Goal: Task Accomplishment & Management: Use online tool/utility

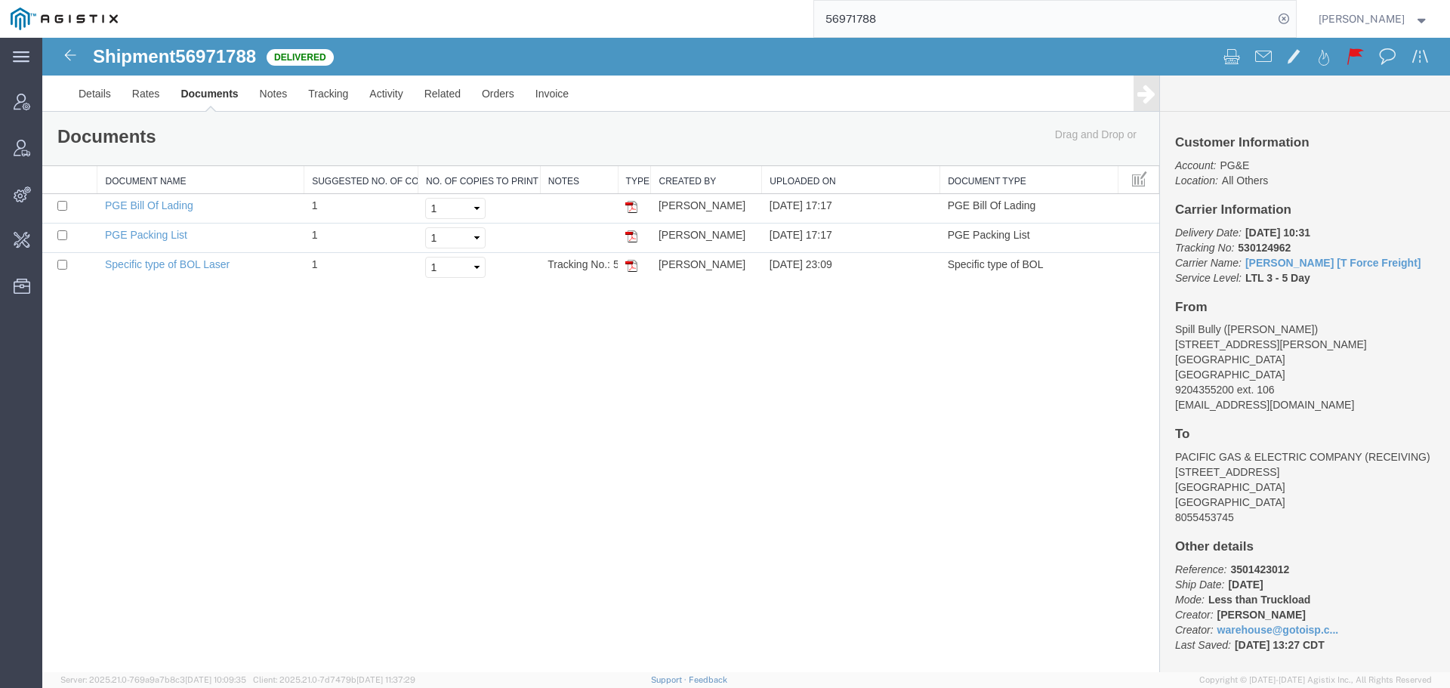
click at [474, 16] on input "56971788" at bounding box center [1043, 19] width 459 height 36
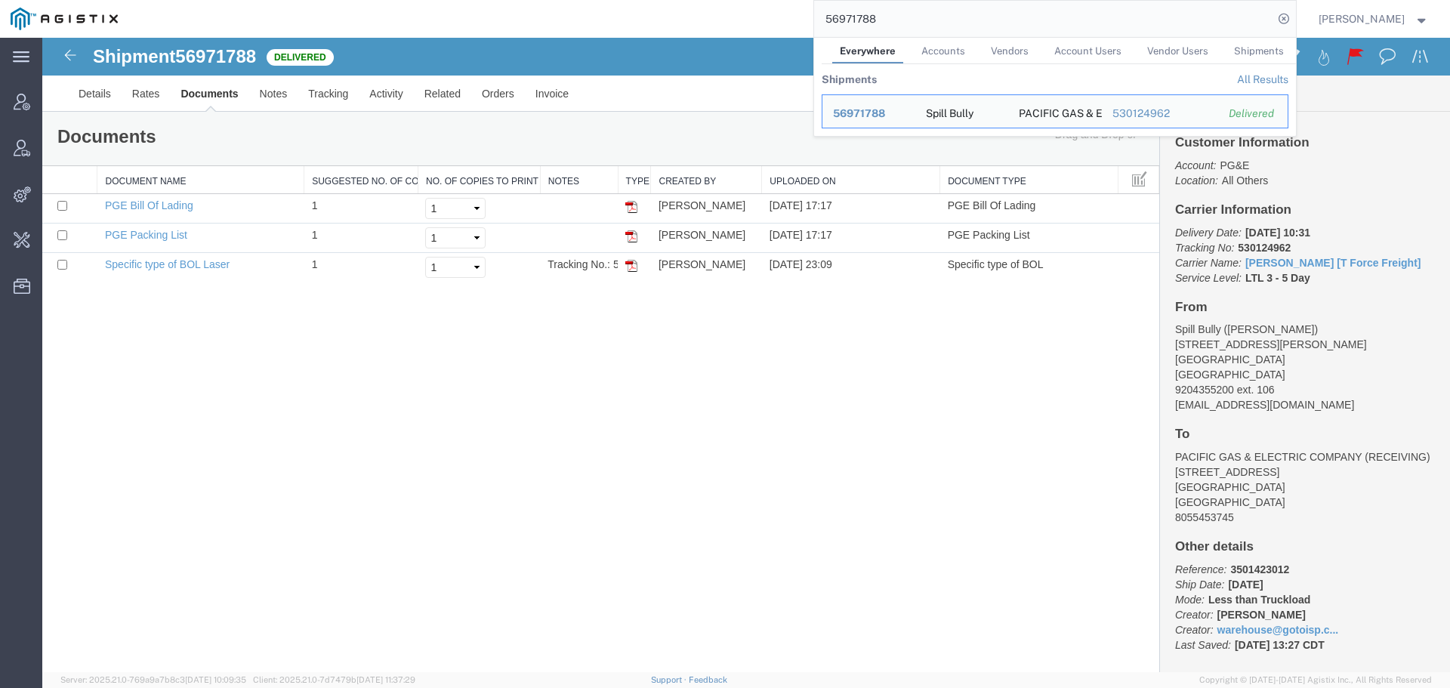
paste input "3606700361"
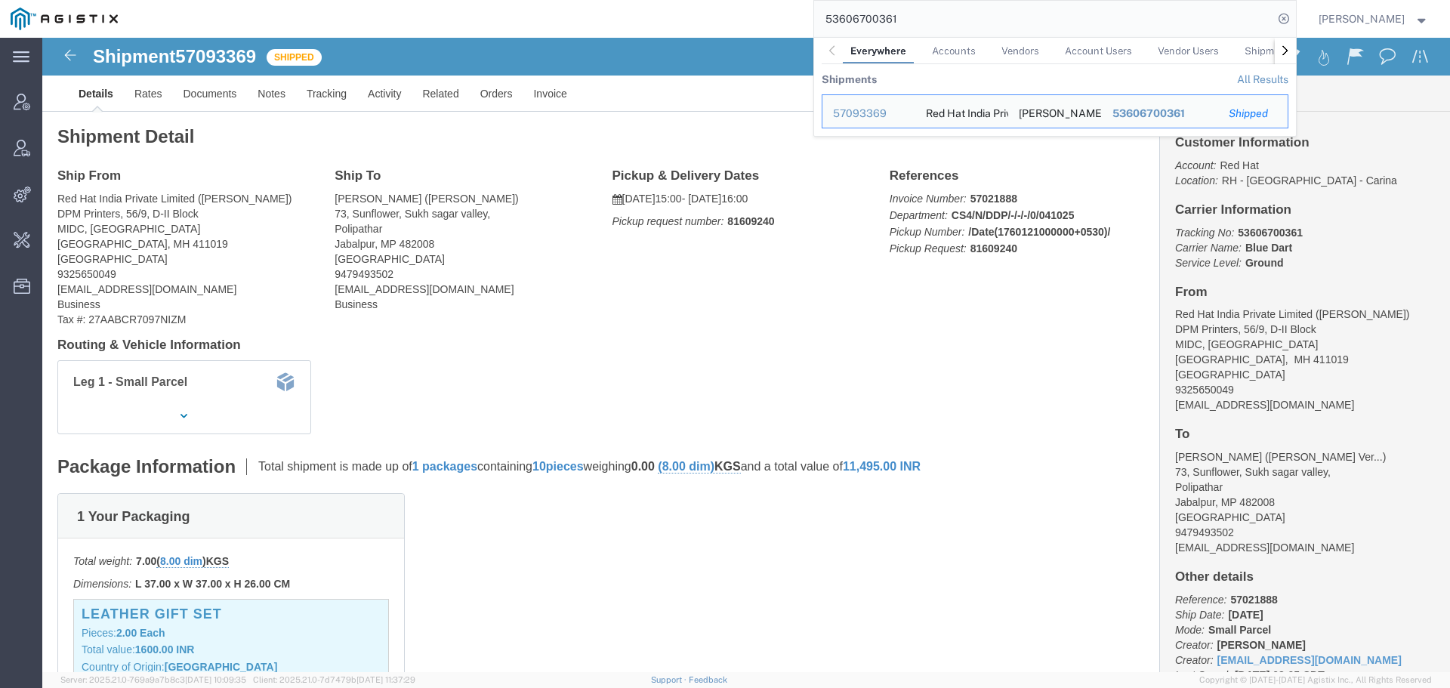
drag, startPoint x: 917, startPoint y: 26, endPoint x: 707, endPoint y: 29, distance: 210.0
click at [474, 29] on div "53606700361 Everywhere Accounts Vendors Account Users Vendor Users Shipments Sh…" at bounding box center [711, 19] width 1167 height 38
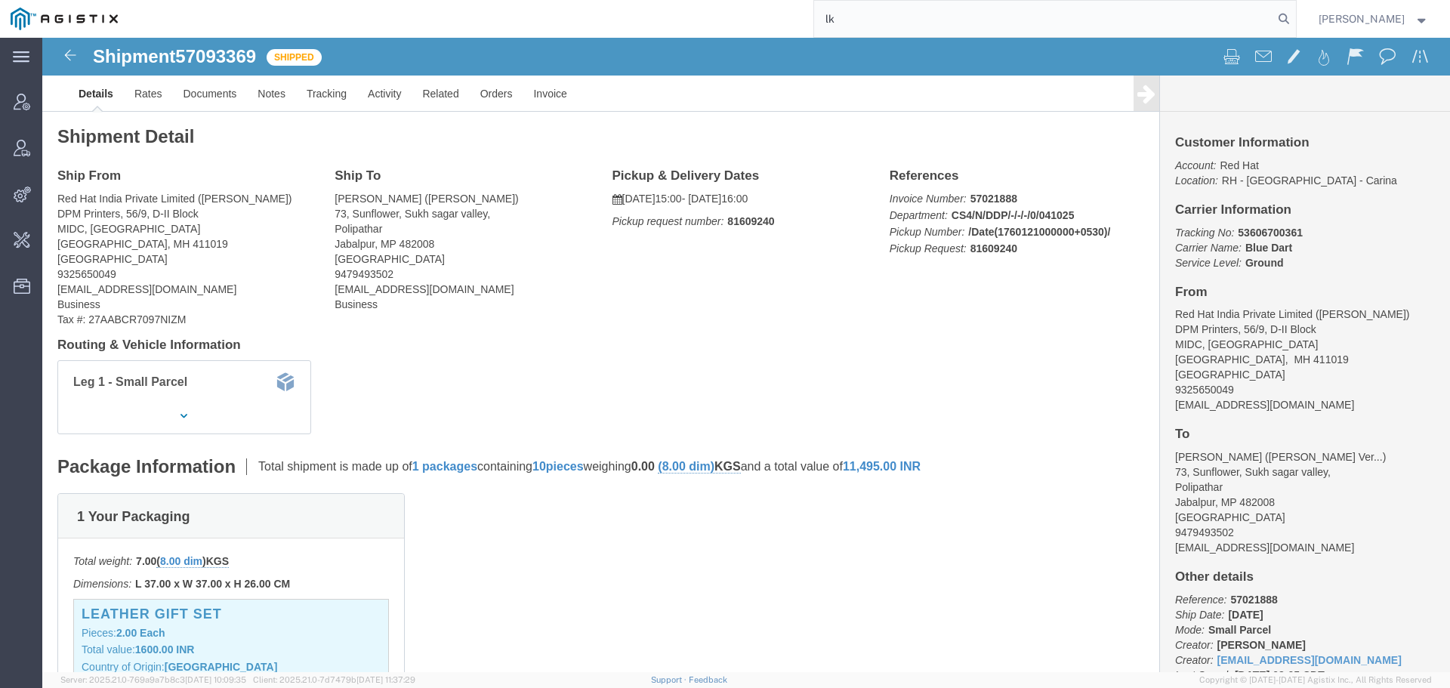
type input "l"
type input "arrive logistics"
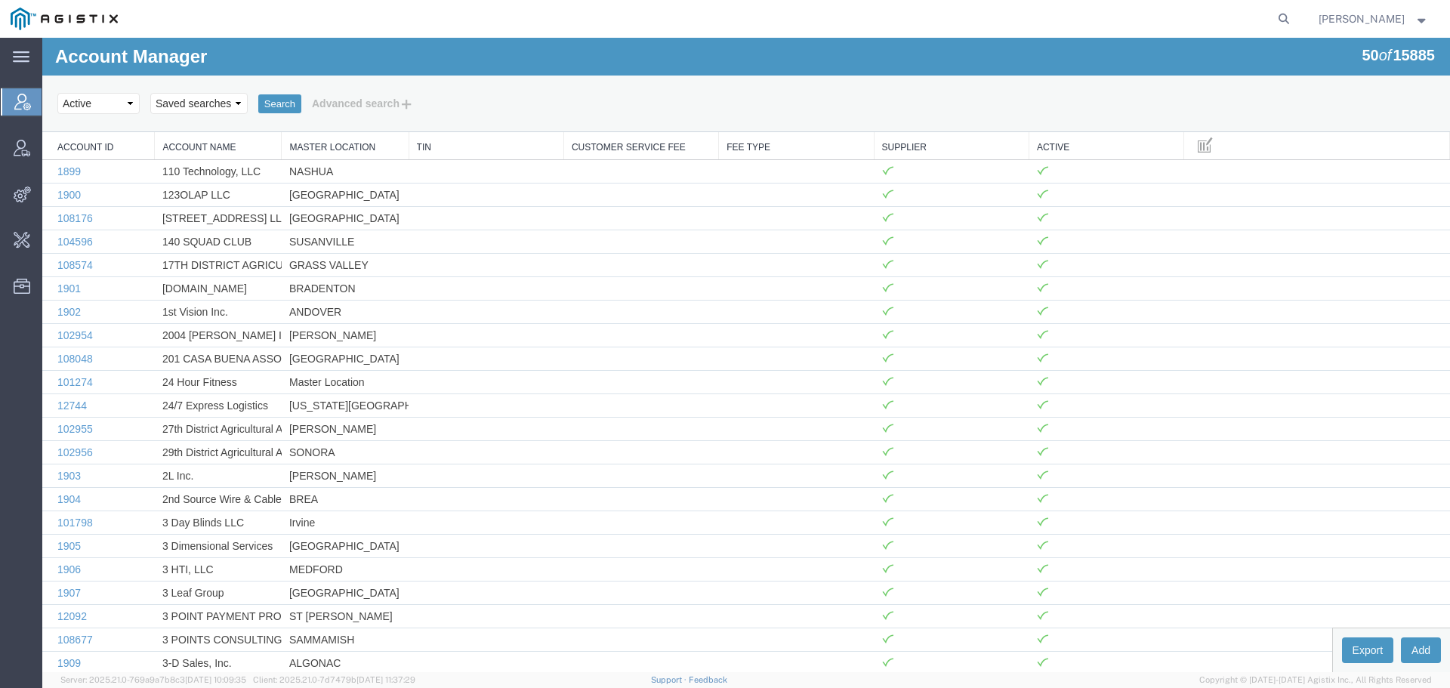
click at [1281, 15] on agx-global-search at bounding box center [1054, 19] width 483 height 38
click at [1294, 15] on icon at bounding box center [1283, 18] width 21 height 21
type input "arrive logistics"
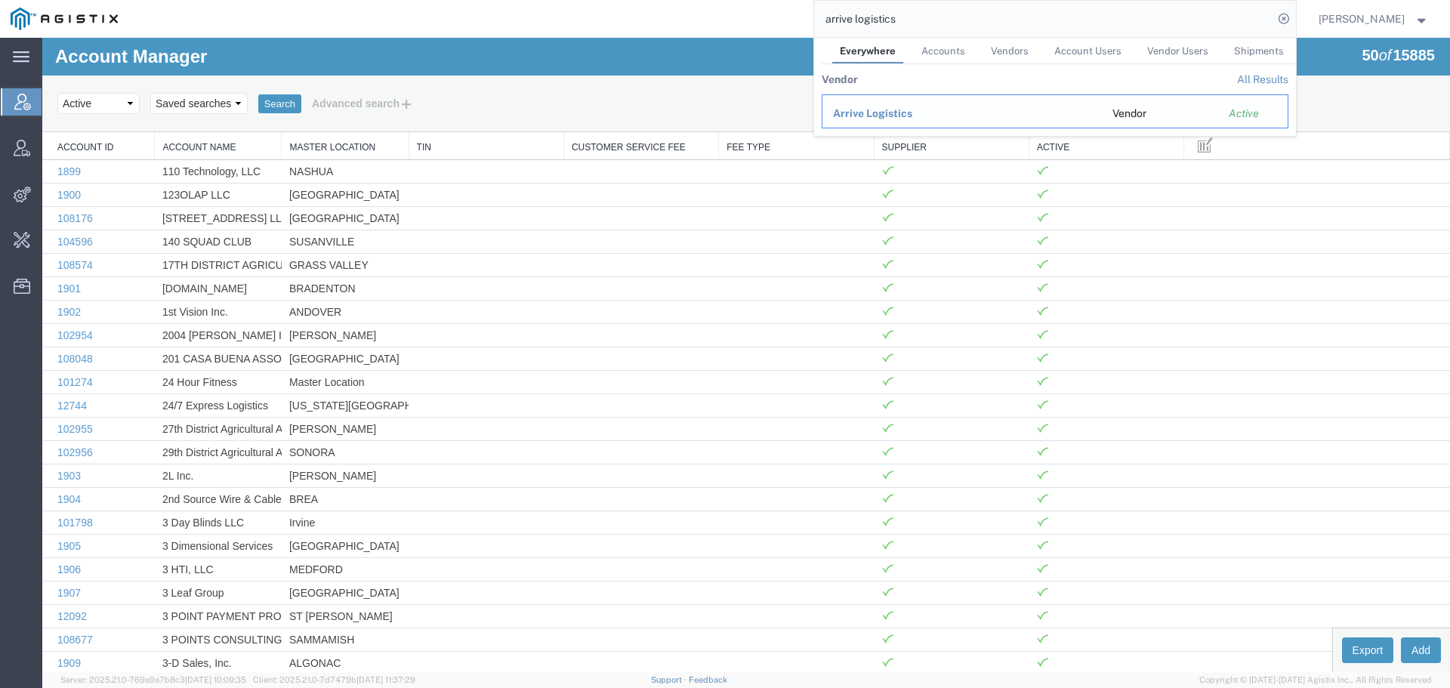
click at [907, 118] on span "Arrive Logistics" at bounding box center [872, 113] width 79 height 12
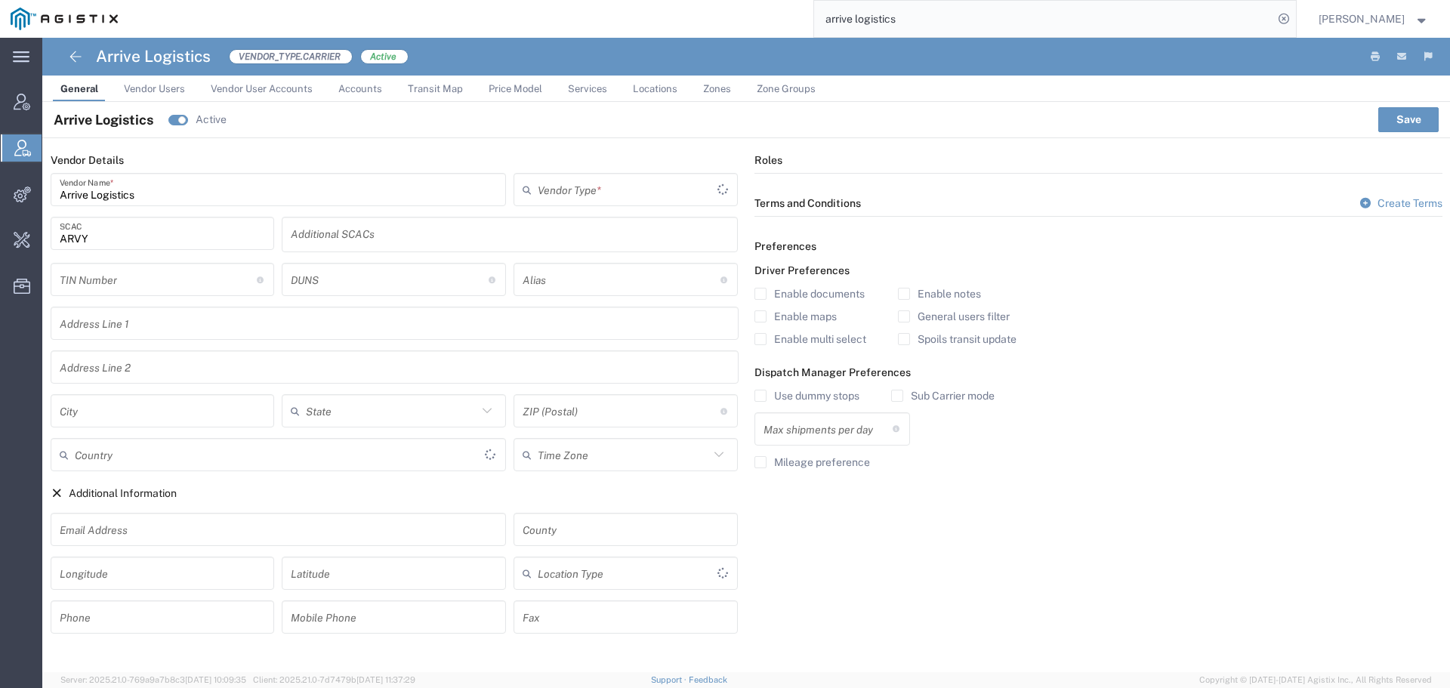
type input "Carrier"
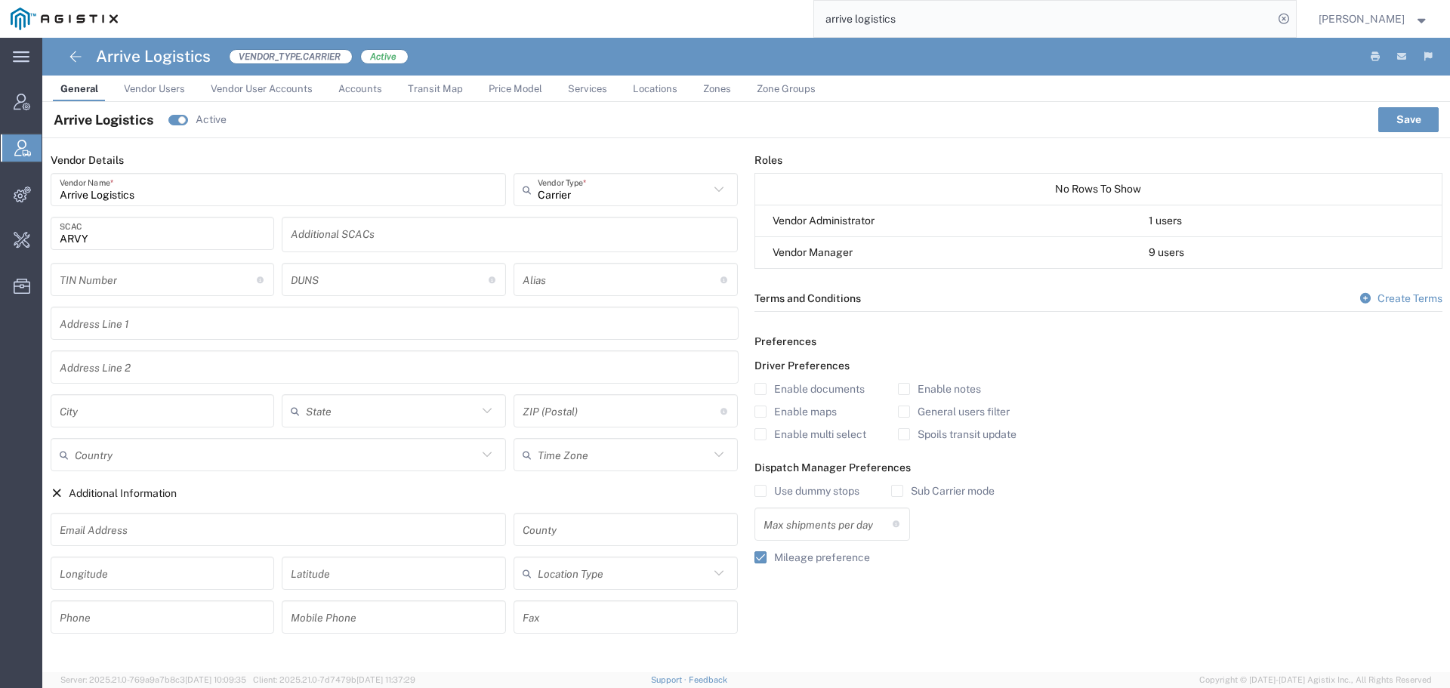
click at [772, 91] on span "Zone Groups" at bounding box center [786, 88] width 59 height 11
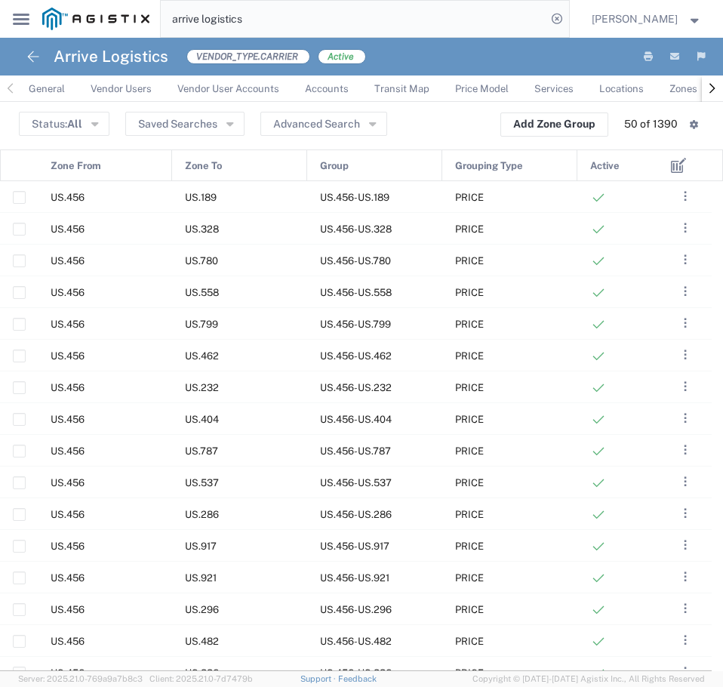
click at [457, 136] on div "Status: All Active All Inactive Saved Searches Advanced Search Add Zone Group 5…" at bounding box center [362, 125] width 686 height 24
click at [298, 133] on button "Advanced Search" at bounding box center [324, 124] width 127 height 24
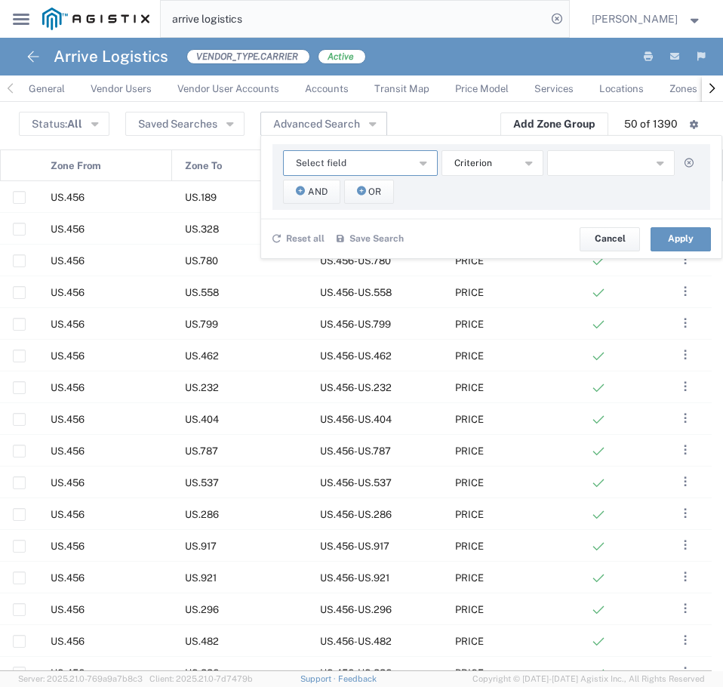
click at [428, 168] on button "Select field" at bounding box center [360, 163] width 155 height 26
click at [358, 260] on span "Zone From" at bounding box center [360, 255] width 152 height 20
click at [483, 158] on span "starts with" at bounding box center [478, 163] width 46 height 14
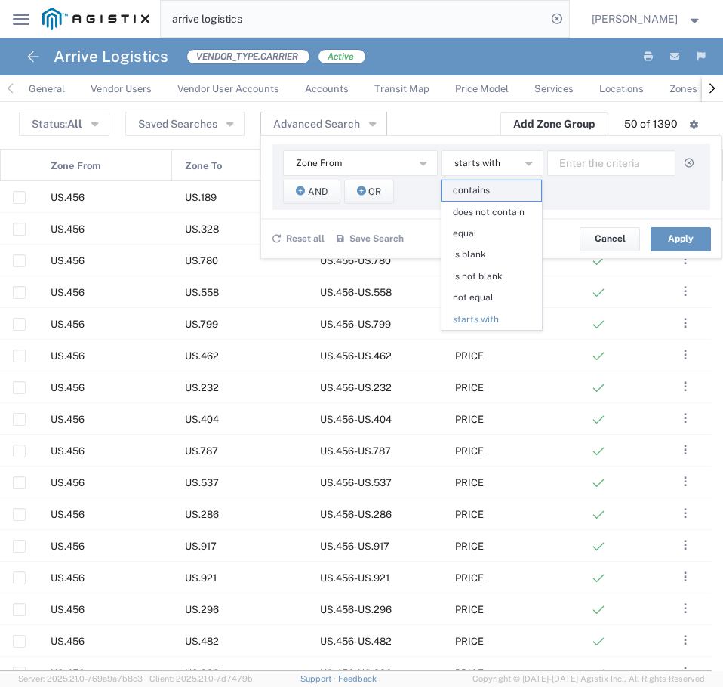
click at [495, 193] on span "contains" at bounding box center [492, 190] width 99 height 20
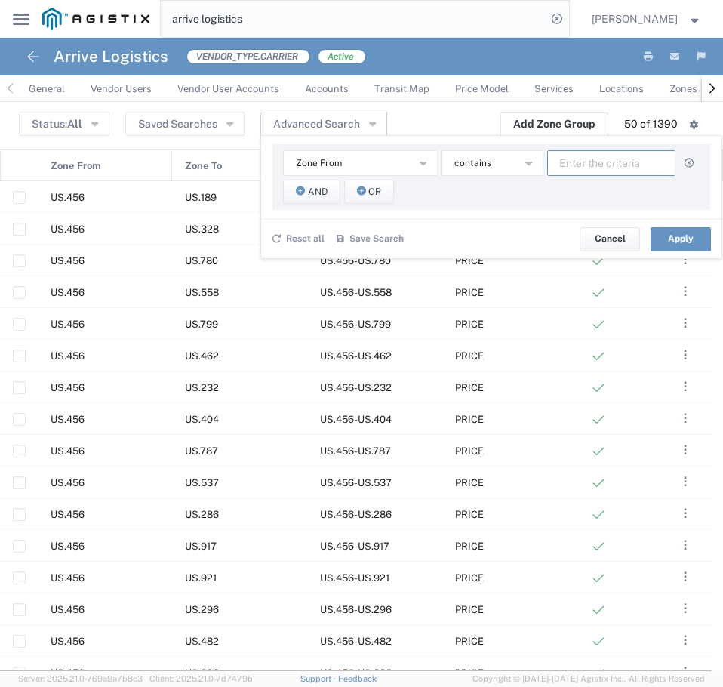
click at [583, 167] on input "text" at bounding box center [611, 163] width 128 height 26
type input "104"
click at [316, 199] on button "And" at bounding box center [311, 192] width 57 height 24
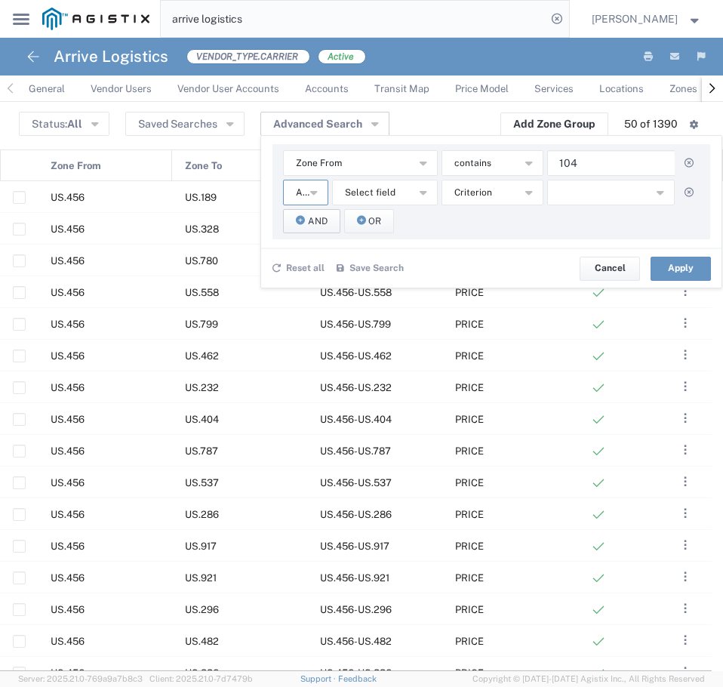
click at [316, 199] on button "And" at bounding box center [305, 193] width 45 height 26
click at [390, 188] on span "Select field" at bounding box center [370, 193] width 51 height 14
click at [393, 302] on span "Zone To" at bounding box center [384, 306] width 103 height 20
click at [381, 168] on button "Zone From" at bounding box center [360, 163] width 155 height 26
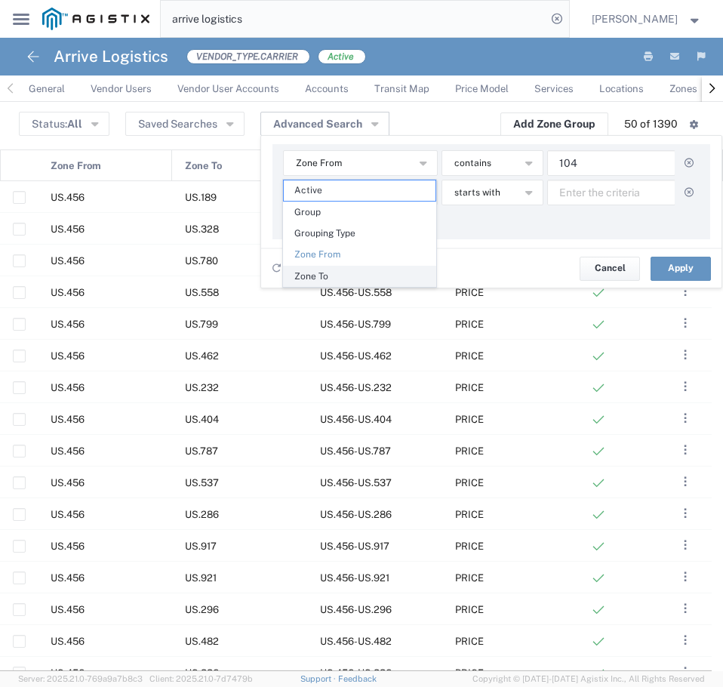
click at [366, 278] on span "Zone To" at bounding box center [360, 277] width 152 height 20
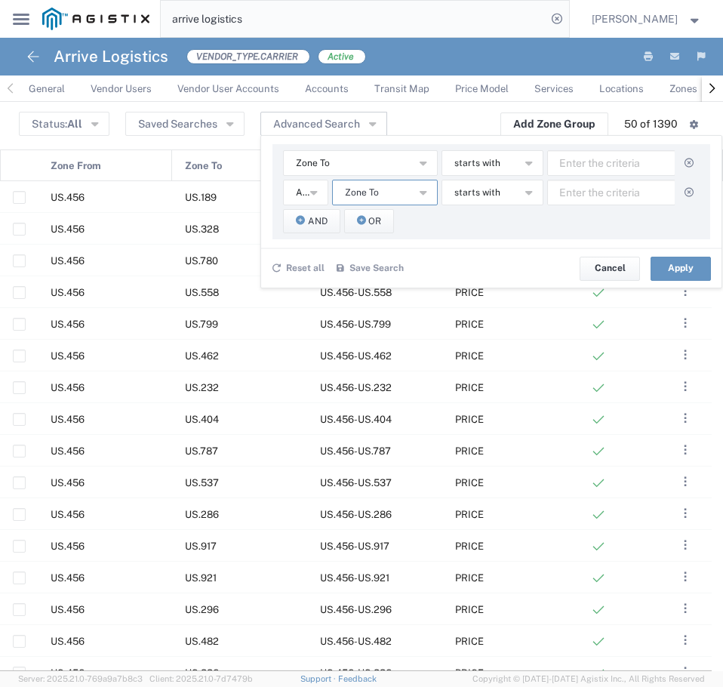
click at [379, 200] on button "Zone To" at bounding box center [385, 193] width 106 height 26
click at [378, 287] on span "Zone From" at bounding box center [384, 284] width 103 height 20
click at [601, 163] on input "text" at bounding box center [611, 163] width 128 height 26
type input "104"
click at [654, 192] on input "text" at bounding box center [611, 193] width 128 height 26
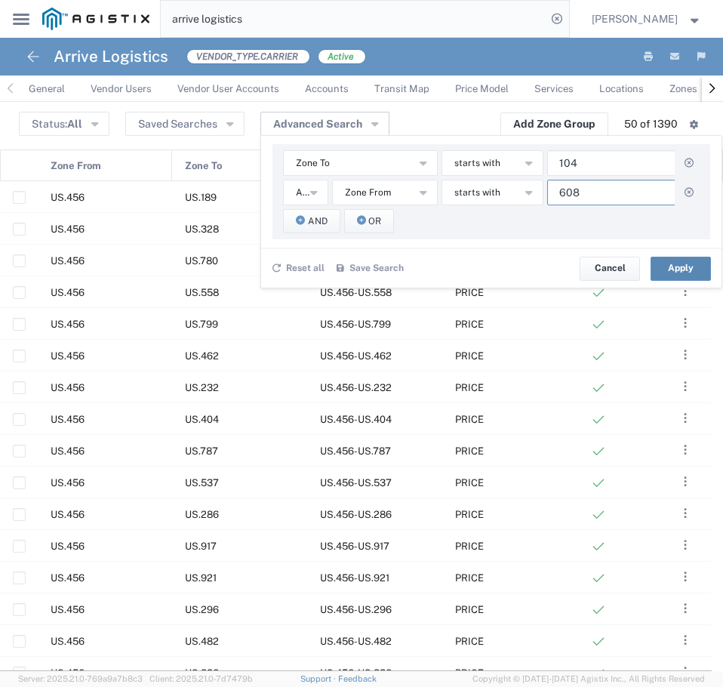
type input "608"
click at [668, 263] on button "Apply" at bounding box center [681, 269] width 60 height 24
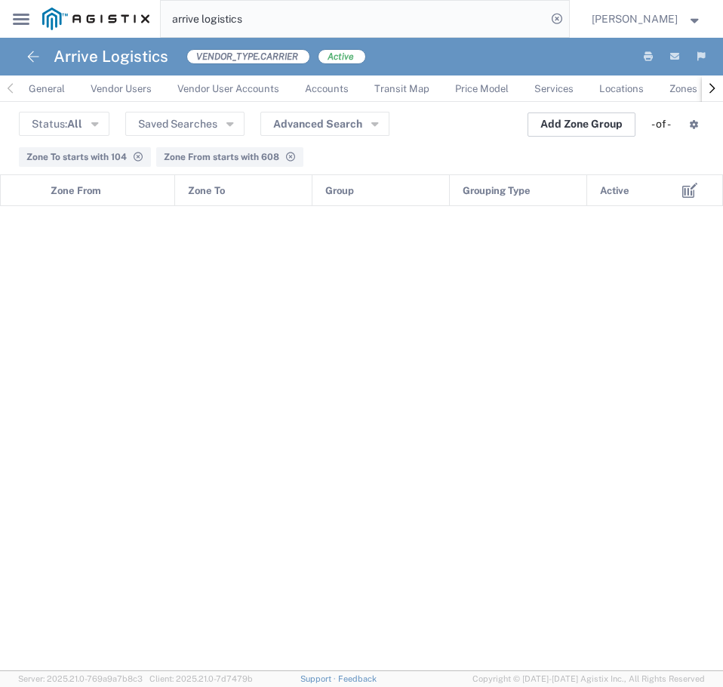
click at [600, 130] on button "Add Zone Group" at bounding box center [582, 125] width 108 height 24
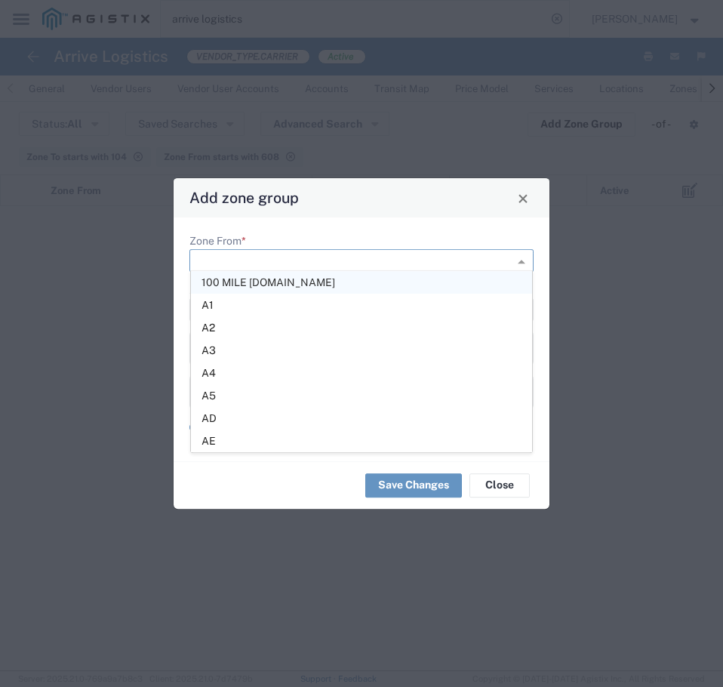
scroll to position [1, 0]
click at [436, 258] on input "Zone From *" at bounding box center [337, 260] width 279 height 21
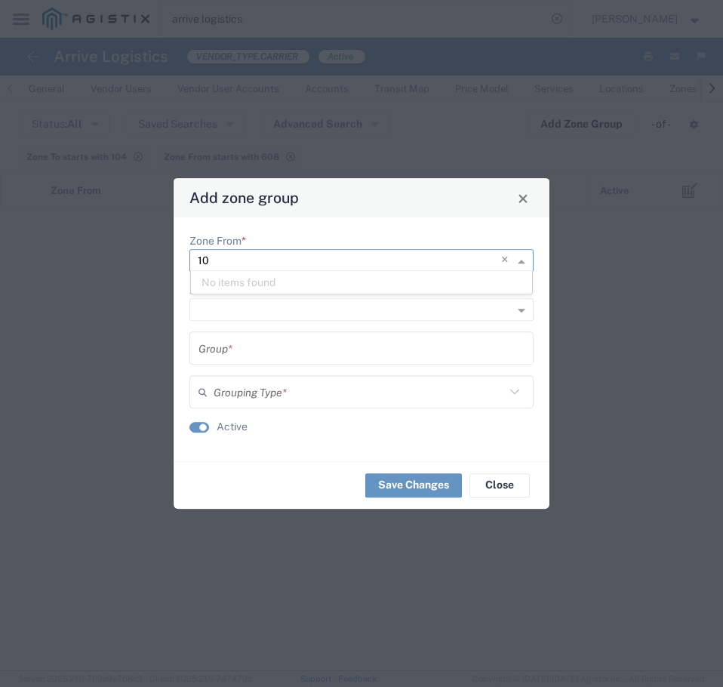
type input "1"
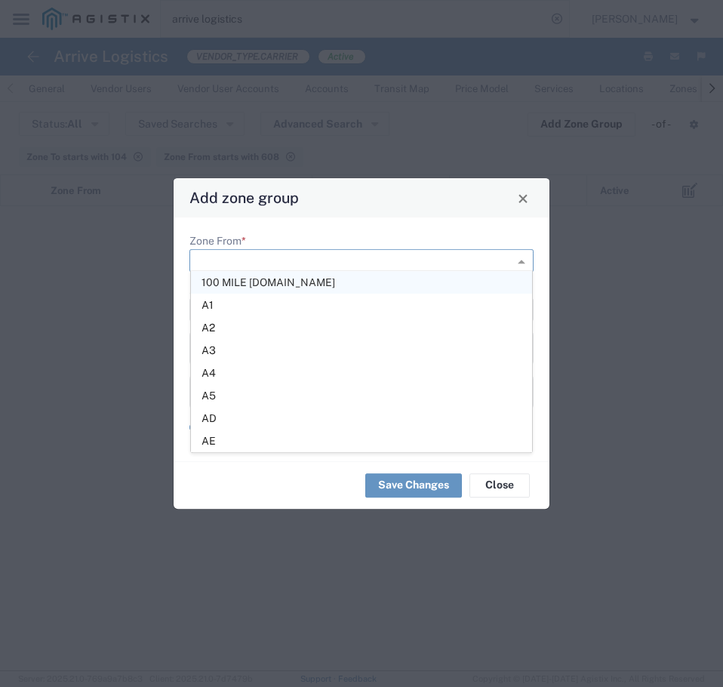
click at [279, 264] on input "Zone From *" at bounding box center [337, 260] width 279 height 21
click at [318, 227] on div "Zone From * 100 MILE HOUSE.BC.CA A1 A2 A3 A4 A5 AD AE AE.ABUDHABI AE.DUBAI Zone…" at bounding box center [362, 339] width 376 height 244
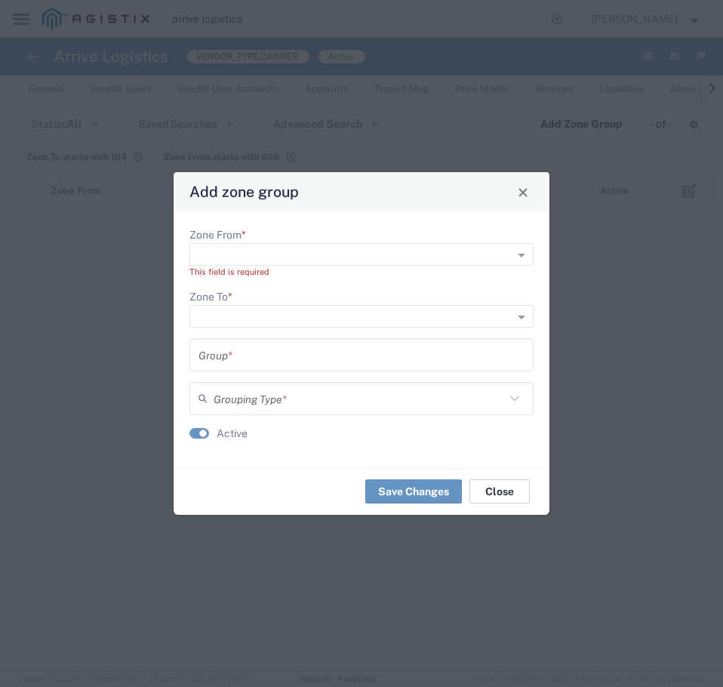
click at [513, 492] on button "Close" at bounding box center [500, 492] width 60 height 24
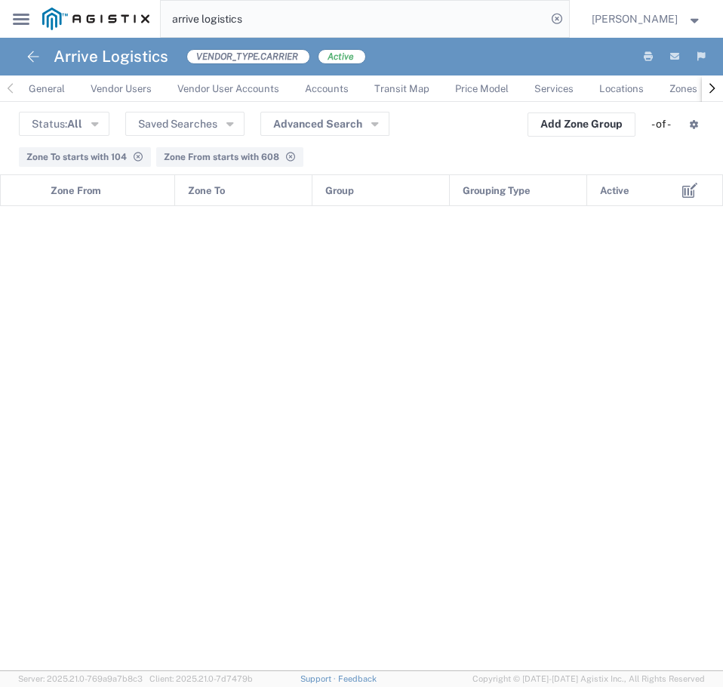
click at [686, 85] on span "Zones" at bounding box center [684, 88] width 28 height 11
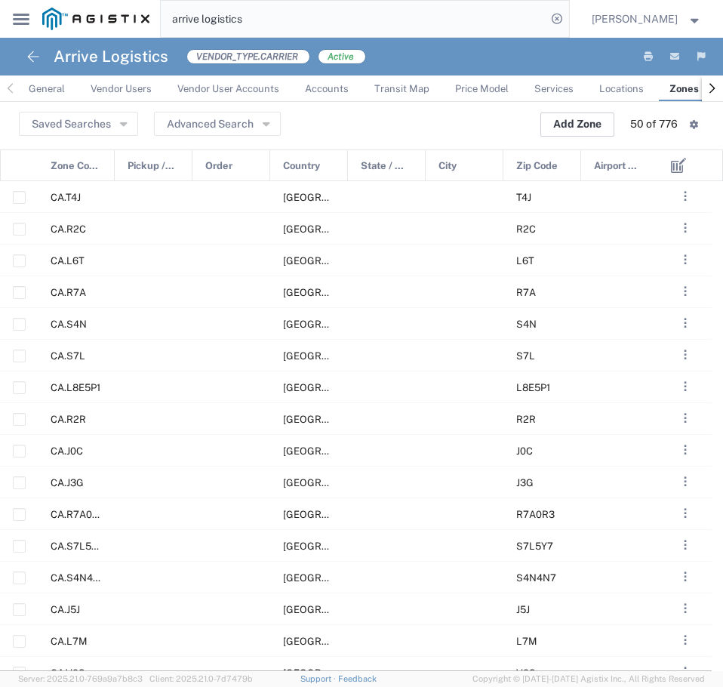
click at [594, 122] on button "Add Zone" at bounding box center [578, 125] width 74 height 24
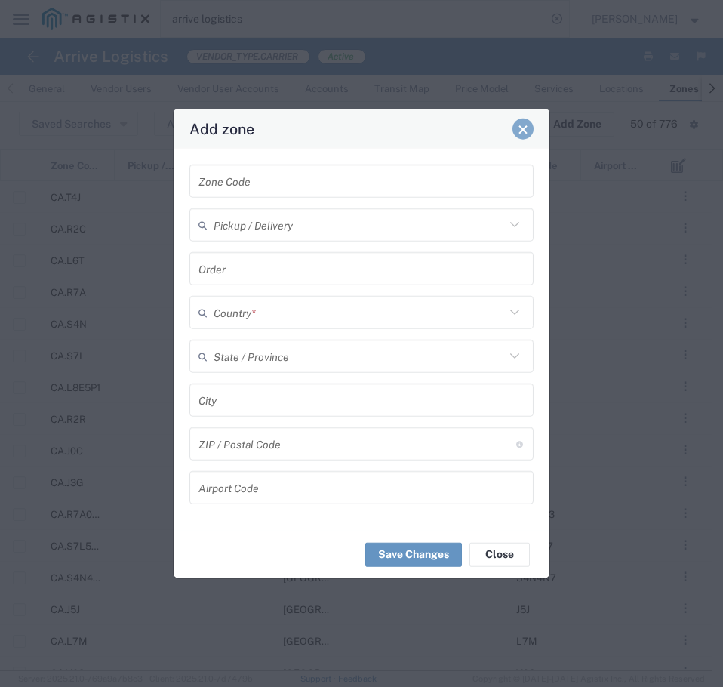
click at [523, 130] on span "Close" at bounding box center [523, 129] width 11 height 11
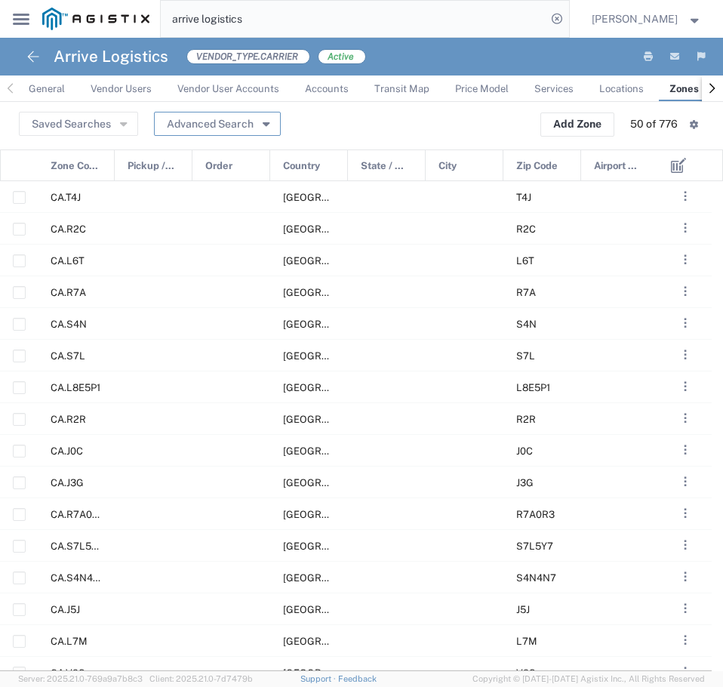
click at [256, 122] on button "Advanced Search" at bounding box center [217, 124] width 127 height 24
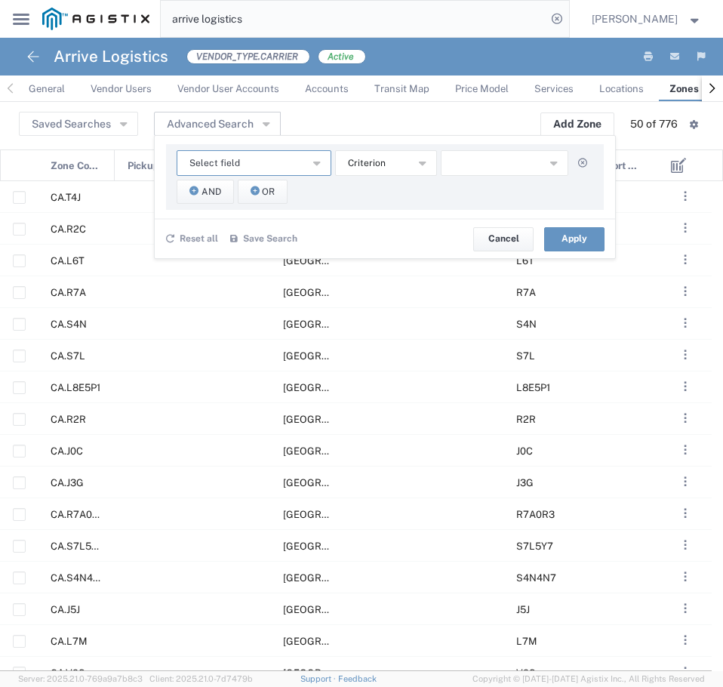
click at [277, 162] on button "Select field" at bounding box center [254, 163] width 155 height 26
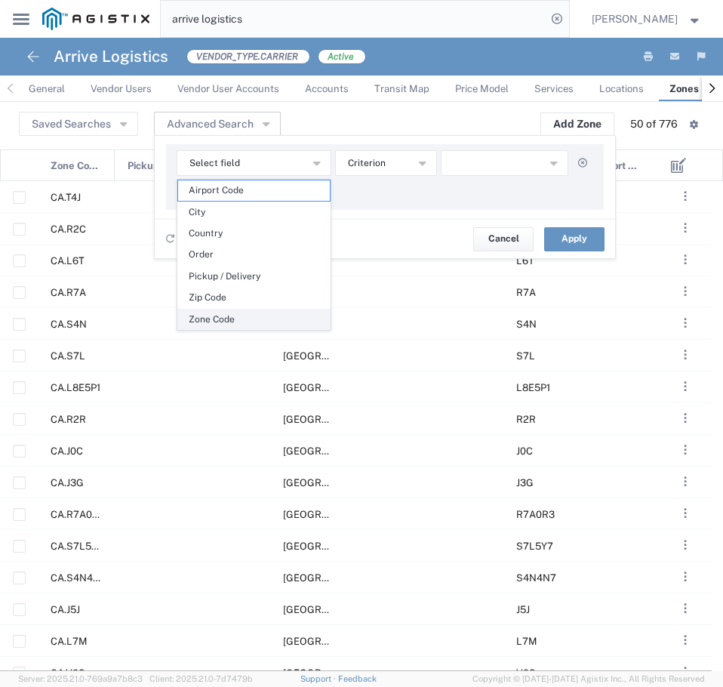
click at [272, 313] on span "Zone Code" at bounding box center [254, 320] width 152 height 20
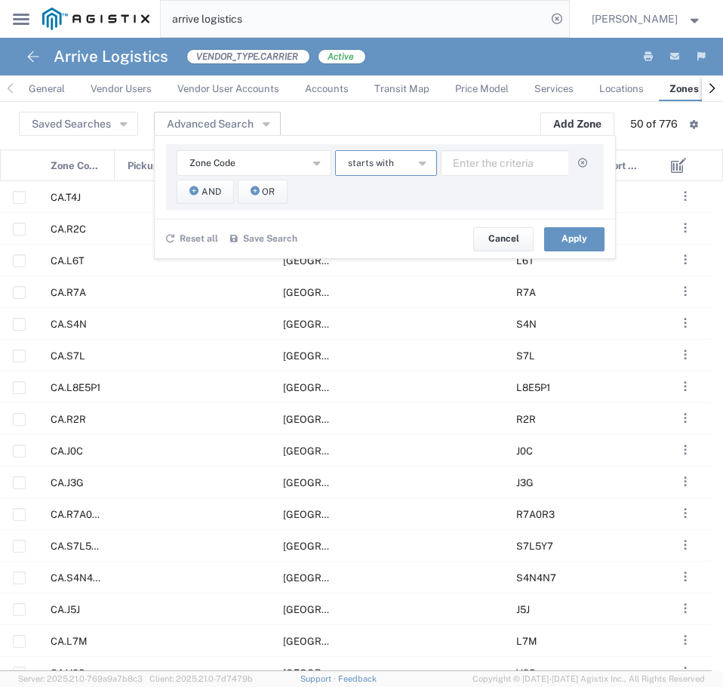
click at [424, 165] on icon "button" at bounding box center [422, 162] width 7 height 11
click at [408, 193] on span "contains" at bounding box center [386, 190] width 99 height 20
click at [464, 163] on input "text" at bounding box center [505, 163] width 128 height 26
click at [580, 242] on button "Apply" at bounding box center [574, 239] width 60 height 24
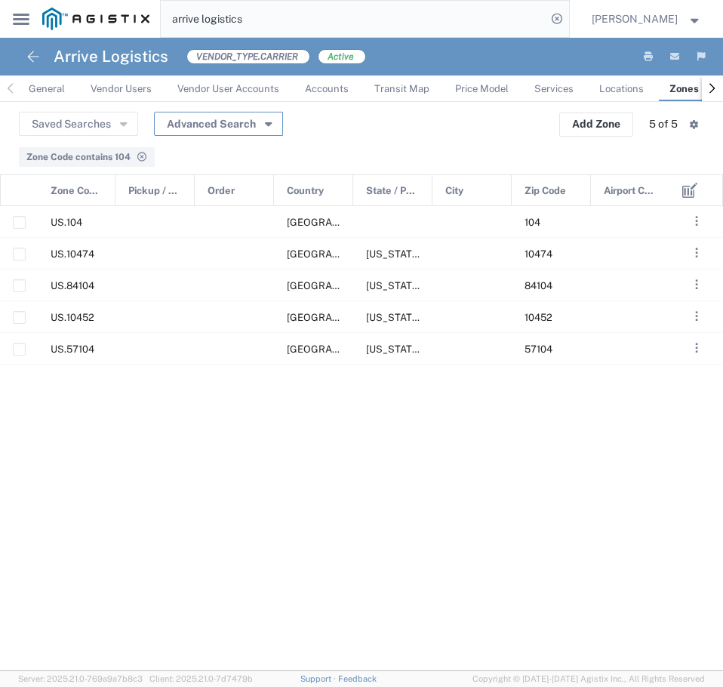
click at [235, 133] on button "Advanced Search" at bounding box center [218, 124] width 129 height 24
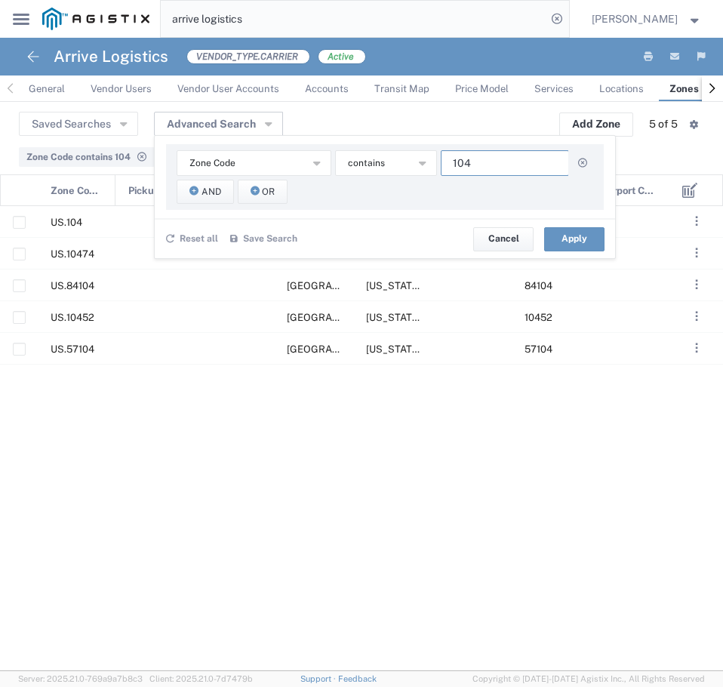
click at [522, 172] on input "104" at bounding box center [505, 163] width 128 height 26
type input "1"
type input "608"
click at [593, 242] on button "Apply" at bounding box center [574, 239] width 60 height 24
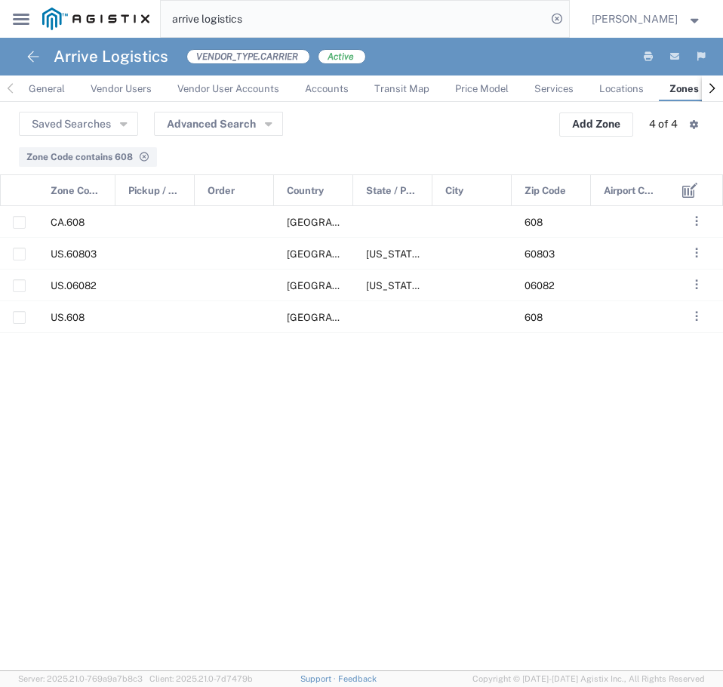
click at [708, 86] on icon "button" at bounding box center [712, 88] width 21 height 21
click at [687, 92] on link "Zone Groups" at bounding box center [724, 89] width 74 height 26
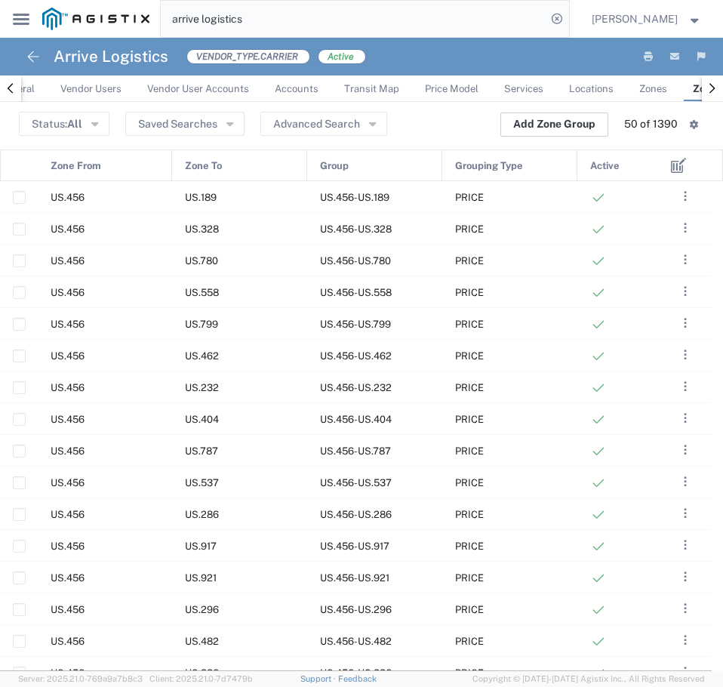
click at [530, 125] on button "Add Zone Group" at bounding box center [555, 125] width 108 height 24
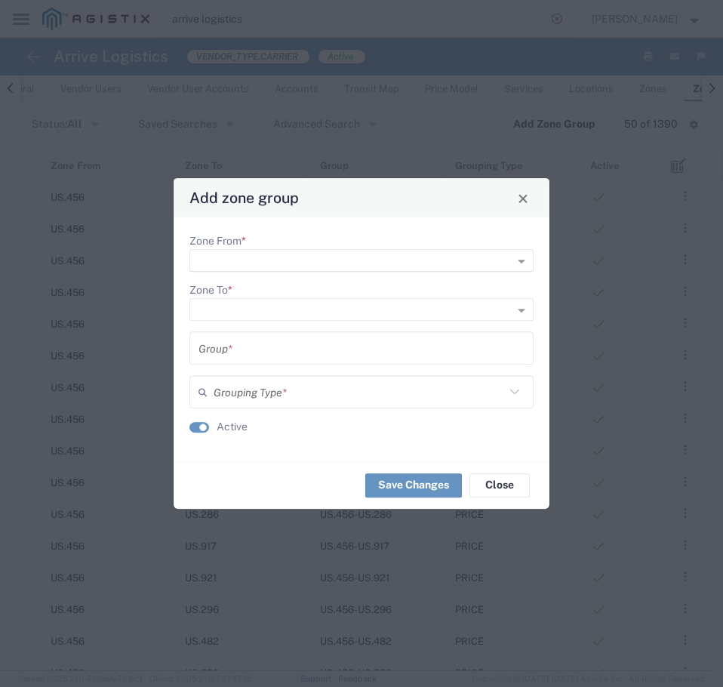
click at [249, 262] on input "Zone From *" at bounding box center [337, 261] width 279 height 21
type input "us.104"
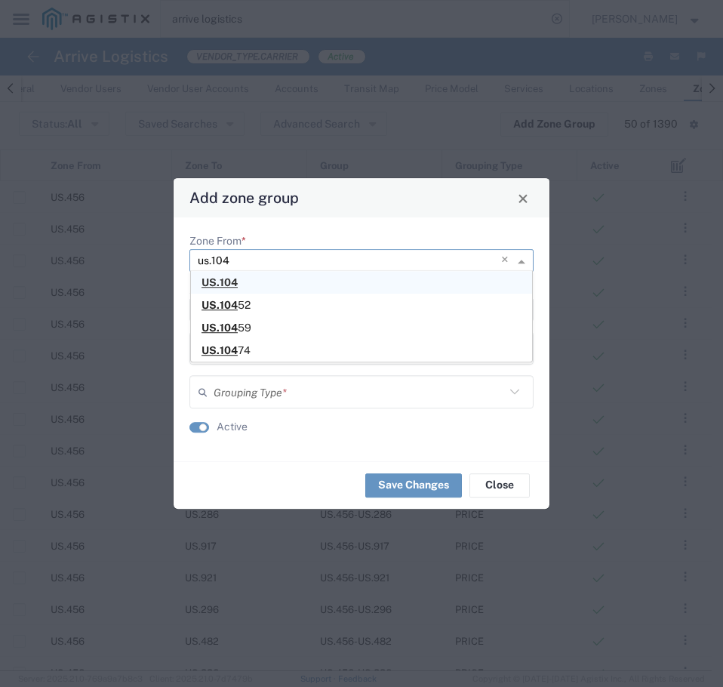
click at [225, 289] on div "US.104" at bounding box center [361, 282] width 341 height 23
click at [227, 304] on input "Zone To *" at bounding box center [337, 310] width 279 height 21
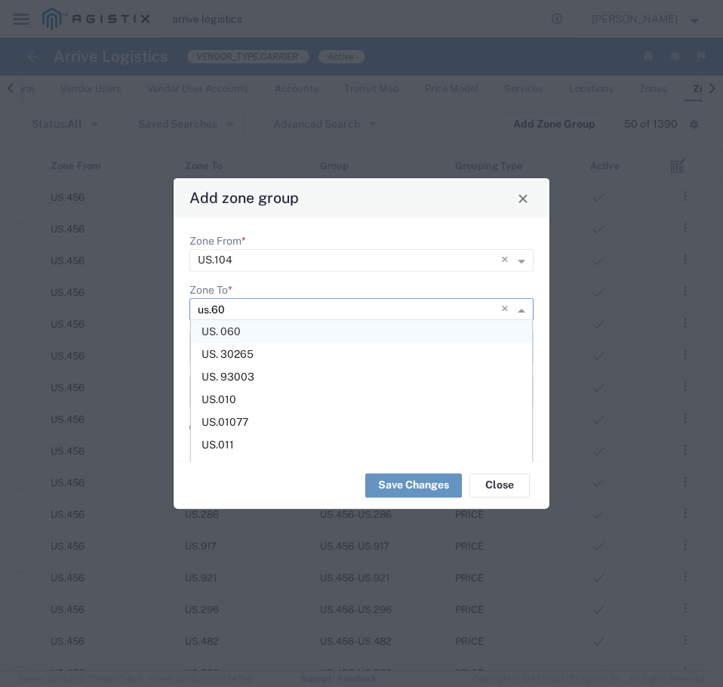
type input "us.608"
click at [228, 331] on span "US.608" at bounding box center [221, 331] width 39 height 12
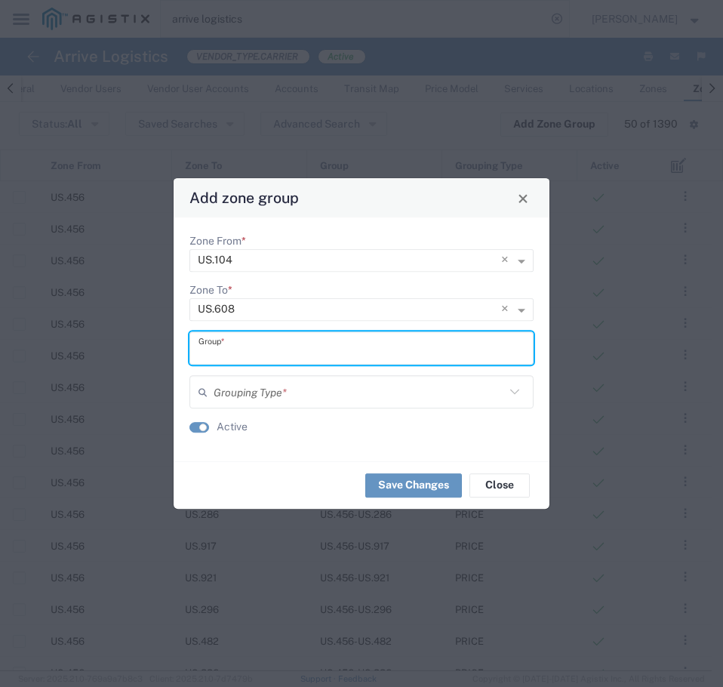
click at [319, 348] on input "text" at bounding box center [362, 348] width 326 height 26
click at [264, 347] on input "text" at bounding box center [362, 348] width 326 height 26
click at [359, 388] on input "text" at bounding box center [359, 392] width 291 height 26
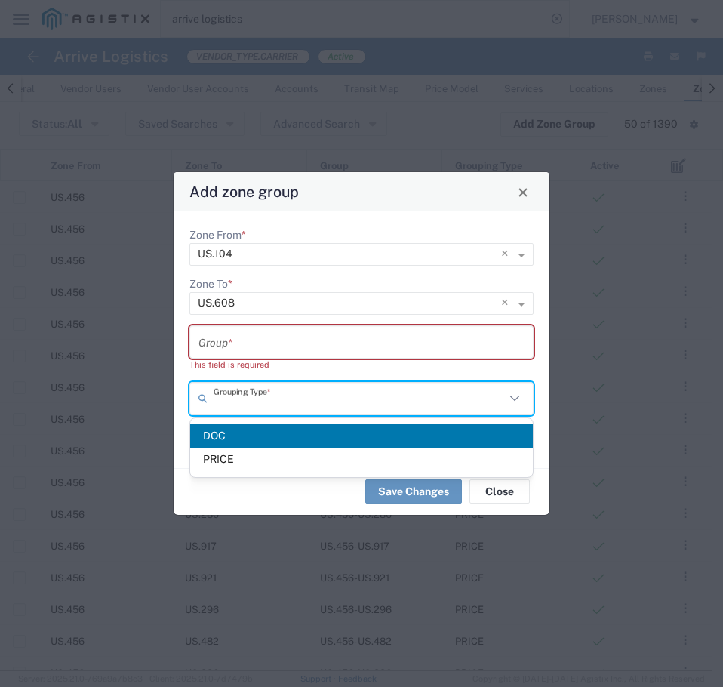
click at [239, 433] on span "DOC" at bounding box center [361, 435] width 343 height 23
type input "DOC"
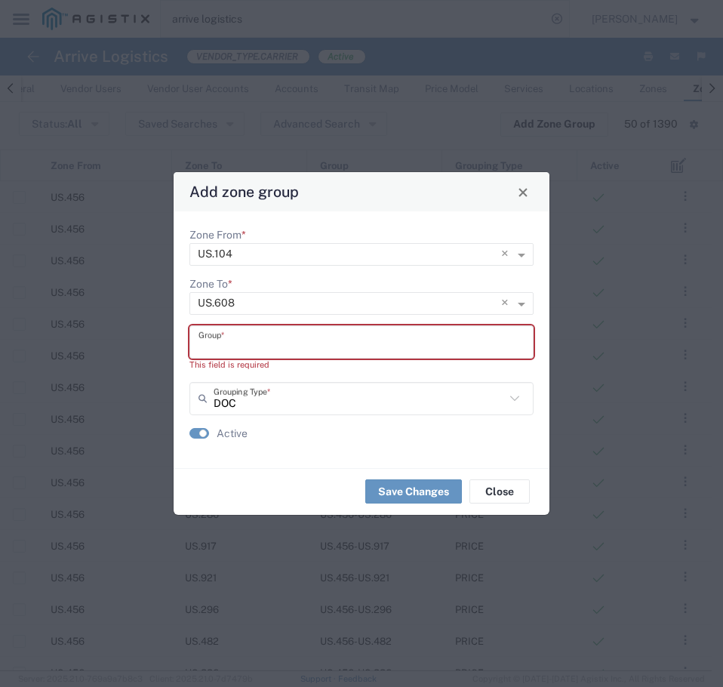
click at [329, 355] on input "text" at bounding box center [362, 341] width 326 height 26
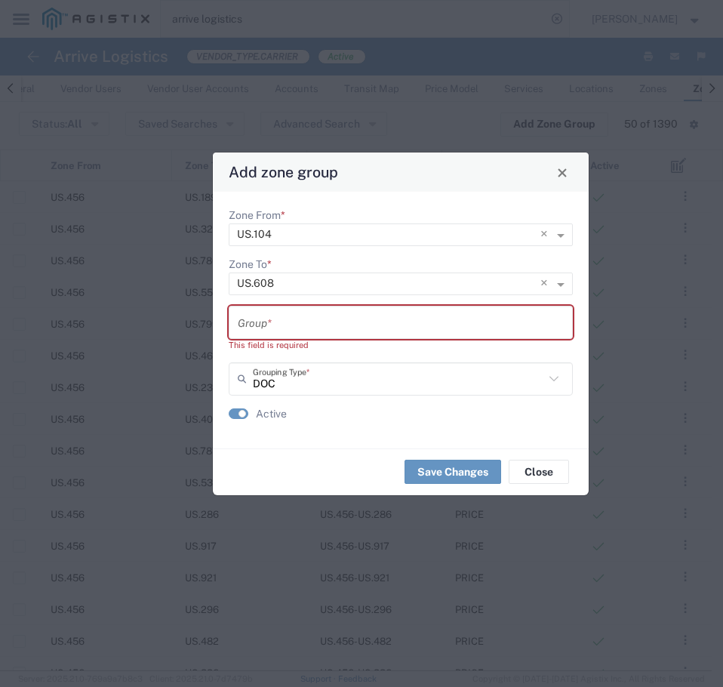
drag, startPoint x: 348, startPoint y: 191, endPoint x: 387, endPoint y: 171, distance: 43.9
click at [387, 171] on div "Add zone group" at bounding box center [401, 172] width 376 height 39
click at [313, 321] on input "text" at bounding box center [401, 322] width 326 height 26
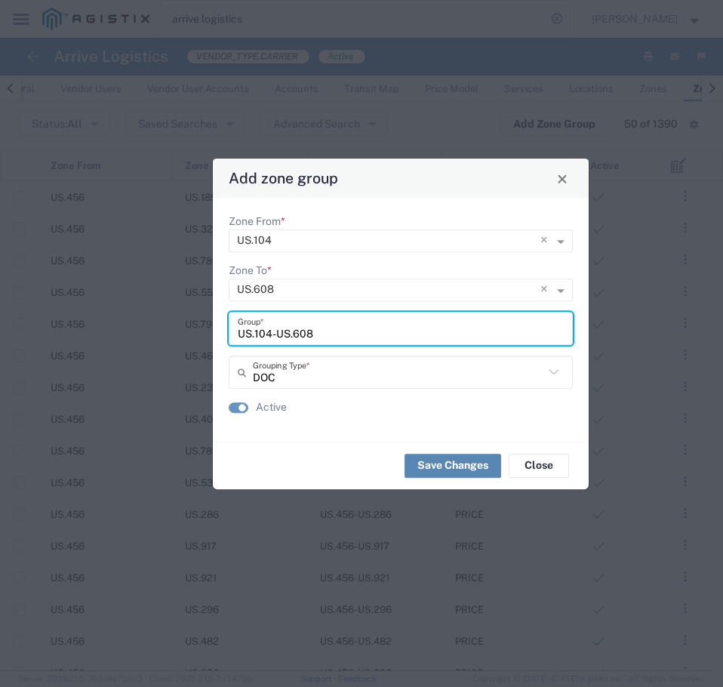
type input "US.104-US.608"
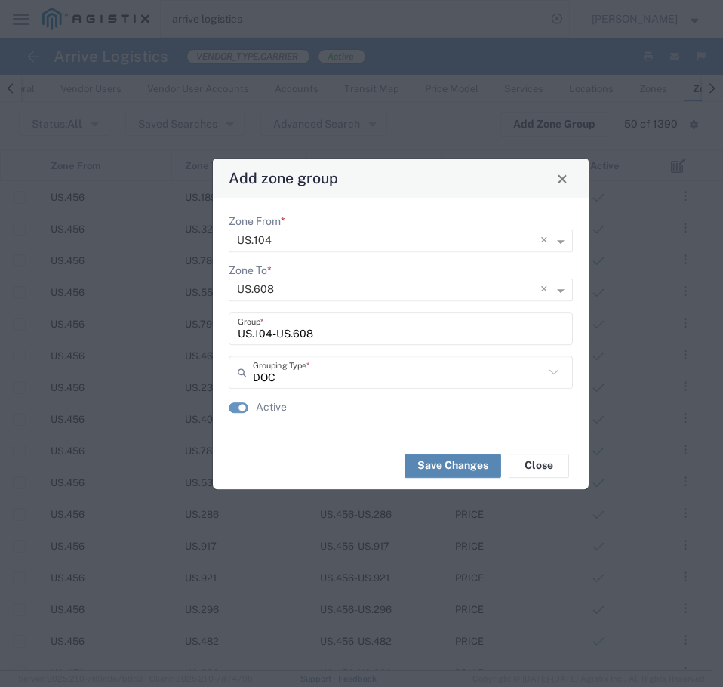
click at [468, 462] on button "Save Changes" at bounding box center [453, 466] width 97 height 24
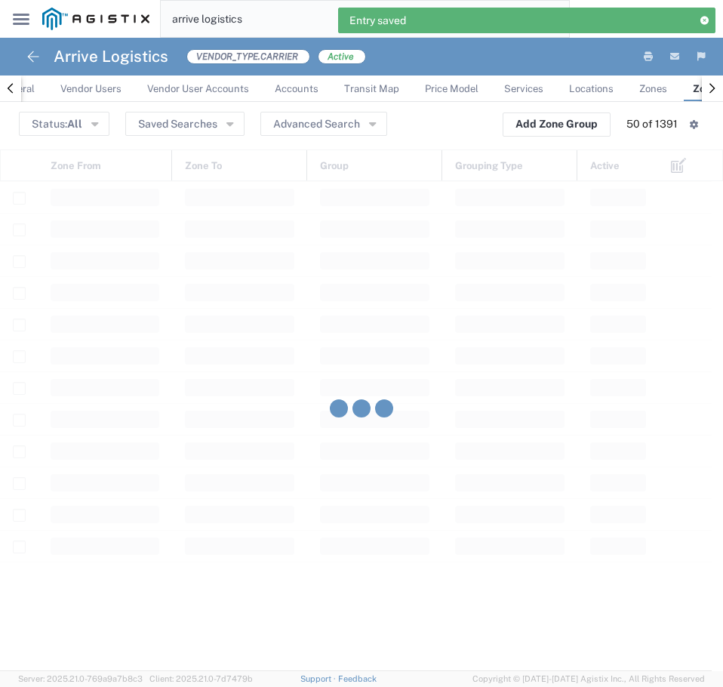
scroll to position [2703, 0]
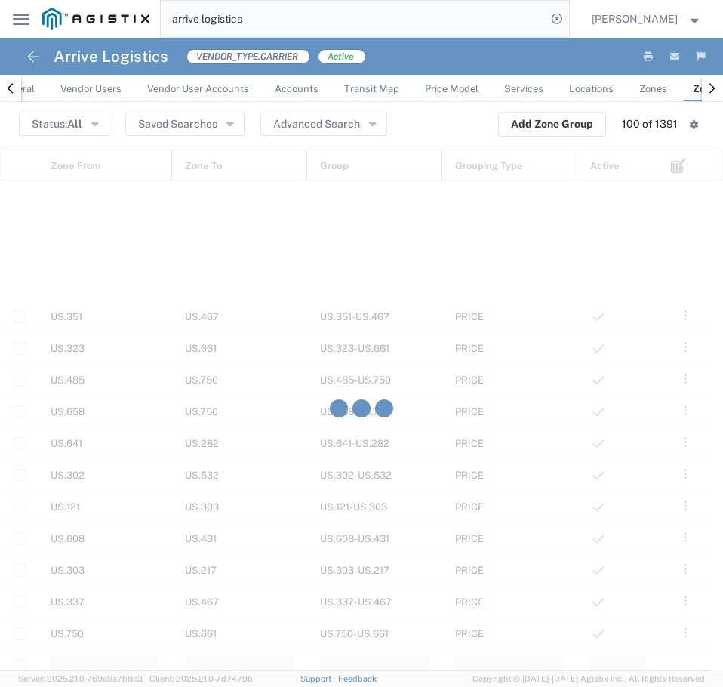
scroll to position [3351, 0]
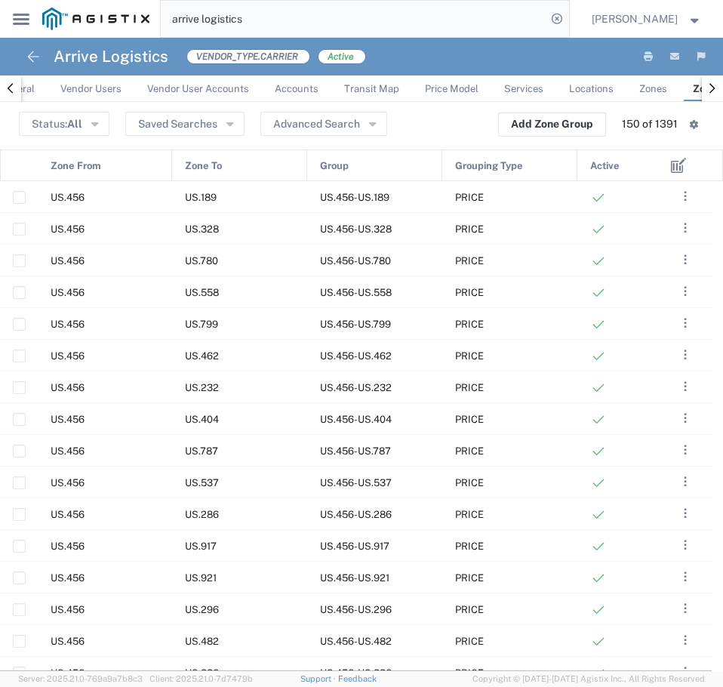
click at [332, 105] on header "Status: All Active All Inactive Saved Searches Advanced Search Add Zone Group 1…" at bounding box center [361, 127] width 723 height 45
click at [329, 125] on button "Advanced Search" at bounding box center [324, 124] width 127 height 24
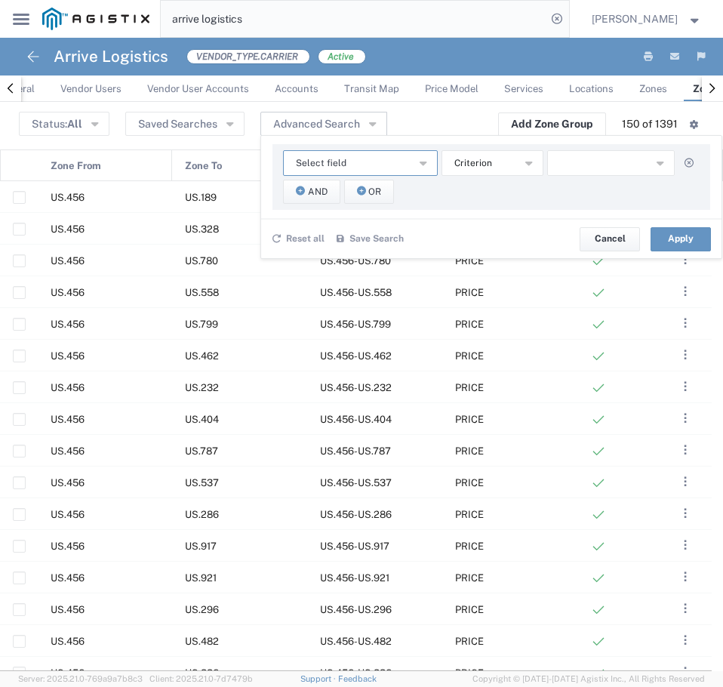
click at [347, 160] on button "Select field" at bounding box center [360, 163] width 155 height 26
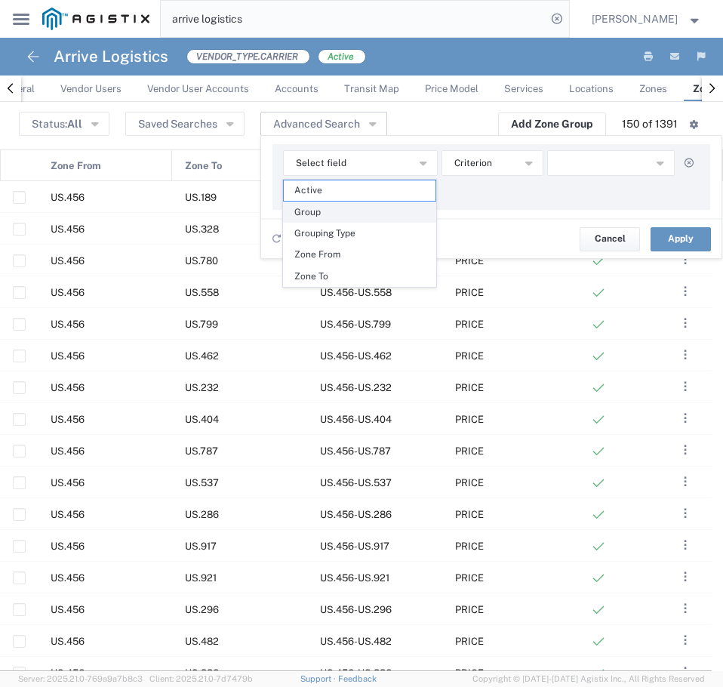
click at [349, 214] on span "Group" at bounding box center [360, 212] width 152 height 20
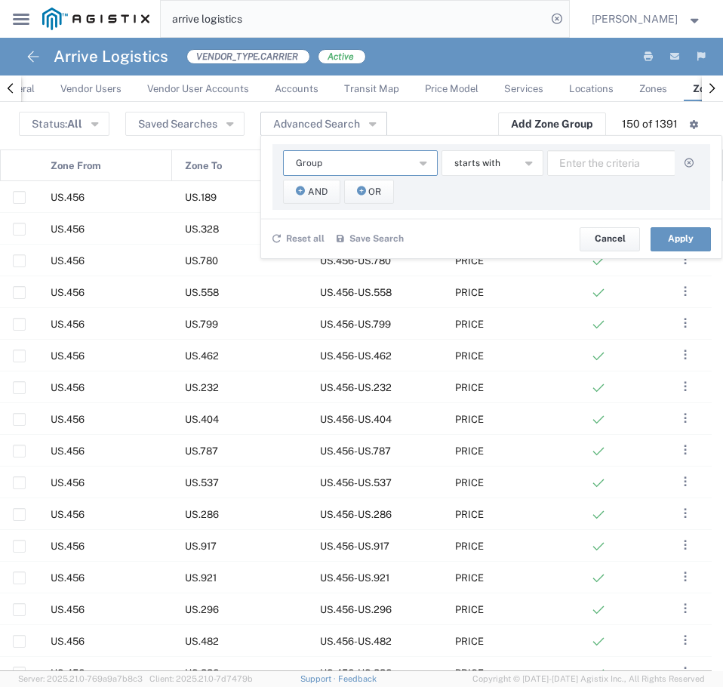
click at [353, 170] on button "Group" at bounding box center [360, 163] width 155 height 26
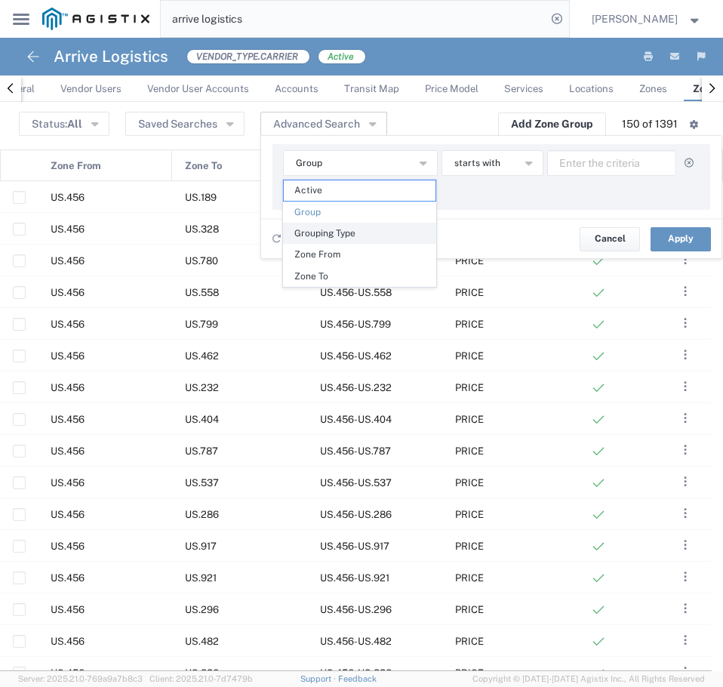
click at [371, 238] on span "Grouping Type" at bounding box center [360, 234] width 152 height 20
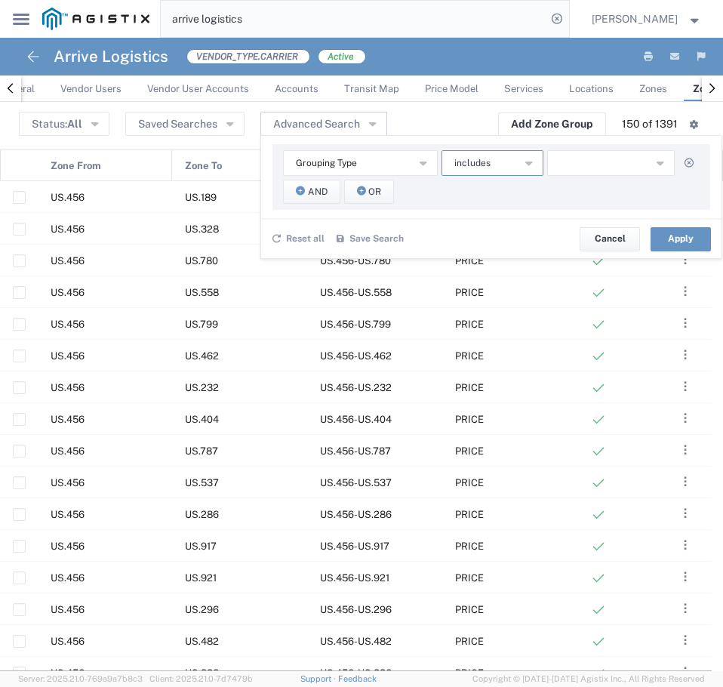
click at [502, 168] on button "includes" at bounding box center [493, 163] width 102 height 26
click at [600, 153] on button "button" at bounding box center [611, 163] width 128 height 26
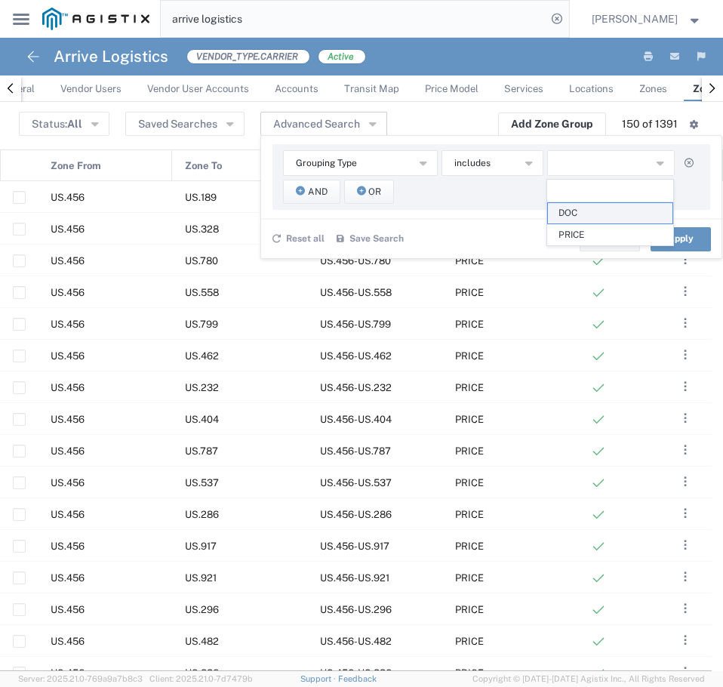
click at [593, 219] on span "DOC" at bounding box center [610, 213] width 125 height 20
click at [681, 234] on button "Apply" at bounding box center [681, 239] width 60 height 24
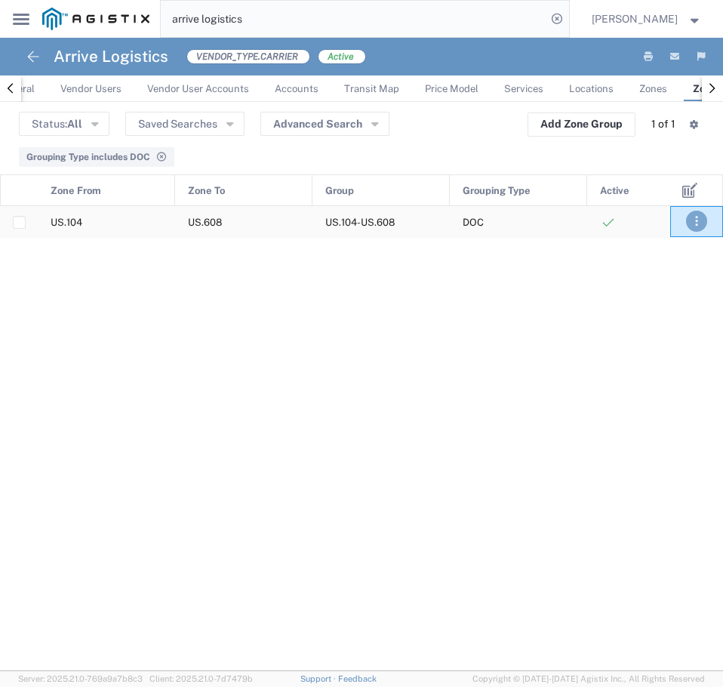
click at [689, 221] on button ". . ." at bounding box center [696, 221] width 21 height 21
click at [666, 254] on li "Edit" at bounding box center [660, 266] width 66 height 24
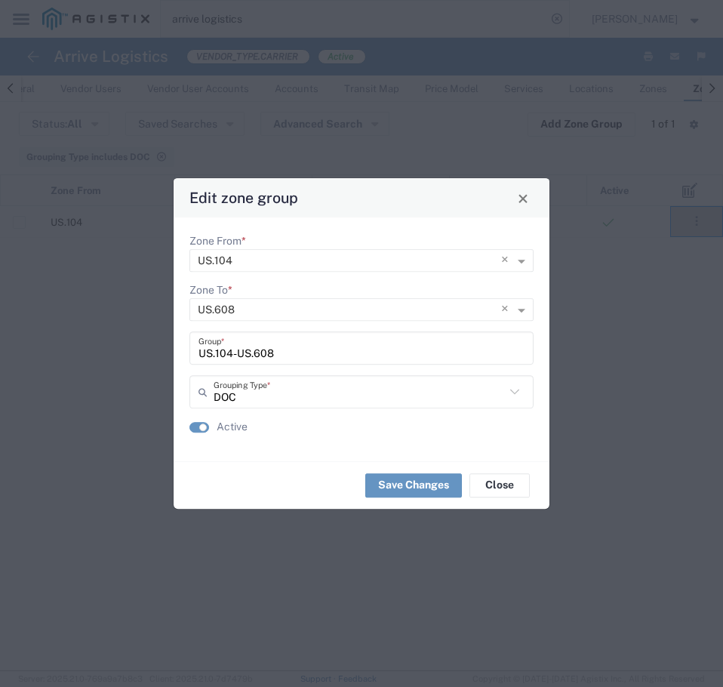
click at [319, 406] on div "DOC Grouping Type *" at bounding box center [362, 391] width 344 height 33
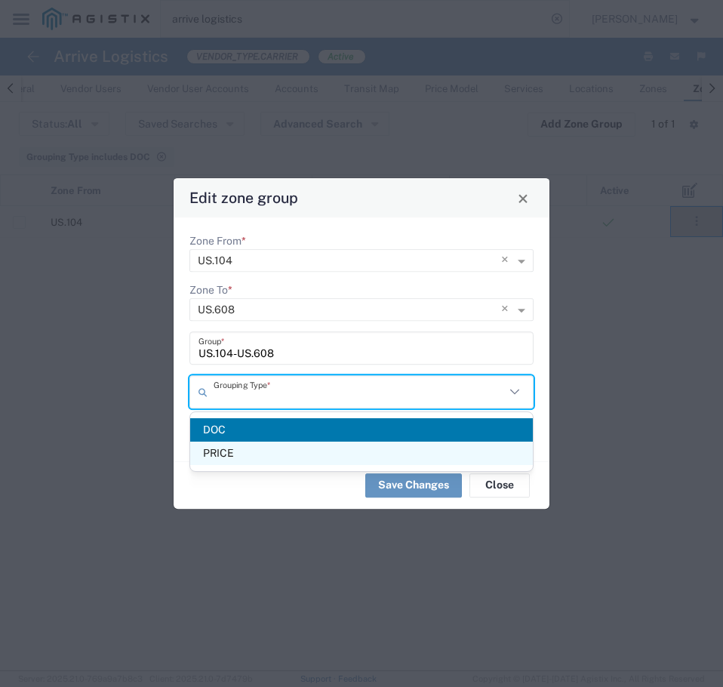
click at [304, 458] on span "PRICE" at bounding box center [361, 453] width 343 height 23
type input "PRICE"
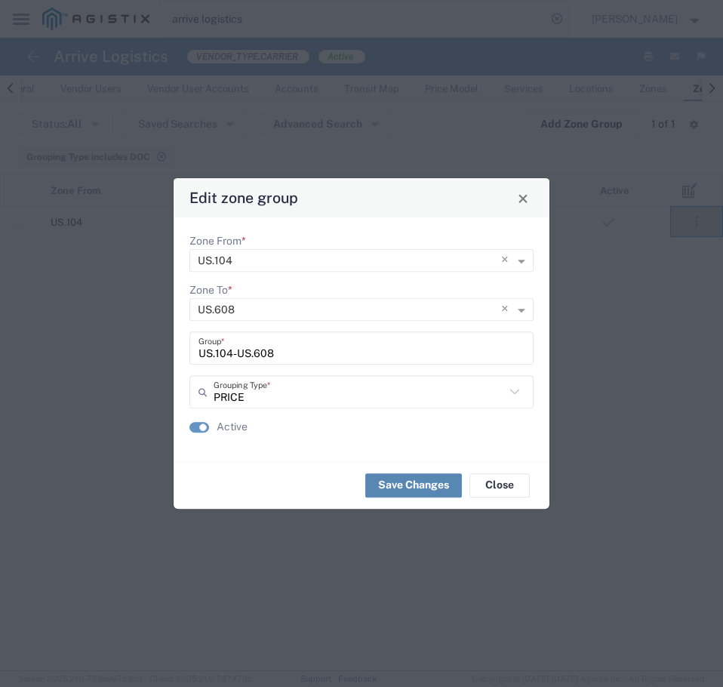
click at [422, 489] on button "Save Changes" at bounding box center [413, 485] width 97 height 24
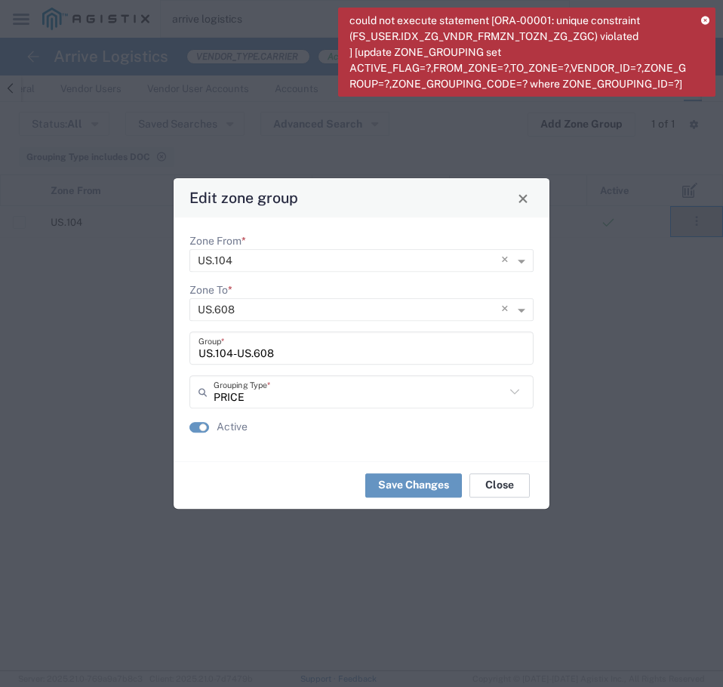
click at [494, 480] on button "Close" at bounding box center [500, 485] width 60 height 24
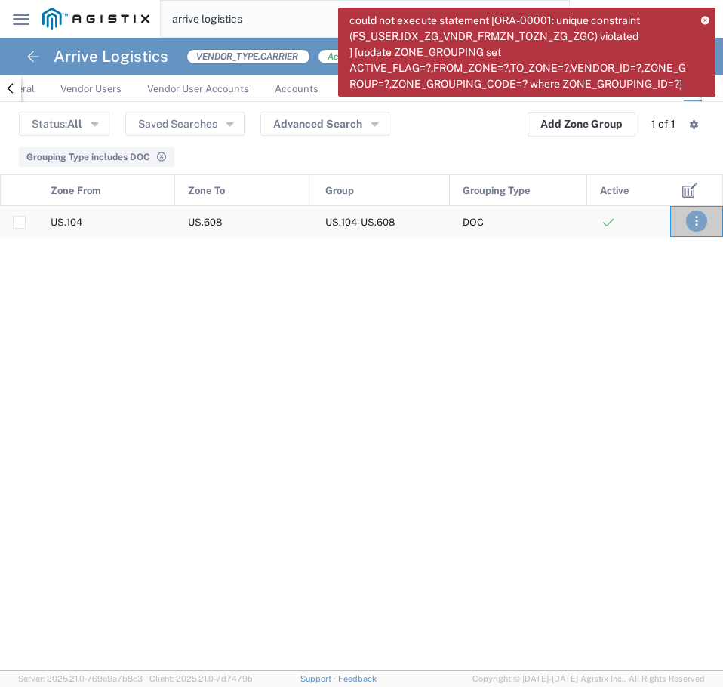
click at [699, 225] on span ". . ." at bounding box center [696, 221] width 3 height 18
click at [659, 291] on link "Deactivate" at bounding box center [660, 290] width 66 height 12
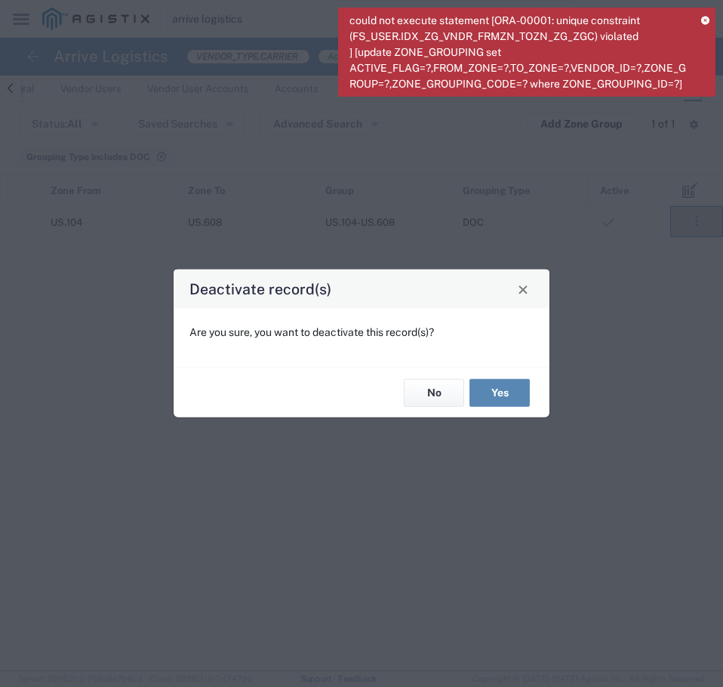
click at [492, 390] on button "Yes" at bounding box center [500, 393] width 60 height 28
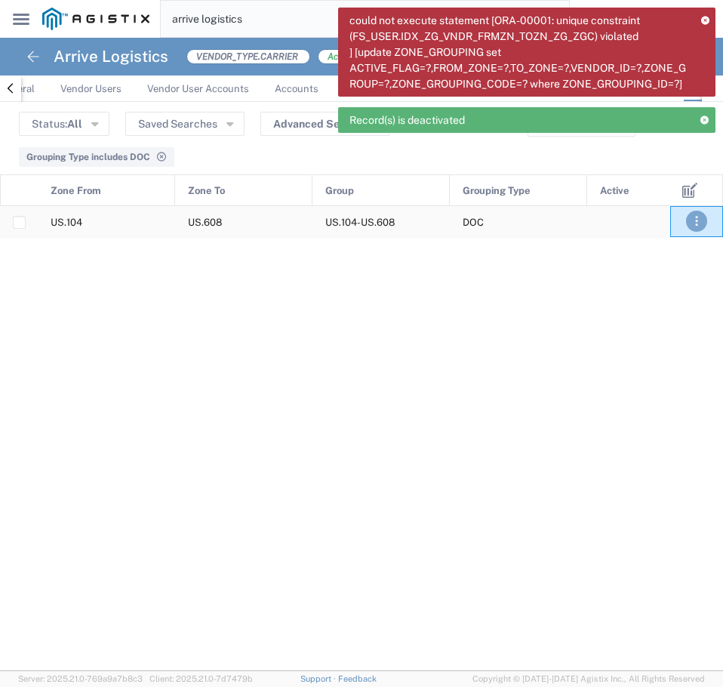
click at [701, 221] on button ". . ." at bounding box center [696, 221] width 21 height 21
click at [670, 267] on link "Edit" at bounding box center [655, 266] width 32 height 12
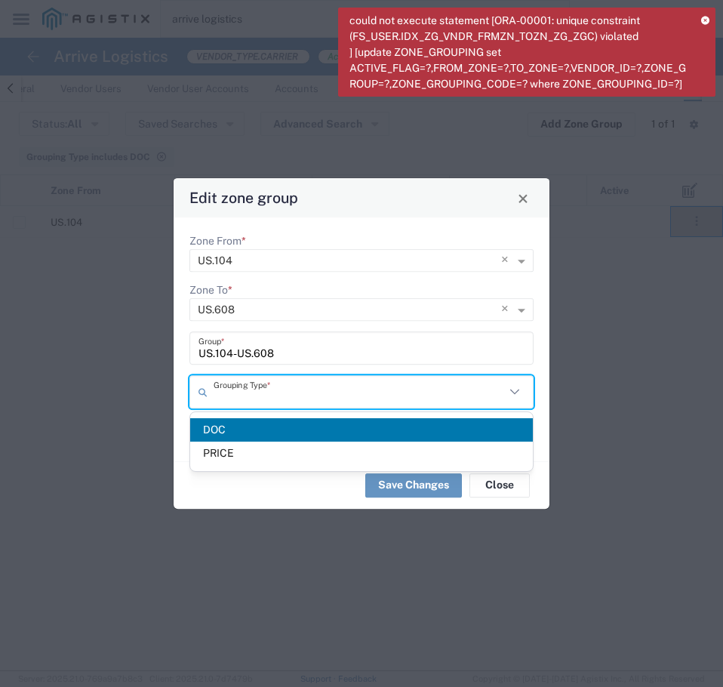
click at [282, 402] on input "text" at bounding box center [359, 392] width 291 height 26
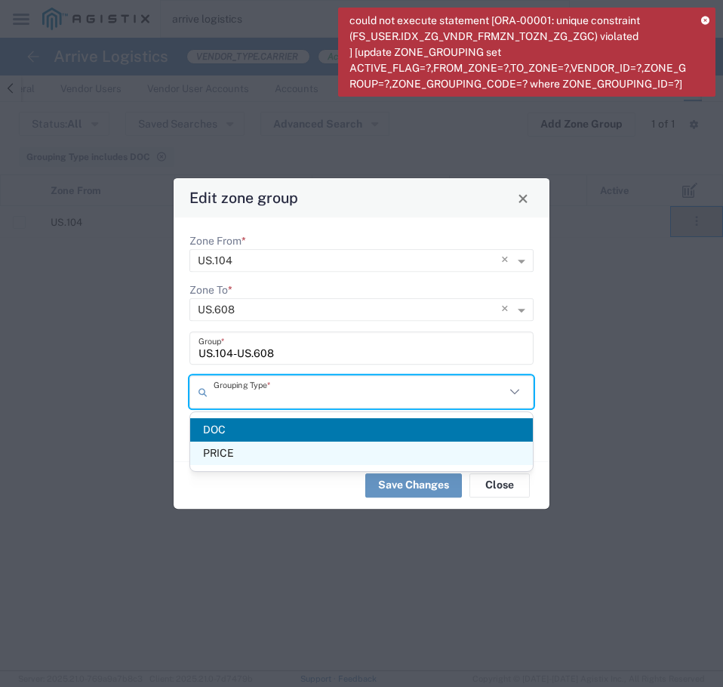
click at [258, 458] on span "PRICE" at bounding box center [361, 453] width 343 height 23
type input "PRICE"
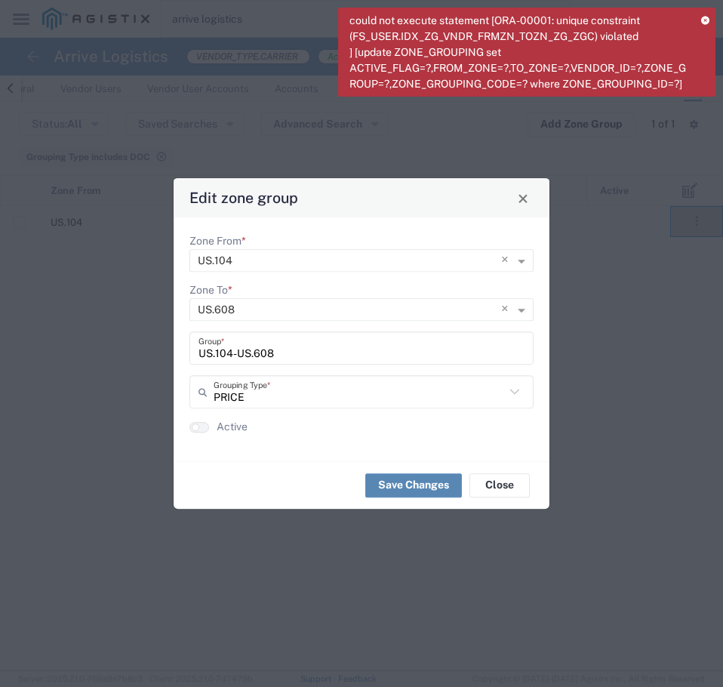
click at [421, 480] on button "Save Changes" at bounding box center [413, 485] width 97 height 24
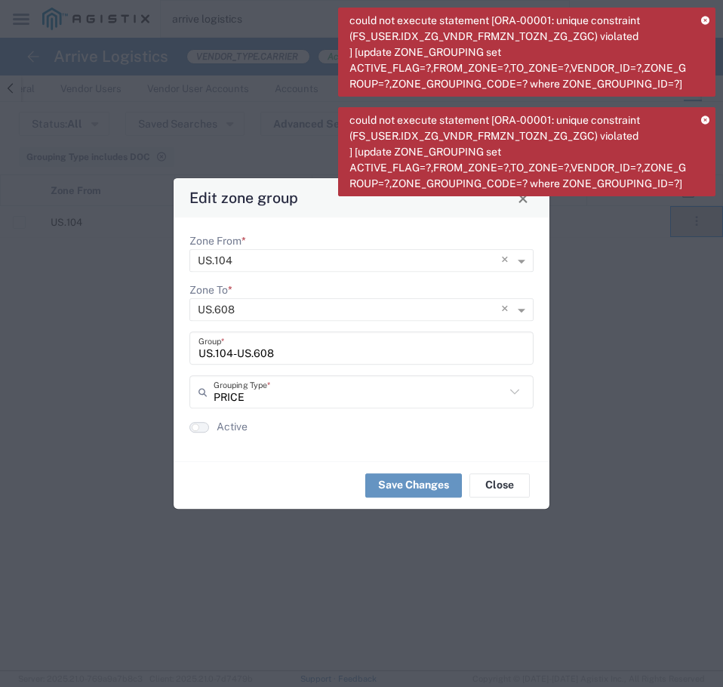
click at [207, 428] on button "button" at bounding box center [200, 427] width 20 height 11
click at [494, 481] on button "Close" at bounding box center [500, 485] width 60 height 24
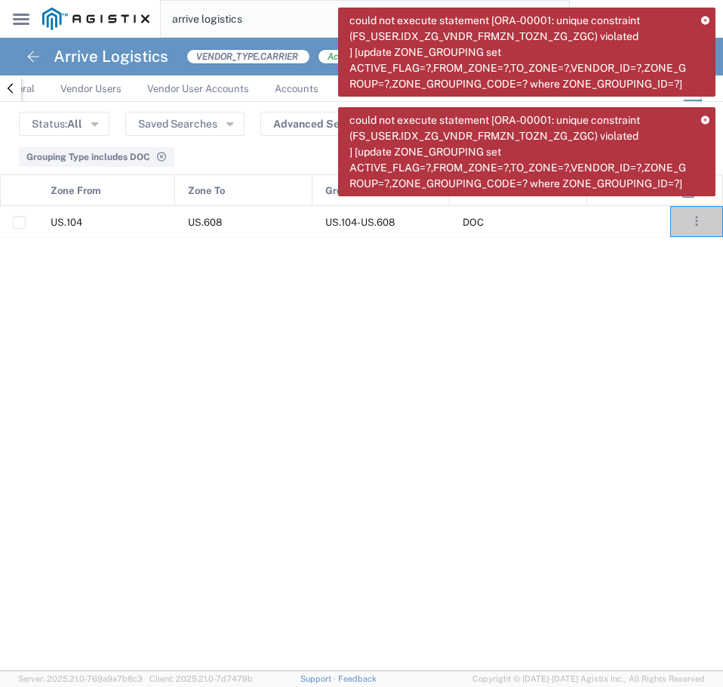
click at [704, 22] on icon at bounding box center [706, 20] width 8 height 8
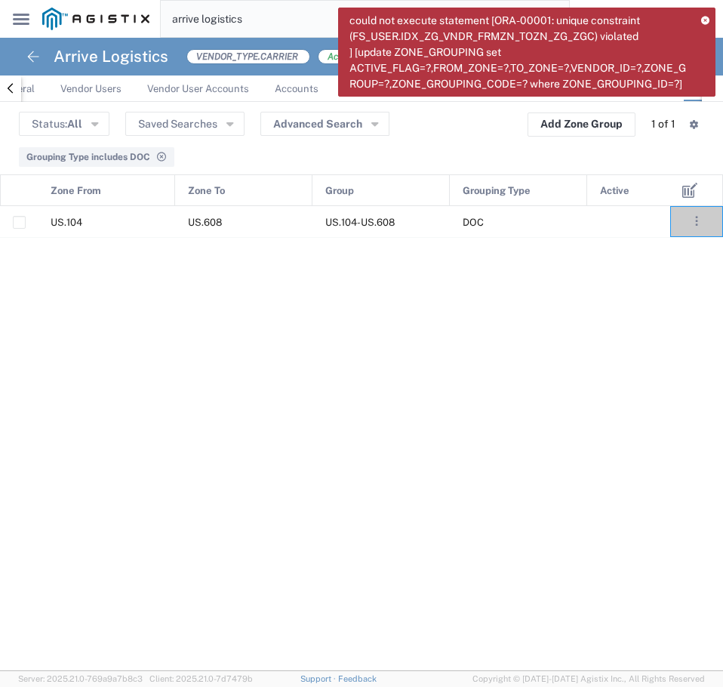
click at [706, 21] on icon at bounding box center [706, 20] width 8 height 8
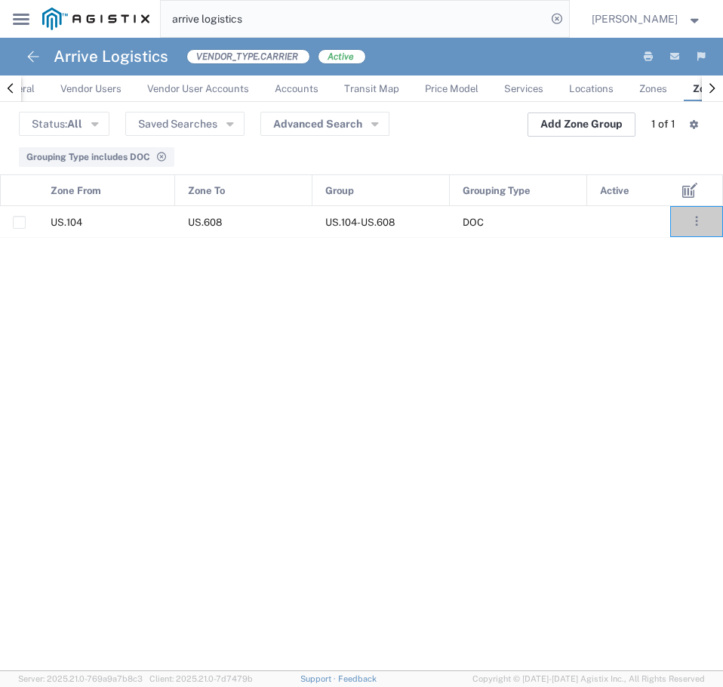
click at [596, 129] on button "Add Zone Group" at bounding box center [582, 125] width 108 height 24
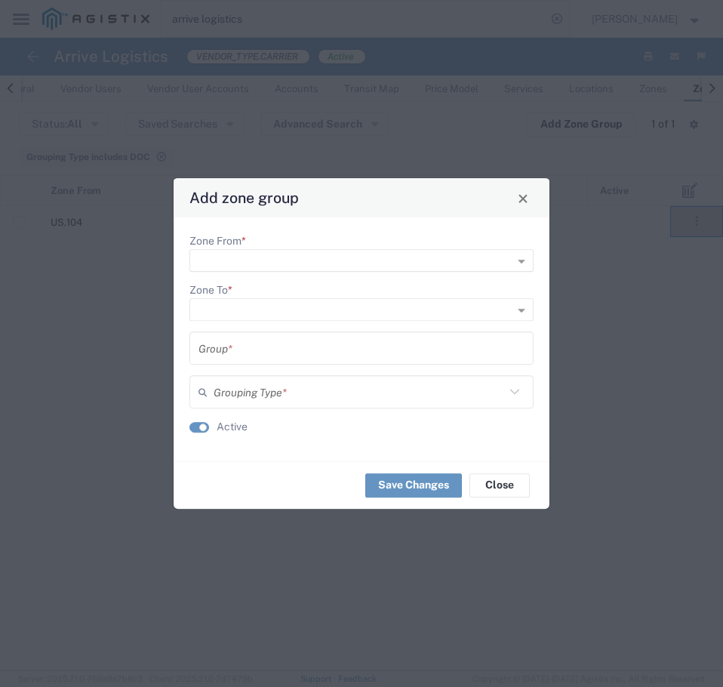
click at [331, 258] on input "Zone From *" at bounding box center [337, 261] width 279 height 21
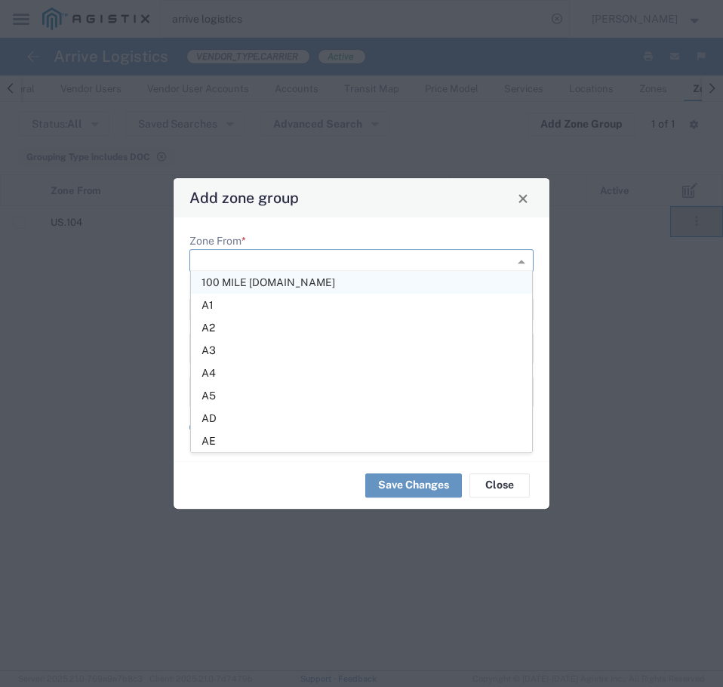
scroll to position [1, 0]
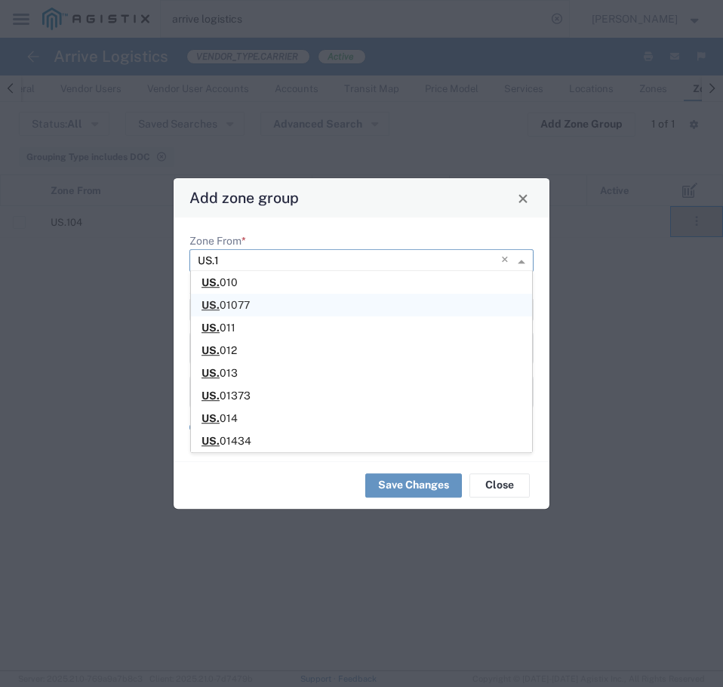
type input "US.10"
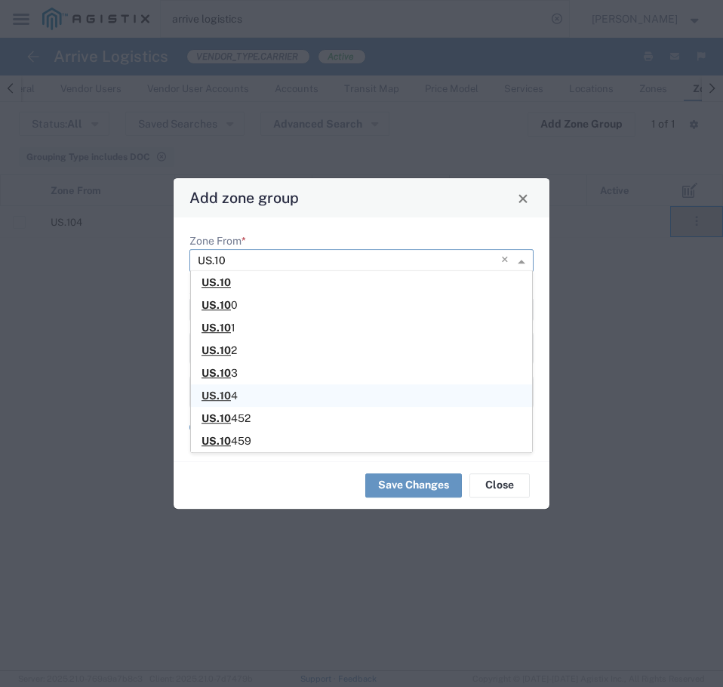
click at [267, 396] on div "US.10 4" at bounding box center [361, 395] width 341 height 23
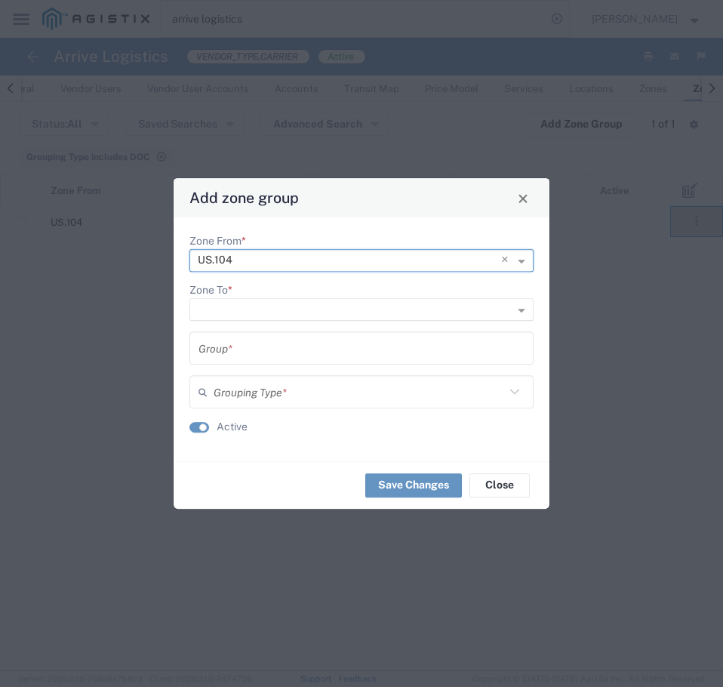
click at [303, 310] on input "Zone To *" at bounding box center [337, 310] width 279 height 21
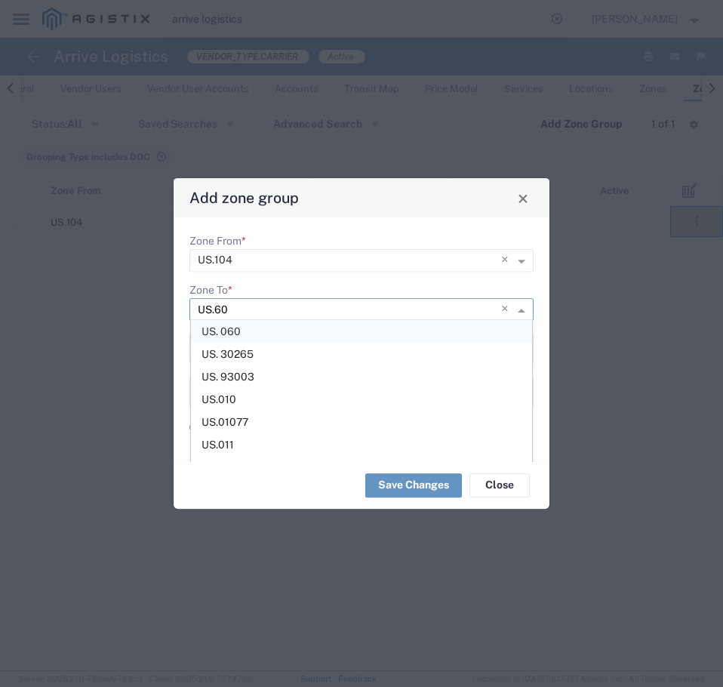
type input "US.608"
click at [227, 333] on span "US.608" at bounding box center [221, 331] width 39 height 12
click at [226, 350] on input "text" at bounding box center [362, 348] width 326 height 26
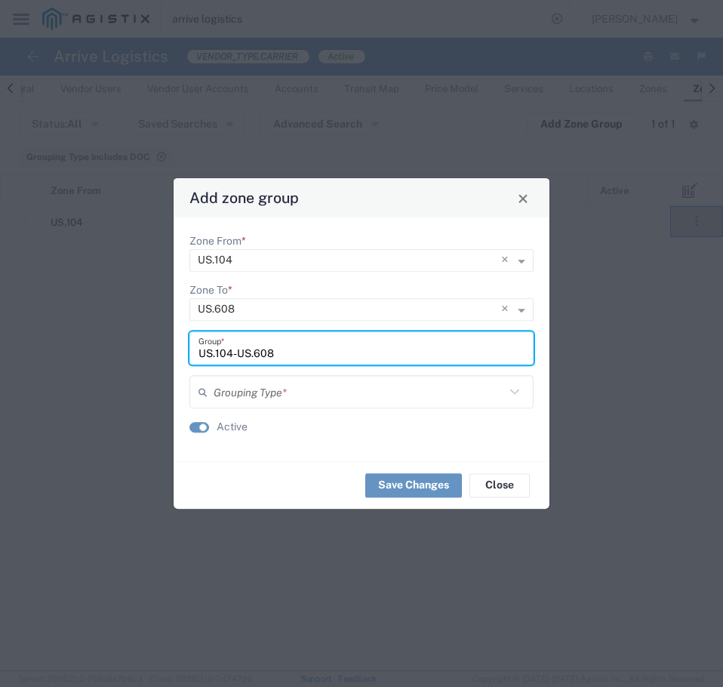
type input "US.104-US.608"
click at [267, 393] on input "text" at bounding box center [359, 392] width 291 height 26
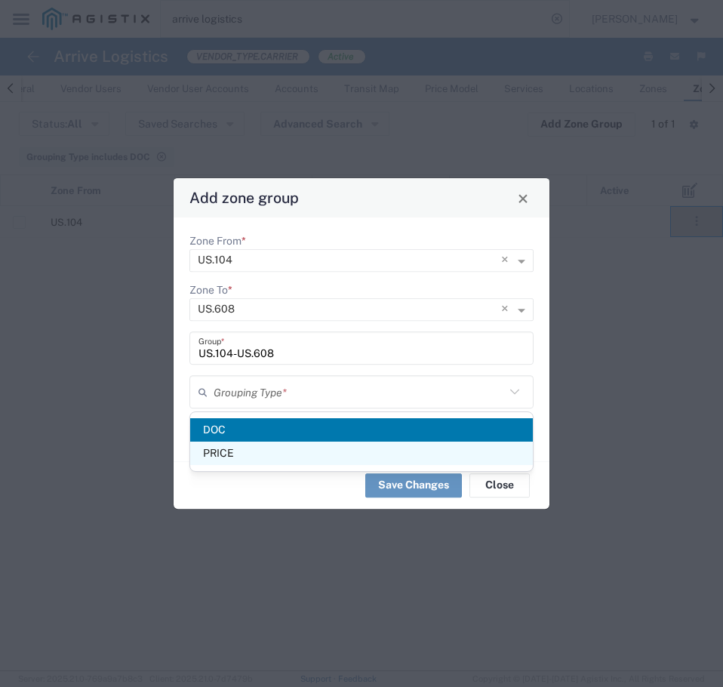
click at [254, 453] on span "PRICE" at bounding box center [361, 453] width 343 height 23
type input "PRICE"
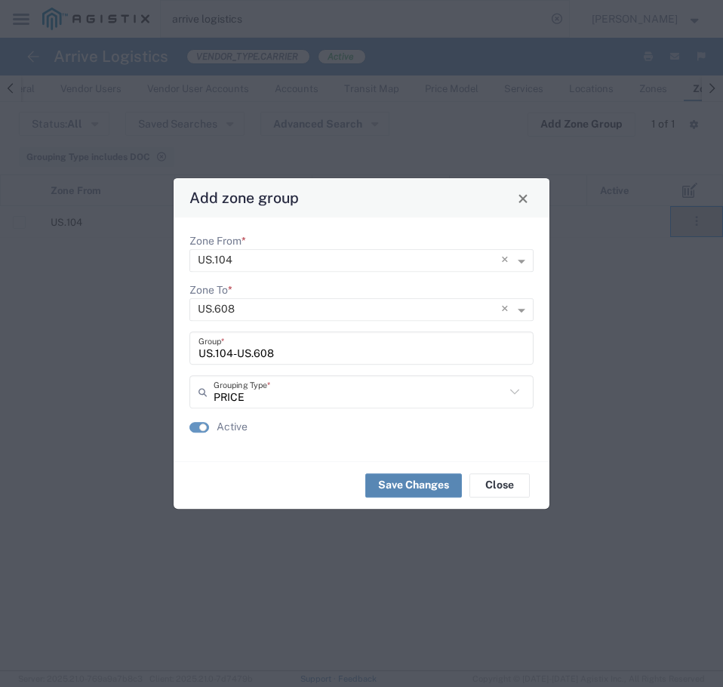
click at [409, 480] on button "Save Changes" at bounding box center [413, 485] width 97 height 24
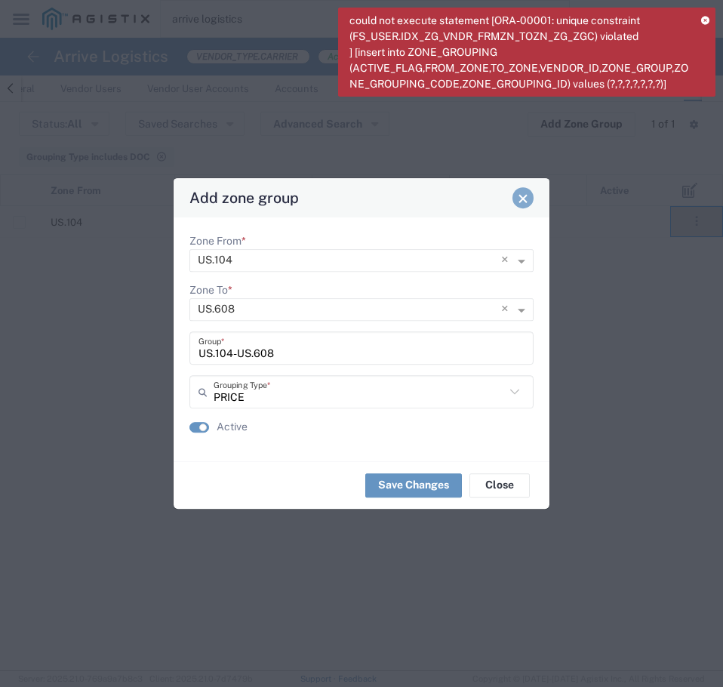
click at [516, 200] on button "Close" at bounding box center [523, 197] width 21 height 21
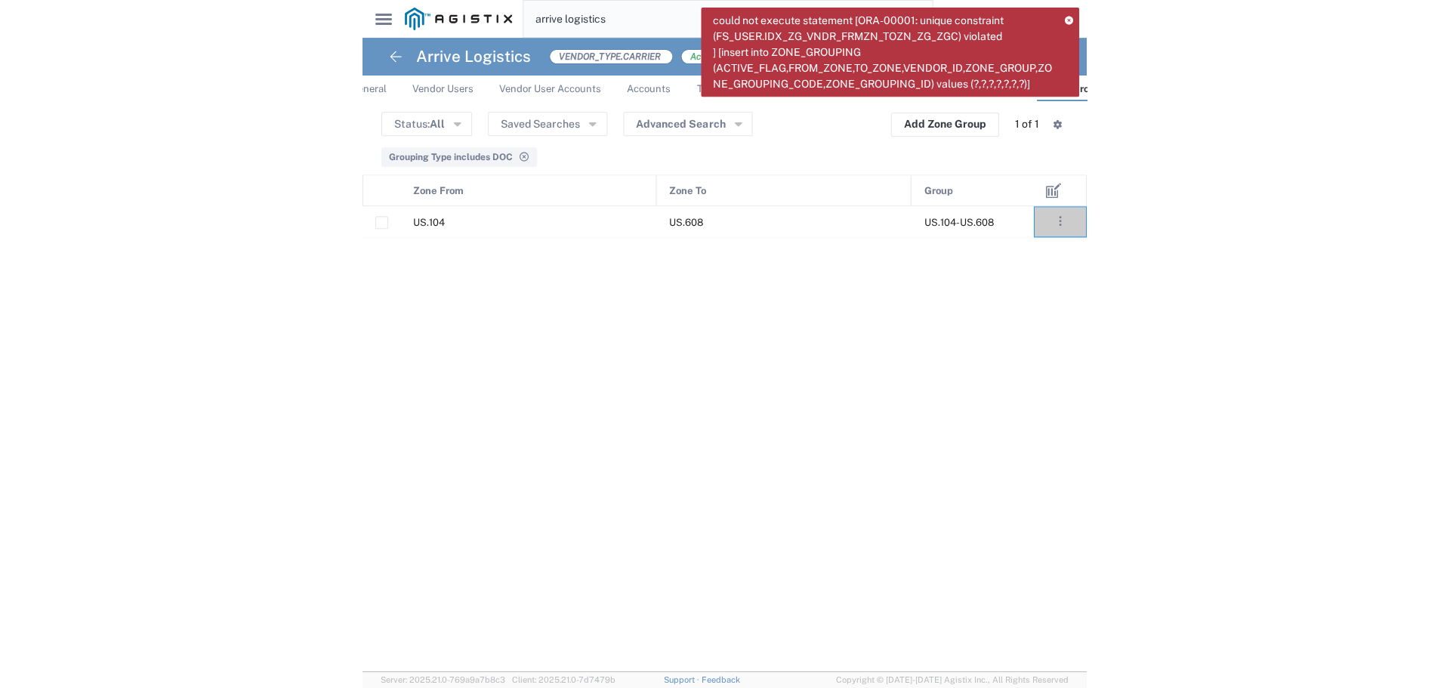
scroll to position [0, 0]
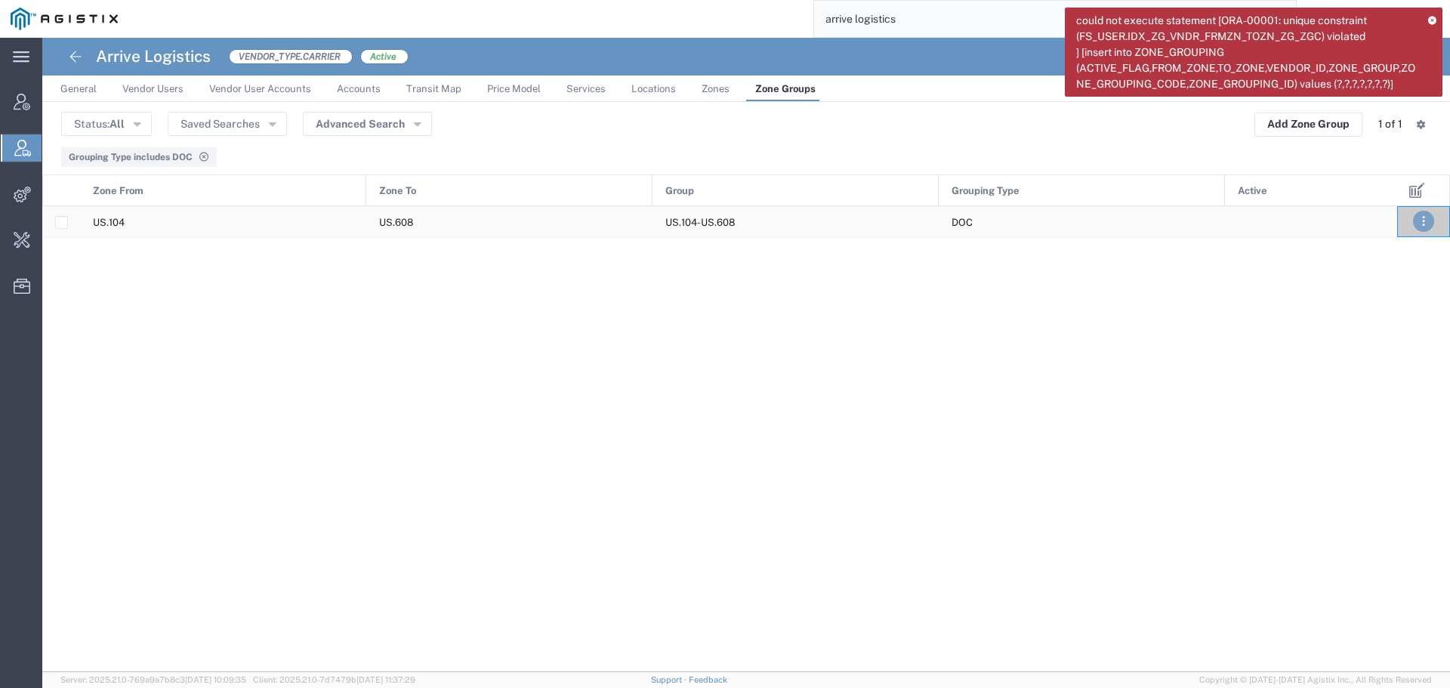
click at [1416, 217] on button ". . ." at bounding box center [1423, 221] width 21 height 21
click at [1390, 264] on link "Edit" at bounding box center [1381, 266] width 32 height 12
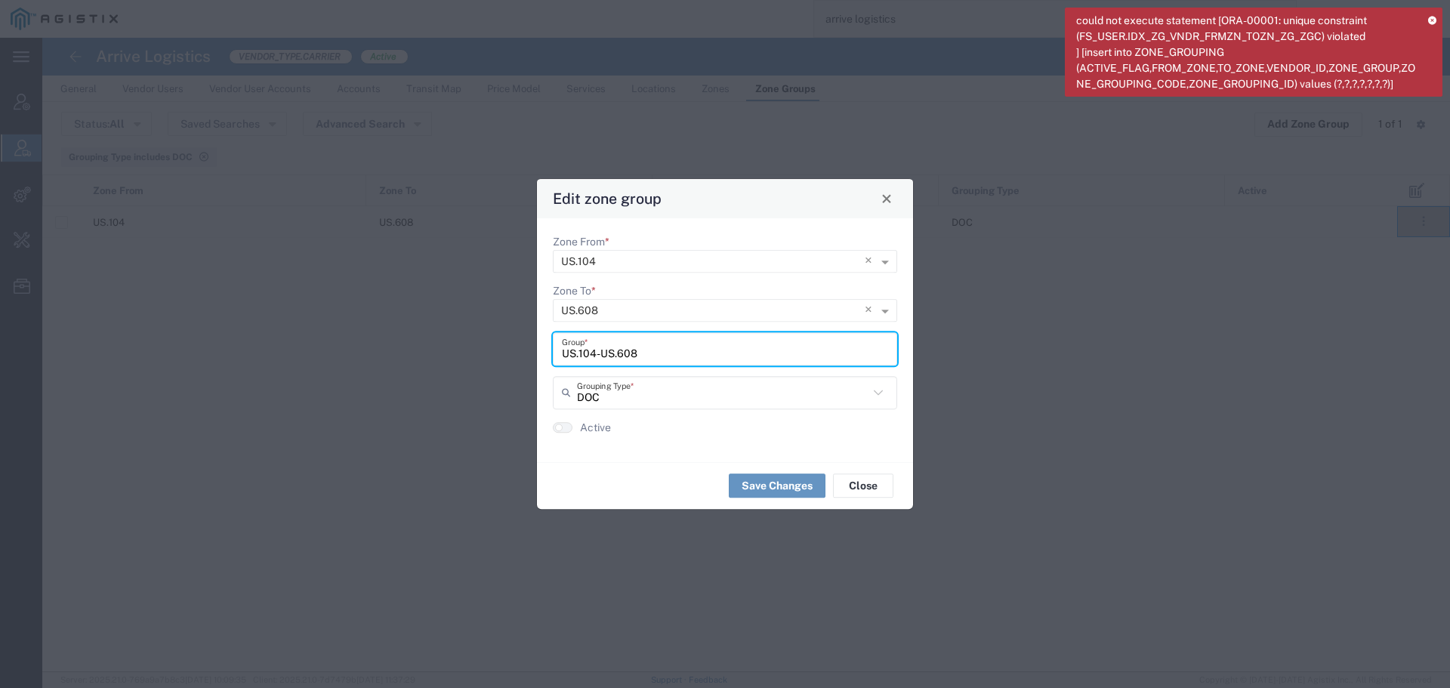
drag, startPoint x: 651, startPoint y: 353, endPoint x: 526, endPoint y: 353, distance: 125.4
click at [526, 353] on div "Edit zone group Zone From * × US.104 × Zone To * × US.608 × US.104-US.608 Group…" at bounding box center [725, 344] width 1450 height 688
type input "---"
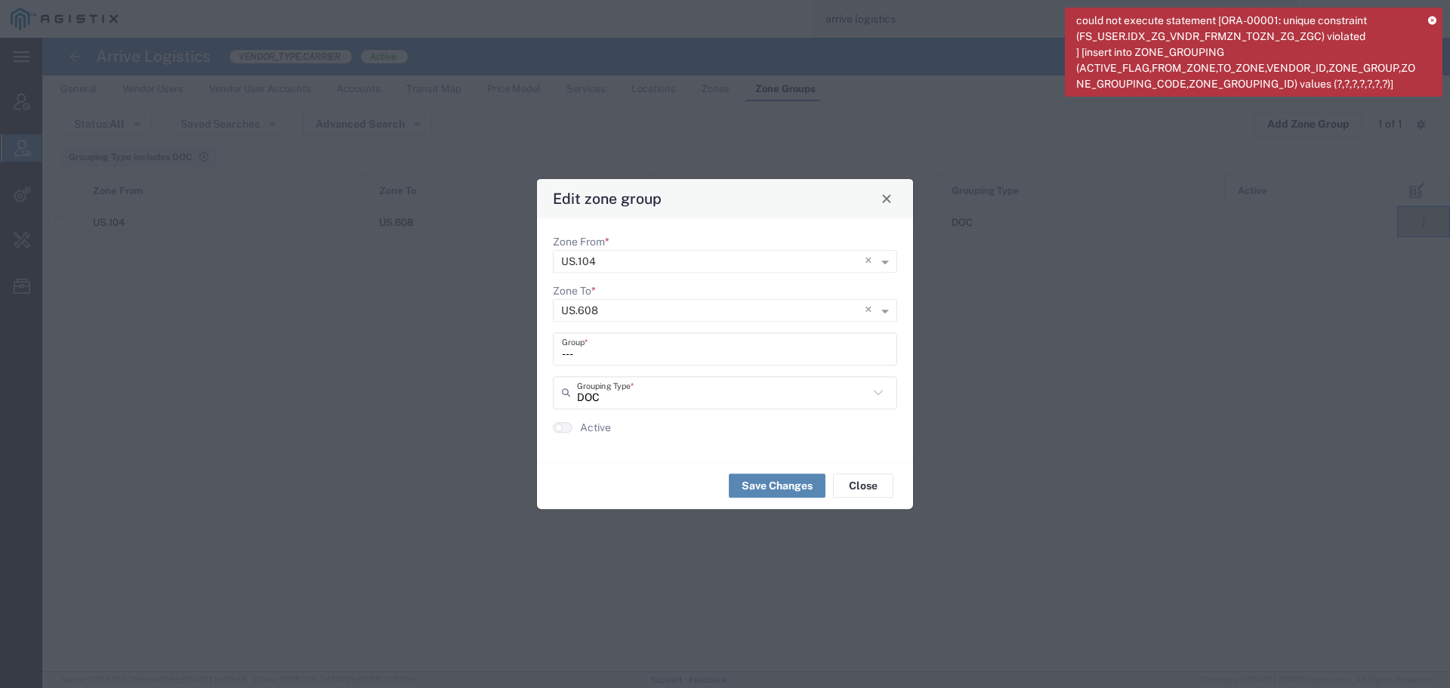
click at [806, 489] on button "Save Changes" at bounding box center [777, 485] width 97 height 24
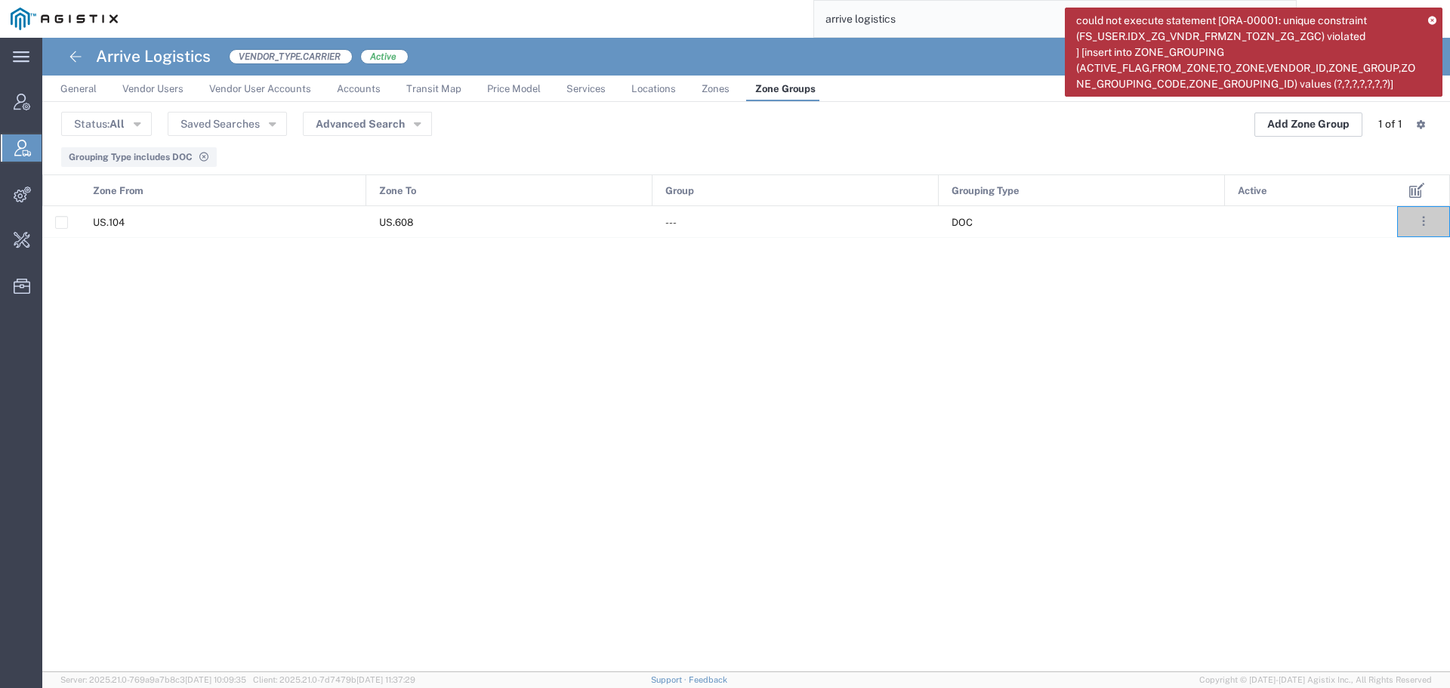
click at [1324, 126] on button "Add Zone Group" at bounding box center [1308, 125] width 108 height 24
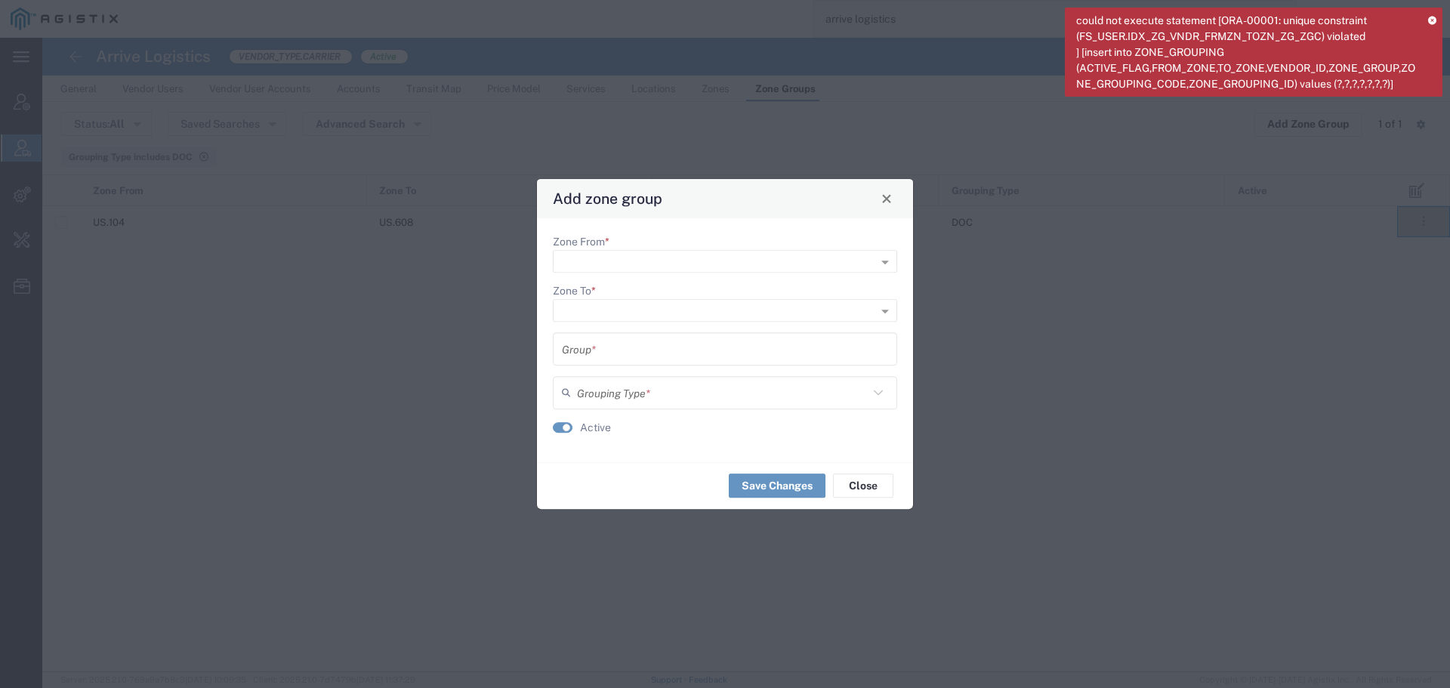
click at [665, 273] on form "Zone From * Zone To * Group * Grouping Type * Active" at bounding box center [725, 340] width 344 height 212
click at [667, 267] on input "Zone From *" at bounding box center [700, 261] width 279 height 21
type input "US.10"
click at [606, 282] on div "US.10" at bounding box center [724, 283] width 341 height 23
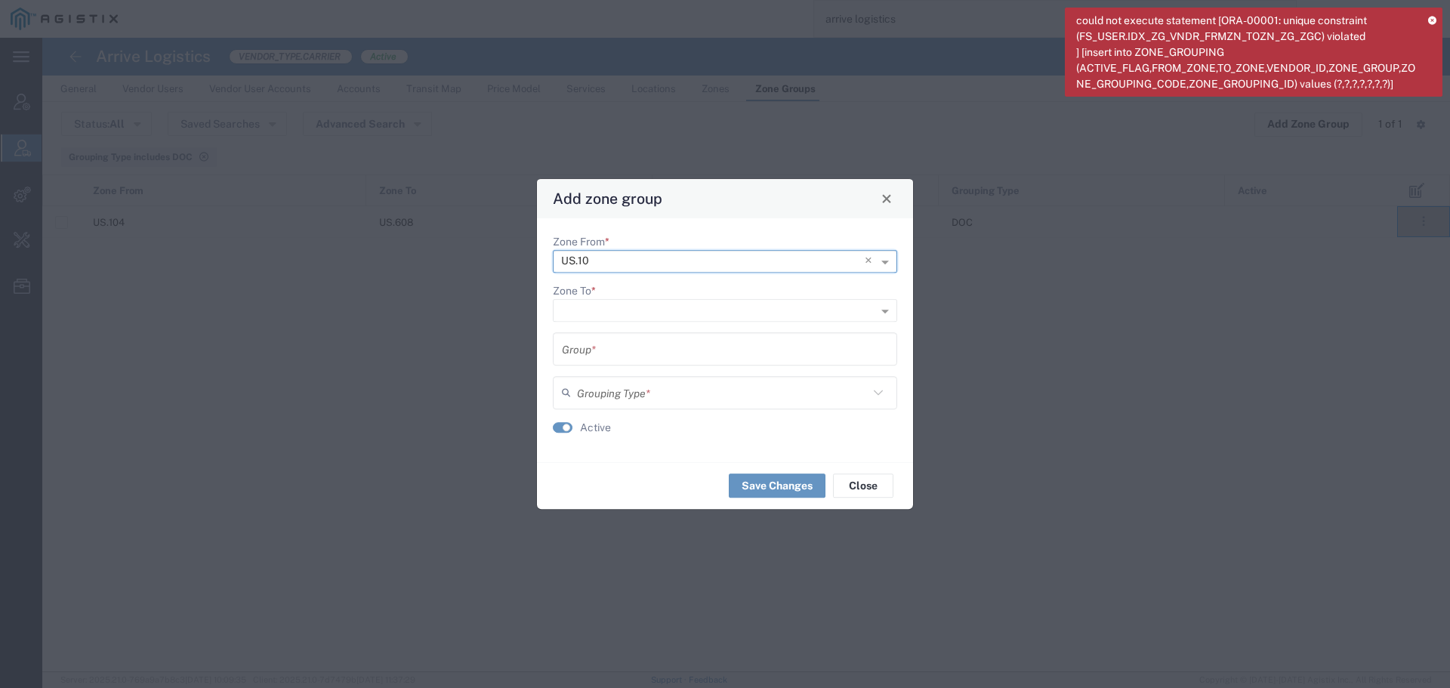
click at [606, 265] on input "Zone From *" at bounding box center [694, 261] width 266 height 21
click at [606, 261] on input "Zone From *" at bounding box center [694, 261] width 266 height 21
click at [606, 258] on input "Zone From *" at bounding box center [694, 261] width 266 height 21
click at [871, 264] on span "×" at bounding box center [871, 261] width 13 height 23
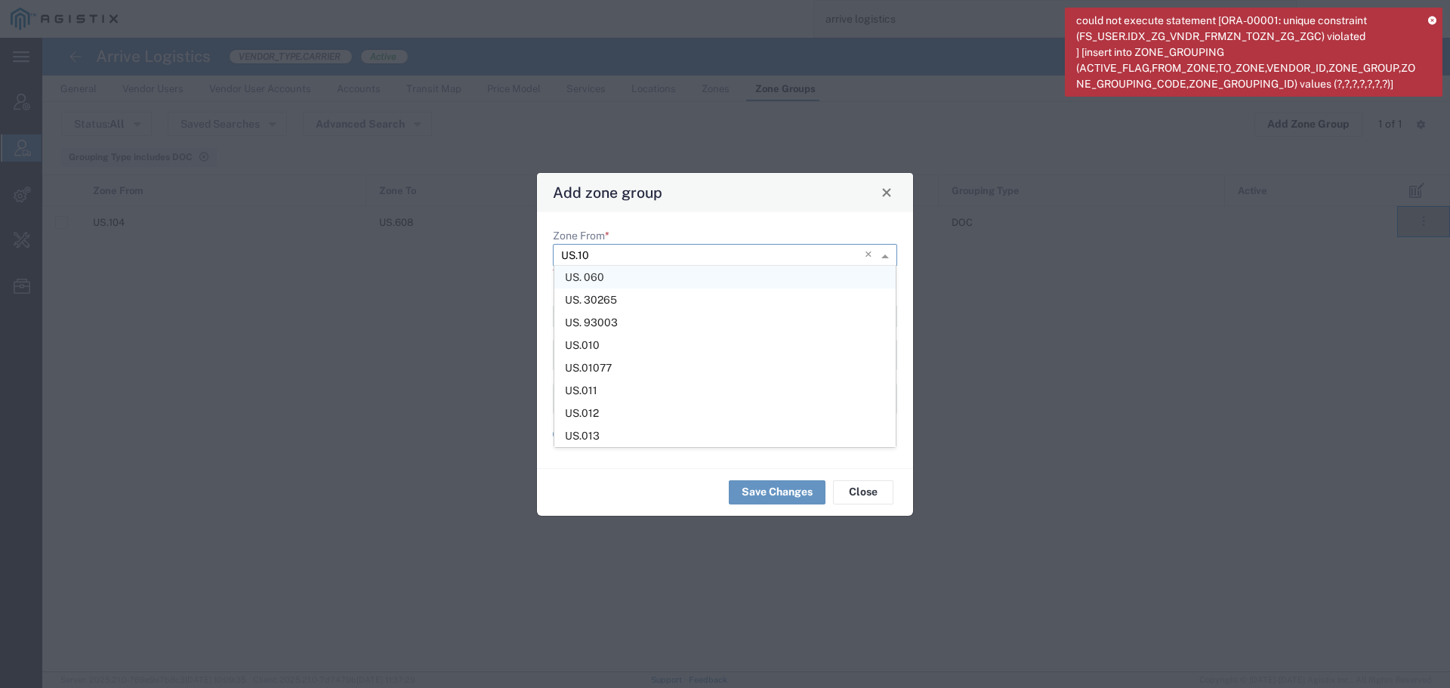
type input "US.104"
click at [584, 271] on span "US.104" at bounding box center [583, 276] width 36 height 12
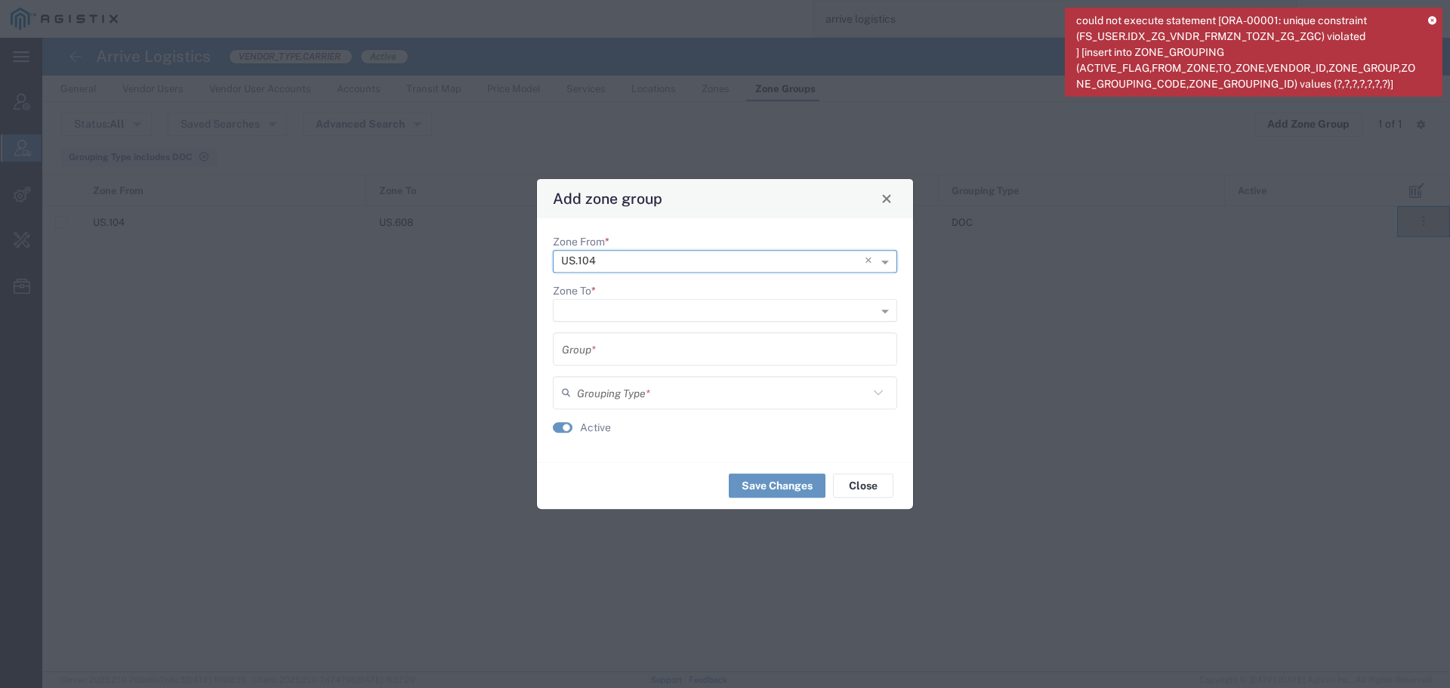
click at [606, 311] on input "Zone To *" at bounding box center [700, 311] width 279 height 21
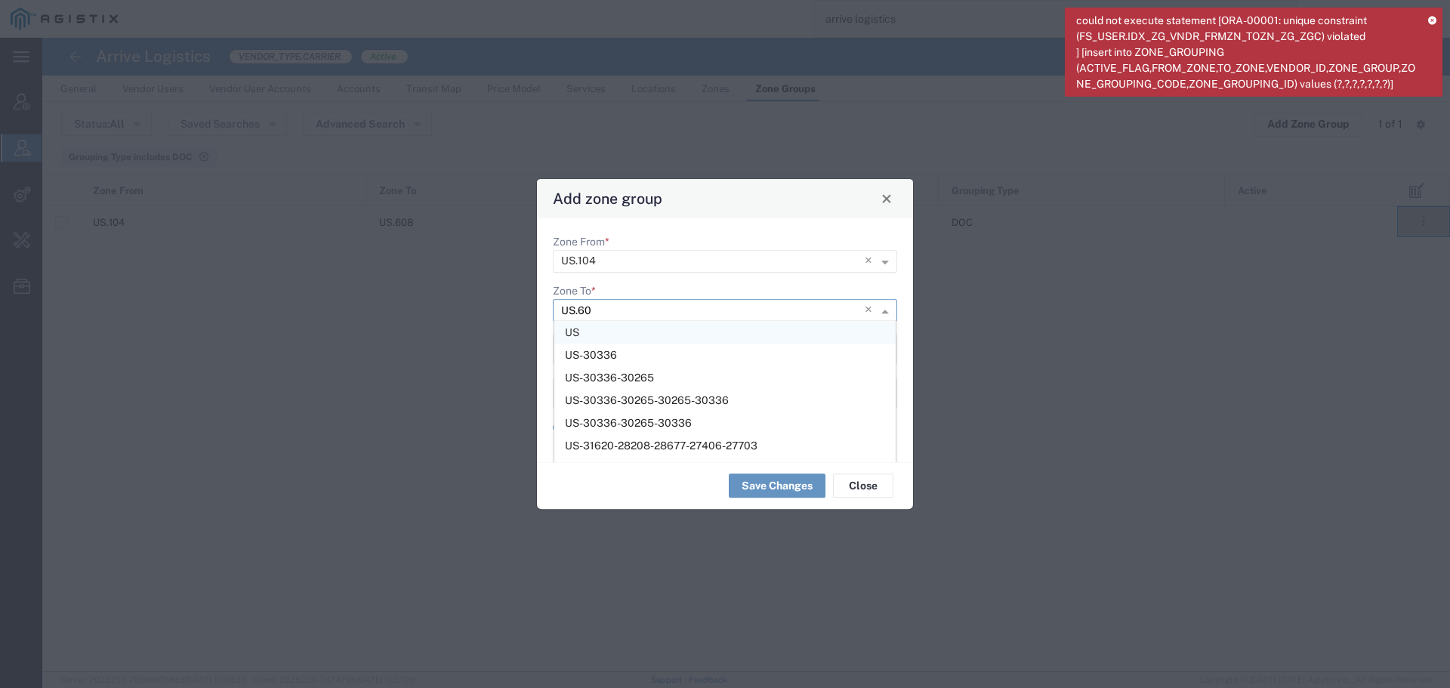
type input "US.608"
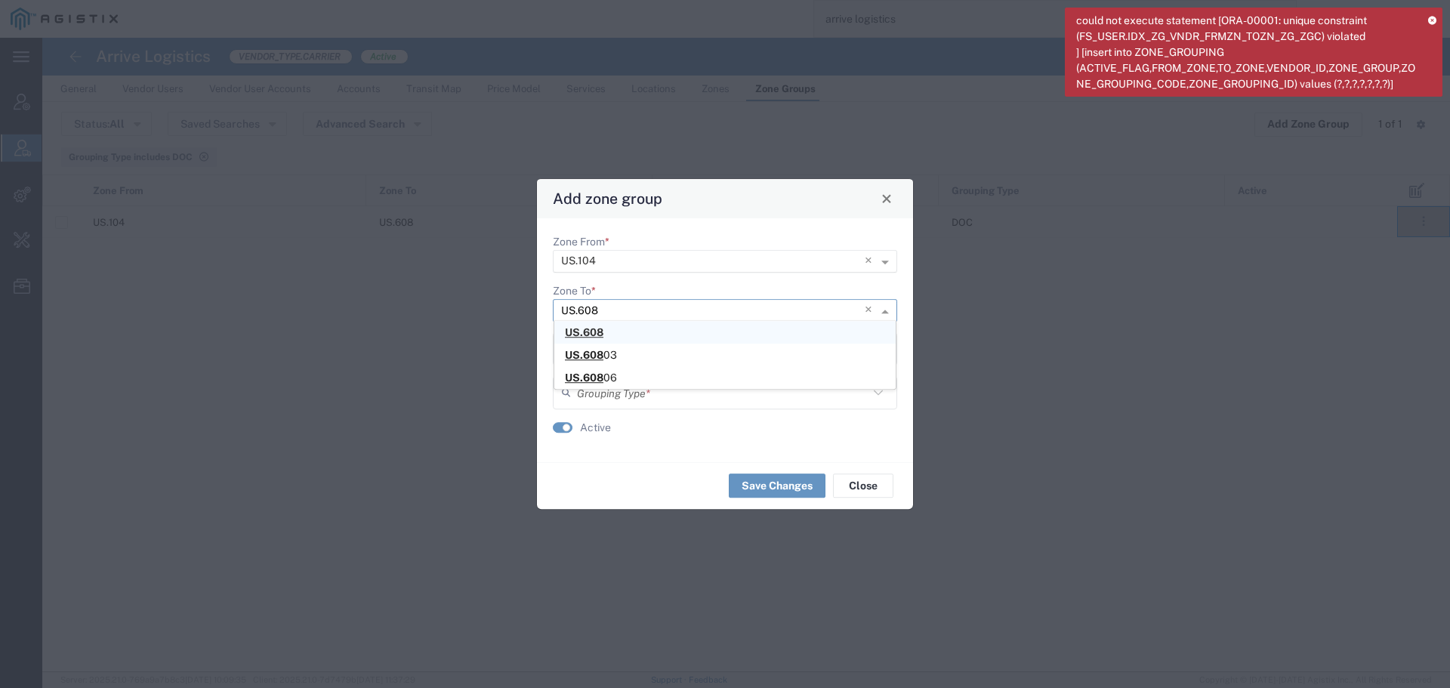
click at [581, 331] on span "US.608" at bounding box center [584, 332] width 39 height 12
click at [608, 353] on input "text" at bounding box center [725, 348] width 326 height 26
type input "US.104-US.608"
click at [625, 390] on input "text" at bounding box center [722, 392] width 291 height 26
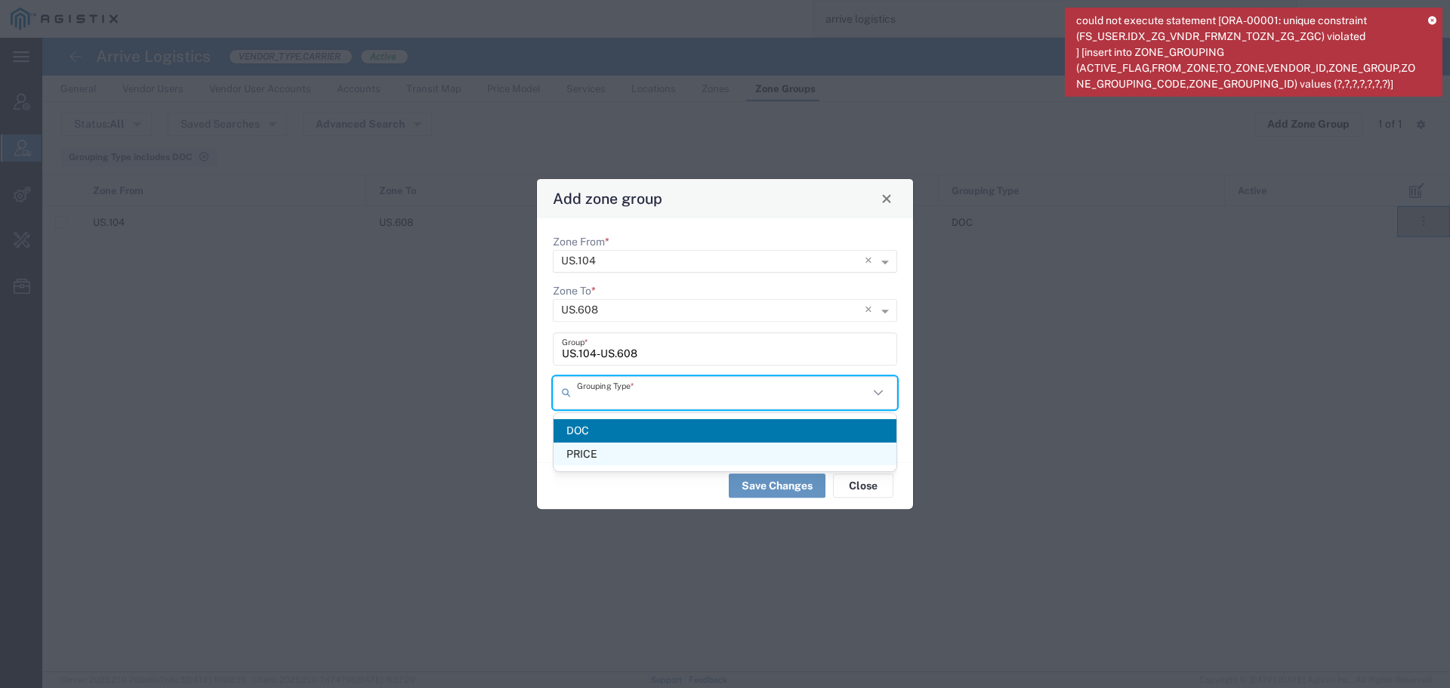
click at [639, 450] on span "PRICE" at bounding box center [725, 454] width 343 height 23
type input "PRICE"
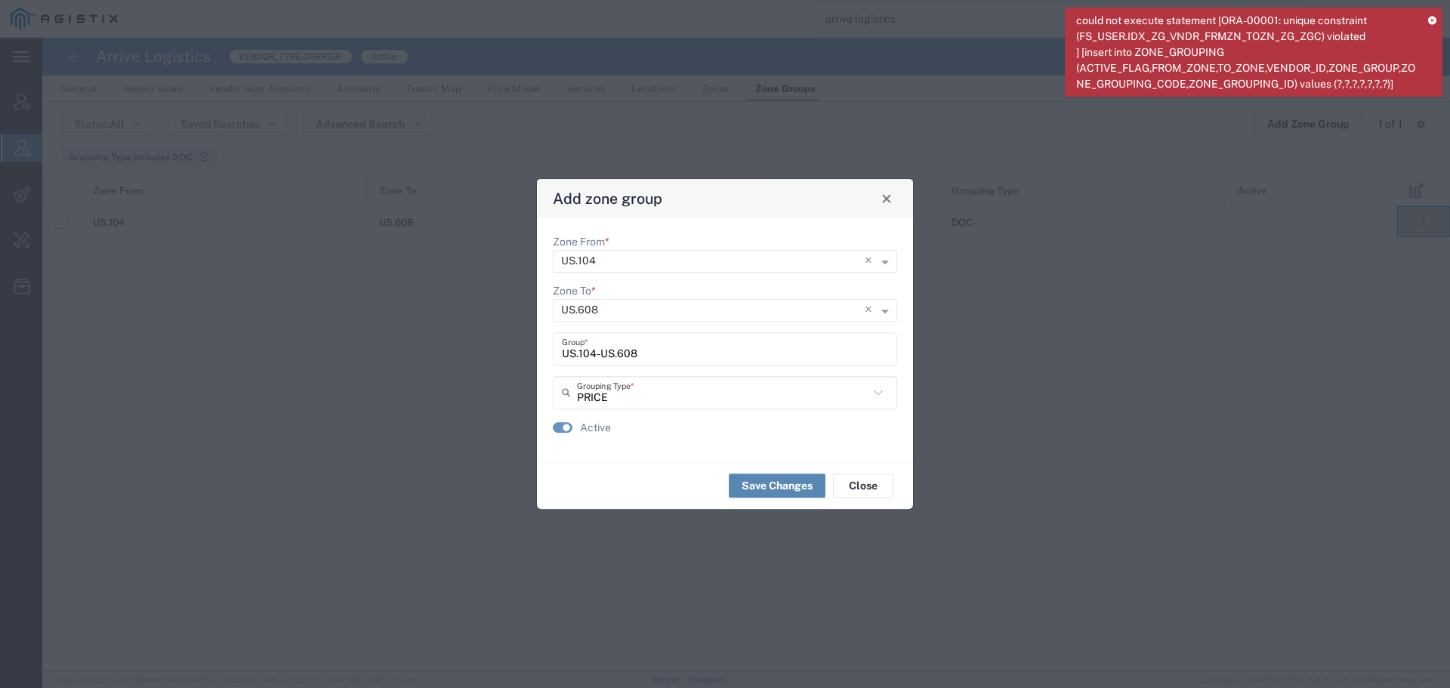
click at [766, 483] on button "Save Changes" at bounding box center [777, 485] width 97 height 24
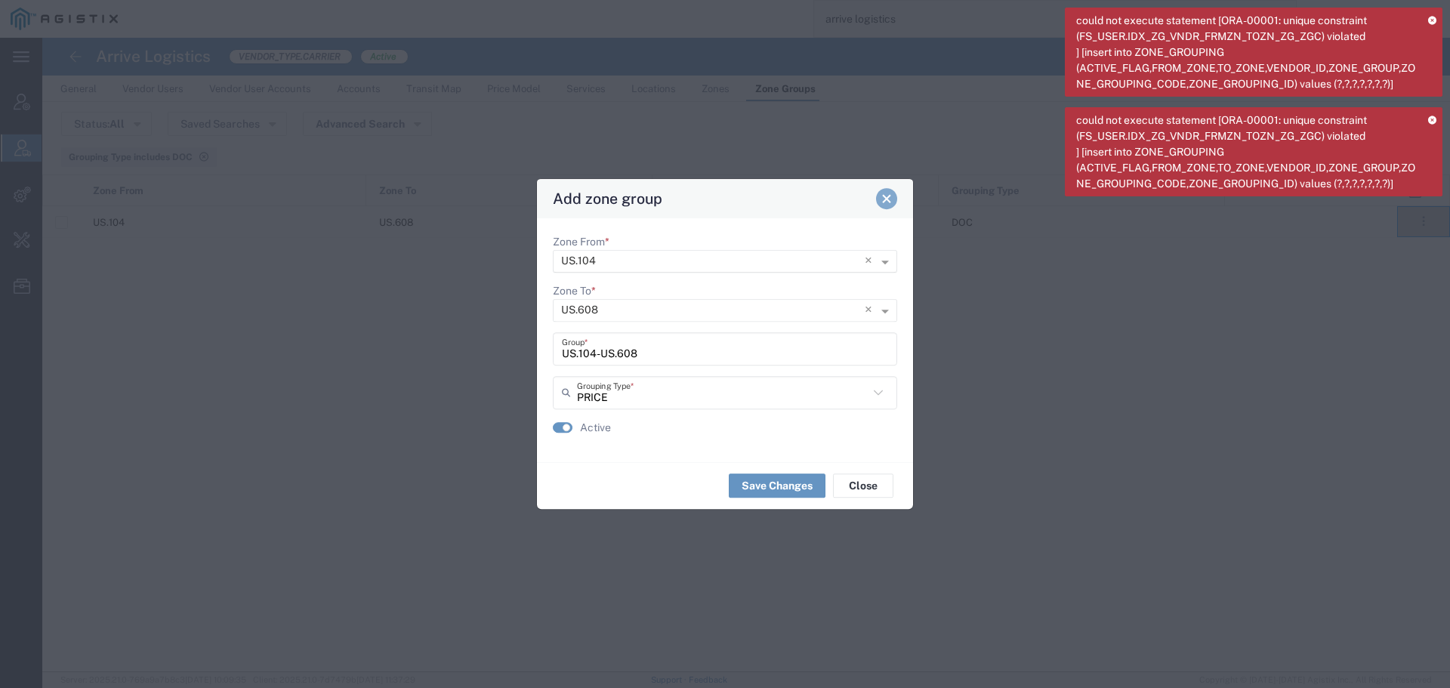
click at [879, 200] on button "Close" at bounding box center [886, 198] width 21 height 21
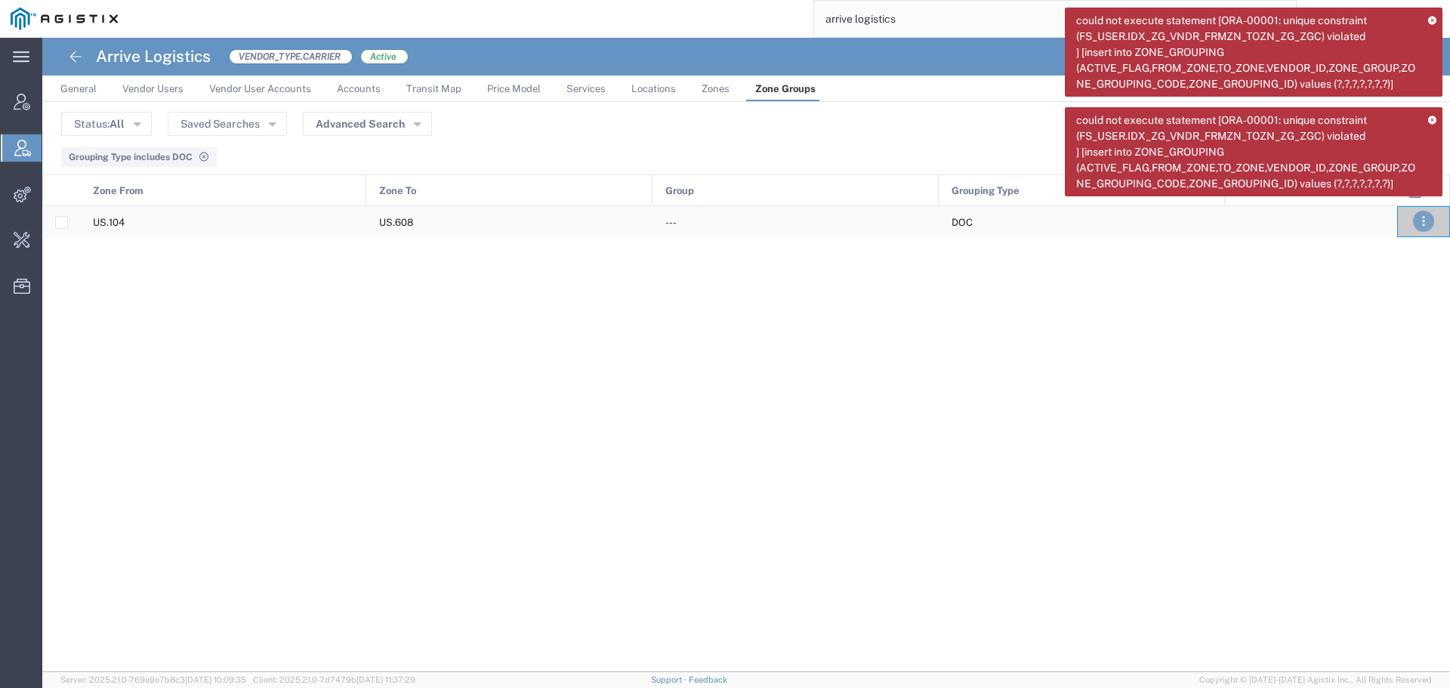
click at [1430, 221] on button ". . ." at bounding box center [1423, 221] width 21 height 21
click at [1385, 264] on link "Edit" at bounding box center [1381, 266] width 32 height 12
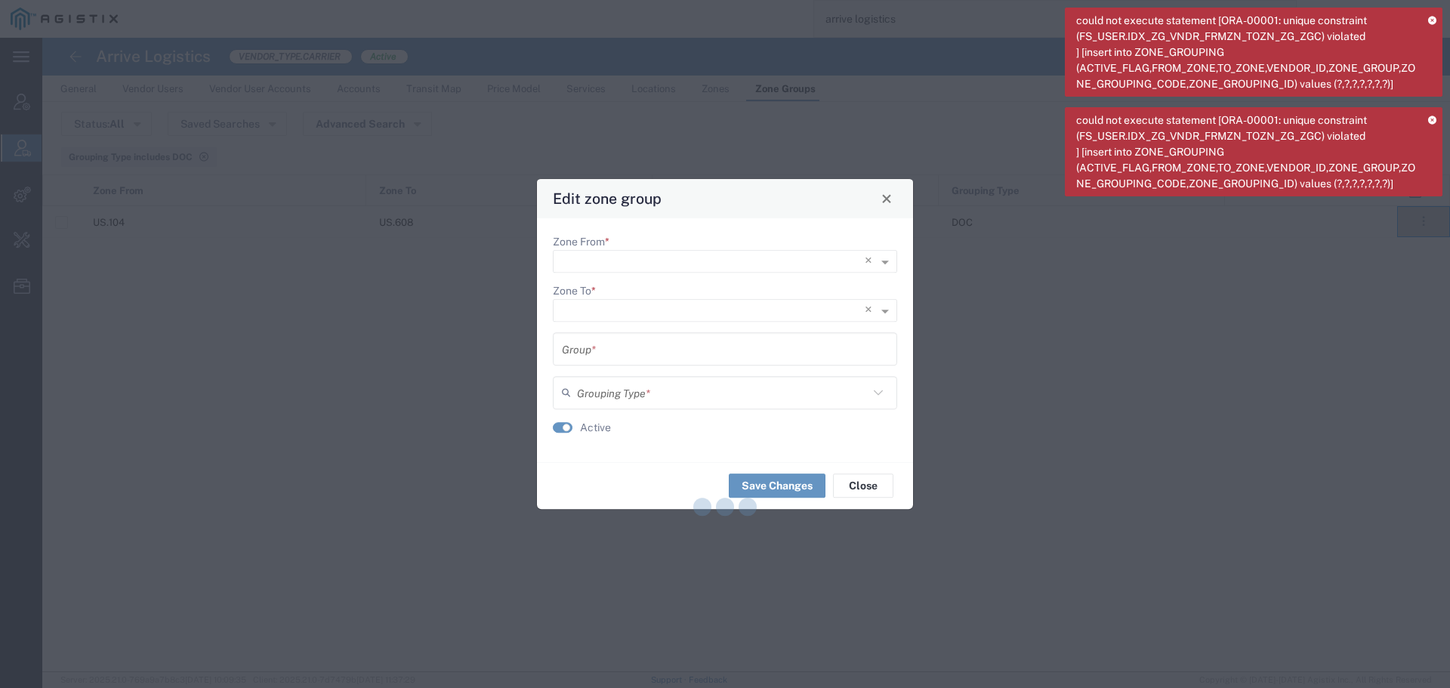
type input "---"
type input "DOC"
click at [748, 254] on input "Zone From *" at bounding box center [694, 261] width 266 height 21
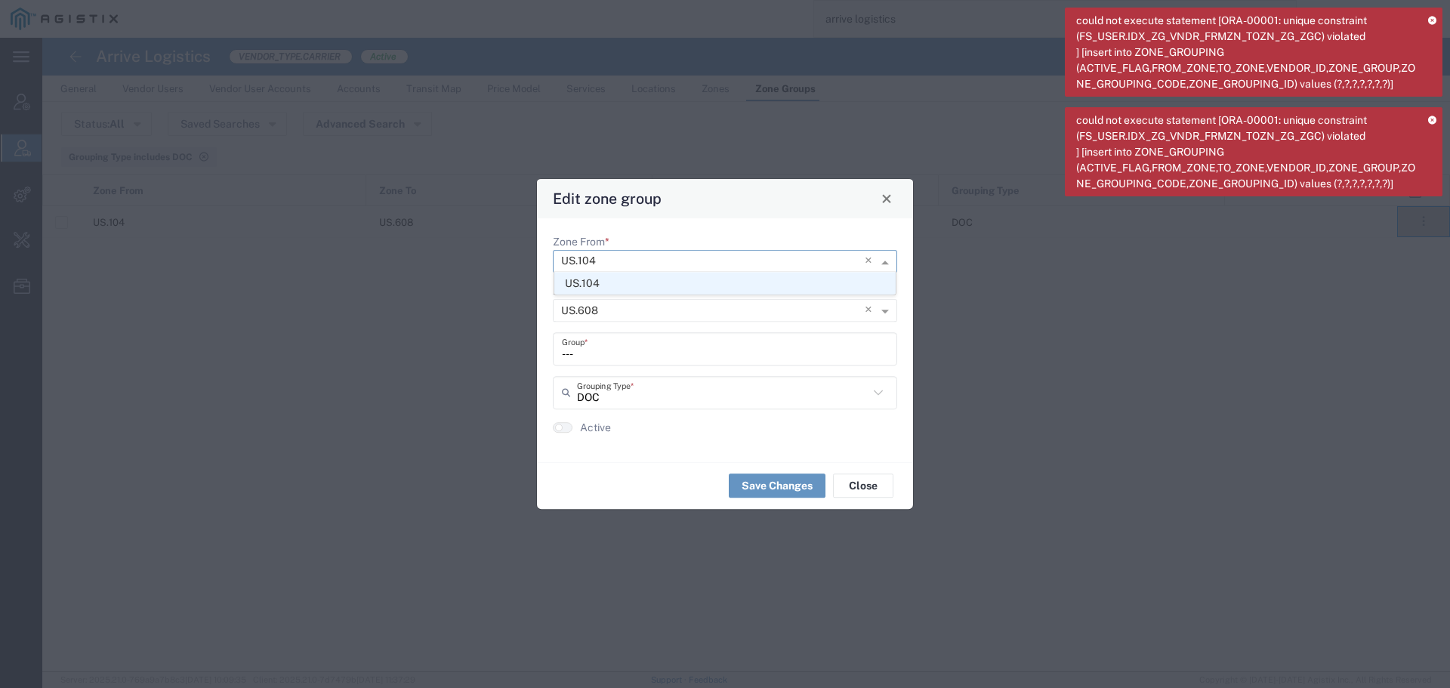
click at [862, 257] on div at bounding box center [709, 260] width 311 height 21
click at [866, 260] on span "×" at bounding box center [871, 261] width 13 height 23
click at [789, 244] on agx-typeahead-control "Zone From * 100 MILE HOUSE.BC.CA A1 A2 A3 A4 A5 AD AE AE.ABUDHABI AE.DUBAI" at bounding box center [725, 253] width 344 height 39
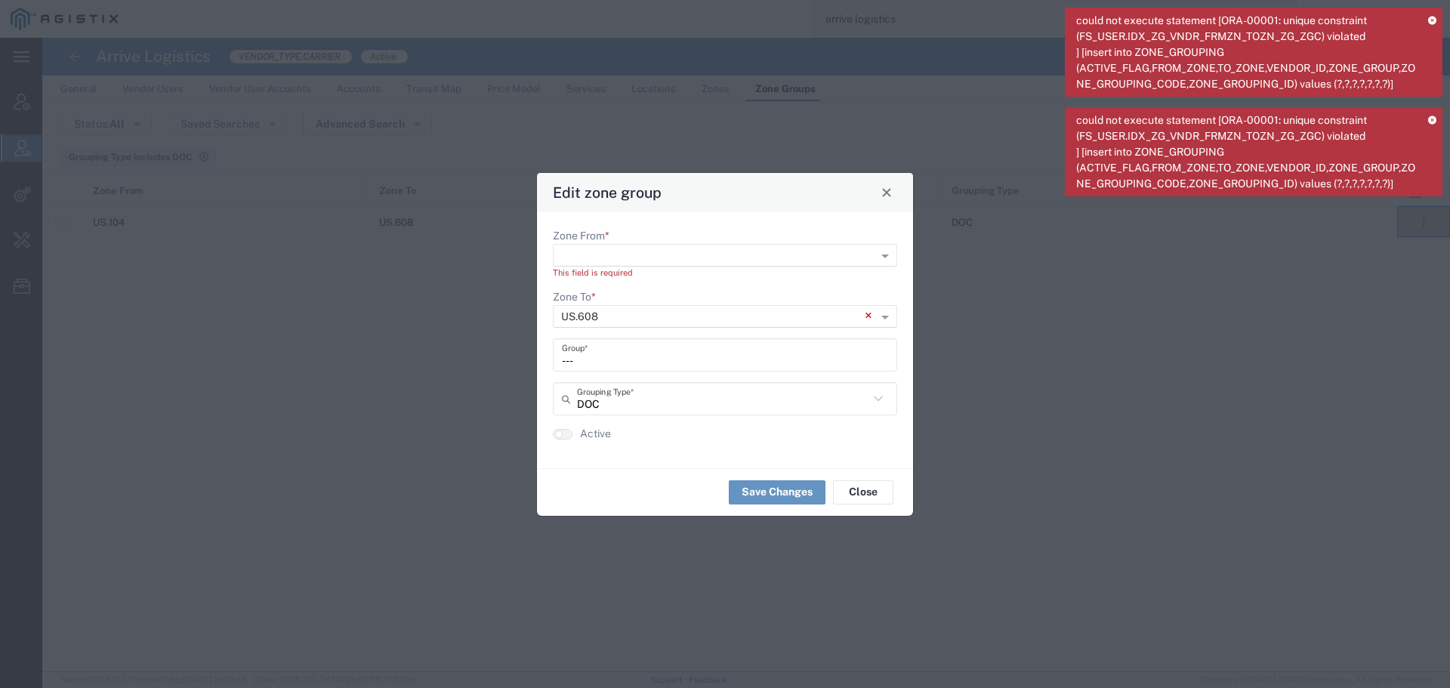
click at [870, 319] on span "×" at bounding box center [871, 316] width 13 height 23
click at [765, 254] on input "Zone From *" at bounding box center [700, 254] width 279 height 21
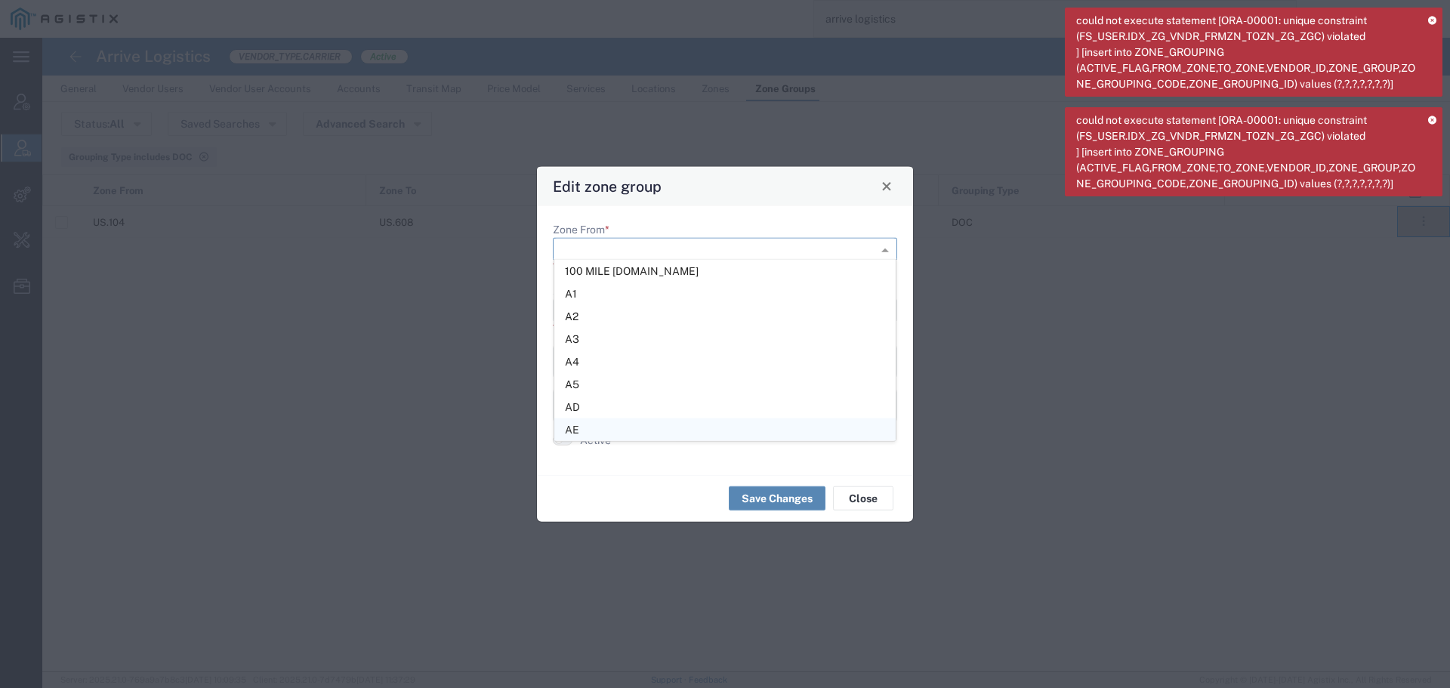
click at [776, 492] on button "Save Changes" at bounding box center [777, 498] width 97 height 24
click at [720, 409] on input "text" at bounding box center [722, 405] width 291 height 26
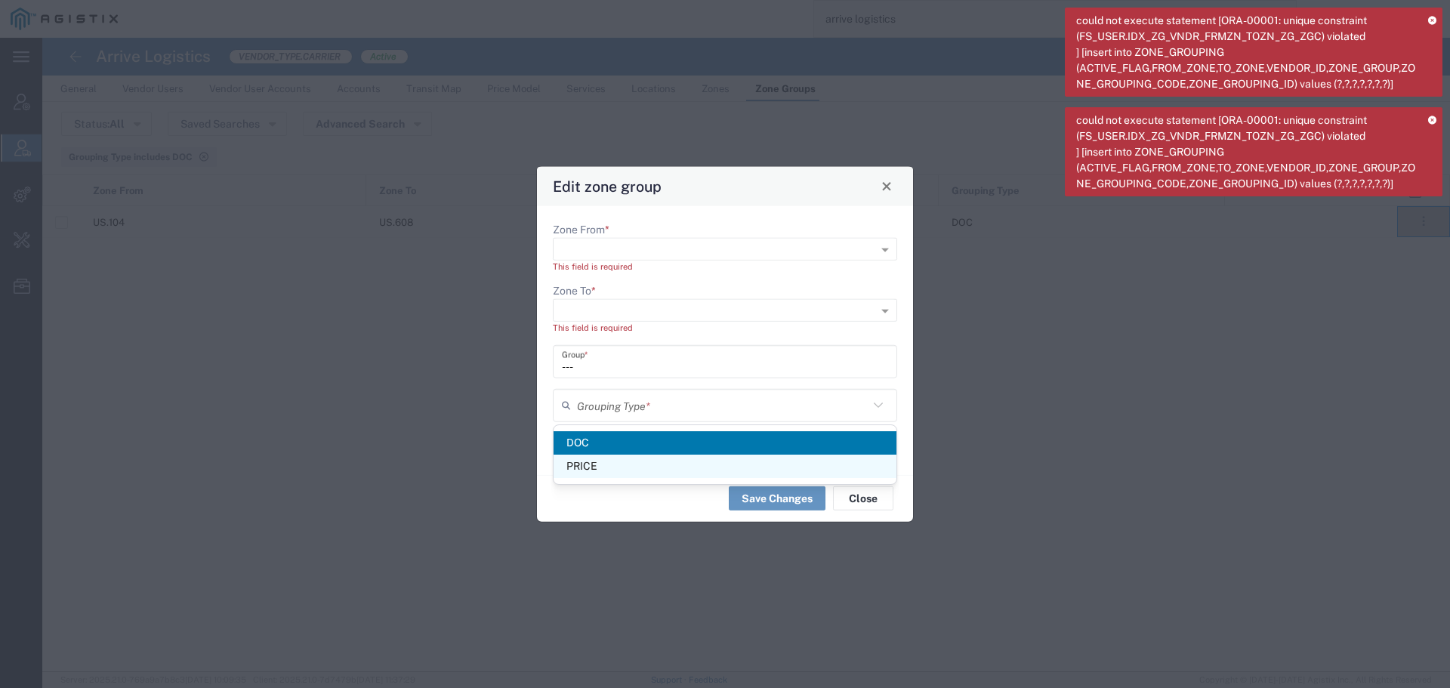
click at [667, 467] on span "PRICE" at bounding box center [725, 466] width 343 height 23
type input "PRICE"
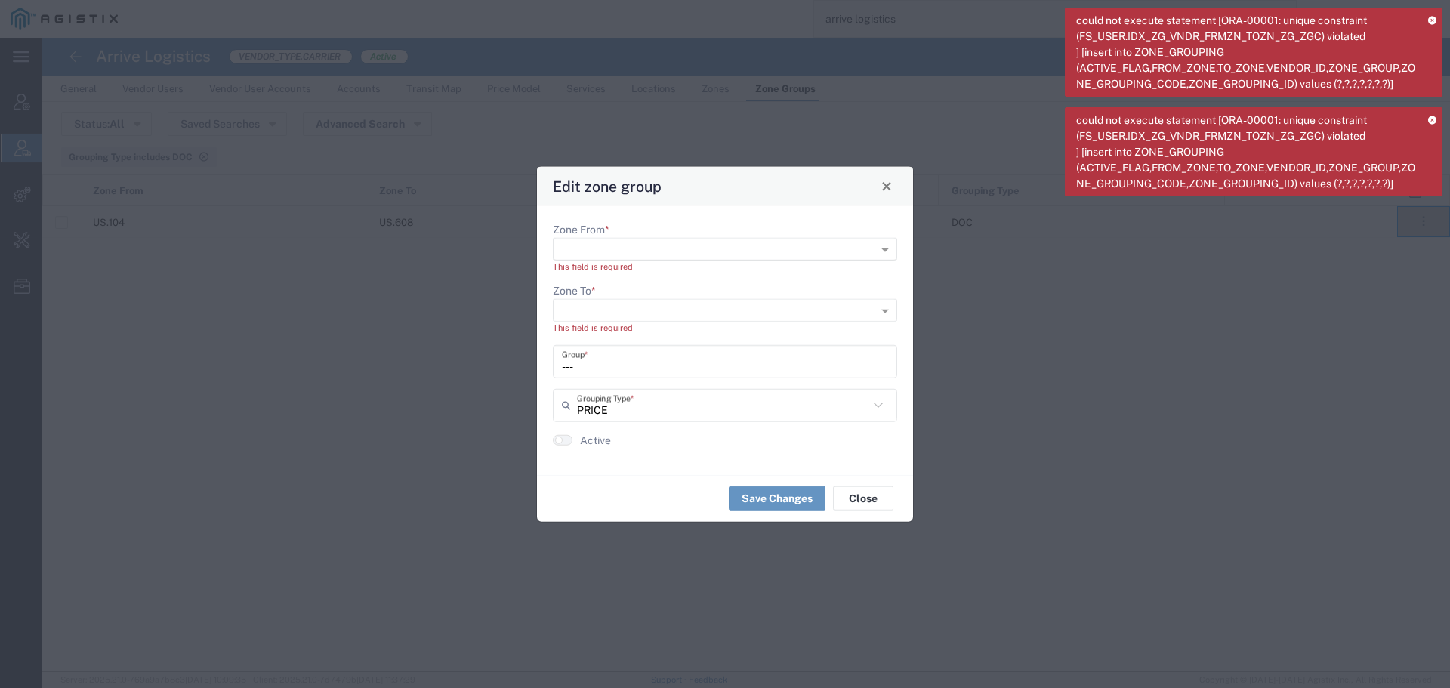
click at [701, 247] on input "Zone From *" at bounding box center [700, 248] width 279 height 21
type input "US.104"
click at [600, 266] on span "US.104" at bounding box center [583, 270] width 36 height 12
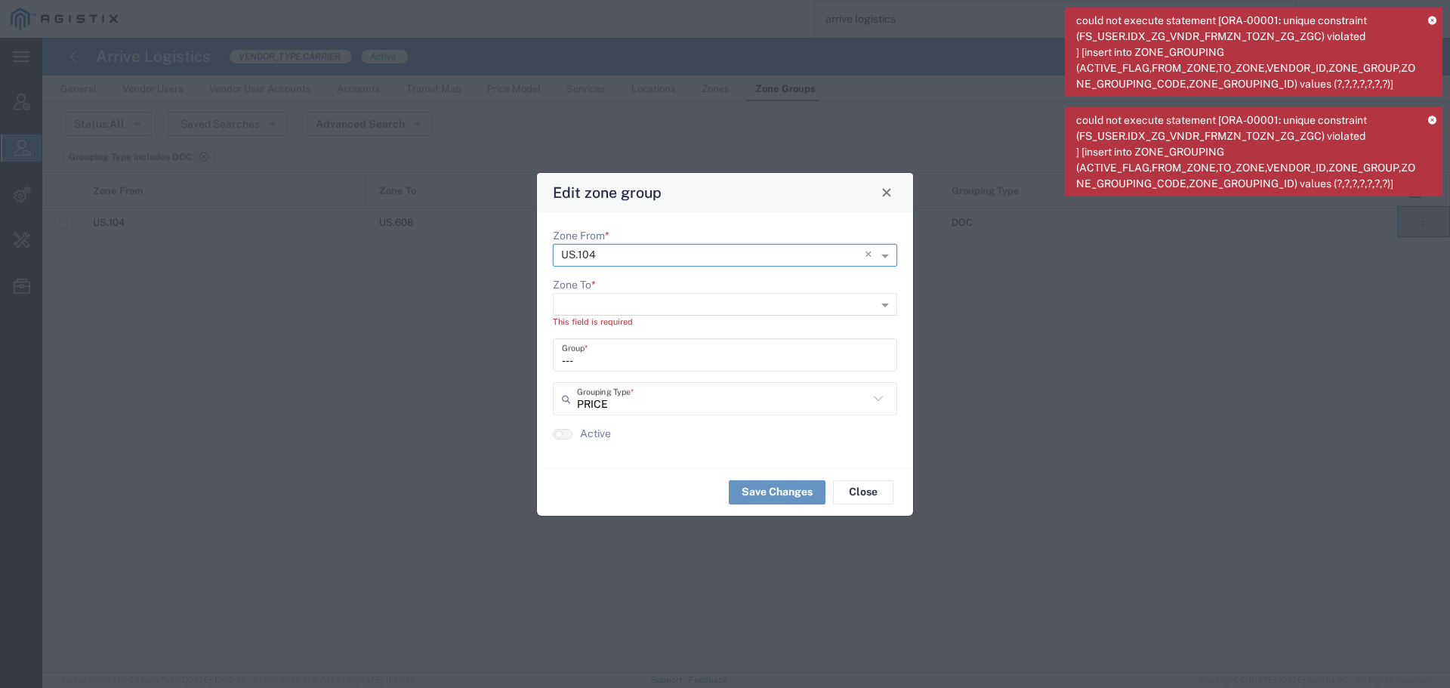
click at [695, 304] on input "Zone To *" at bounding box center [700, 303] width 279 height 21
type input "US.608"
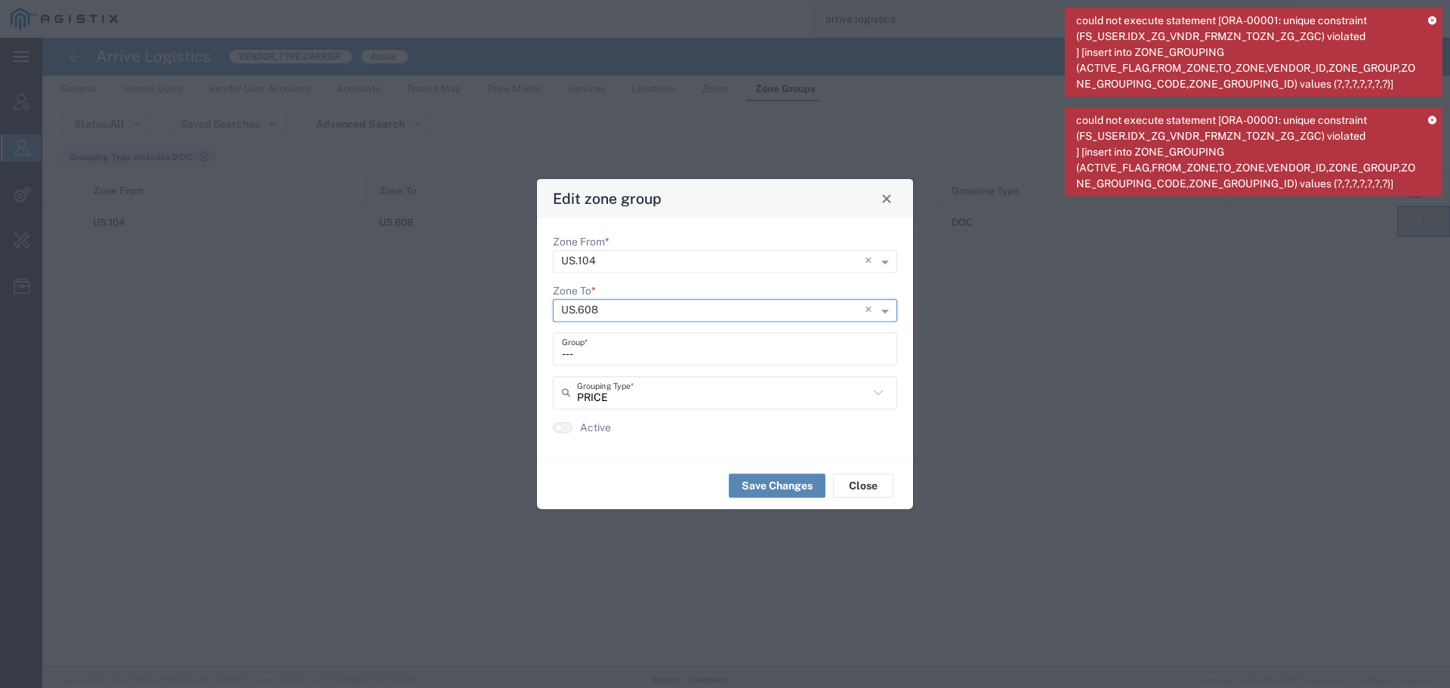
click at [784, 486] on button "Save Changes" at bounding box center [777, 485] width 97 height 24
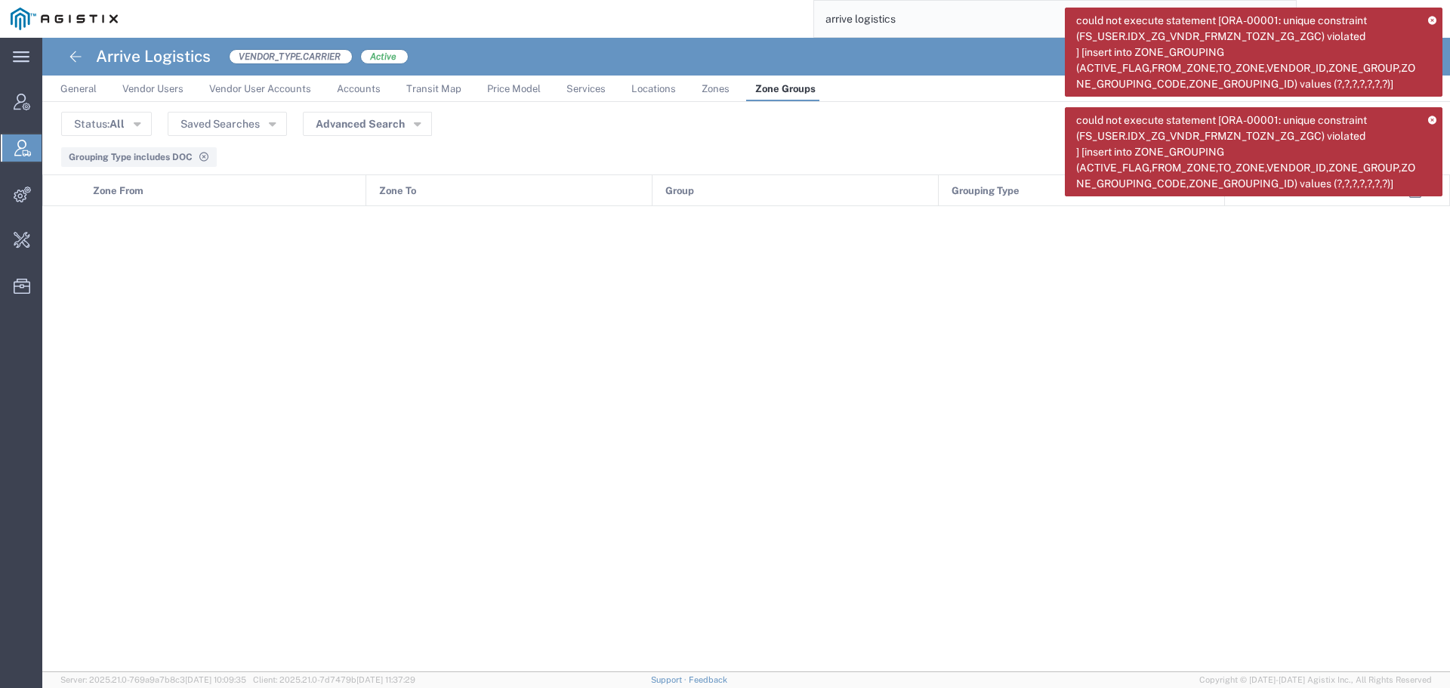
click at [199, 156] on icon at bounding box center [203, 157] width 11 height 9
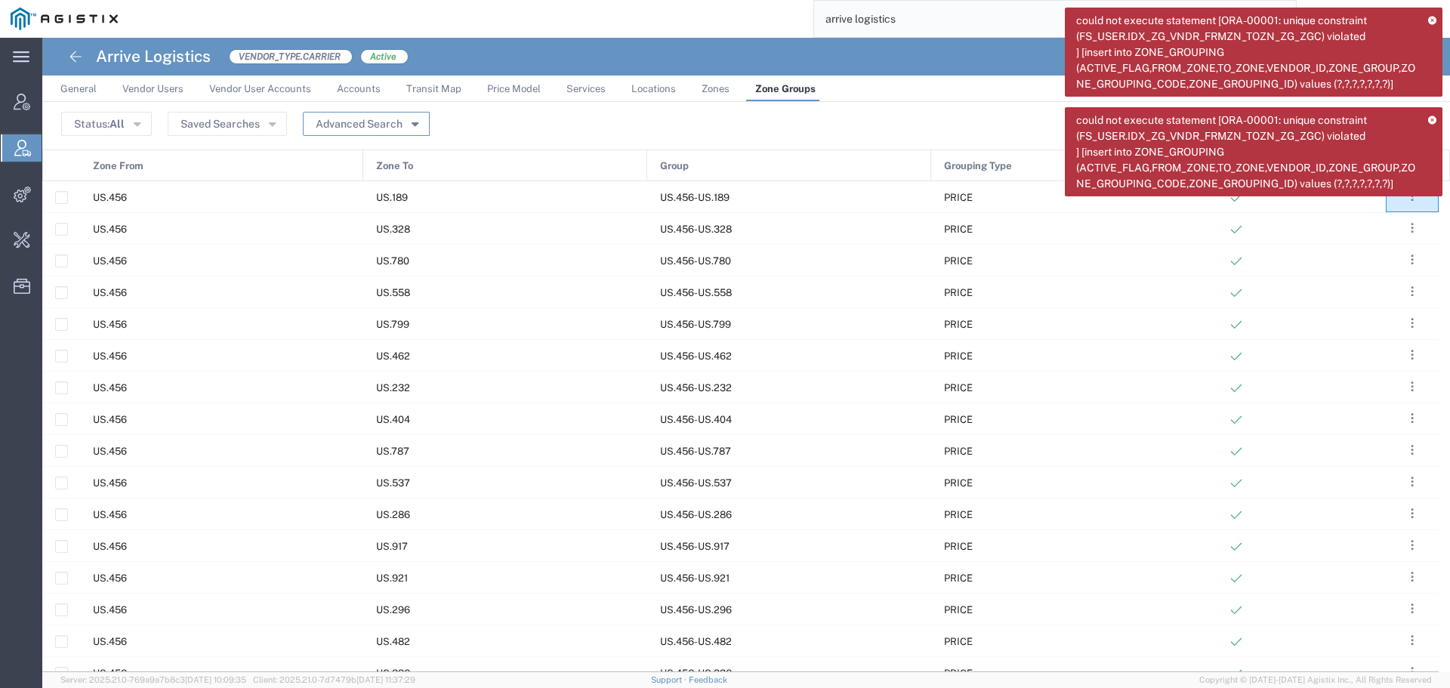
click at [332, 125] on button "Advanced Search" at bounding box center [366, 124] width 127 height 24
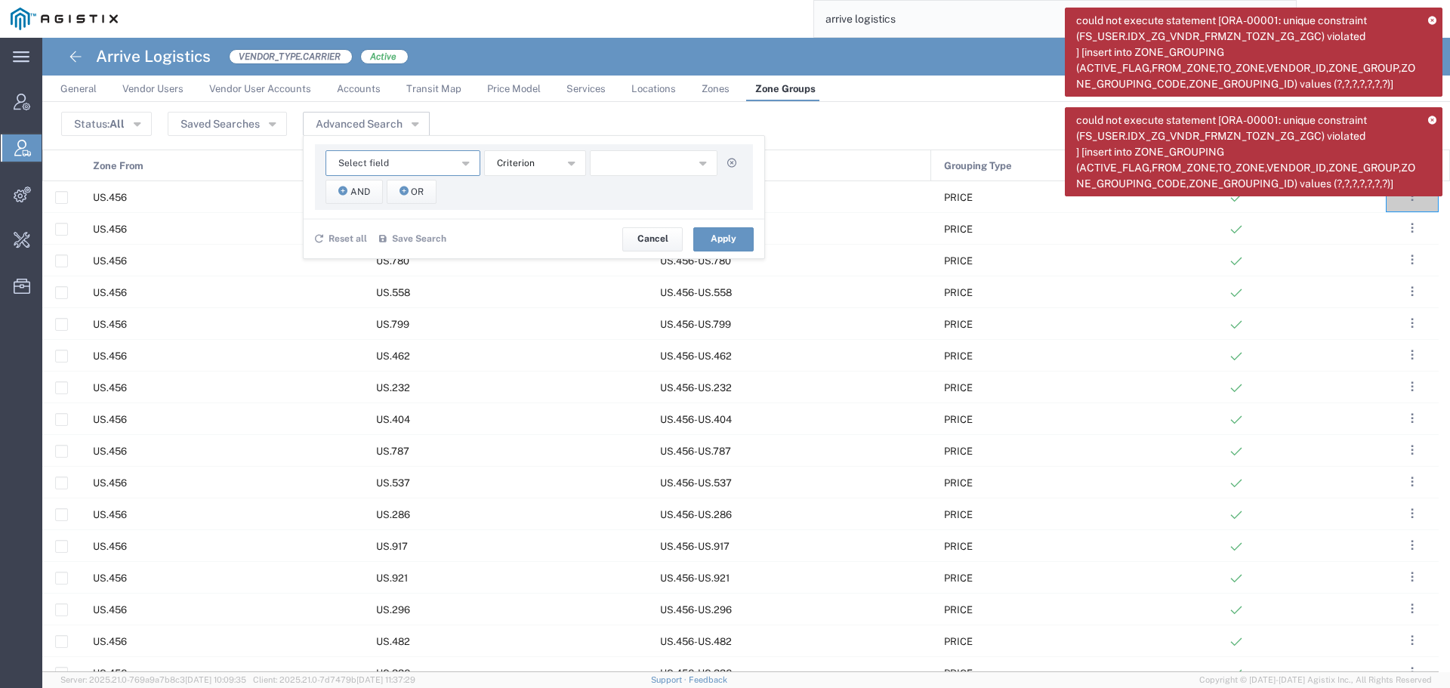
click at [449, 164] on button "Select field" at bounding box center [402, 163] width 155 height 26
click at [419, 267] on span "Zone To" at bounding box center [402, 277] width 152 height 20
click at [584, 163] on button "starts with" at bounding box center [535, 163] width 102 height 26
click at [548, 177] on div "Zone To Active Group Grouping Type Zone From Zone To starts with contains does …" at bounding box center [534, 177] width 438 height 66
click at [554, 168] on button "starts with" at bounding box center [535, 163] width 102 height 26
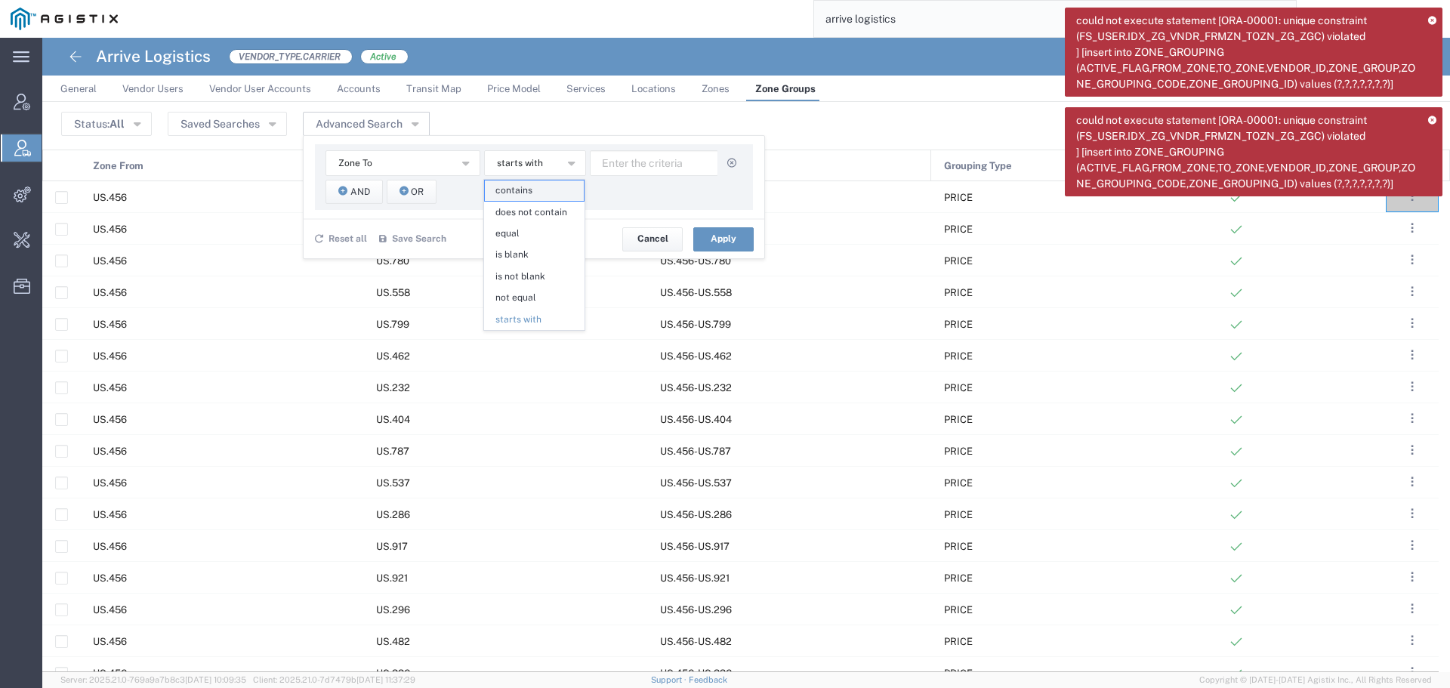
click at [546, 195] on span "contains" at bounding box center [534, 190] width 99 height 20
click at [626, 167] on input "text" at bounding box center [654, 163] width 128 height 26
type input "104"
click at [730, 240] on button "Apply" at bounding box center [723, 239] width 60 height 24
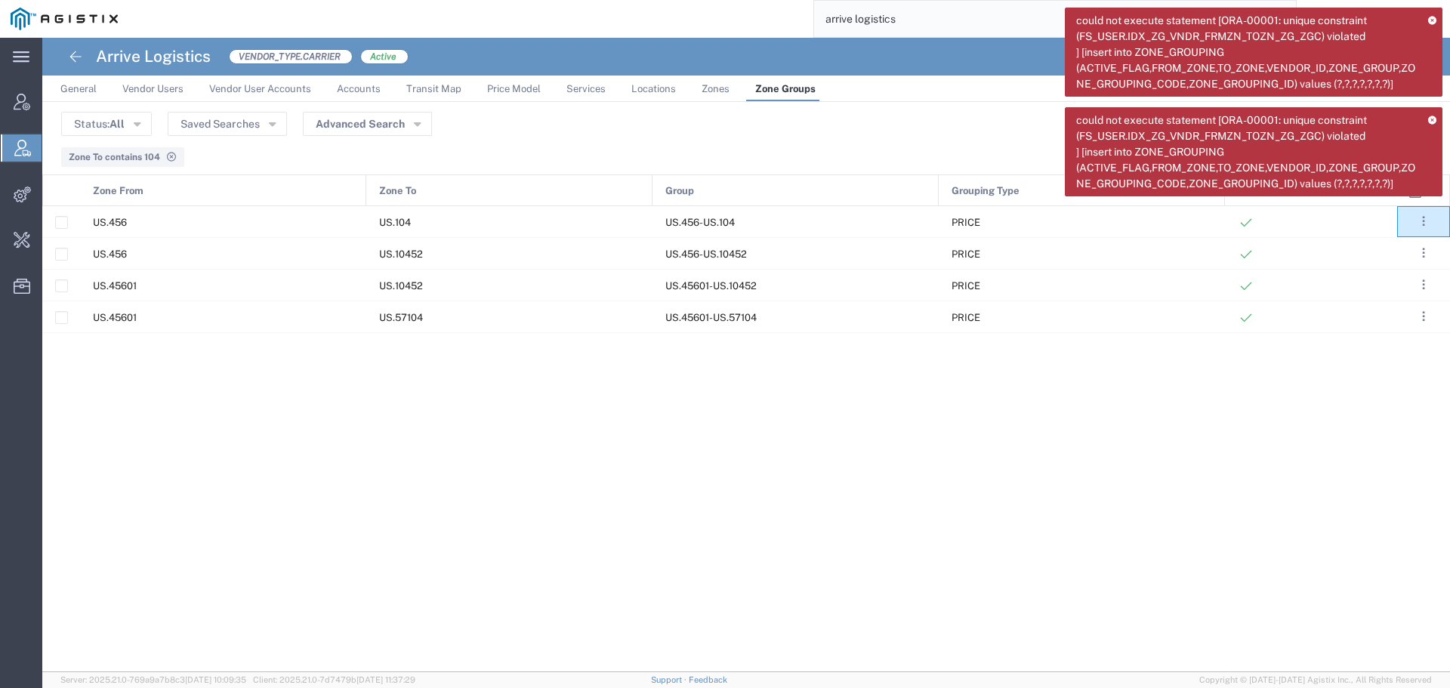
click at [138, 159] on span "Zone To contains 104" at bounding box center [114, 157] width 91 height 11
click at [169, 153] on icon at bounding box center [170, 157] width 11 height 9
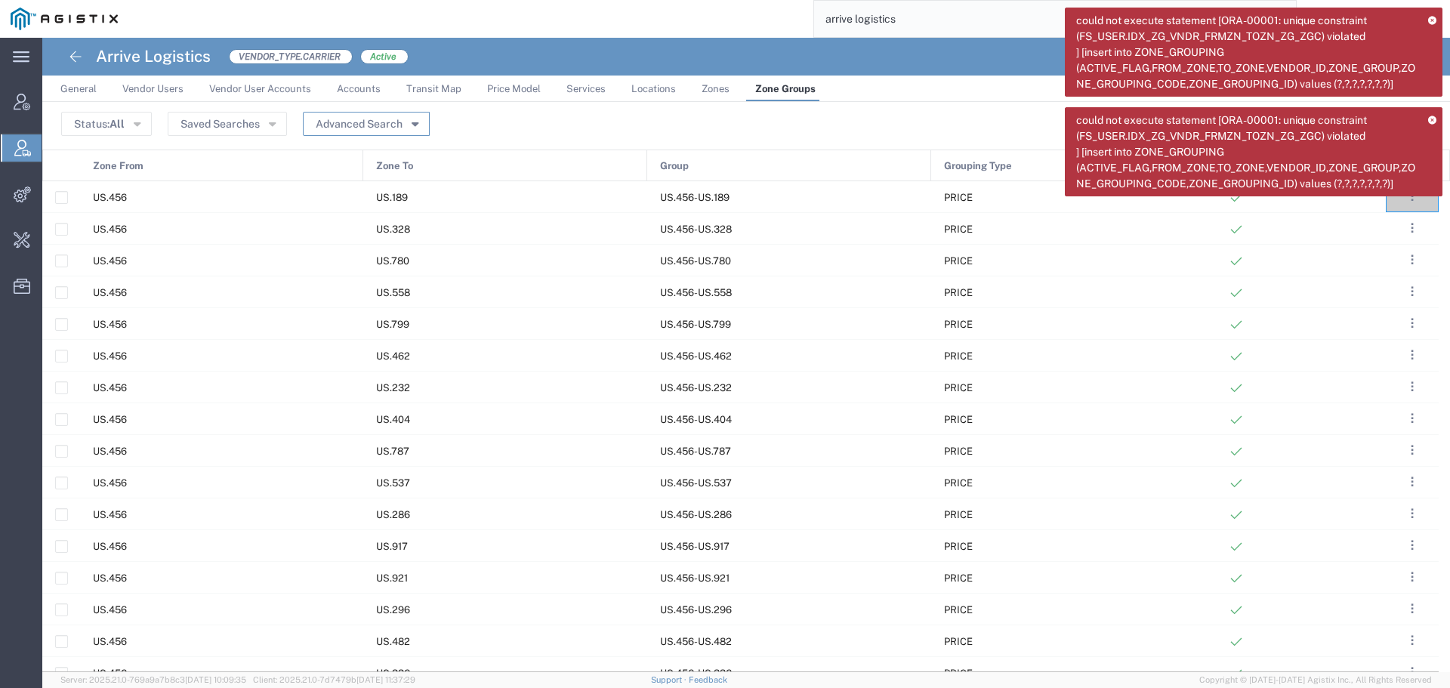
click at [326, 127] on button "Advanced Search" at bounding box center [366, 124] width 127 height 24
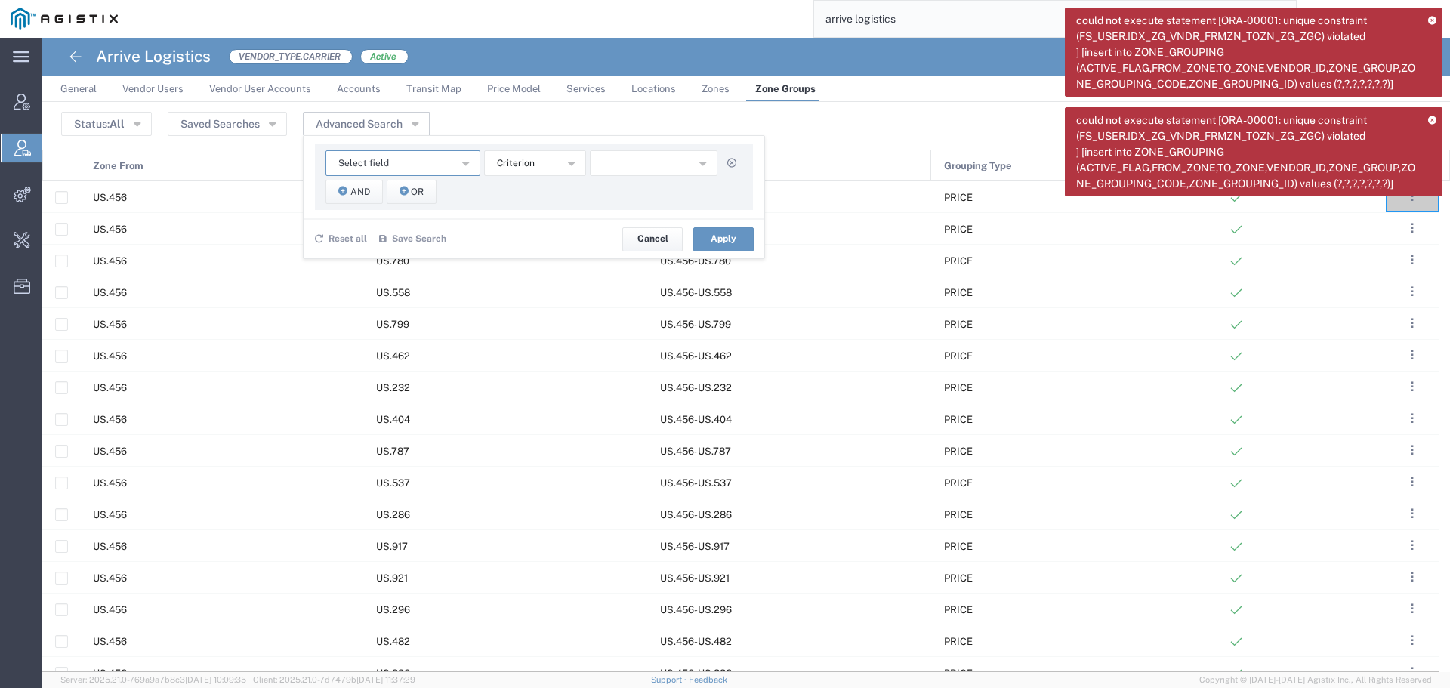
click at [443, 165] on button "Select field" at bounding box center [402, 163] width 155 height 26
click at [411, 255] on span "Zone From" at bounding box center [402, 255] width 152 height 20
click at [547, 174] on button "starts with" at bounding box center [535, 163] width 102 height 26
drag, startPoint x: 527, startPoint y: 228, endPoint x: 535, endPoint y: 201, distance: 28.2
click at [535, 201] on ul "contains does not contain equal is blank is not blank not equal starts with" at bounding box center [534, 255] width 100 height 150
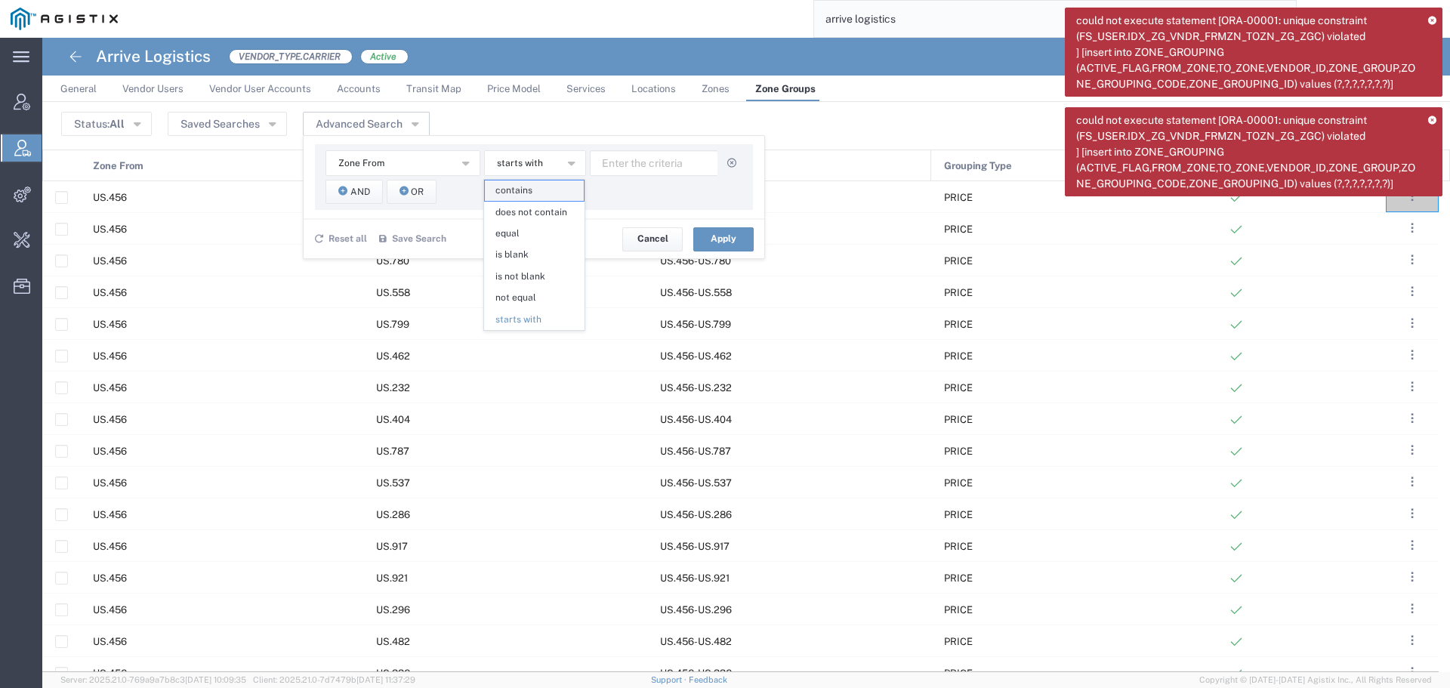
click at [535, 187] on span "contains" at bounding box center [534, 190] width 99 height 20
click at [619, 161] on input "text" at bounding box center [654, 163] width 128 height 26
type input "104"
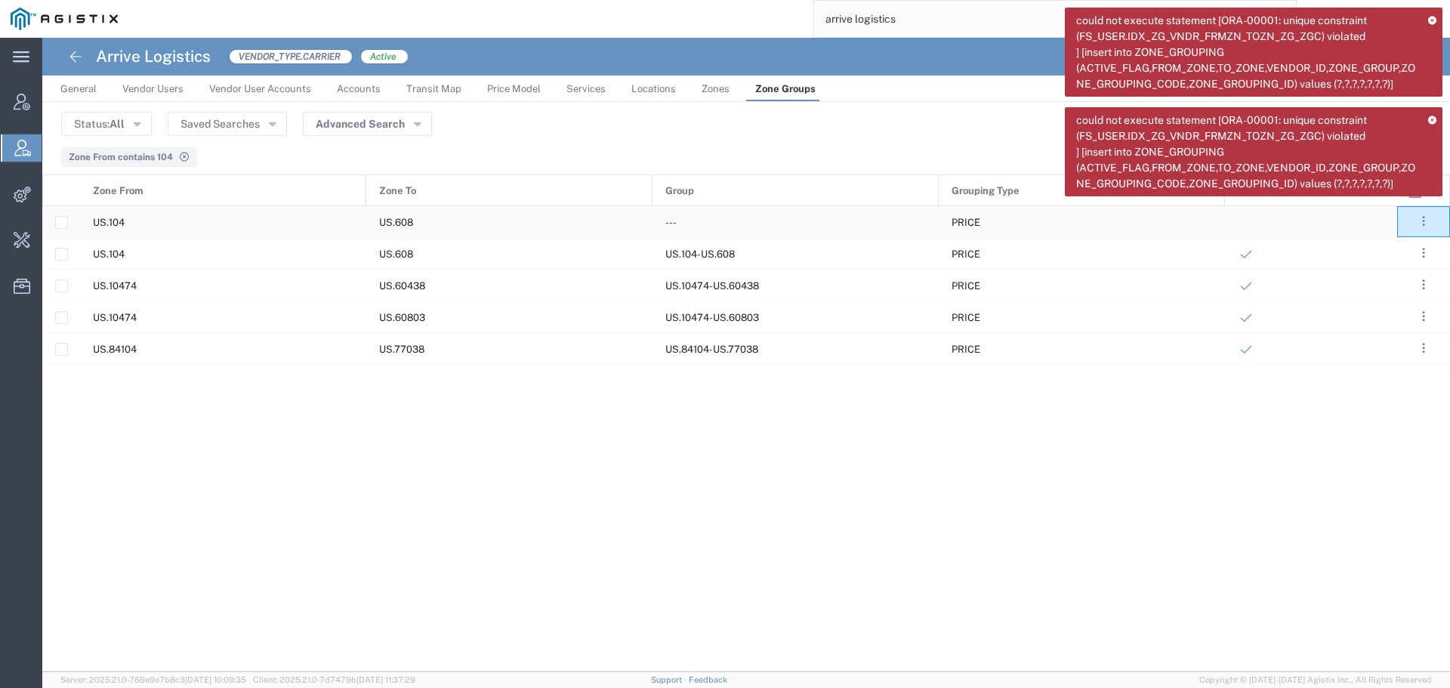
click at [125, 223] on div "US.104" at bounding box center [223, 221] width 286 height 31
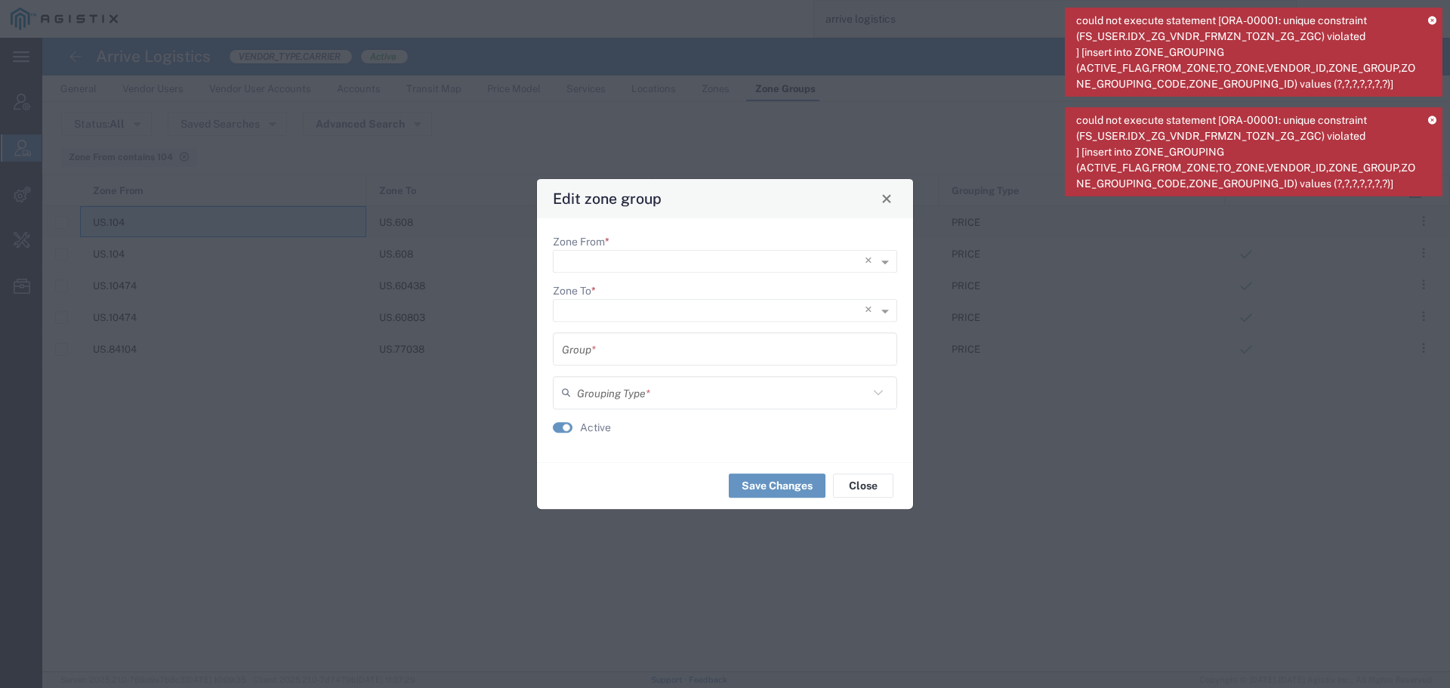
type input "---"
type input "PRICE"
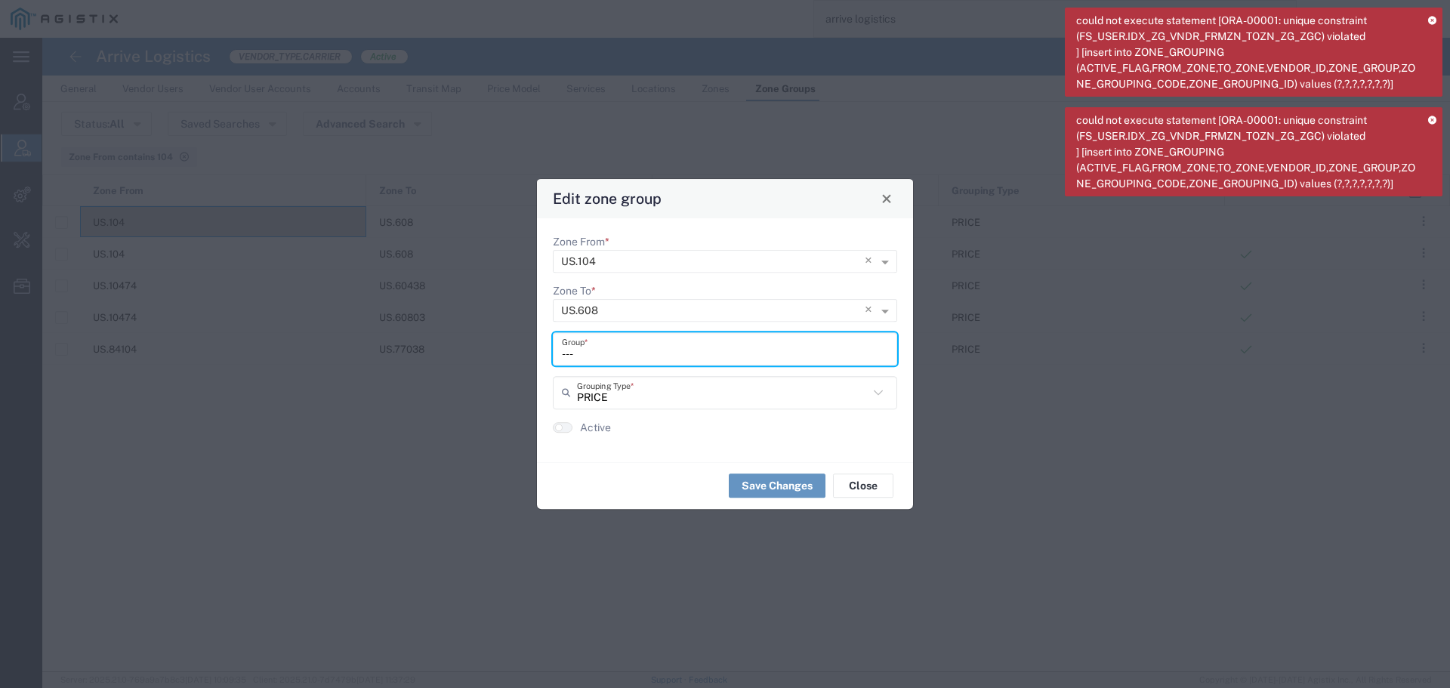
click at [629, 354] on input "---" at bounding box center [725, 348] width 326 height 26
type input "-"
type input "US104.-US.608"
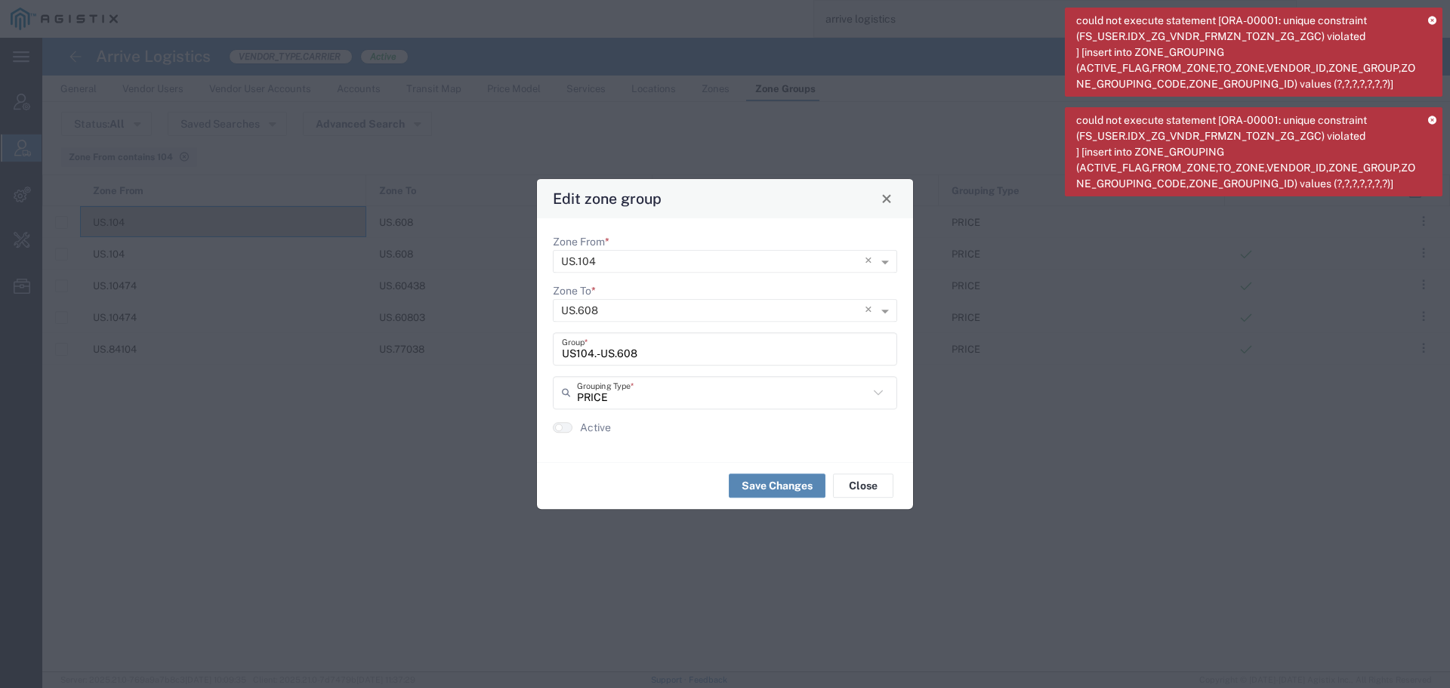
click at [788, 486] on button "Save Changes" at bounding box center [777, 485] width 97 height 24
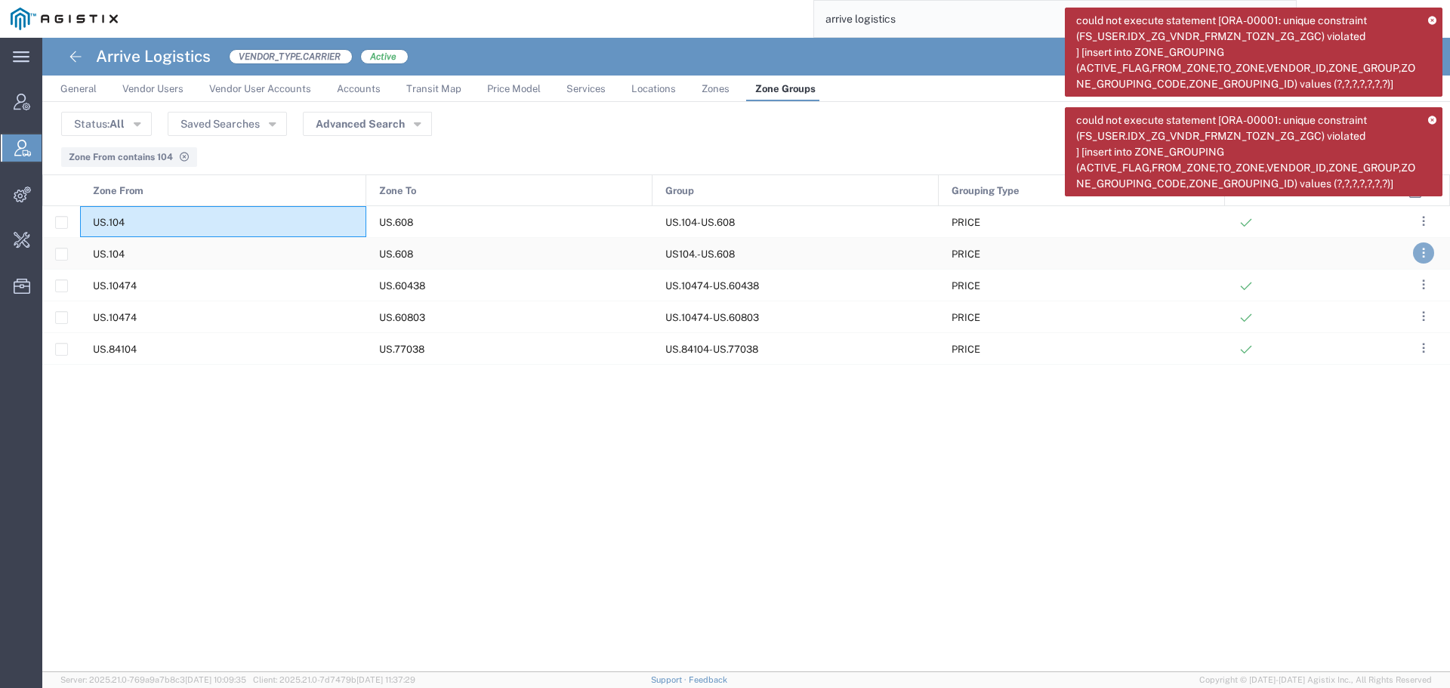
click at [1414, 253] on button ". . ." at bounding box center [1423, 252] width 21 height 21
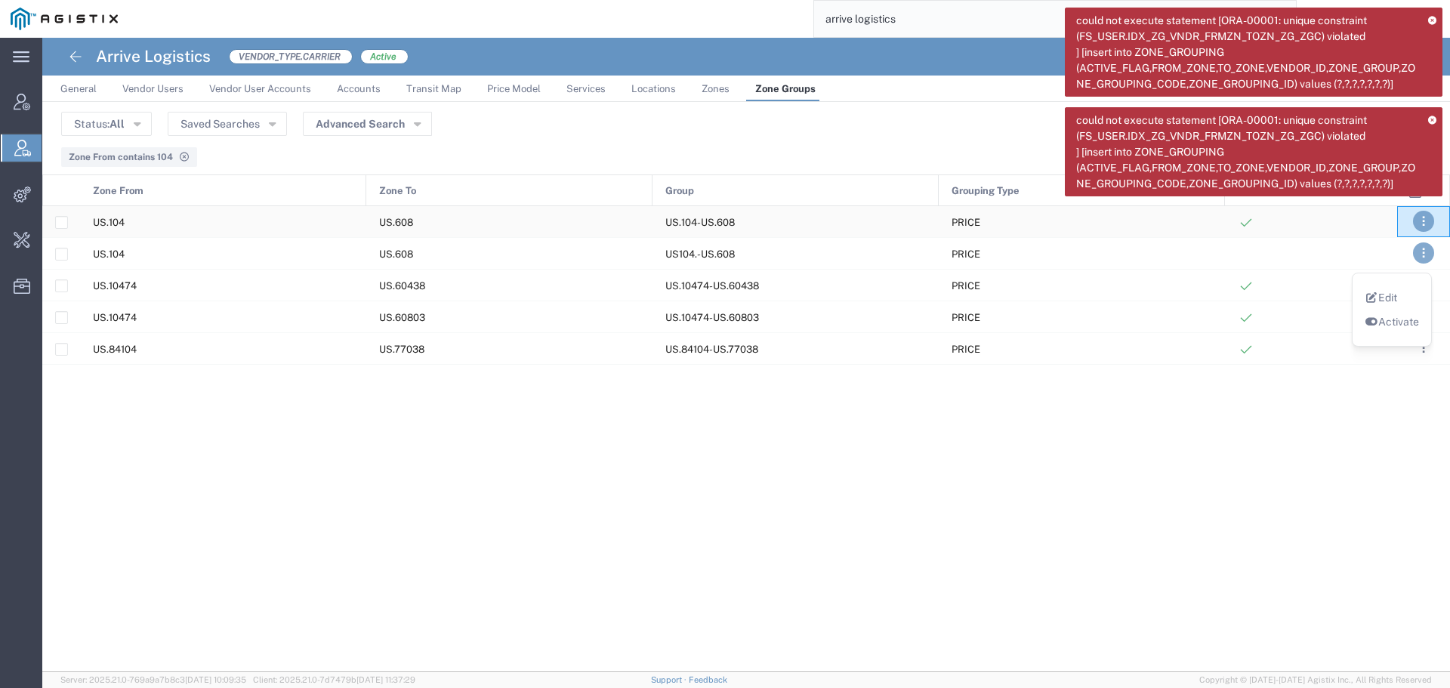
click at [1420, 224] on button ". . ." at bounding box center [1423, 221] width 21 height 21
click at [1047, 584] on div "US.104 US.608 US.104-US.608 PRICE US.104 US.608 US104.-US.608 PRICE US.10474 US…" at bounding box center [719, 439] width 1355 height 466
click at [1426, 254] on button ". . ." at bounding box center [1423, 252] width 21 height 21
click at [1389, 297] on link "Edit" at bounding box center [1381, 297] width 32 height 12
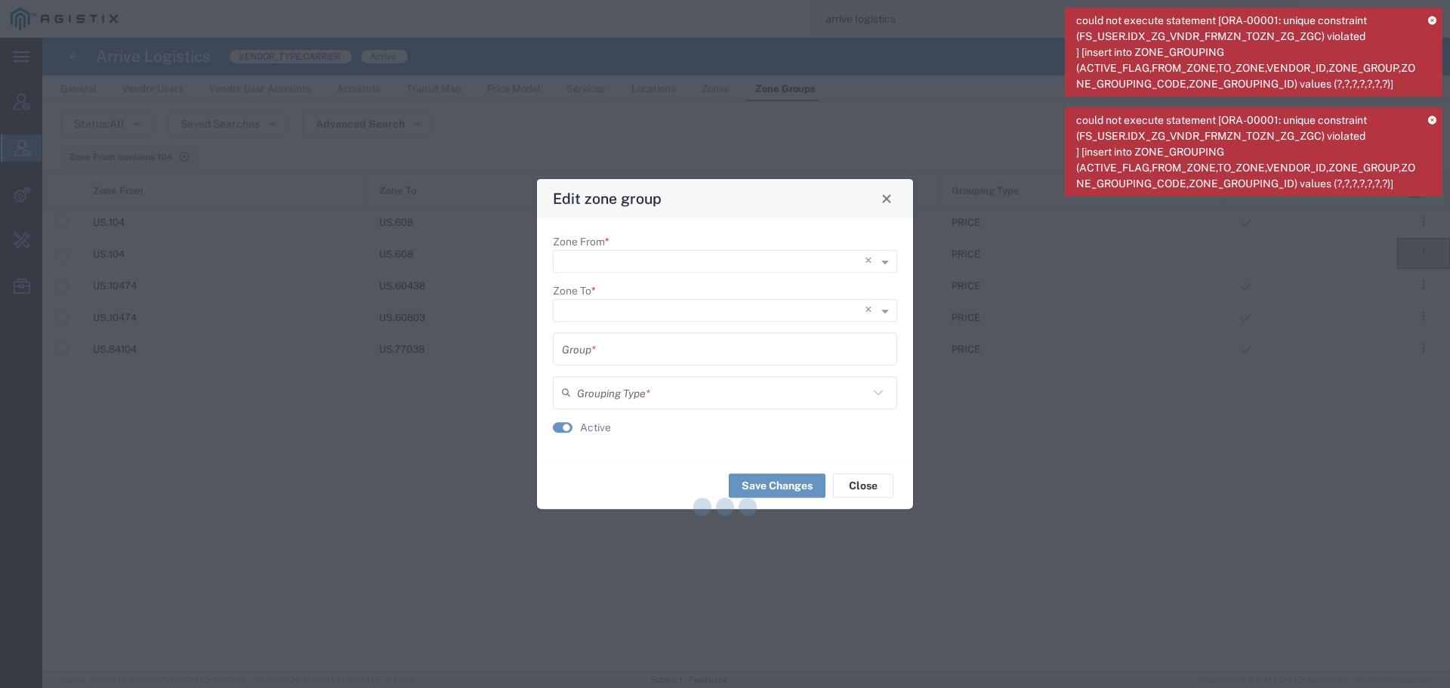
type input "US104.-US.608"
type input "PRICE"
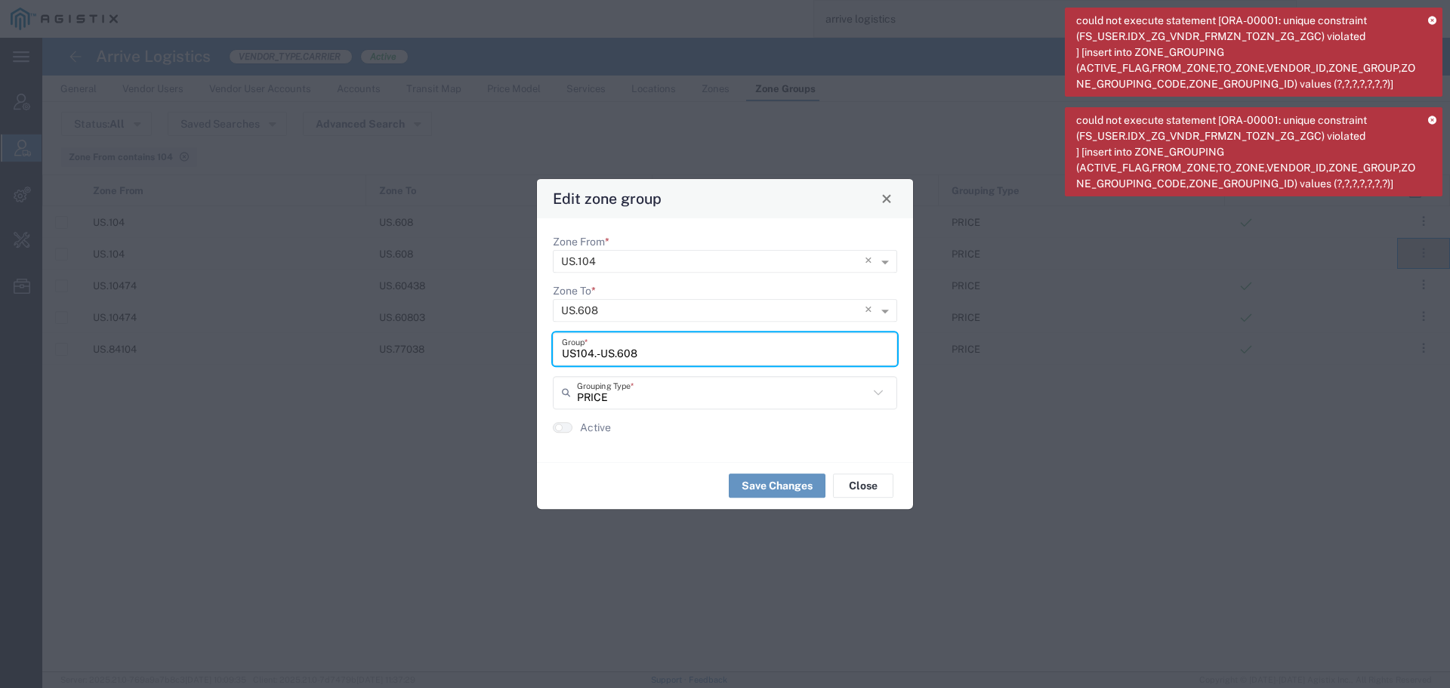
drag, startPoint x: 671, startPoint y: 352, endPoint x: 546, endPoint y: 357, distance: 125.5
click at [546, 357] on div "Zone From * × US.104 × Zone To * × US.608 × US104.-US.608 Group * PRICE Groupin…" at bounding box center [725, 340] width 376 height 244
click at [648, 357] on input "US104.-US.608" at bounding box center [725, 348] width 326 height 26
type input "US104.-US.60"
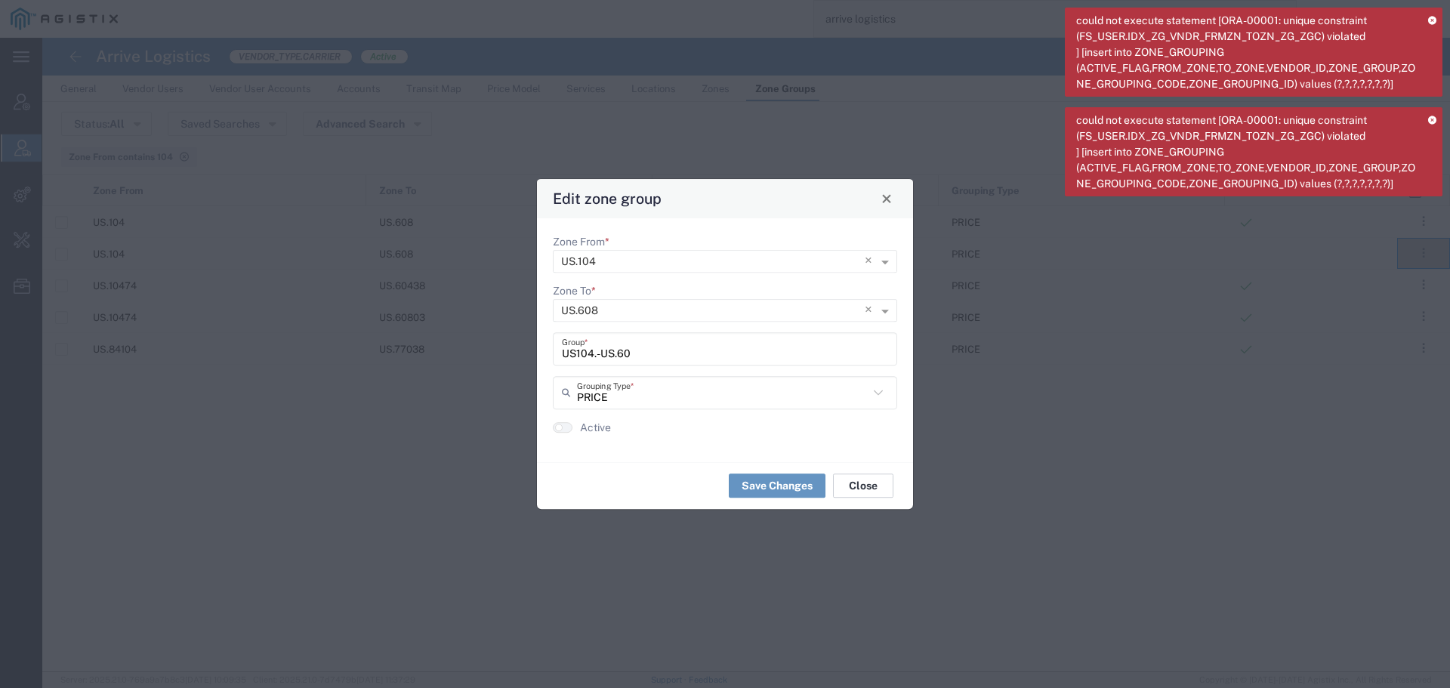
click at [869, 475] on button "Close" at bounding box center [863, 485] width 60 height 24
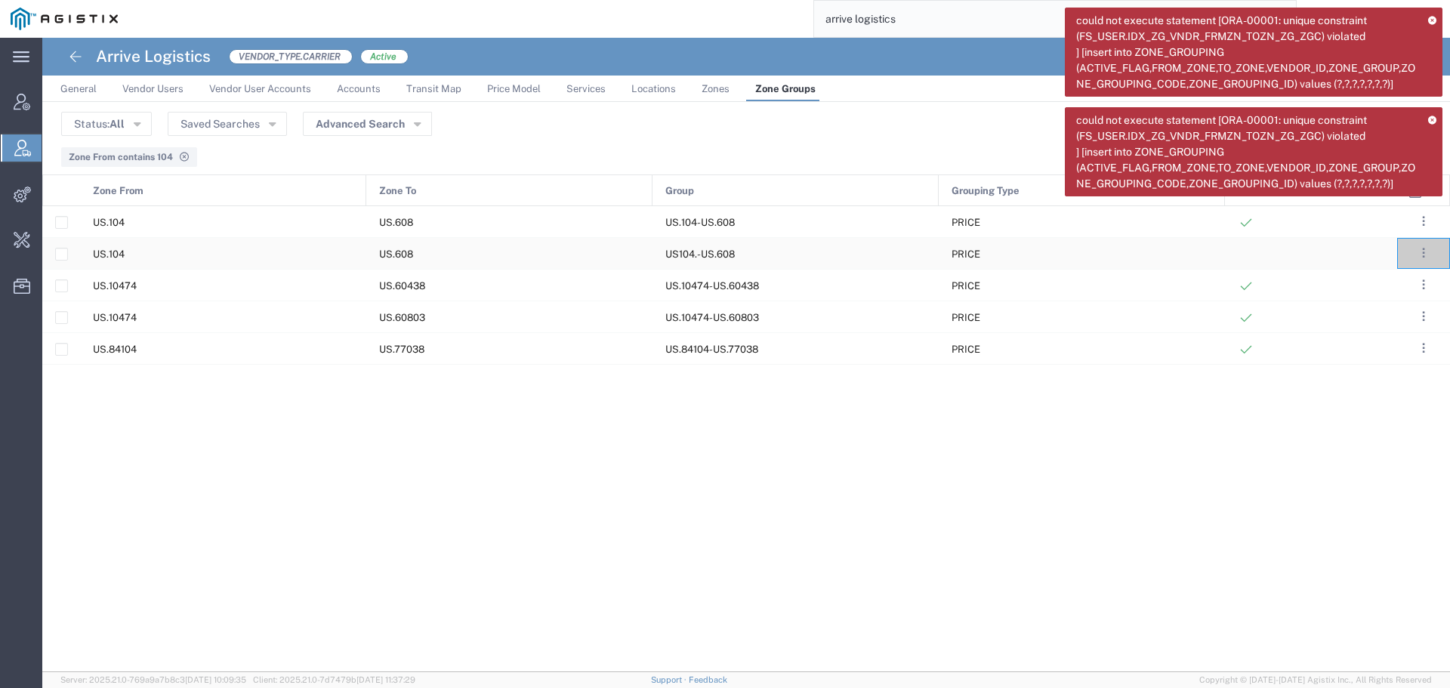
click at [66, 258] on input "Press Space to toggle row selection (unchecked)" at bounding box center [61, 253] width 11 height 11
click at [1433, 21] on icon at bounding box center [1432, 20] width 8 height 8
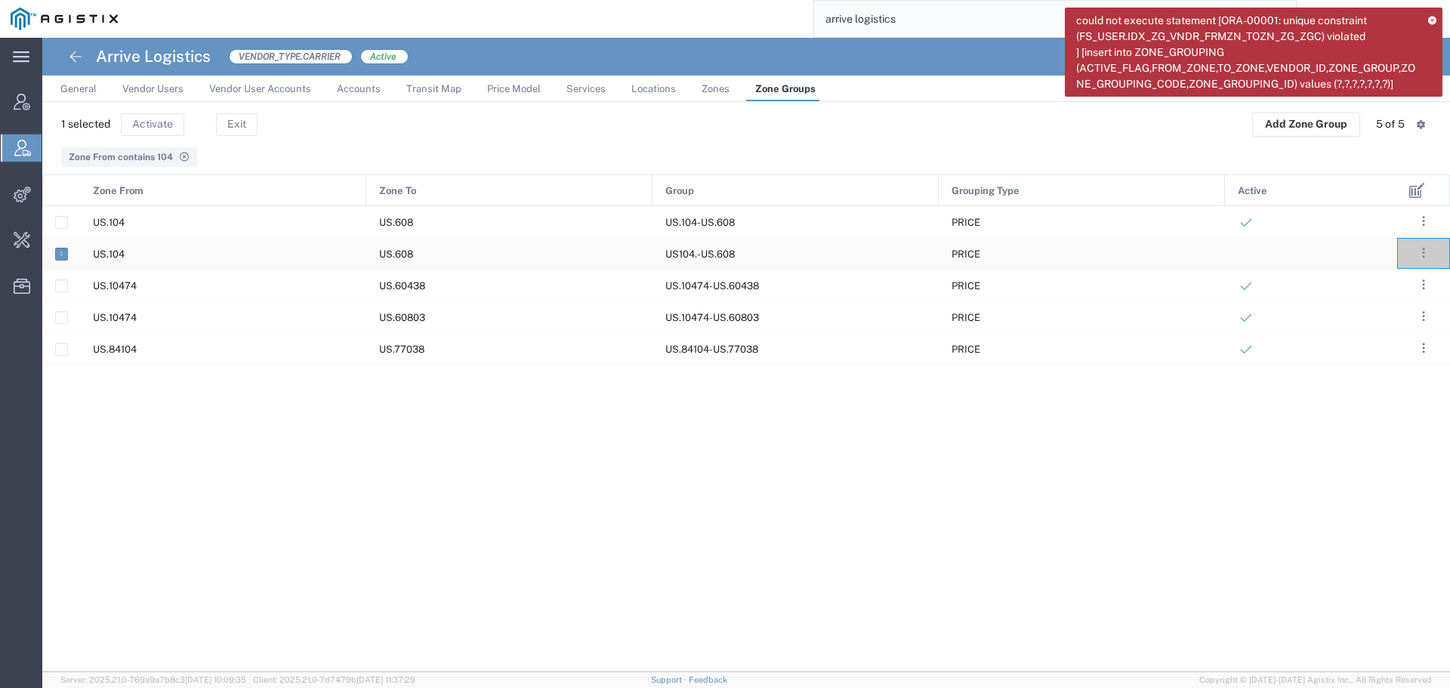
click at [1433, 23] on icon at bounding box center [1432, 20] width 8 height 8
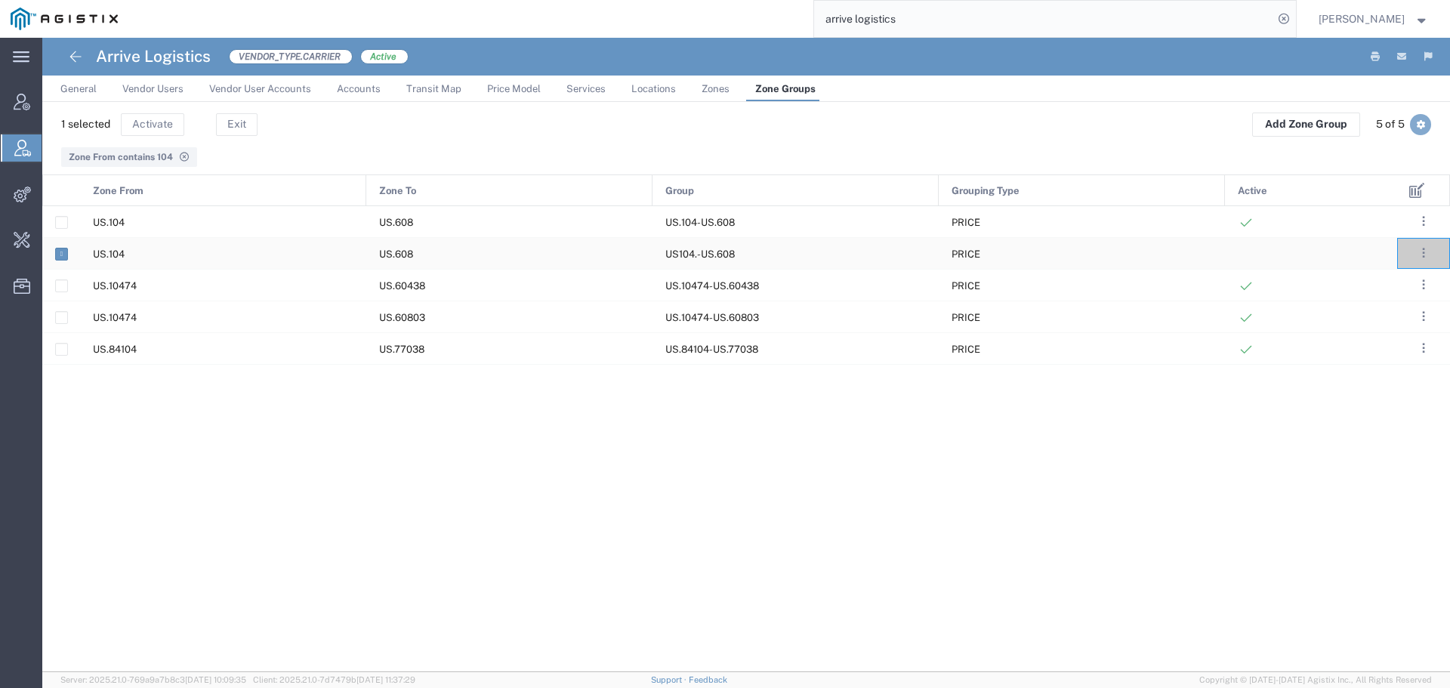
click at [1423, 132] on button "button" at bounding box center [1420, 124] width 21 height 21
click at [741, 138] on header "1 selected Activate Exit Add Zone Group 5 of 5 Table View: Default Comfort Comp…" at bounding box center [746, 139] width 1408 height 69
click at [242, 117] on button "Exit" at bounding box center [237, 124] width 42 height 23
click at [63, 254] on input "Press Space to toggle row selection (unchecked)" at bounding box center [61, 253] width 11 height 11
checkbox input "true"
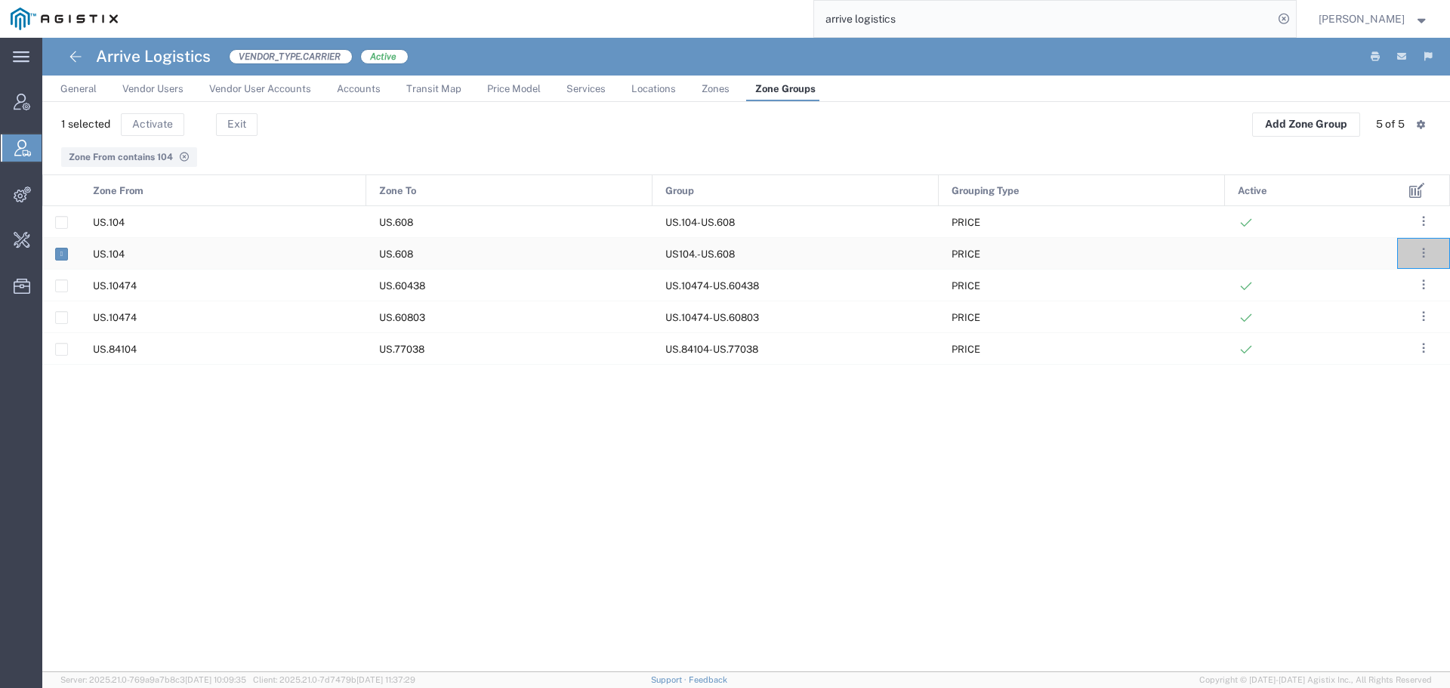
click at [511, 97] on link "Price Model" at bounding box center [514, 89] width 69 height 26
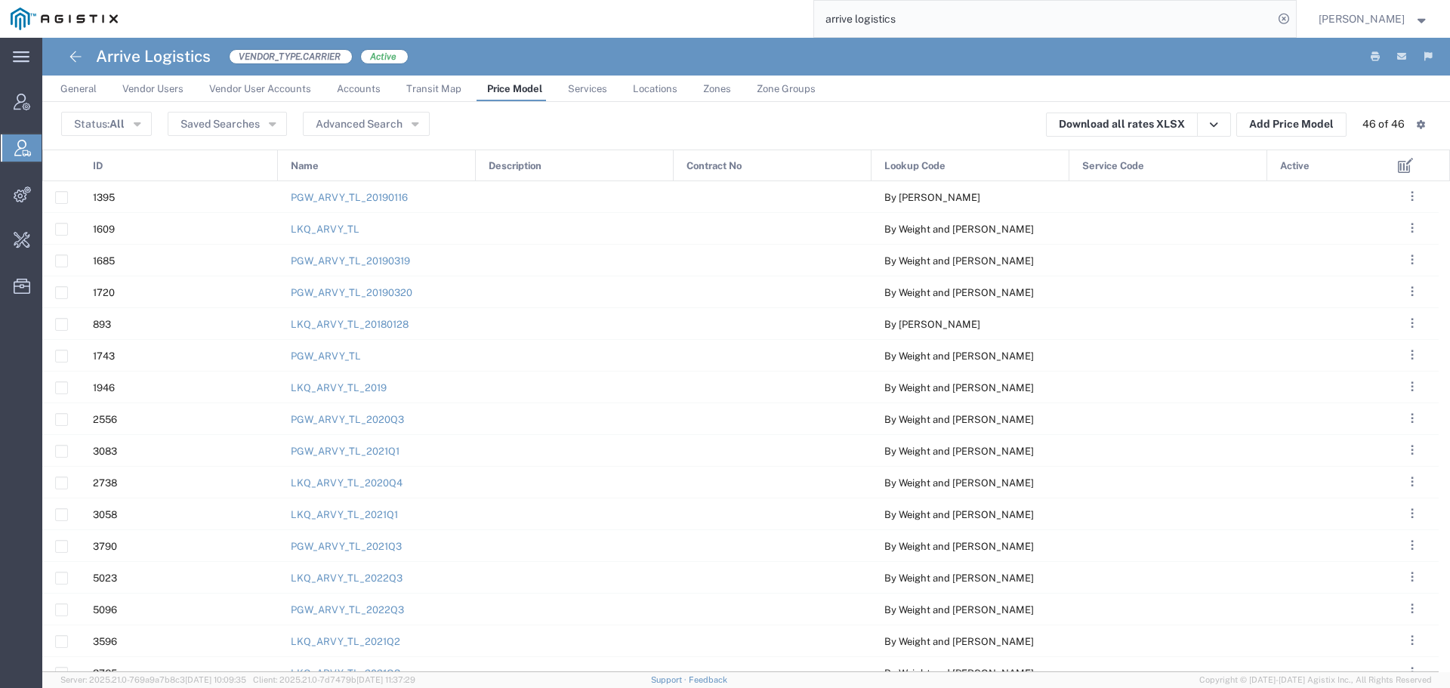
click at [307, 166] on span "Name" at bounding box center [305, 166] width 28 height 32
click at [397, 125] on button "Advanced Search" at bounding box center [366, 124] width 127 height 24
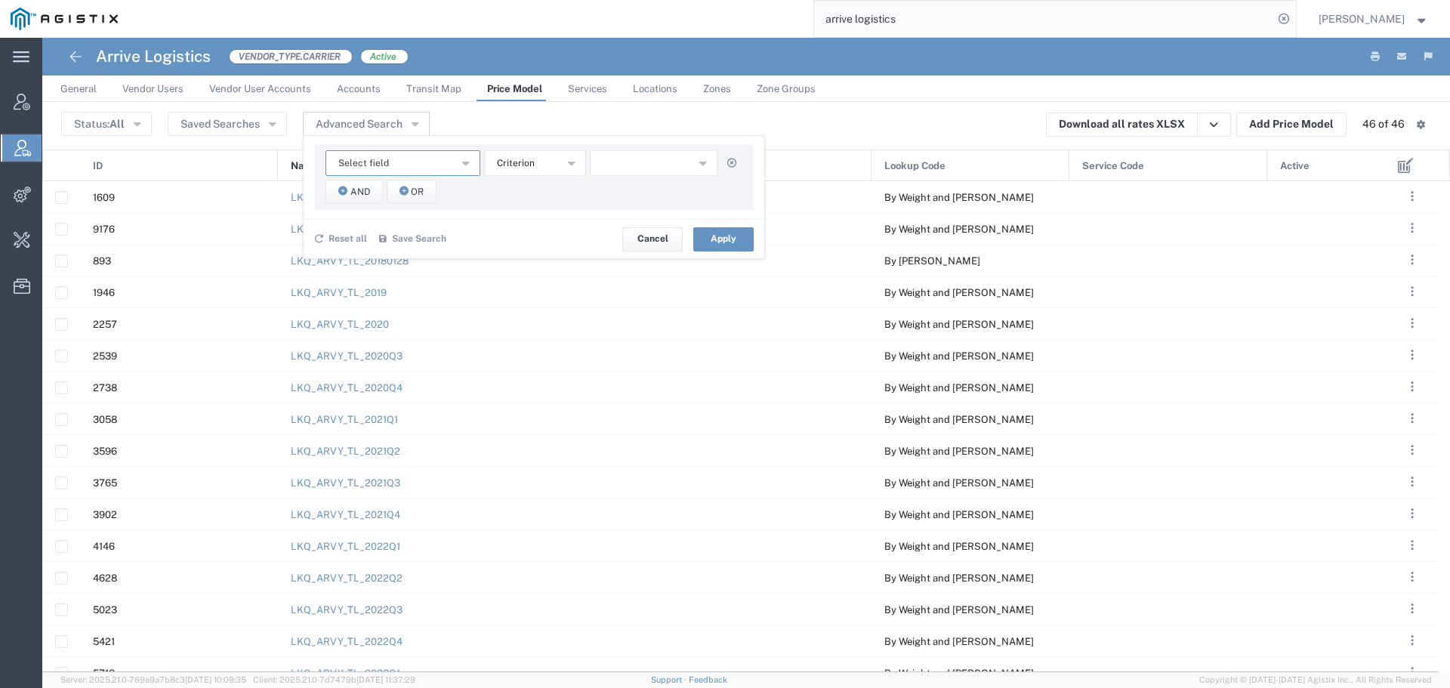
click at [427, 157] on button "Select field" at bounding box center [402, 163] width 155 height 26
click at [605, 122] on div "Status: All Active All Inactive Saved Searches Advanced Search Select field Con…" at bounding box center [746, 125] width 1370 height 24
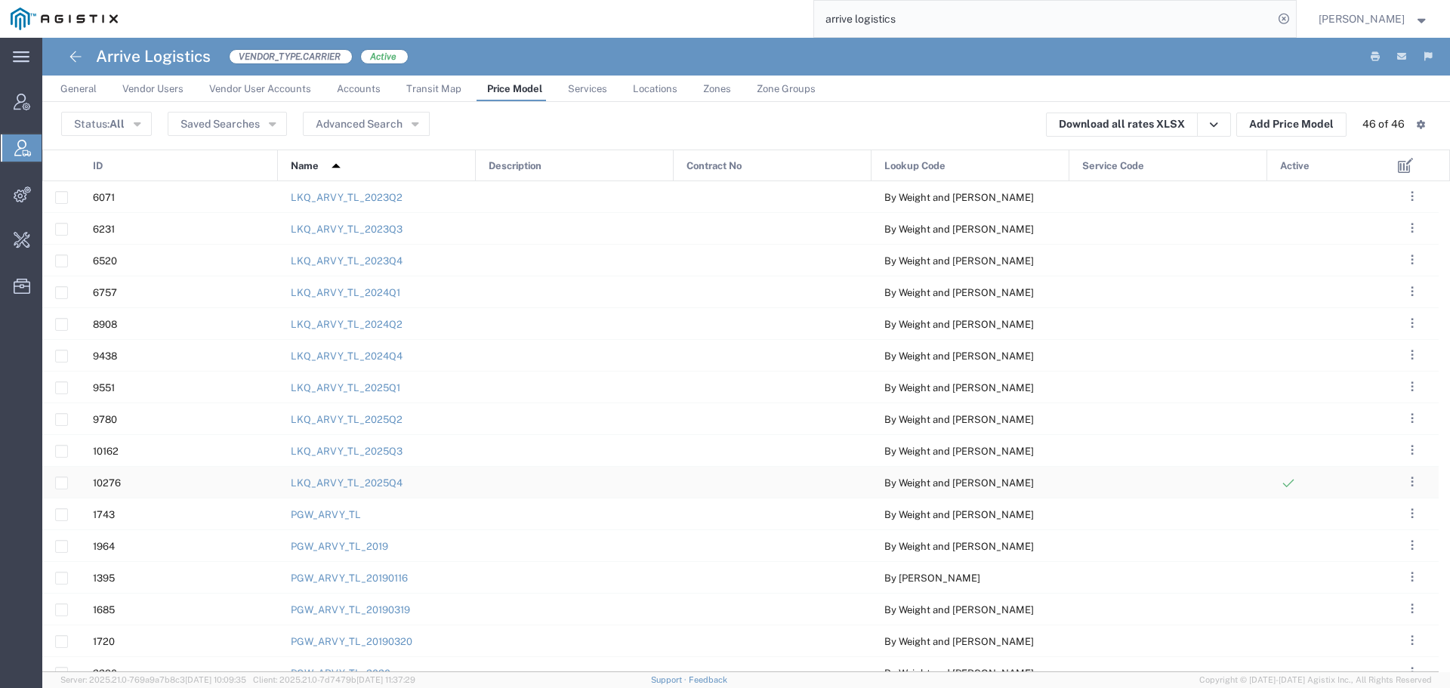
scroll to position [584, 0]
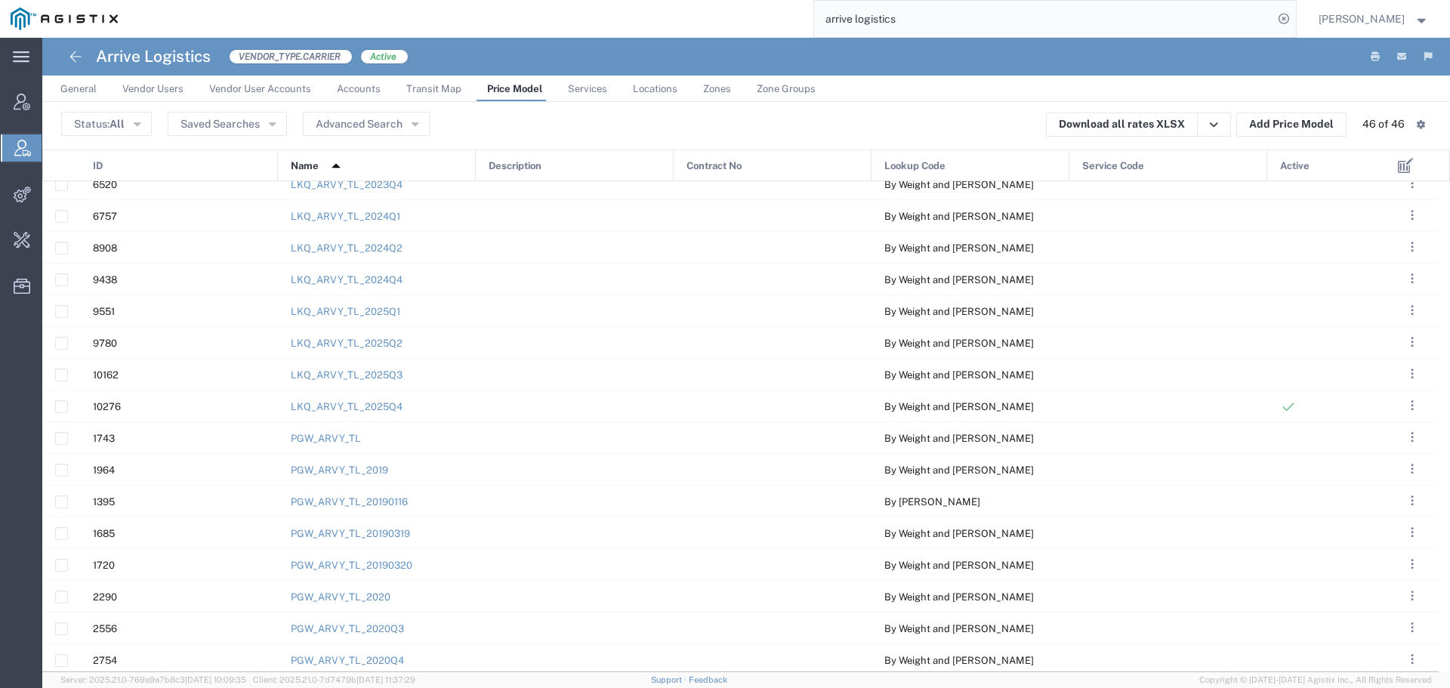
click at [871, 64] on agx-page-header "Arrive Logistics VENDOR_TYPE.CARRIER Active" at bounding box center [746, 57] width 1408 height 38
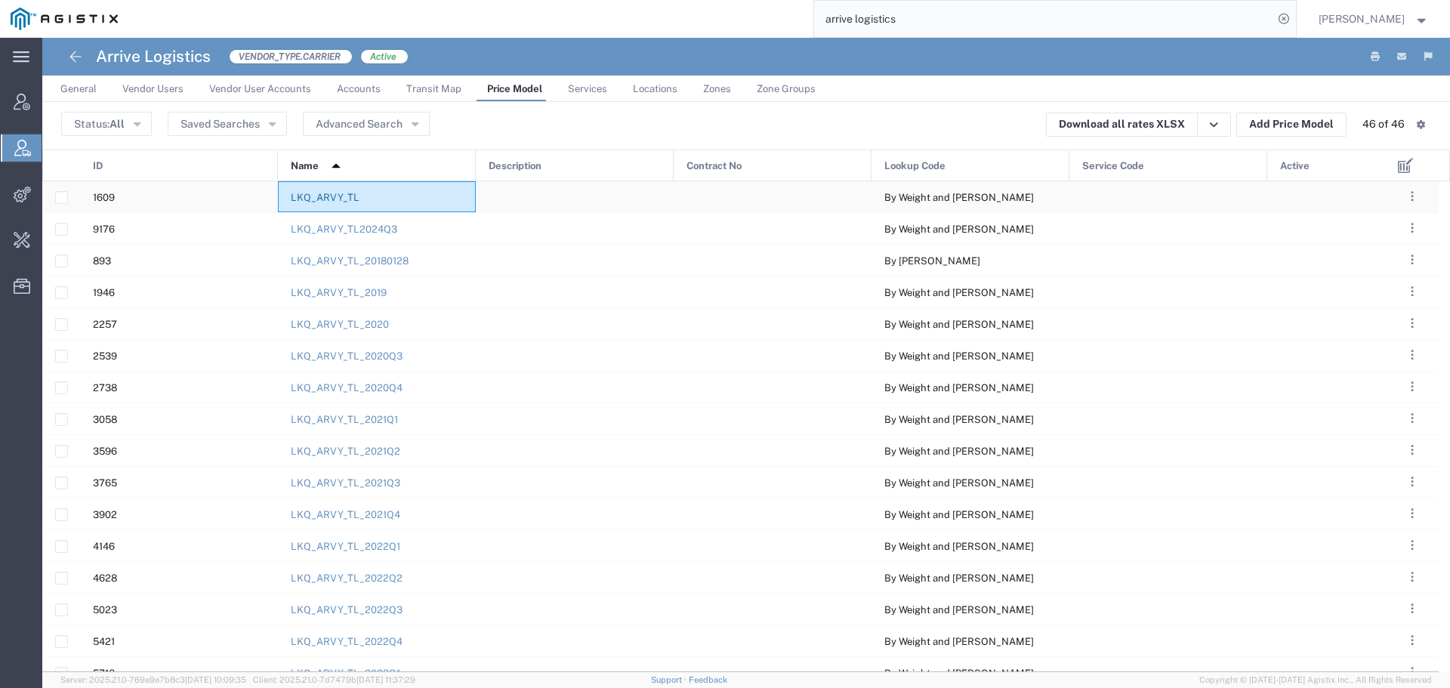
click at [349, 197] on link "LKQ_ARVY_TL" at bounding box center [325, 197] width 69 height 11
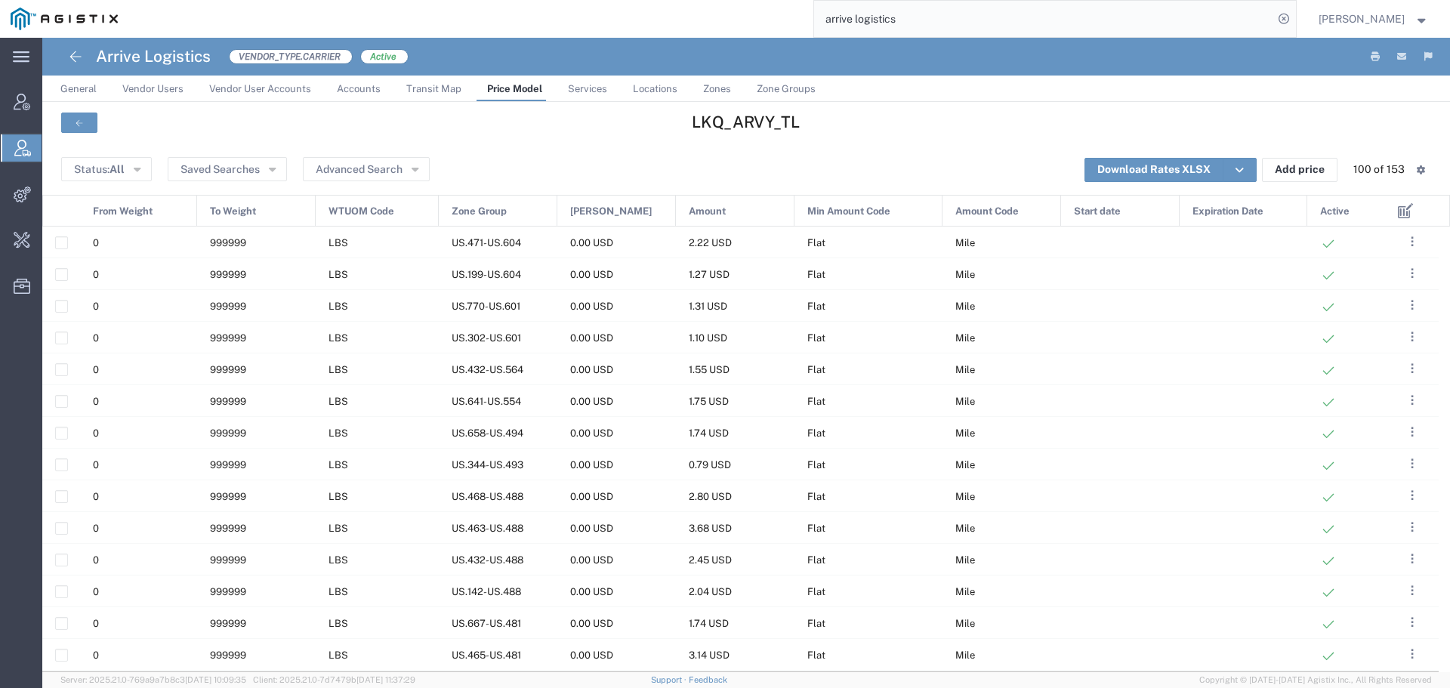
click at [472, 202] on span "Zone Group" at bounding box center [479, 212] width 55 height 32
click at [472, 206] on span "Zone Group" at bounding box center [479, 212] width 55 height 32
click at [412, 173] on icon "button" at bounding box center [415, 168] width 7 height 11
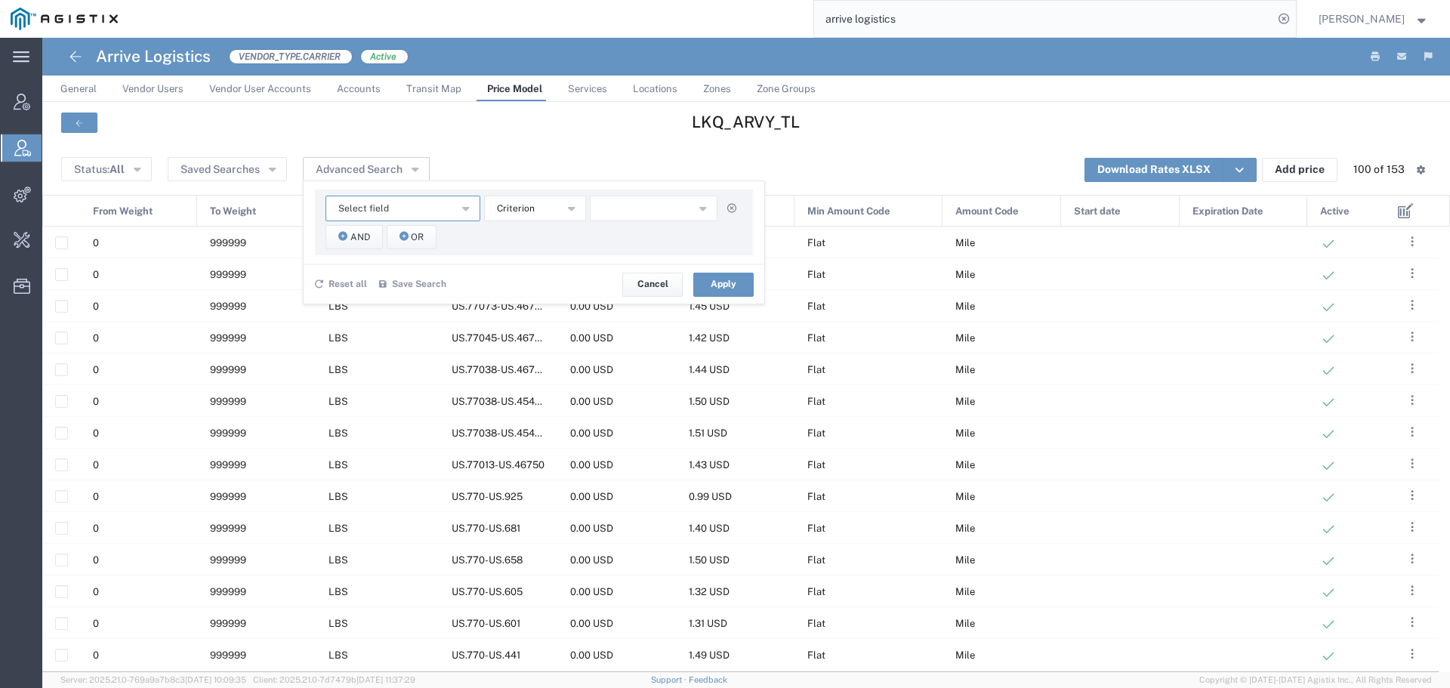
click at [436, 198] on button "Select field" at bounding box center [402, 209] width 155 height 26
click at [408, 427] on span "Zone Group" at bounding box center [402, 429] width 152 height 20
click at [573, 212] on icon "button" at bounding box center [571, 207] width 7 height 11
click at [557, 237] on span "contains" at bounding box center [534, 236] width 99 height 20
click at [664, 214] on input "text" at bounding box center [654, 209] width 128 height 26
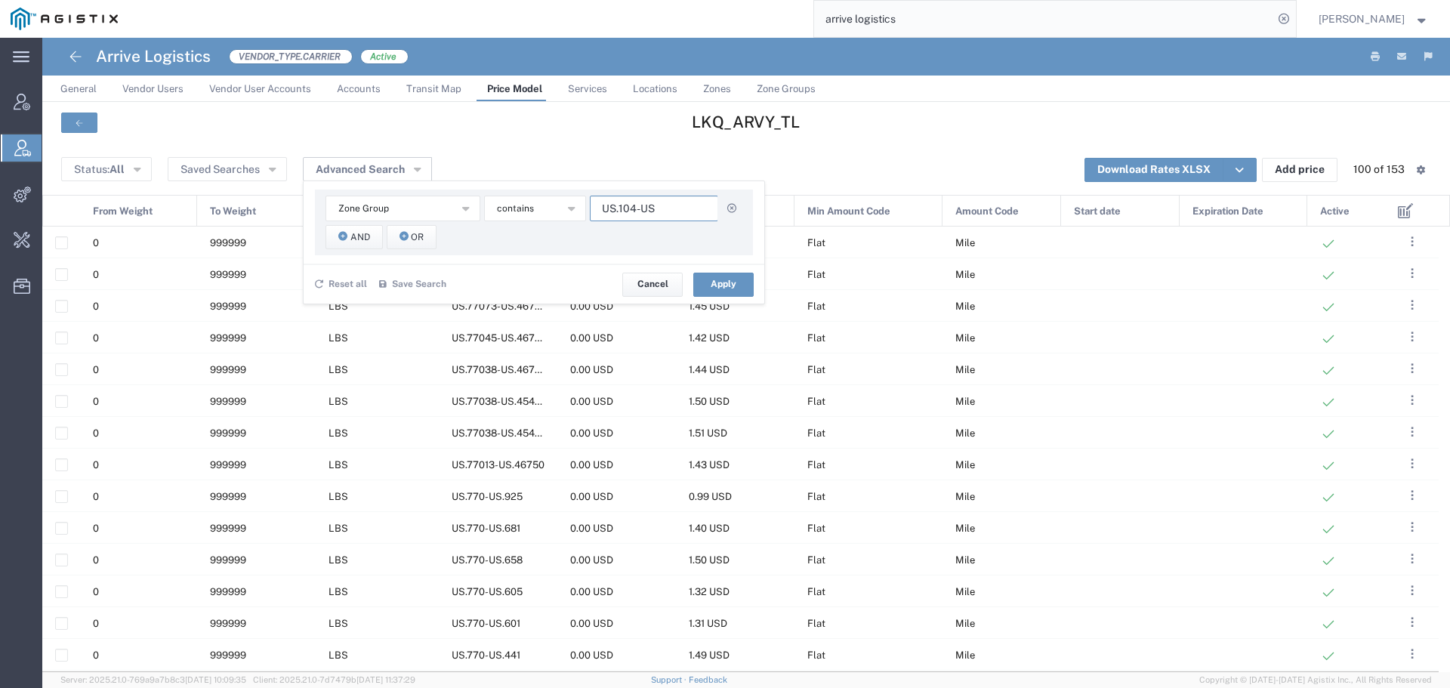
type input "US.104-US"
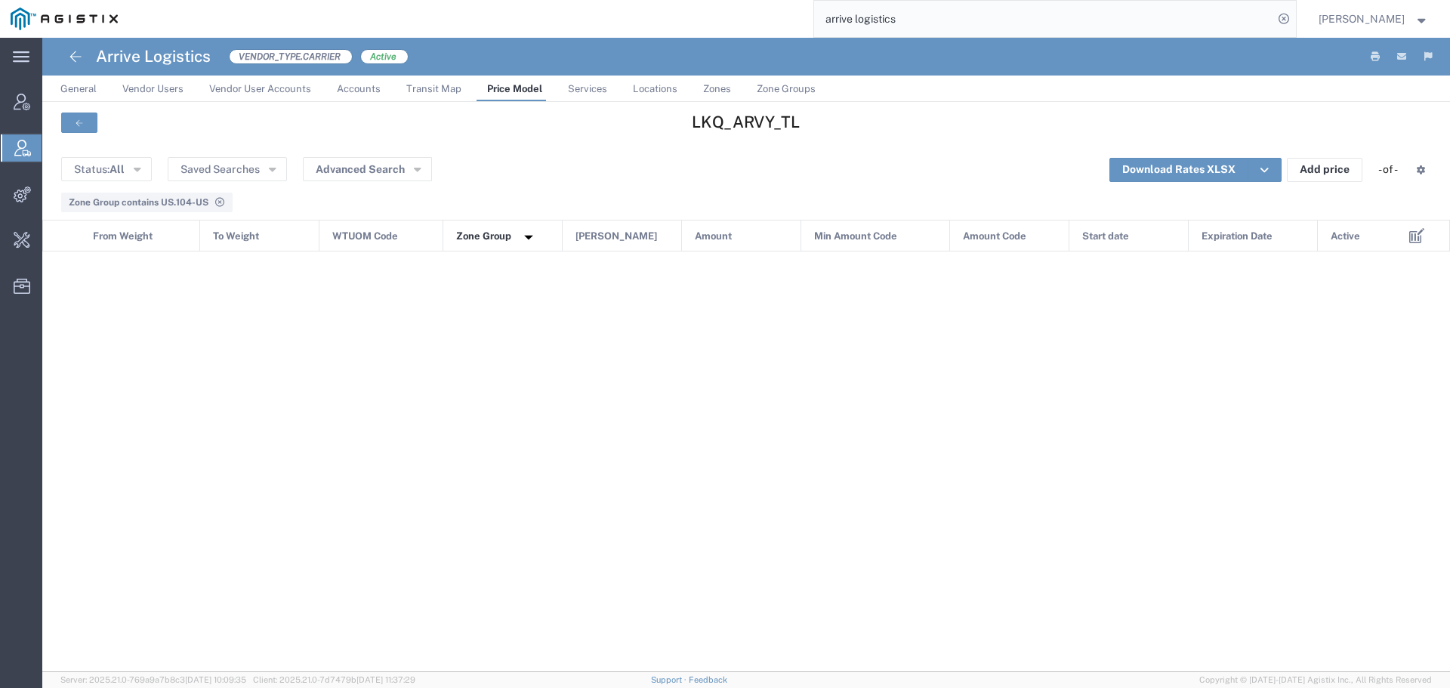
click at [223, 205] on icon at bounding box center [219, 202] width 11 height 9
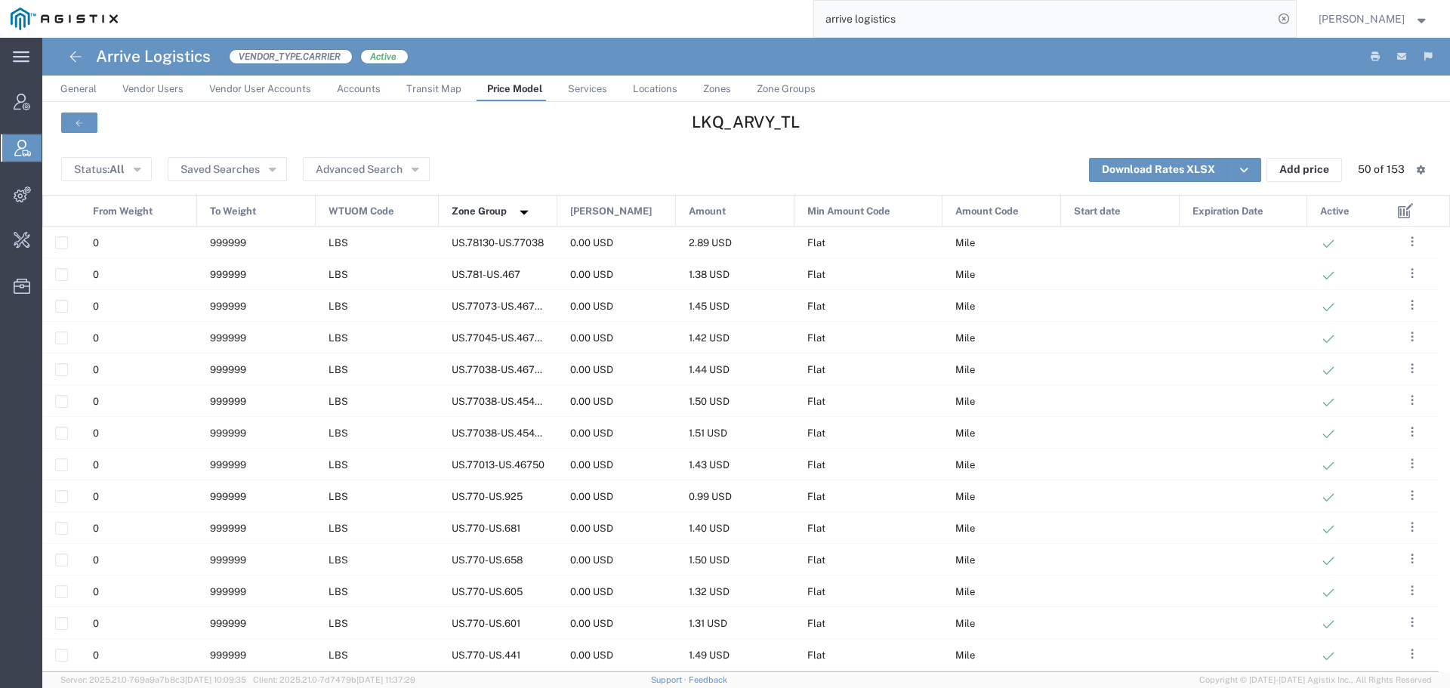
click at [509, 91] on span "Price Model" at bounding box center [514, 88] width 55 height 11
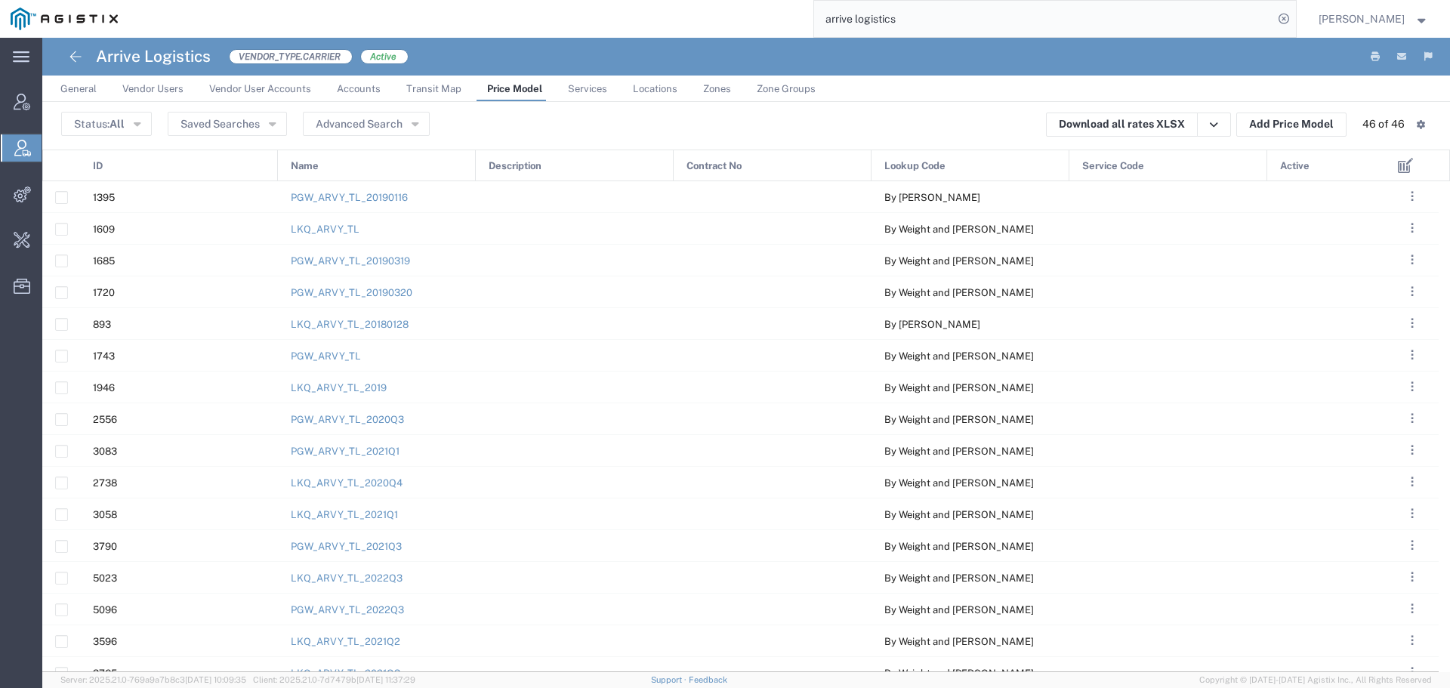
click at [375, 174] on div "Name" at bounding box center [378, 166] width 198 height 32
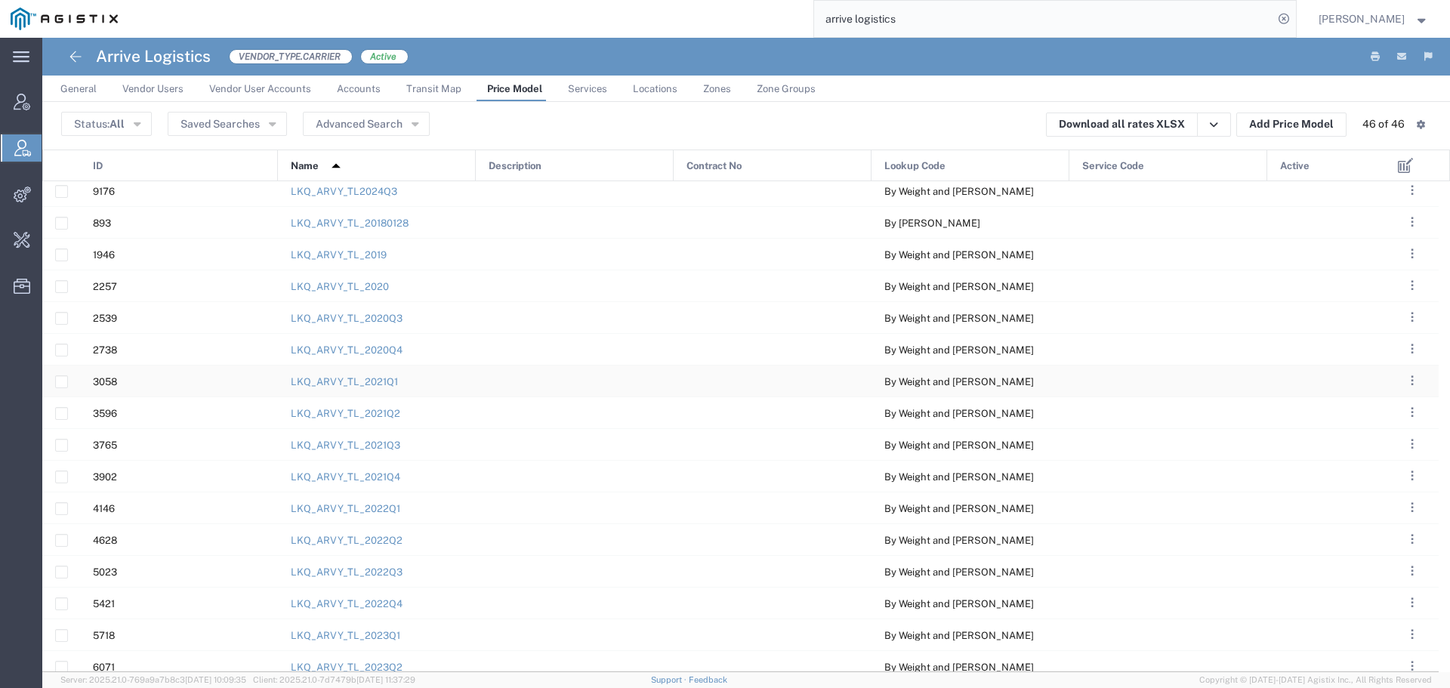
scroll to position [308, 0]
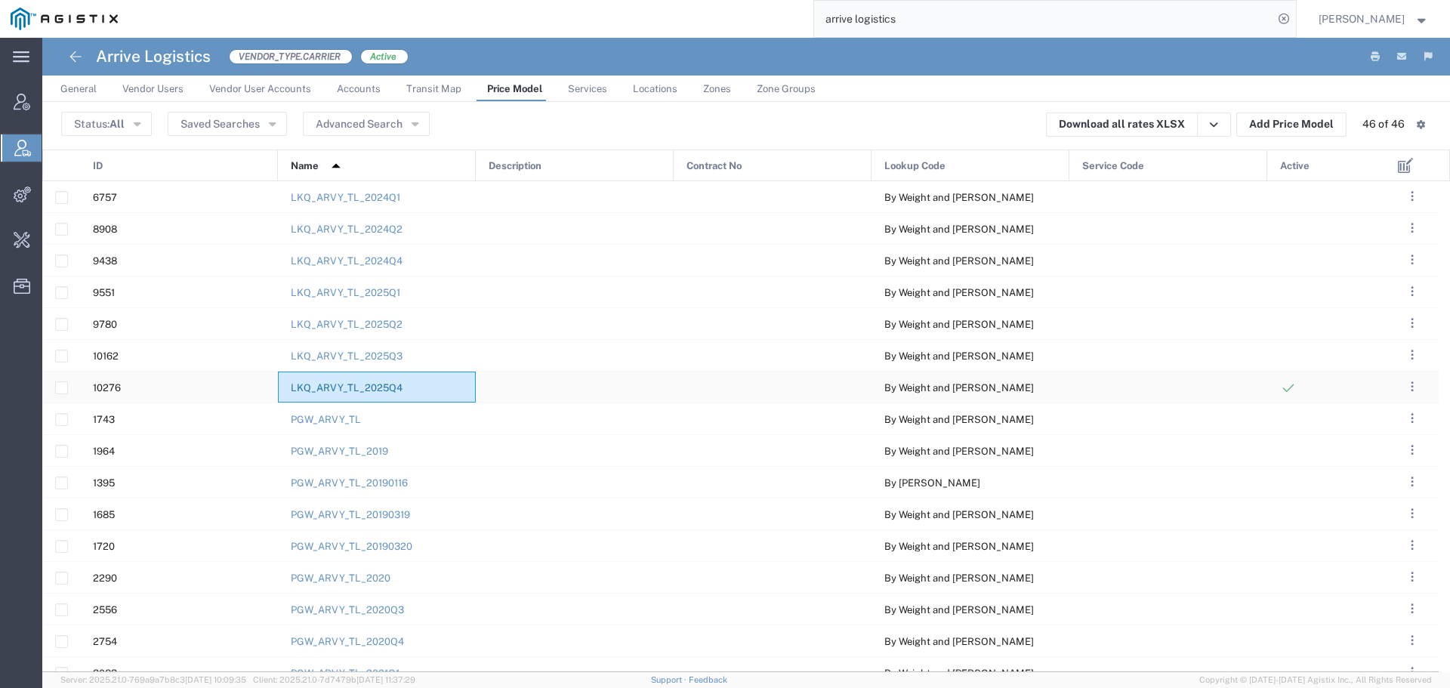
click at [374, 383] on link "LKQ_ARVY_TL_2025Q4" at bounding box center [347, 387] width 112 height 11
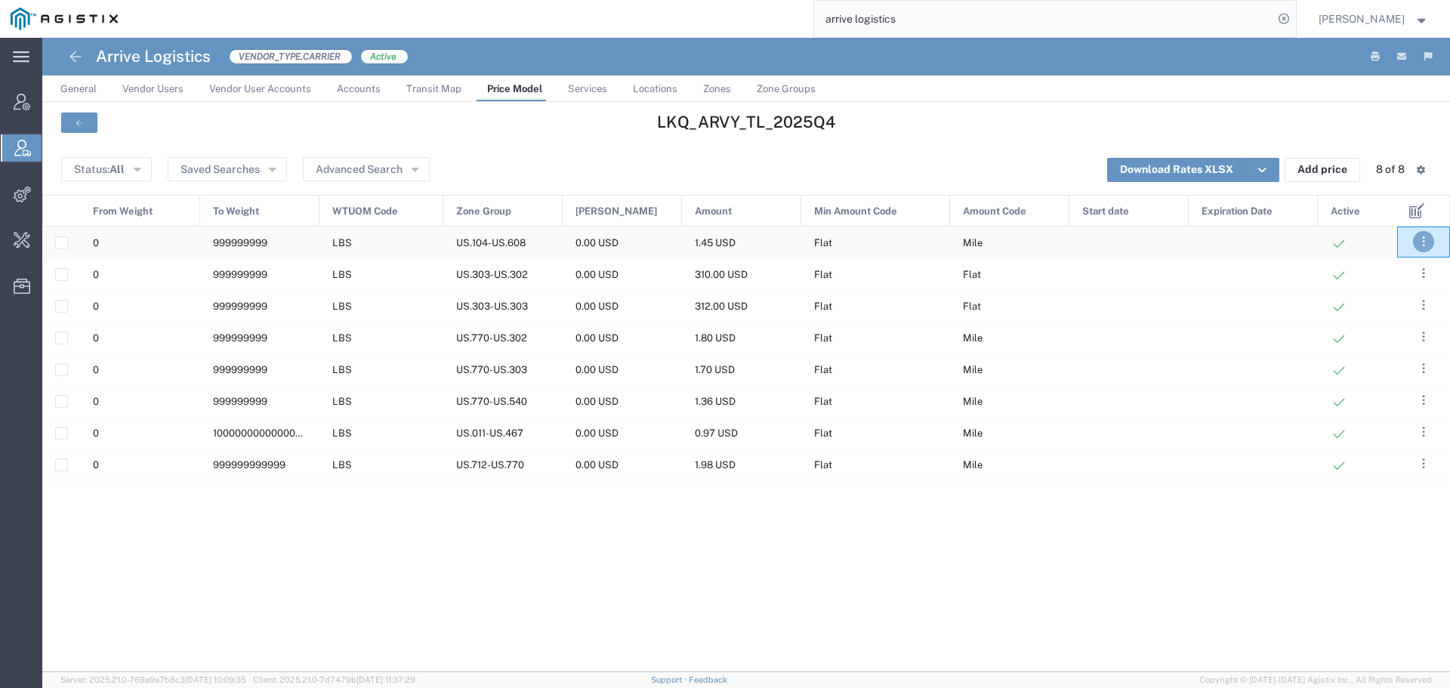
click at [1415, 247] on button ". . ." at bounding box center [1423, 241] width 21 height 21
click at [1378, 287] on link "Edit" at bounding box center [1369, 286] width 32 height 12
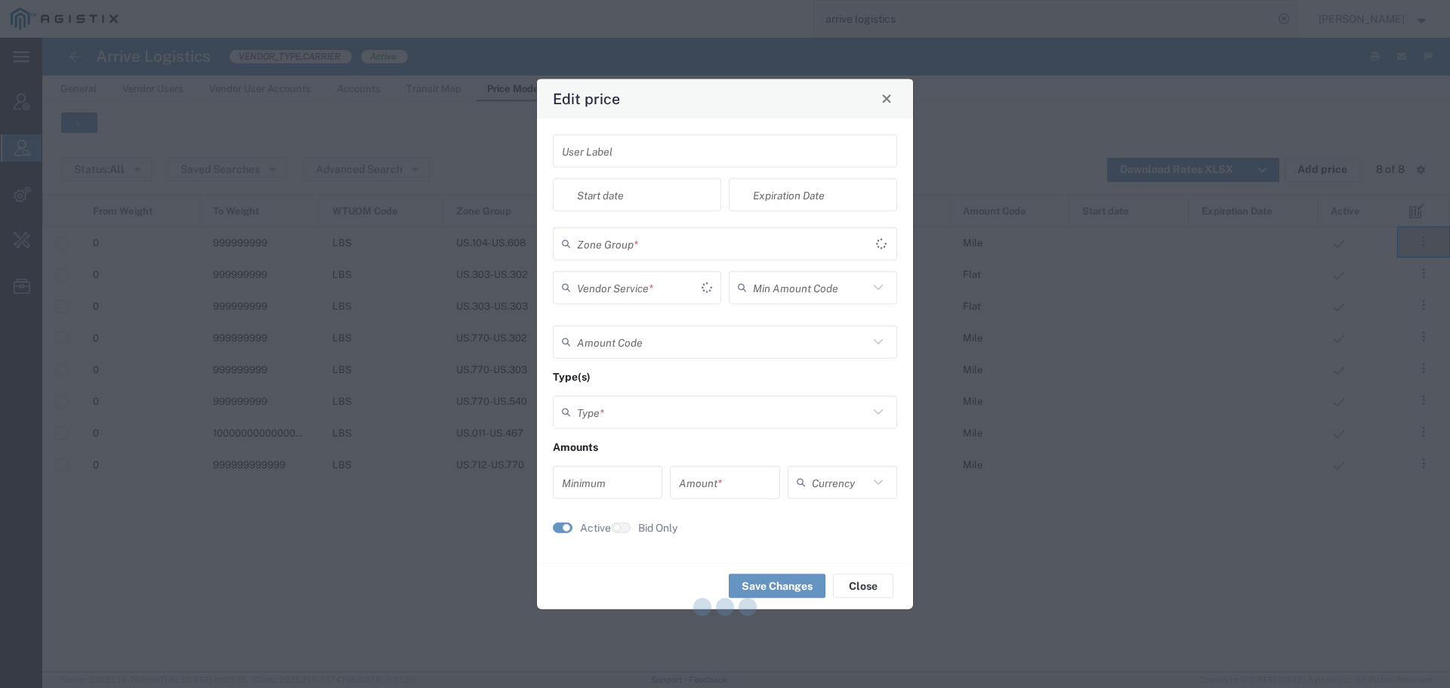
type input "Flat"
type input "Mile"
type input "Weight and Distance"
type input "0"
type input "1.45"
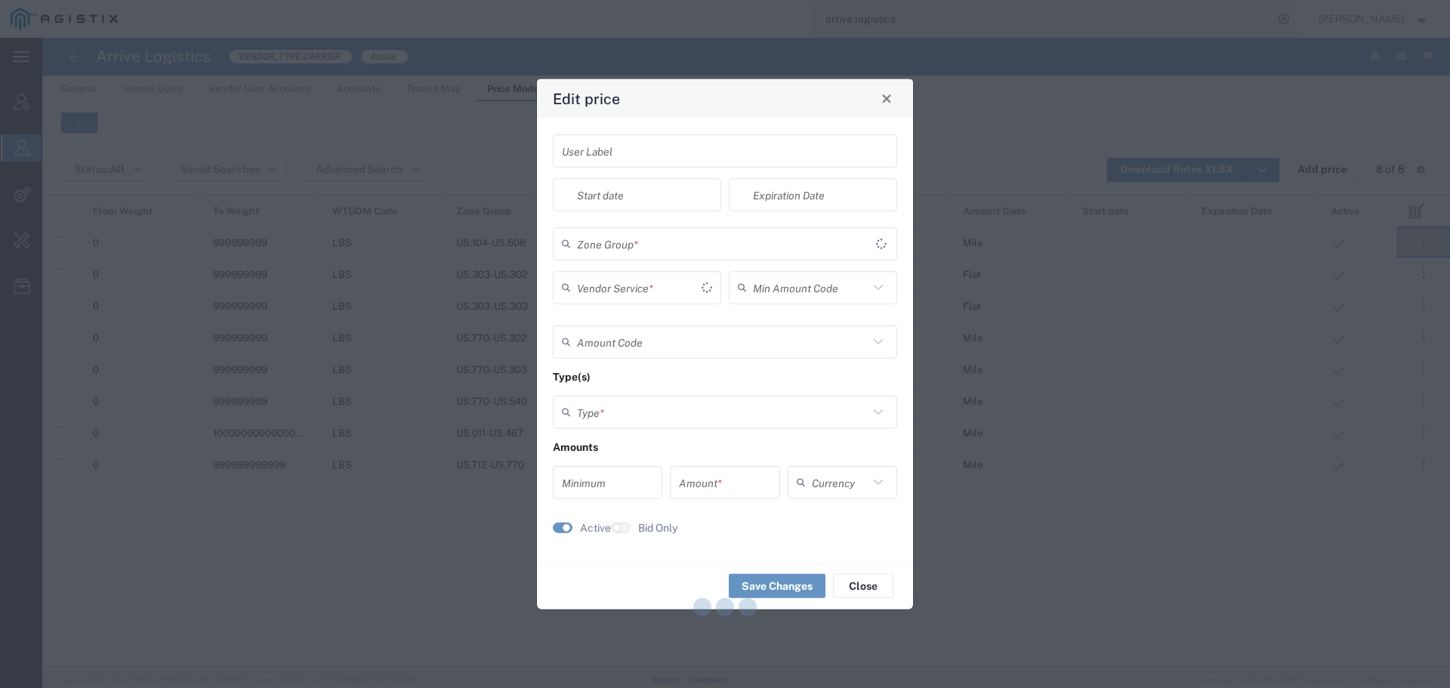
type input "USD"
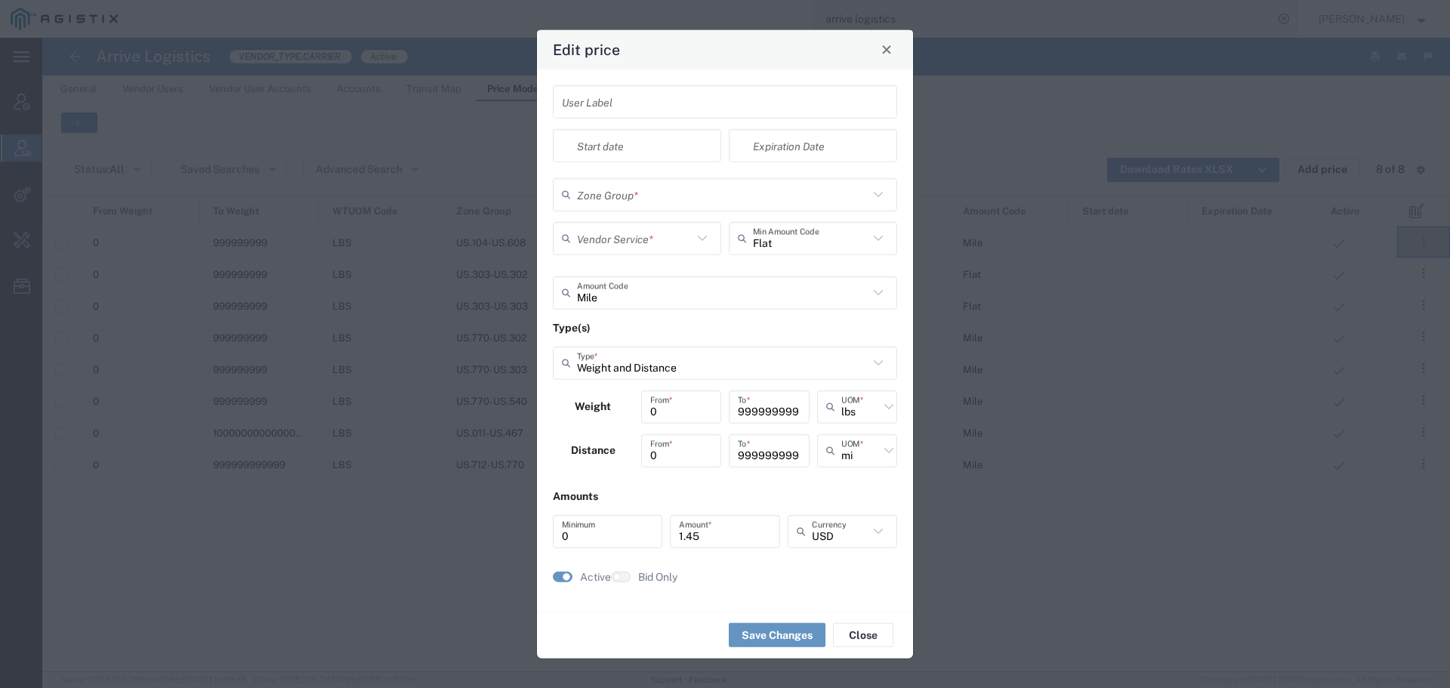
type input "US.104-US.608"
type input "TL Standard 3 - 5 Day"
click at [725, 541] on input "1.45" at bounding box center [724, 531] width 91 height 26
type input "1.40"
click at [770, 633] on button "Save Changes" at bounding box center [777, 635] width 97 height 24
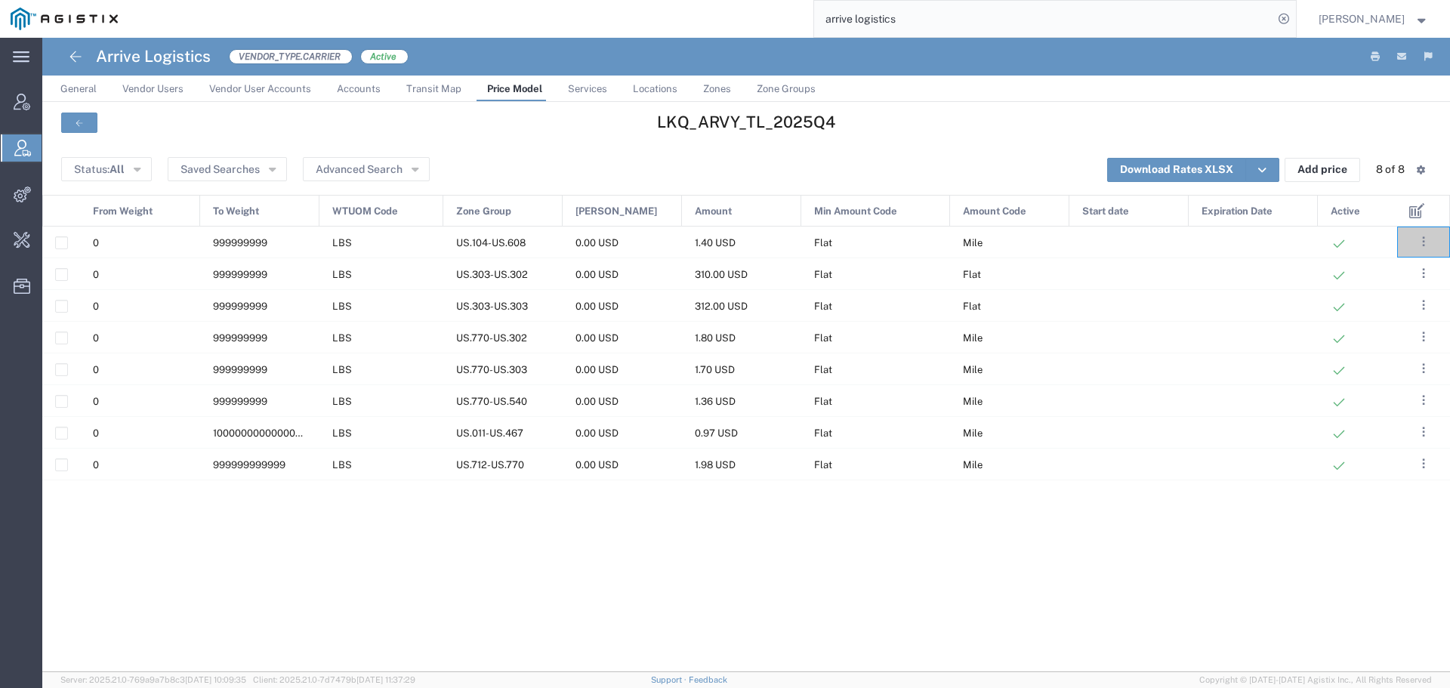
click at [785, 94] on link "Zone Groups" at bounding box center [786, 89] width 74 height 26
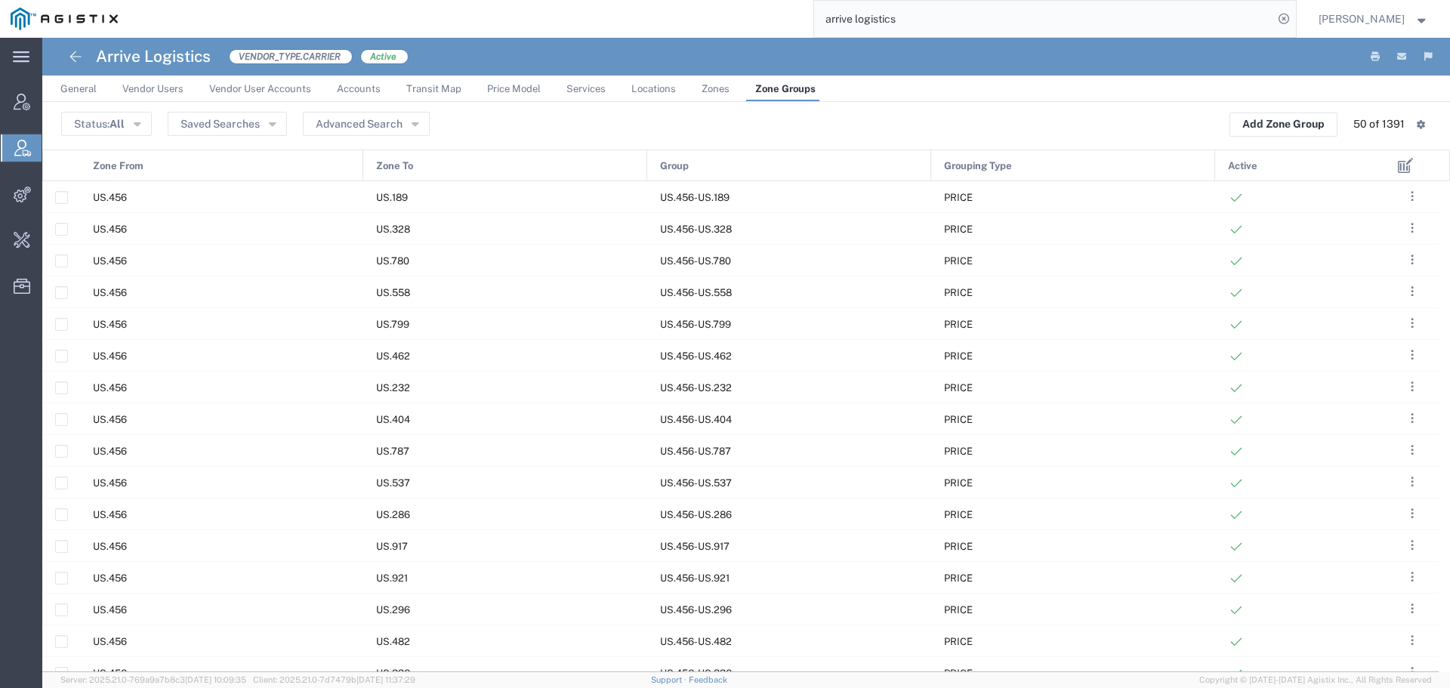
click at [183, 166] on div "Zone From" at bounding box center [222, 166] width 283 height 32
click at [183, 166] on div "Zone From 1" at bounding box center [222, 166] width 283 height 32
click at [387, 165] on span "Zone To" at bounding box center [394, 166] width 37 height 32
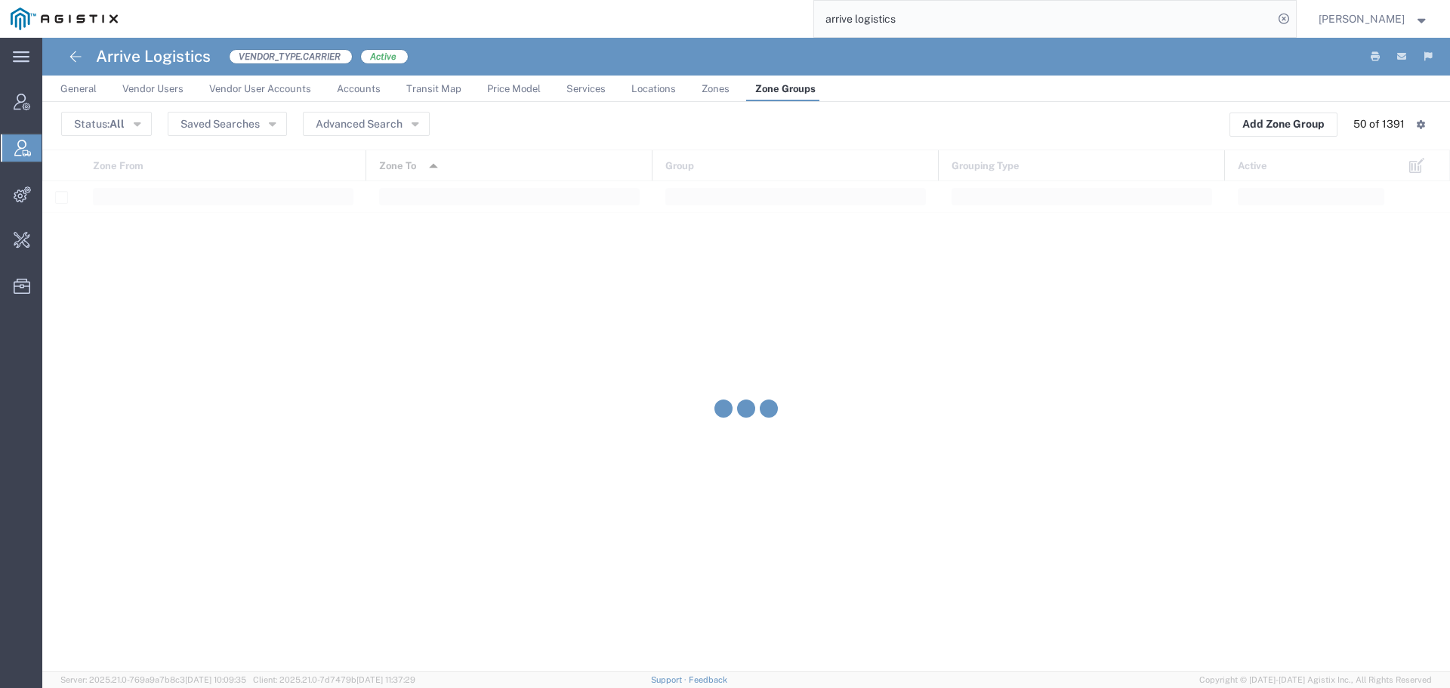
click at [469, 162] on div at bounding box center [746, 411] width 1408 height 523
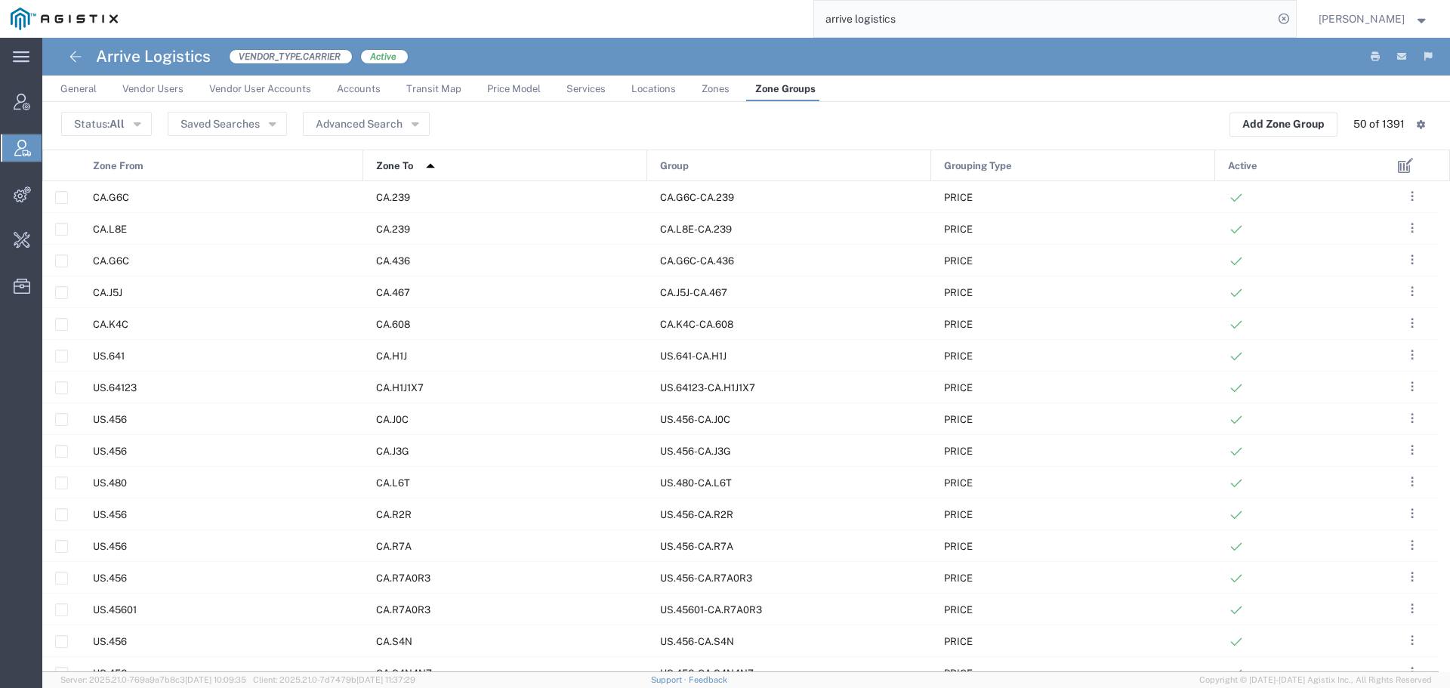
click at [469, 162] on div "Zone To 1" at bounding box center [506, 166] width 284 height 32
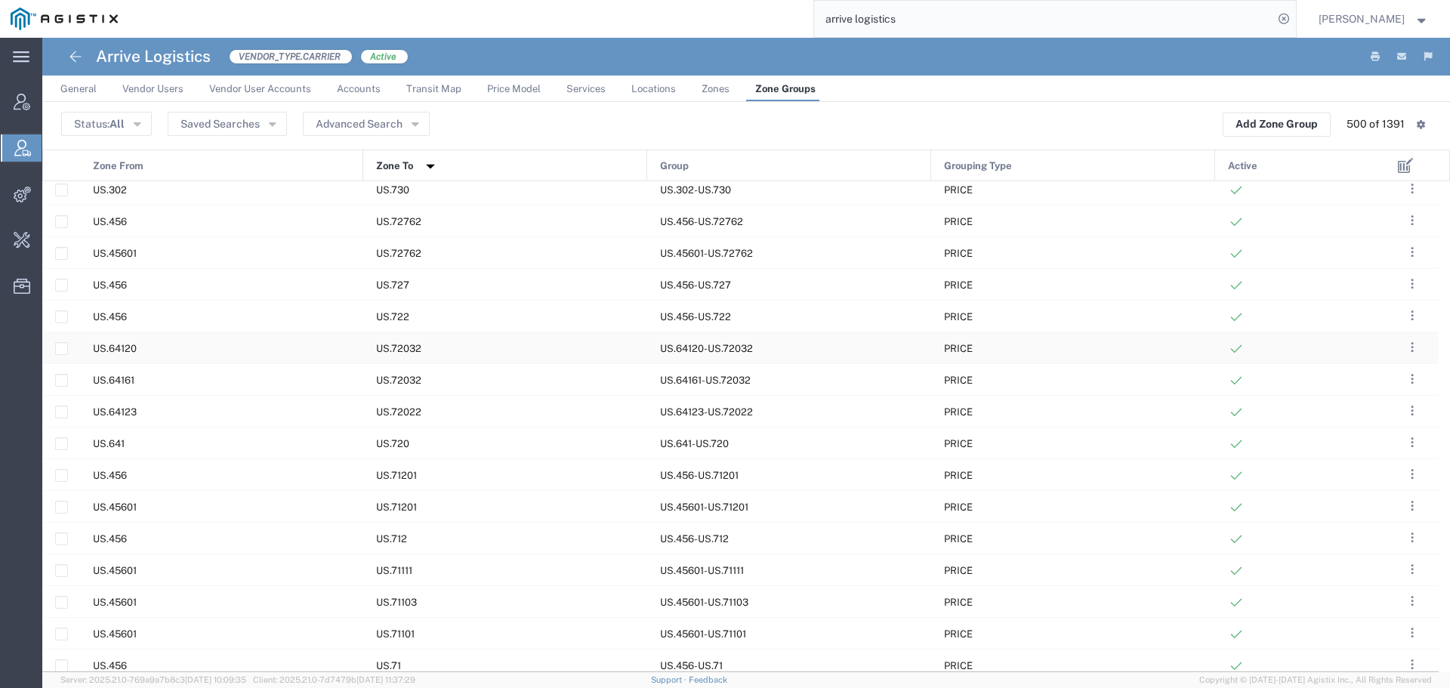
click at [547, 340] on div "US.72032" at bounding box center [505, 347] width 284 height 31
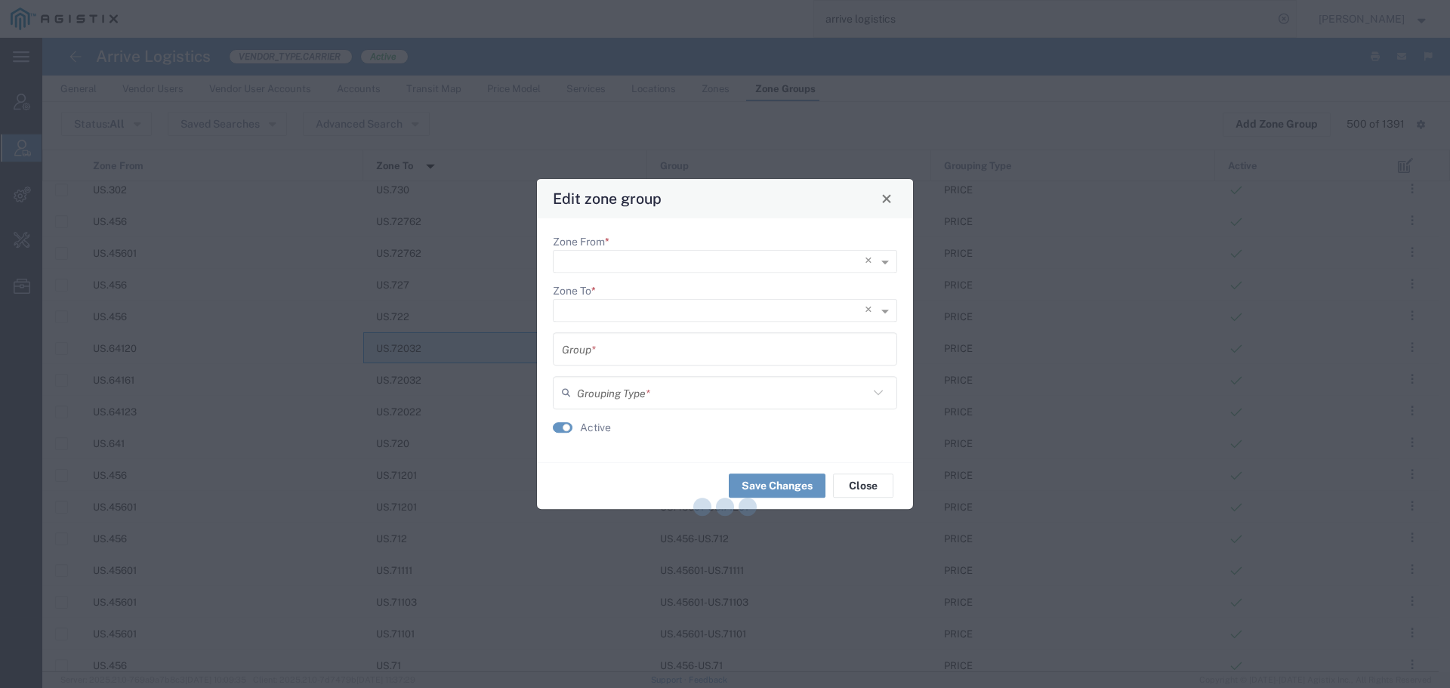
type input "US.64120-US.72032"
type input "PRICE"
drag, startPoint x: 904, startPoint y: 194, endPoint x: 897, endPoint y: 202, distance: 10.2
click at [904, 195] on div "Edit zone group" at bounding box center [725, 198] width 376 height 39
click at [891, 204] on span "Close" at bounding box center [886, 199] width 11 height 11
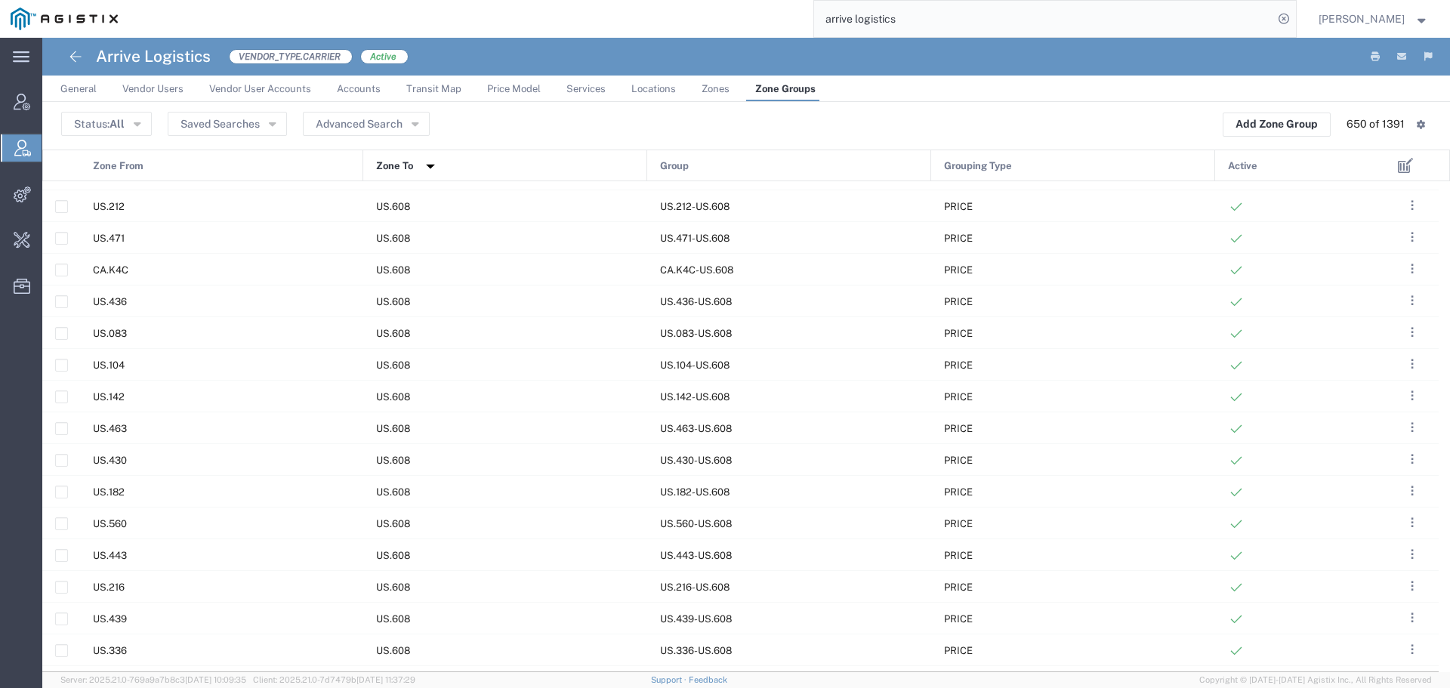
click at [1242, 157] on span "Active" at bounding box center [1242, 166] width 29 height 32
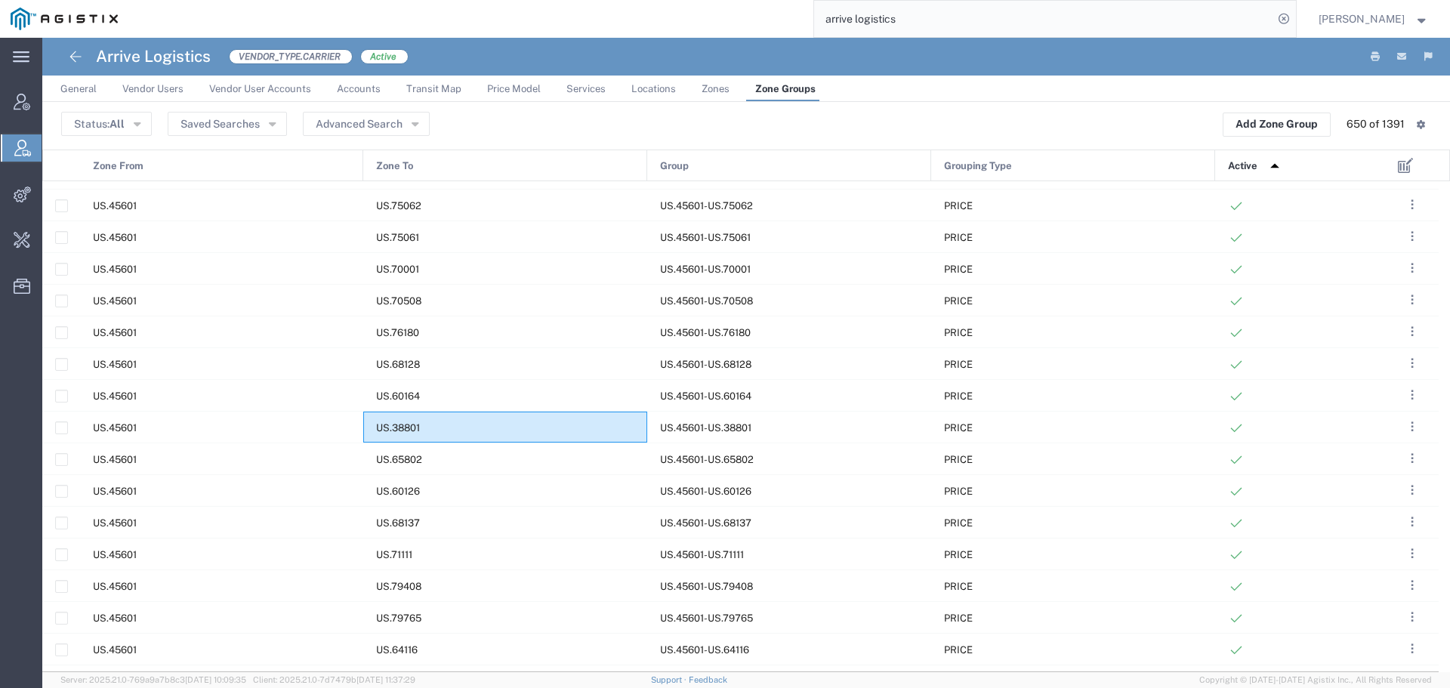
click at [1242, 157] on span "Active" at bounding box center [1242, 166] width 29 height 32
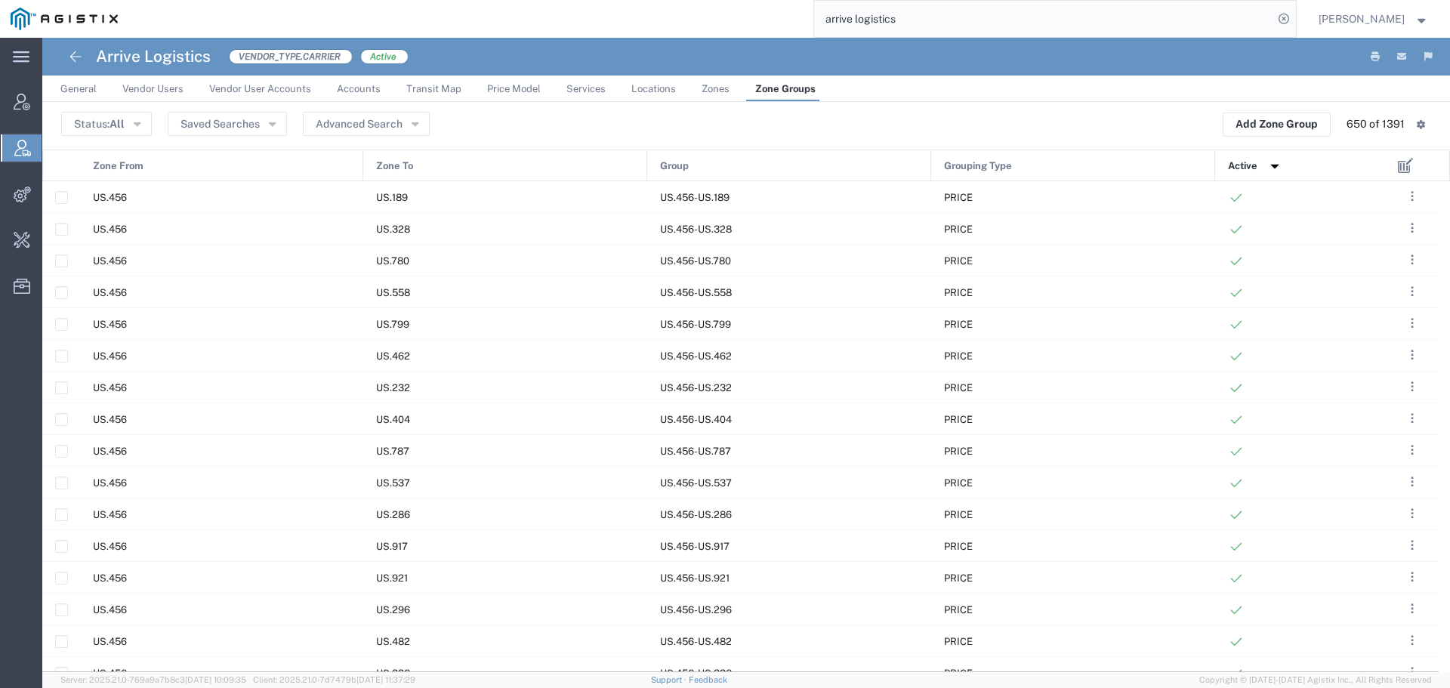
click at [1281, 161] on img at bounding box center [1275, 166] width 24 height 24
click at [1257, 172] on span "Active" at bounding box center [1242, 166] width 29 height 32
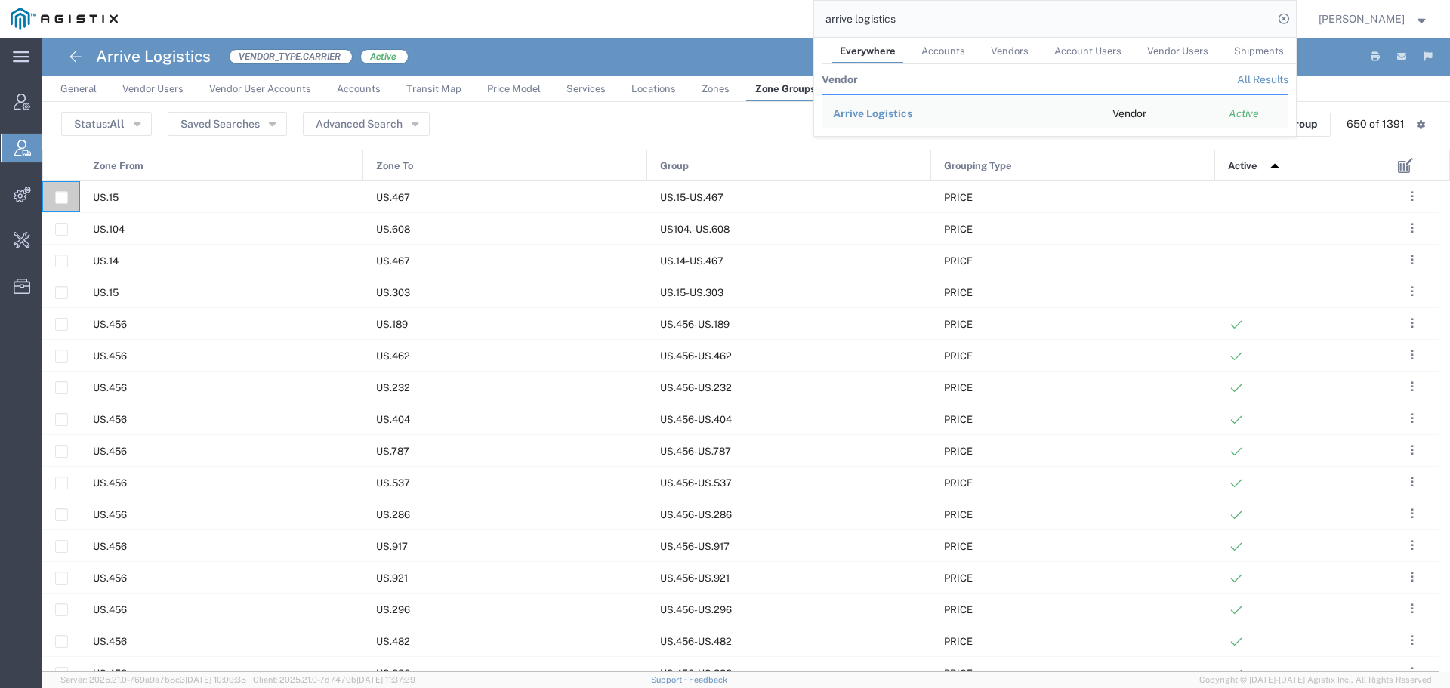
drag, startPoint x: 986, startPoint y: 30, endPoint x: 756, endPoint y: 32, distance: 230.3
click at [756, 32] on div "arrive logistics Everywhere Accounts Vendors Account Users Vendor Users Shipmen…" at bounding box center [711, 19] width 1167 height 38
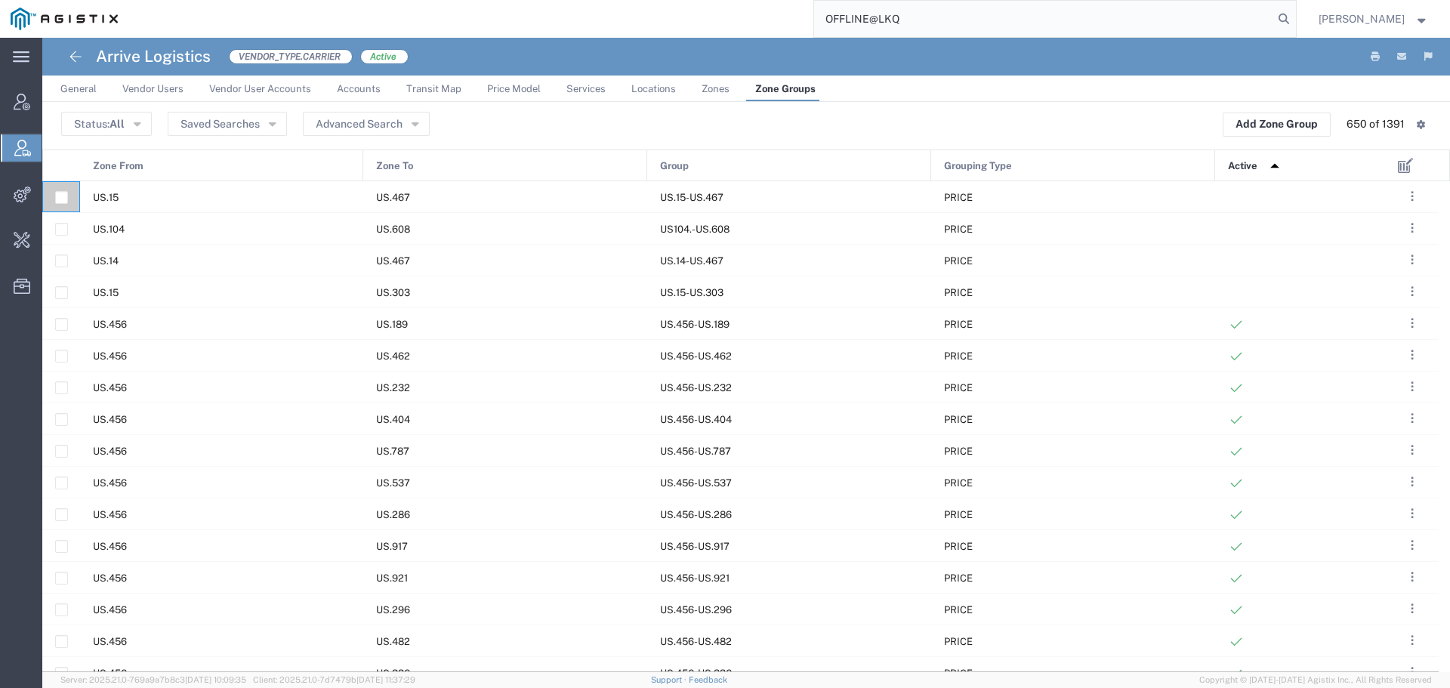
type input "OFFLINE@LKQ"
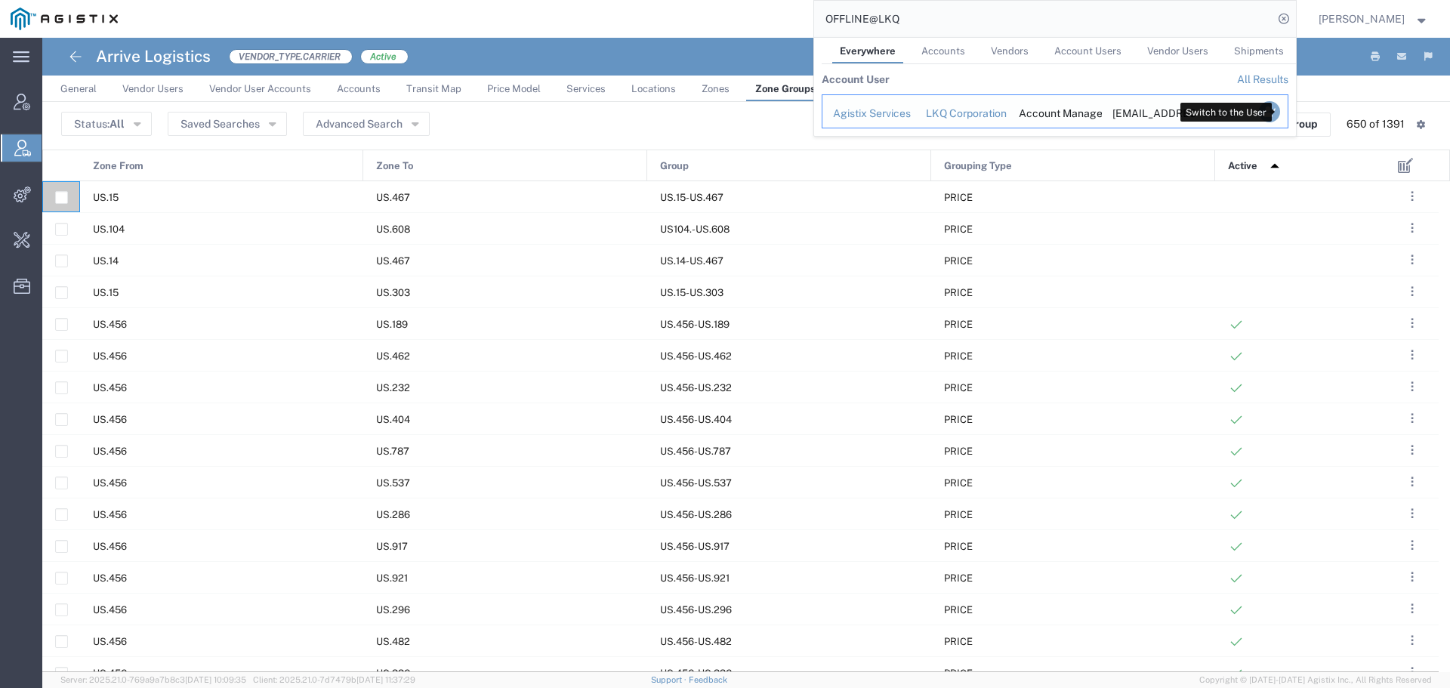
click at [1279, 113] on icon "Search Results" at bounding box center [1268, 111] width 21 height 21
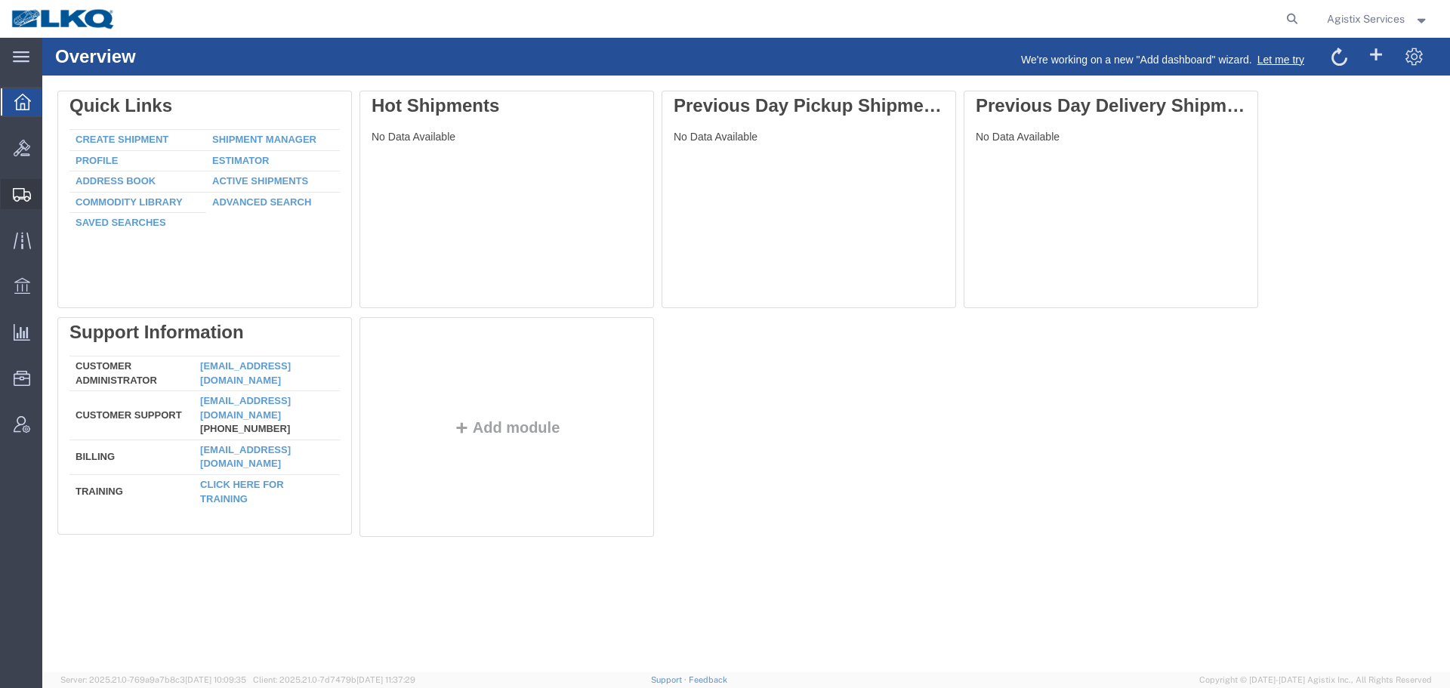
click at [0, 0] on span "Create Shipment" at bounding box center [0, 0] width 0 height 0
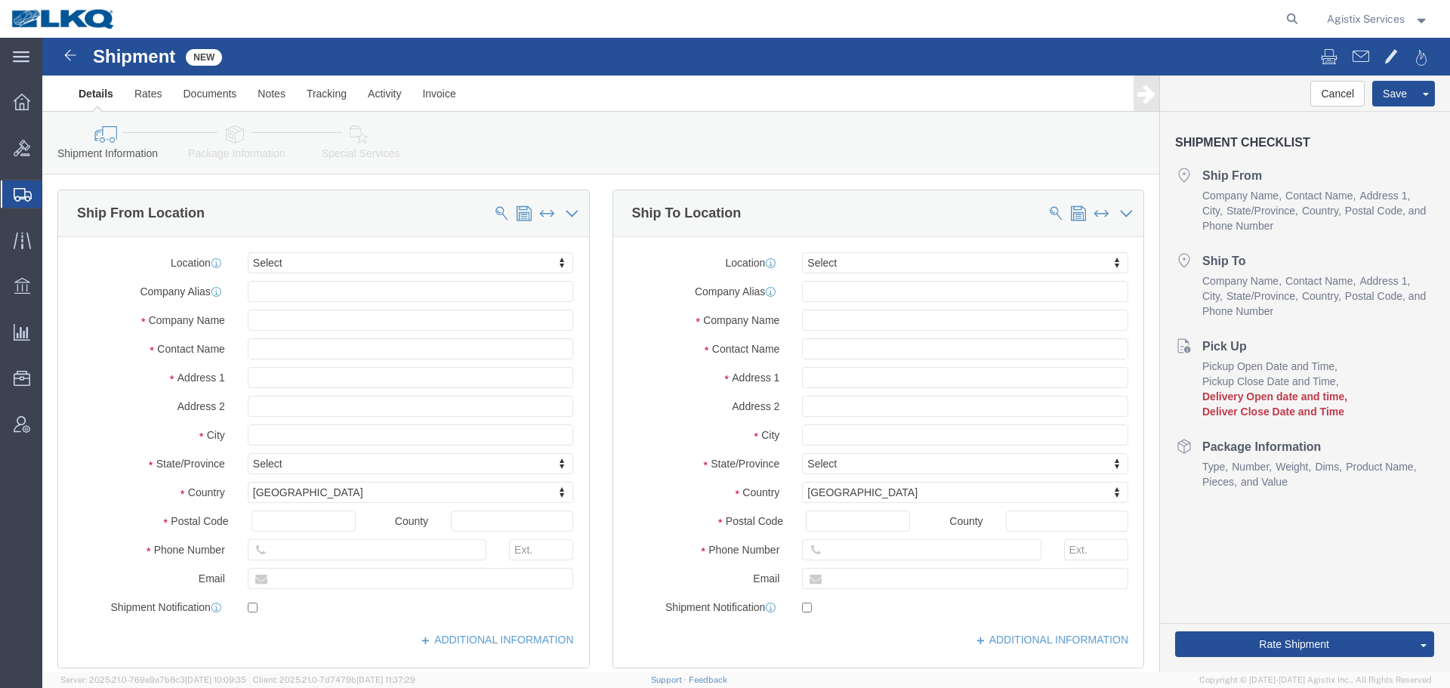
select select
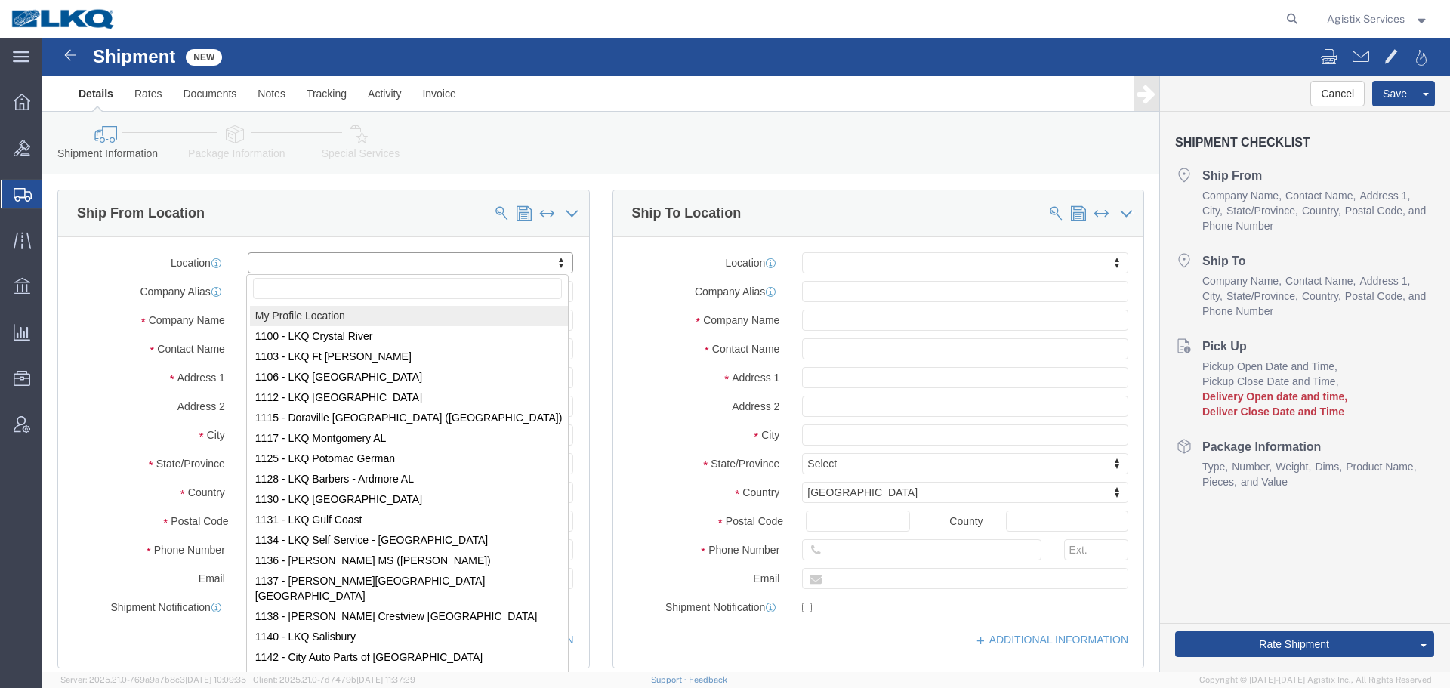
select select "MYPROFILE"
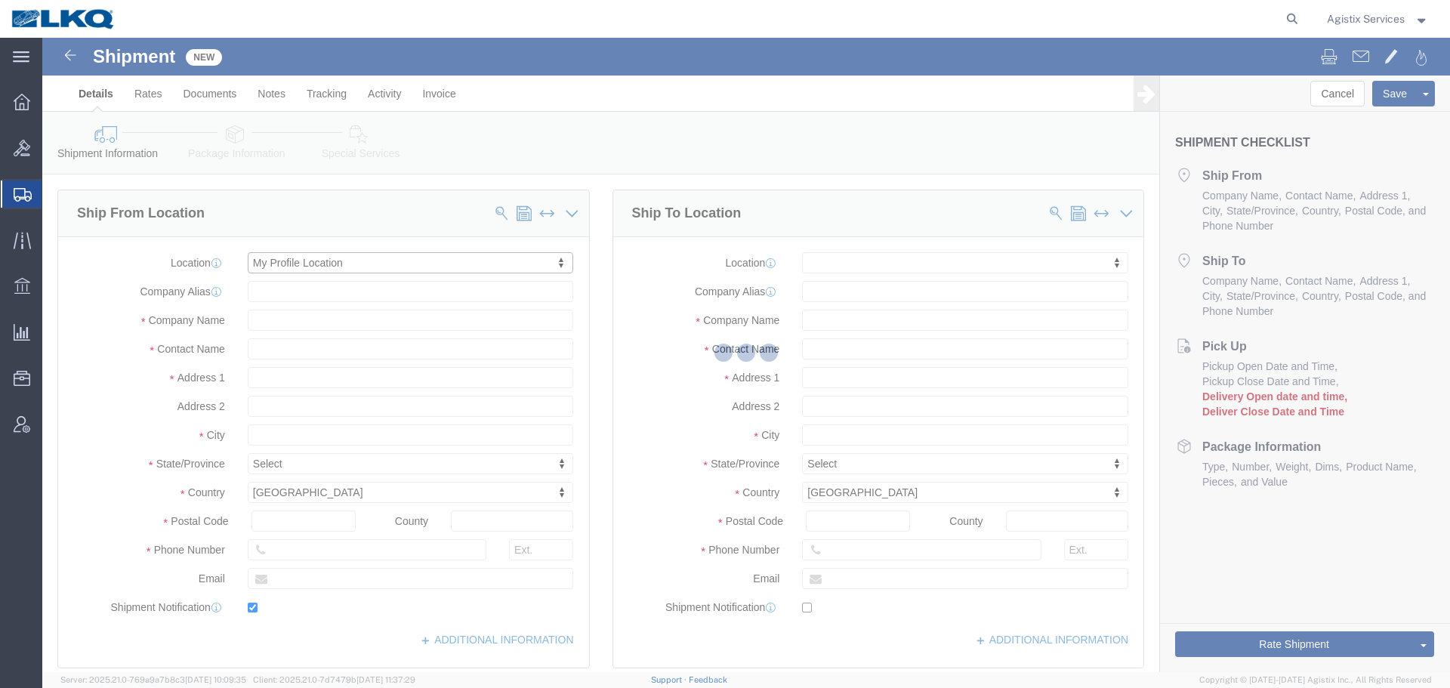
type input "123 Main Street"
type input "94403"
type input "[EMAIL_ADDRESS][DOMAIN_NAME]"
checkbox input "true"
type input "LKQ Corporation"
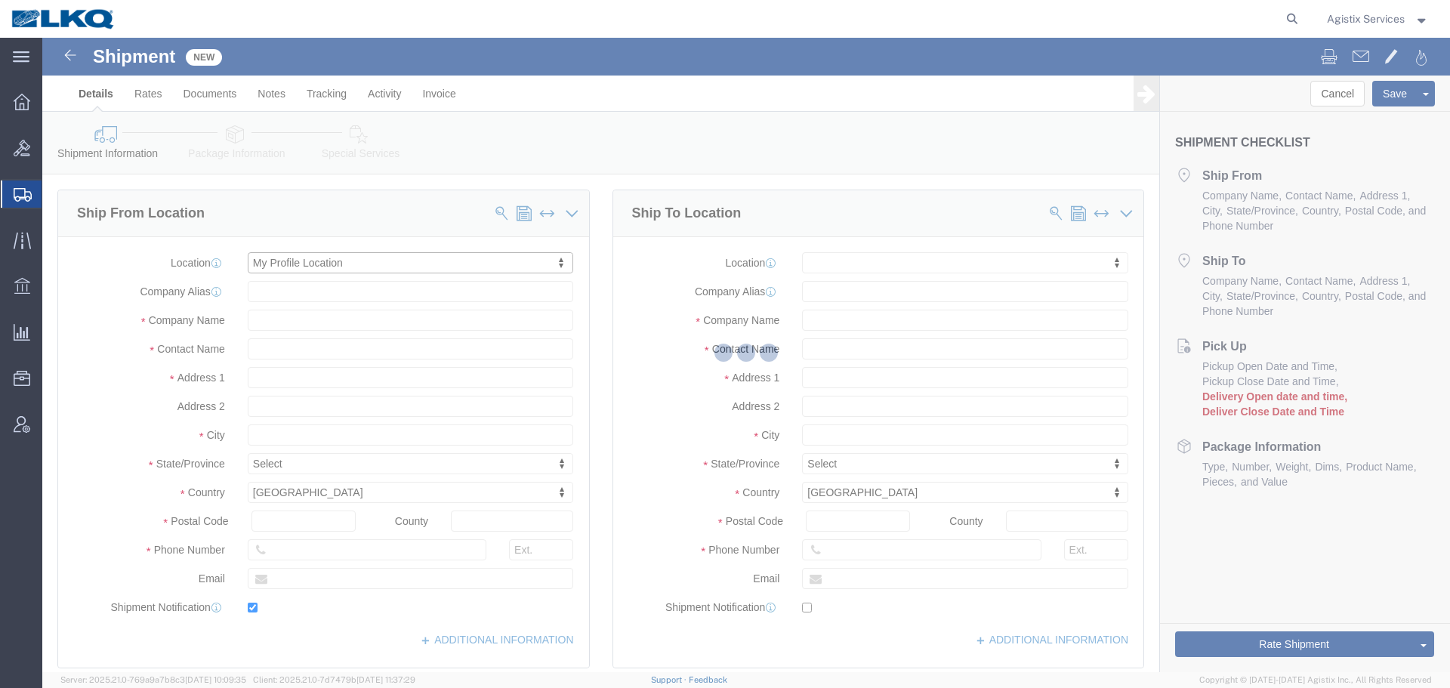
type input "Agistix Services"
type input "San Mateo"
select select "CA"
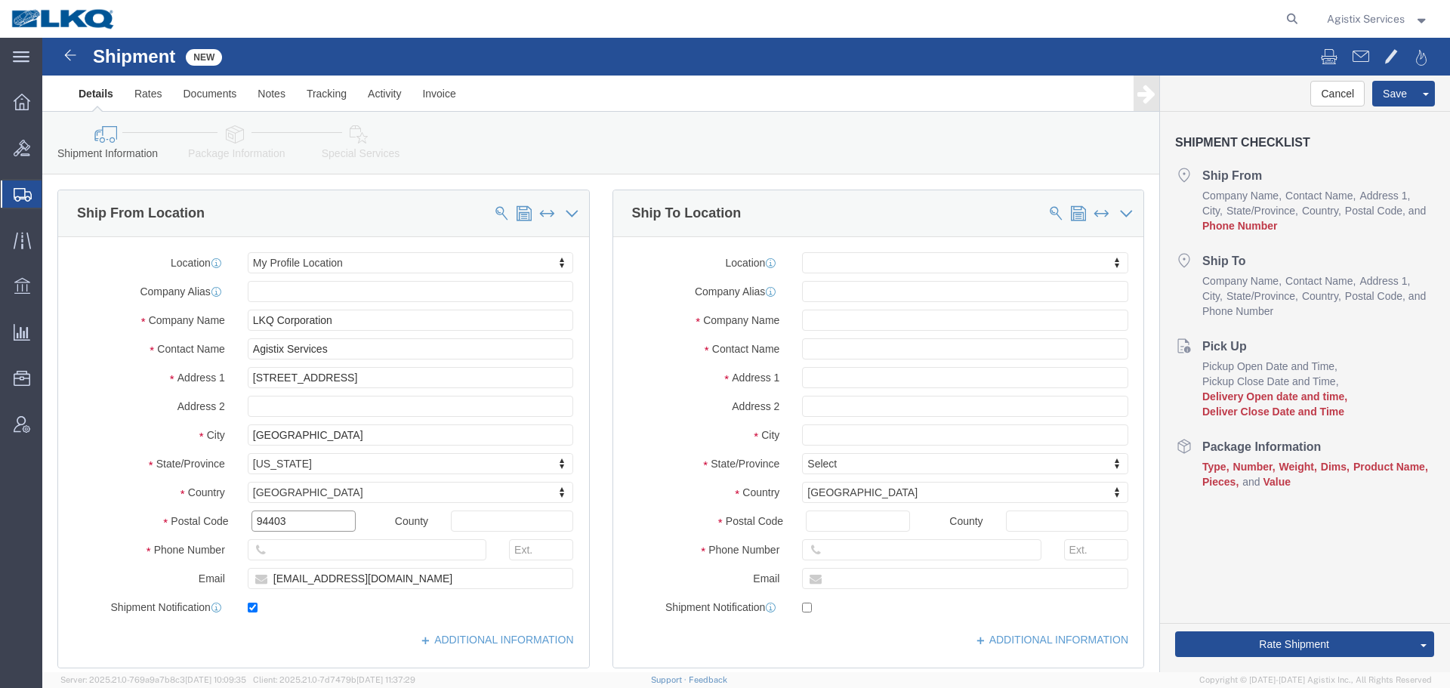
drag, startPoint x: 270, startPoint y: 477, endPoint x: 181, endPoint y: 479, distance: 89.1
click div "Postal Code 94403"
type input "10474"
select select
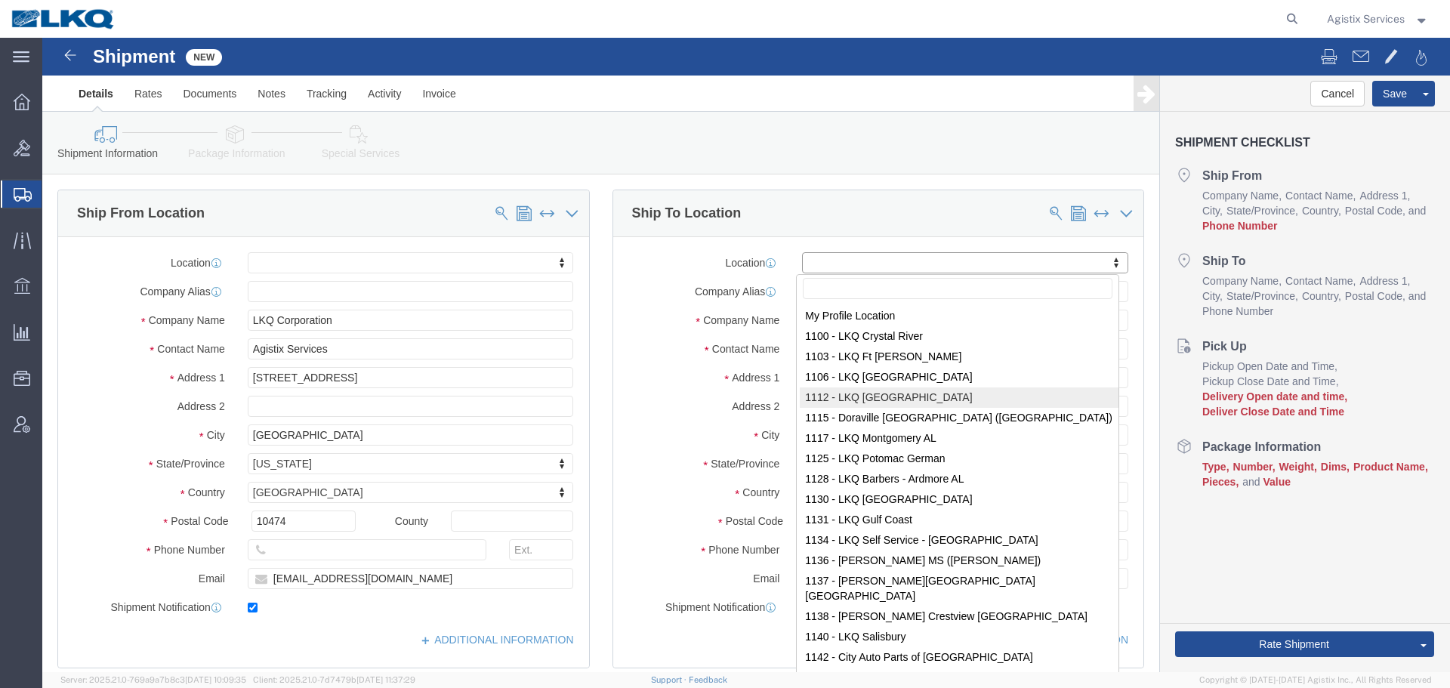
drag, startPoint x: 902, startPoint y: 372, endPoint x: 906, endPoint y: 362, distance: 10.8
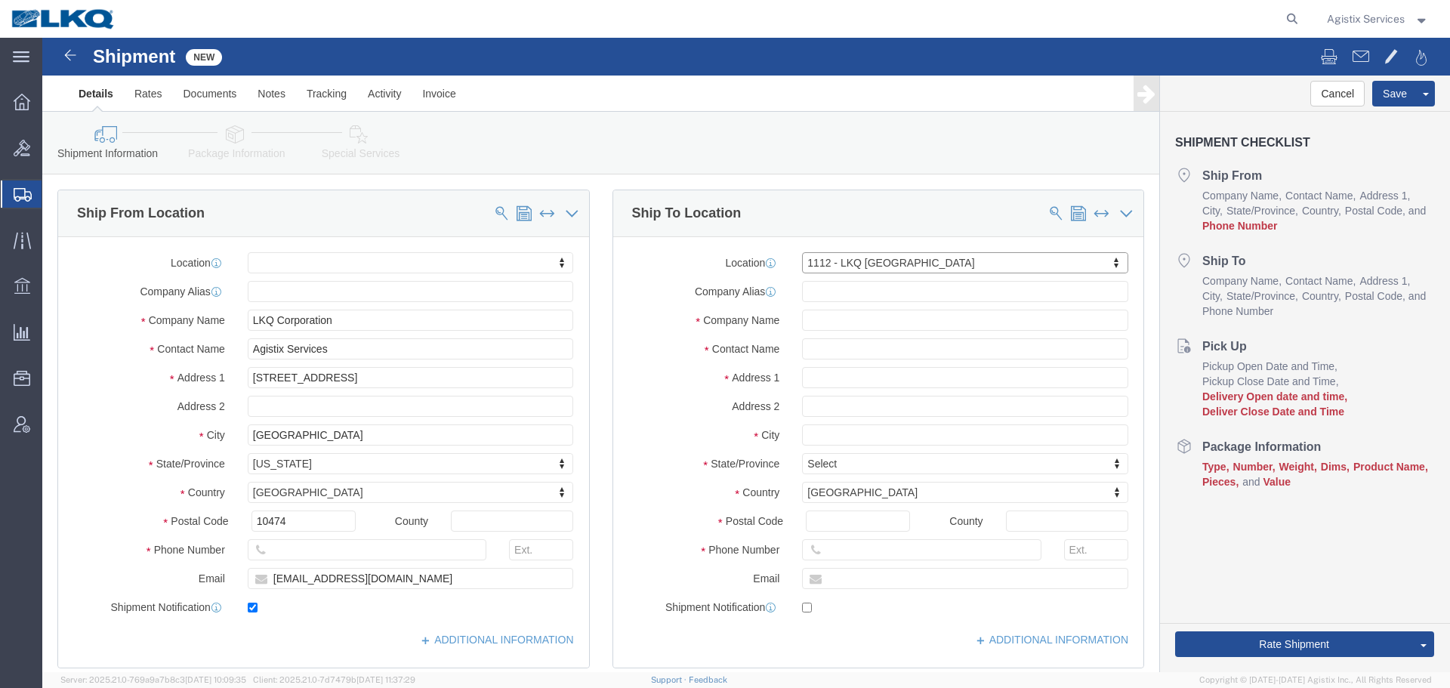
select select "27350"
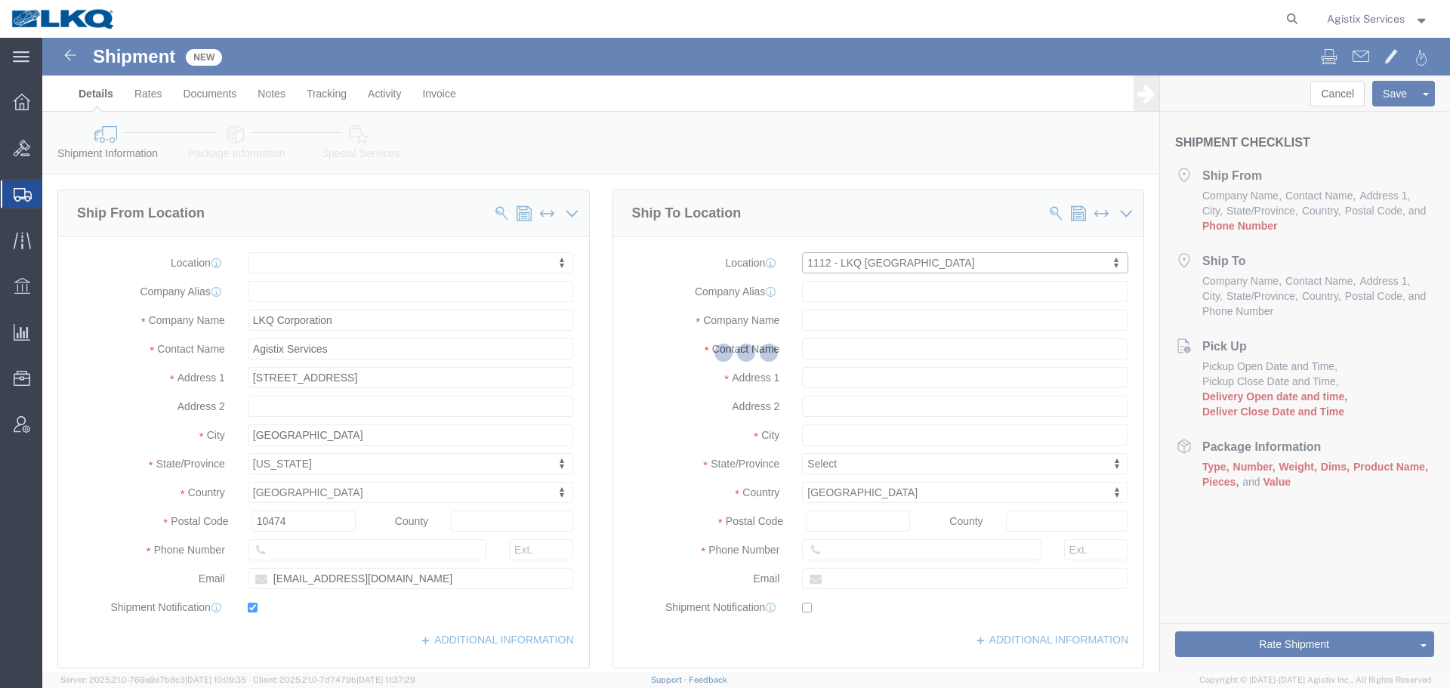
type input "2401 Highway 42 N"
type input "30234"
type input "770-504-7658"
type input "1112"
type input "LKQ Corporation"
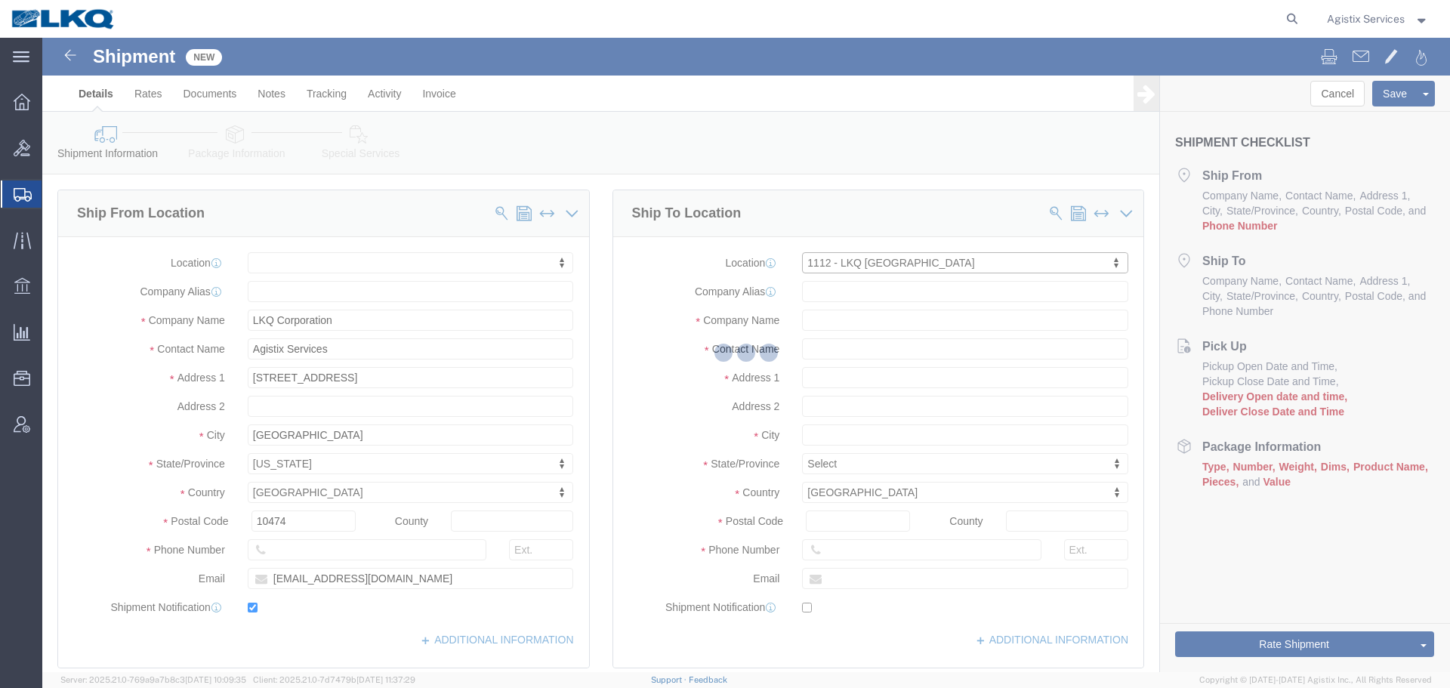
type input "Jenkinsburg"
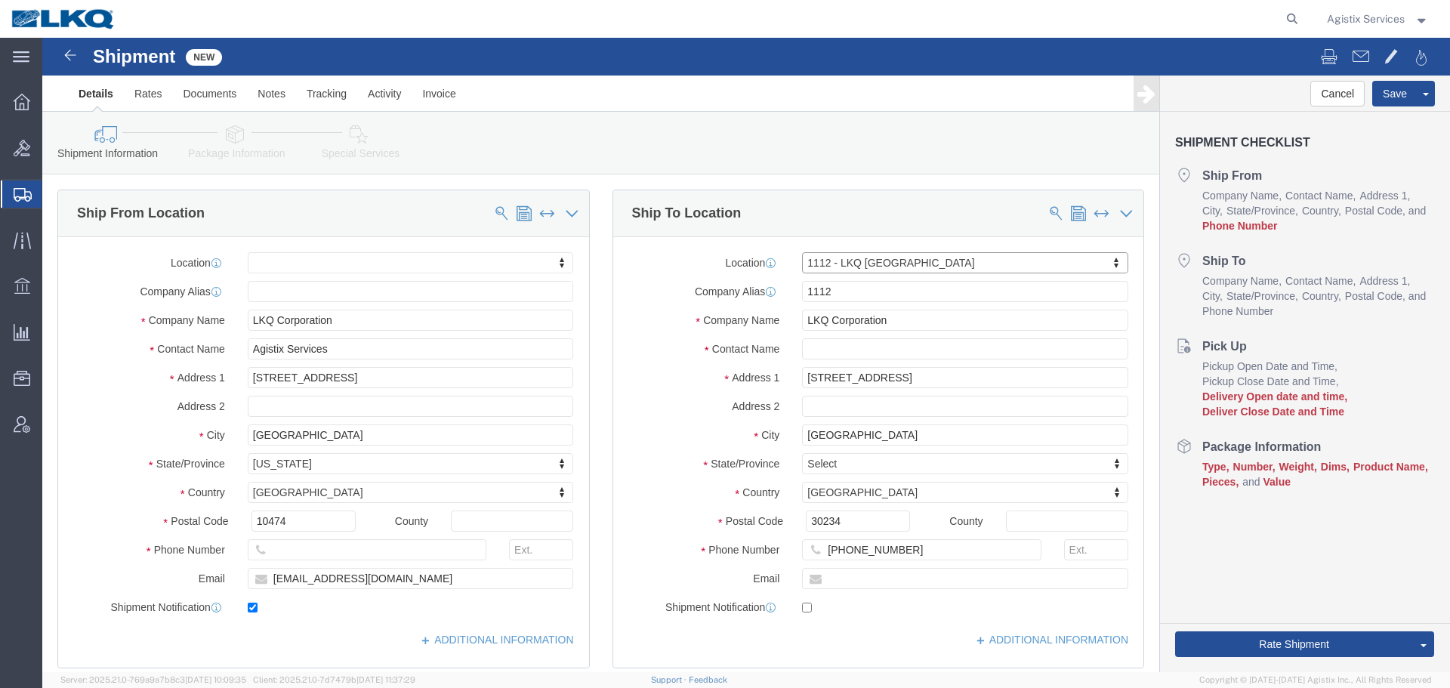
select select "GA"
drag, startPoint x: 793, startPoint y: 485, endPoint x: 700, endPoint y: 487, distance: 92.9
click div "Postal Code 30234"
type input "60803"
select select
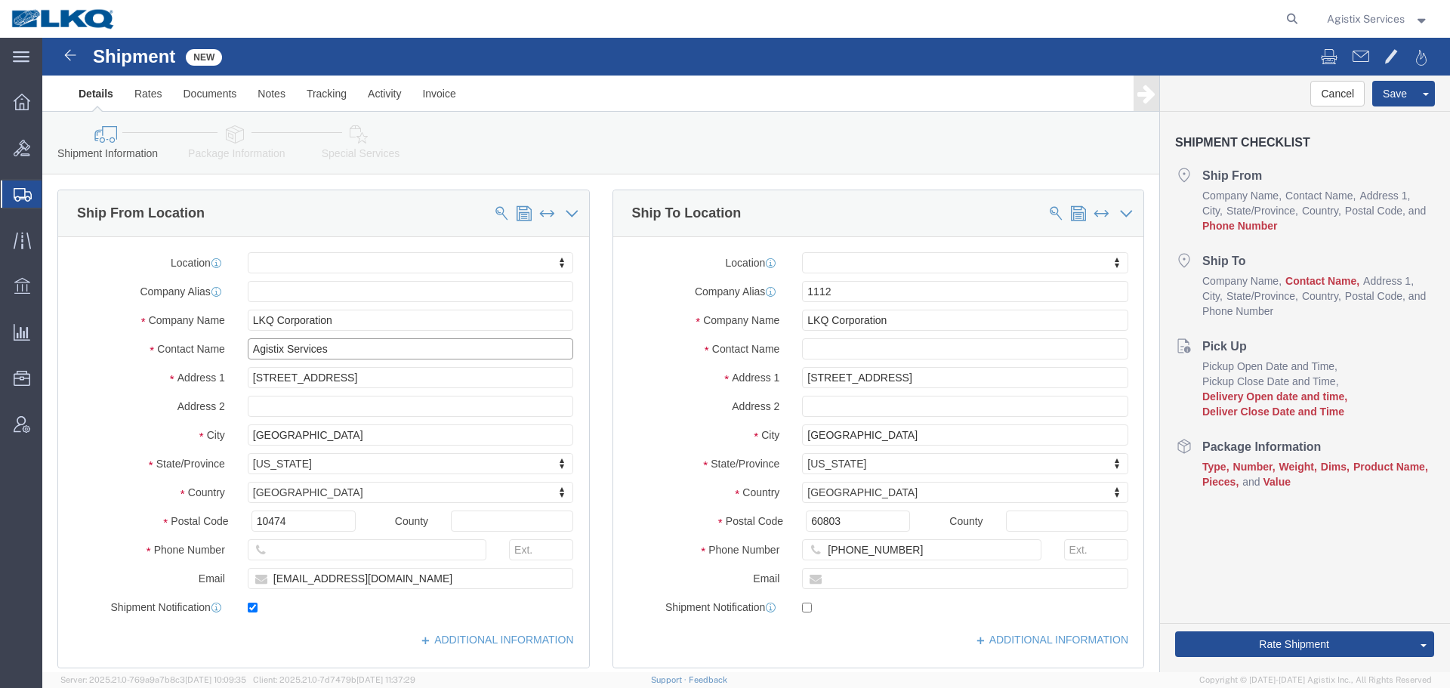
drag, startPoint x: 321, startPoint y: 309, endPoint x: 191, endPoint y: 315, distance: 130.0
click div "Contact Name Agistix Services"
type input "TEST SHIPMENT"
click input "text"
type input "TEST SHIPMENT"
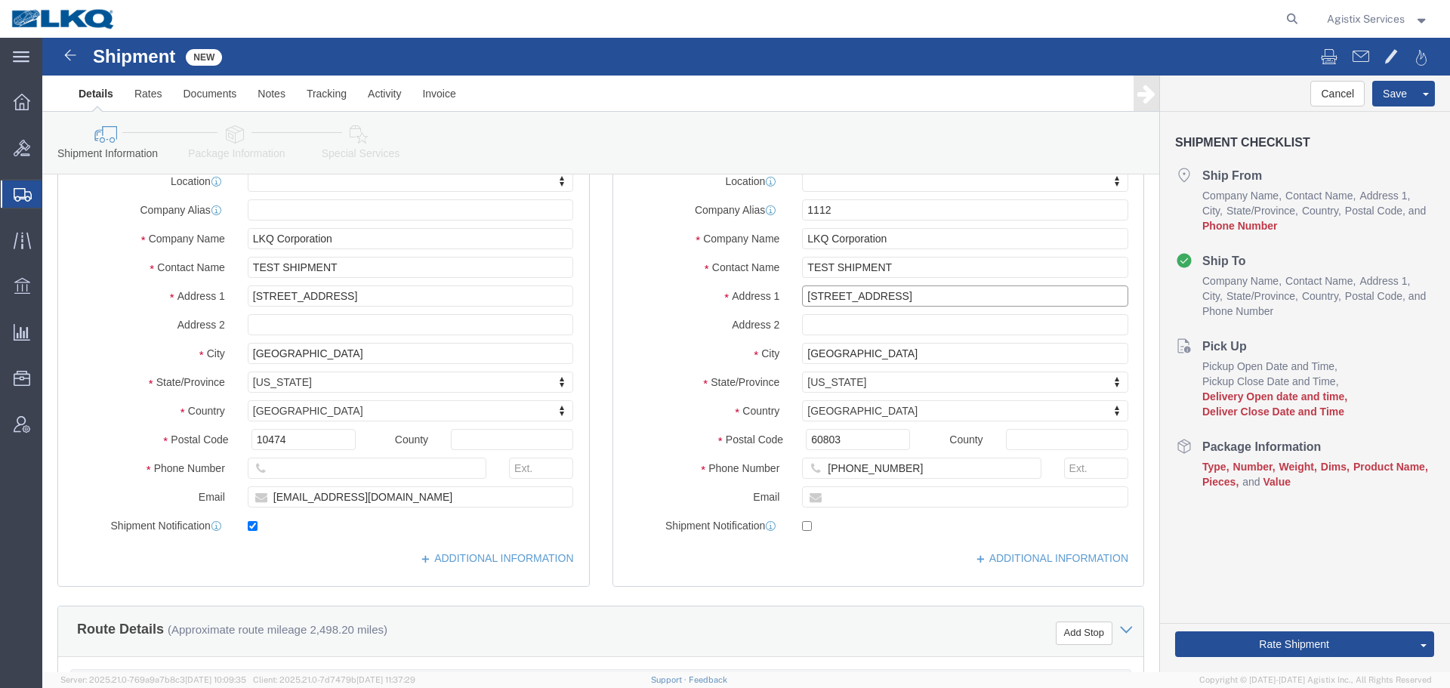
scroll to position [175, 0]
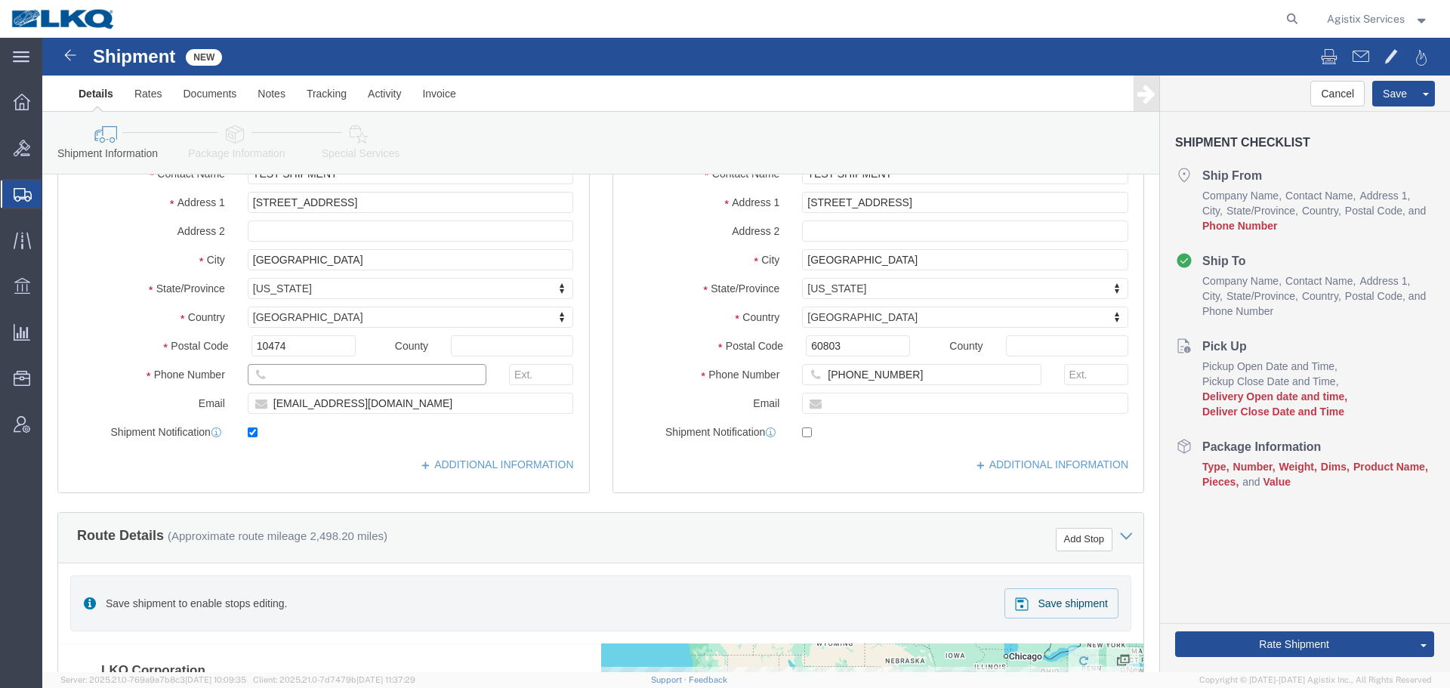
click input "text"
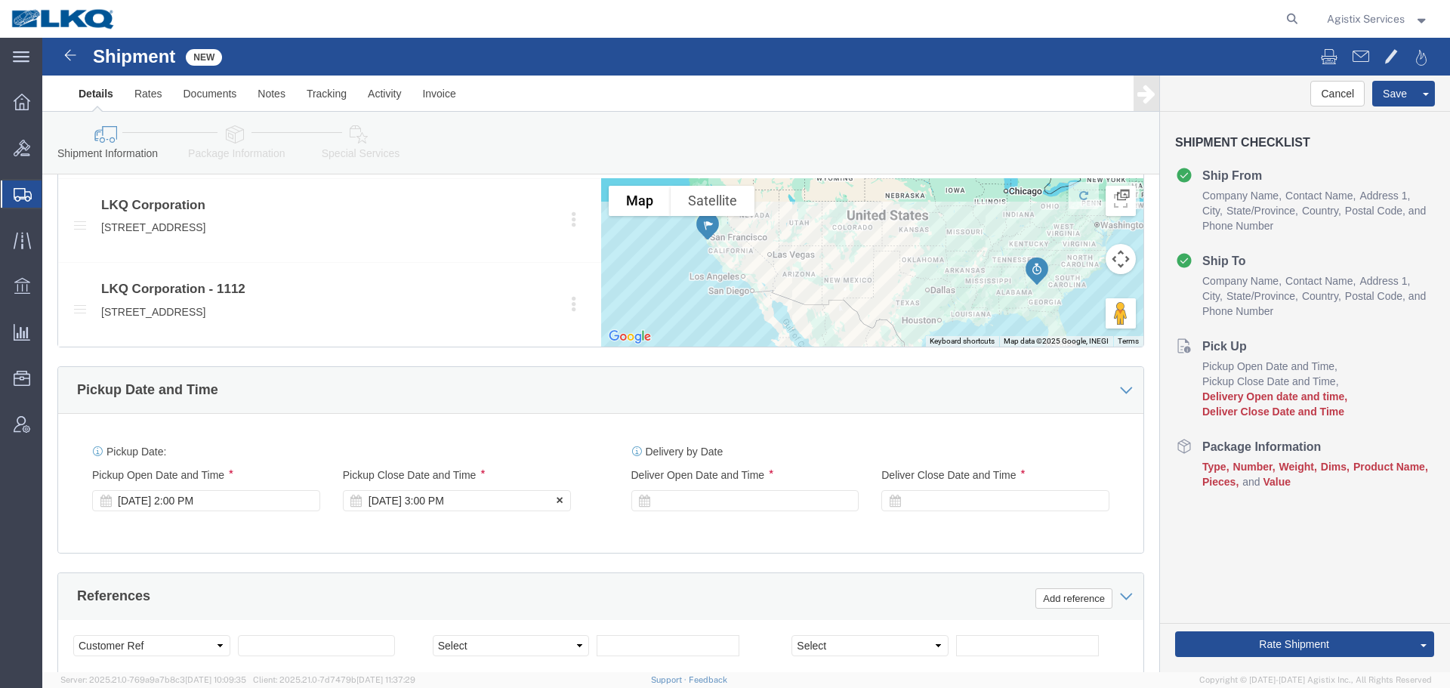
scroll to position [643, 0]
type input "1234567890"
click div
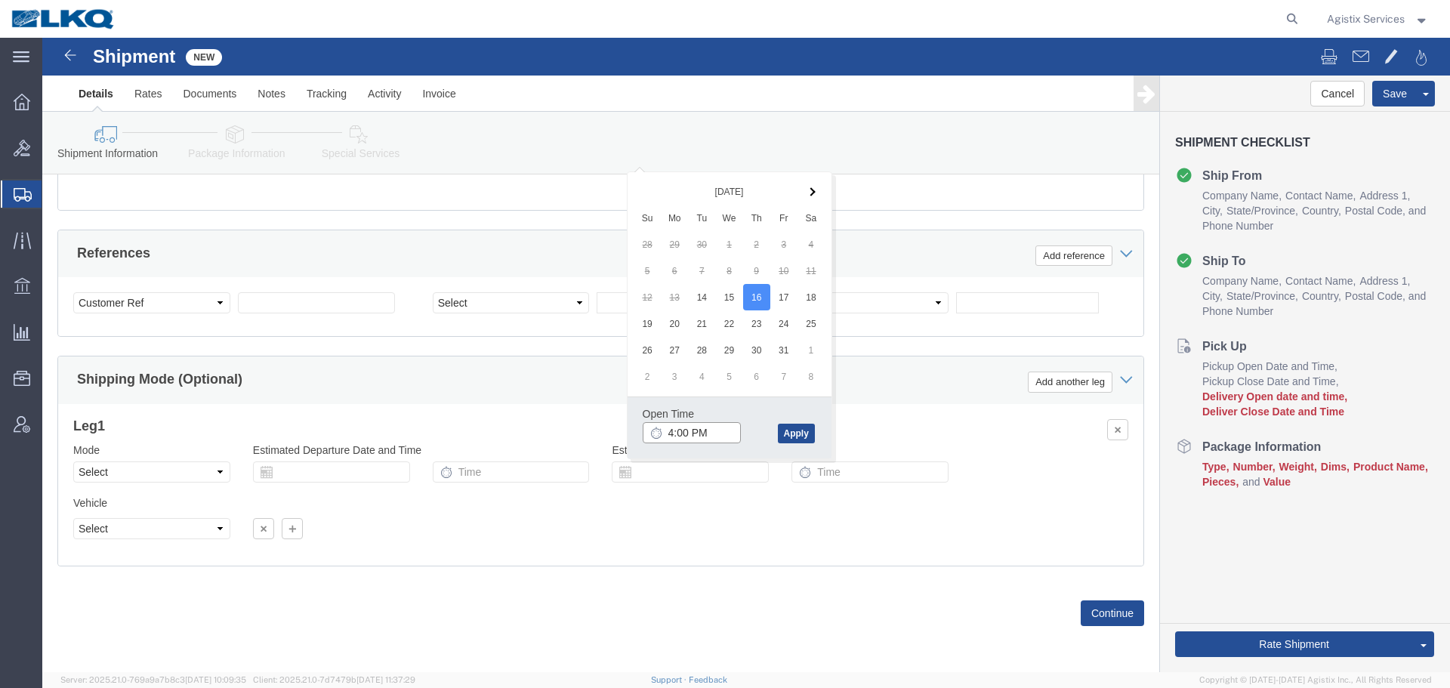
click input "4:00 PM"
type input "12:00 PM"
click button "Apply"
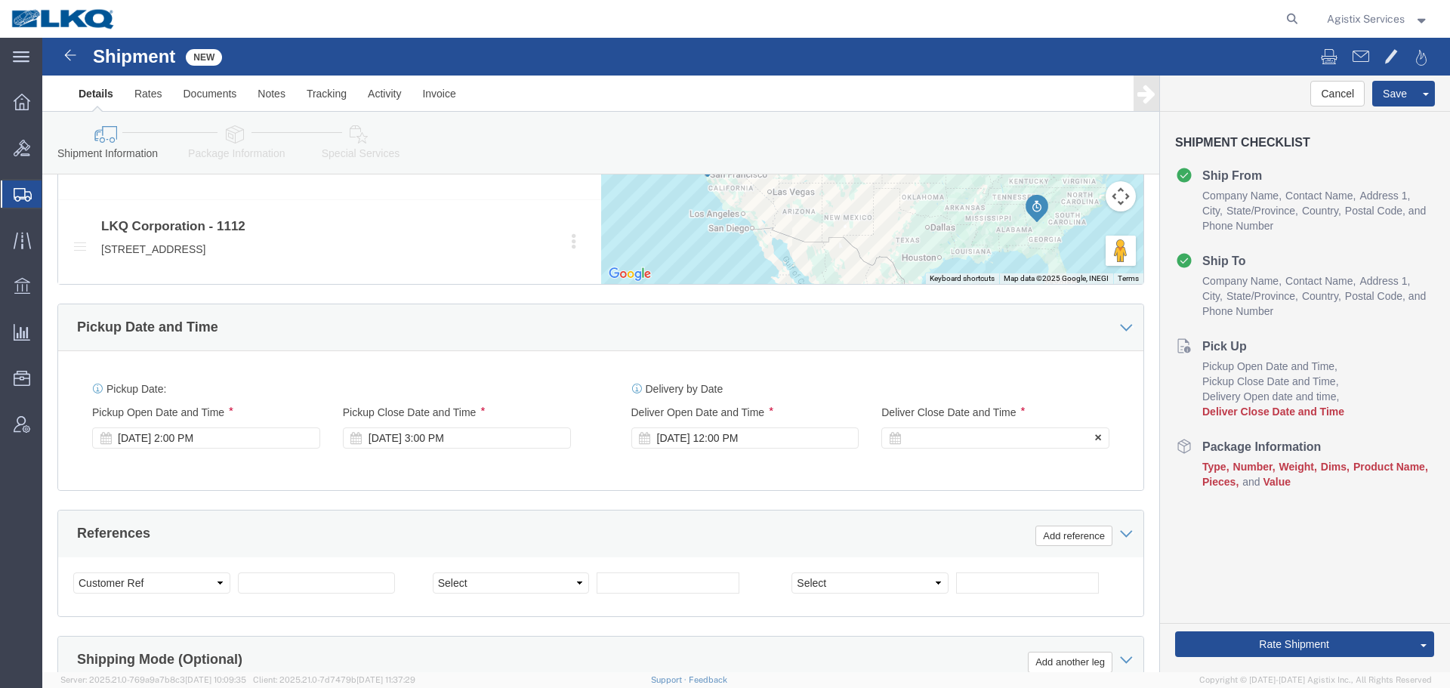
click div
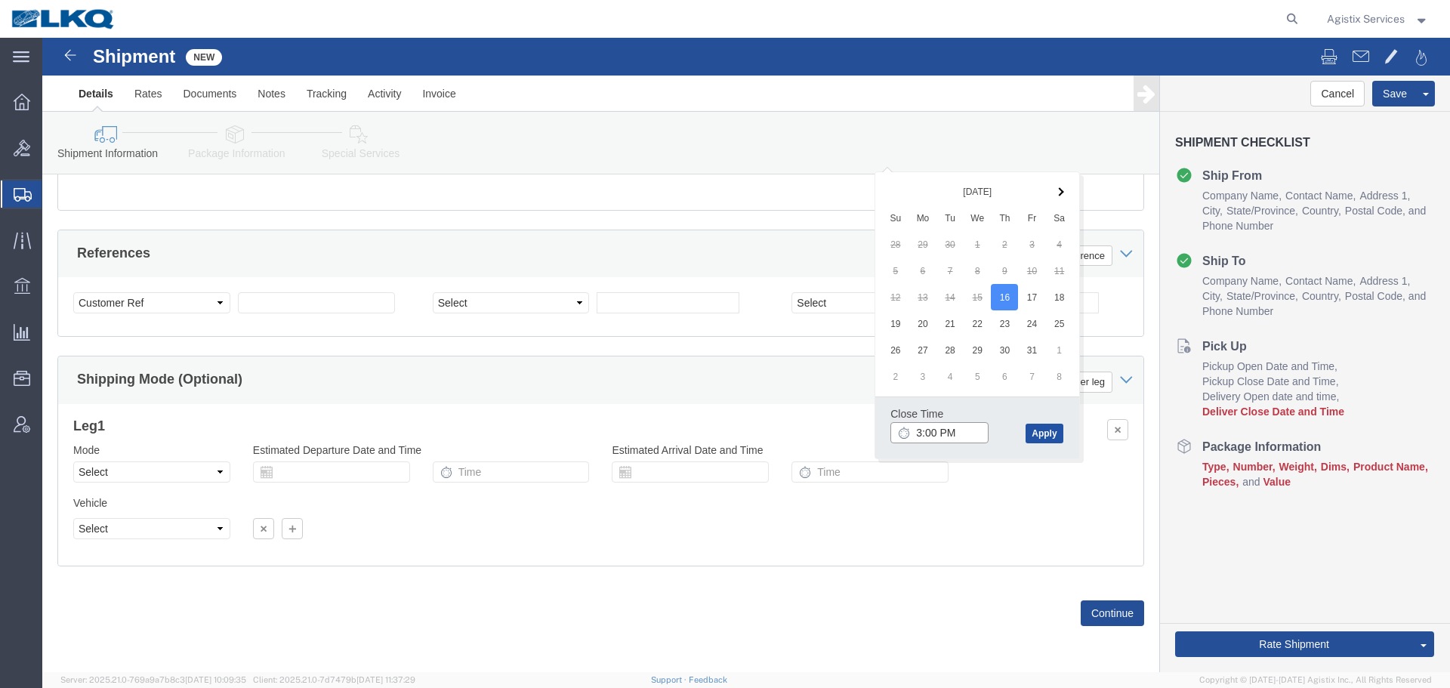
type input "3:00 PM"
click button "Apply"
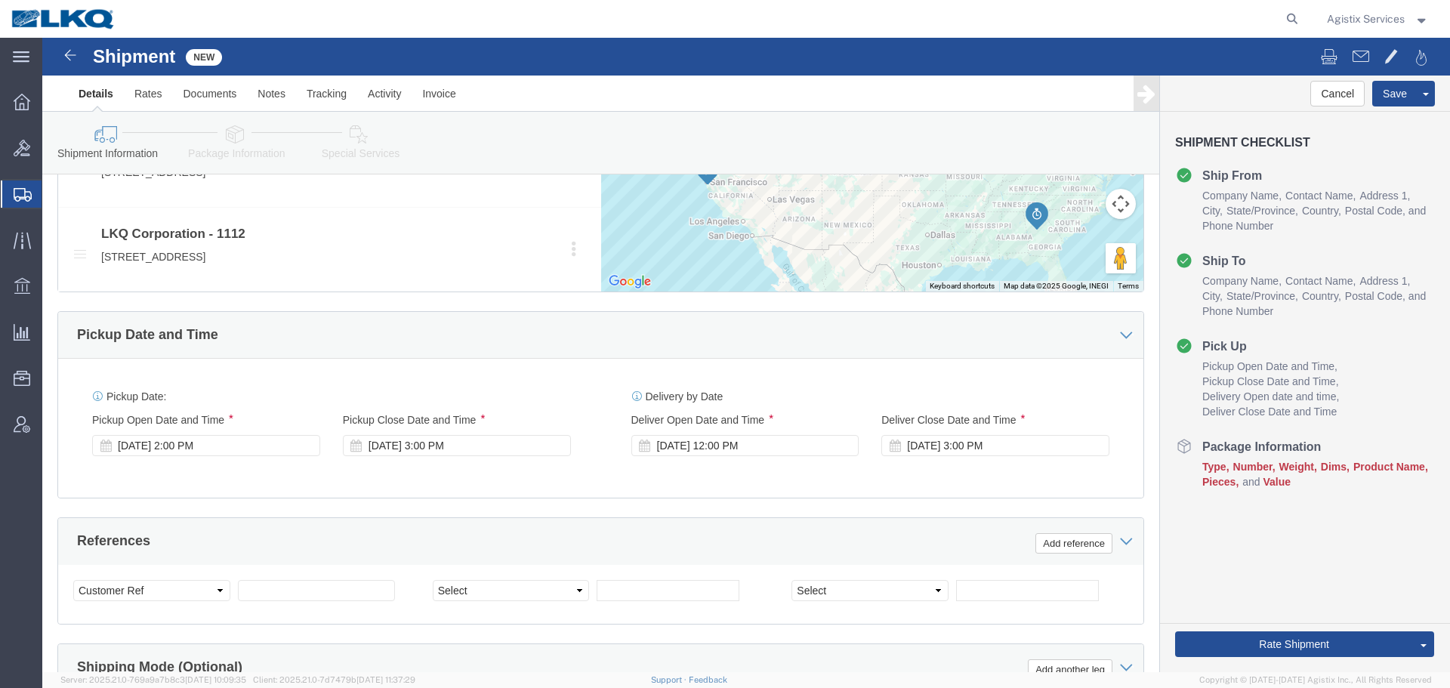
scroll to position [694, 0]
click div "Oct 14 2025 2:00 PM"
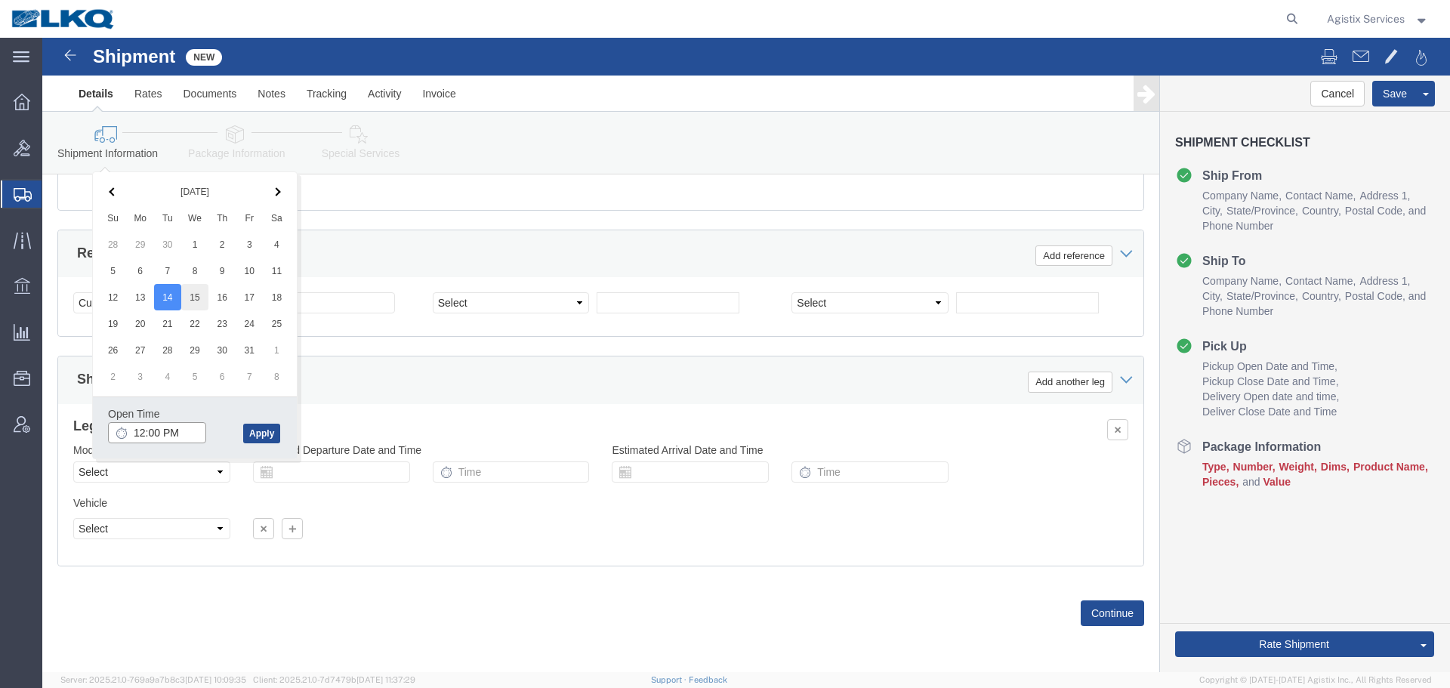
type input "12:00 PM"
click button "Apply"
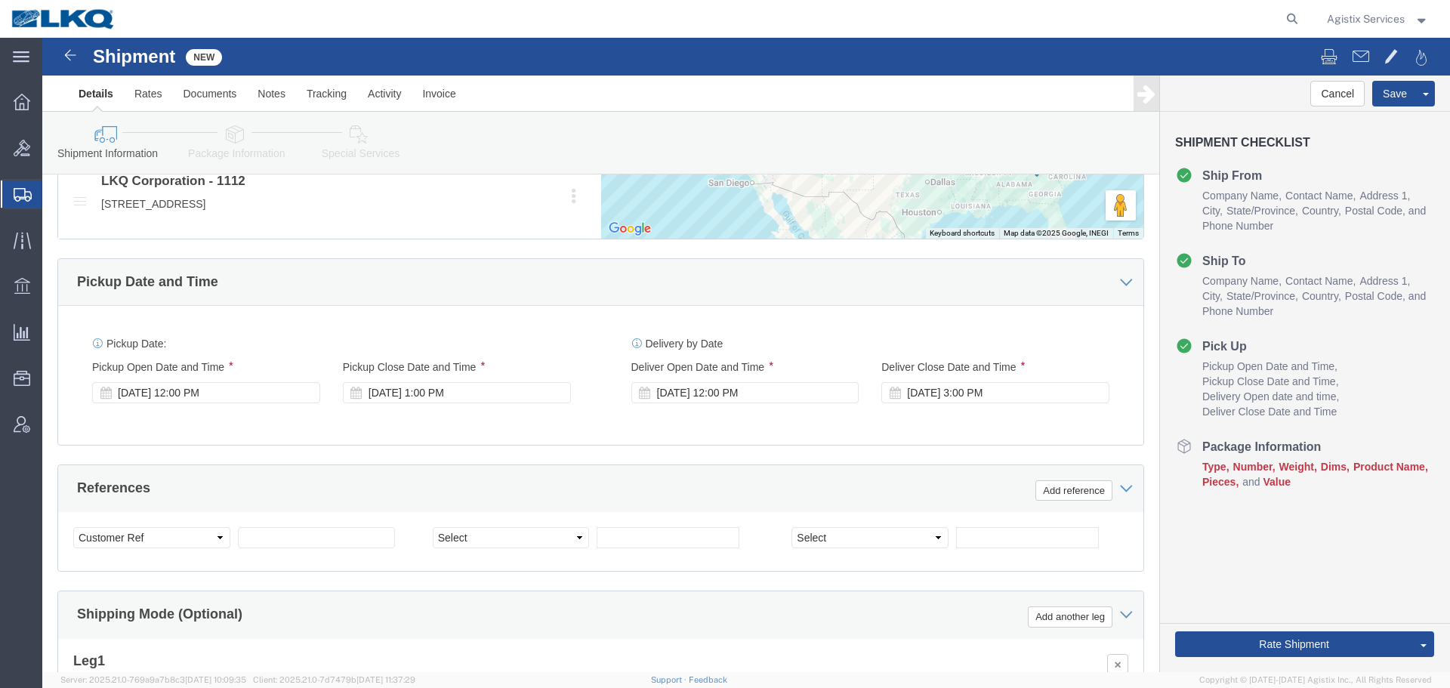
scroll to position [745, 0]
click div "Oct 15 2025 1:00 PM"
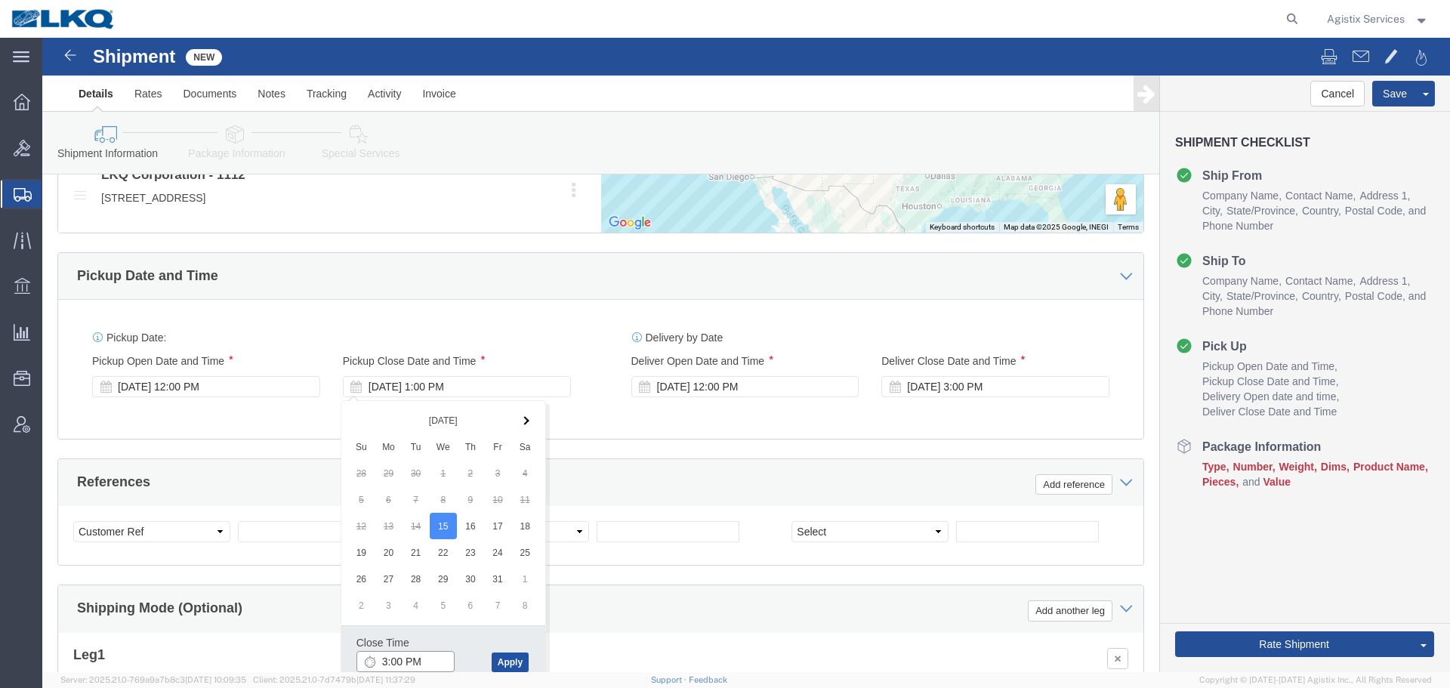
type input "3:00 PM"
click button "Apply"
click input "text"
type input "TEST SHIPMENT"
click link "Package Information"
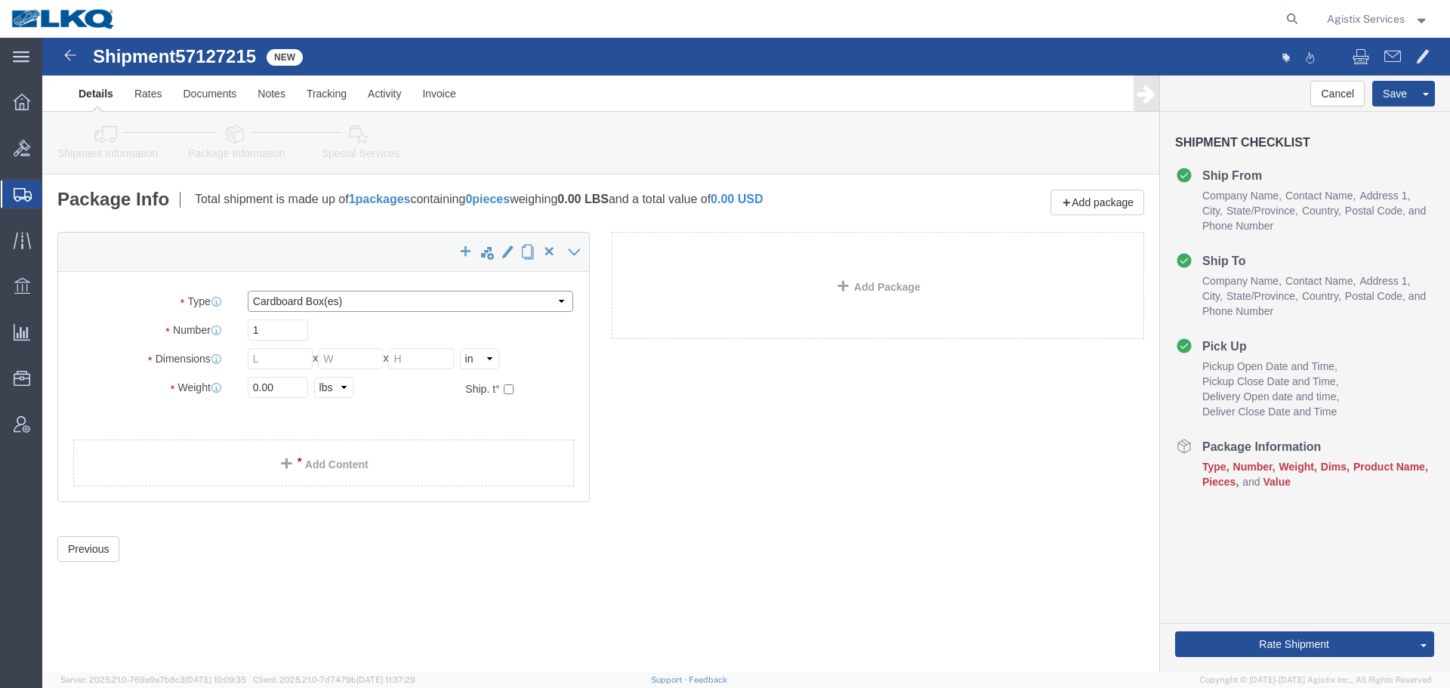
click select "Select Bale(s) Basket(s) Bolt(s) Bottle(s) Buckets Bulk Bundle(s) Can(s) Cardbo…"
select select "MBX"
click select "Select Bale(s) Basket(s) Bolt(s) Bottle(s) Buckets Bulk Bundle(s) Can(s) Cardbo…"
type input "13.00"
type input "11.50"
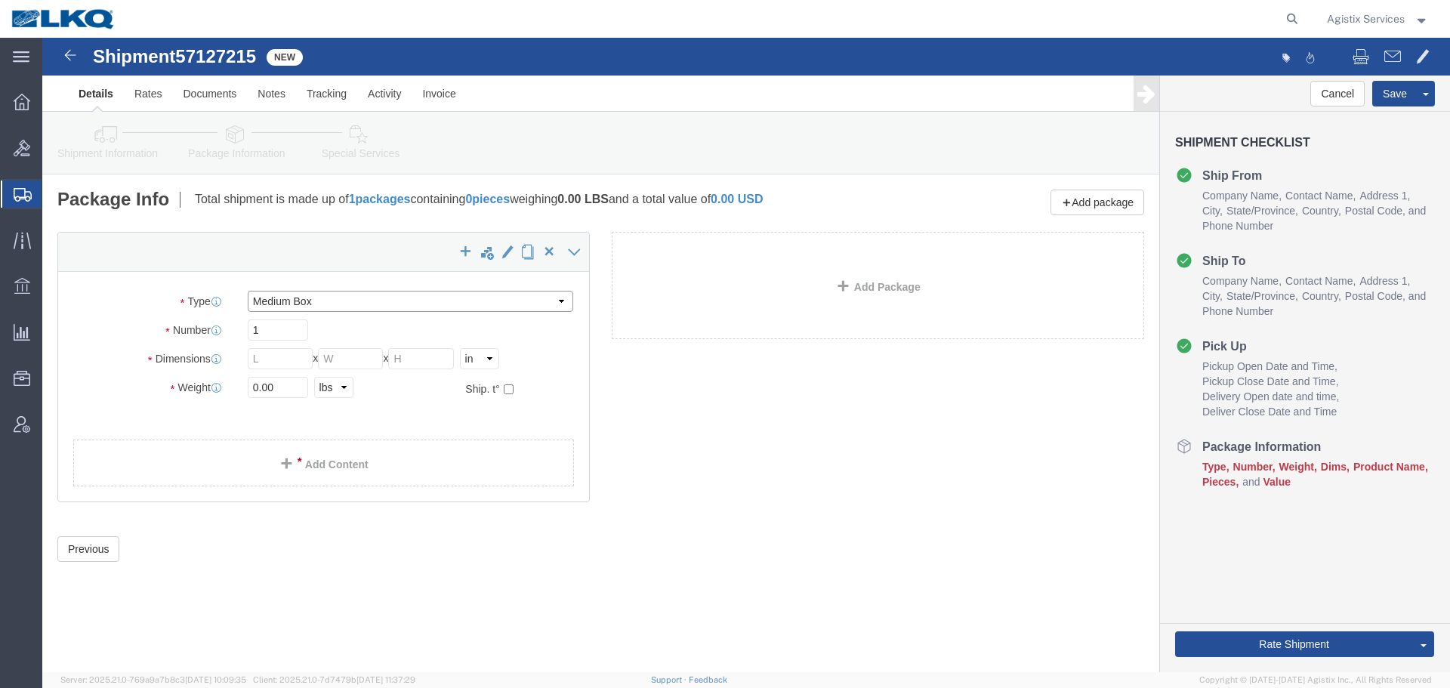
type input "2.50"
click input "0.00"
type input "0"
type input "5"
click div "Package Type Select Bale(s) Basket(s) Bolt(s) Bottle(s) Buckets Bulk Bundle(s) …"
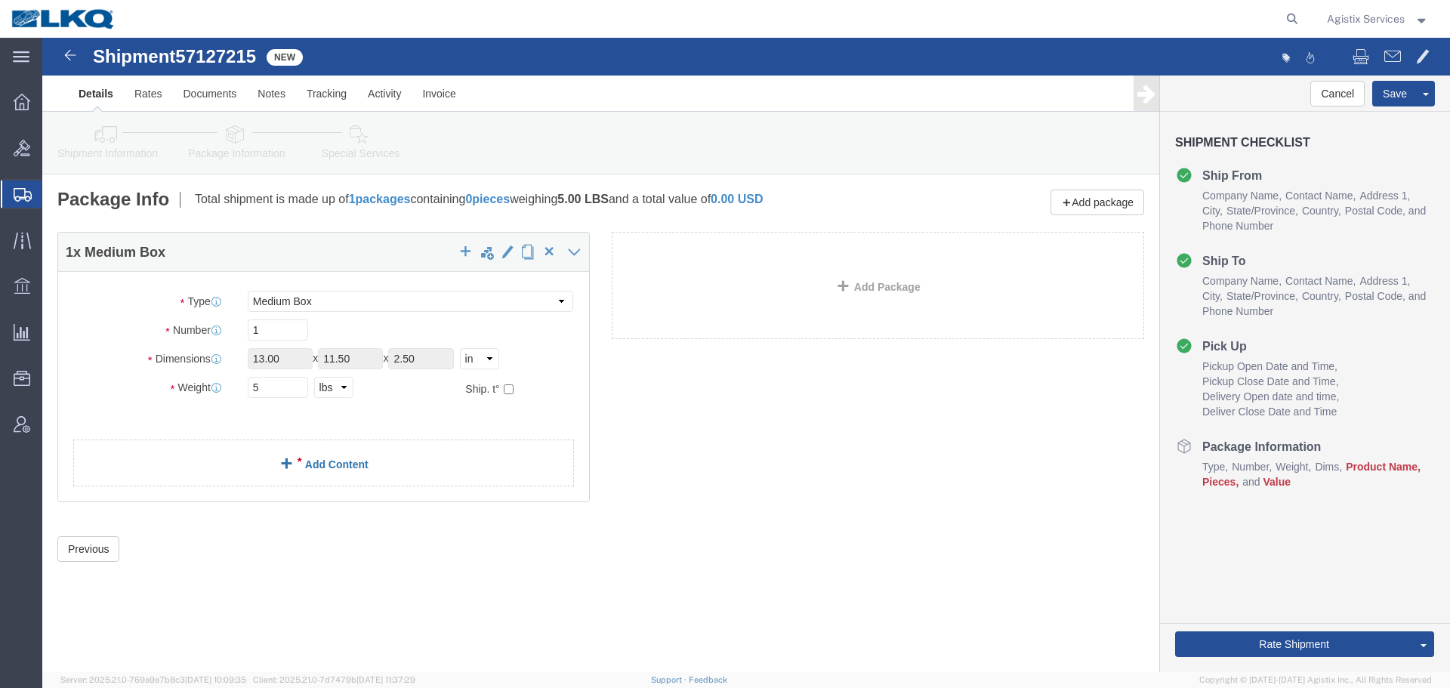
click link "Add Content"
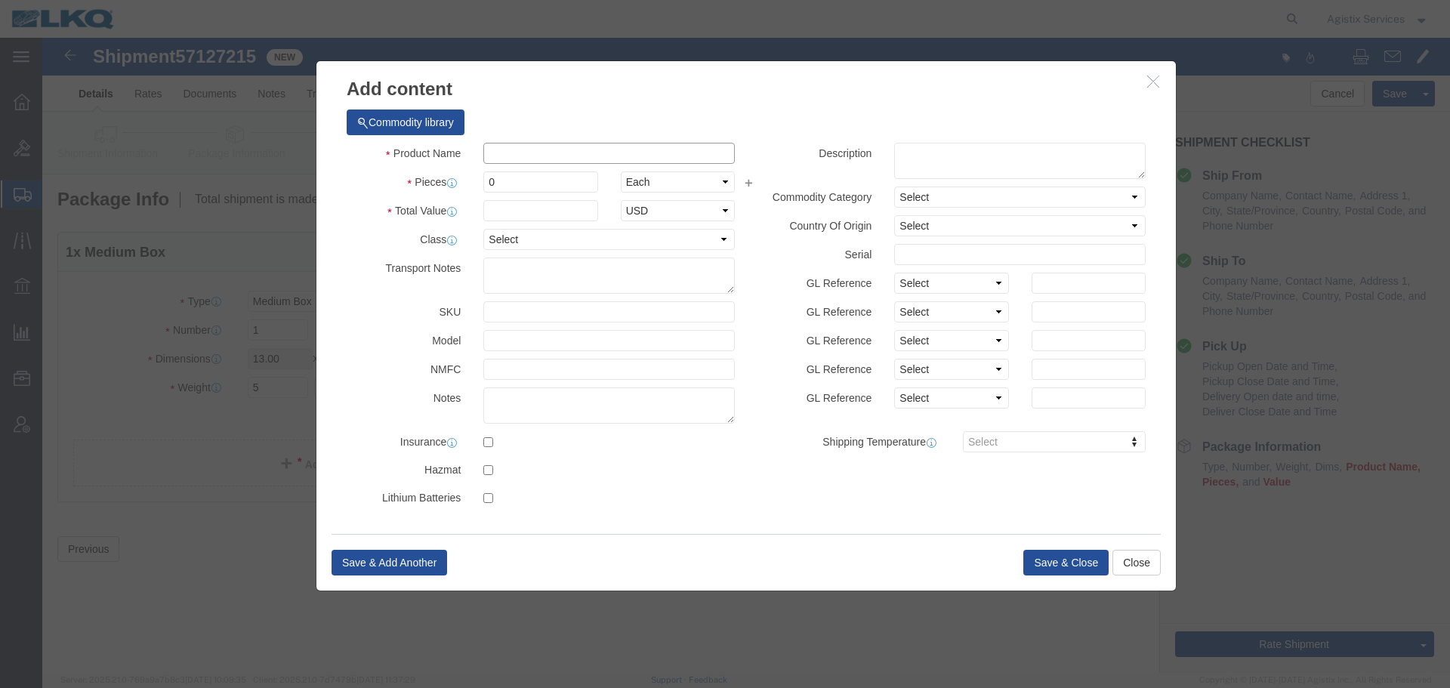
click input "text"
type input "TEST PRODUCT"
type input "1"
select select "USD"
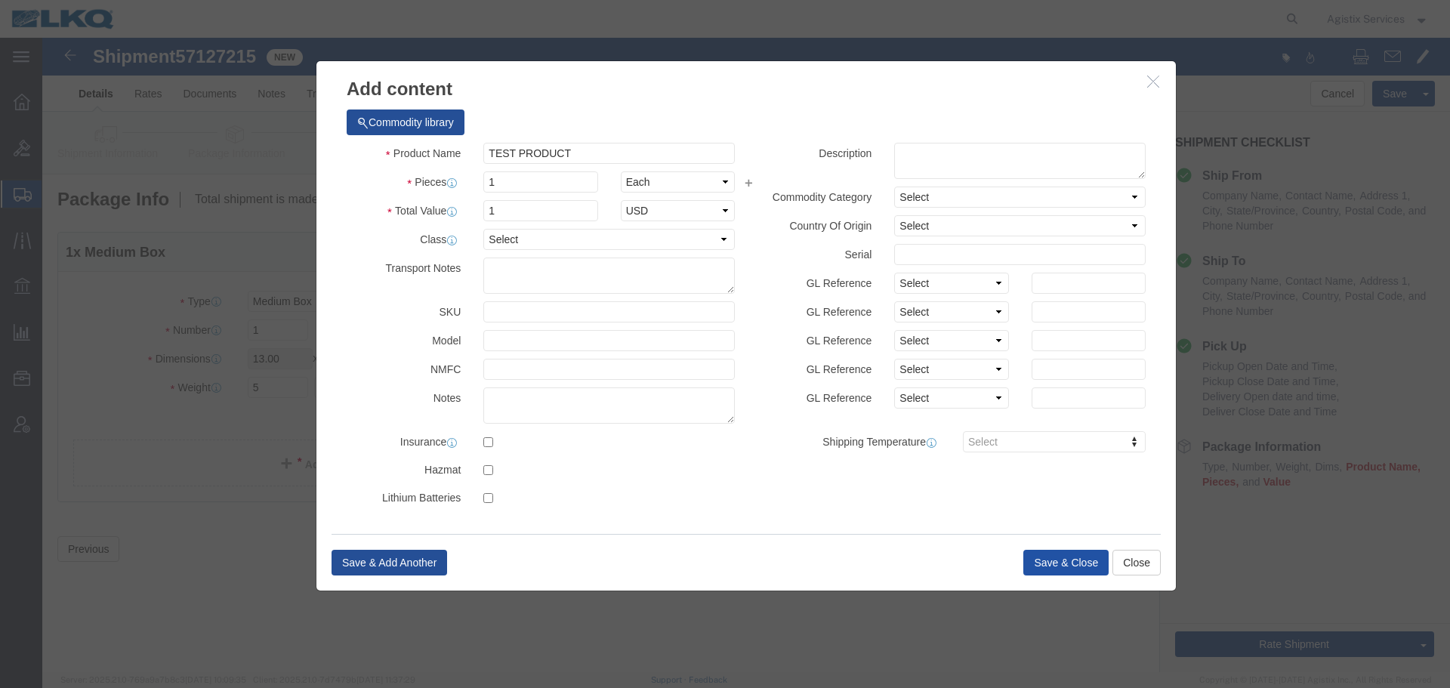
click button "Save & Close"
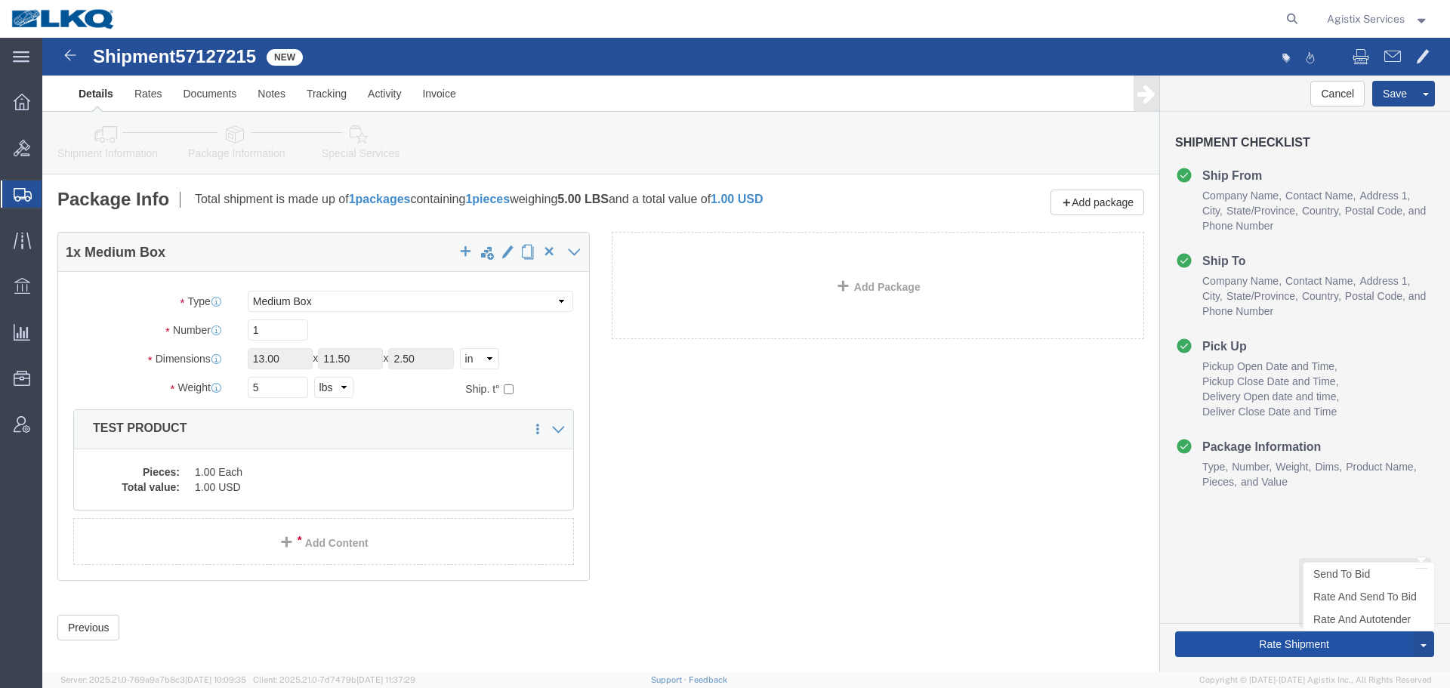
click button "Rate Shipment"
click link "Special Services"
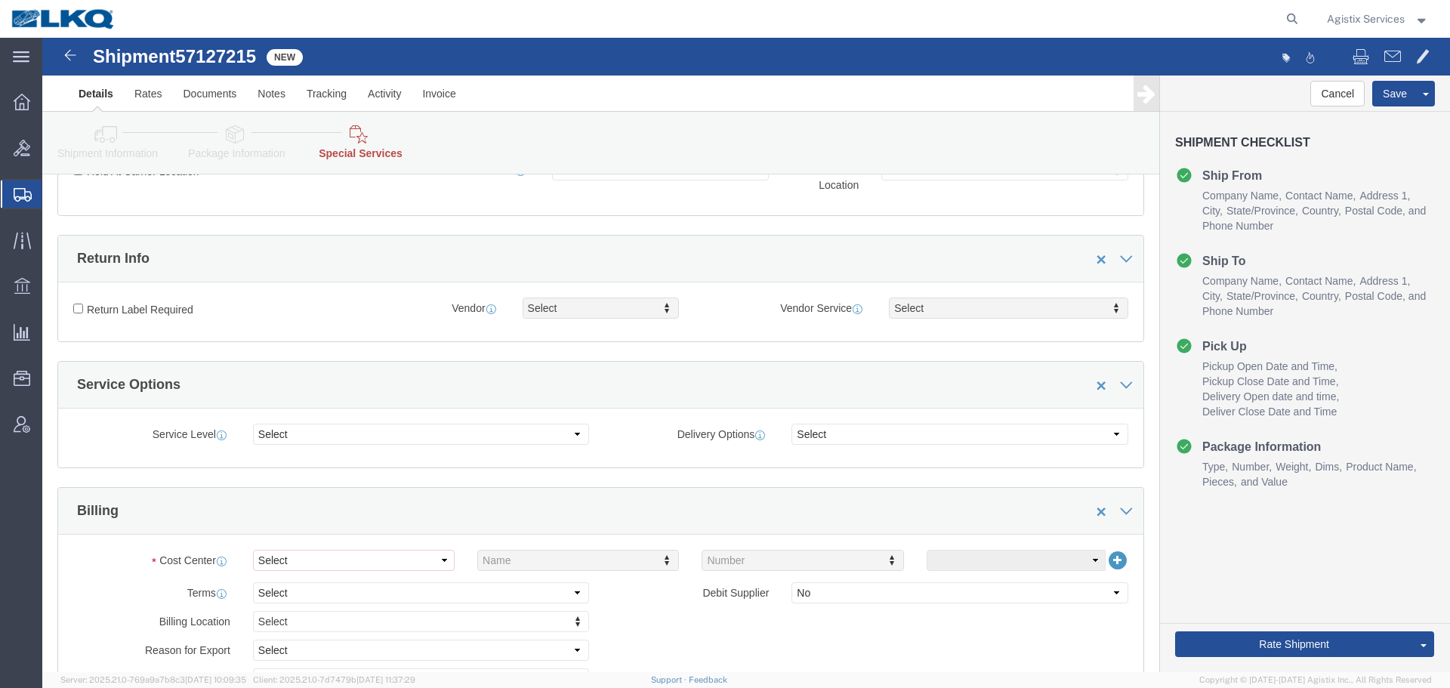
scroll to position [480, 0]
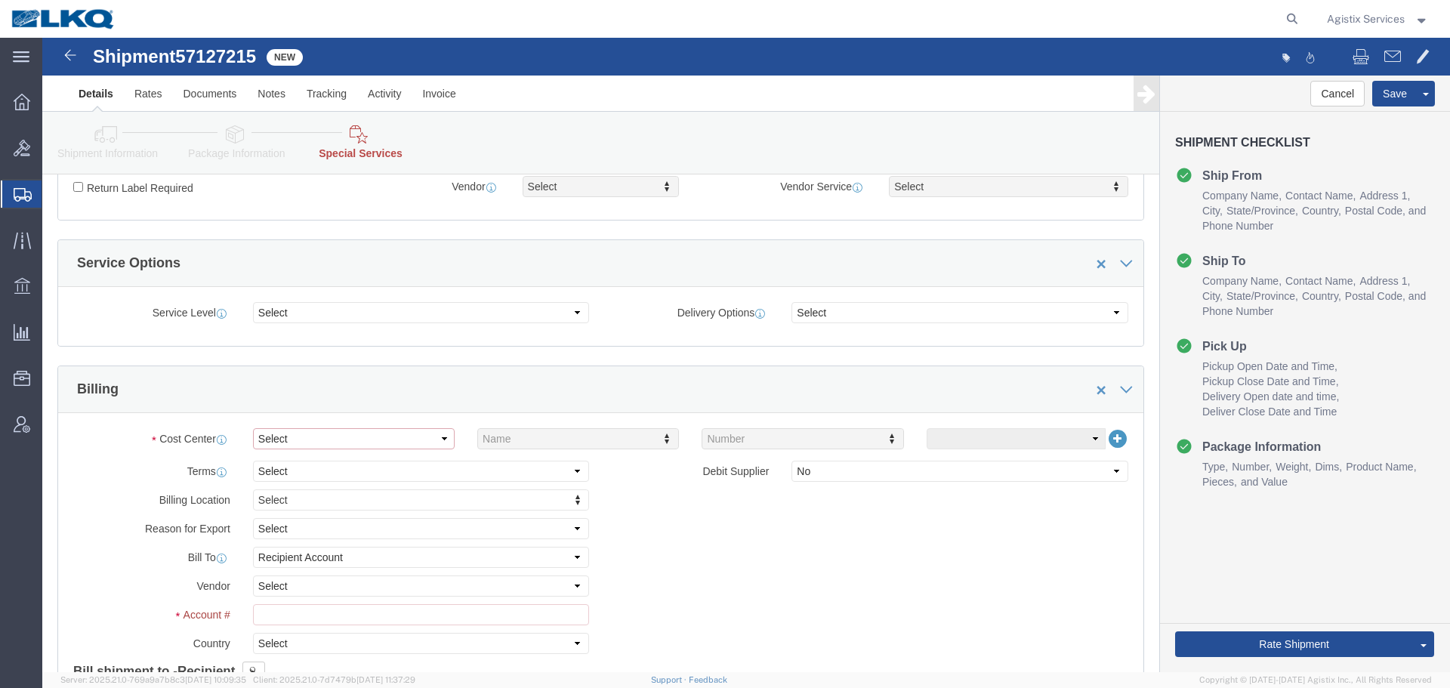
click select "Select Buyer Cost Center Department Operations Number Order Number Sales Person"
select select "COSTCENTER"
click select "Select Buyer Cost Center Department Operations Number Order Number Sales Person"
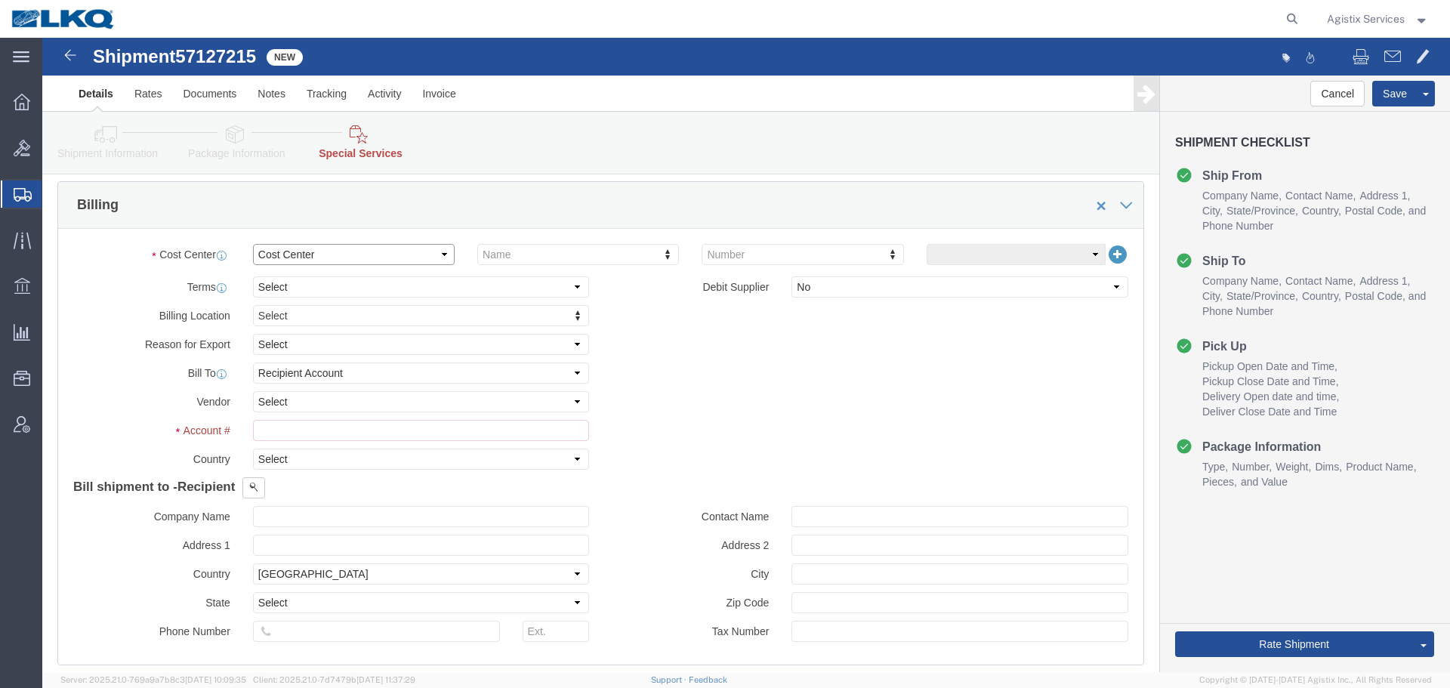
scroll to position [682, 0]
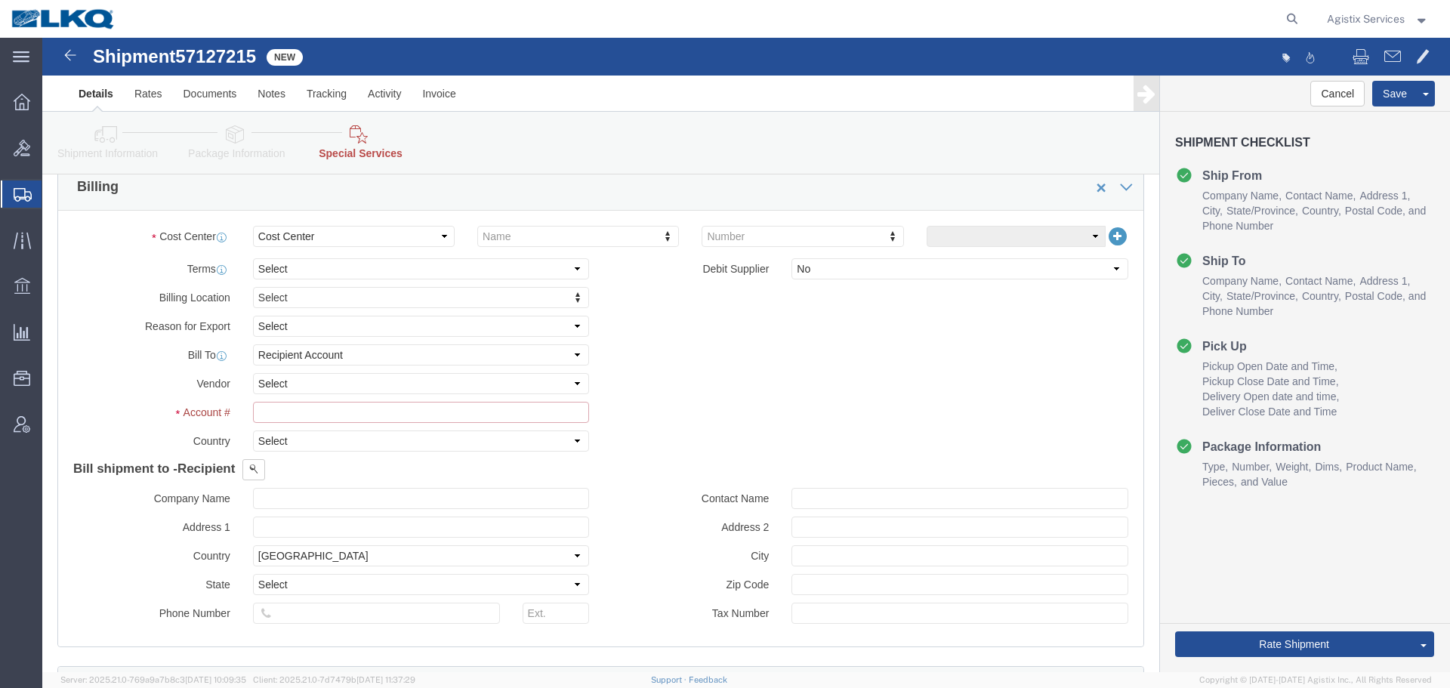
click input "text"
type input "1117"
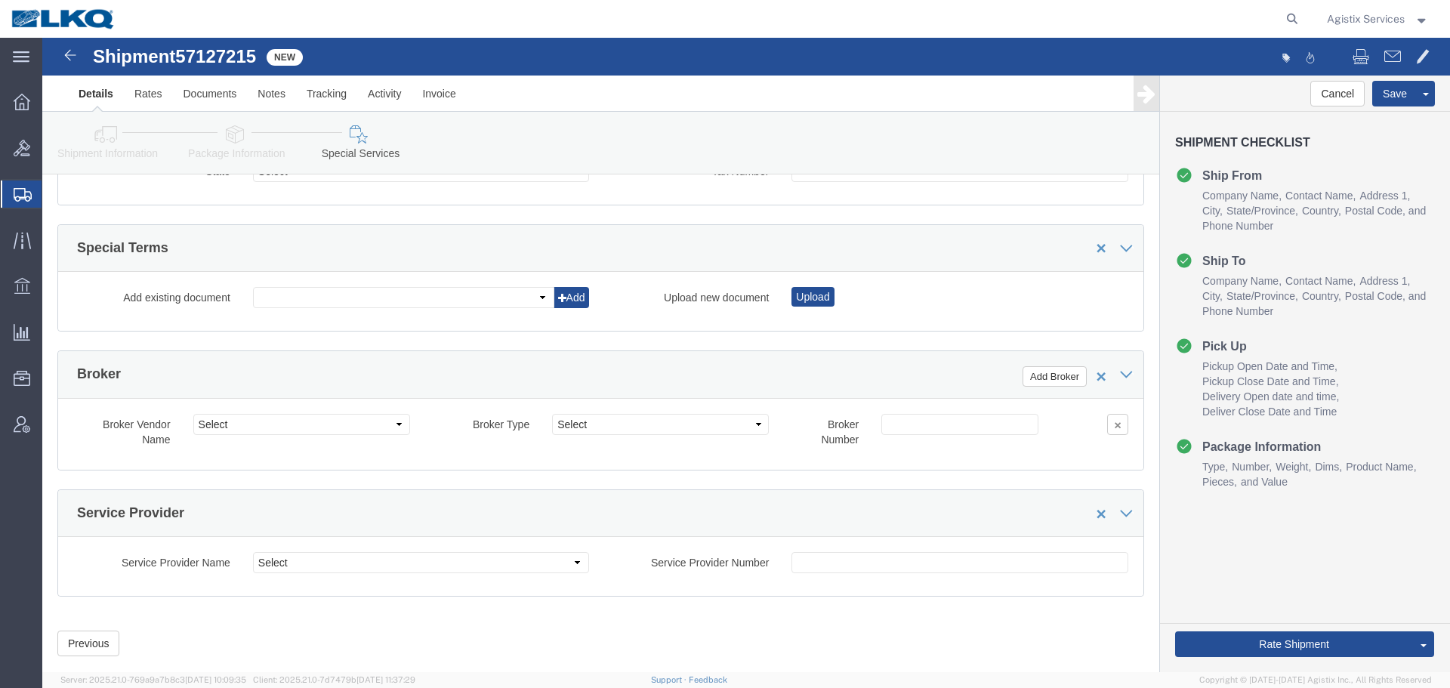
scroll to position [2067, 0]
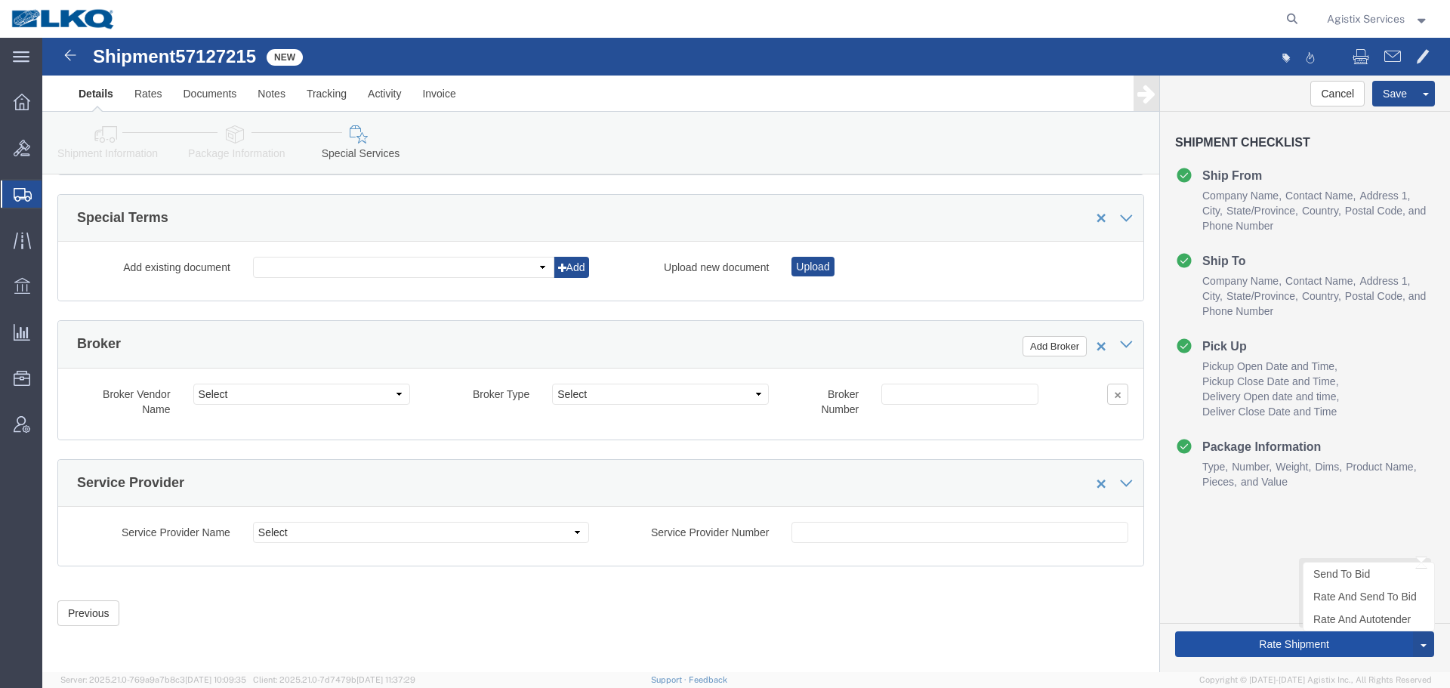
click button "Rate Shipment"
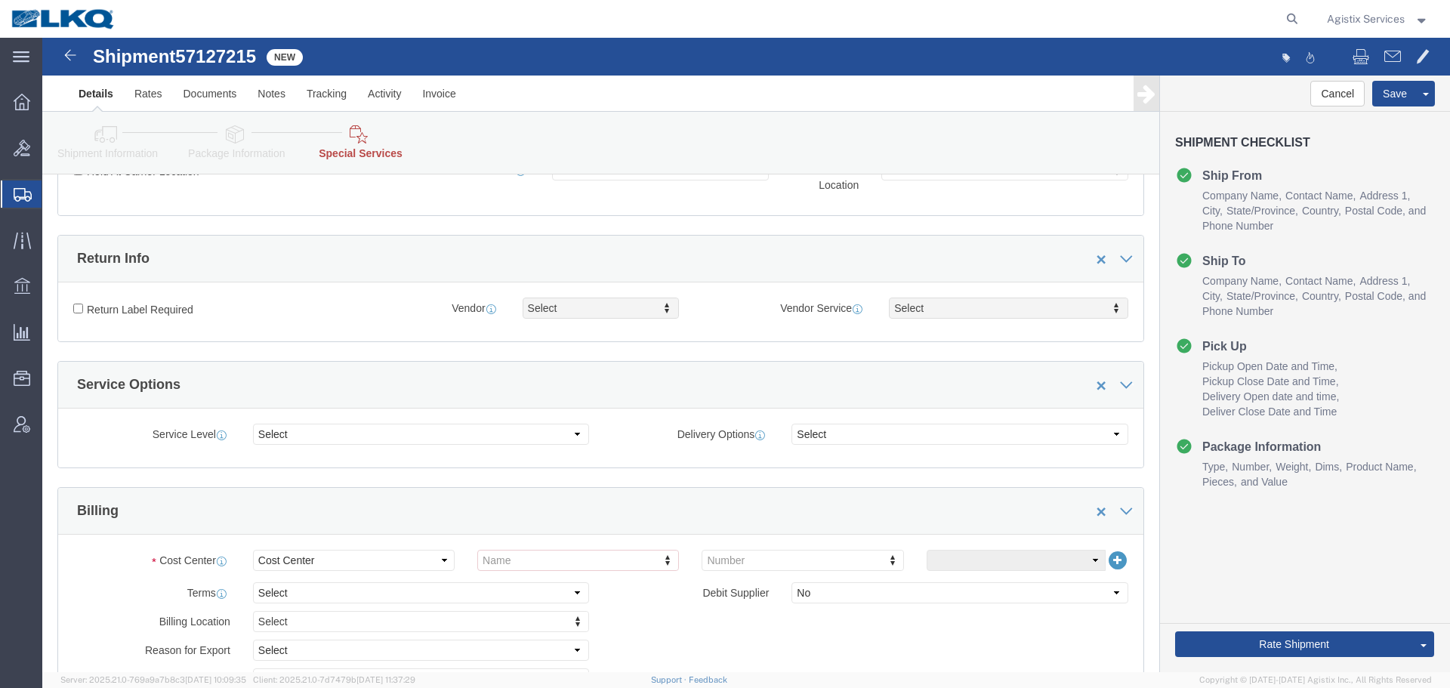
scroll to position [360, 0]
click input "text"
type input "1117"
click button "Rate Shipment"
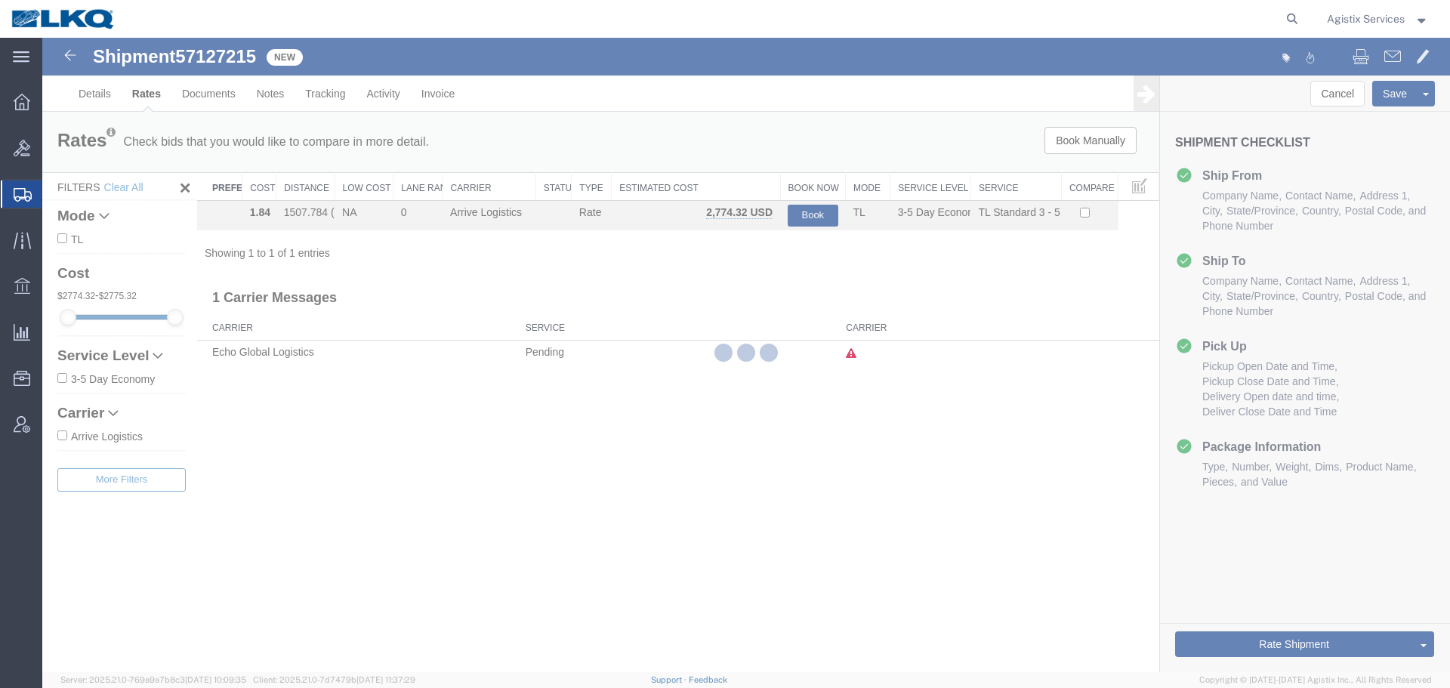
scroll to position [0, 0]
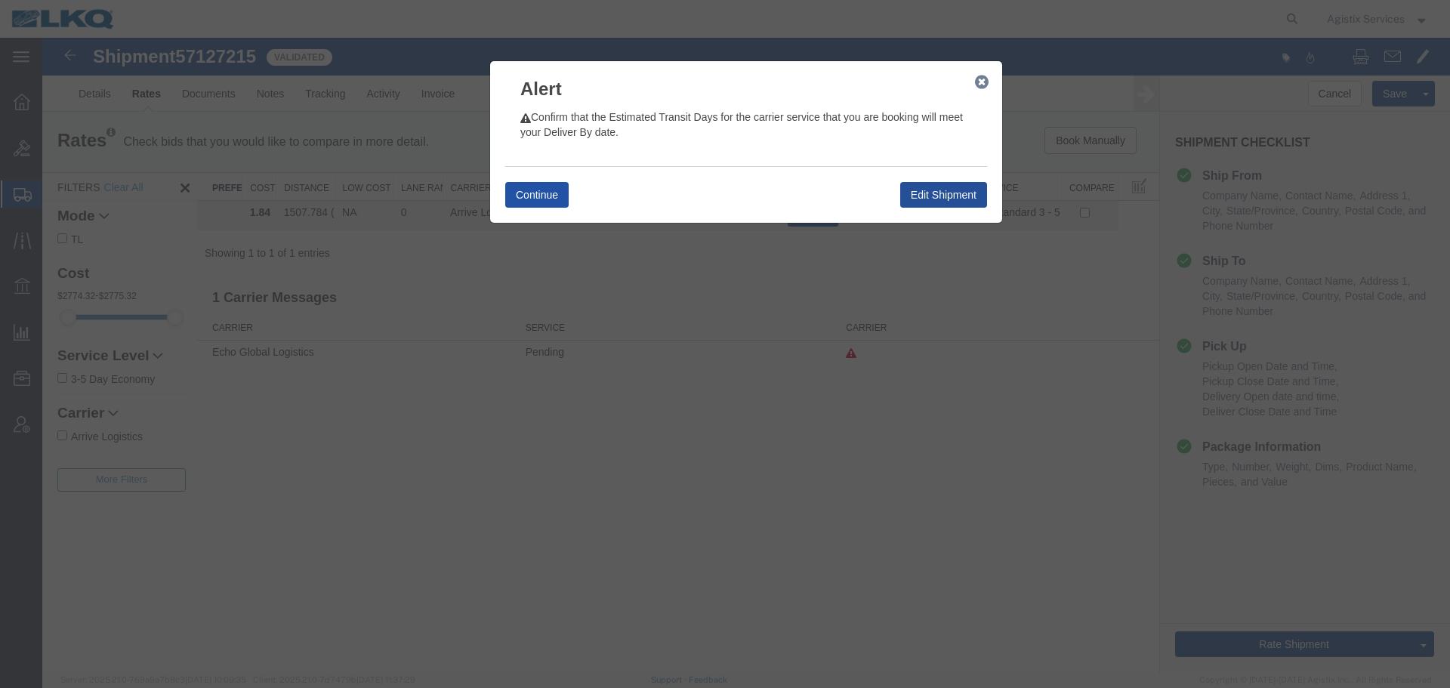
click at [514, 197] on button "Continue" at bounding box center [536, 195] width 63 height 26
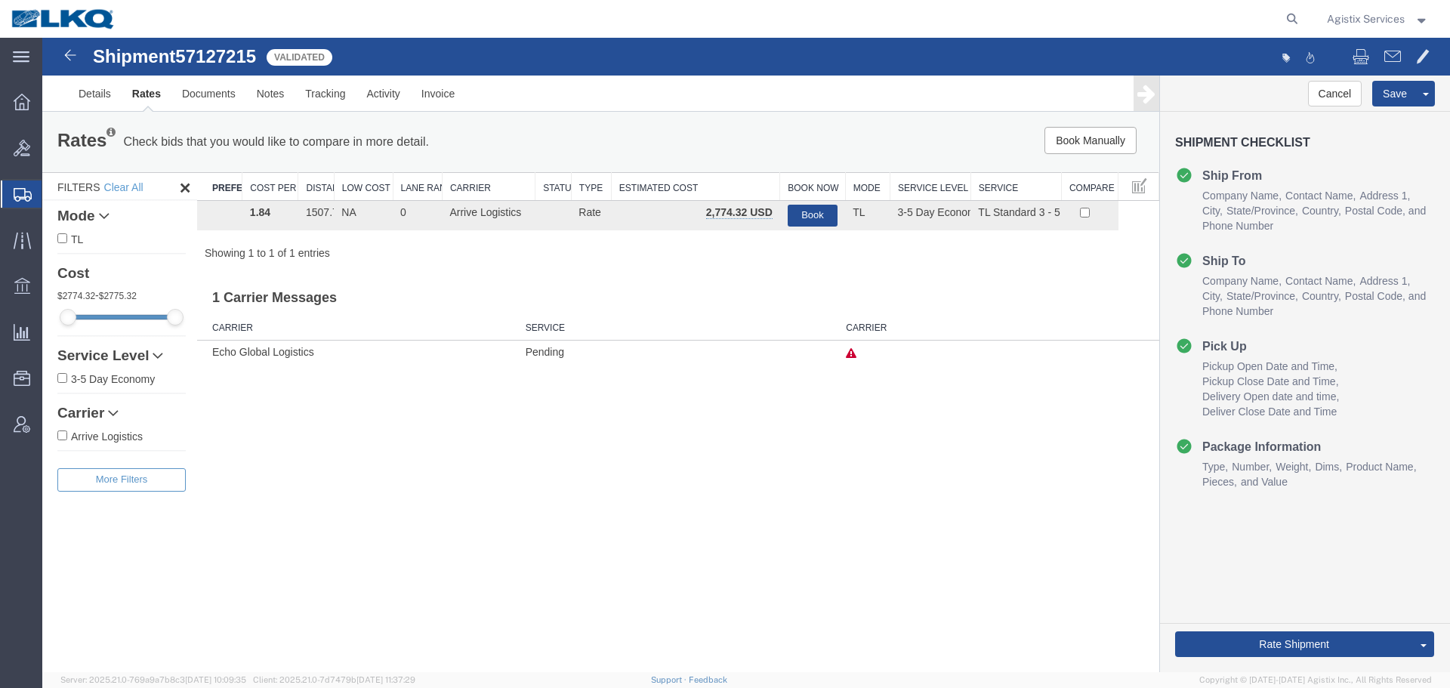
drag, startPoint x: 276, startPoint y: 189, endPoint x: 301, endPoint y: 187, distance: 25.7
click at [301, 187] on div "Search: Preferred Carrier Cost Per Mile Distance Low Cost Lane Rank Carrier Sta…" at bounding box center [678, 216] width 962 height 88
drag, startPoint x: 612, startPoint y: 186, endPoint x: 684, endPoint y: 182, distance: 71.8
click at [684, 182] on div "Search: Preferred Carrier Cost Per Mile Distance Low Cost Lane Rank Carrier Sta…" at bounding box center [678, 216] width 962 height 88
drag, startPoint x: 571, startPoint y: 185, endPoint x: 636, endPoint y: 181, distance: 65.1
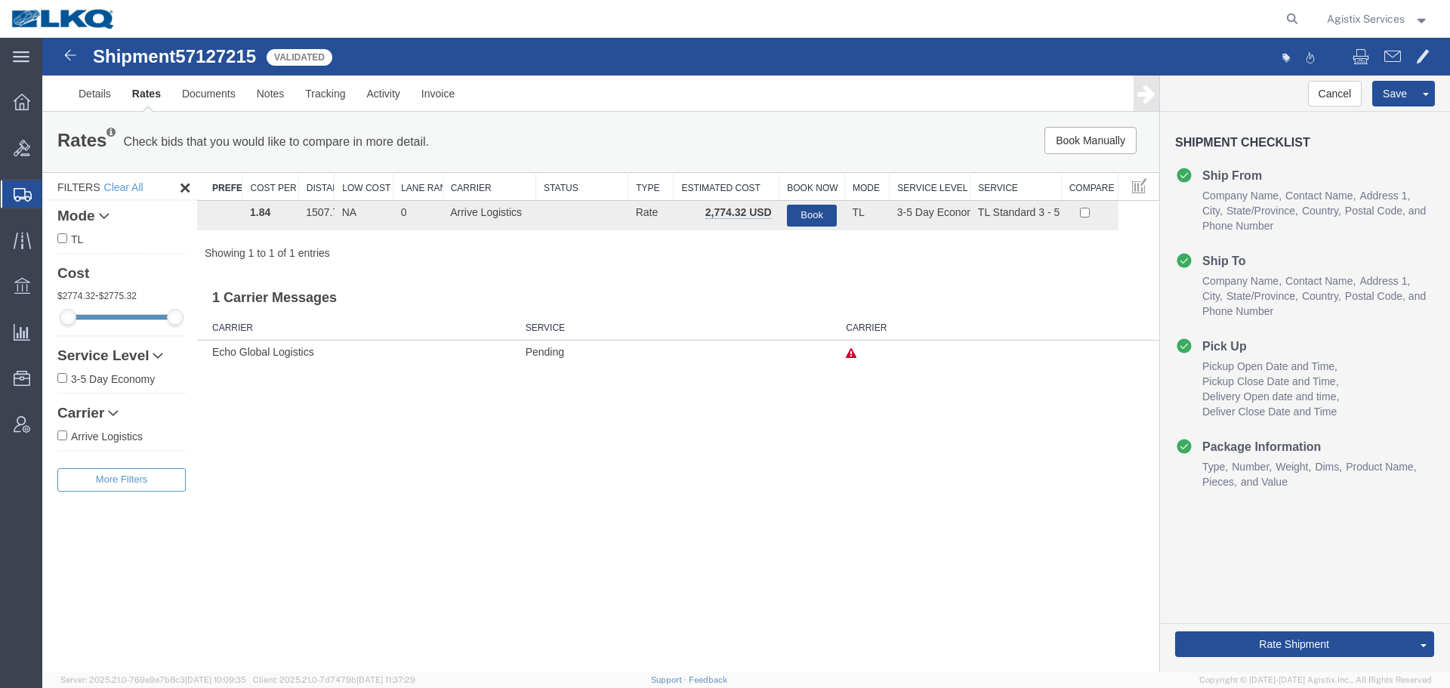
click at [636, 181] on div "Search: Preferred Carrier Cost Per Mile Distance Low Cost Lane Rank Carrier Sta…" at bounding box center [678, 216] width 962 height 88
drag, startPoint x: 536, startPoint y: 187, endPoint x: 578, endPoint y: 184, distance: 41.6
click at [578, 184] on div "Search: Preferred Carrier Cost Per Mile Distance Low Cost Lane Rank Carrier Sta…" at bounding box center [678, 216] width 962 height 88
drag, startPoint x: 444, startPoint y: 187, endPoint x: 498, endPoint y: 187, distance: 53.6
click at [498, 187] on div "Search: Preferred Carrier Cost Per Mile Distance Low Cost Lane Rank Carrier Sta…" at bounding box center [678, 216] width 962 height 88
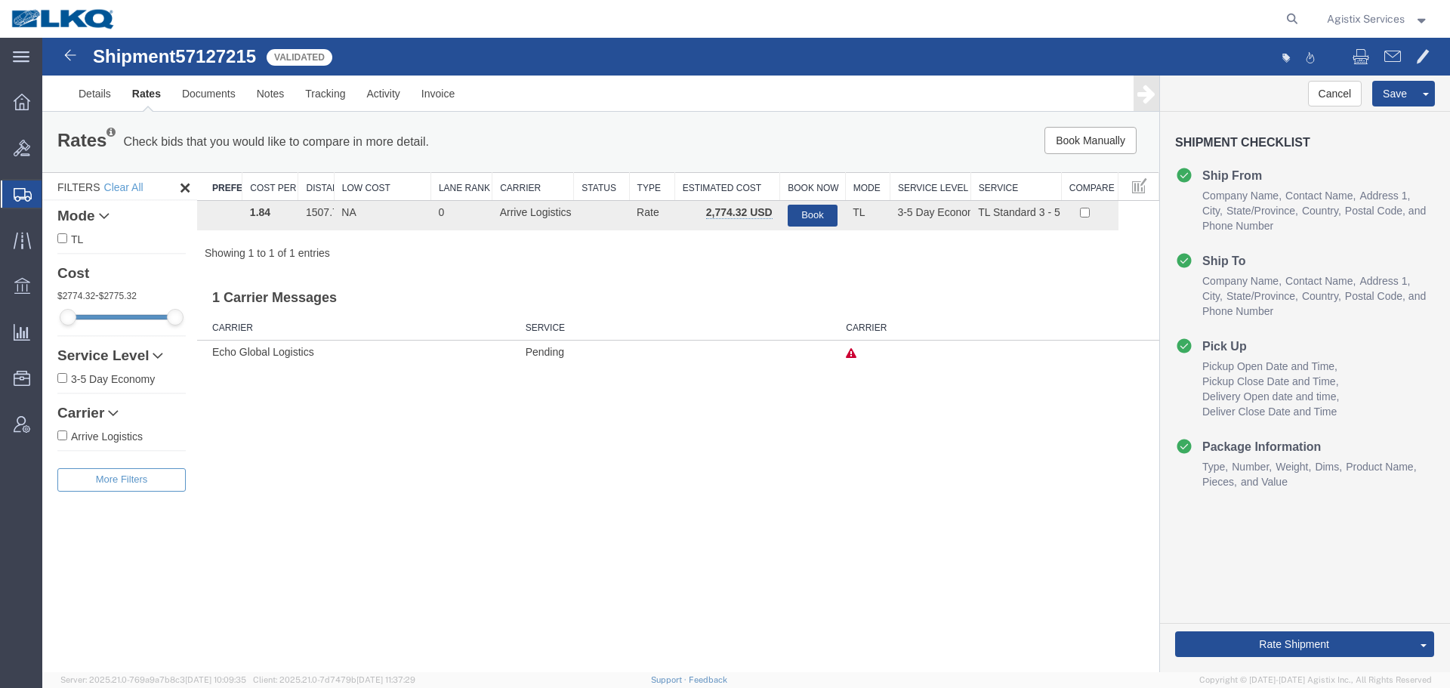
drag, startPoint x: 393, startPoint y: 189, endPoint x: 435, endPoint y: 188, distance: 42.3
click at [435, 188] on div "Search: Preferred Carrier Cost Per Mile Distance Low Cost Lane Rank Carrier Sta…" at bounding box center [678, 216] width 962 height 88
drag, startPoint x: 333, startPoint y: 191, endPoint x: 380, endPoint y: 191, distance: 46.8
click at [380, 191] on div "Search: Preferred Carrier Cost Per Mile Distance Low Cost Lane Rank Carrier Sta…" at bounding box center [678, 216] width 962 height 88
click at [82, 98] on link "Details" at bounding box center [95, 94] width 54 height 36
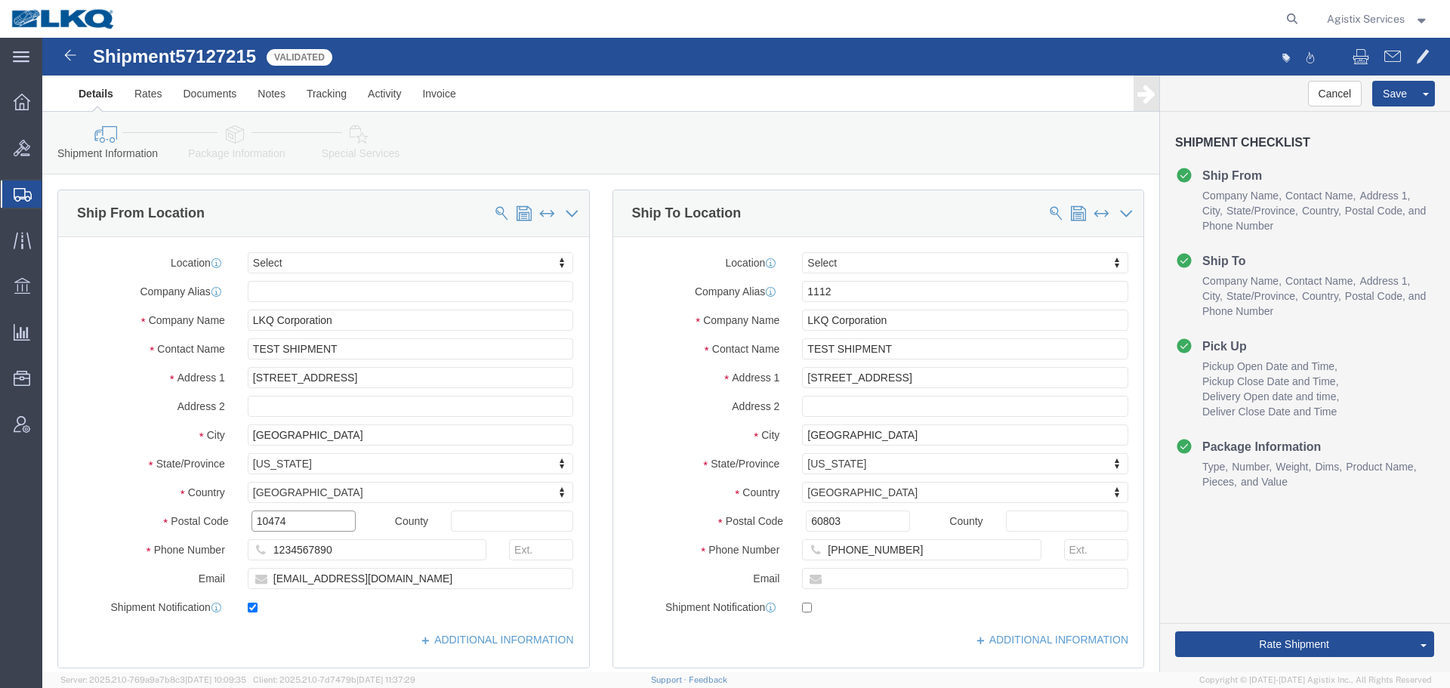
drag, startPoint x: 264, startPoint y: 489, endPoint x: 199, endPoint y: 488, distance: 64.2
click div "10474"
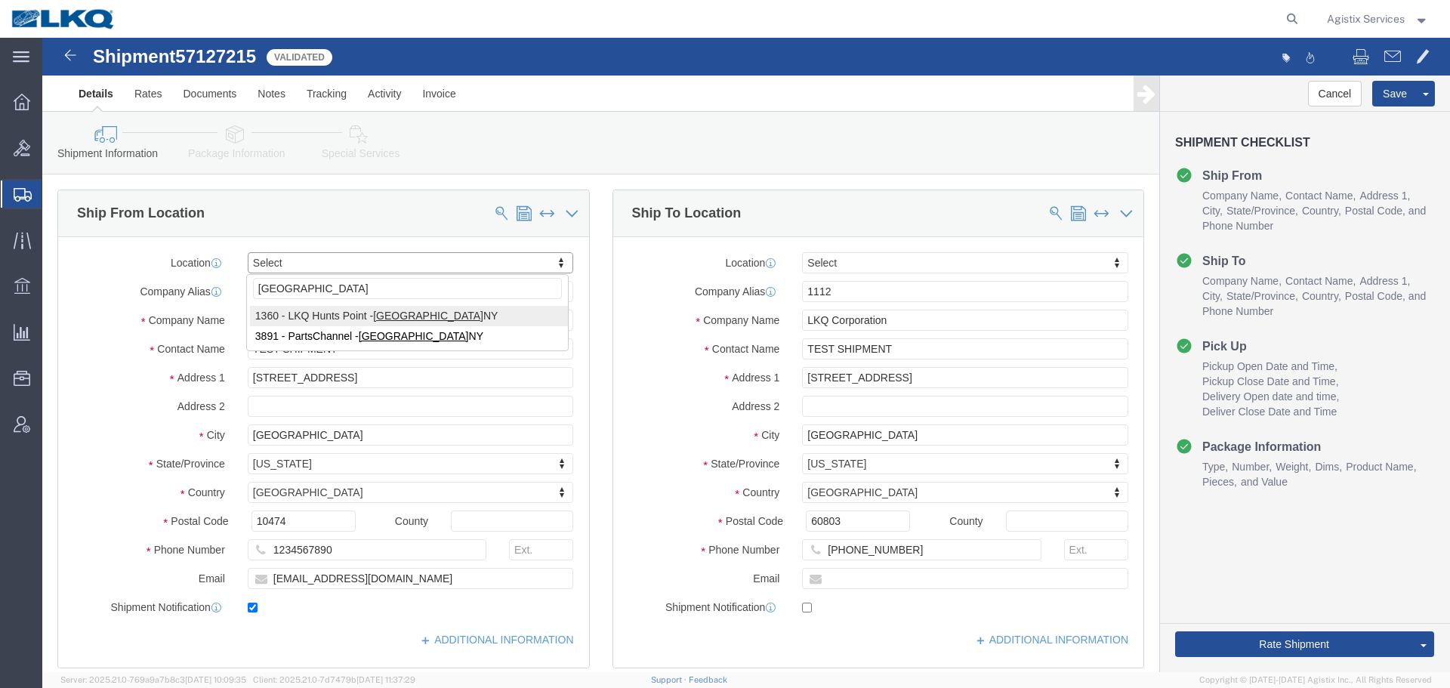
type input "BRONX"
select select "27532"
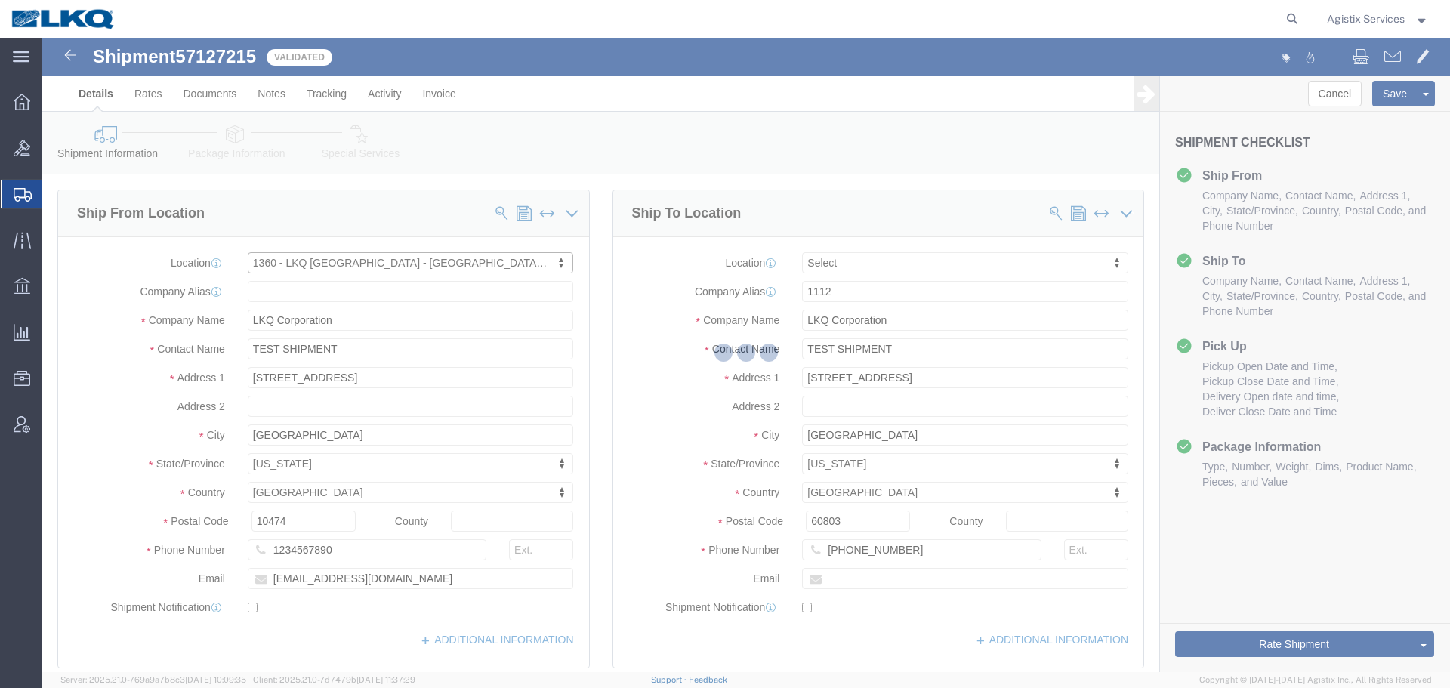
type input "1360"
type input "1390 Spofford Ave"
type input "Bronx"
checkbox input "false"
select select "NY"
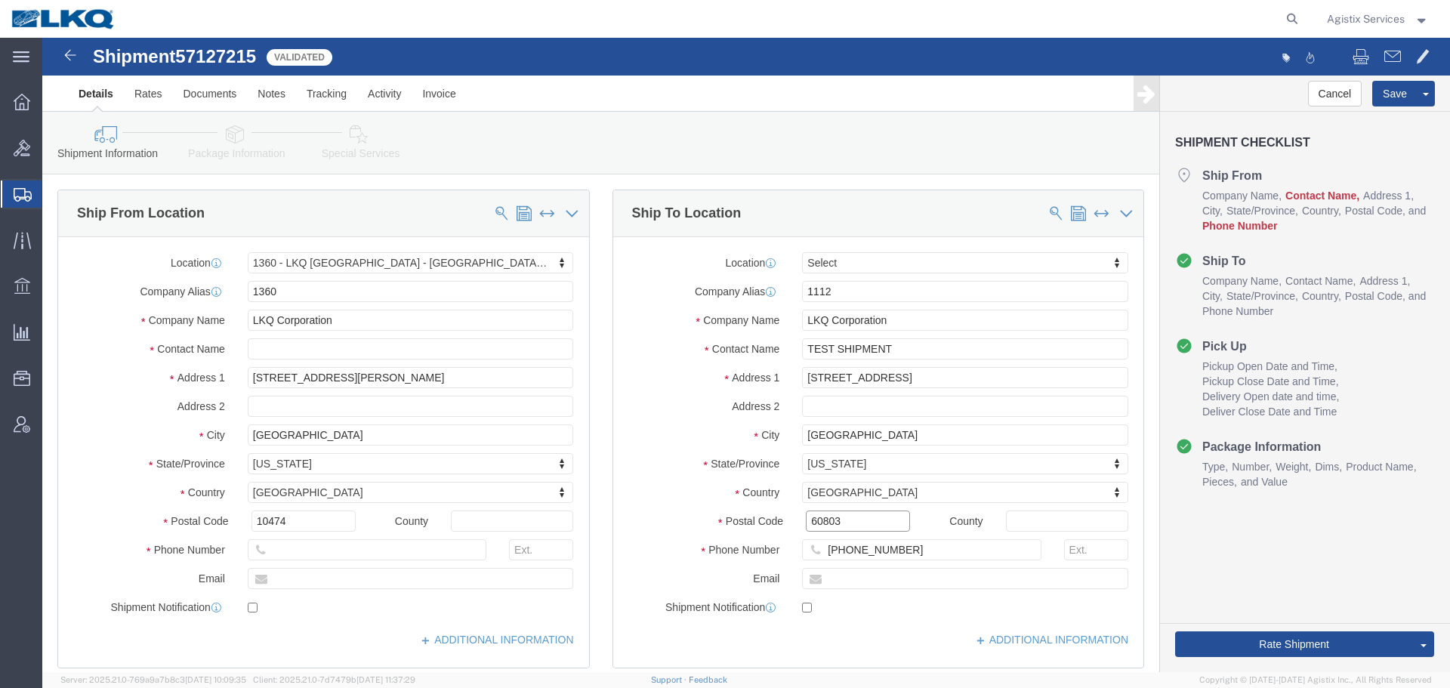
drag, startPoint x: 766, startPoint y: 482, endPoint x: 701, endPoint y: 482, distance: 65.7
click div "Postal Code 60803"
type input "ALSIP"
select select "27578"
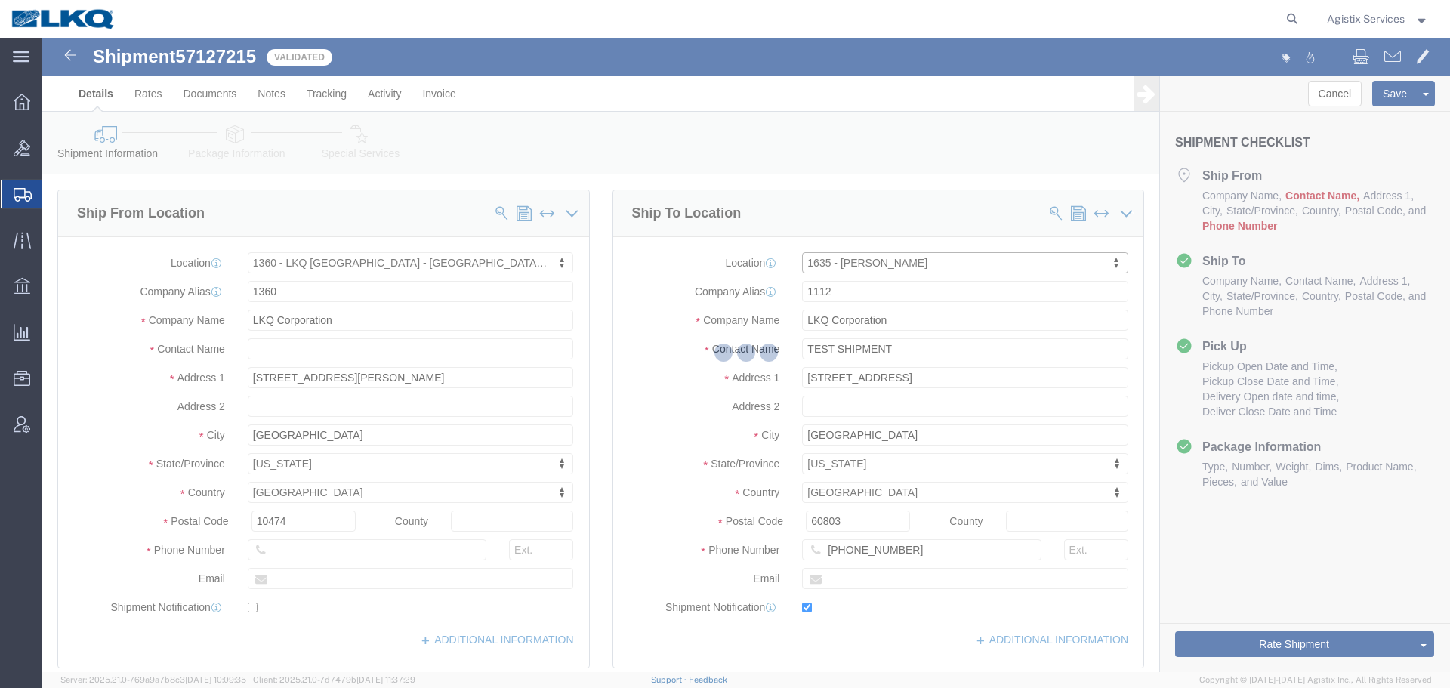
type input "1635"
type input "Robert Benette"
type input "11800 S. Austin Ave."
type input "Suite C"
type input "Alsip"
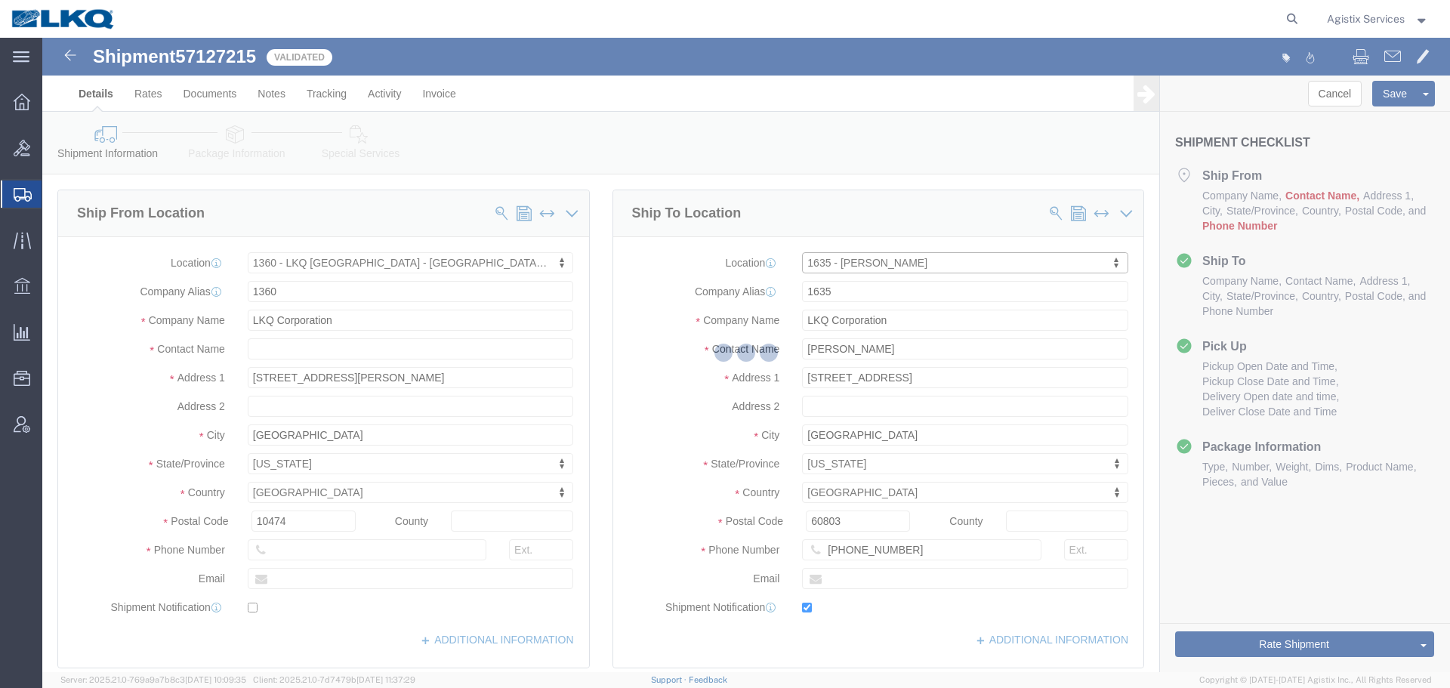
type input "rebenette@lkqcorp.com"
checkbox input "true"
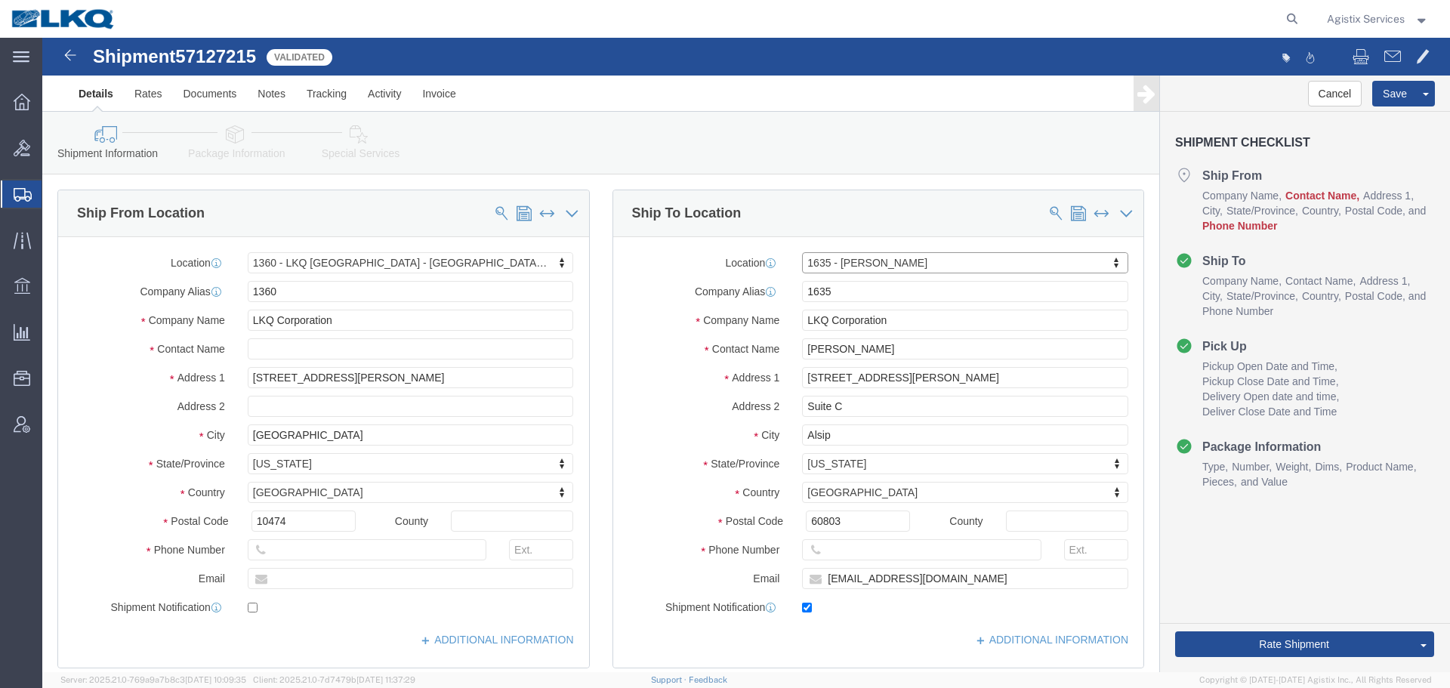
select select "IL"
click input "text"
type input "1234567890"
click input "text"
type input "1234567890"
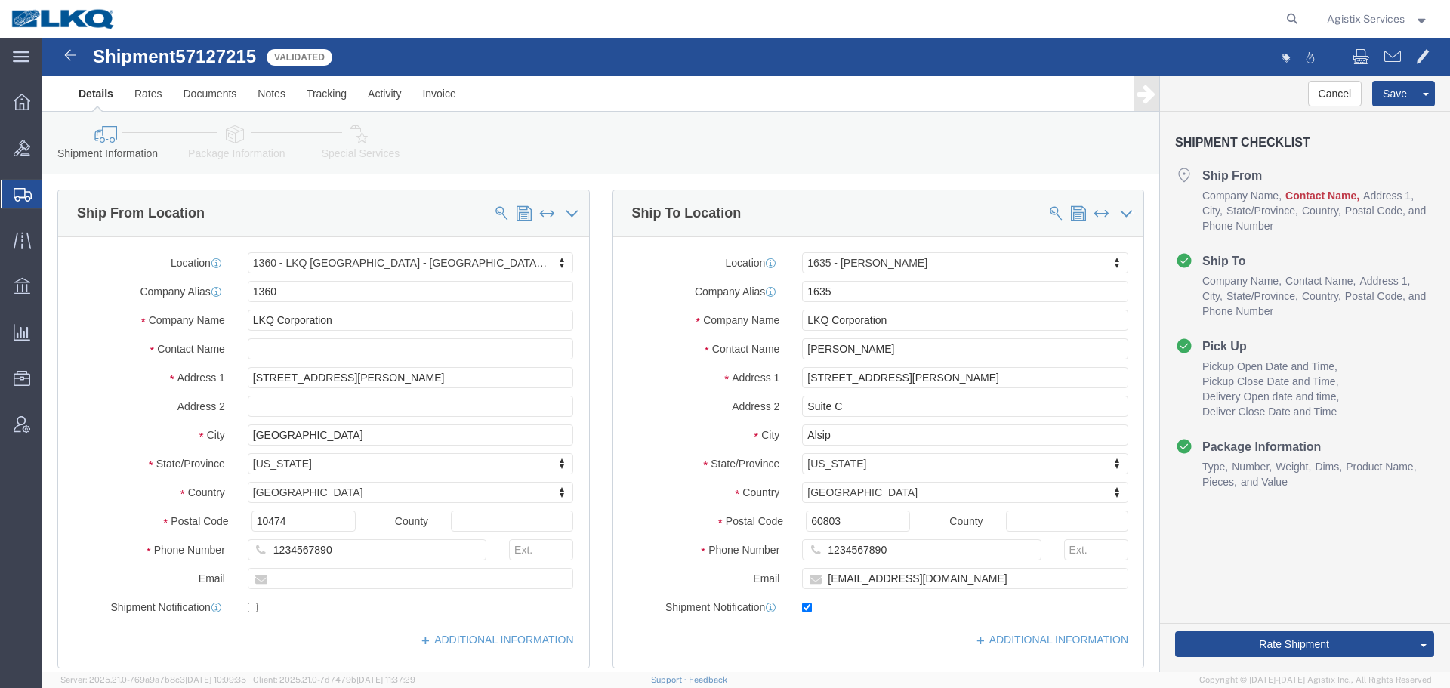
click div "Location 1360 - LKQ Hunts Point - Bronx NY Select My Profile Location 1100 - LK…"
click input "text"
type input "TEST SHIPMENT"
drag, startPoint x: 844, startPoint y: 301, endPoint x: 663, endPoint y: 310, distance: 180.7
click div "Contact Name Robert Benette"
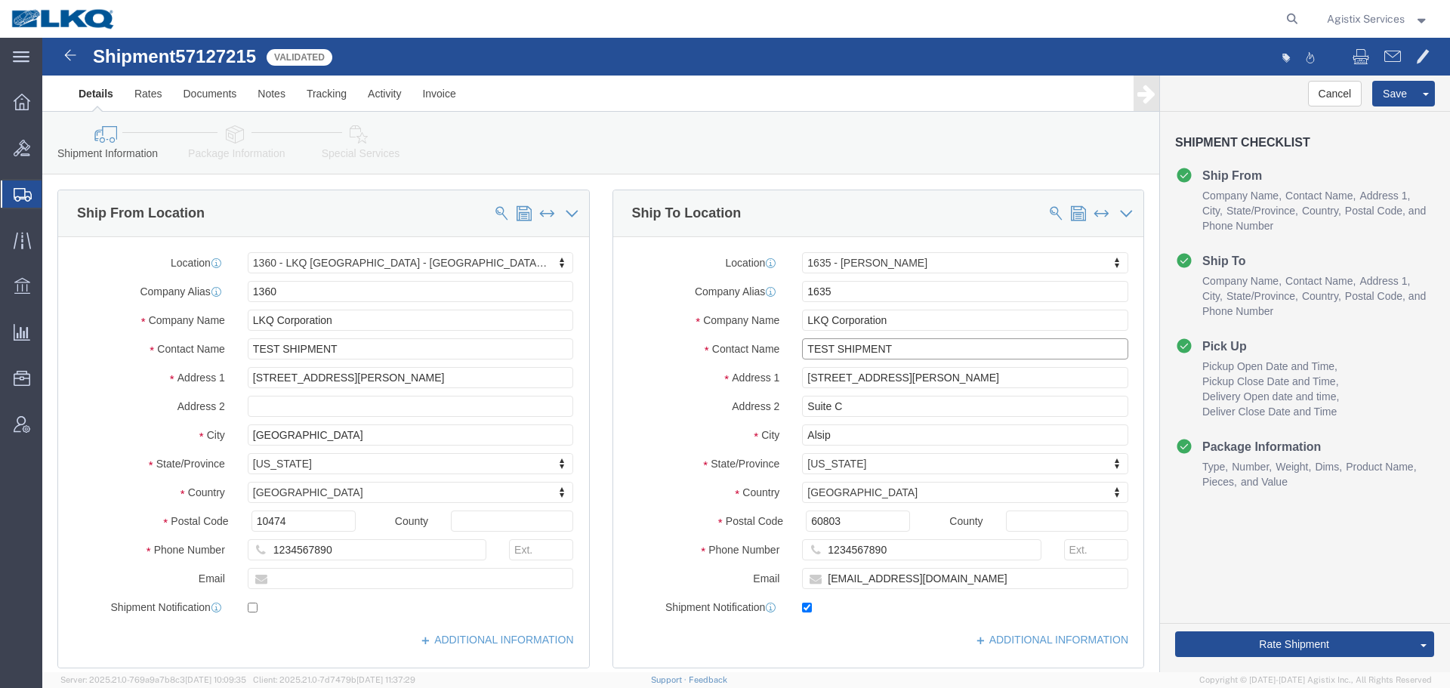
type input "TEST SHIPMENT"
drag, startPoint x: 935, startPoint y: 539, endPoint x: 671, endPoint y: 539, distance: 263.5
click div "Email rebenette@lkqcorp.com"
checkbox input "false"
click button "Rate Shipment"
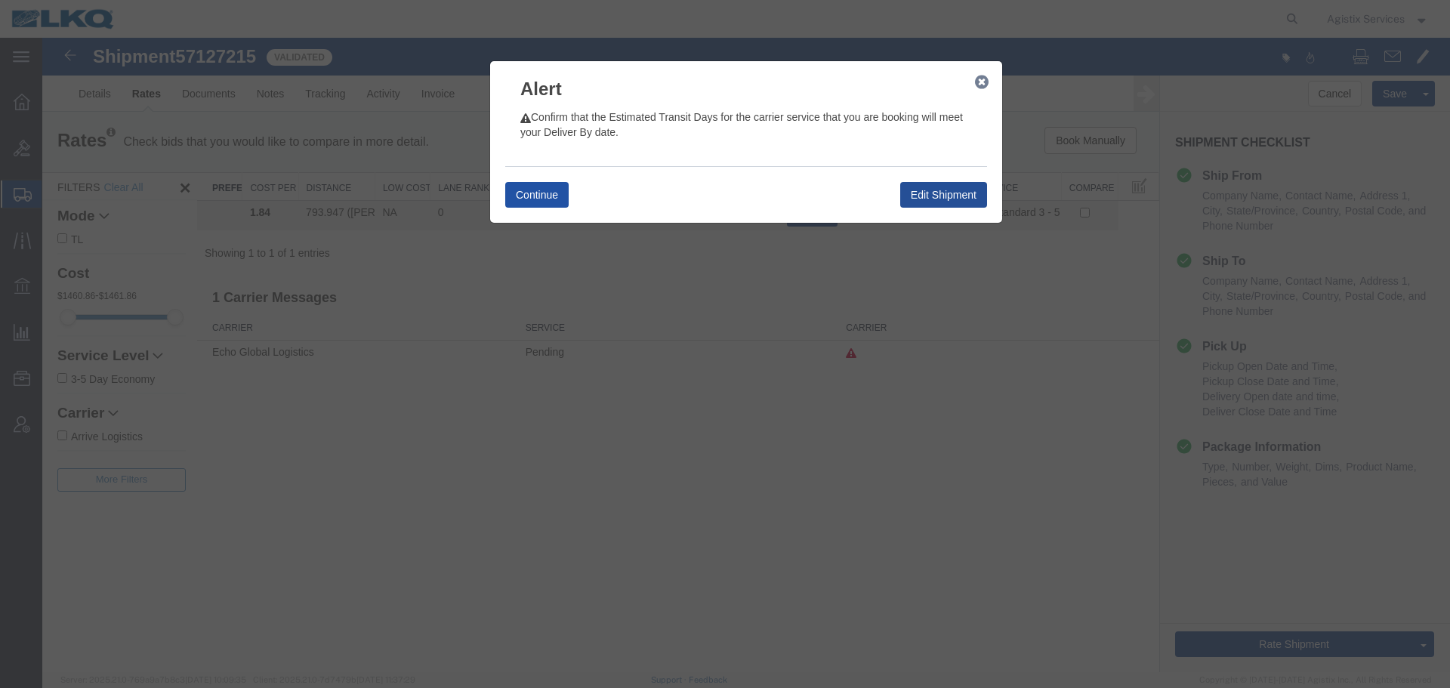
click at [526, 193] on button "Continue" at bounding box center [536, 195] width 63 height 26
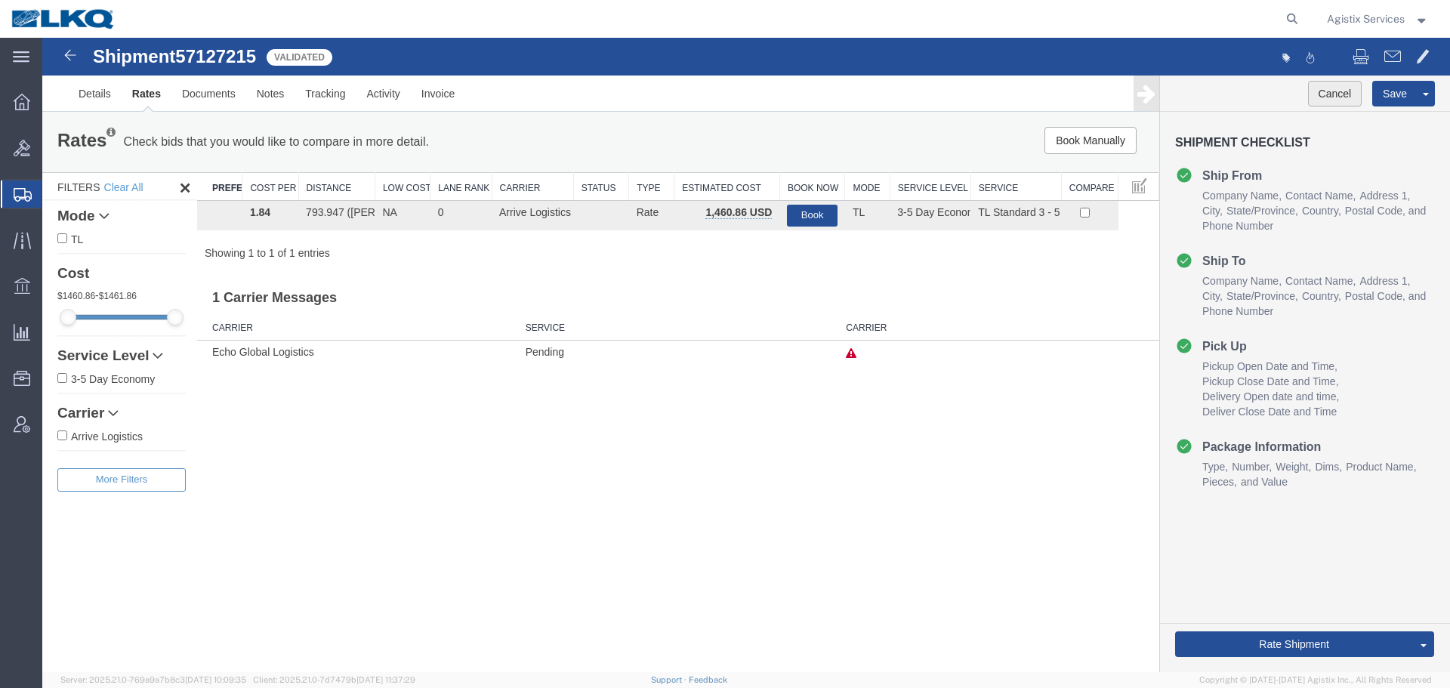
click at [1346, 93] on button "Cancel" at bounding box center [1335, 94] width 54 height 26
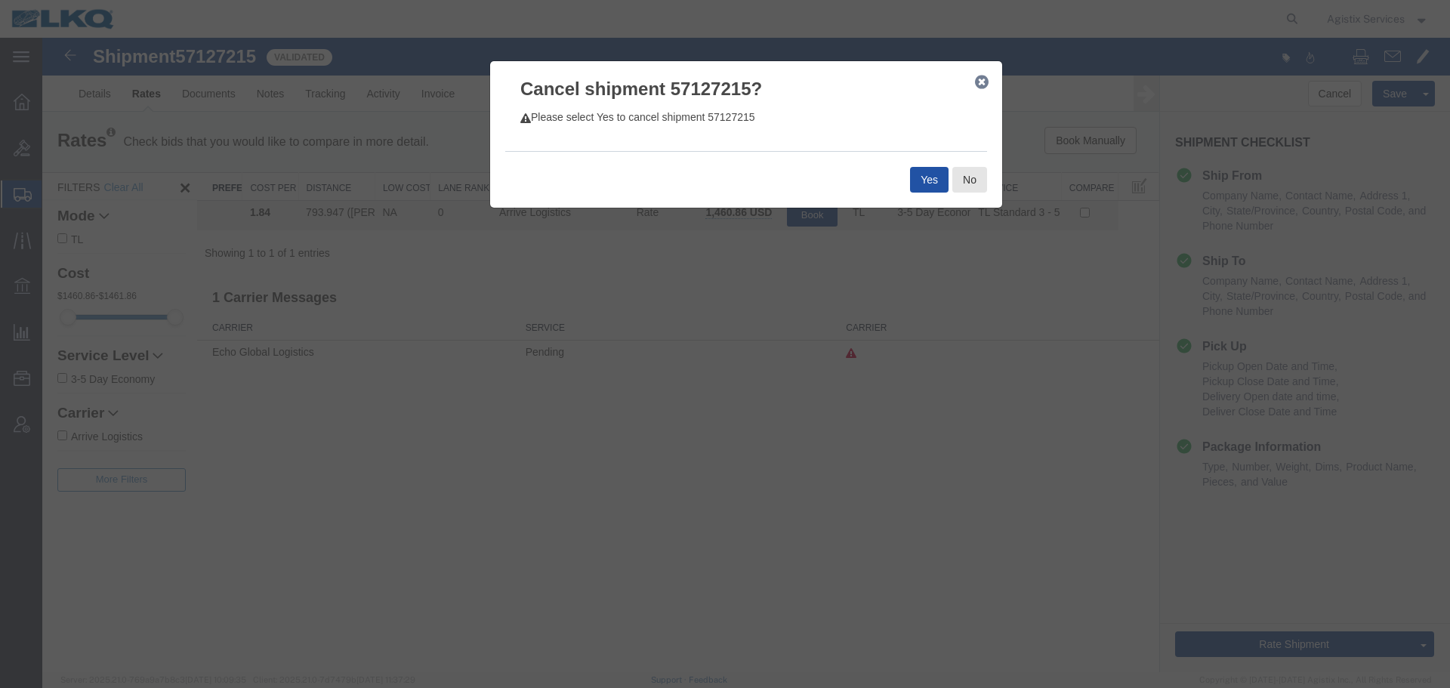
click at [926, 185] on button "Yes" at bounding box center [929, 180] width 39 height 26
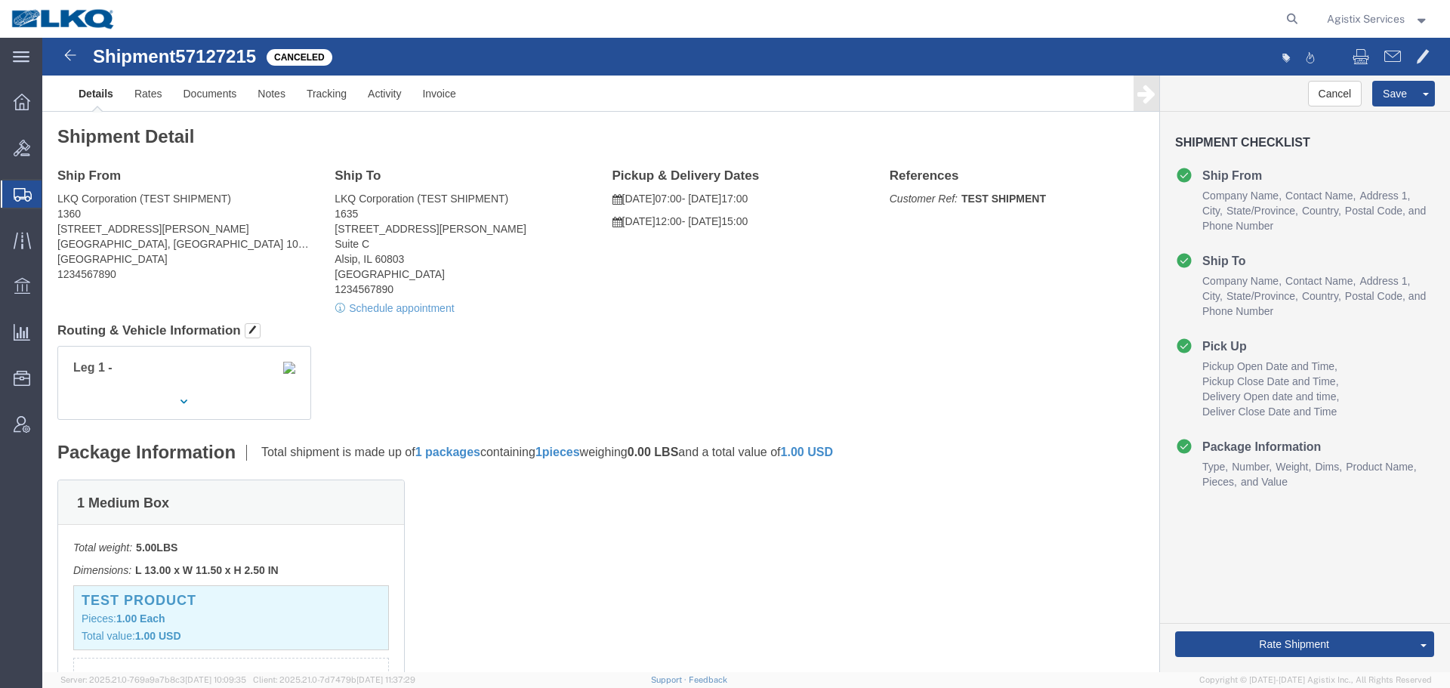
click at [1364, 15] on span "Agistix Services" at bounding box center [1366, 19] width 78 height 17
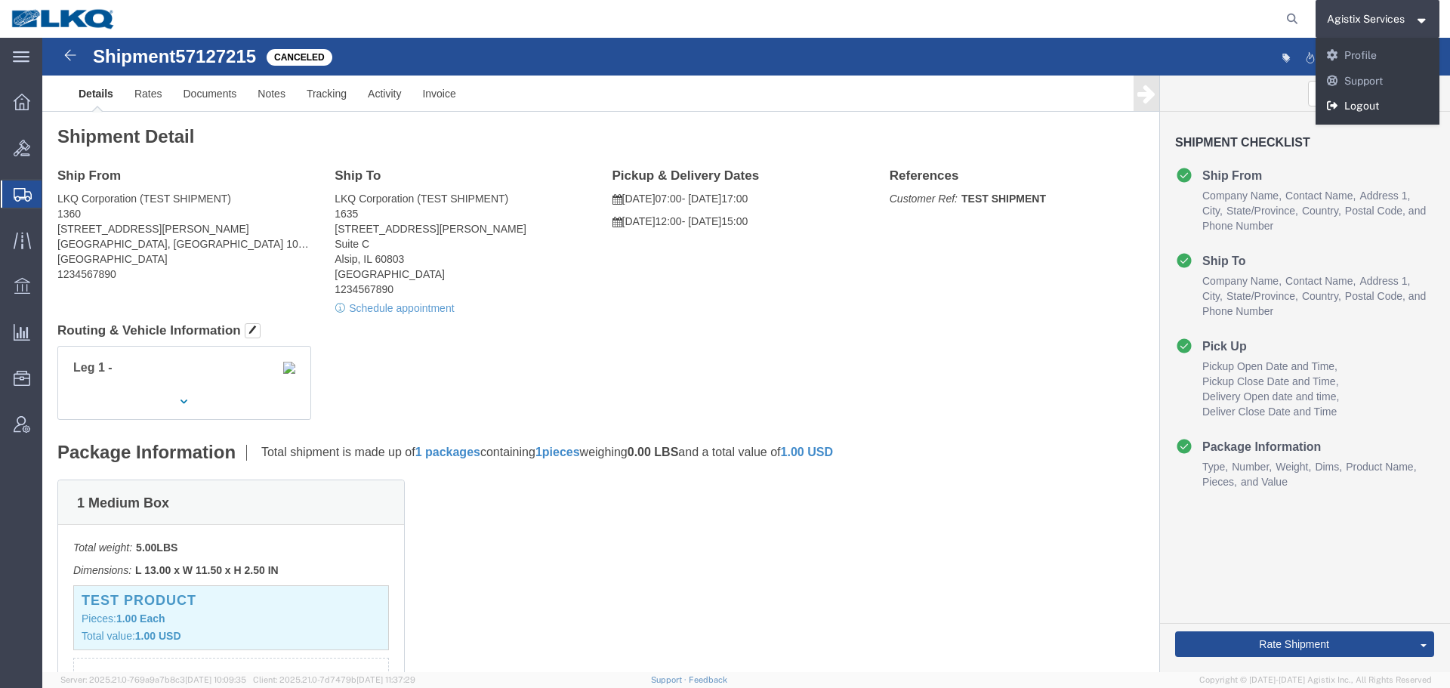
click at [1385, 99] on link "Logout" at bounding box center [1377, 107] width 125 height 26
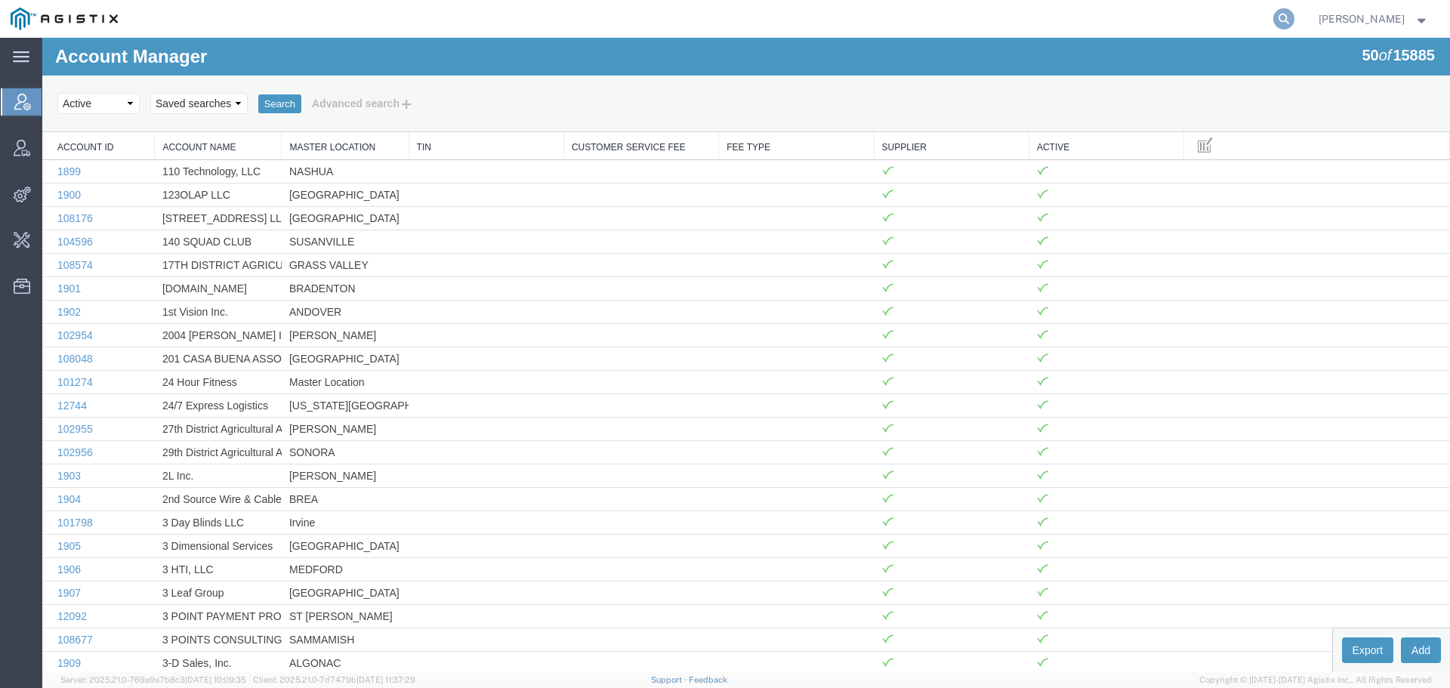
click at [1294, 20] on icon at bounding box center [1283, 18] width 21 height 21
type input "arrive"
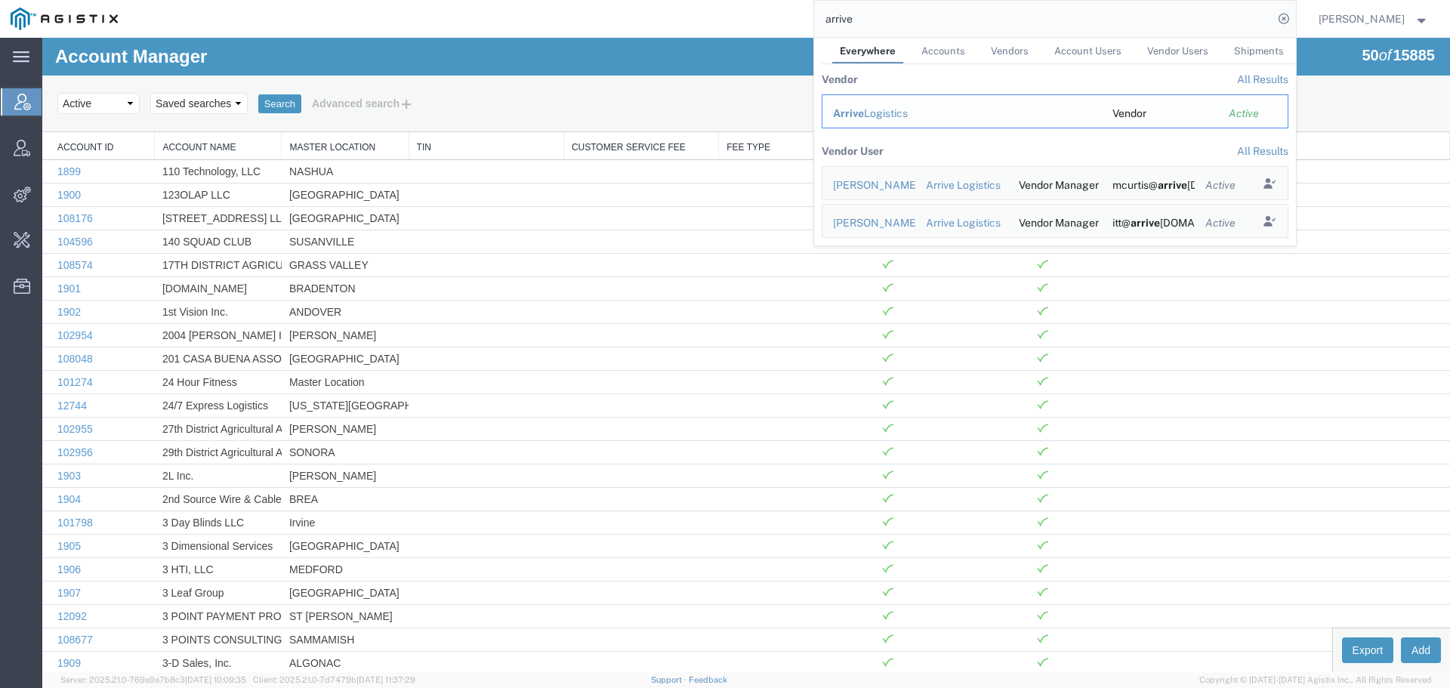
click at [885, 113] on div "Arrive Logistics" at bounding box center [962, 114] width 258 height 16
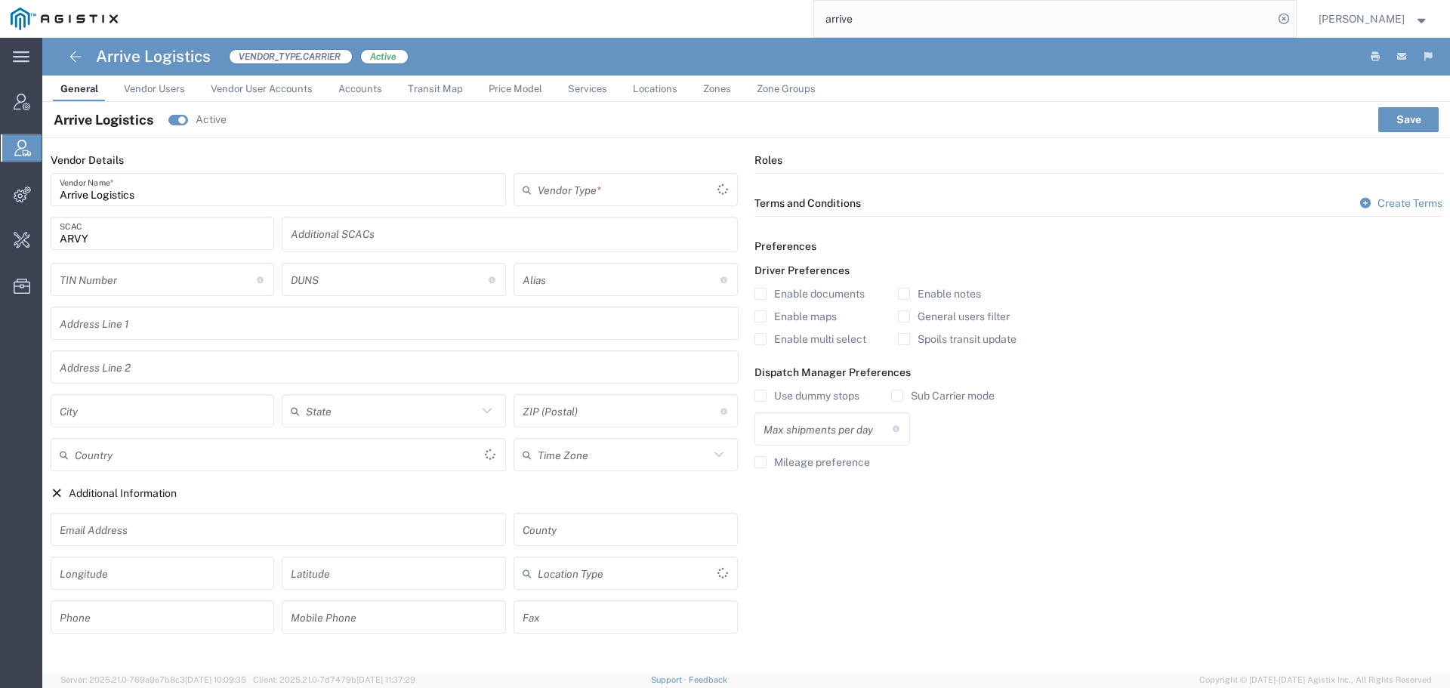
type input "Carrier"
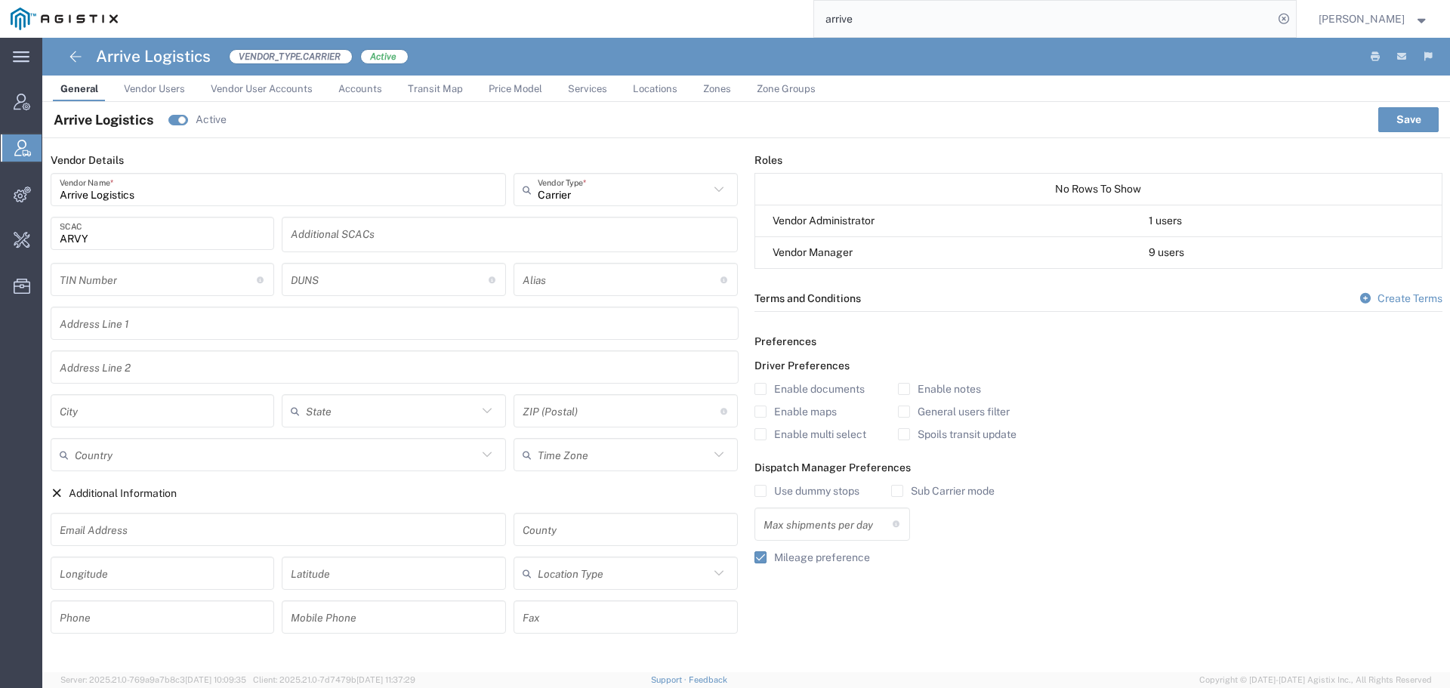
click at [505, 91] on span "Price Model" at bounding box center [516, 88] width 54 height 11
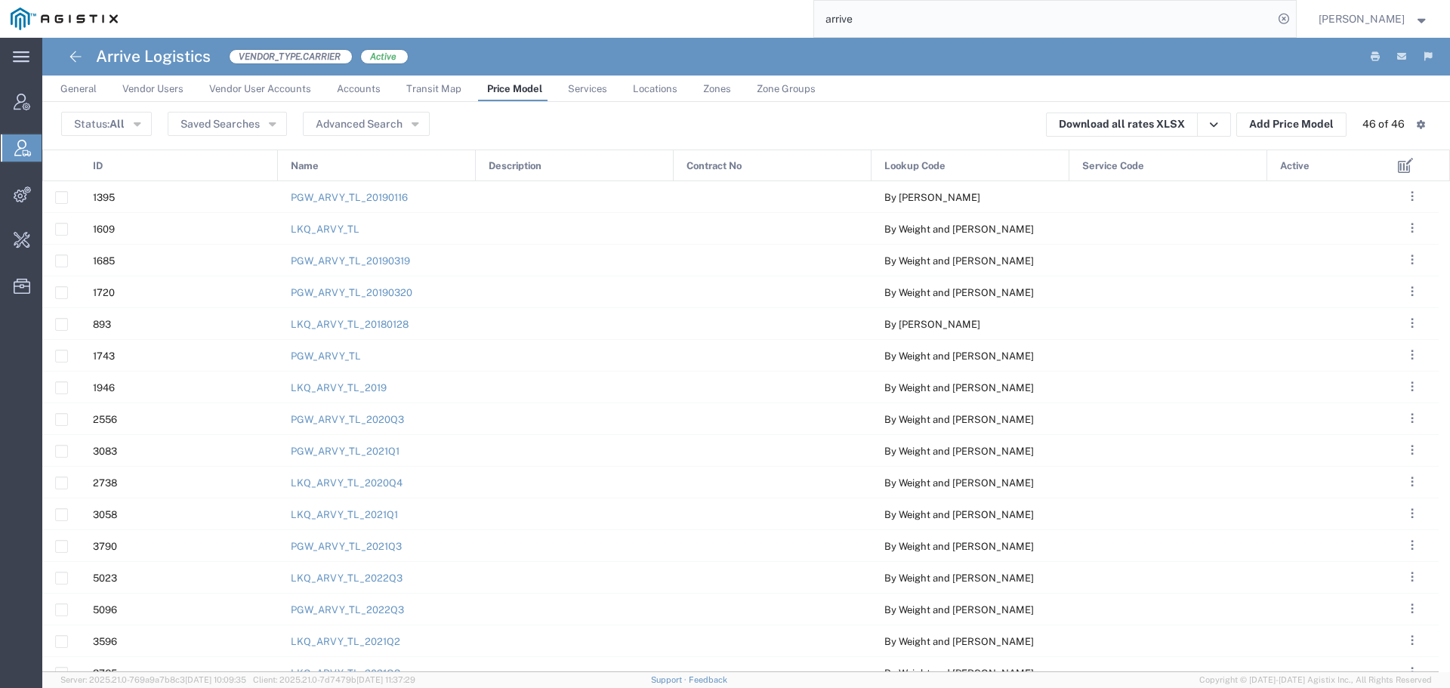
click at [334, 174] on div "Name" at bounding box center [378, 166] width 198 height 32
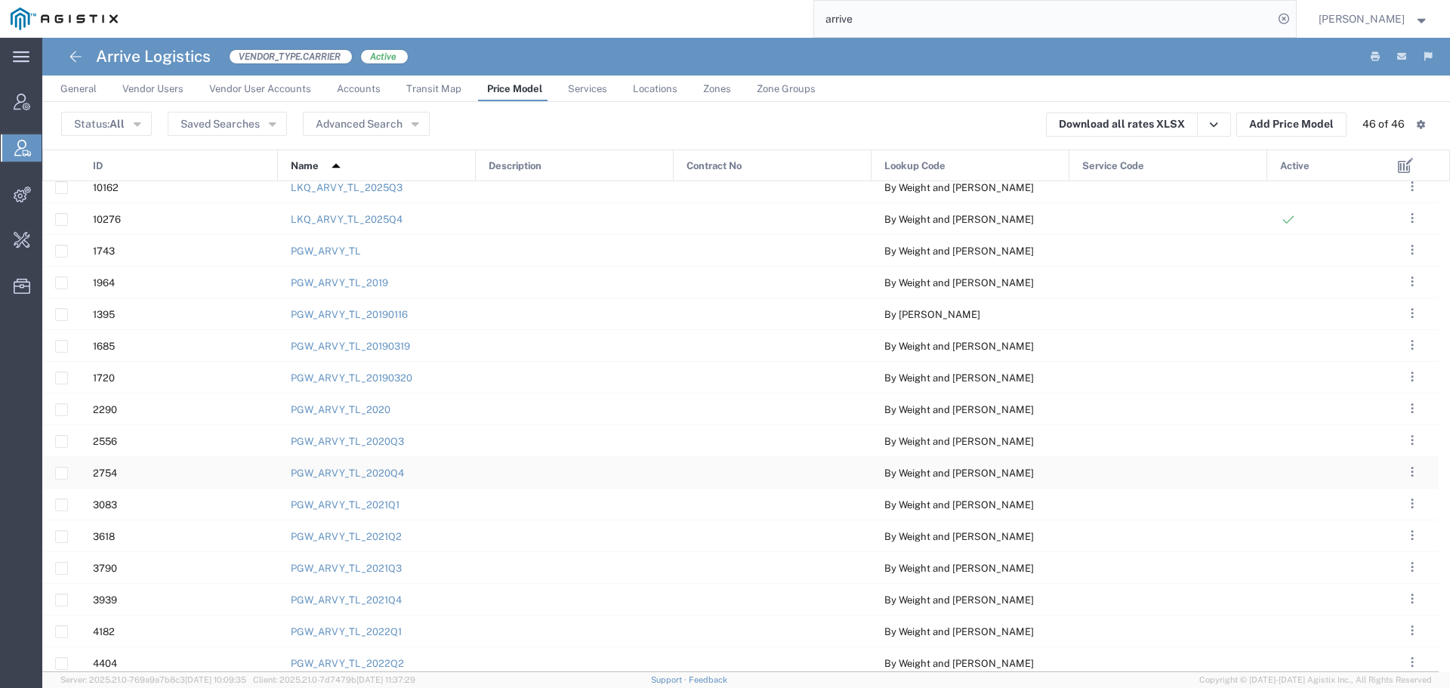
scroll to position [763, 0]
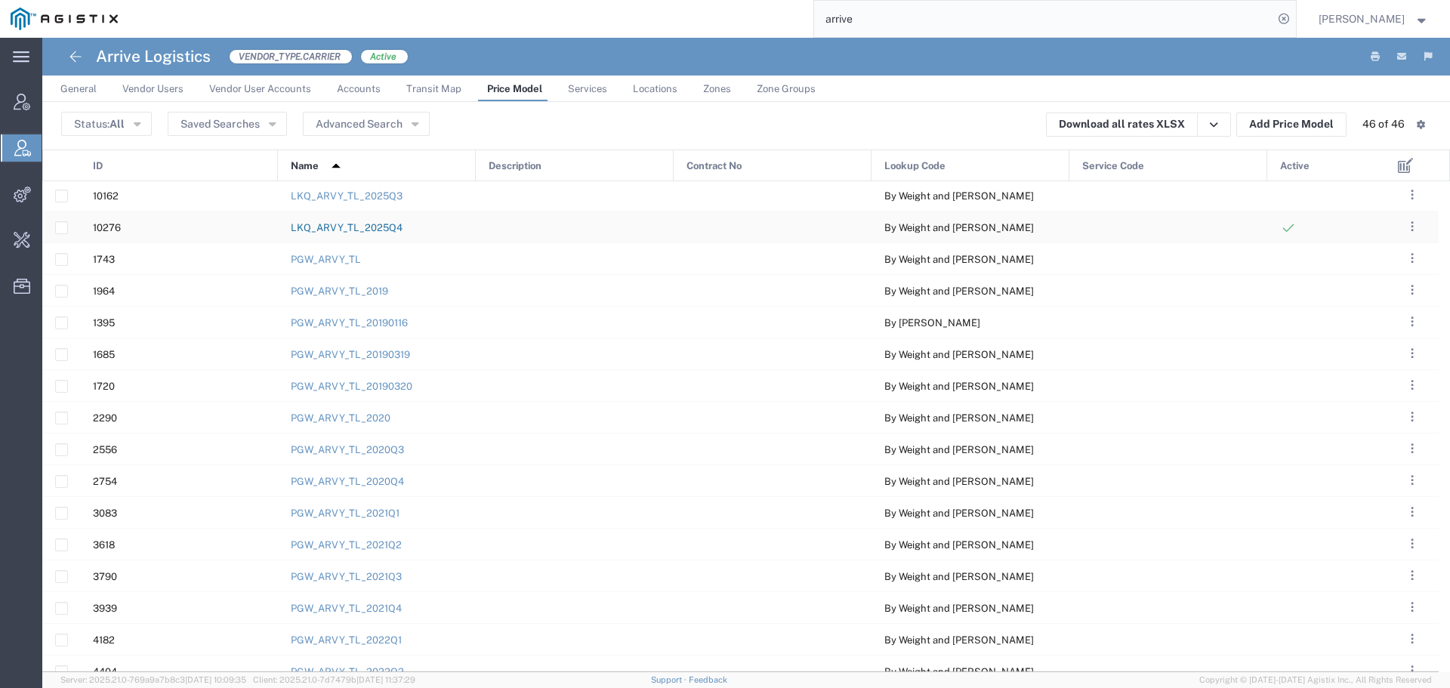
click at [384, 230] on link "LKQ_ARVY_TL_2025Q4" at bounding box center [347, 227] width 112 height 11
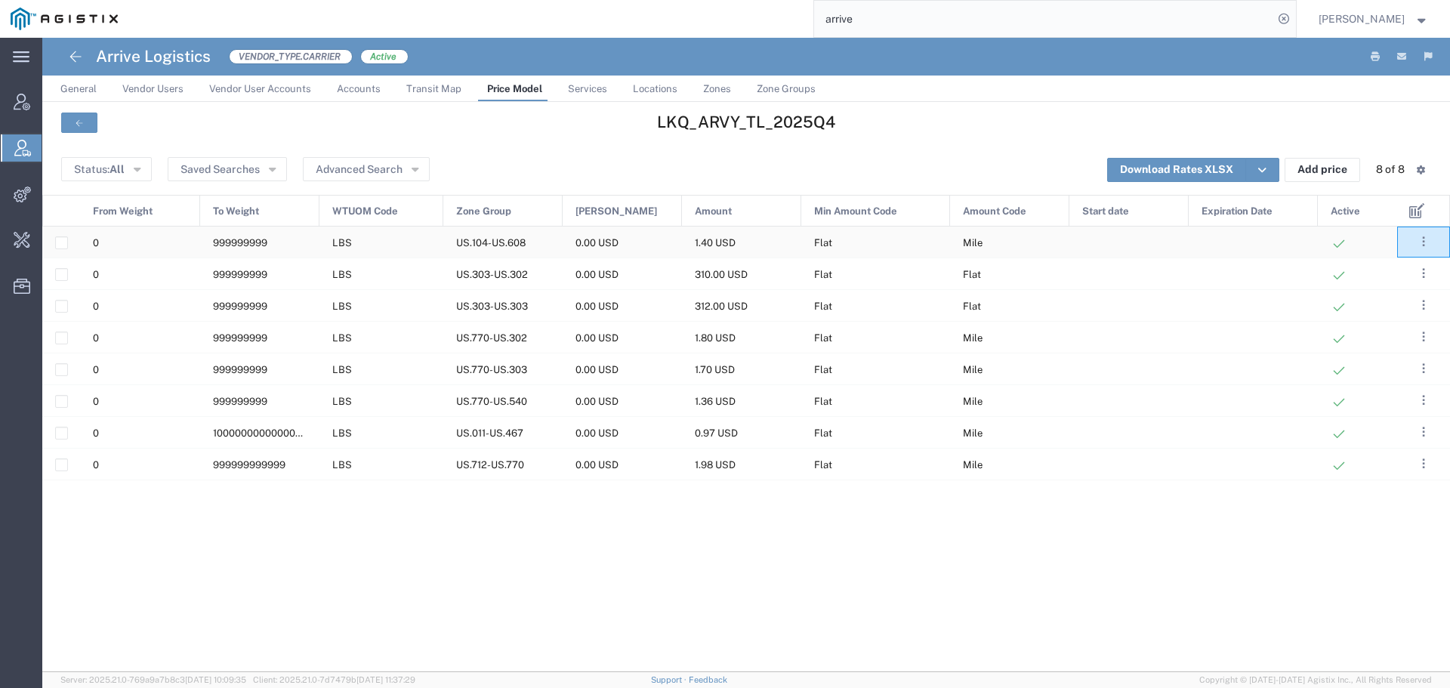
click at [1412, 244] on agx-ag-table-action-cell ". . . Edit Deactivate" at bounding box center [1423, 241] width 51 height 29
click at [1420, 244] on button ". . ." at bounding box center [1423, 241] width 21 height 21
click at [1374, 285] on link "Edit" at bounding box center [1369, 286] width 32 height 12
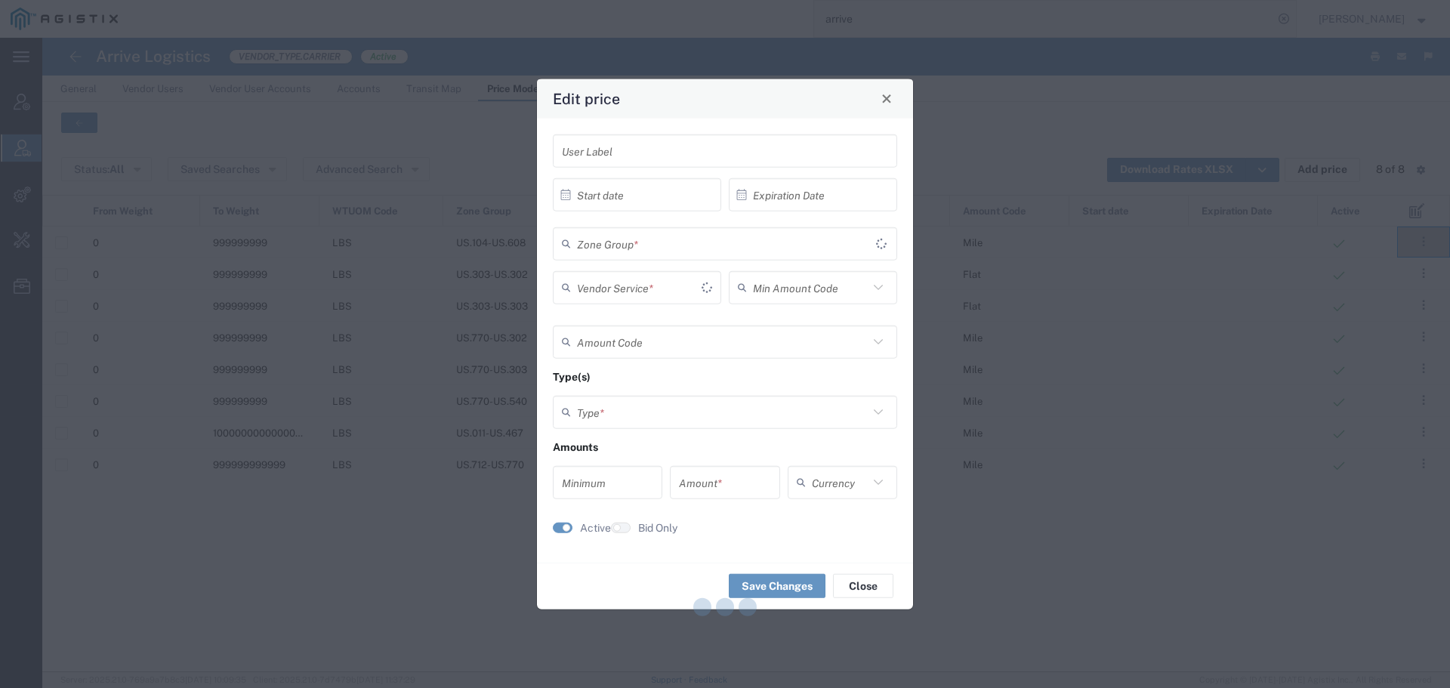
type input "Flat"
type input "Mile"
type input "Weight and Distance"
type input "0"
type input "1.4"
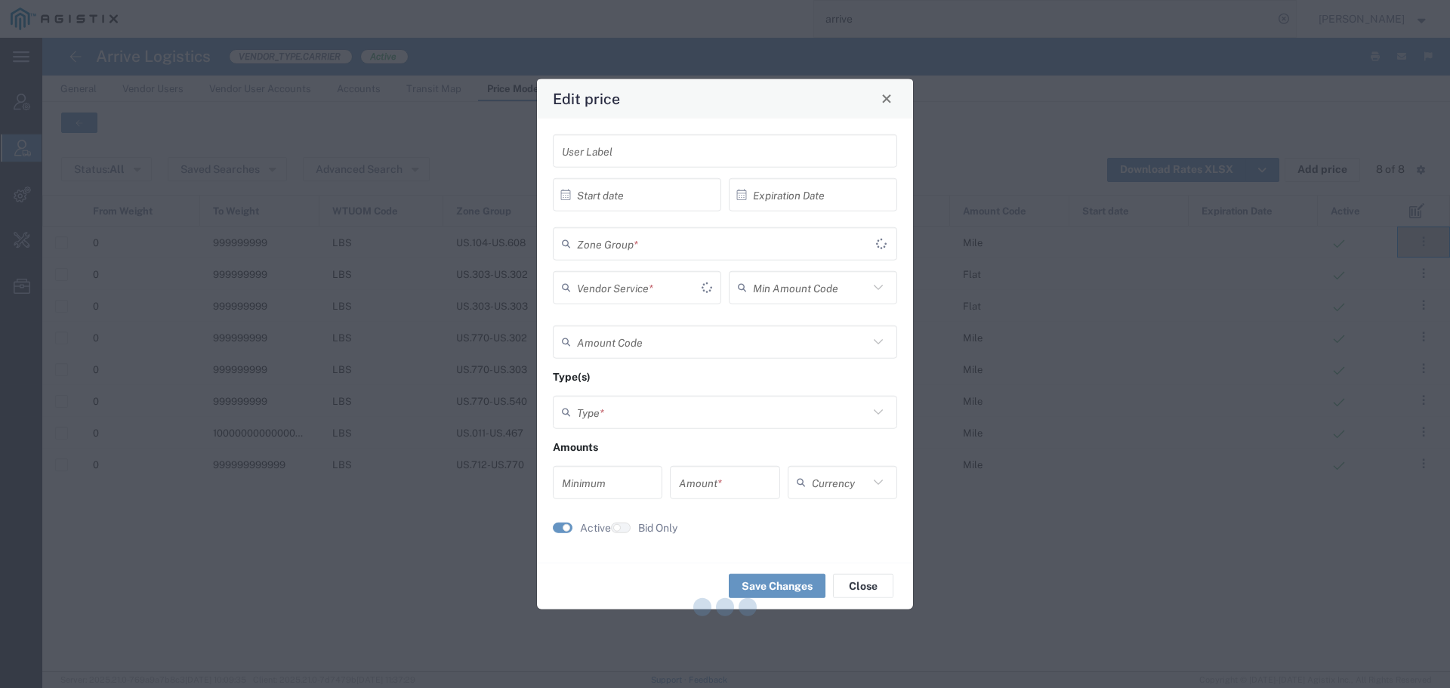
type input "USD"
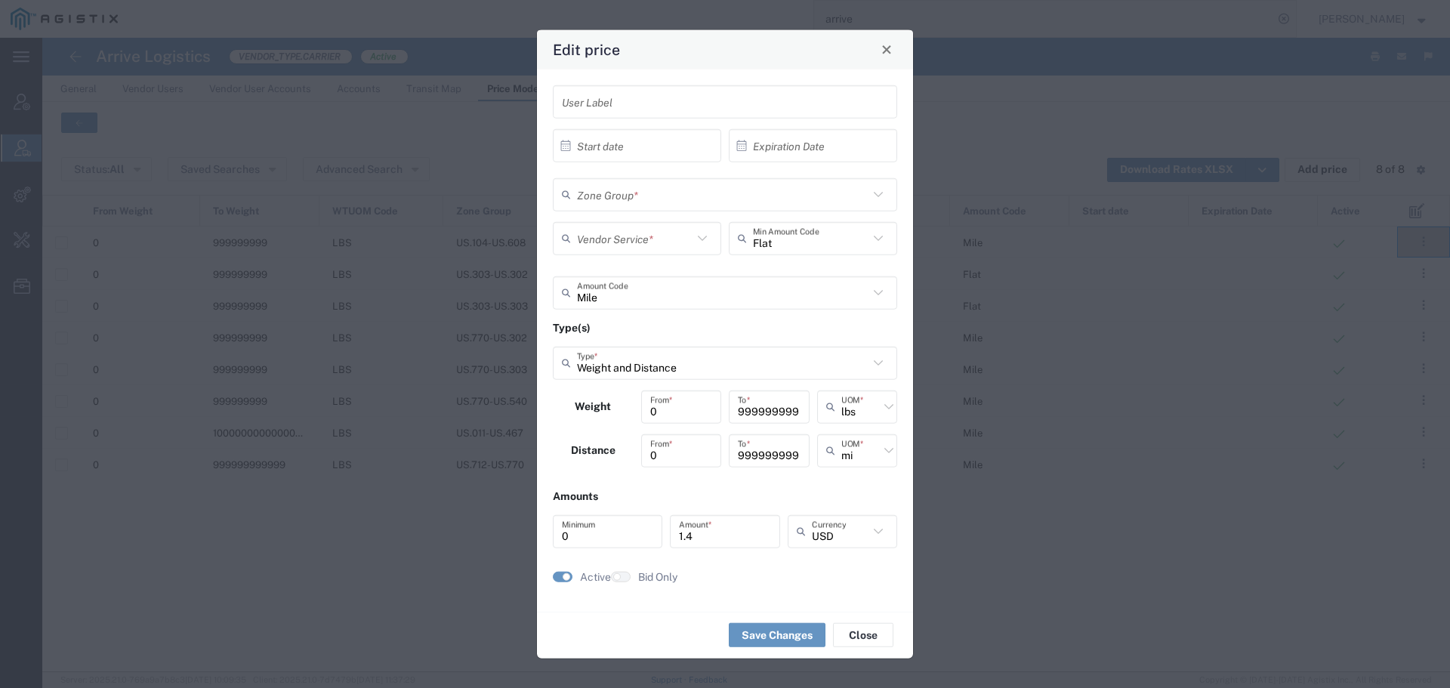
type input "US.104-US.608"
type input "TL Standard 3 - 5 Day"
click at [643, 142] on input "text" at bounding box center [640, 145] width 127 height 26
type input "10/18/2025"
click at [754, 629] on button "Save Changes" at bounding box center [777, 635] width 97 height 24
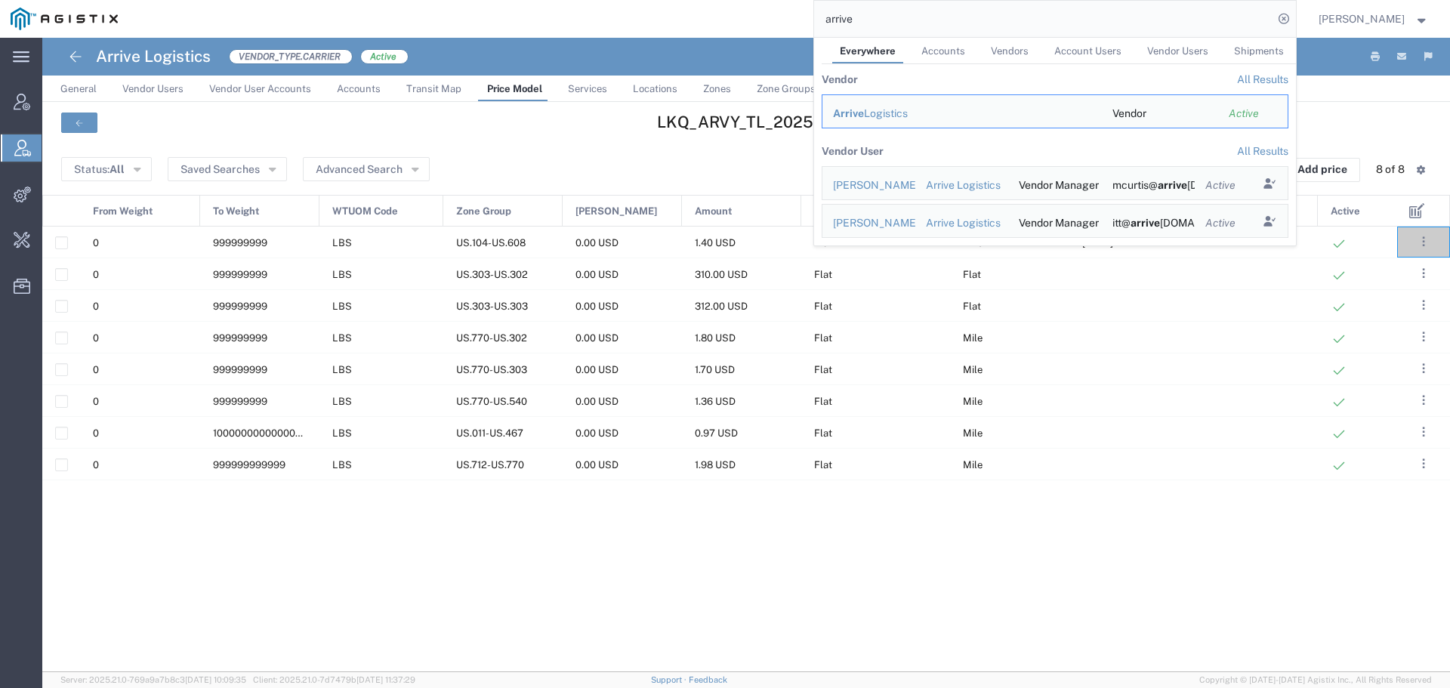
drag, startPoint x: 1077, startPoint y: 22, endPoint x: 828, endPoint y: 34, distance: 248.7
click at [828, 33] on input "arrive" at bounding box center [1043, 19] width 459 height 36
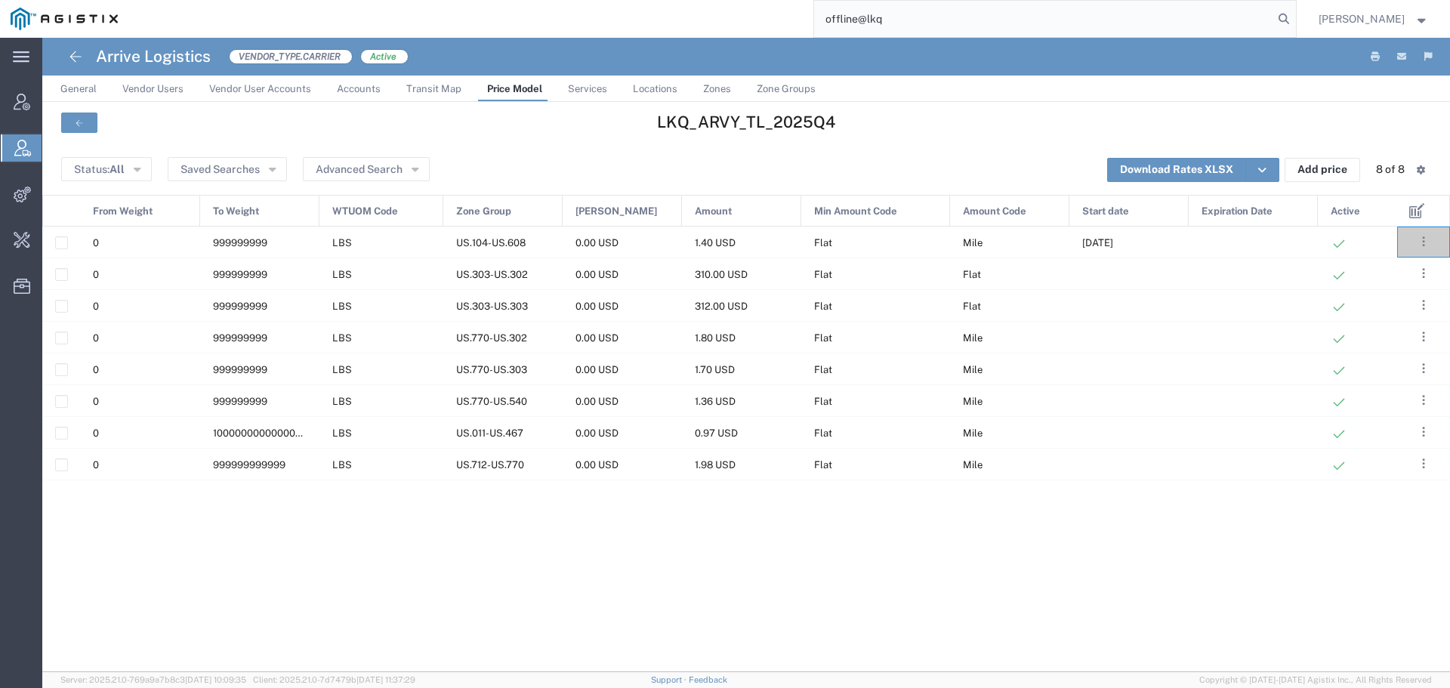
type input "offline@lkq"
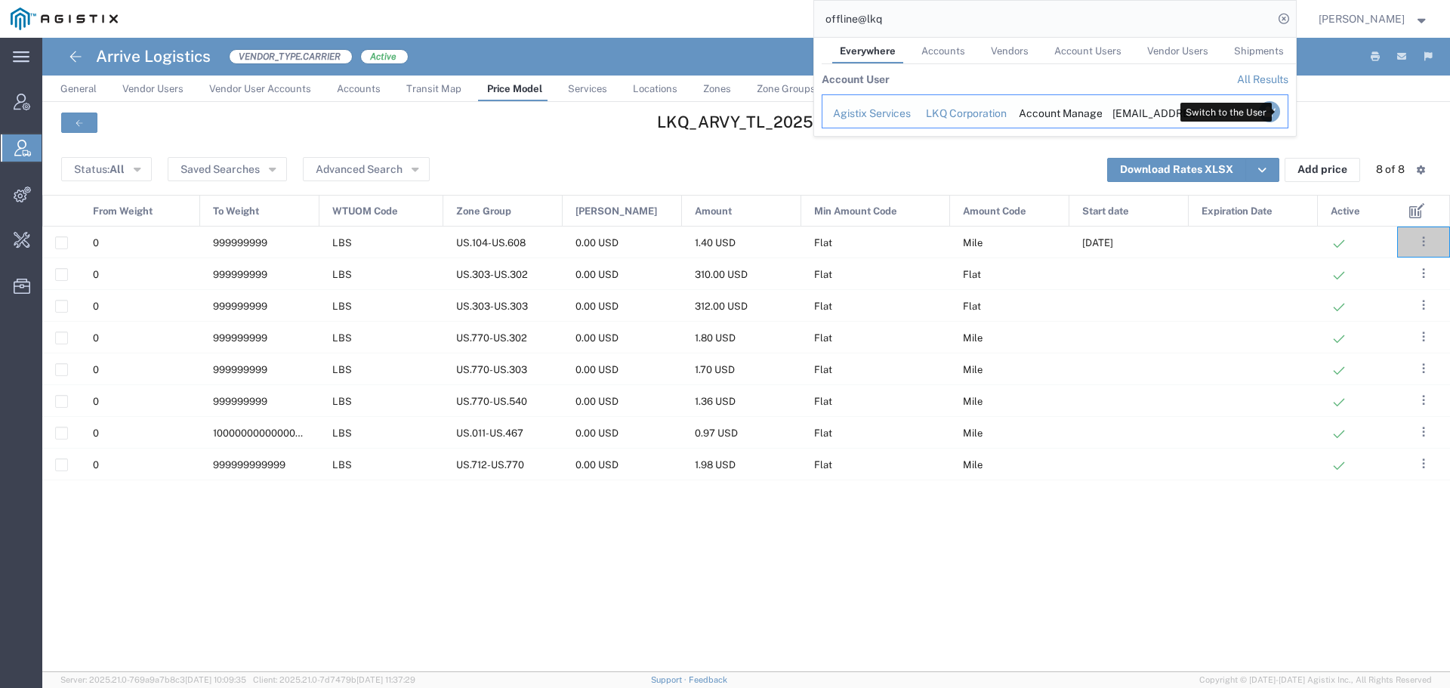
click at [1275, 113] on icon "Search Results" at bounding box center [1268, 111] width 21 height 21
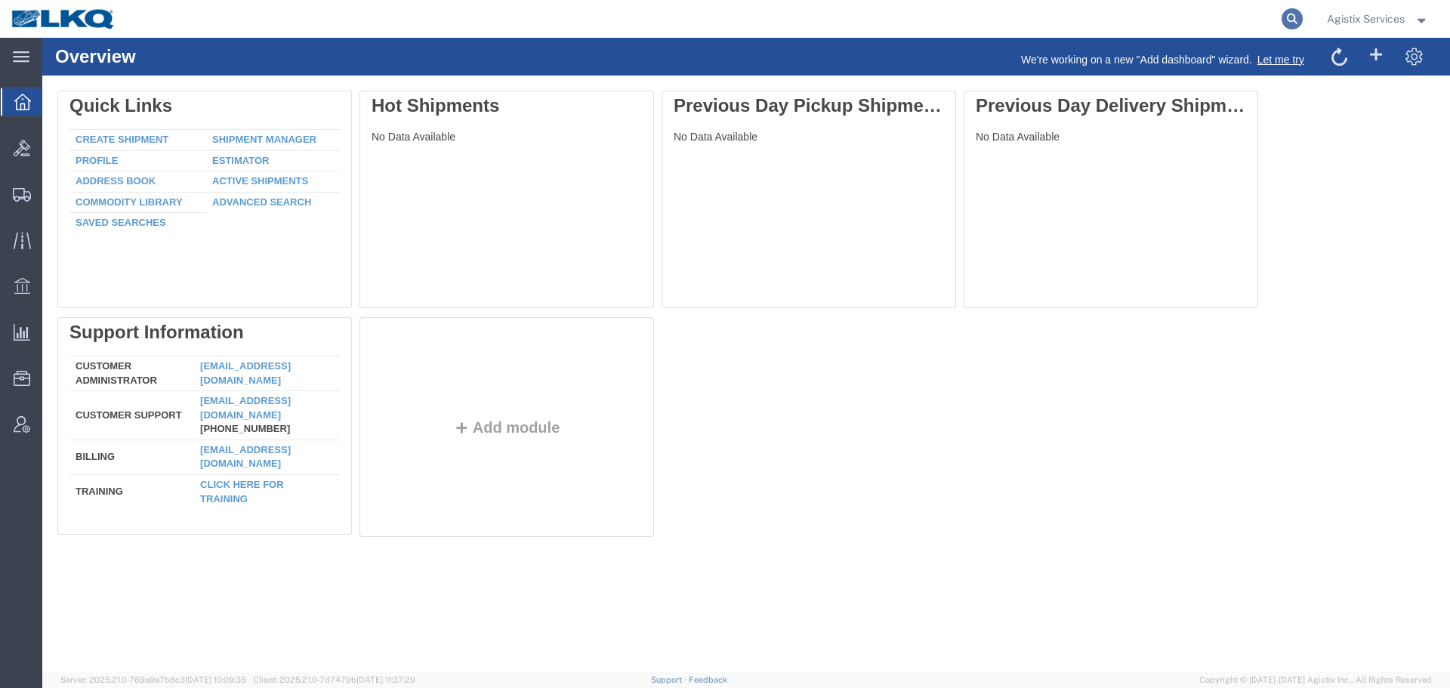
click at [1289, 14] on icon at bounding box center [1291, 18] width 21 height 21
click at [1137, 27] on input "search" at bounding box center [1051, 19] width 459 height 36
paste input "57127215"
type input "57127215"
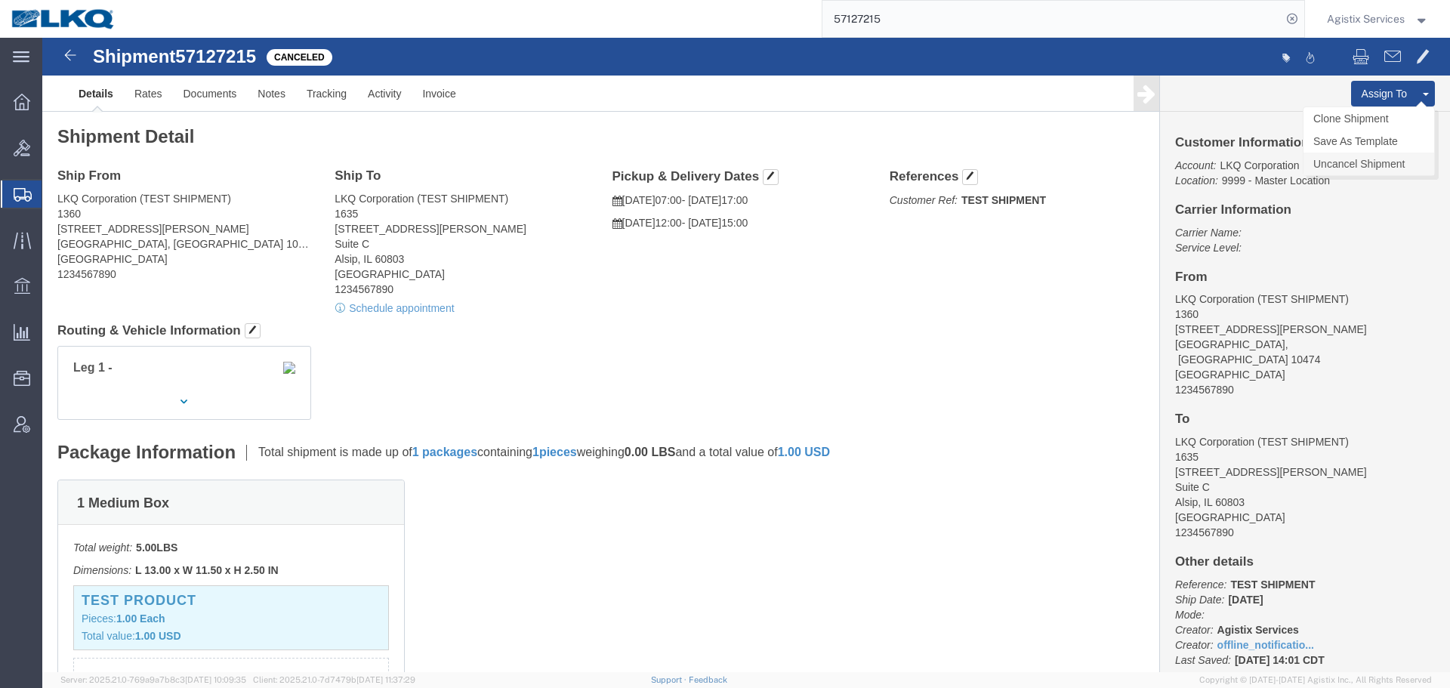
click link "Uncancel Shipment"
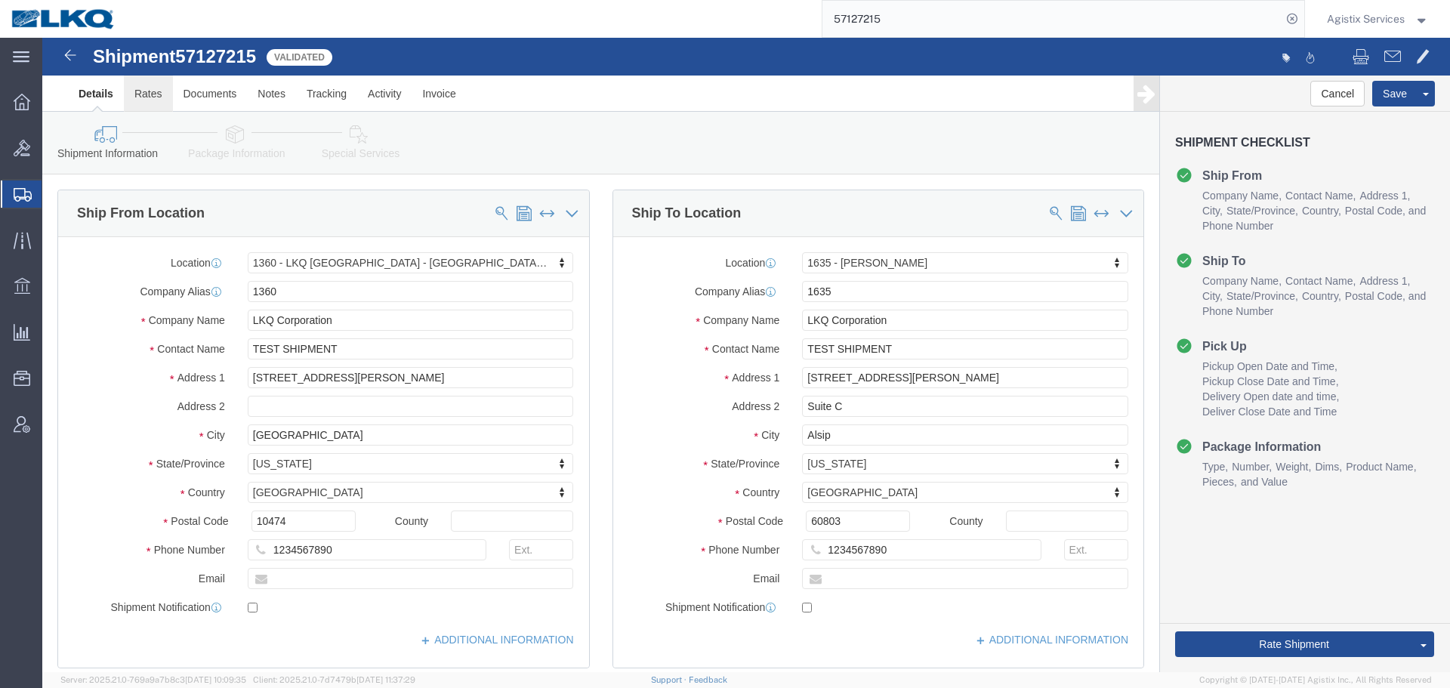
select select "27532"
select select "27578"
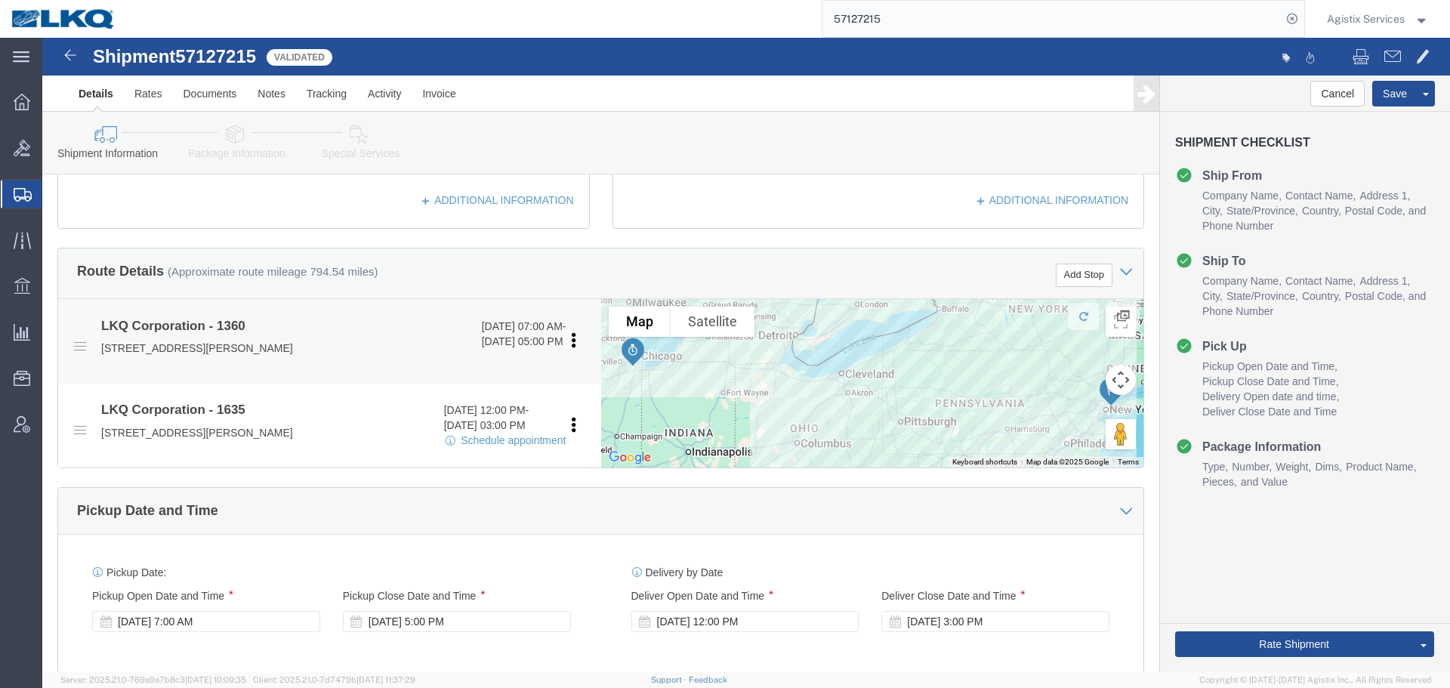
scroll to position [439, 0]
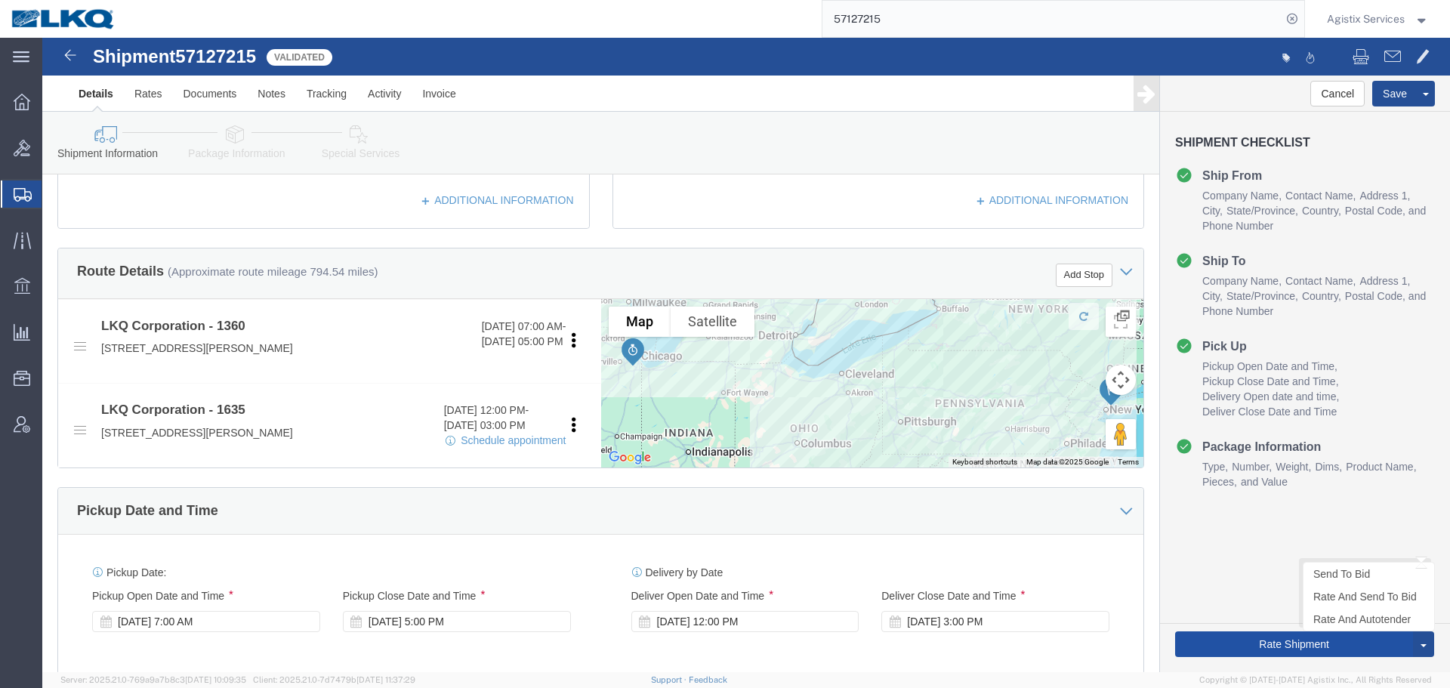
click button "Rate Shipment"
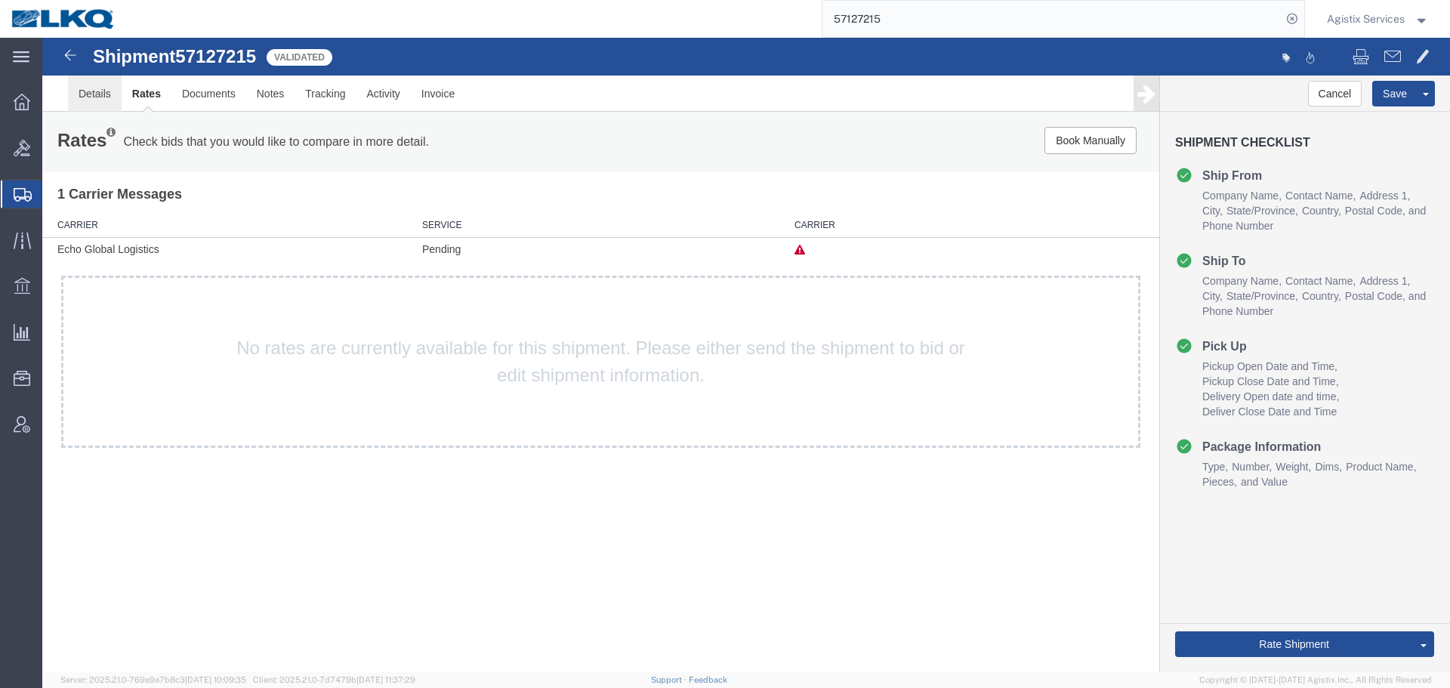
click at [100, 95] on link "Details" at bounding box center [95, 94] width 54 height 36
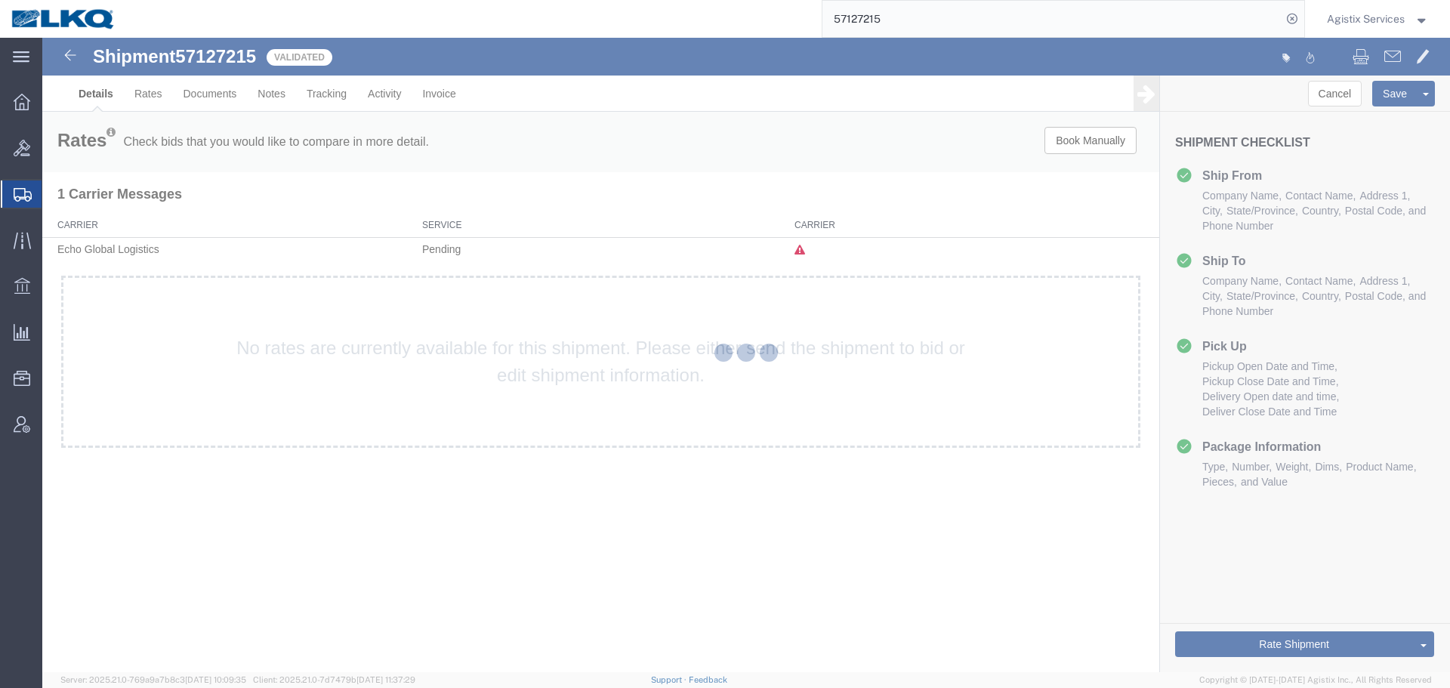
select select "27532"
select select "27578"
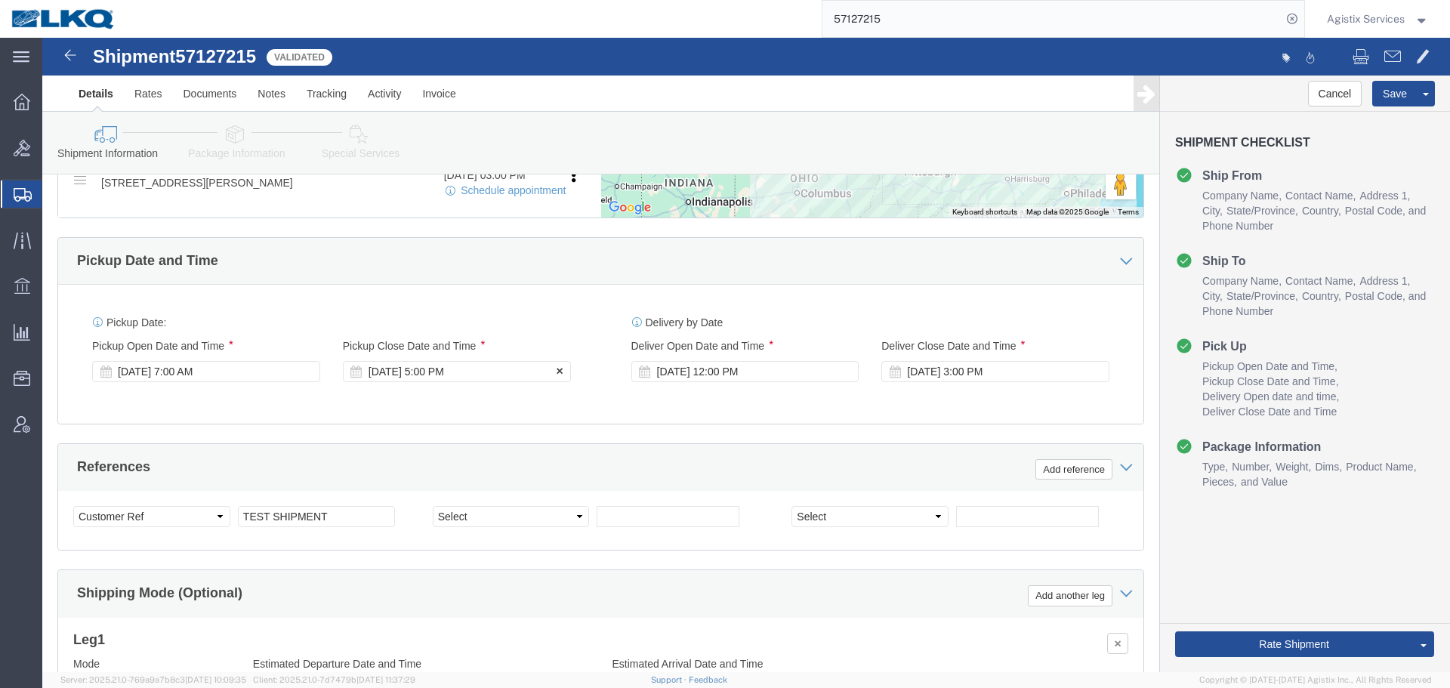
scroll to position [746, 0]
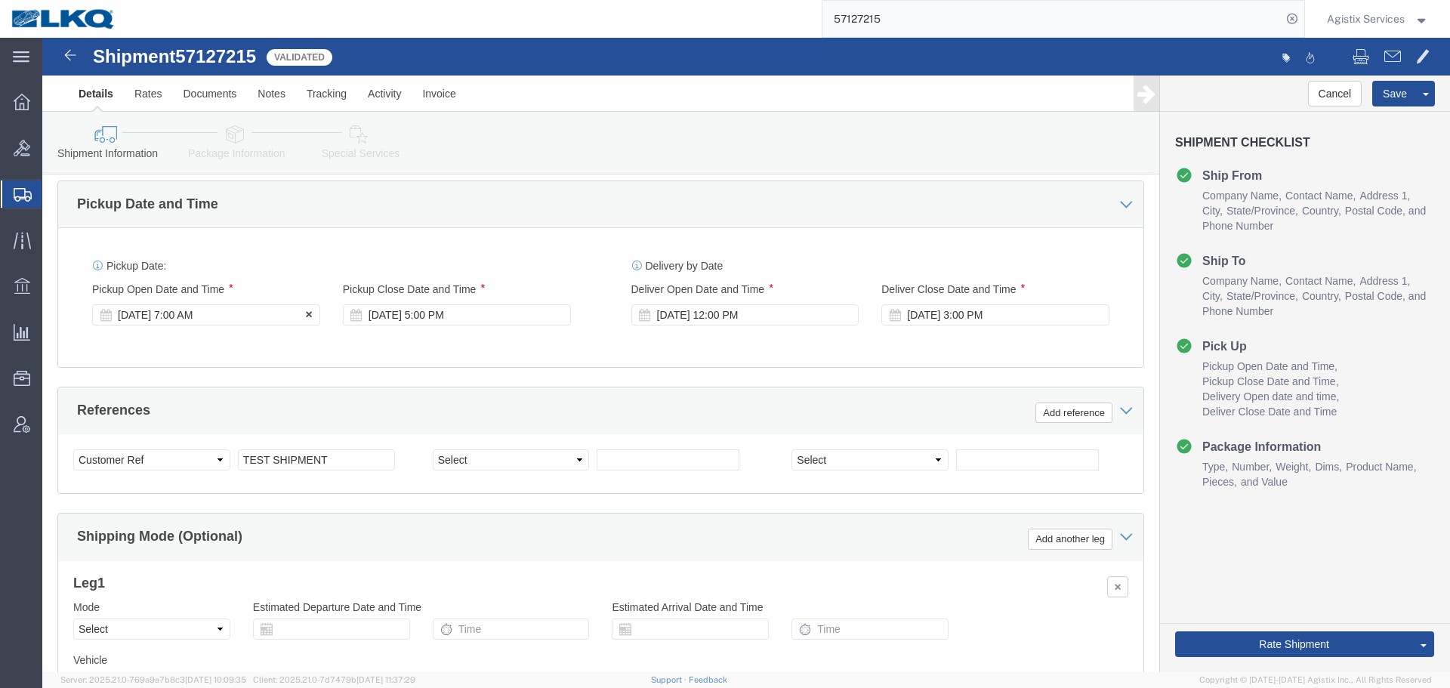
click div "[DATE] 7:00 AM"
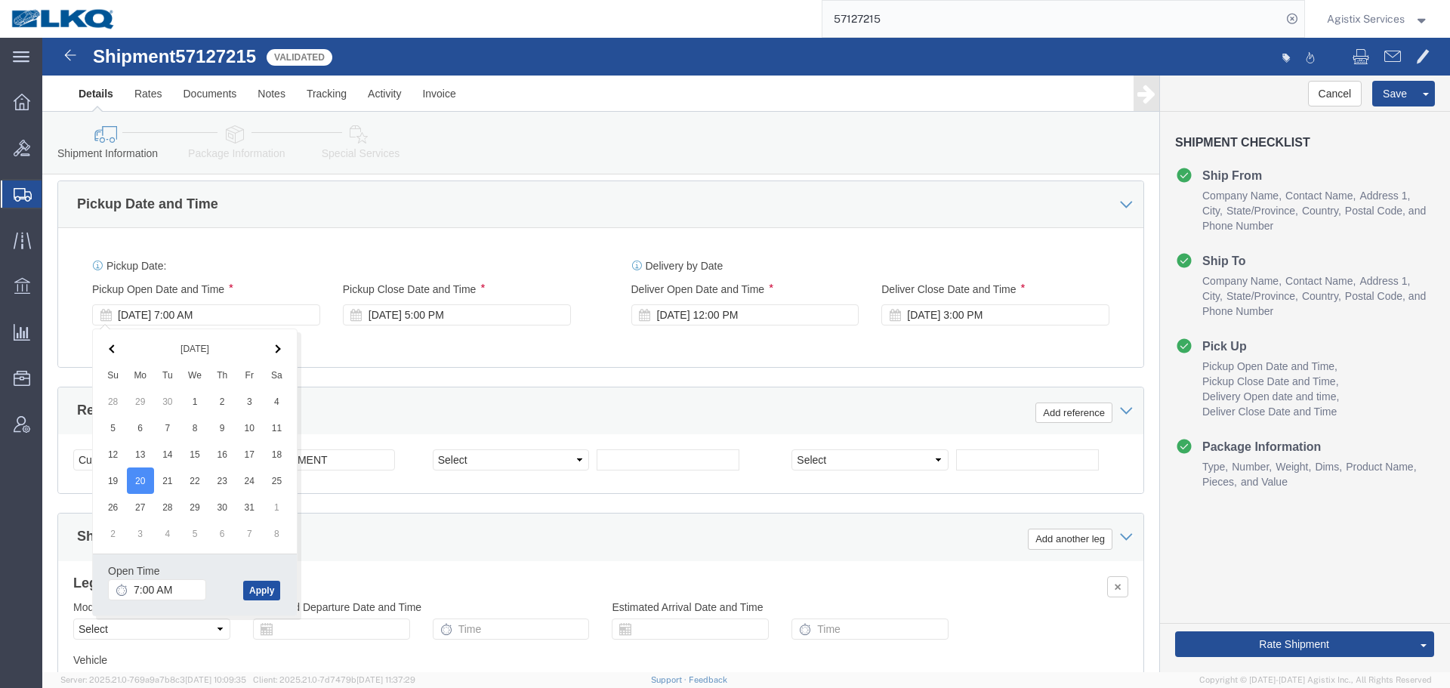
click button "Apply"
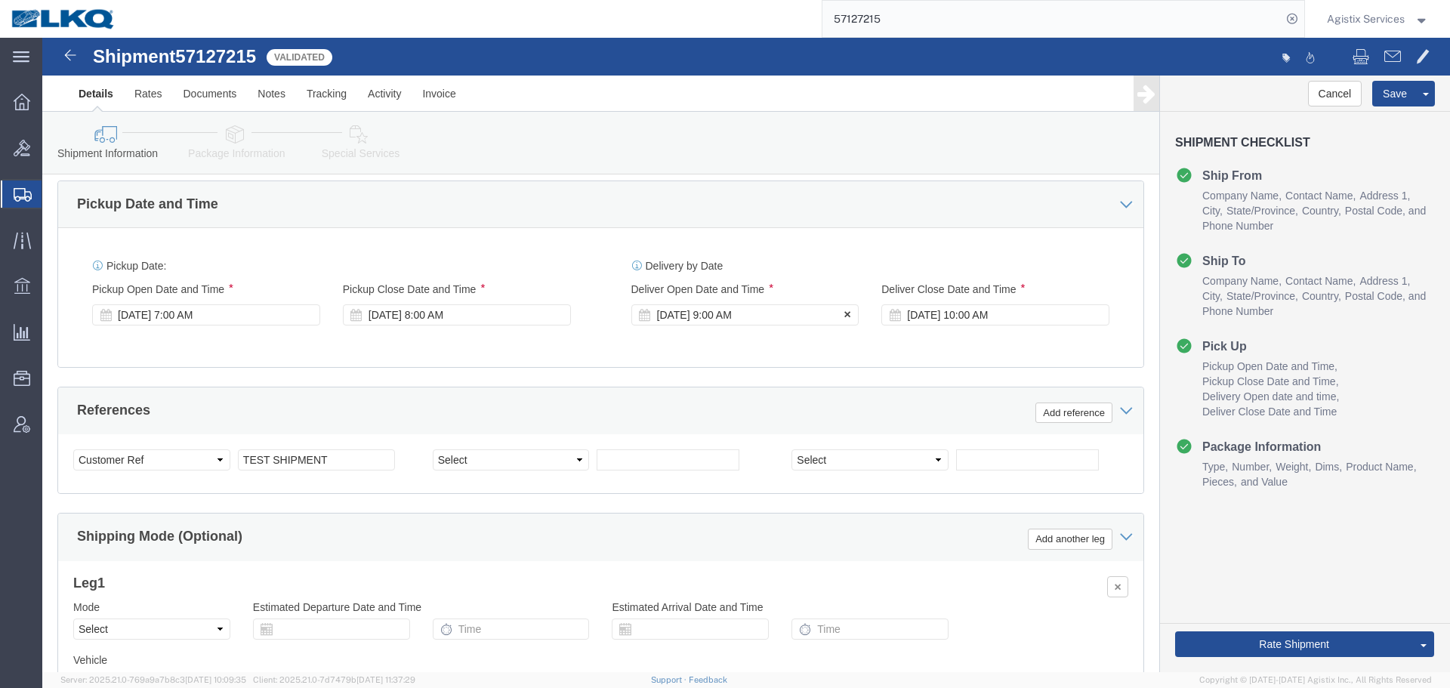
click div "[DATE] 9:00 AM"
click button "Apply"
click div "[DATE] 10:00 AM"
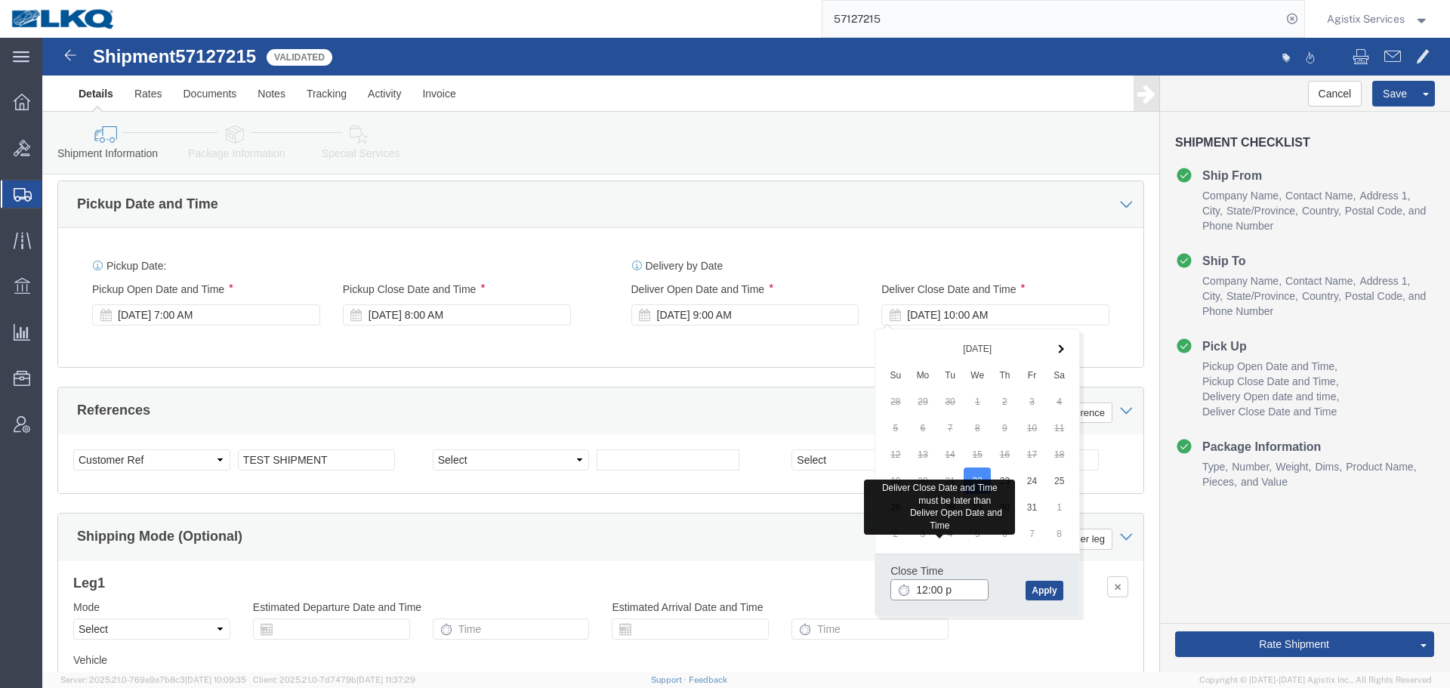
type input "12:00 p"
type input "12:00 PM"
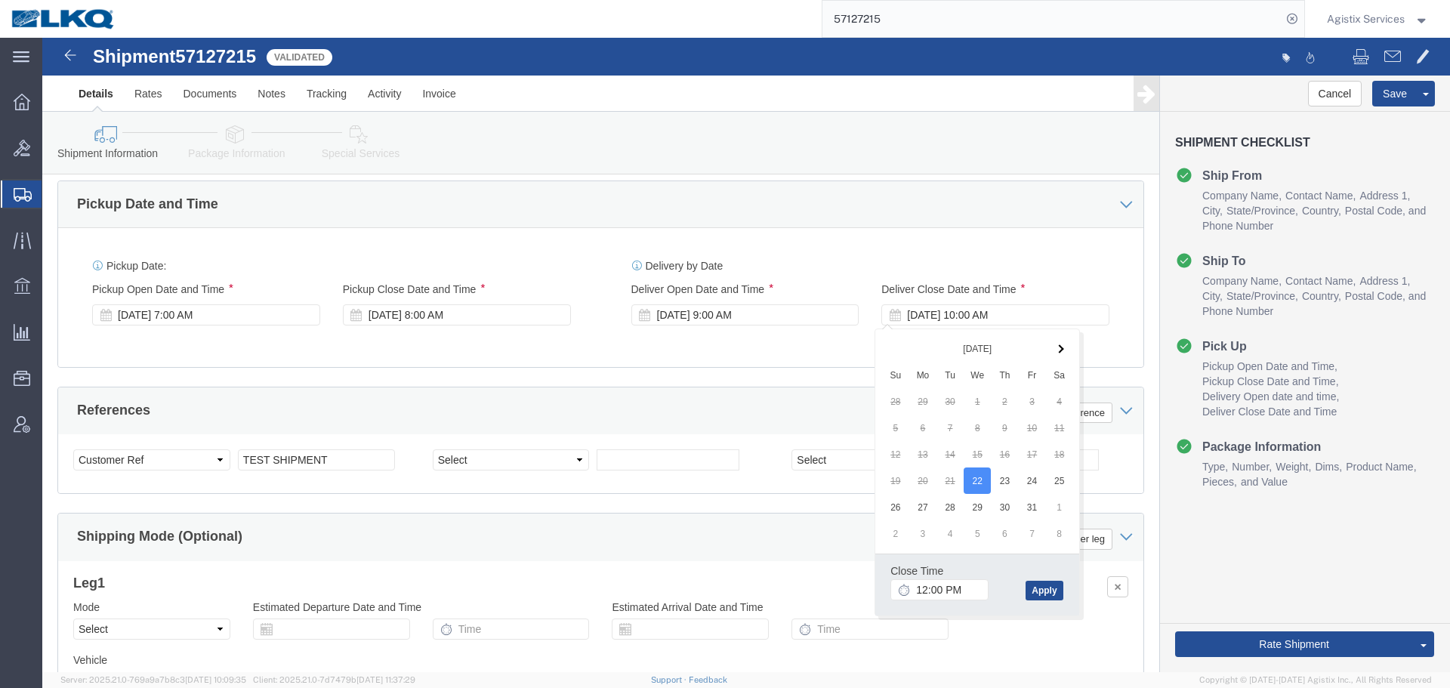
click div "Close Time 12:00 PM [DATE] 10:00 AM - [DATE] 10:00 AM Cancel Apply"
click button "Apply"
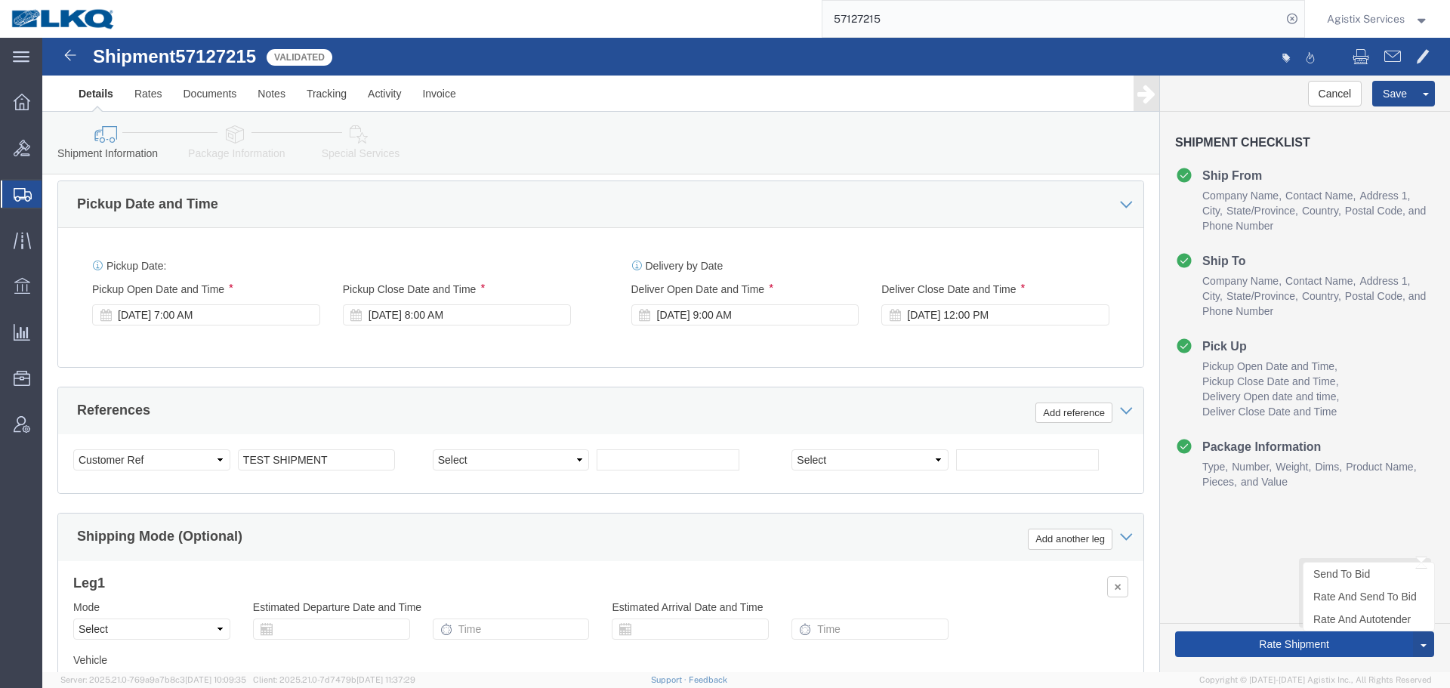
click button "Rate Shipment"
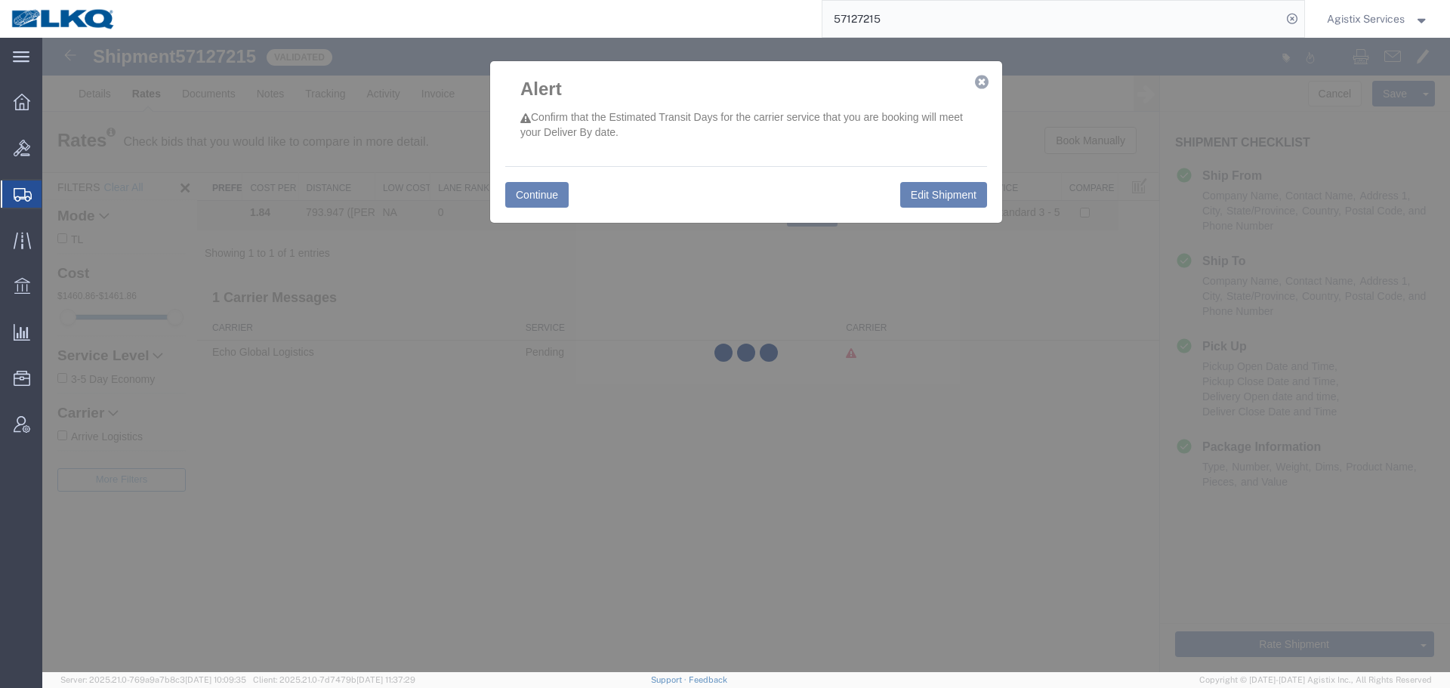
scroll to position [0, 0]
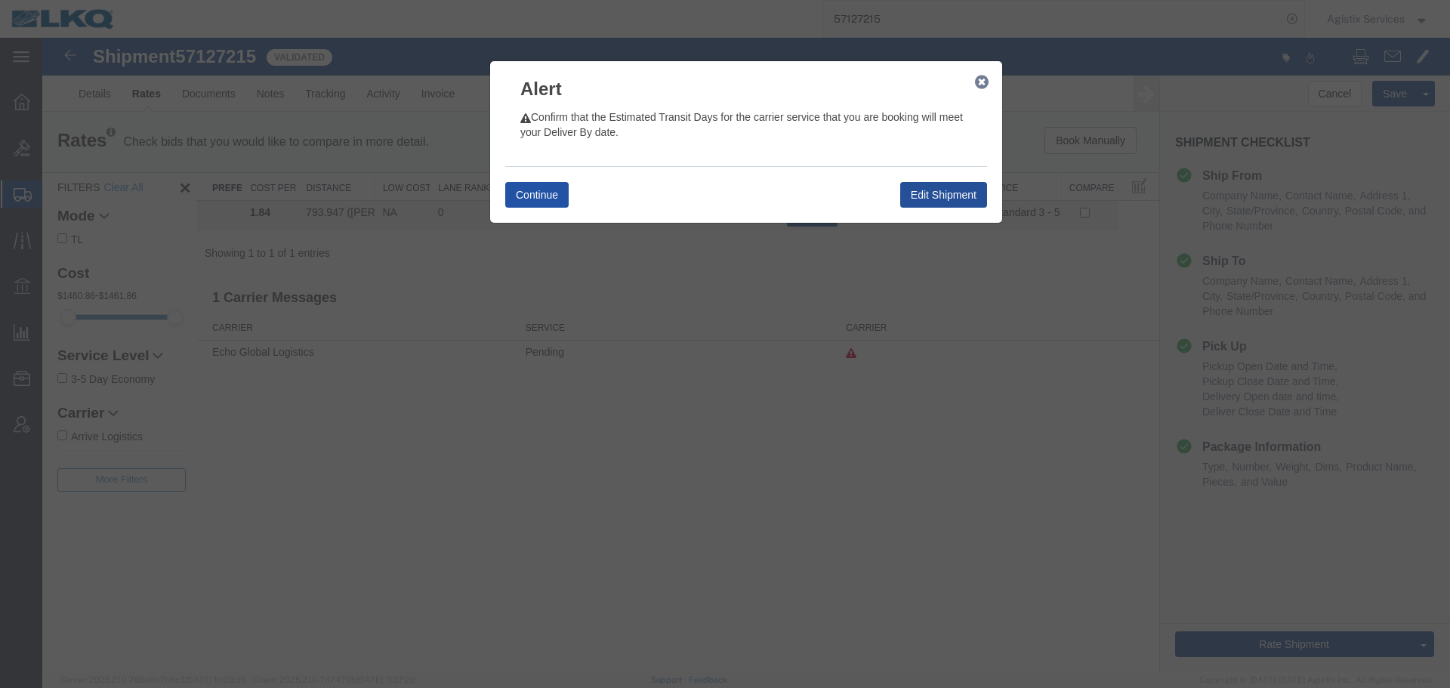
click at [529, 186] on button "Continue" at bounding box center [536, 195] width 63 height 26
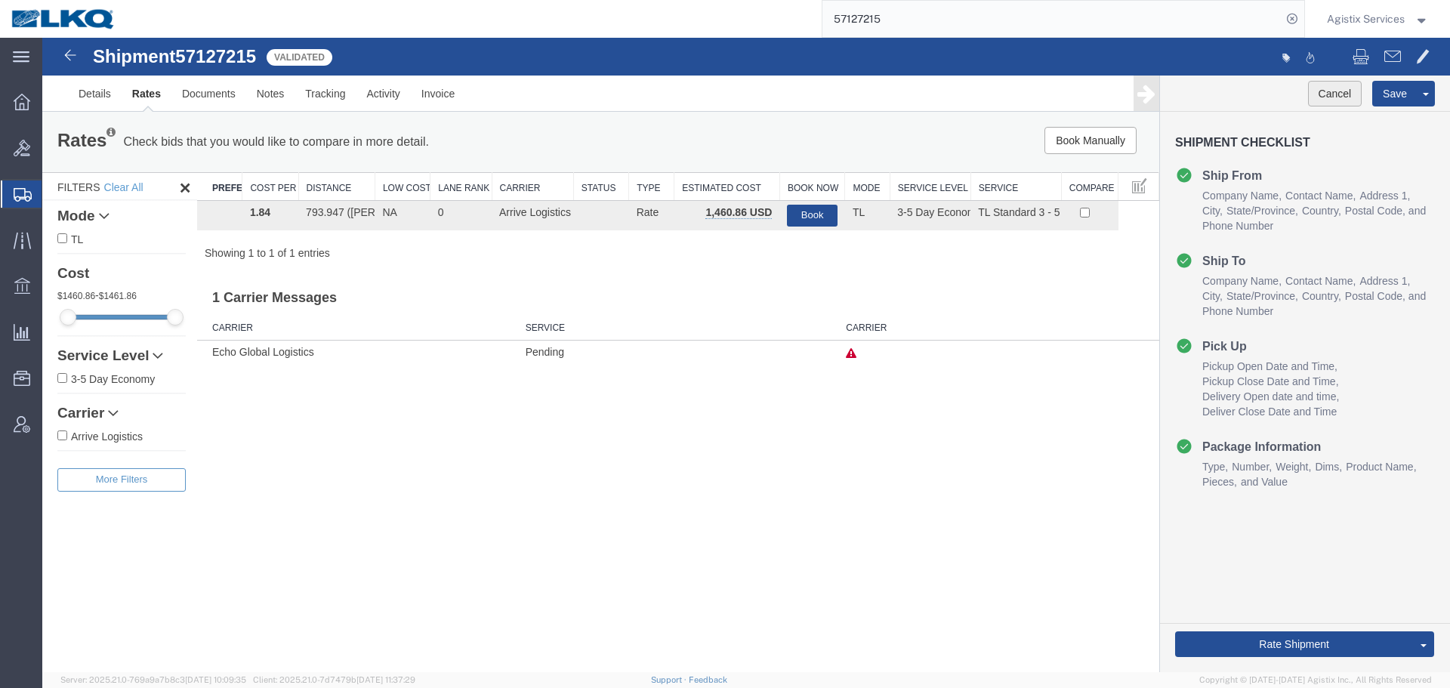
click at [1326, 100] on button "Cancel" at bounding box center [1335, 94] width 54 height 26
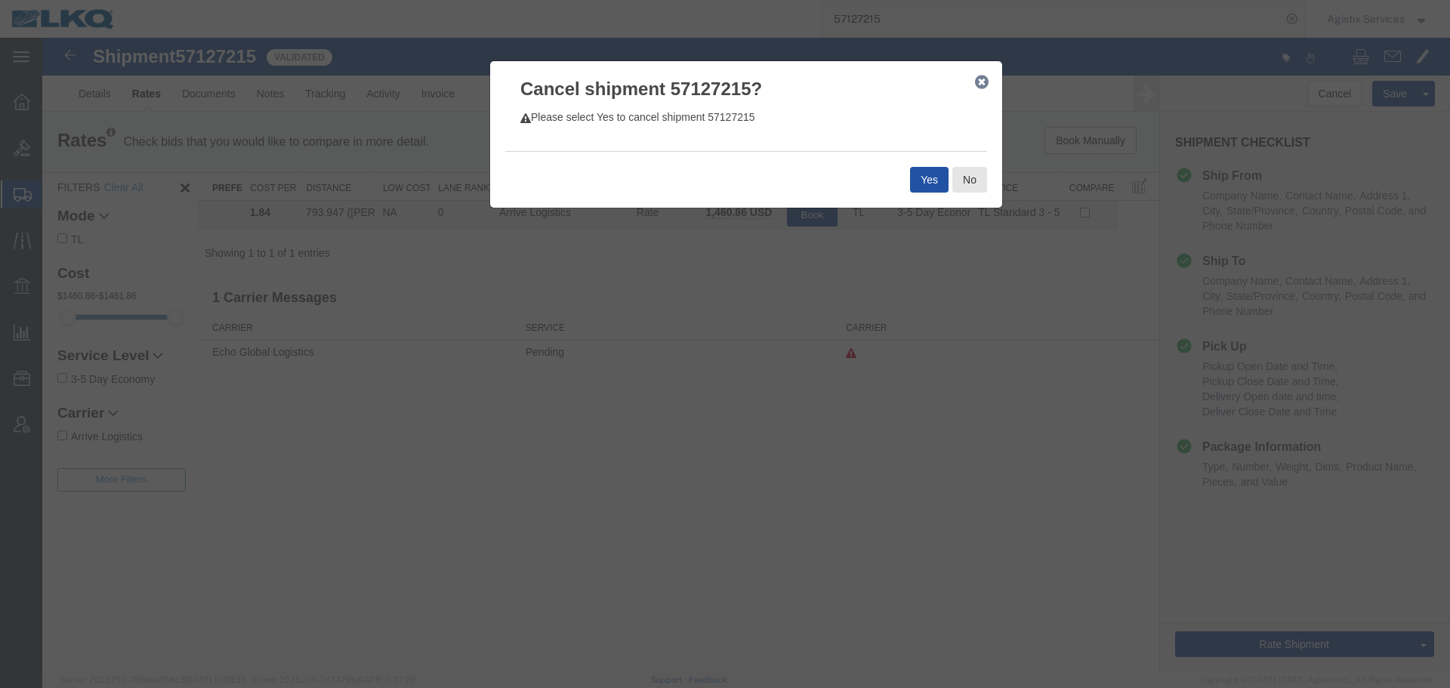
click at [934, 172] on button "Yes" at bounding box center [929, 180] width 39 height 26
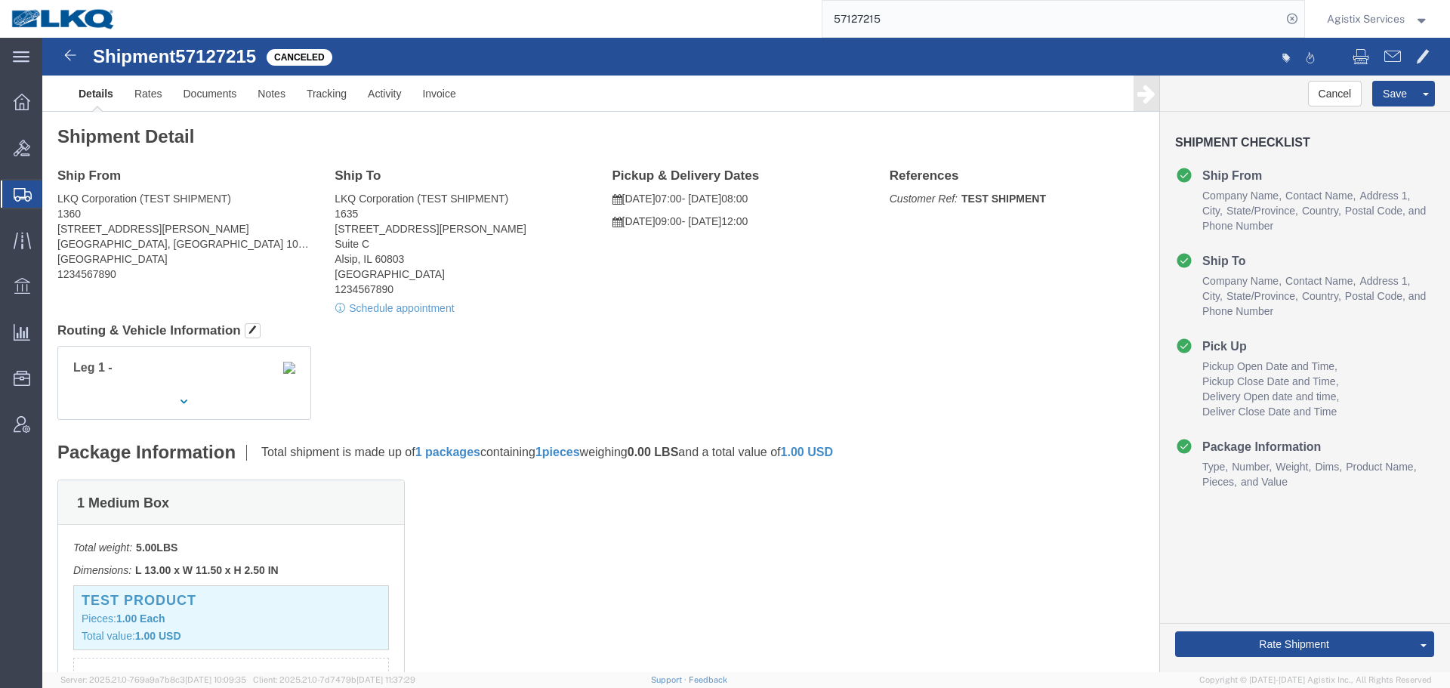
click at [1335, 8] on div "Agistix Services" at bounding box center [1377, 19] width 125 height 38
click at [1352, 20] on span "Agistix Services" at bounding box center [1366, 19] width 78 height 17
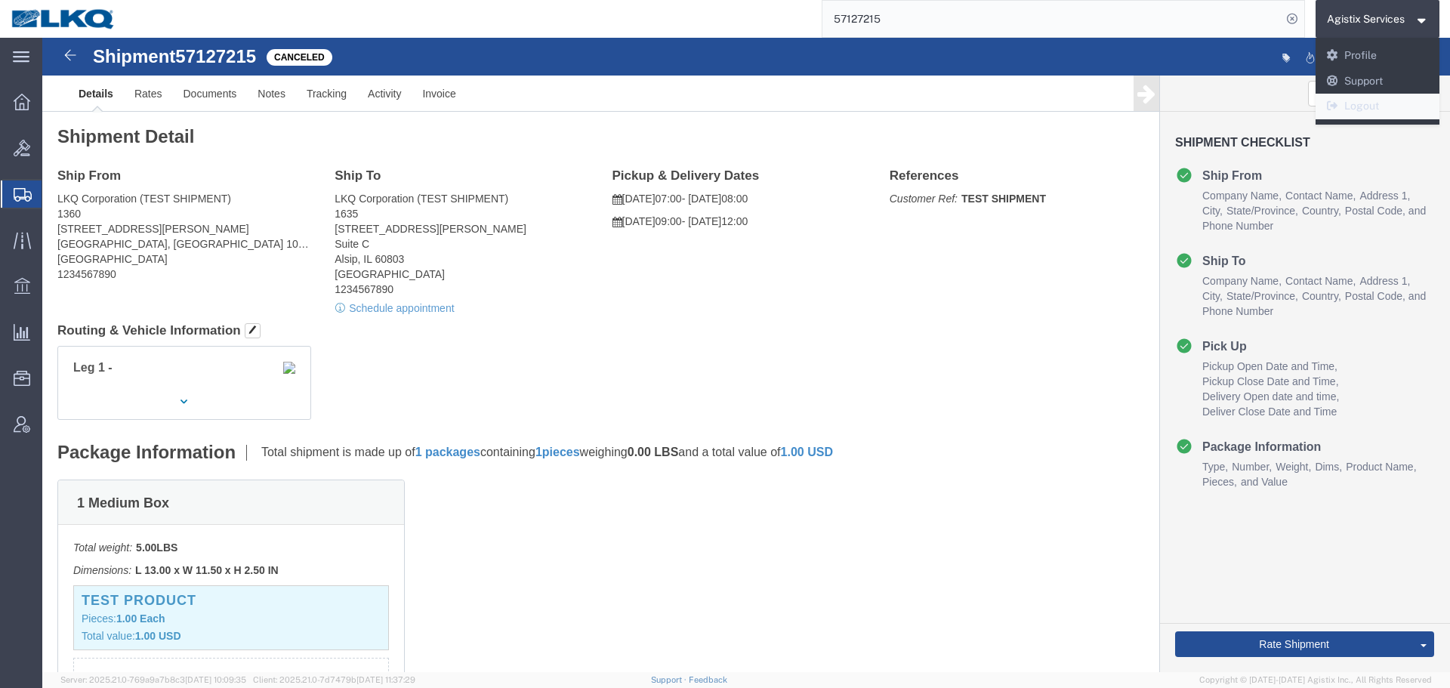
drag, startPoint x: 1366, startPoint y: 106, endPoint x: 979, endPoint y: 5, distance: 399.5
click at [1366, 106] on link "Logout" at bounding box center [1377, 107] width 125 height 26
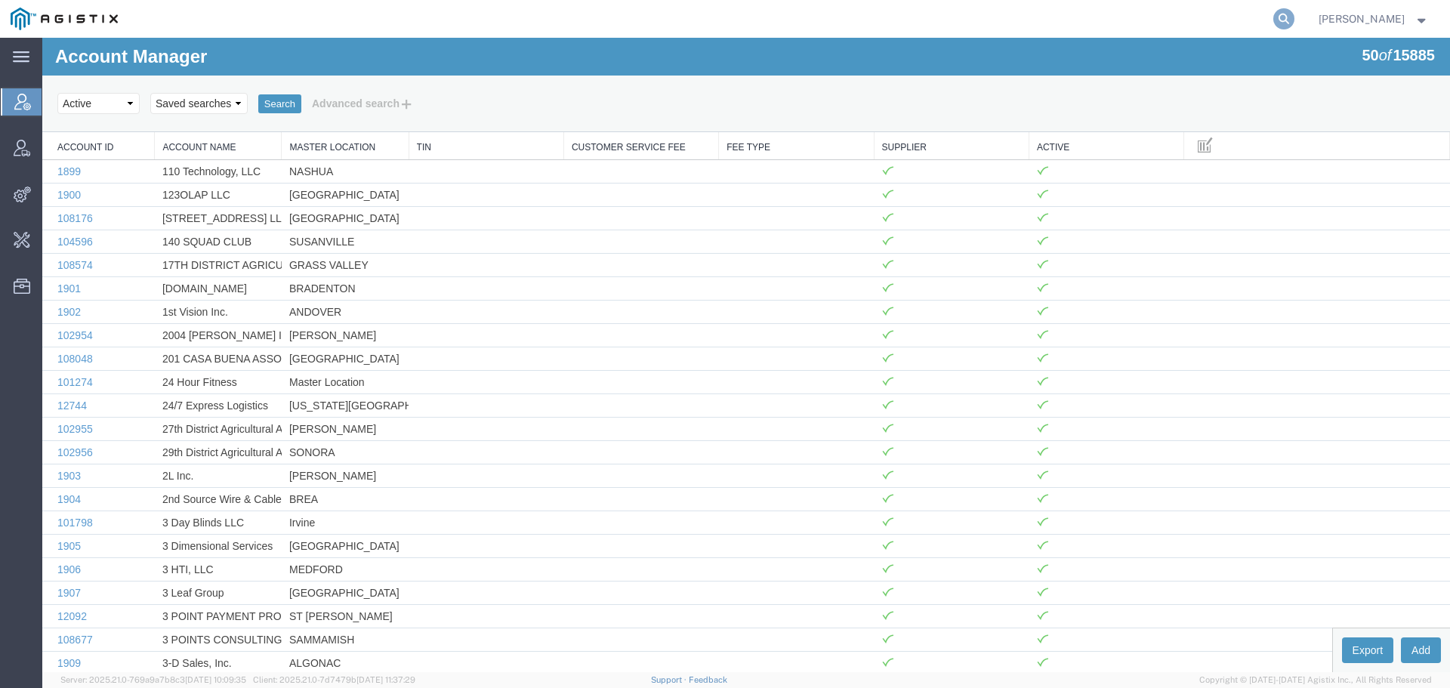
click at [1294, 14] on icon at bounding box center [1283, 18] width 21 height 21
type input "offline@pgw"
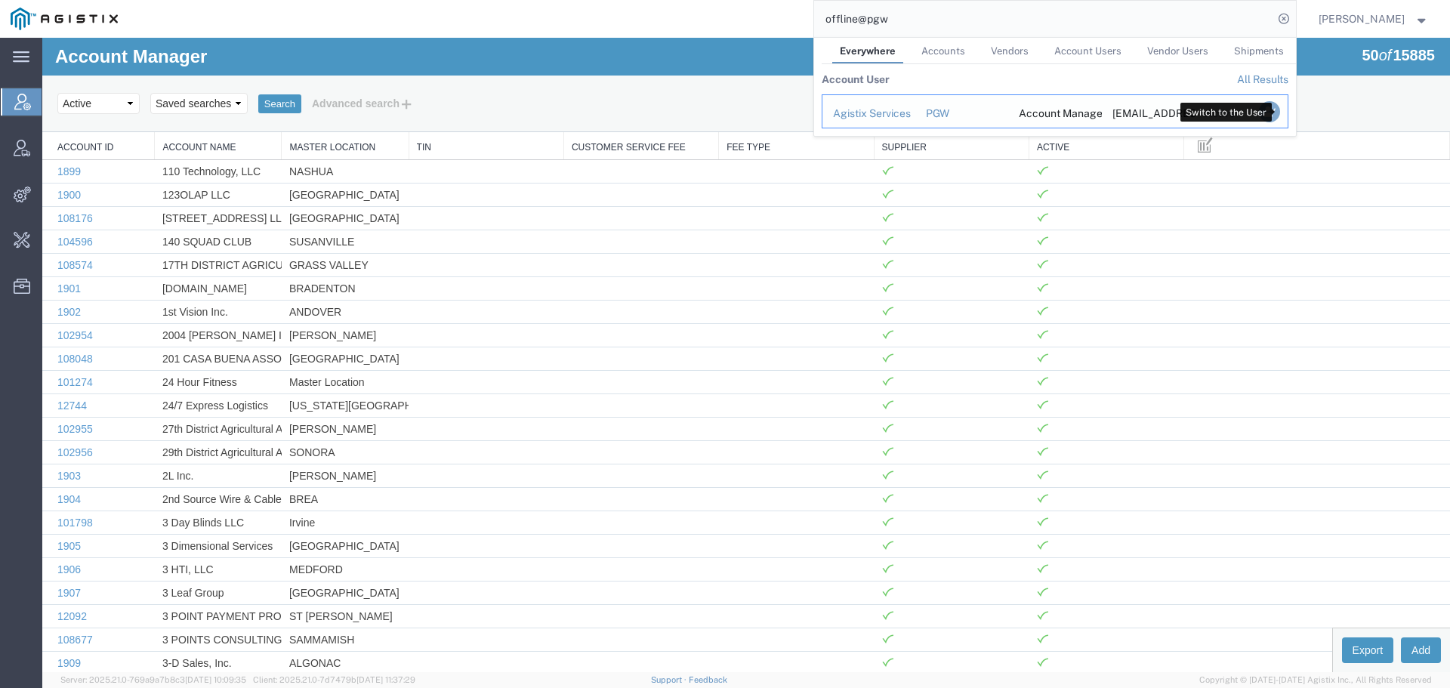
click at [1275, 108] on icon "Search Results" at bounding box center [1268, 111] width 21 height 21
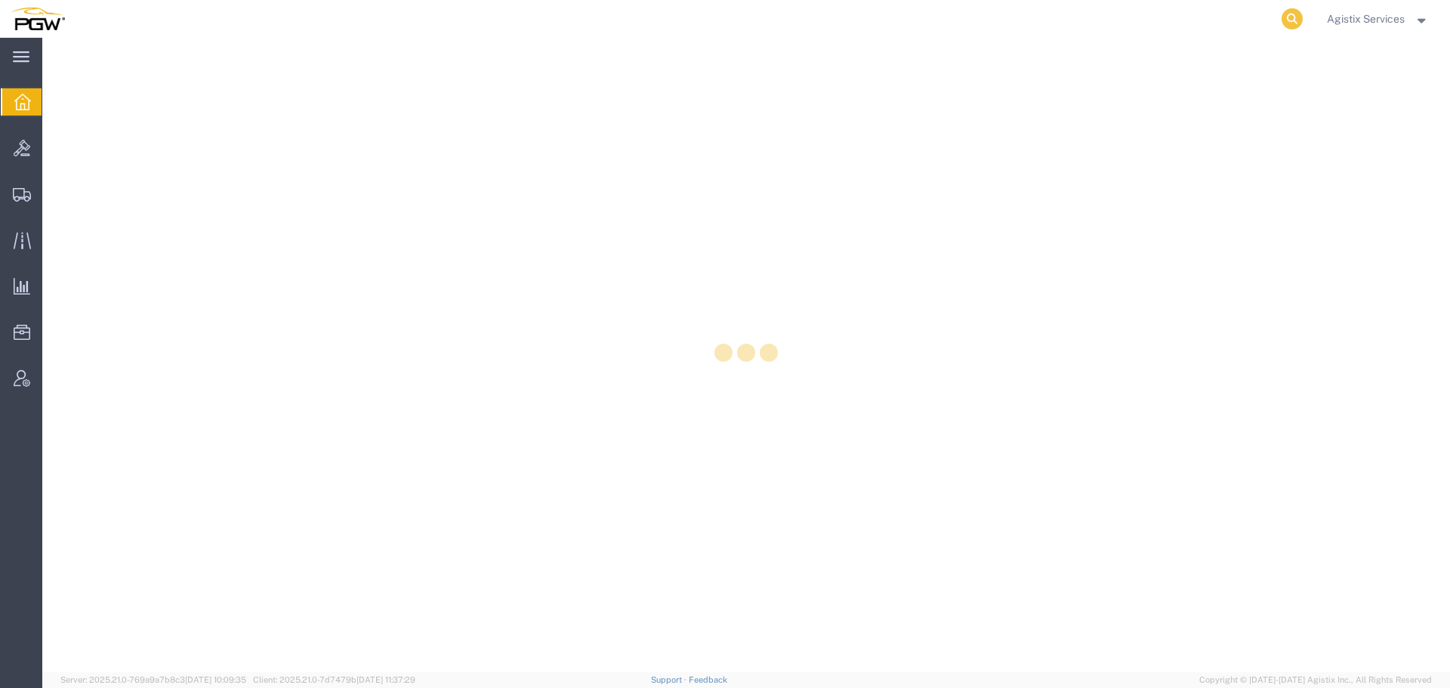
click at [1297, 20] on icon at bounding box center [1291, 18] width 21 height 21
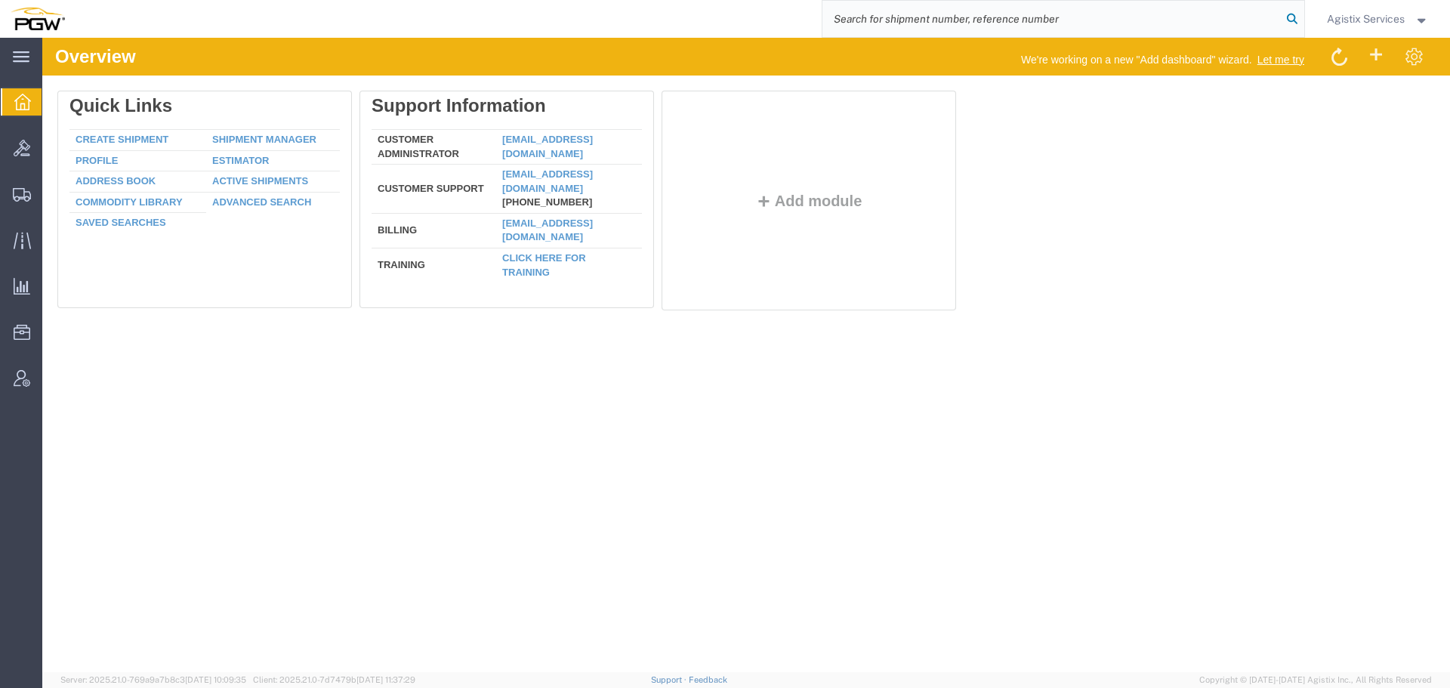
paste input "944106964"
type input "944106964"
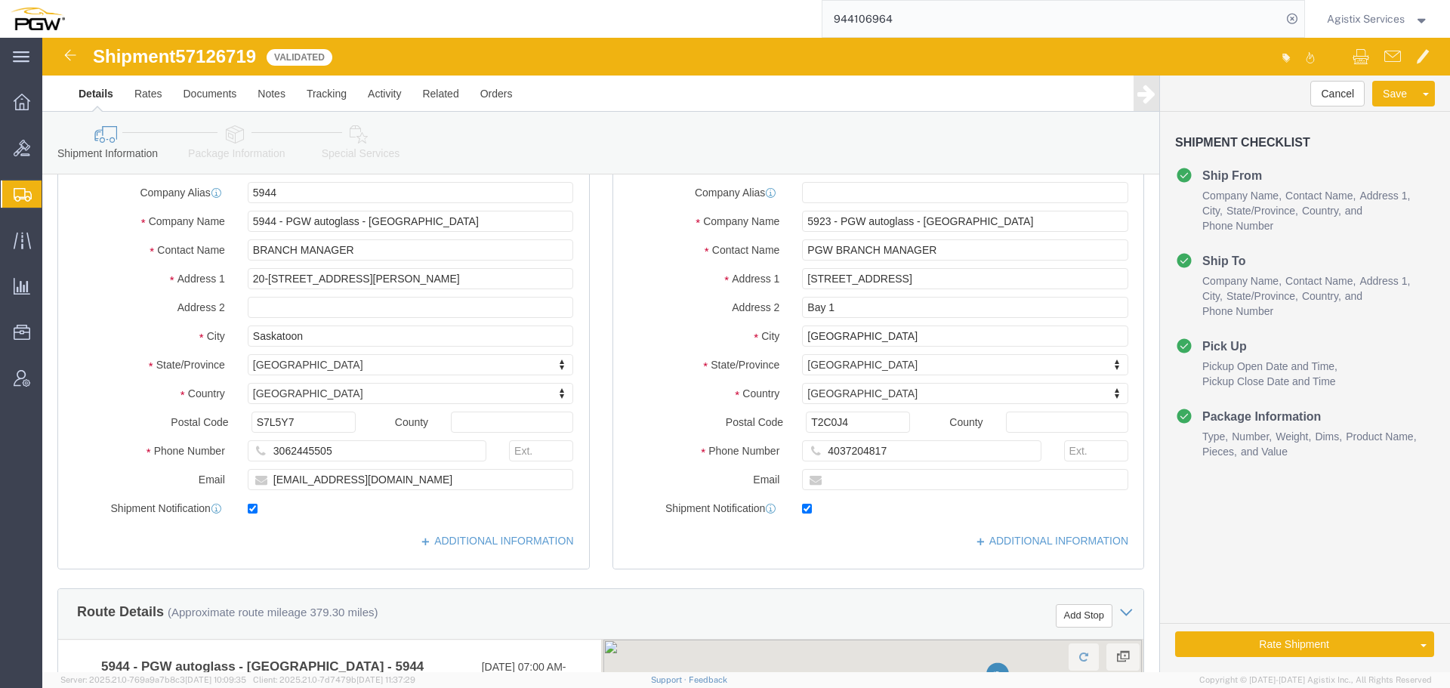
select select "28523"
select select "28509"
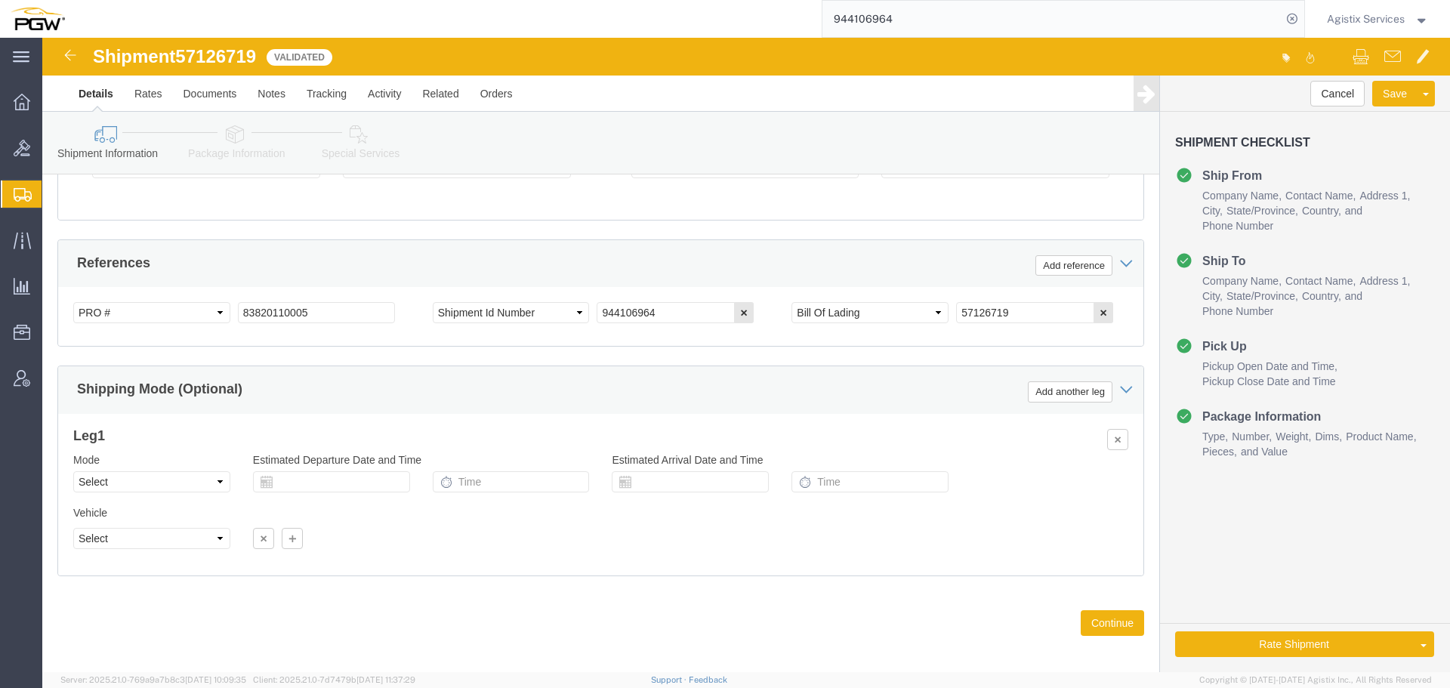
scroll to position [903, 0]
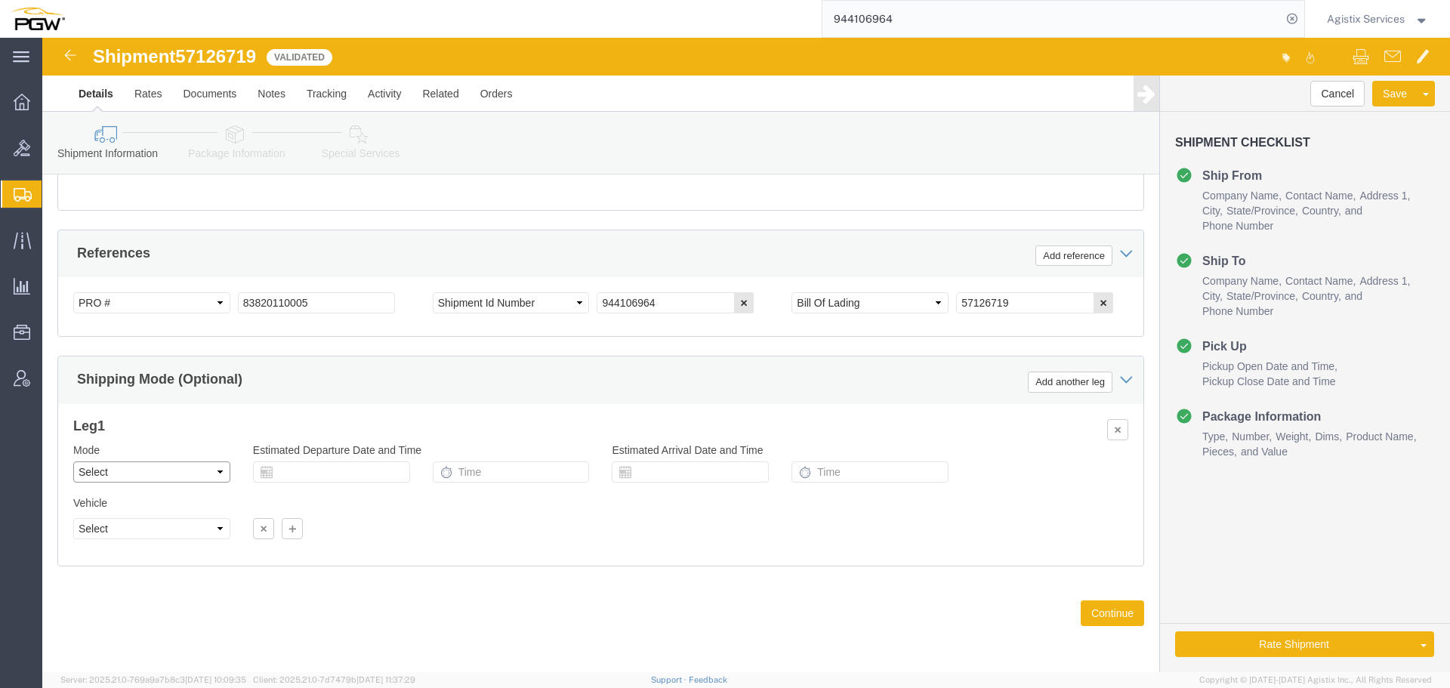
click select "Select Air Less than Truckload Multi-Leg Ocean Freight Rail Small Parcel Truckl…"
select select "LTL"
click select "Select Air Less than Truckload Multi-Leg Ocean Freight Rail Small Parcel Truckl…"
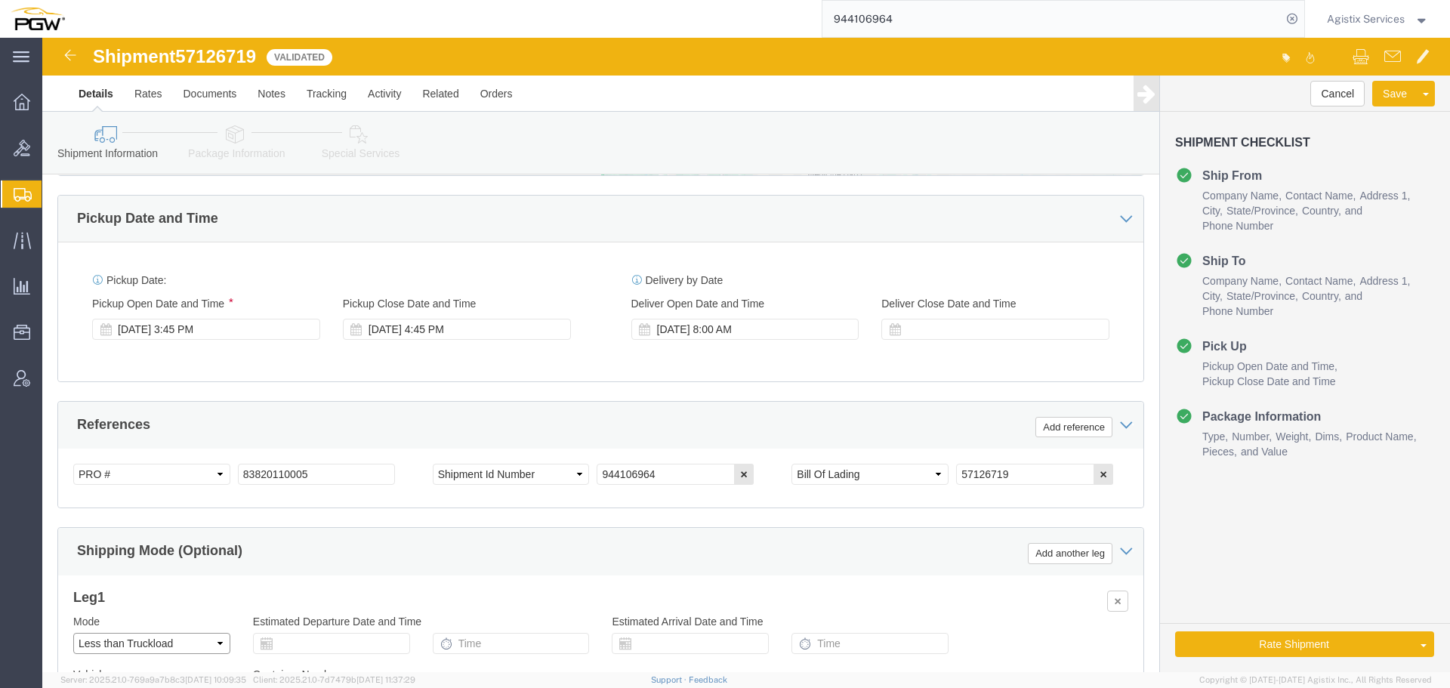
scroll to position [641, 0]
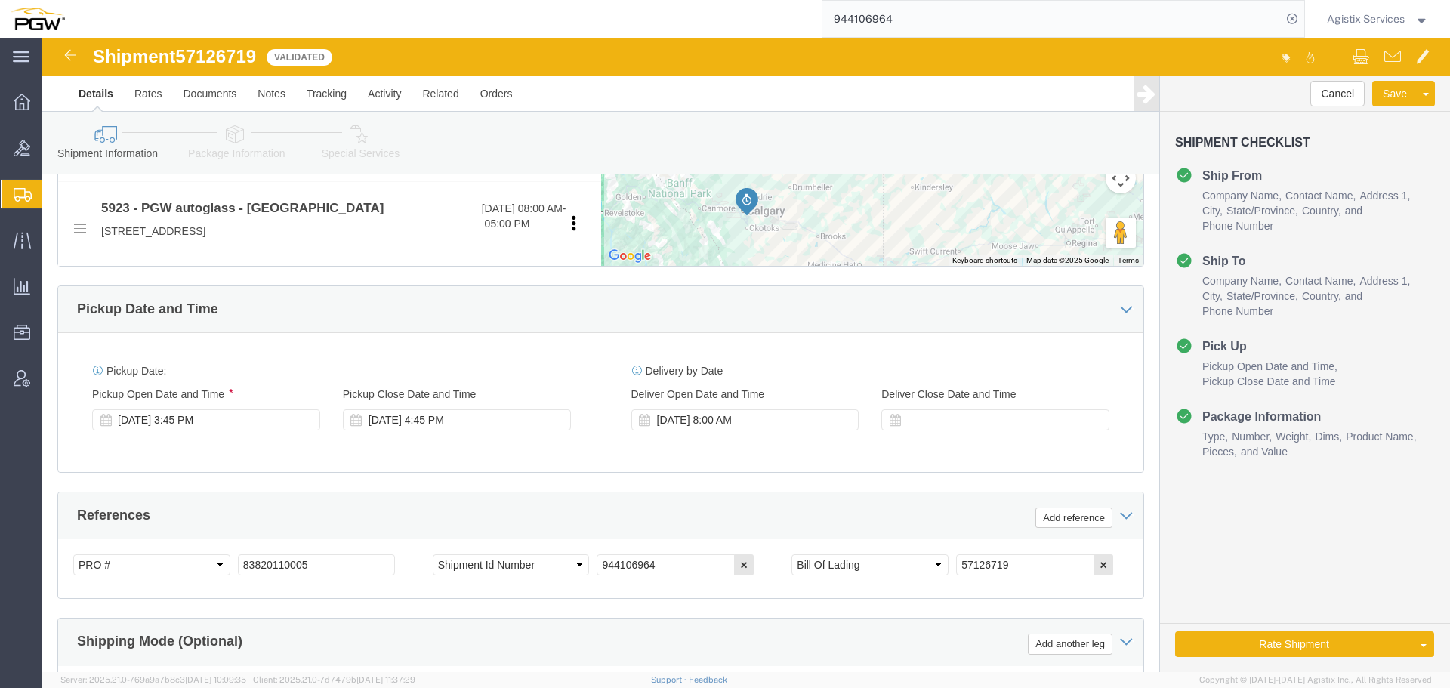
click link "Package Information"
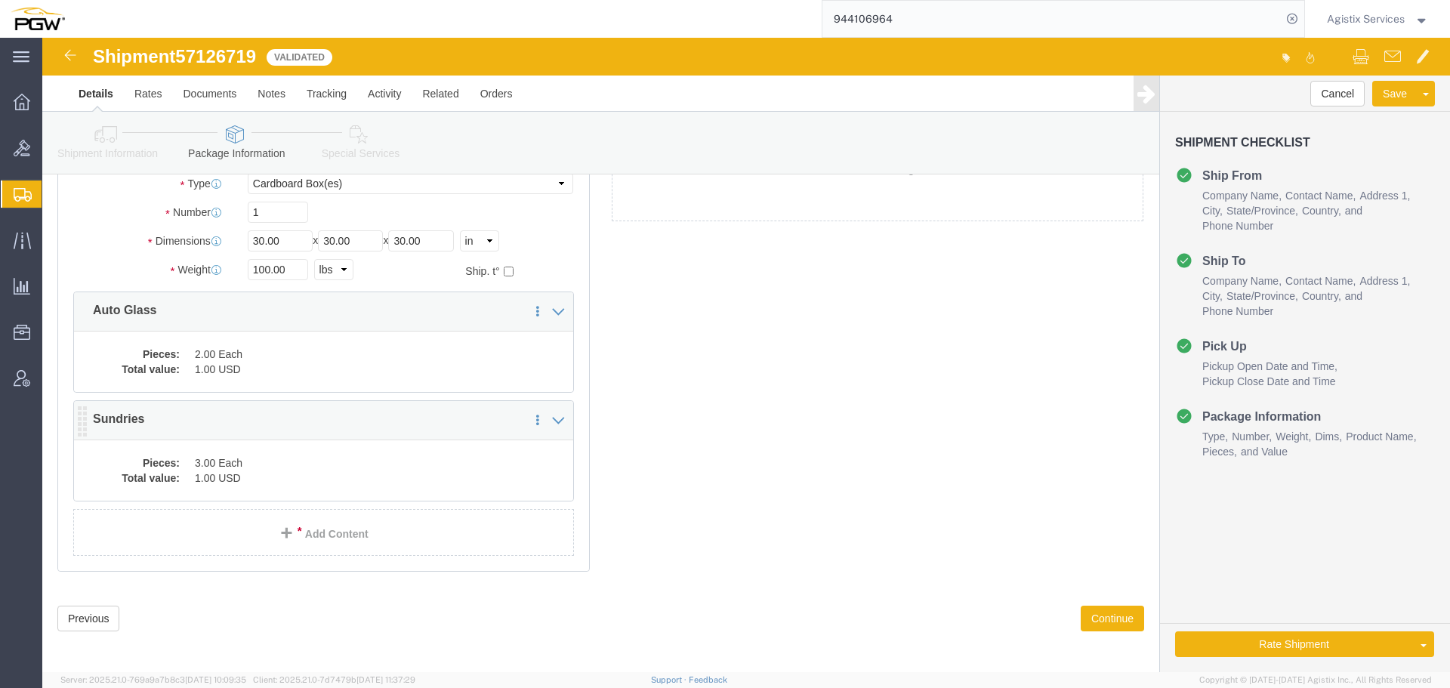
scroll to position [123, 0]
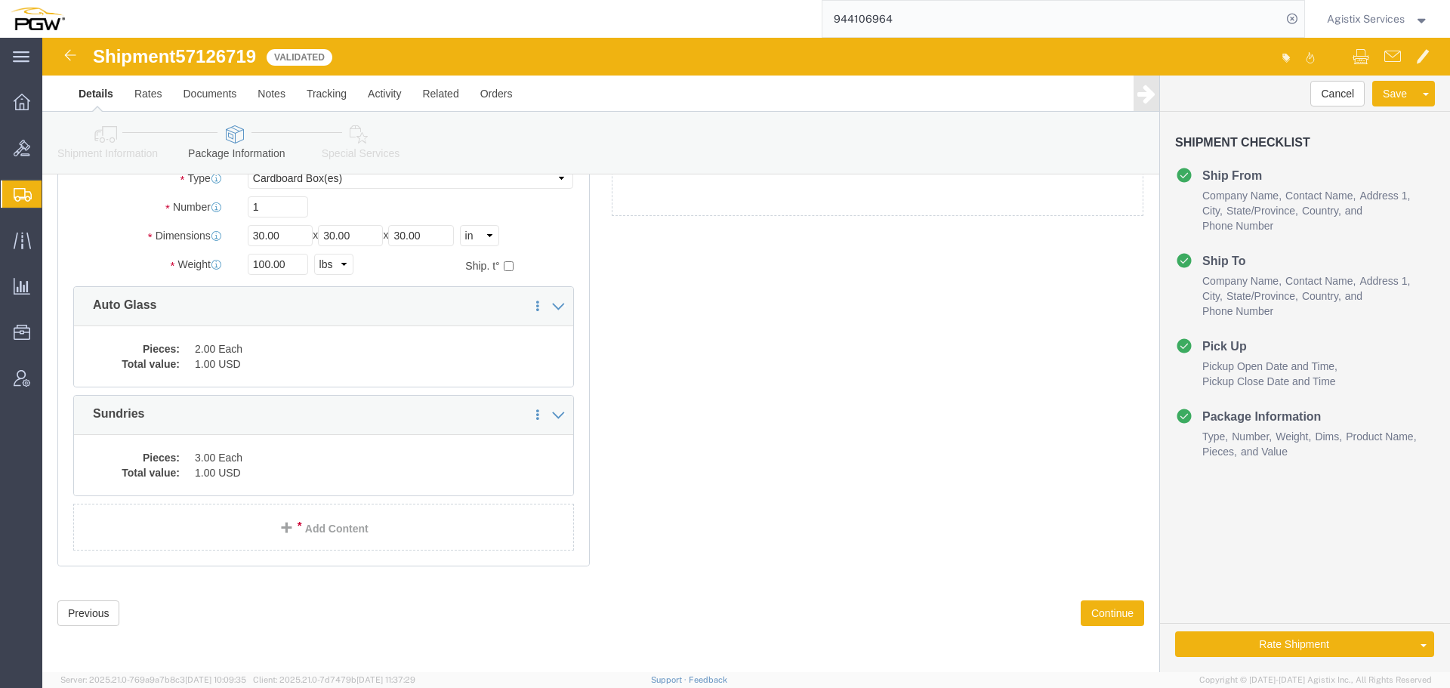
click link "Shipment Information"
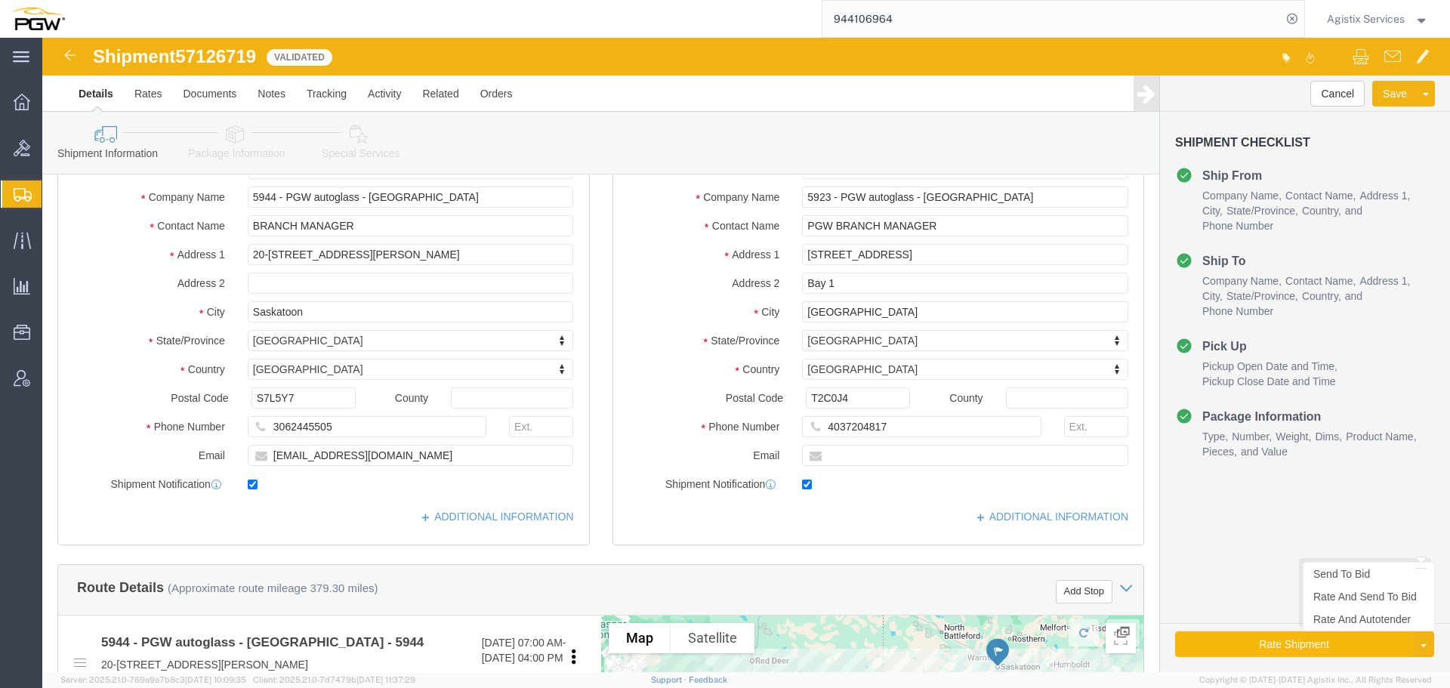
click button "Rate Shipment"
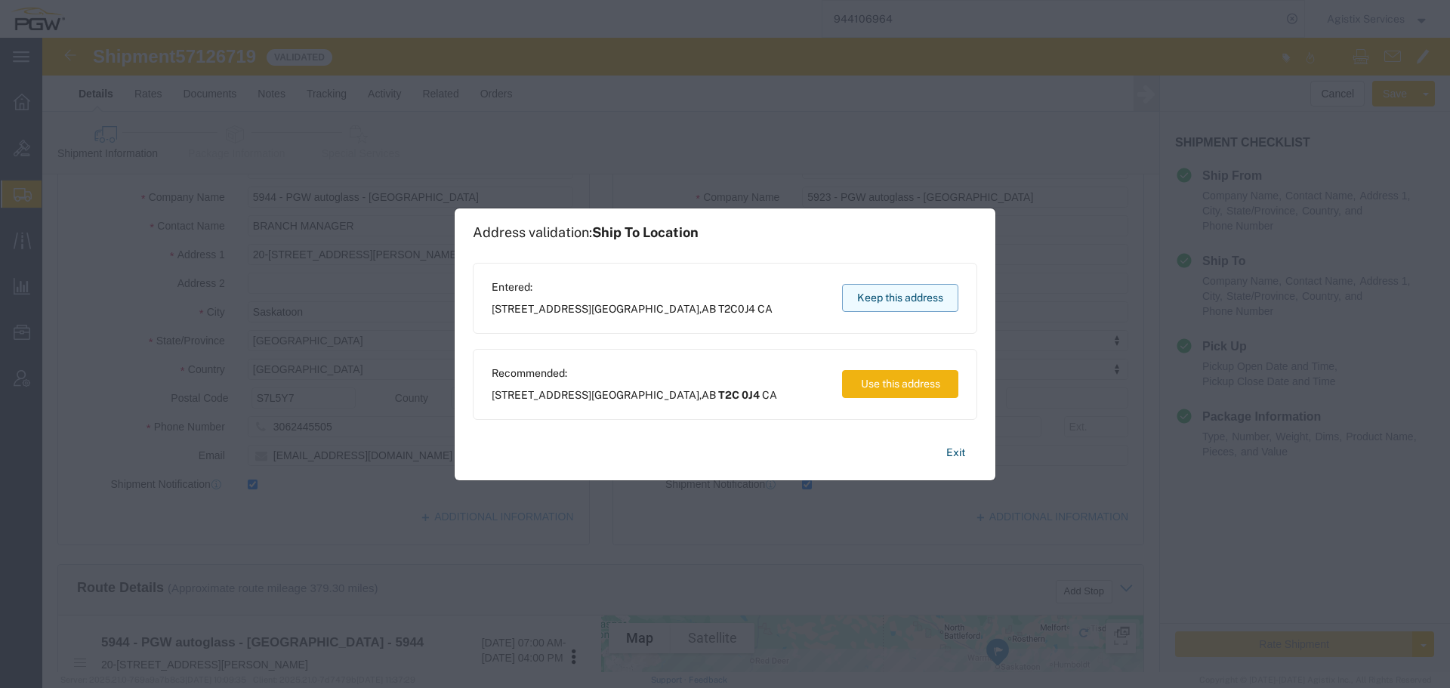
click at [919, 303] on button "Keep this address" at bounding box center [900, 298] width 116 height 28
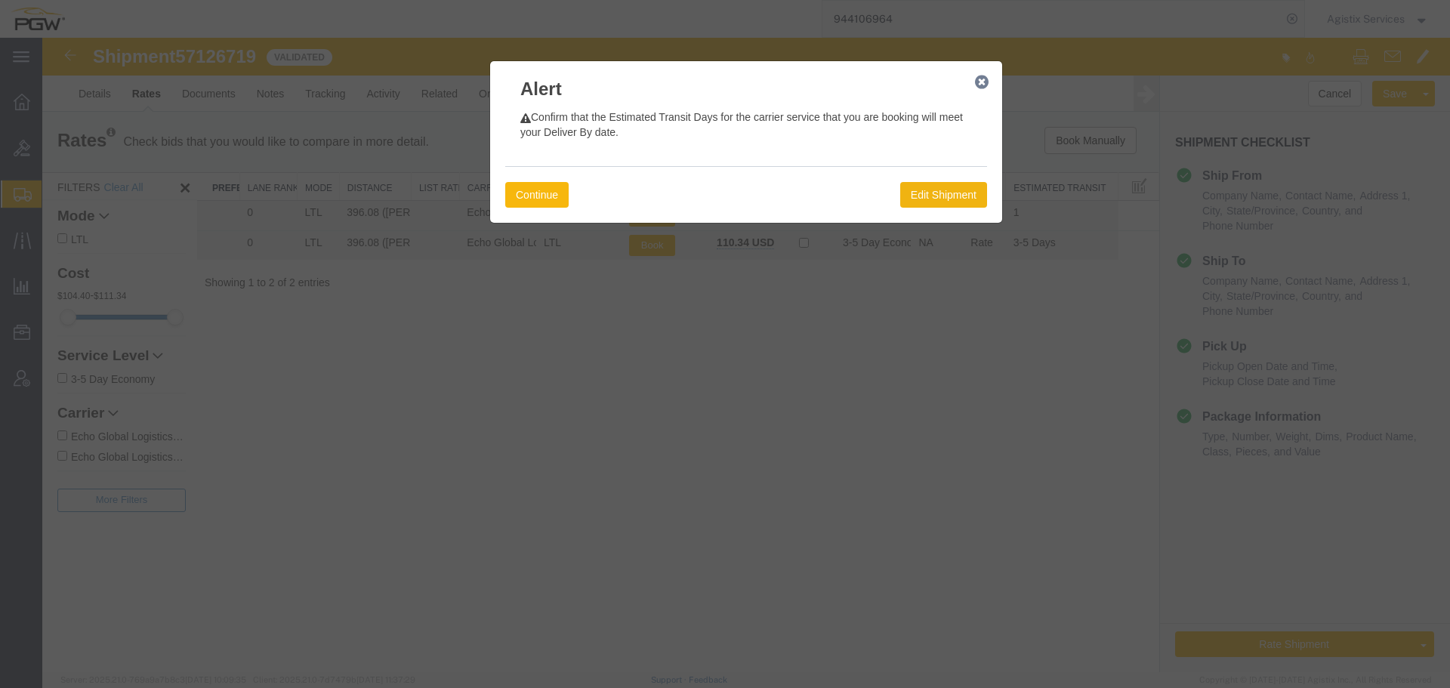
click at [547, 187] on button "Continue" at bounding box center [536, 195] width 63 height 26
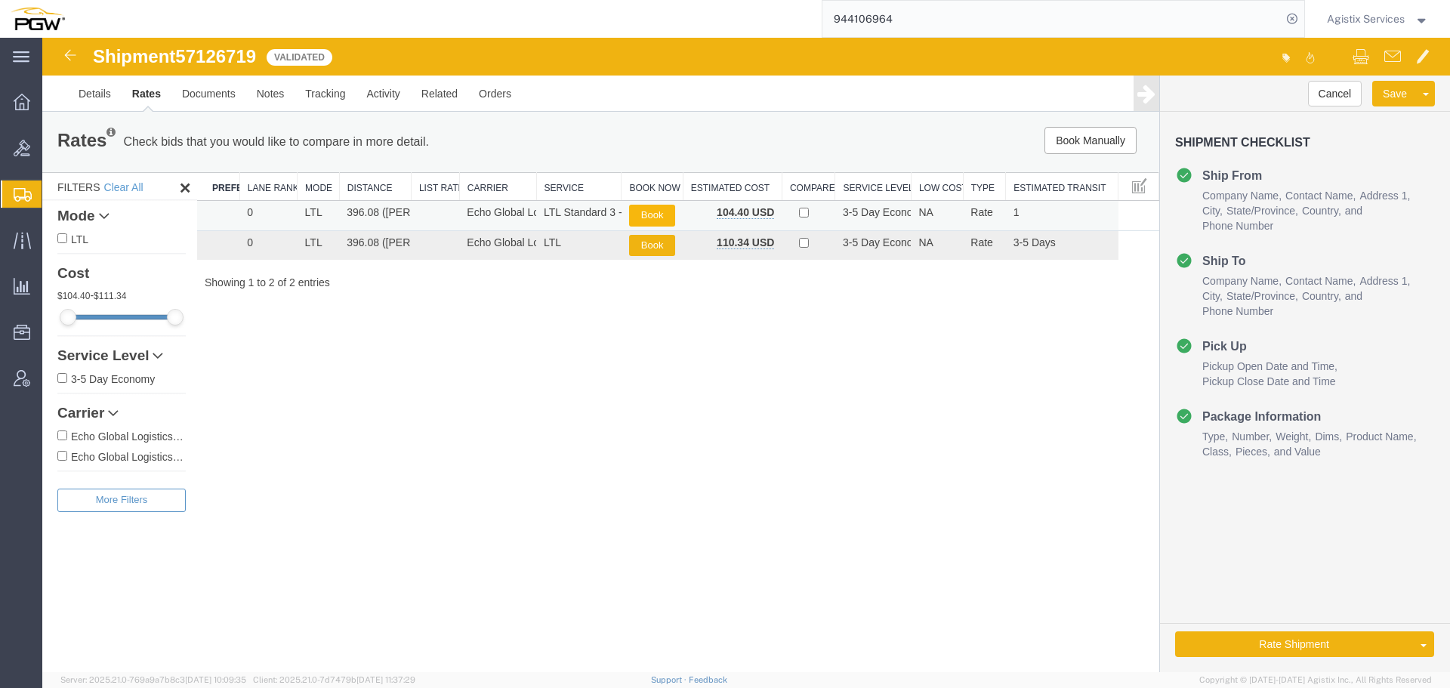
click at [643, 216] on button "Book" at bounding box center [652, 216] width 46 height 22
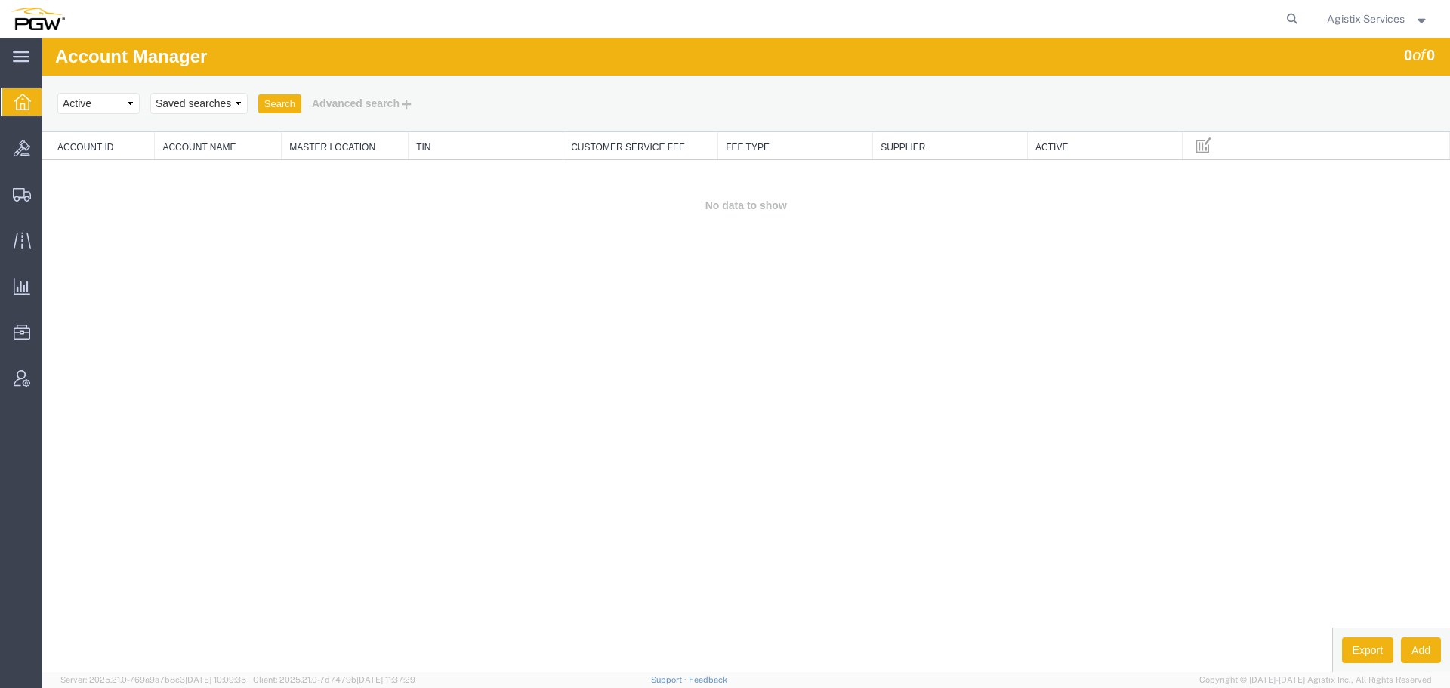
click at [1389, 23] on span "Agistix Services" at bounding box center [1366, 19] width 78 height 17
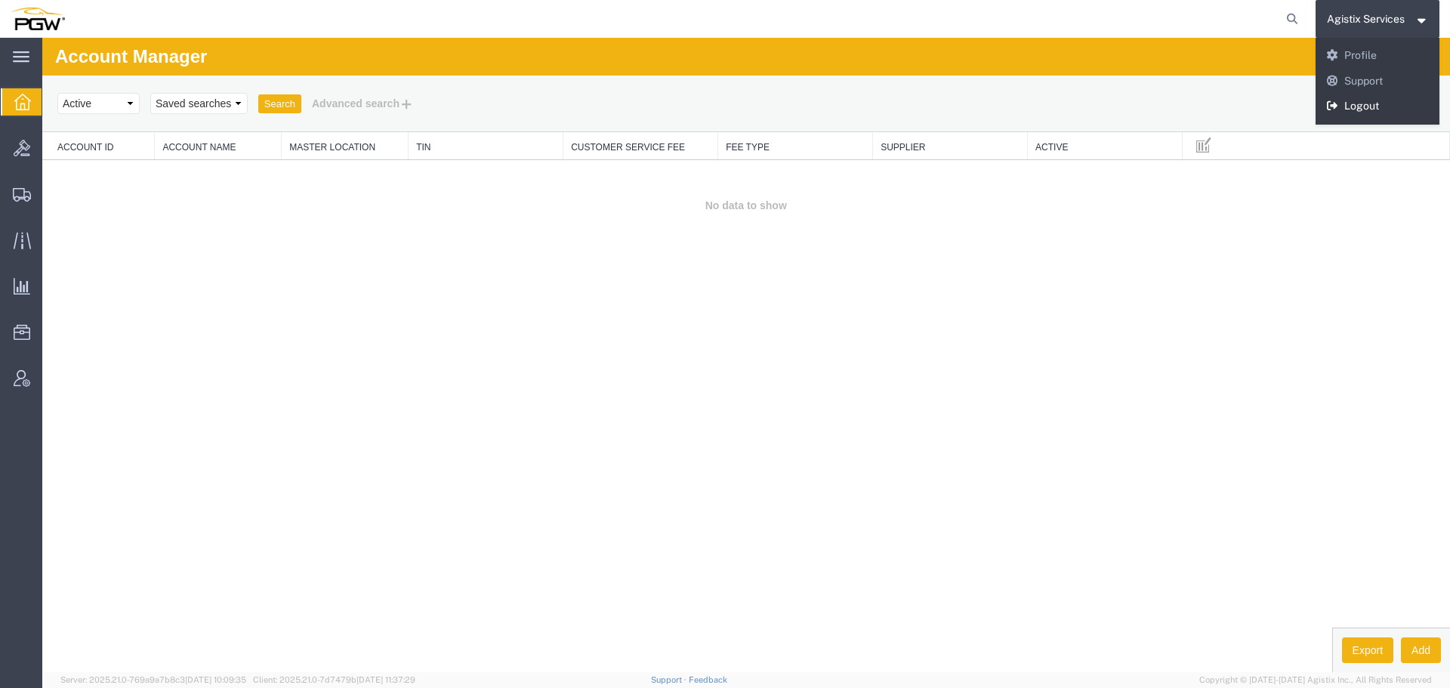
click at [1381, 96] on link "Logout" at bounding box center [1377, 107] width 125 height 26
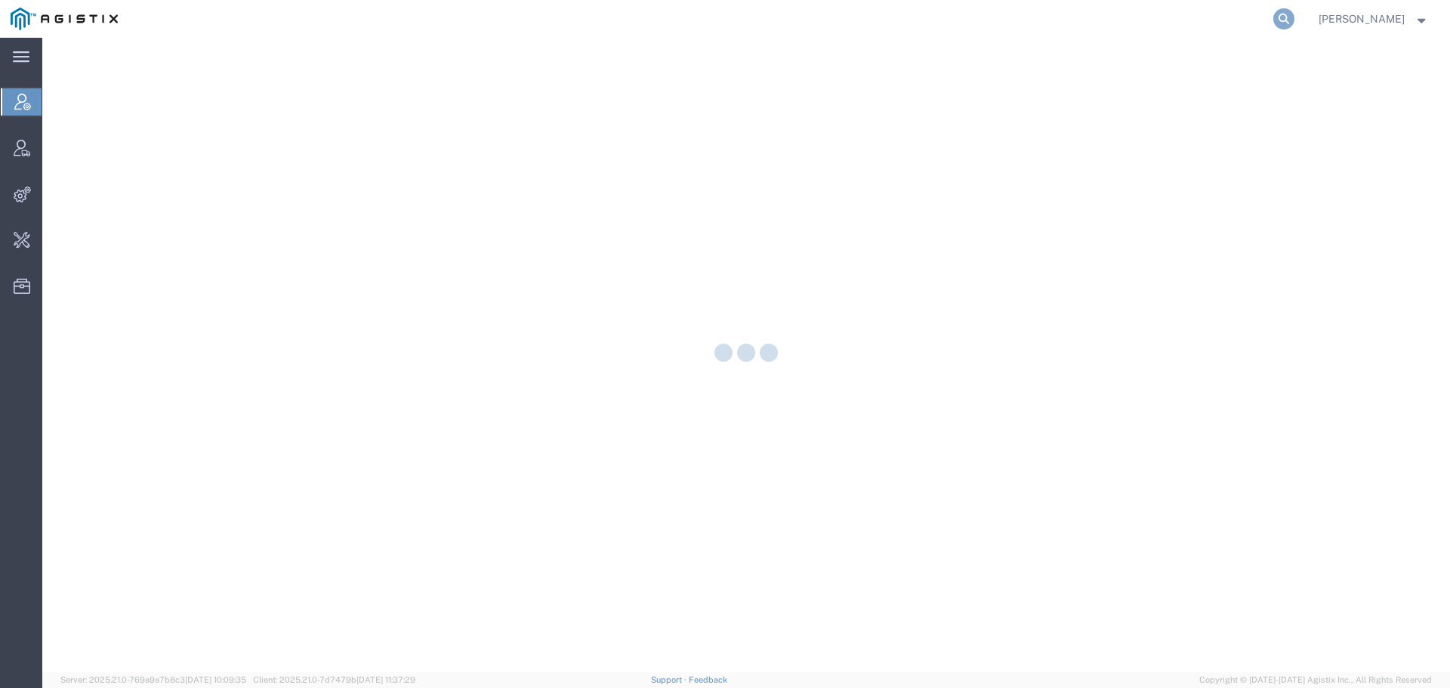
click at [1294, 23] on icon at bounding box center [1283, 18] width 21 height 21
paste input "57126719"
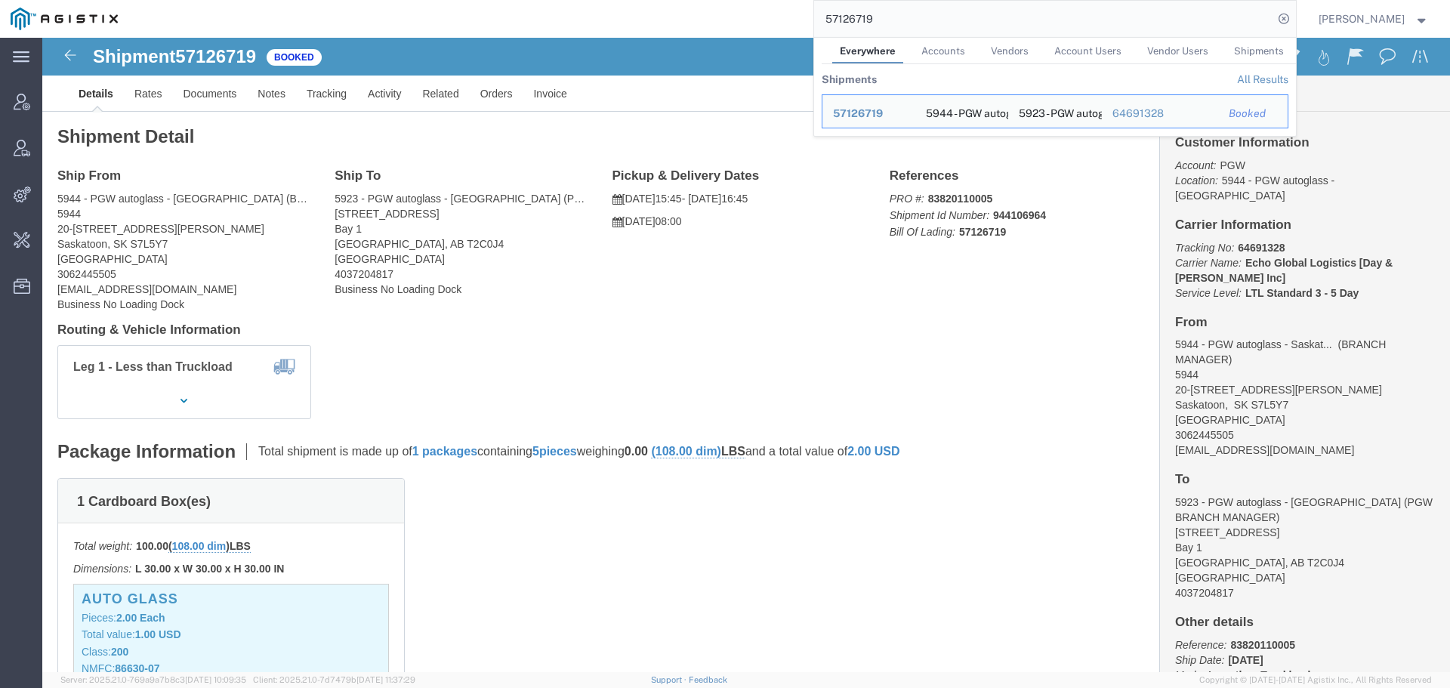
click at [1369, 15] on span "Kayla Donahue" at bounding box center [1361, 19] width 86 height 17
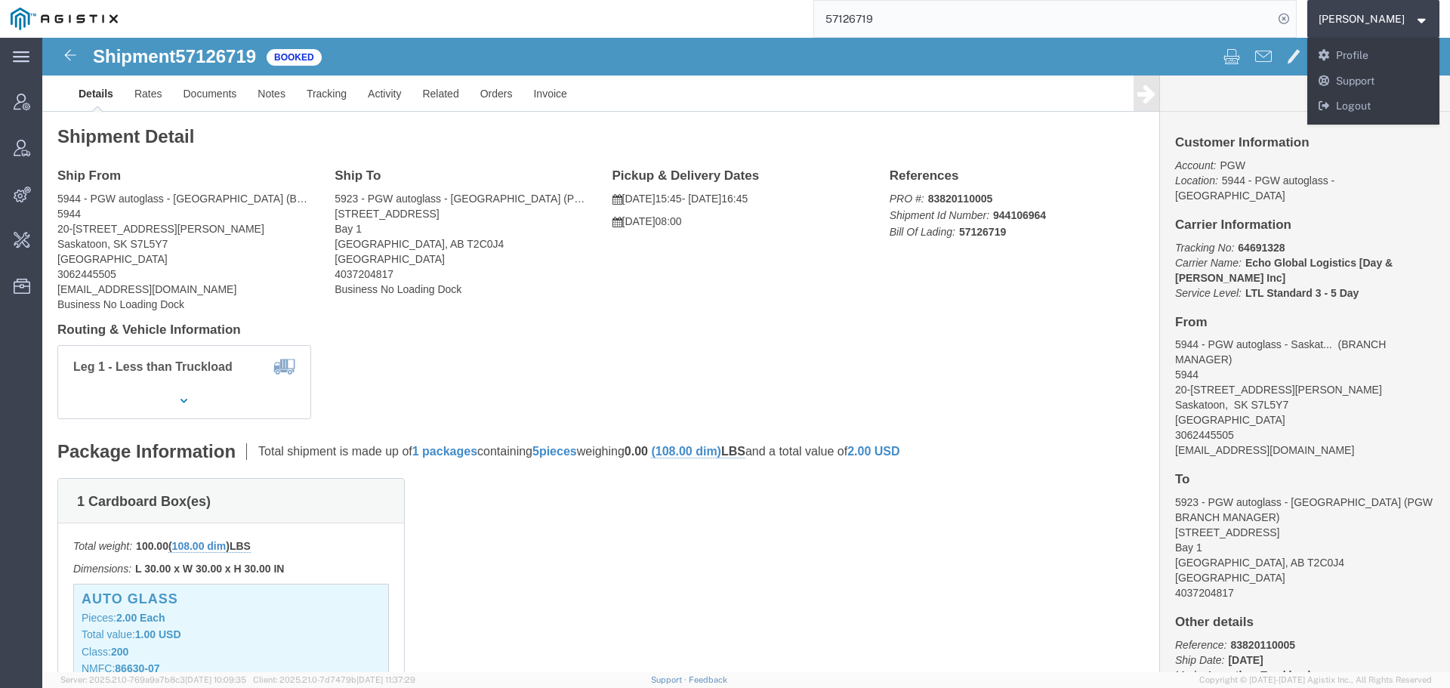
drag, startPoint x: 634, startPoint y: 2, endPoint x: 588, endPoint y: 4, distance: 46.9
click at [655, 28] on div "57126719" at bounding box center [711, 19] width 1167 height 38
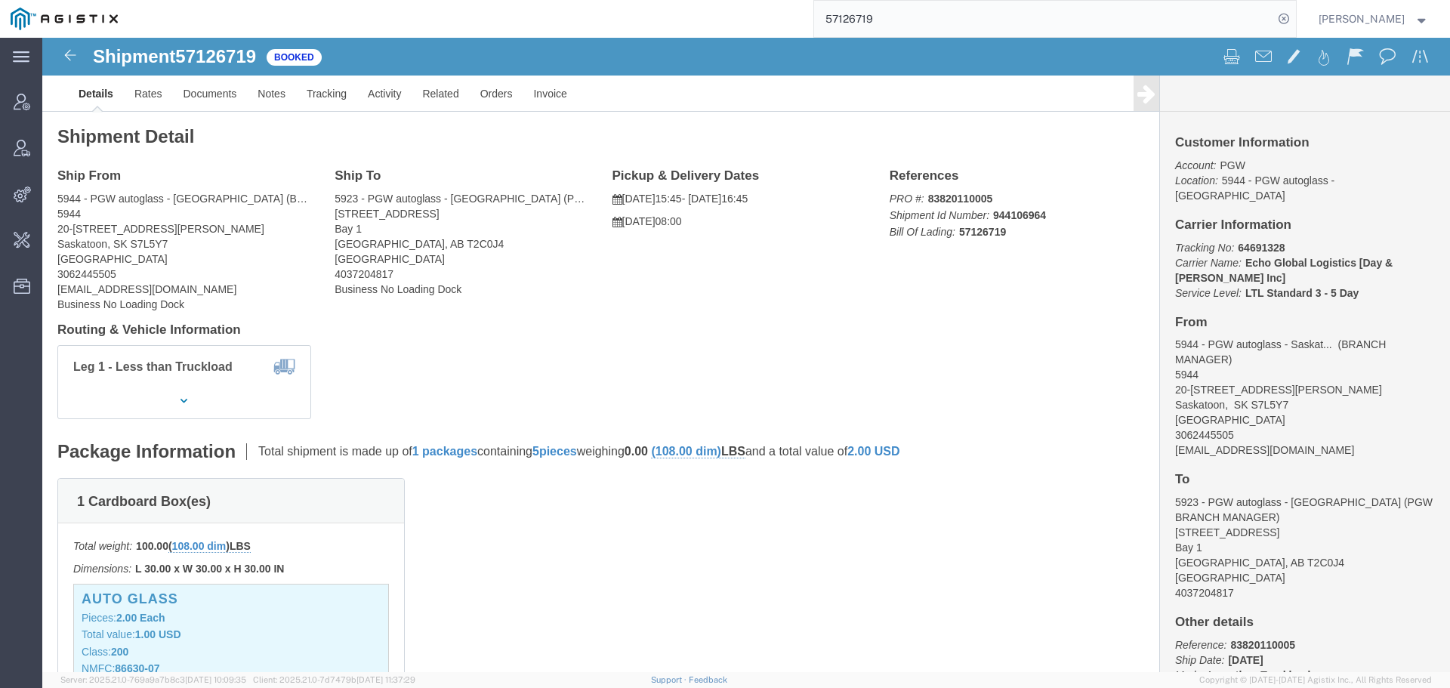
click at [1040, 27] on input "57126719" at bounding box center [1043, 19] width 459 height 36
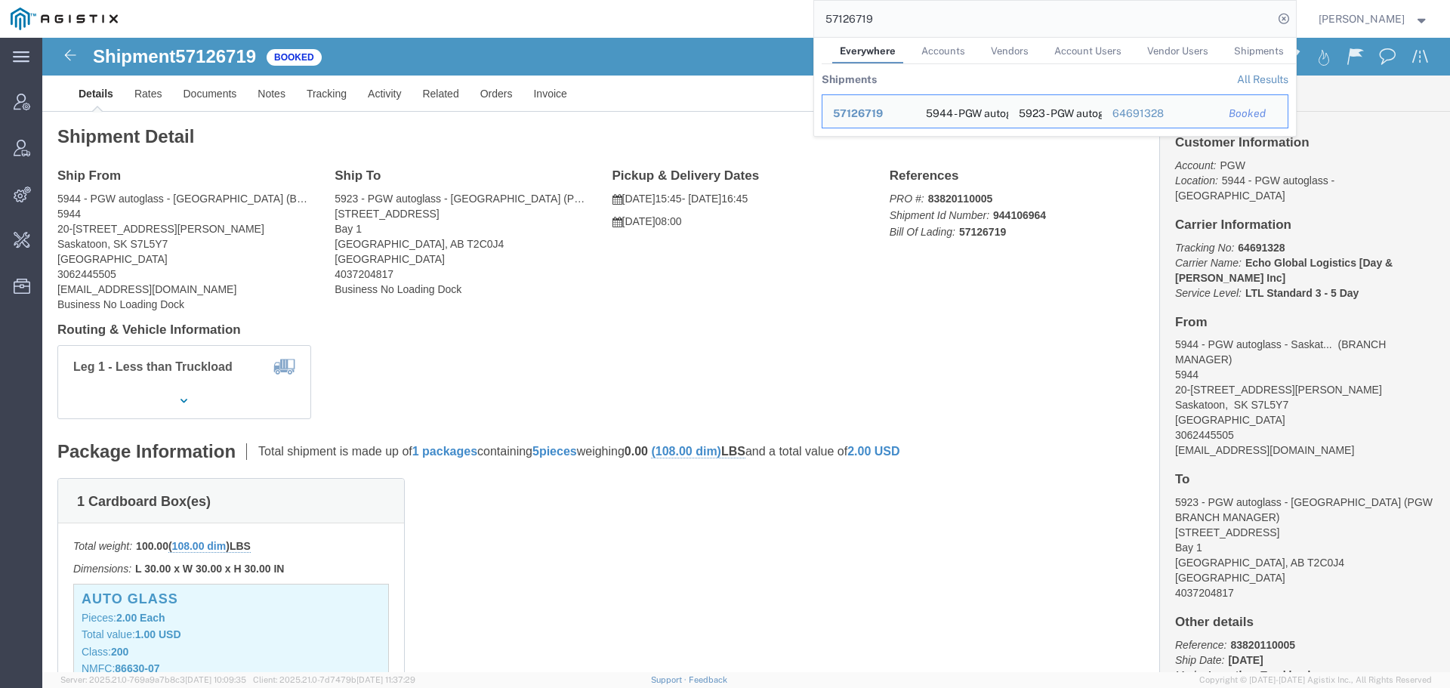
paste input "6495567"
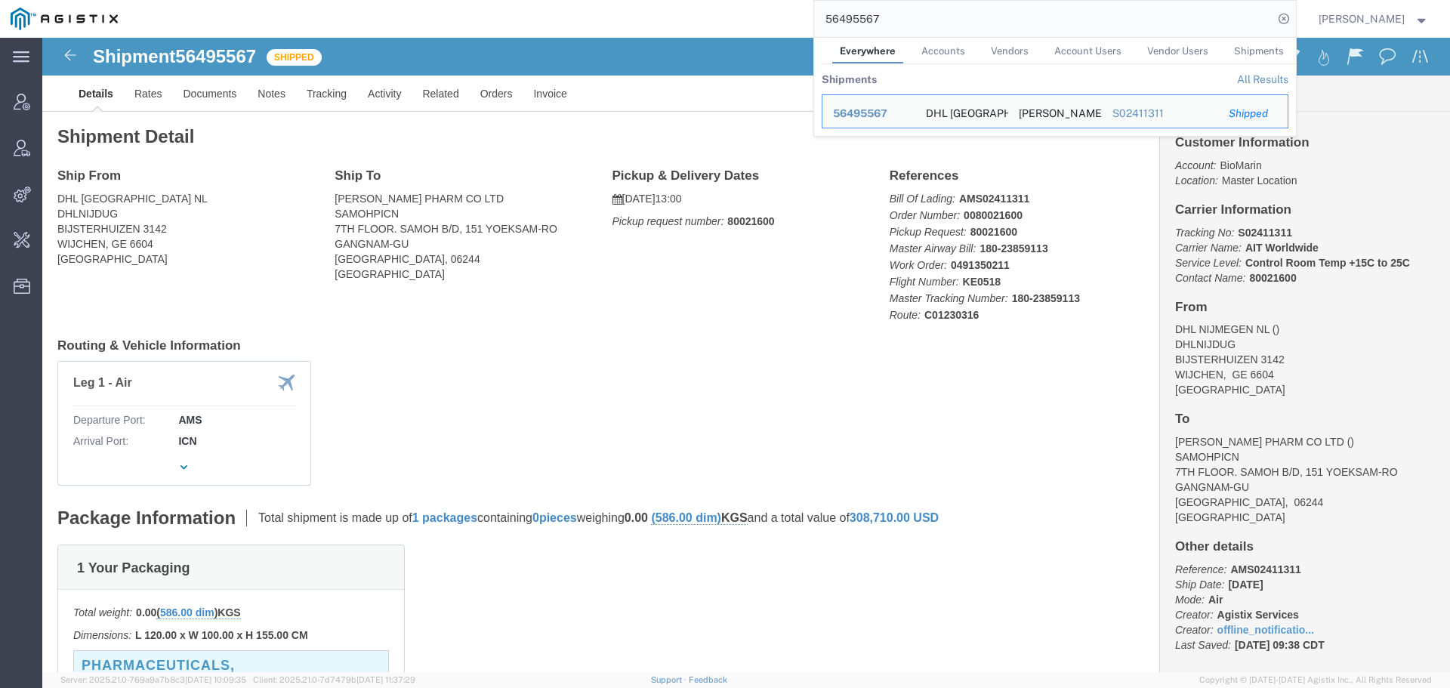
click at [1101, 31] on input "56495567" at bounding box center [1043, 19] width 459 height 36
drag, startPoint x: 976, startPoint y: 23, endPoint x: 807, endPoint y: 25, distance: 169.2
click at [807, 25] on div "56495567 Everywhere Accounts Vendors Account Users Vendor Users Shipments Shipm…" at bounding box center [711, 19] width 1167 height 38
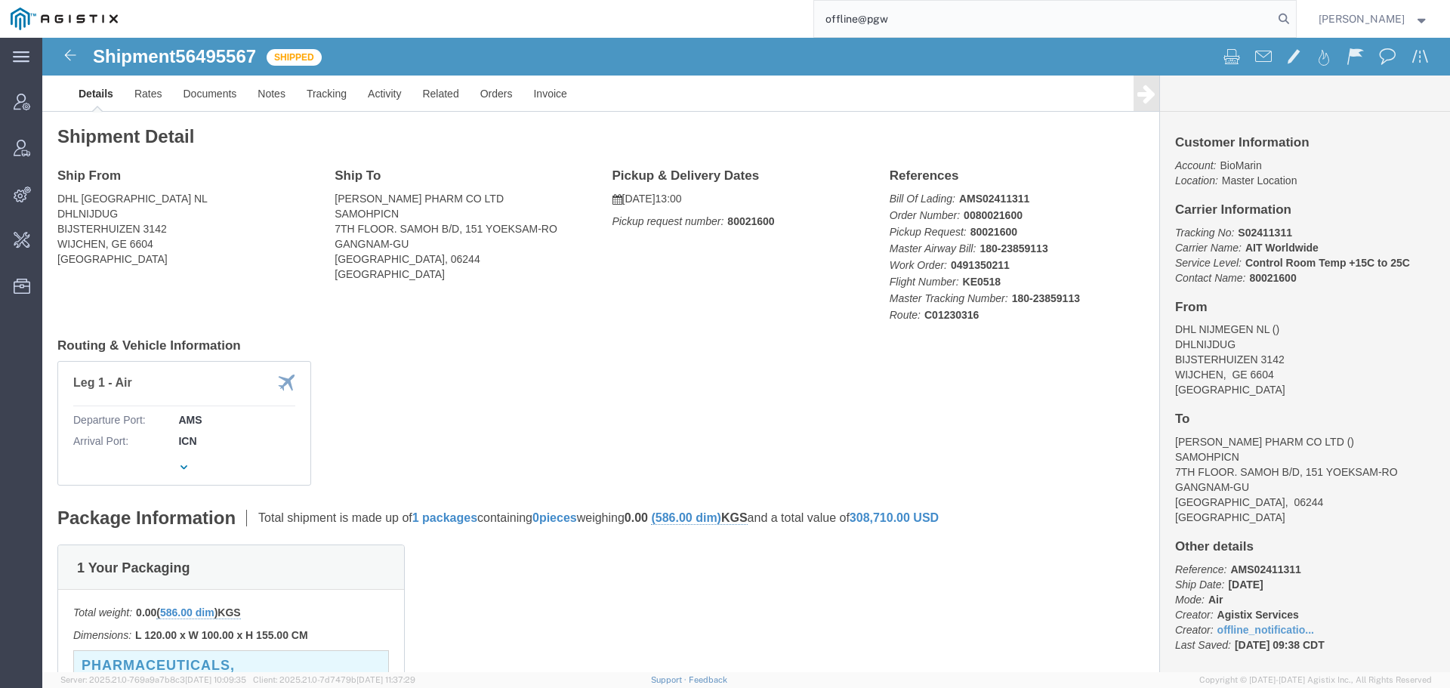
type input "offline@pgw"
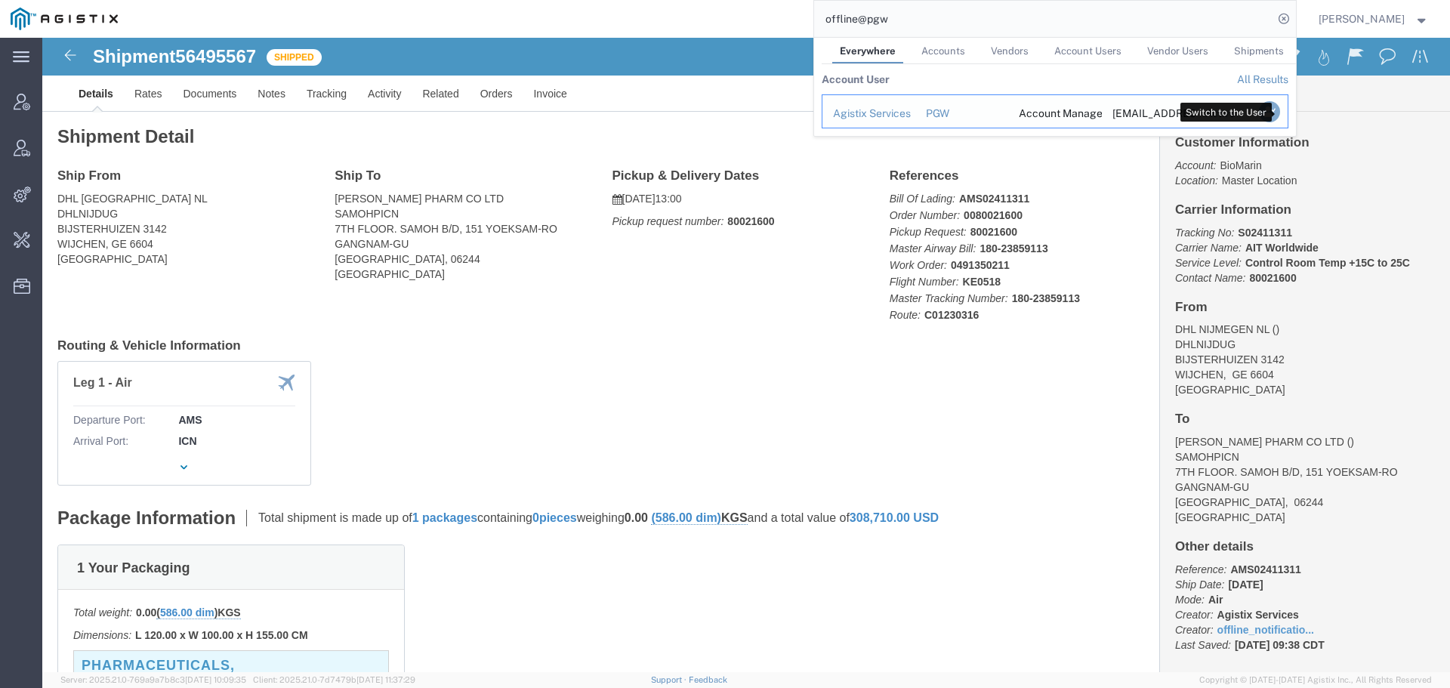
click at [1279, 117] on icon "Search Results" at bounding box center [1268, 111] width 21 height 21
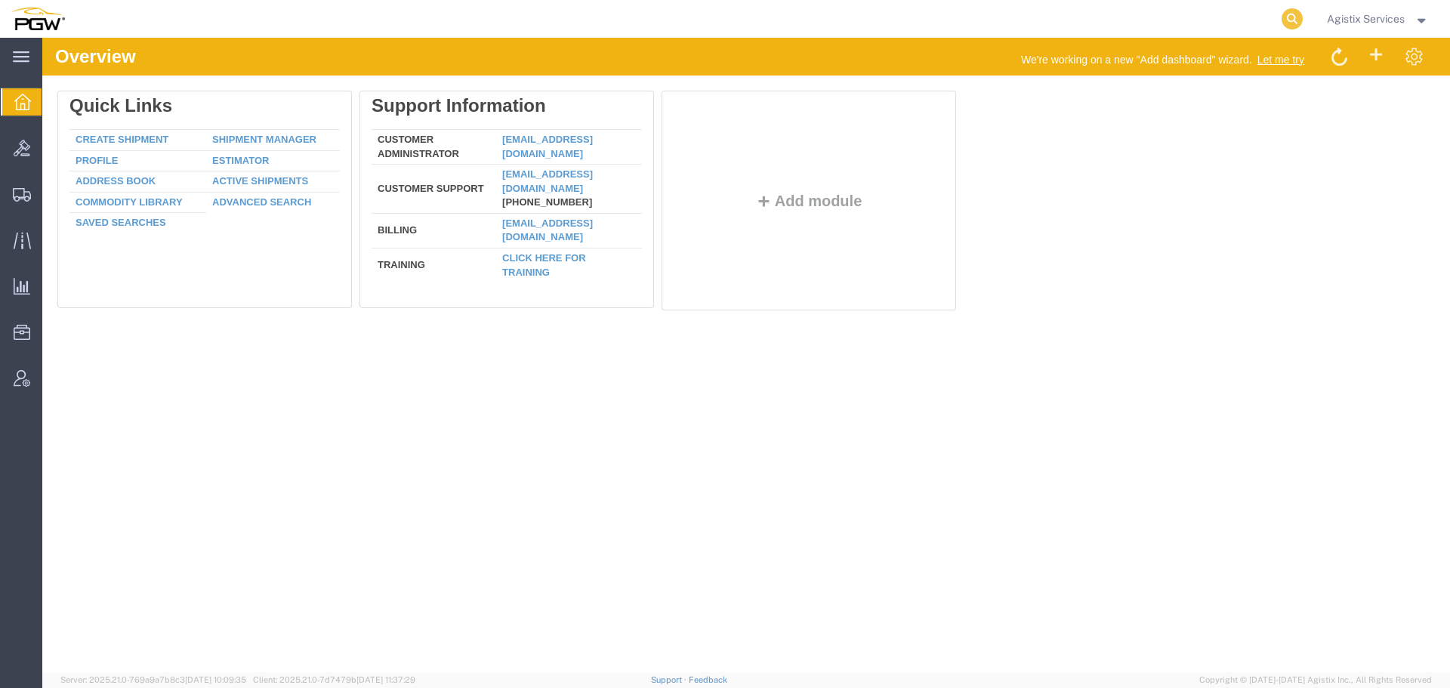
click at [1288, 14] on icon at bounding box center [1291, 18] width 21 height 21
paste input "57127095"
type input "57127095"
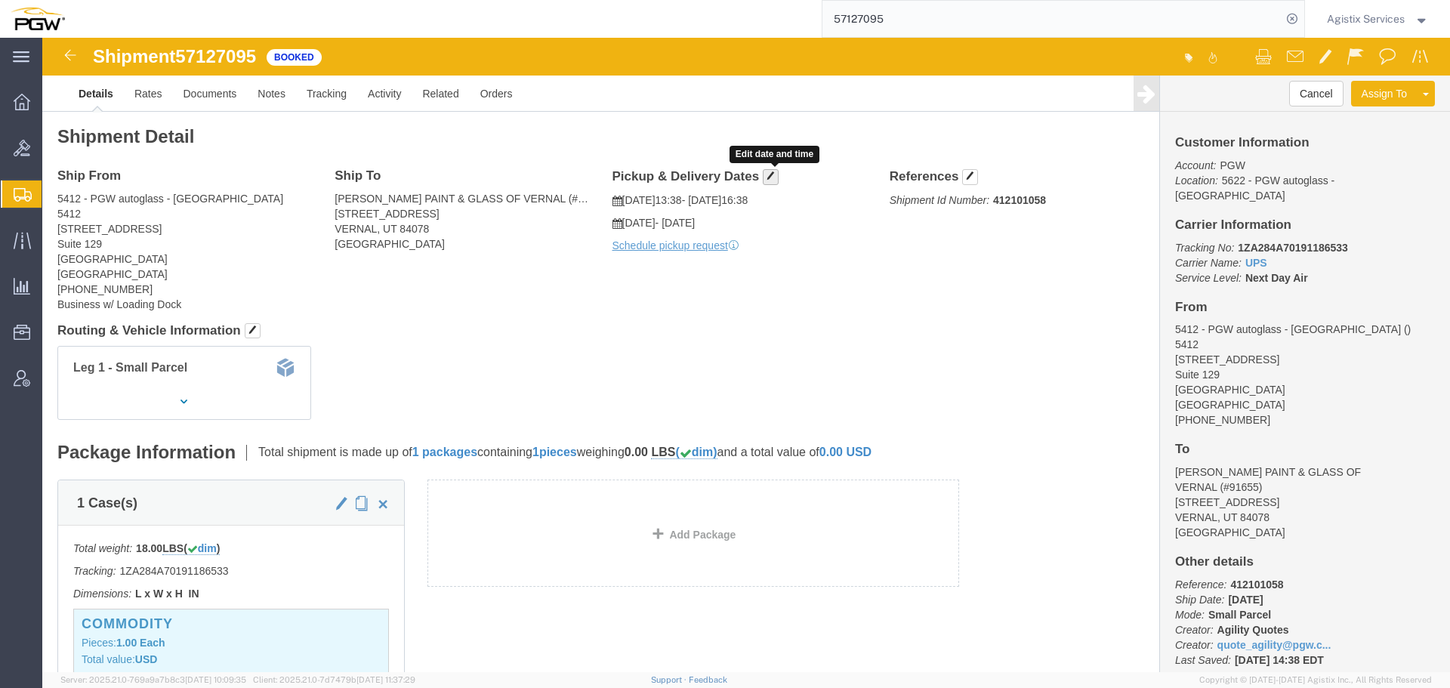
click button "button"
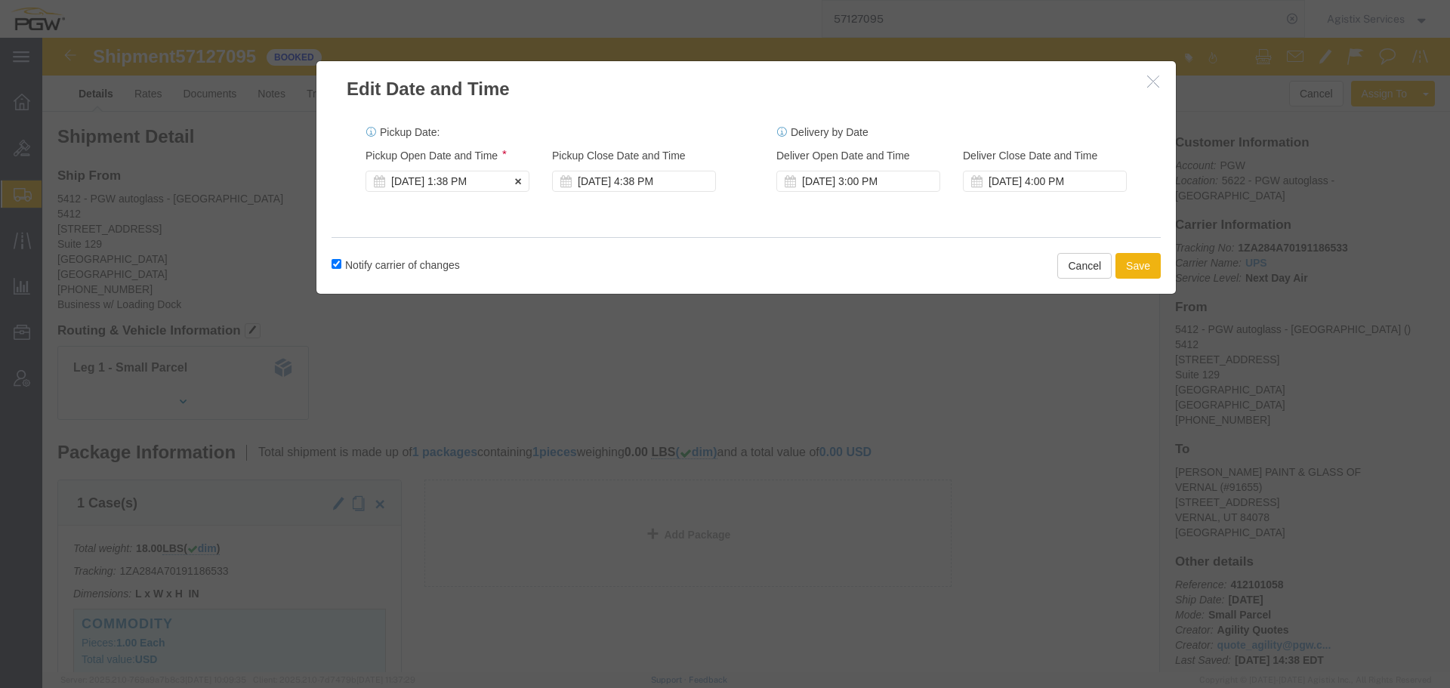
click div "[DATE] 1:38 PM"
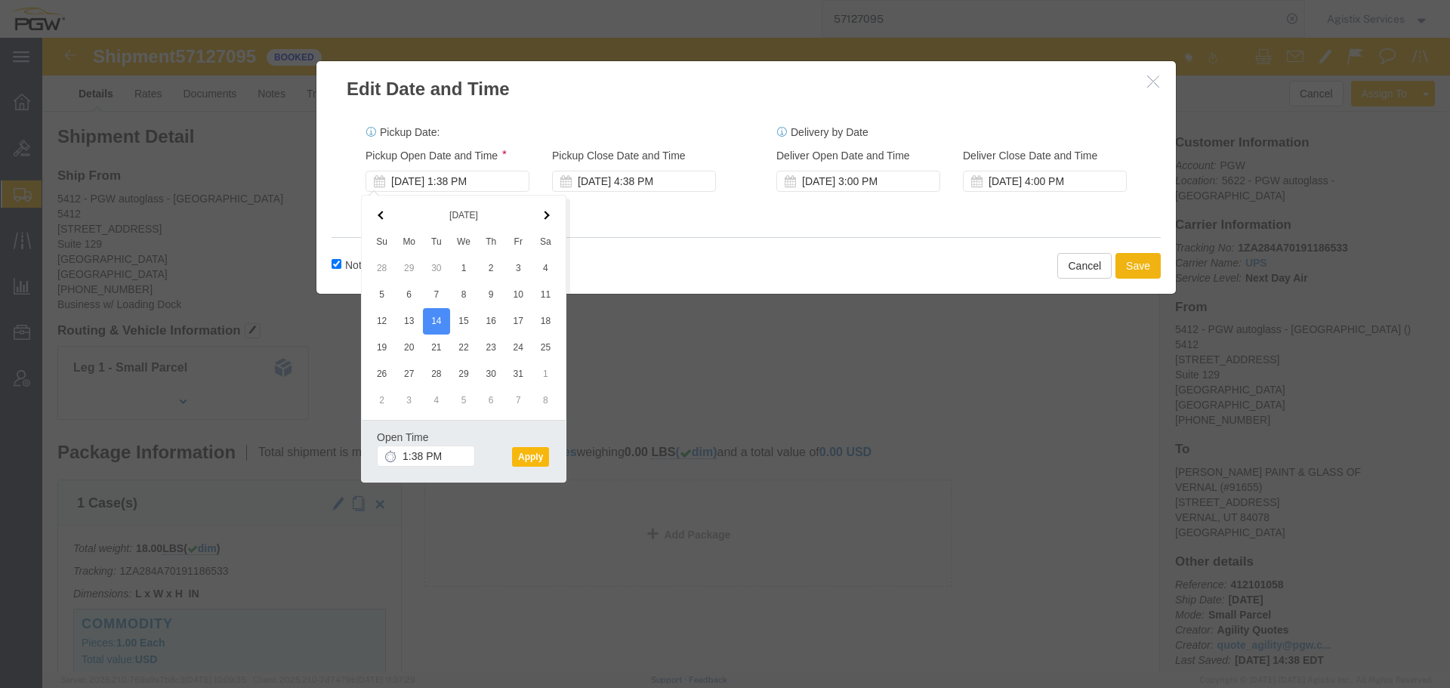
click button "Apply"
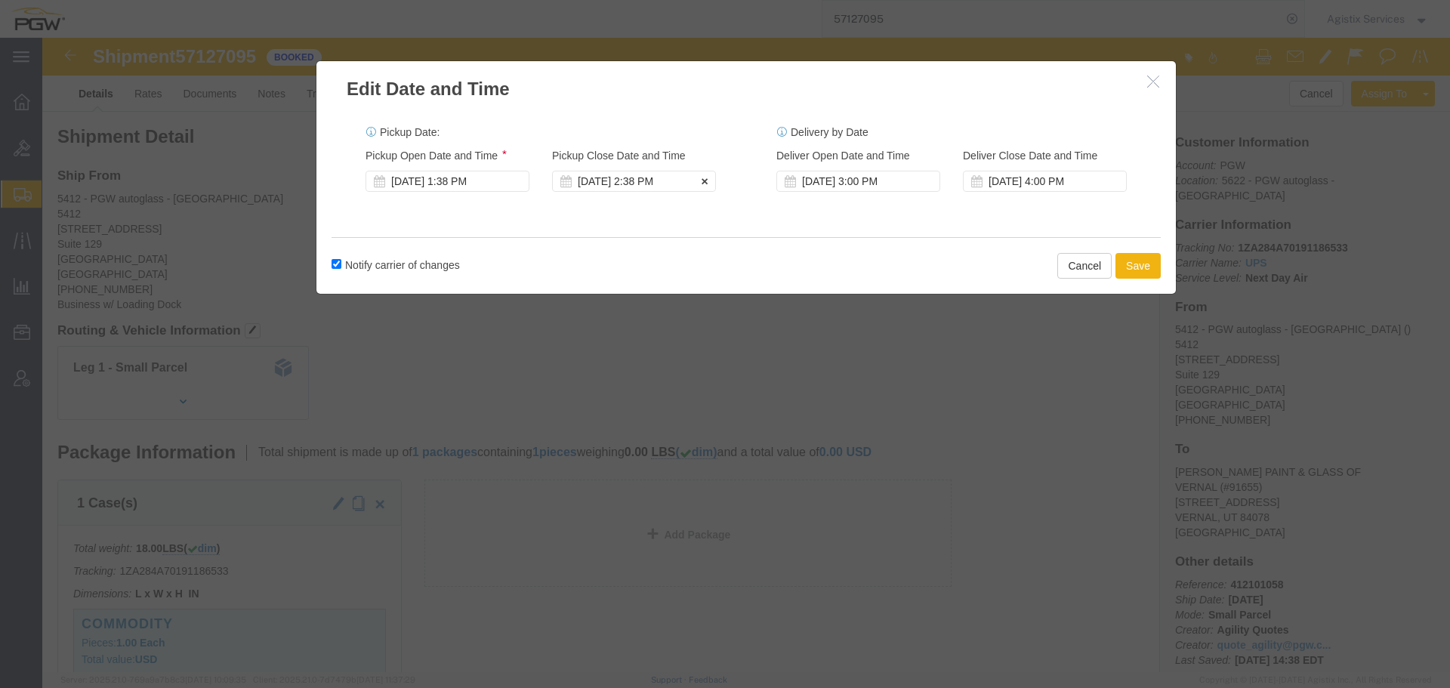
click div "[DATE] 2:38 PM"
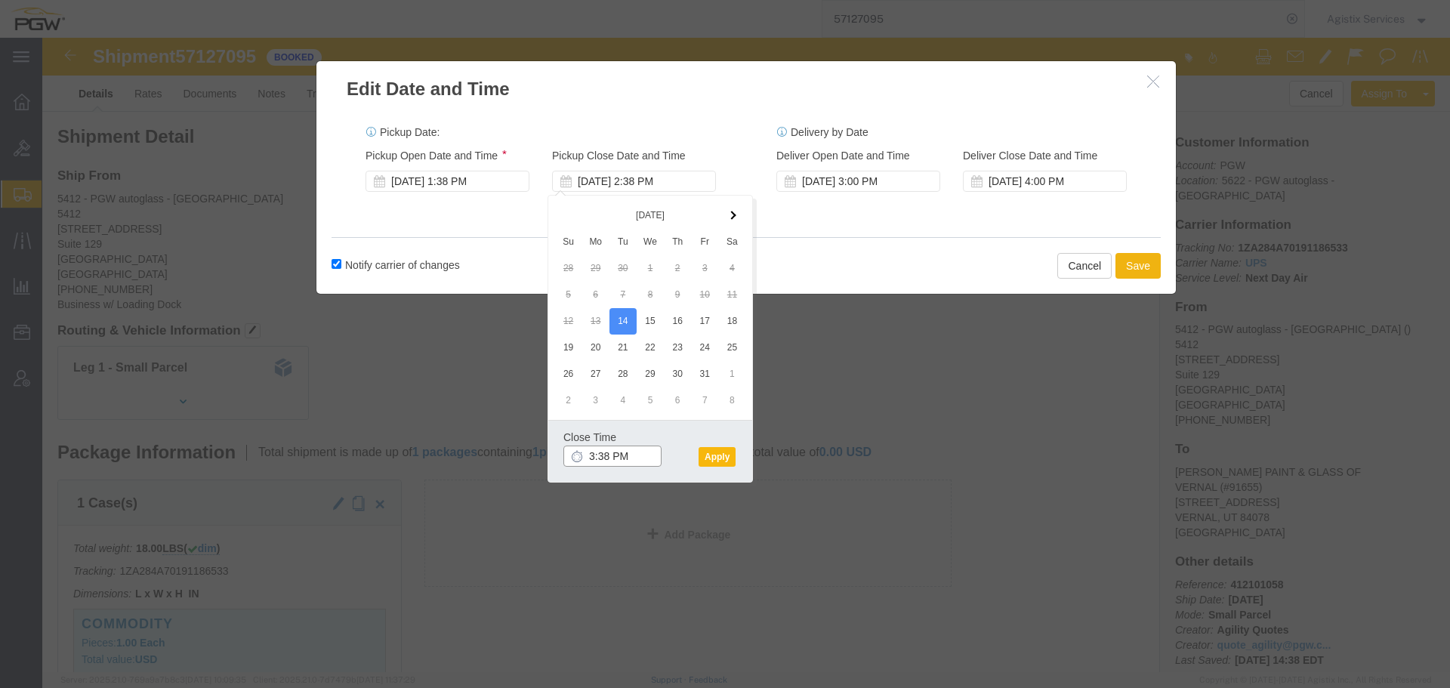
type input "3:38 PM"
click button "Apply"
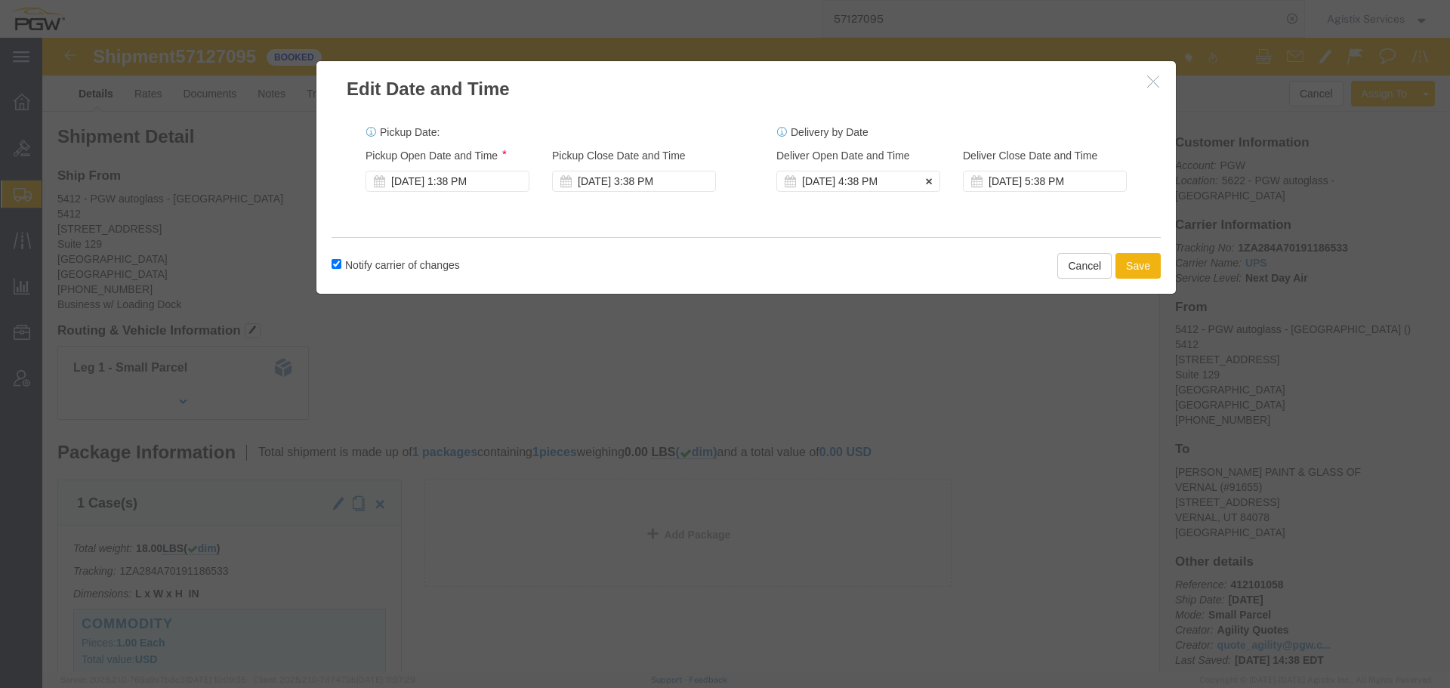
click div "[DATE] 4:38 PM"
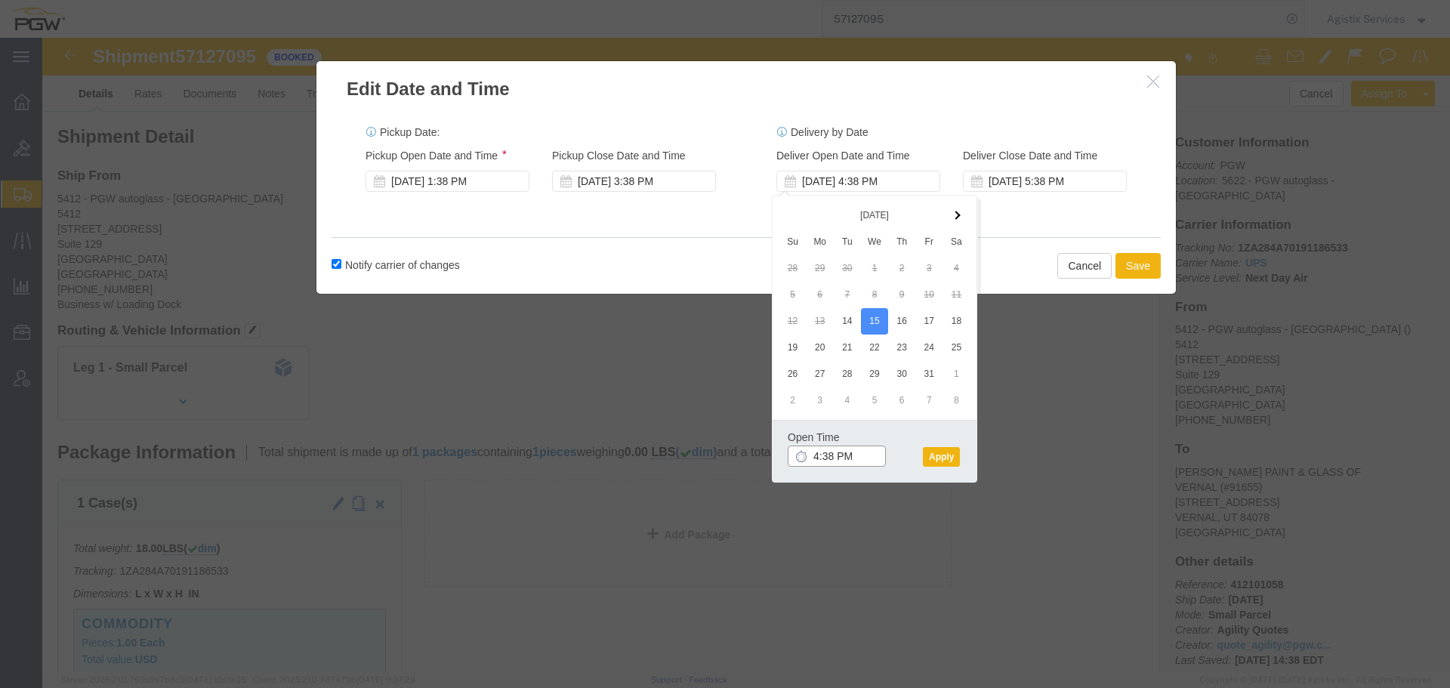
click input "4:38 PM"
type input "2:38 PM"
click button "Apply"
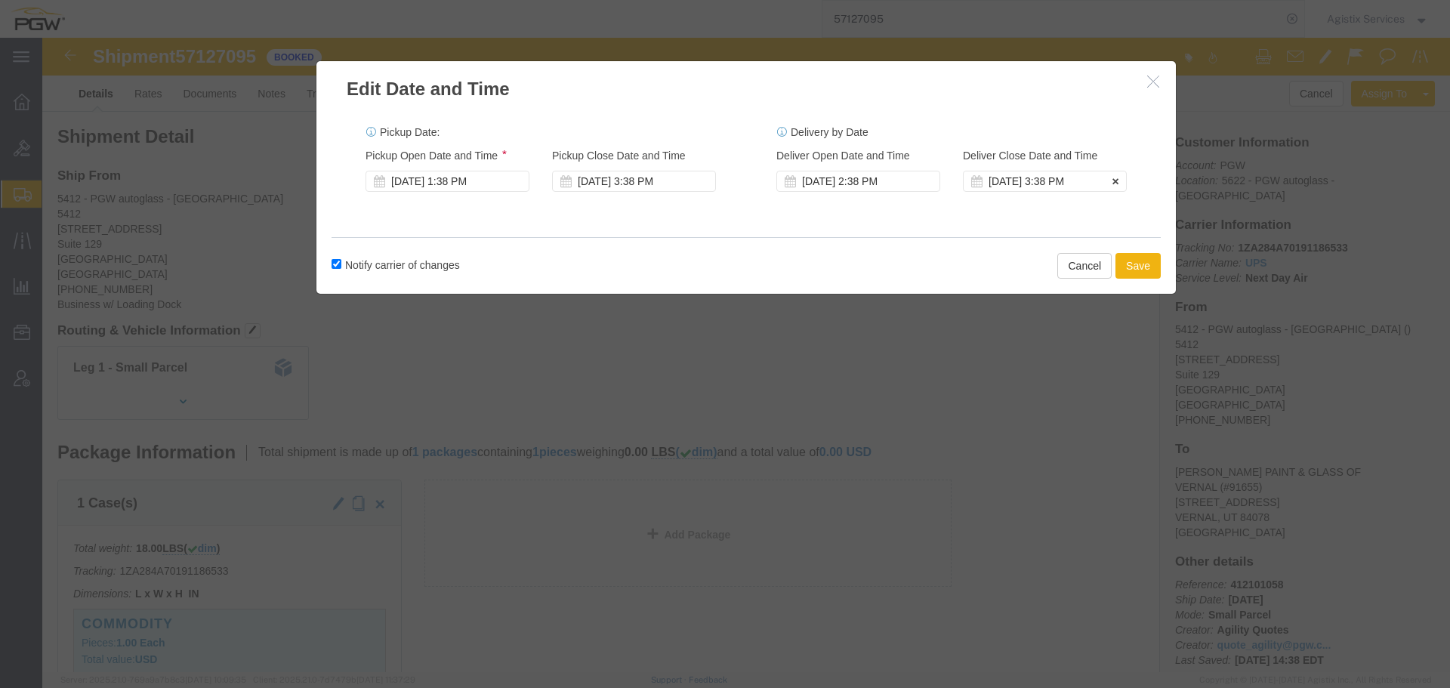
click div "Oct 15 2025 3:38 PM"
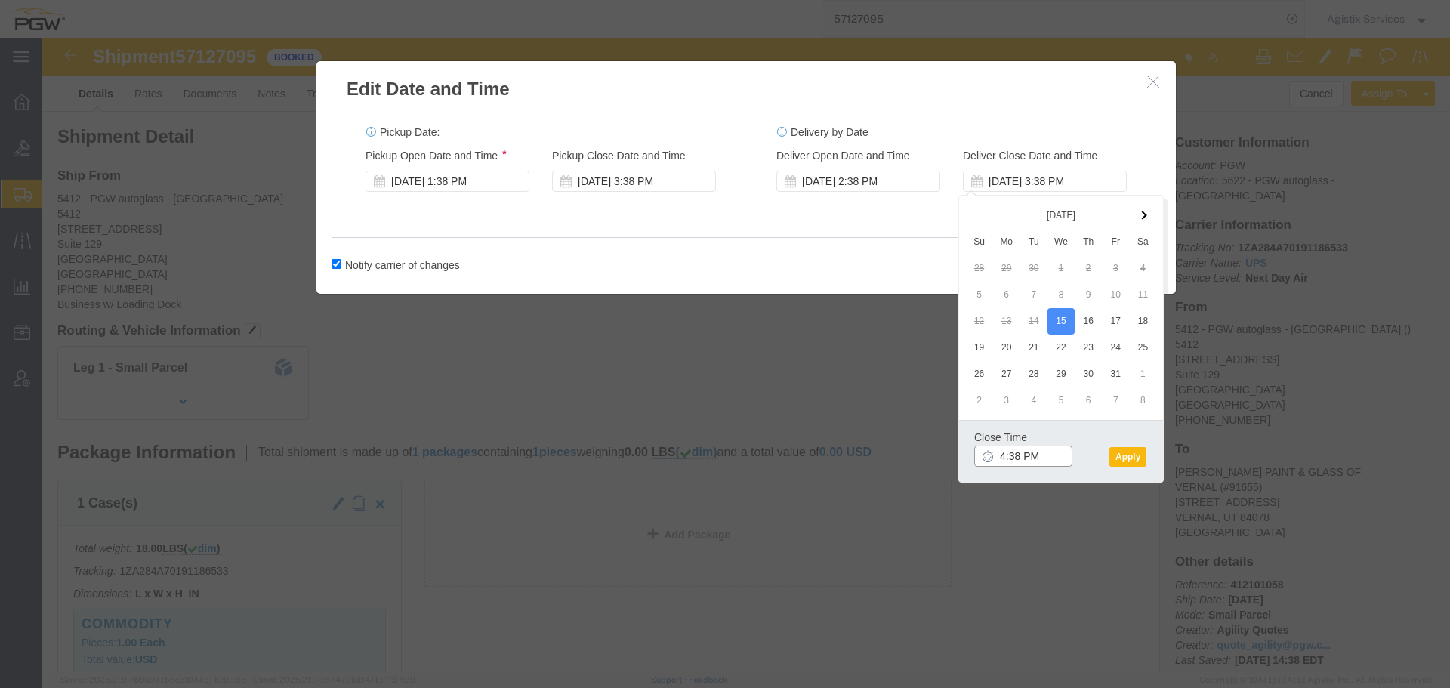
type input "4:38 PM"
click button "Apply"
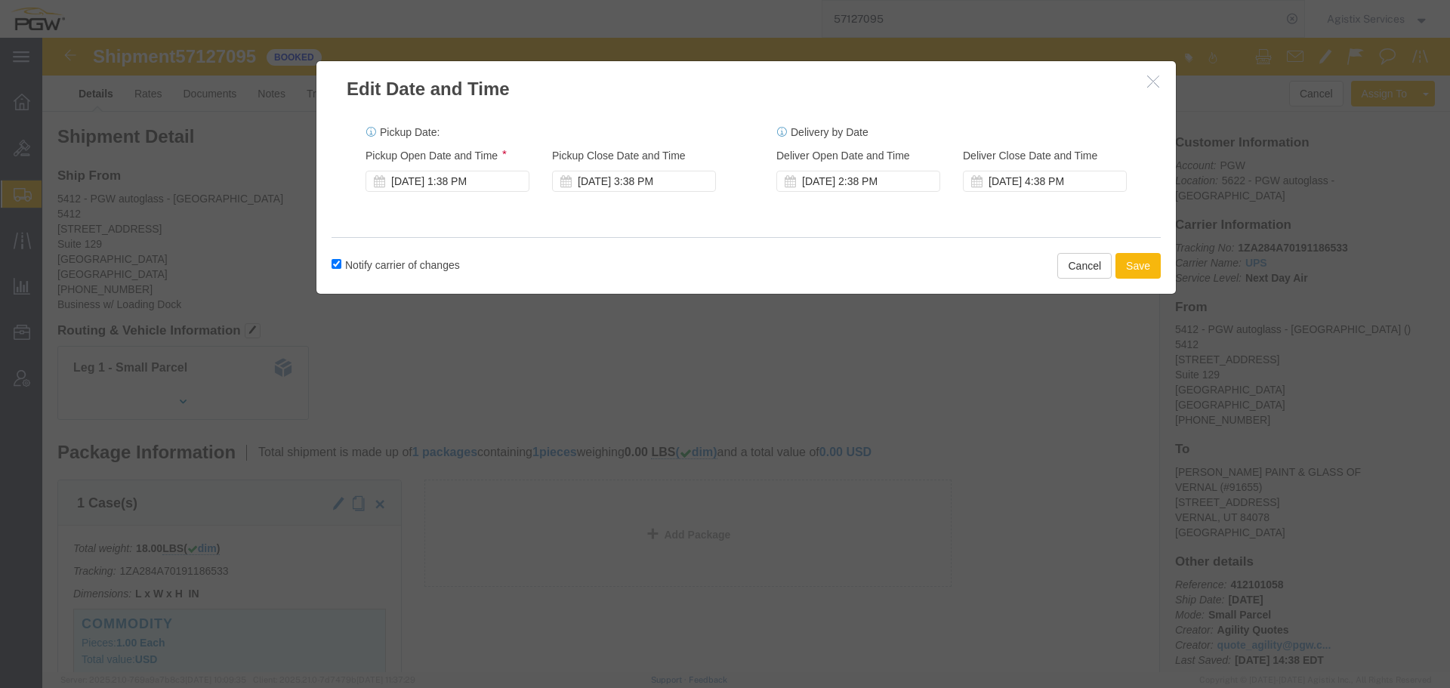
click button "Save"
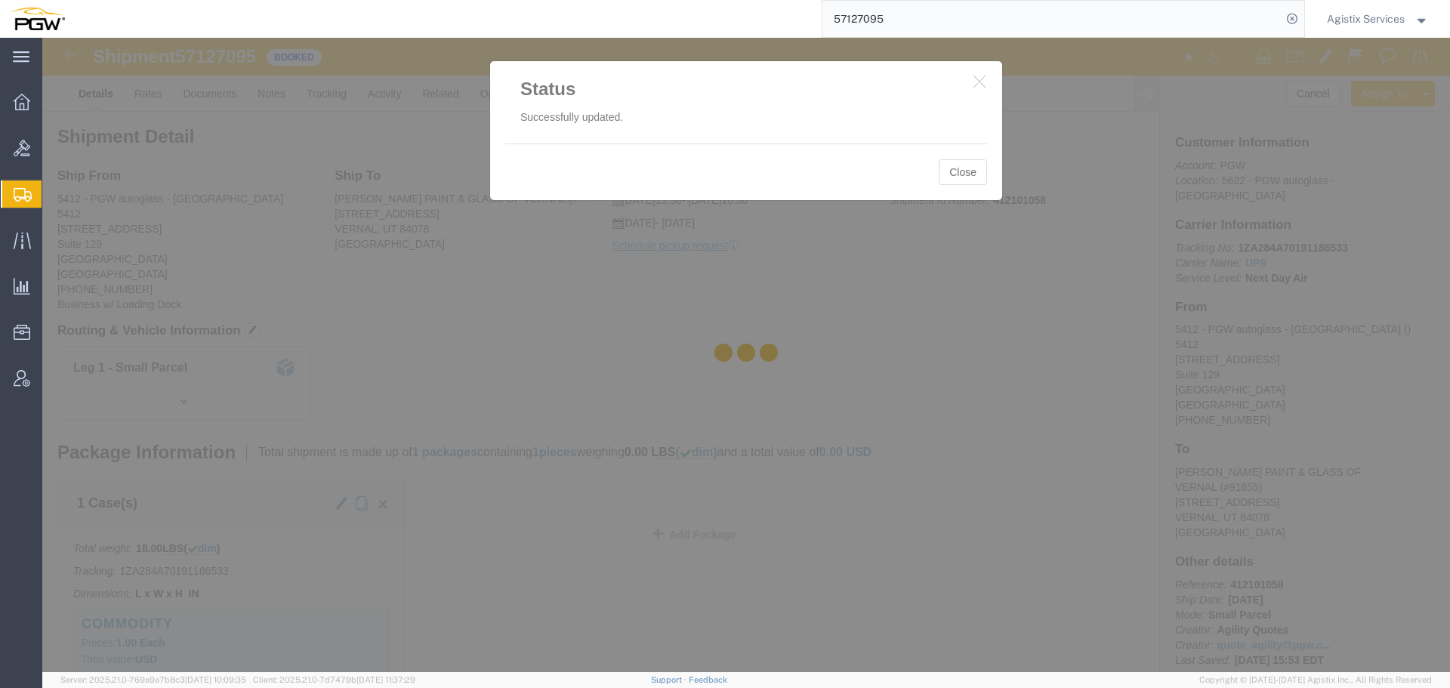
click at [946, 179] on div at bounding box center [746, 355] width 1408 height 634
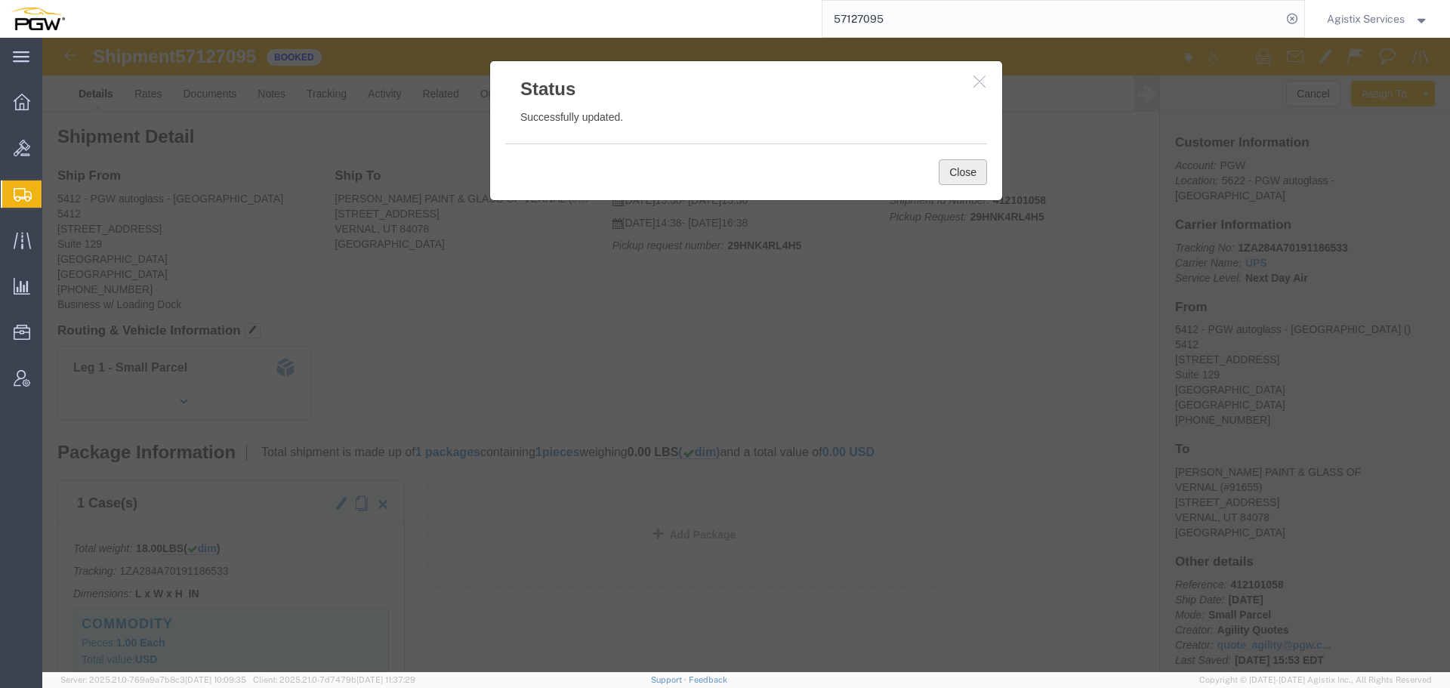
click button "Close"
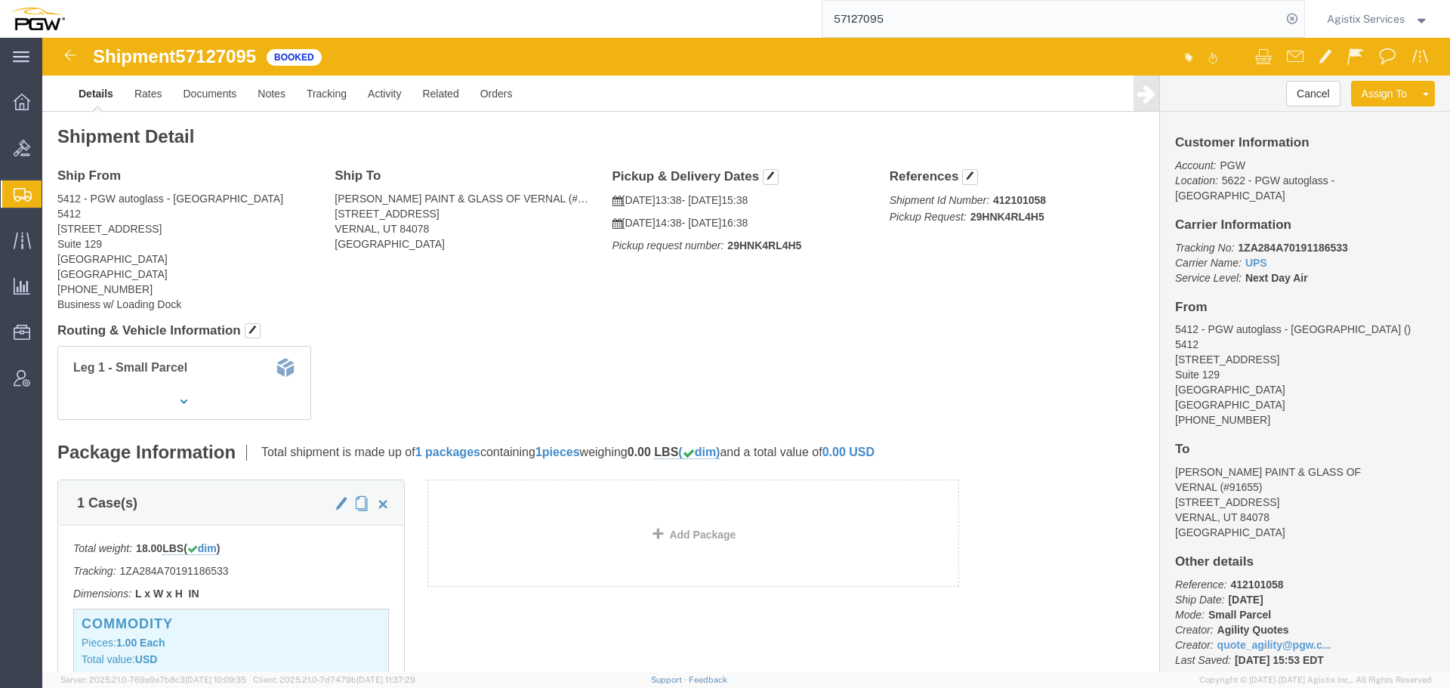
click at [1386, 28] on div "Agistix Services" at bounding box center [1377, 19] width 125 height 38
click at [1387, 26] on span "Agistix Services" at bounding box center [1366, 19] width 78 height 17
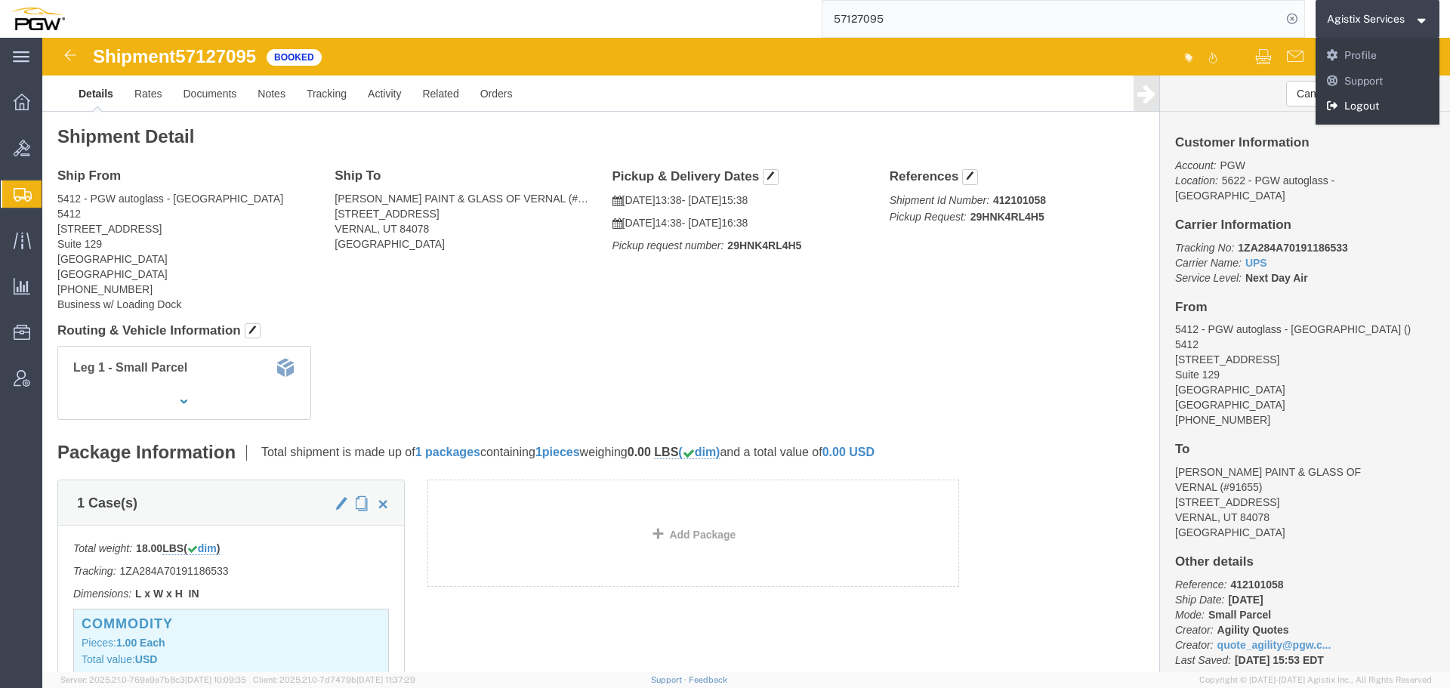
click at [1368, 113] on link "Logout" at bounding box center [1377, 107] width 125 height 26
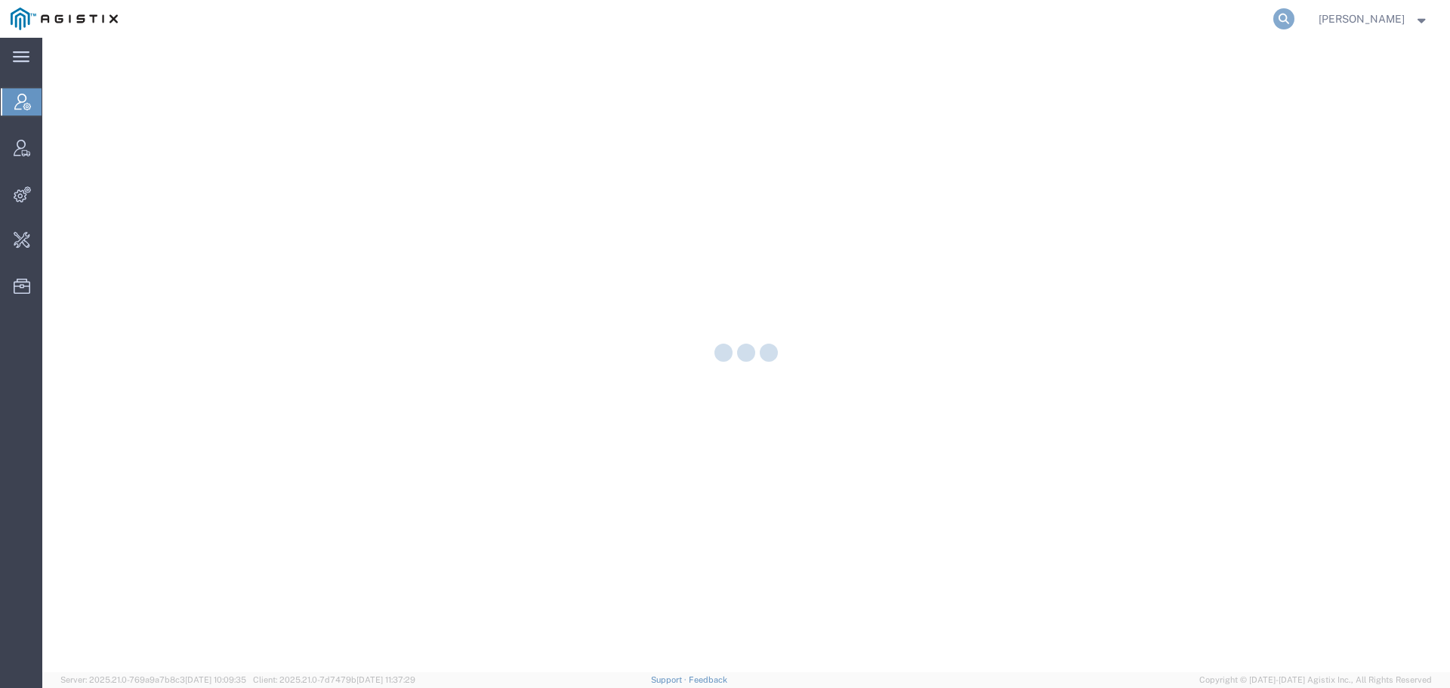
click at [1294, 25] on icon at bounding box center [1283, 18] width 21 height 21
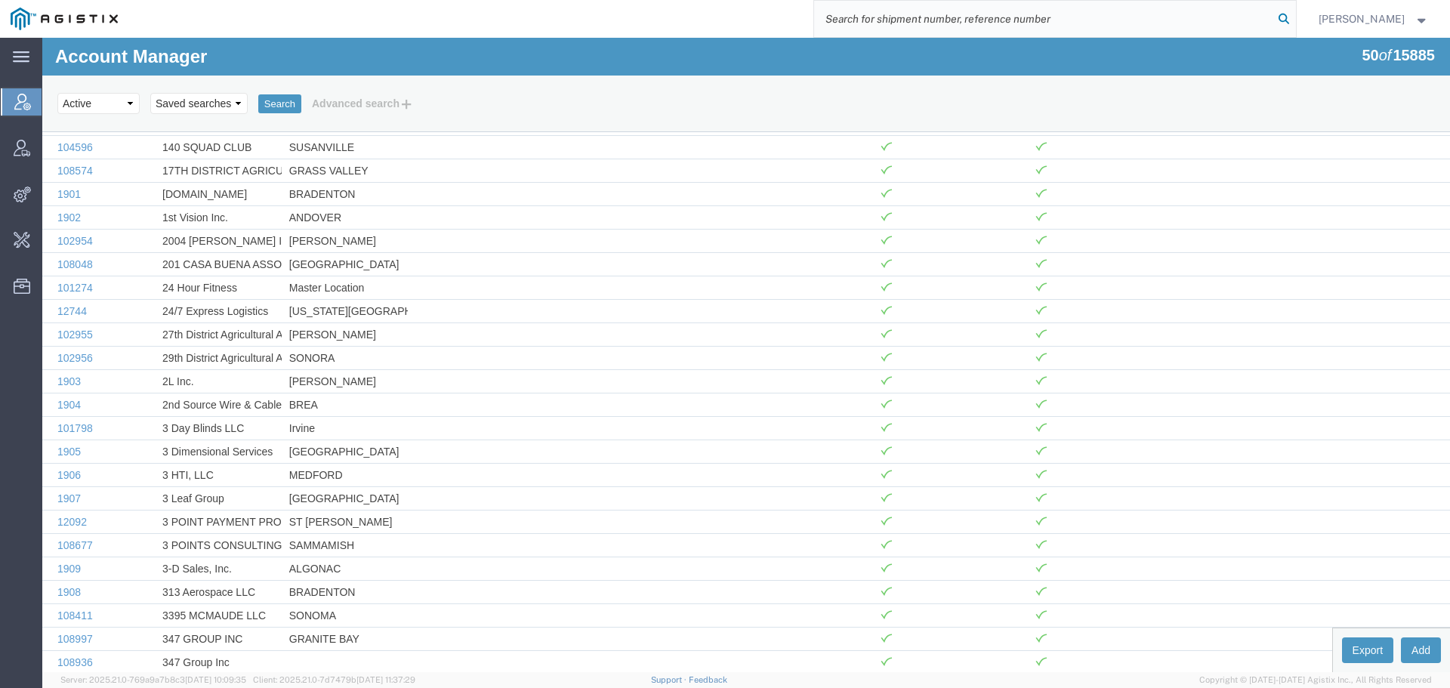
paste input "57125831"
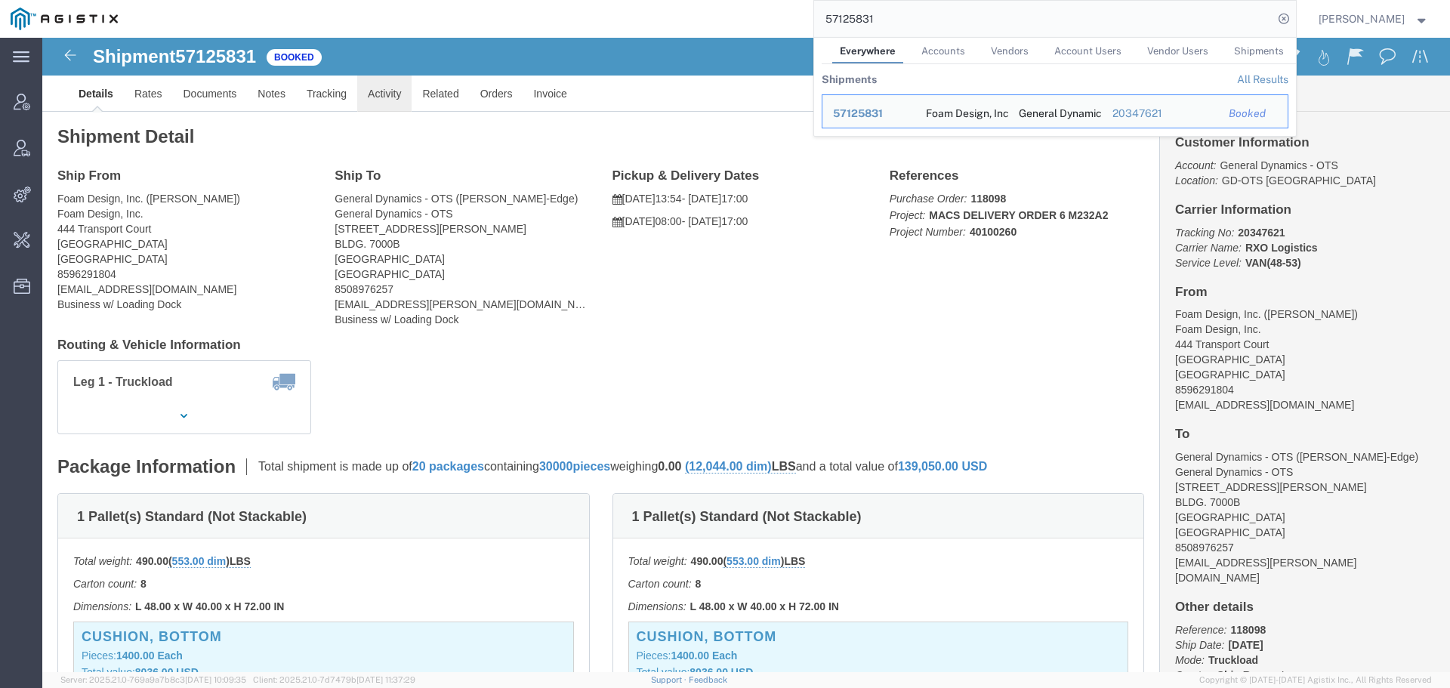
click link "Activity"
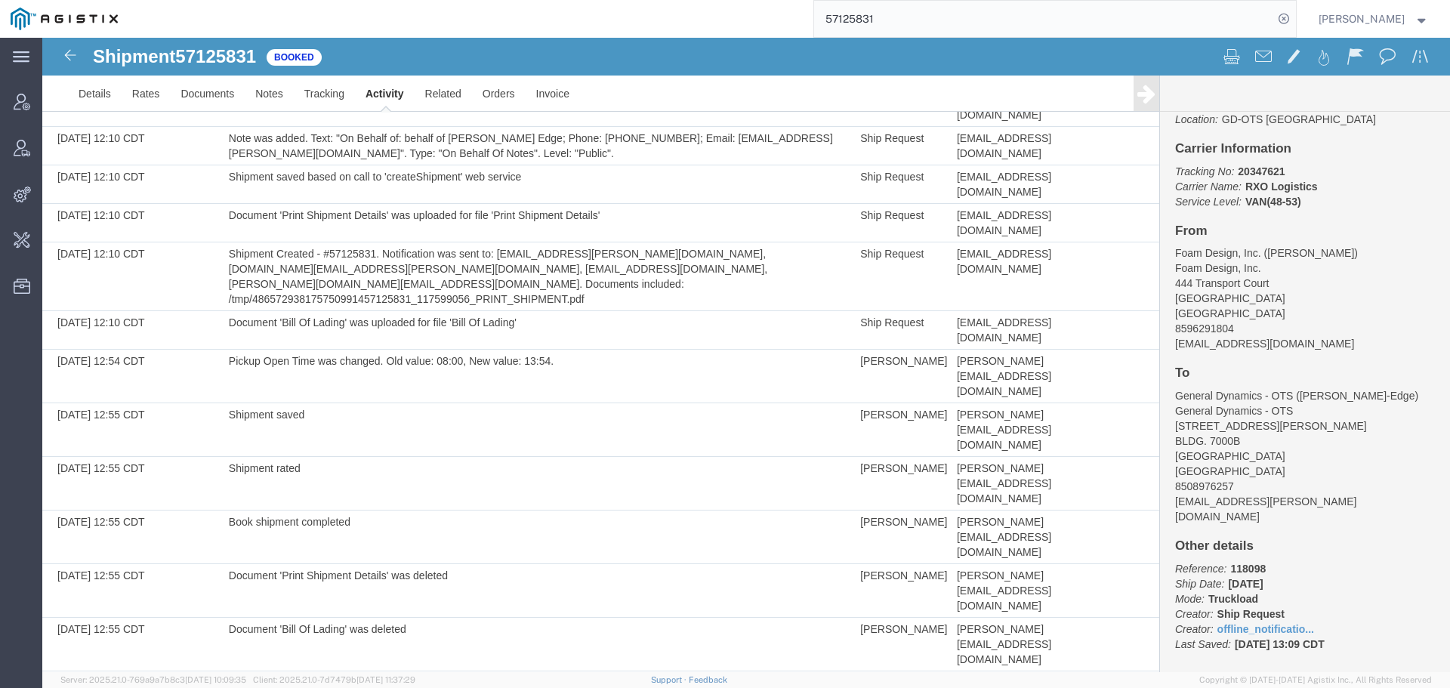
scroll to position [64, 0]
click at [90, 97] on link "Details" at bounding box center [95, 94] width 54 height 36
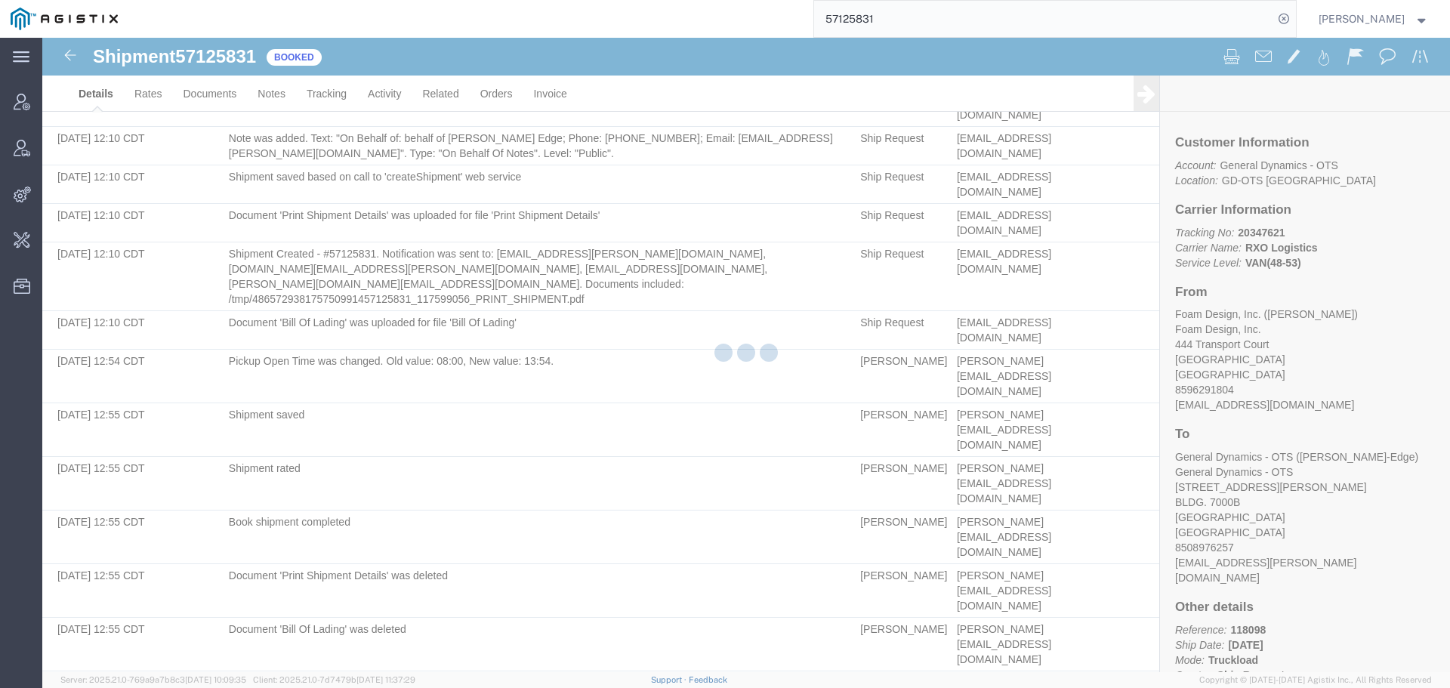
click at [156, 93] on div at bounding box center [746, 355] width 1408 height 634
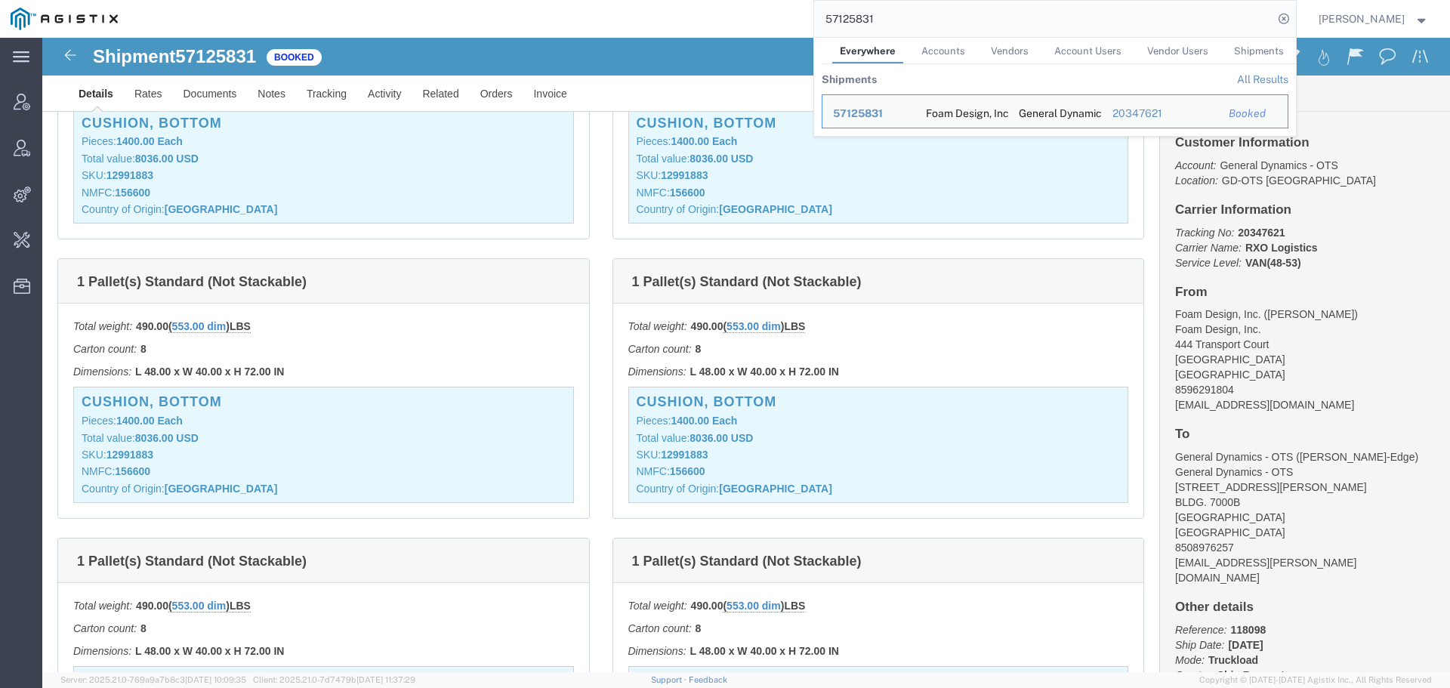
drag, startPoint x: 1007, startPoint y: 20, endPoint x: 754, endPoint y: 20, distance: 253.0
click at [754, 20] on div "57125831 Everywhere Accounts Vendors Account Users Vendor Users Shipments Shipm…" at bounding box center [711, 19] width 1167 height 38
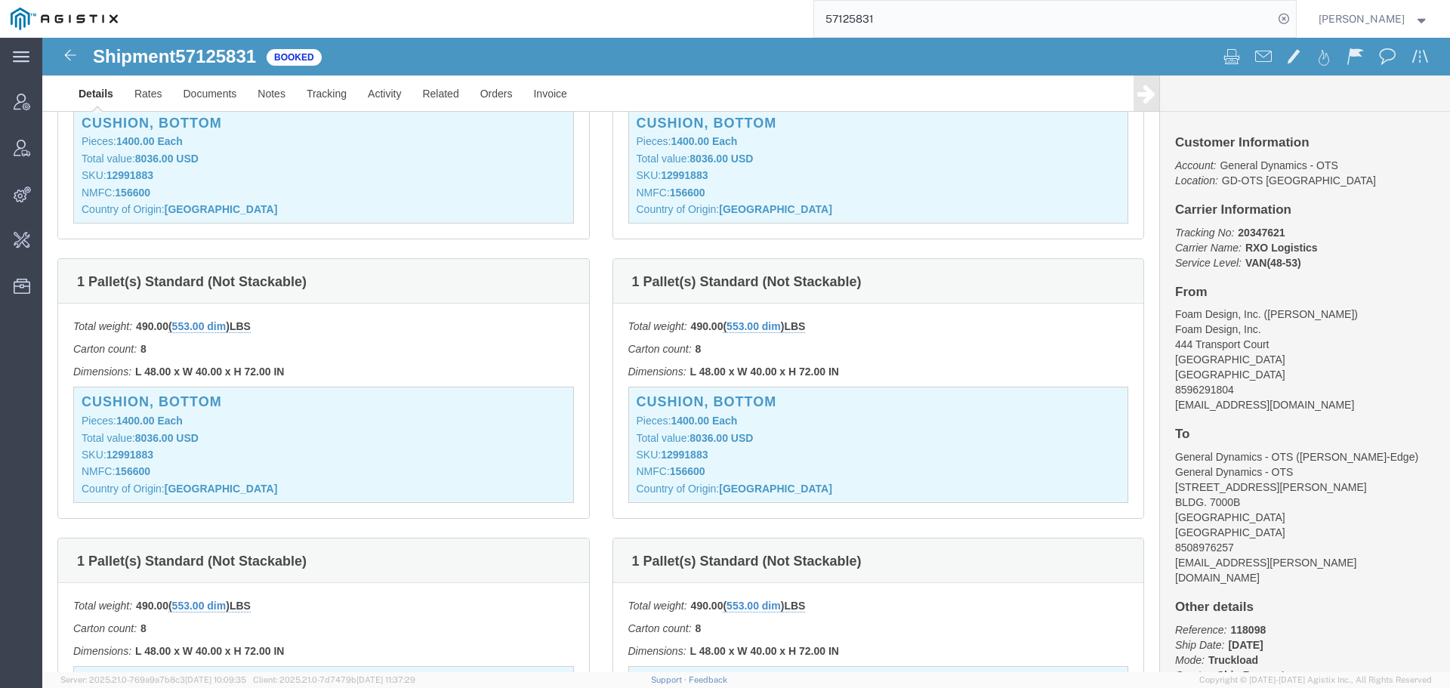
paste input "97058596"
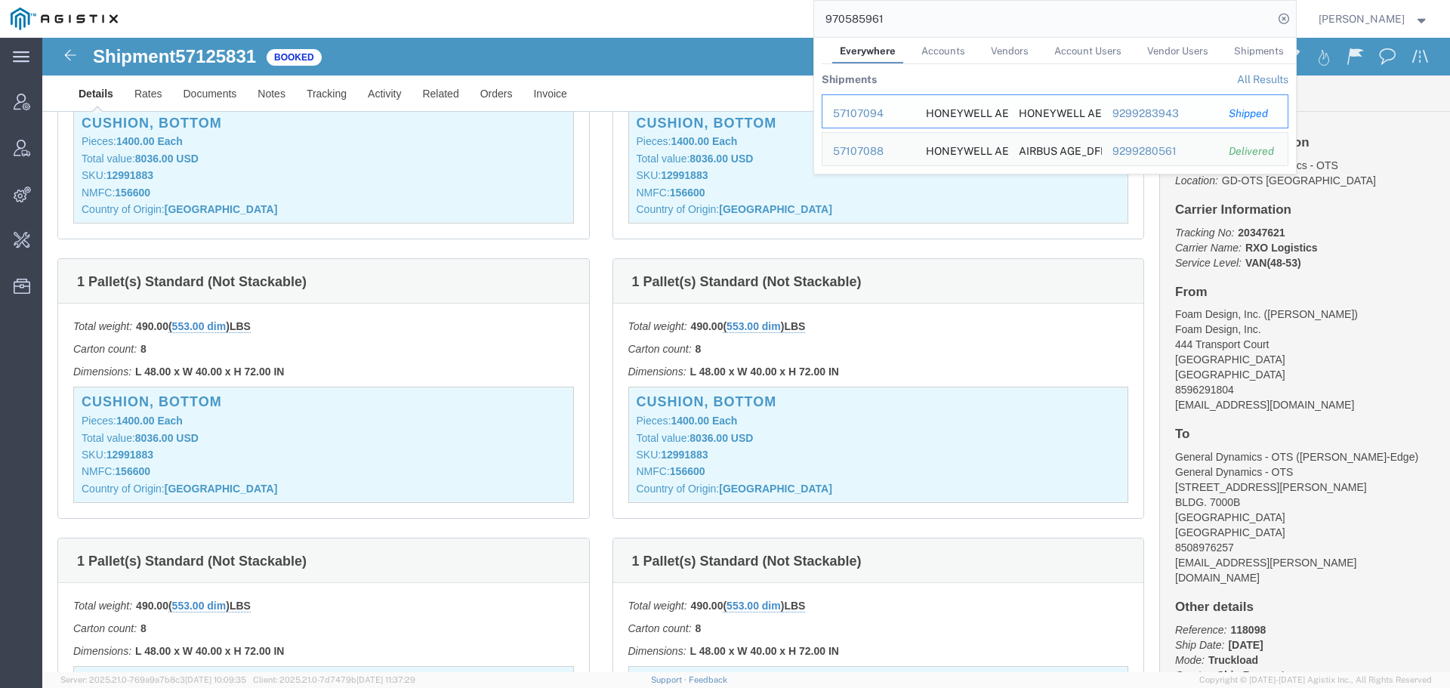
click at [892, 114] on div "57107094" at bounding box center [869, 114] width 72 height 16
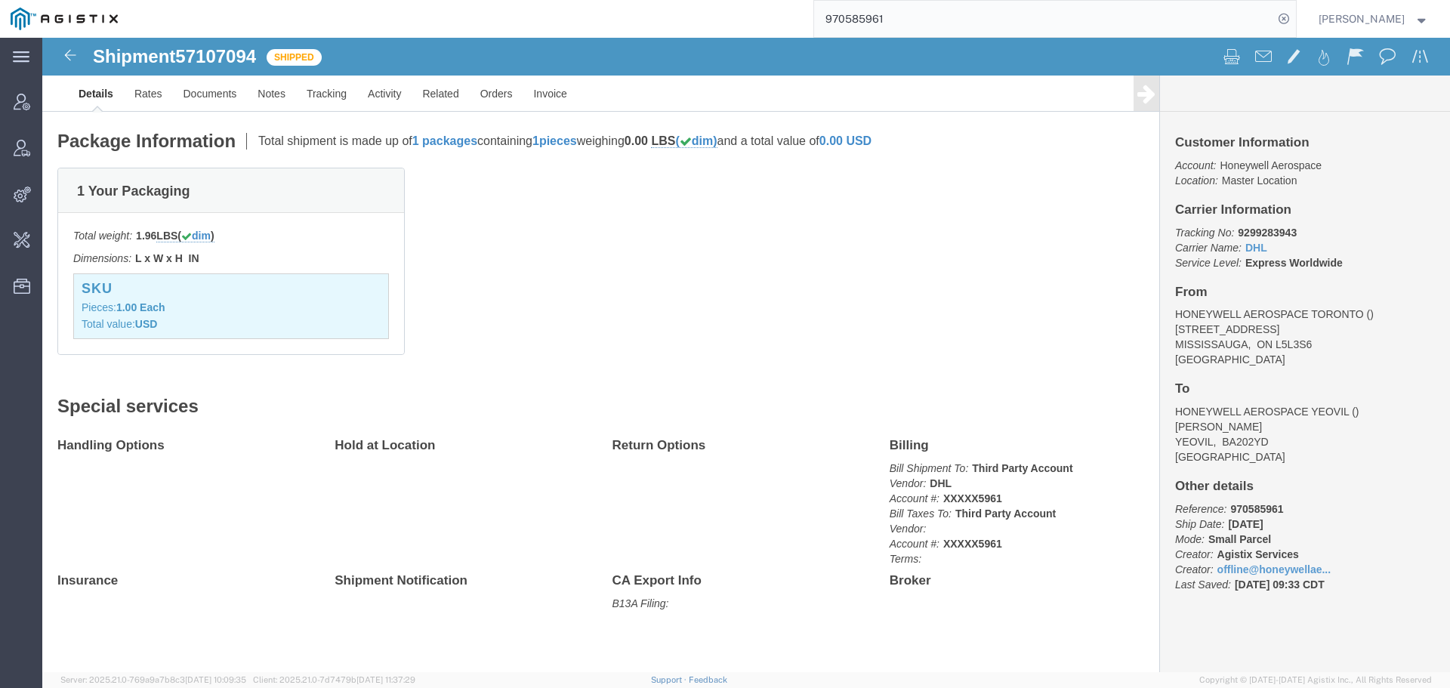
scroll to position [250, 0]
click at [1109, 29] on input "970585961" at bounding box center [1043, 19] width 459 height 36
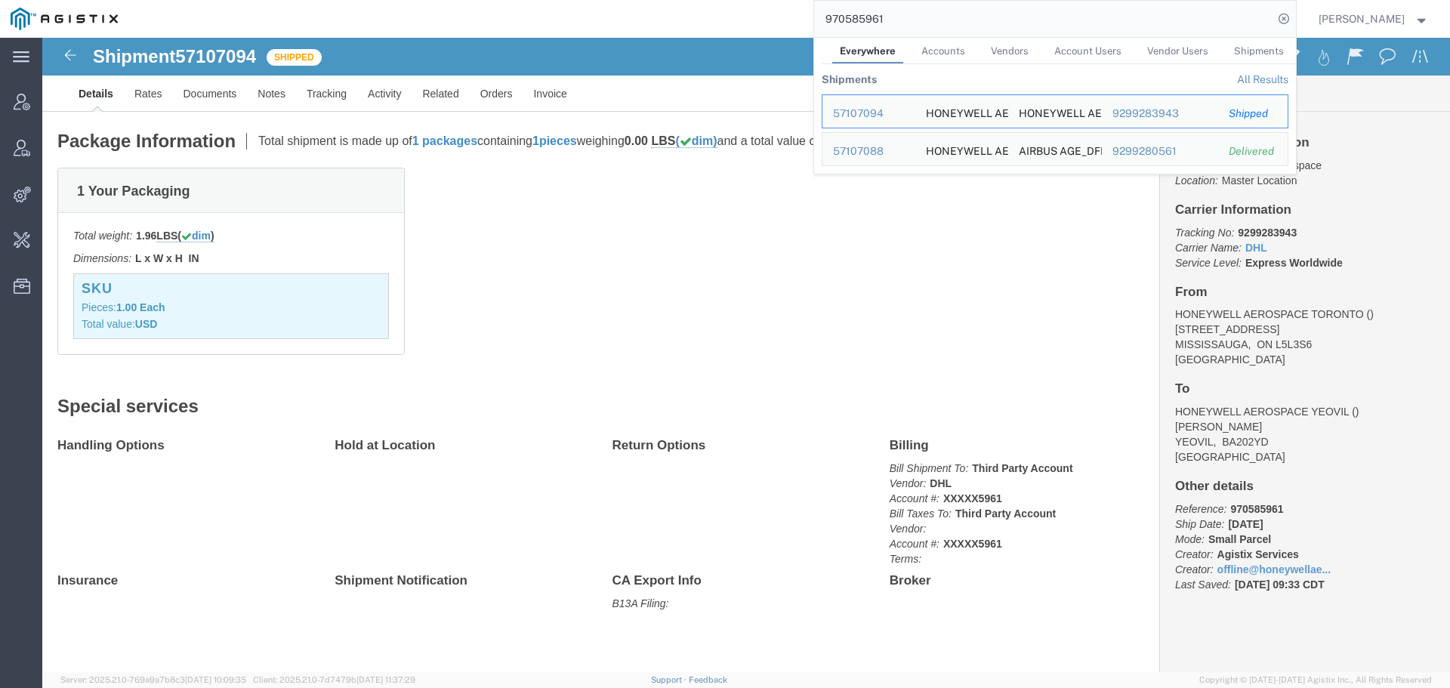
paste input "57126857"
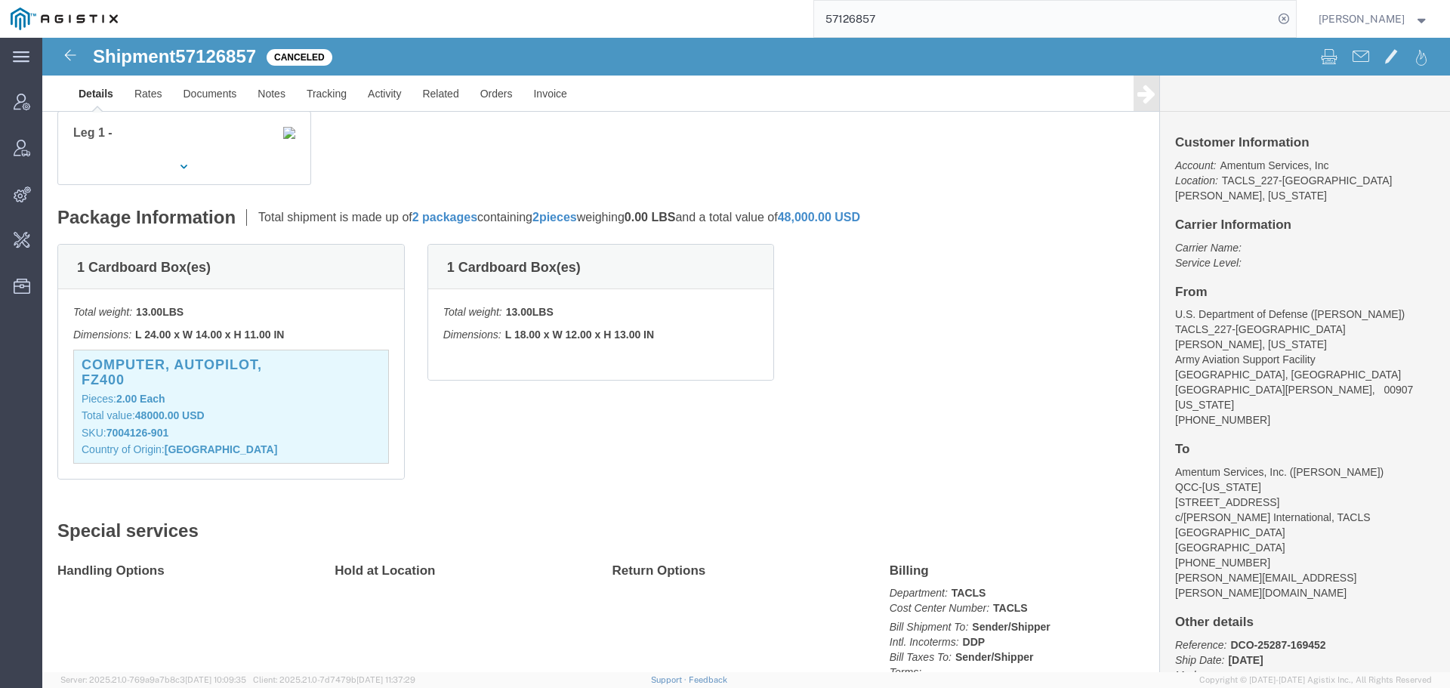
scroll to position [400, 0]
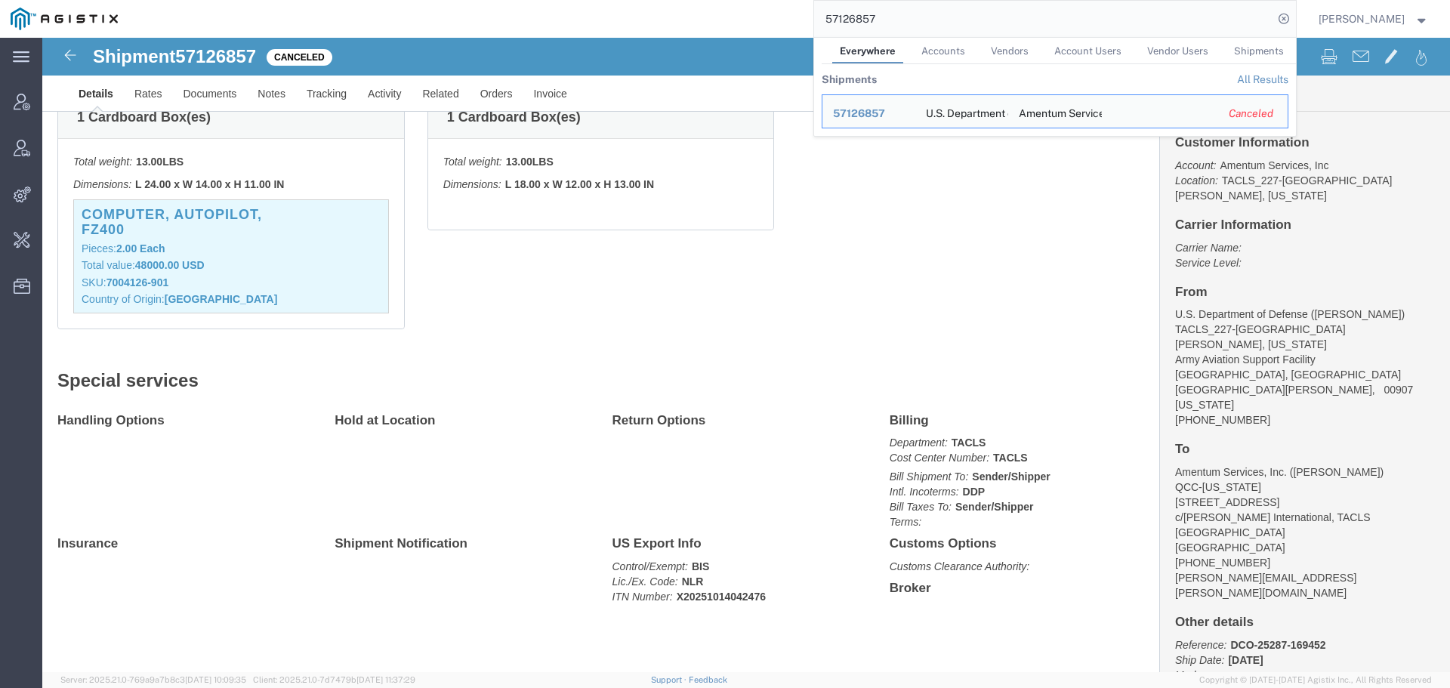
drag, startPoint x: 752, startPoint y: 18, endPoint x: 730, endPoint y: 18, distance: 21.9
click at [730, 18] on div "57126857 Everywhere Accounts Vendors Account Users Vendor Users Shipments Shipm…" at bounding box center [711, 19] width 1167 height 38
paste input "5318"
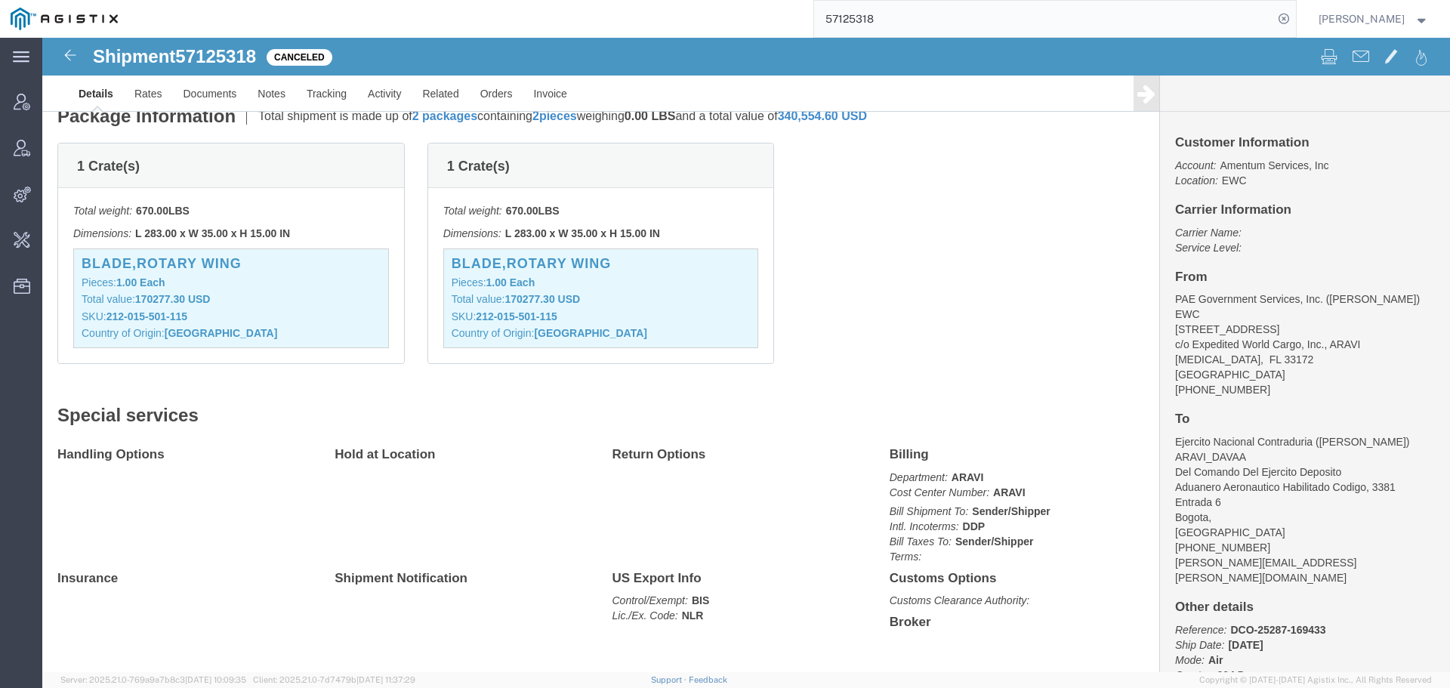
scroll to position [369, 0]
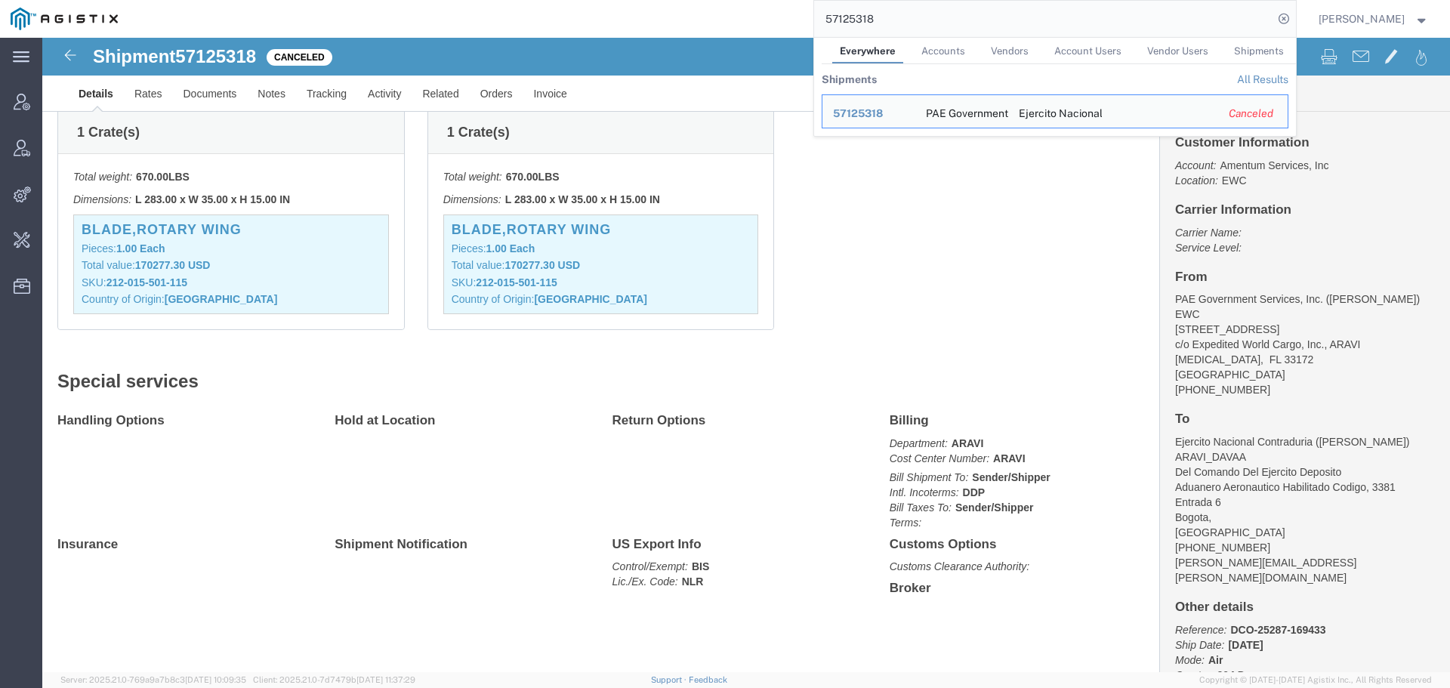
click at [1086, 14] on input "57125318" at bounding box center [1043, 19] width 459 height 36
paste input "6940954"
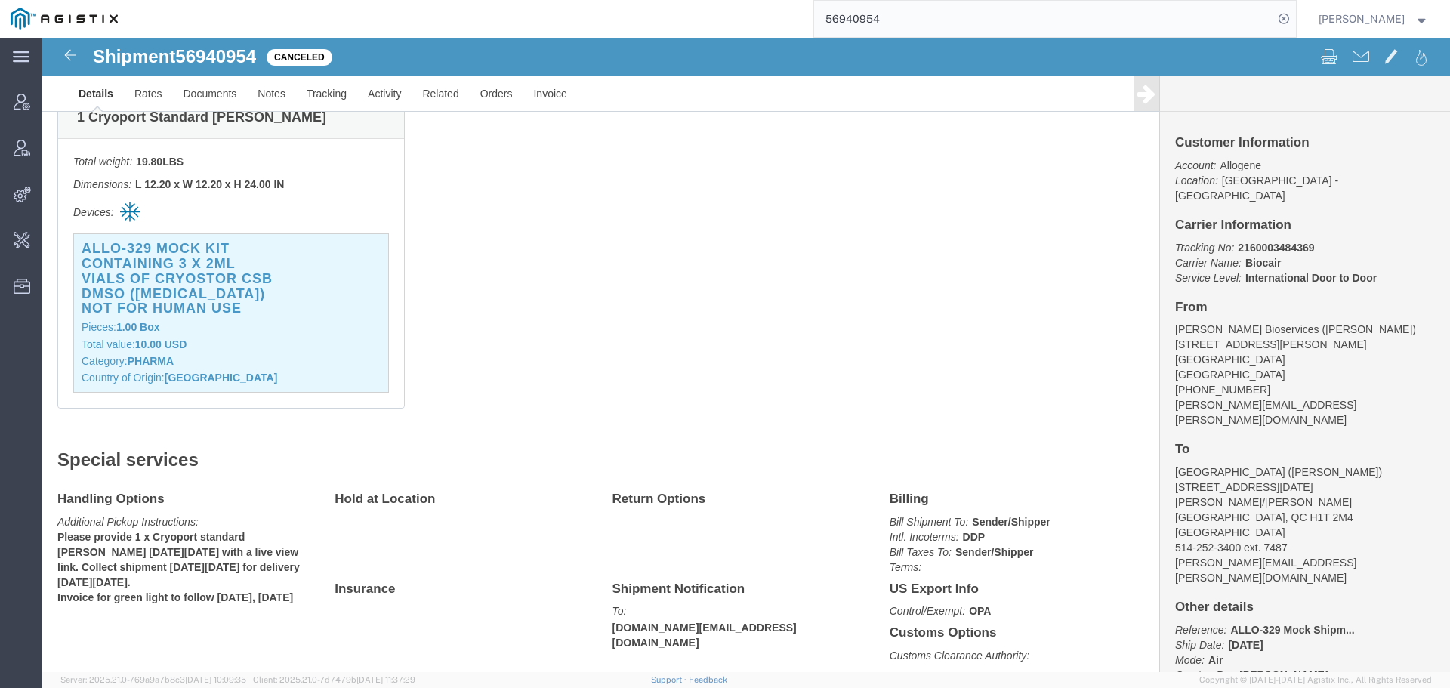
scroll to position [473, 0]
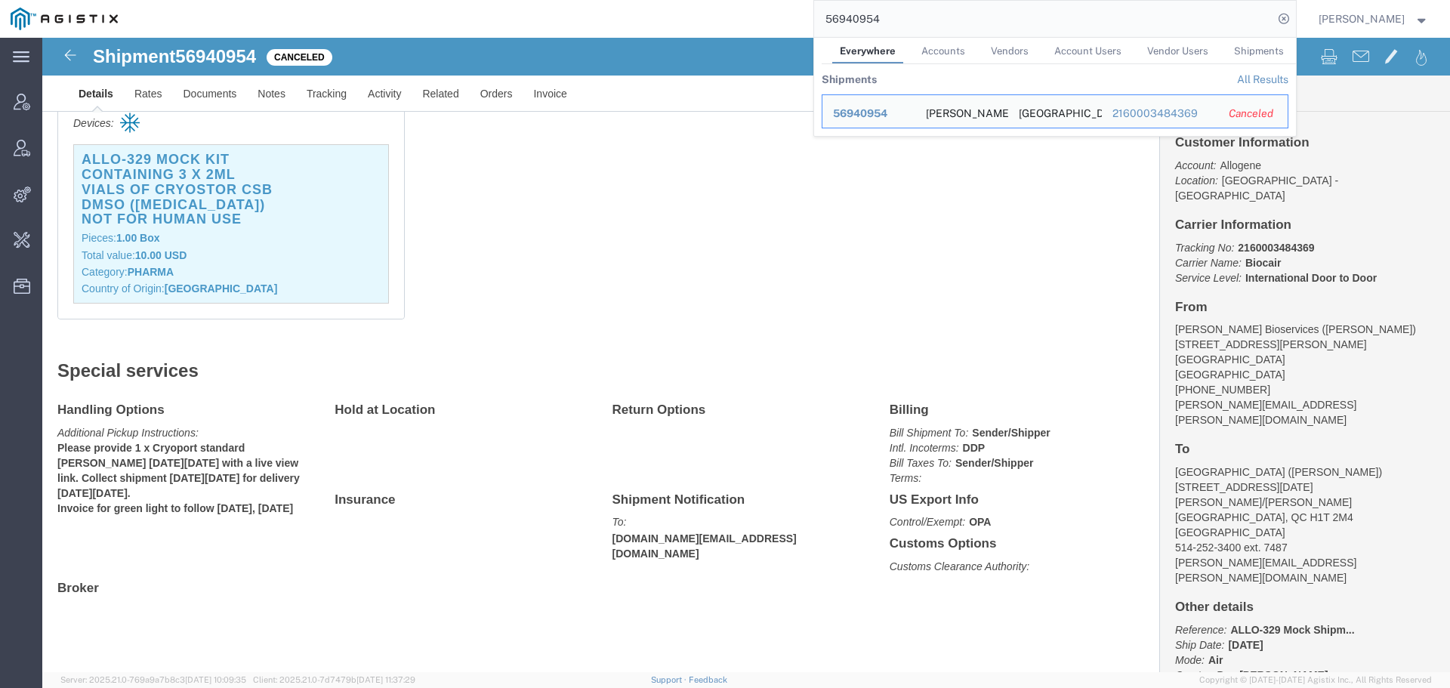
click at [1090, 30] on input "56940954" at bounding box center [1043, 19] width 459 height 36
paste input "7128018"
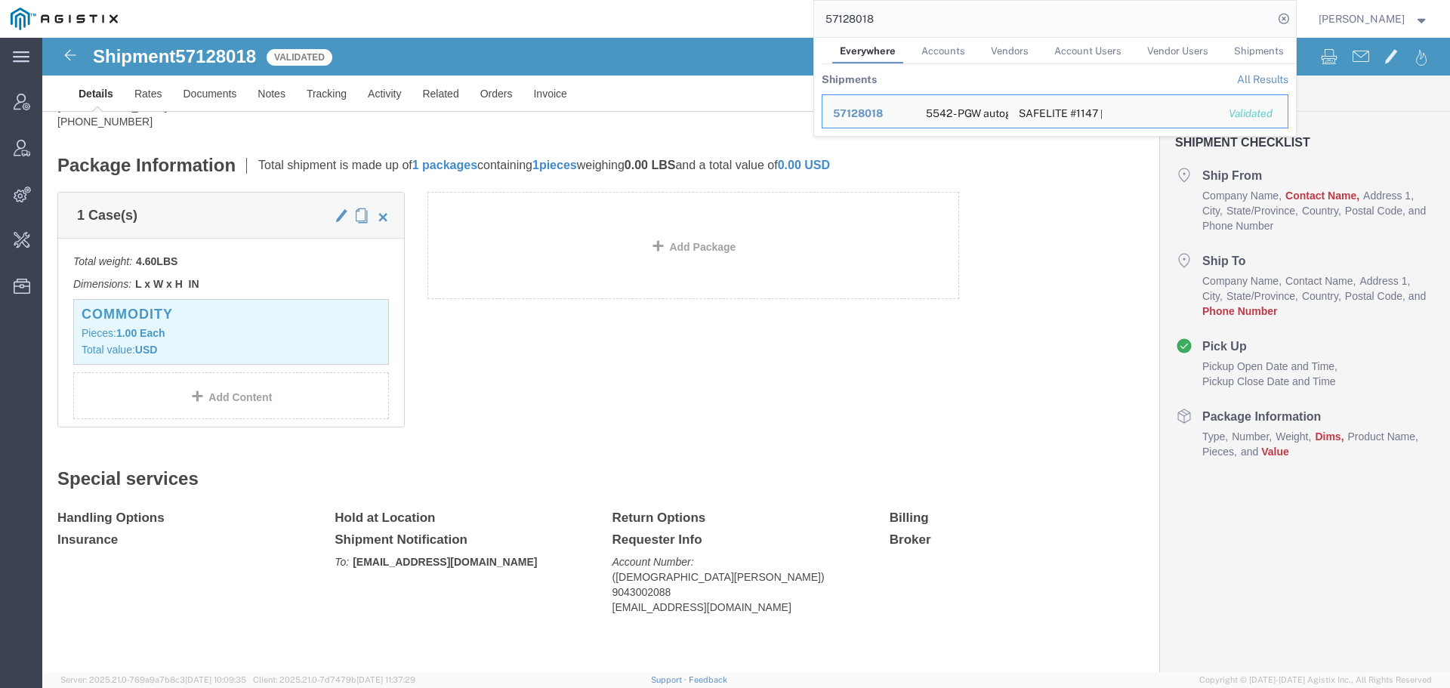
scroll to position [153, 0]
drag, startPoint x: 855, startPoint y: 109, endPoint x: 988, endPoint y: 127, distance: 134.9
click at [855, 109] on span "57128018" at bounding box center [858, 113] width 50 height 12
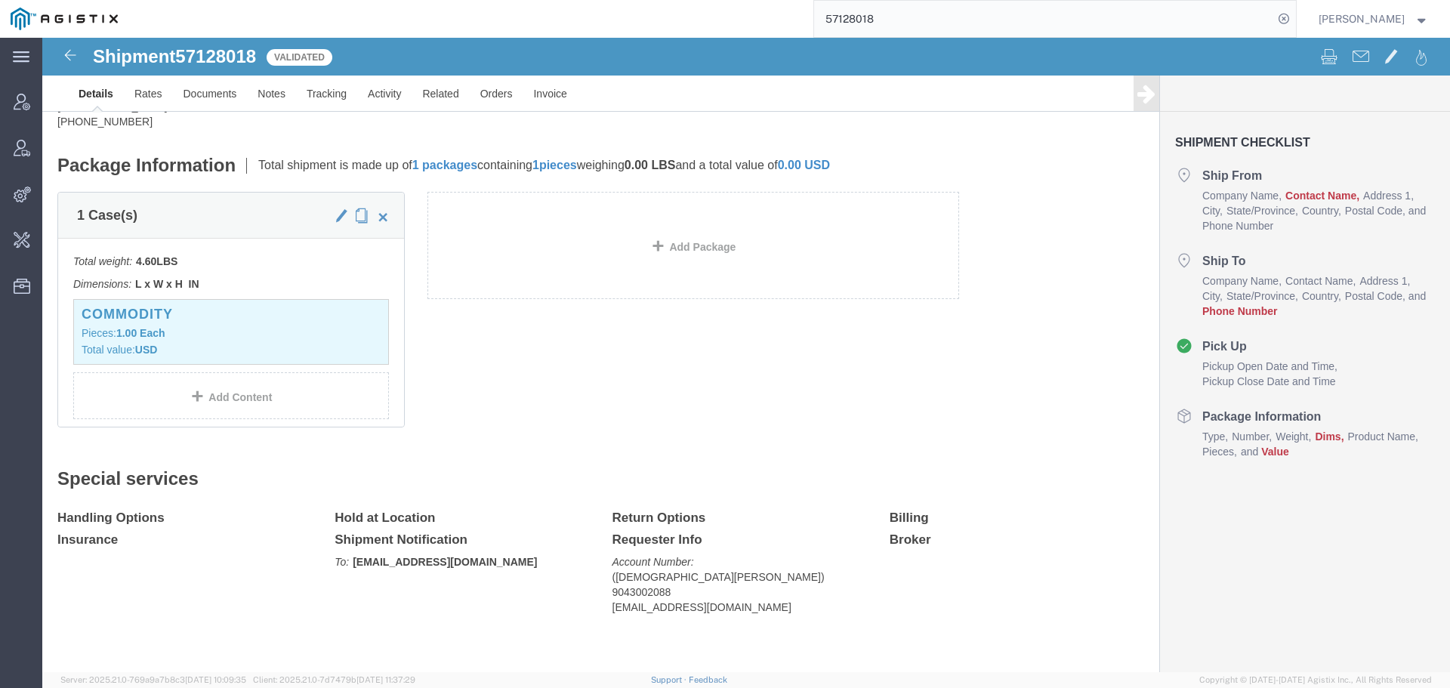
scroll to position [0, 0]
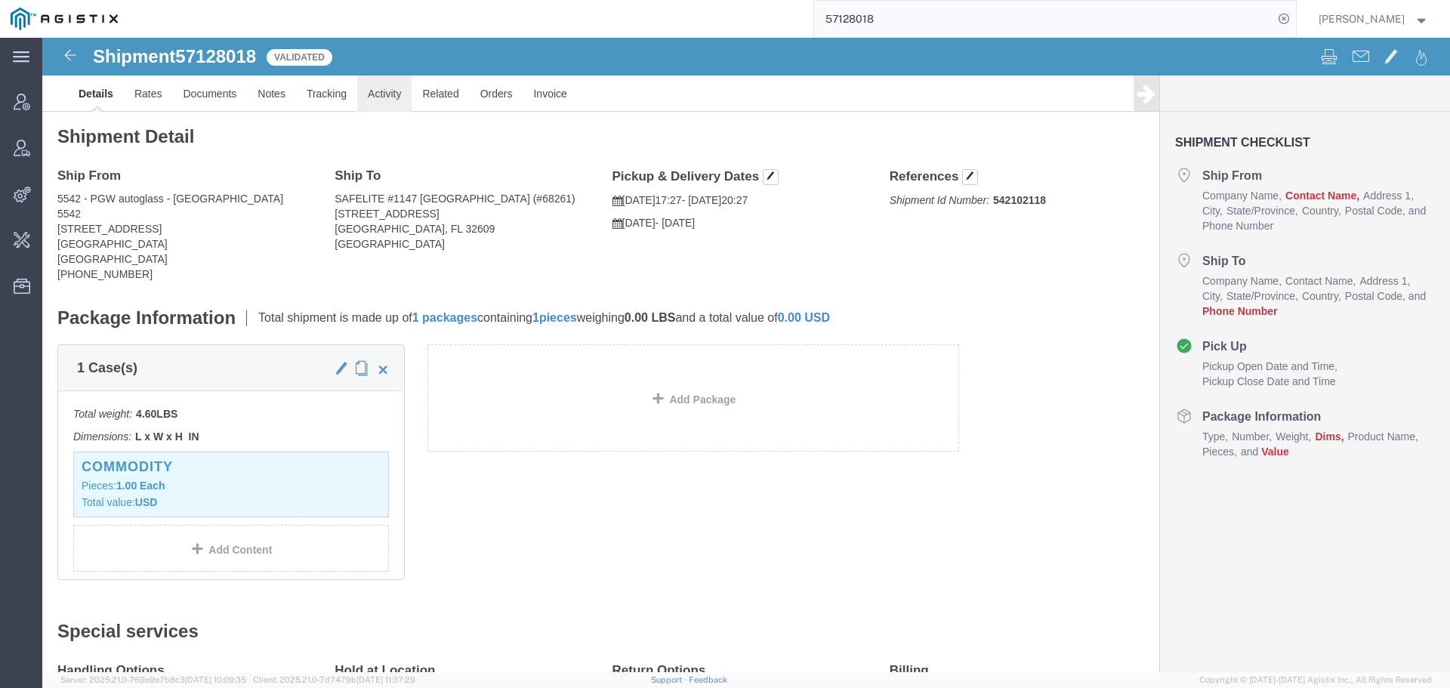
click link "Activity"
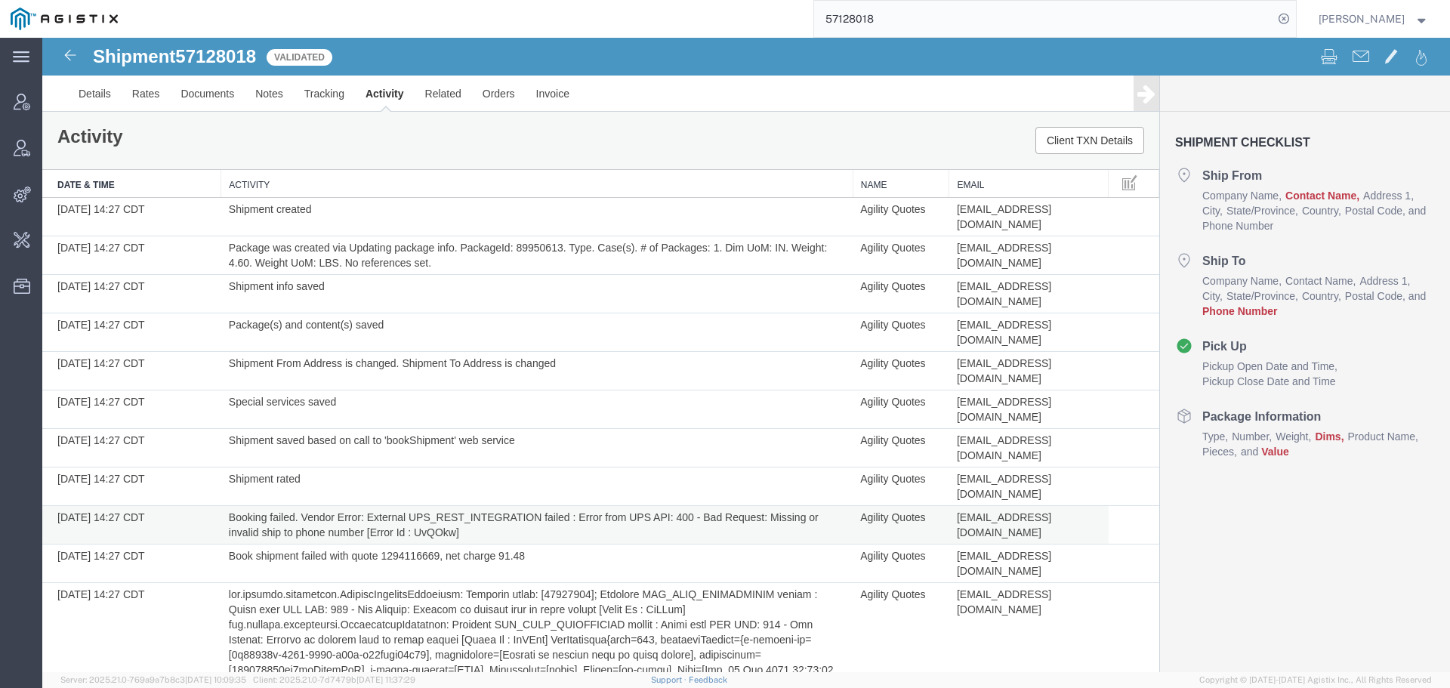
scroll to position [10, 0]
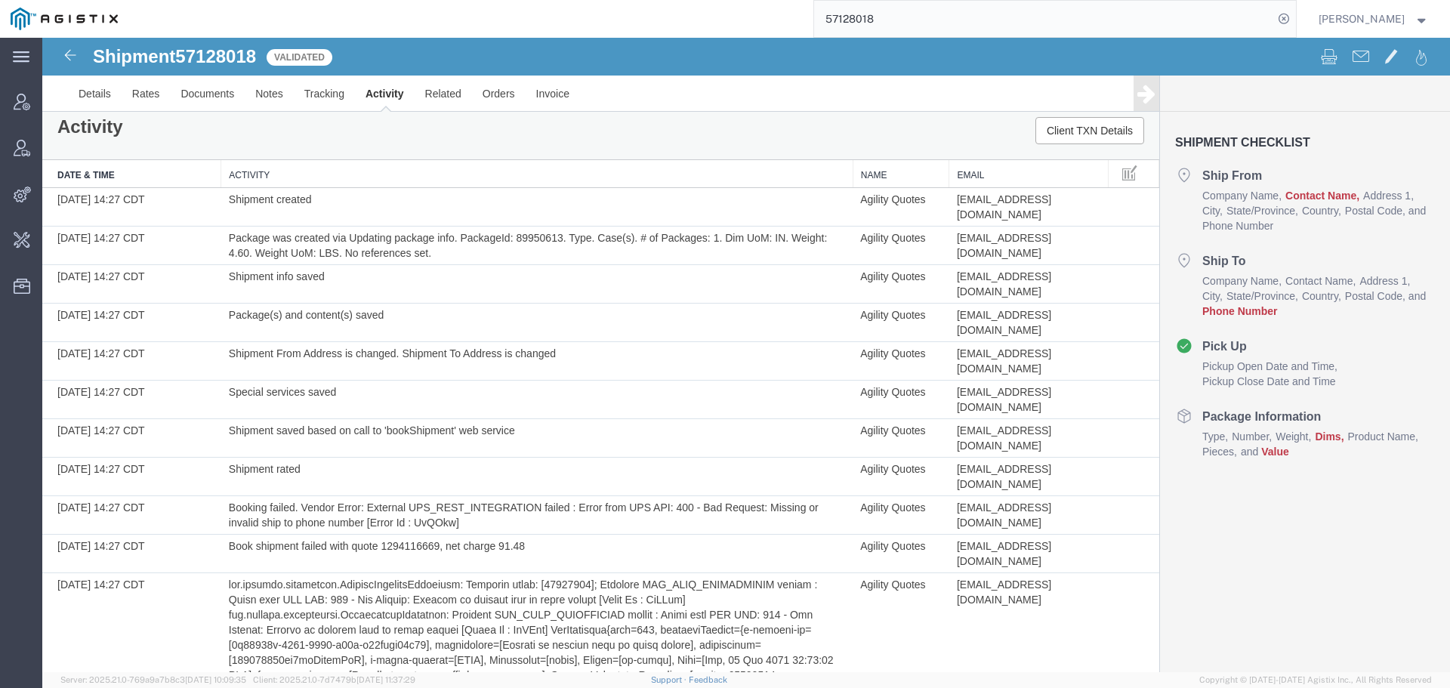
click at [206, 54] on span "57128018" at bounding box center [215, 56] width 81 height 20
copy span "57128018"
click at [106, 97] on link "Details" at bounding box center [95, 94] width 54 height 36
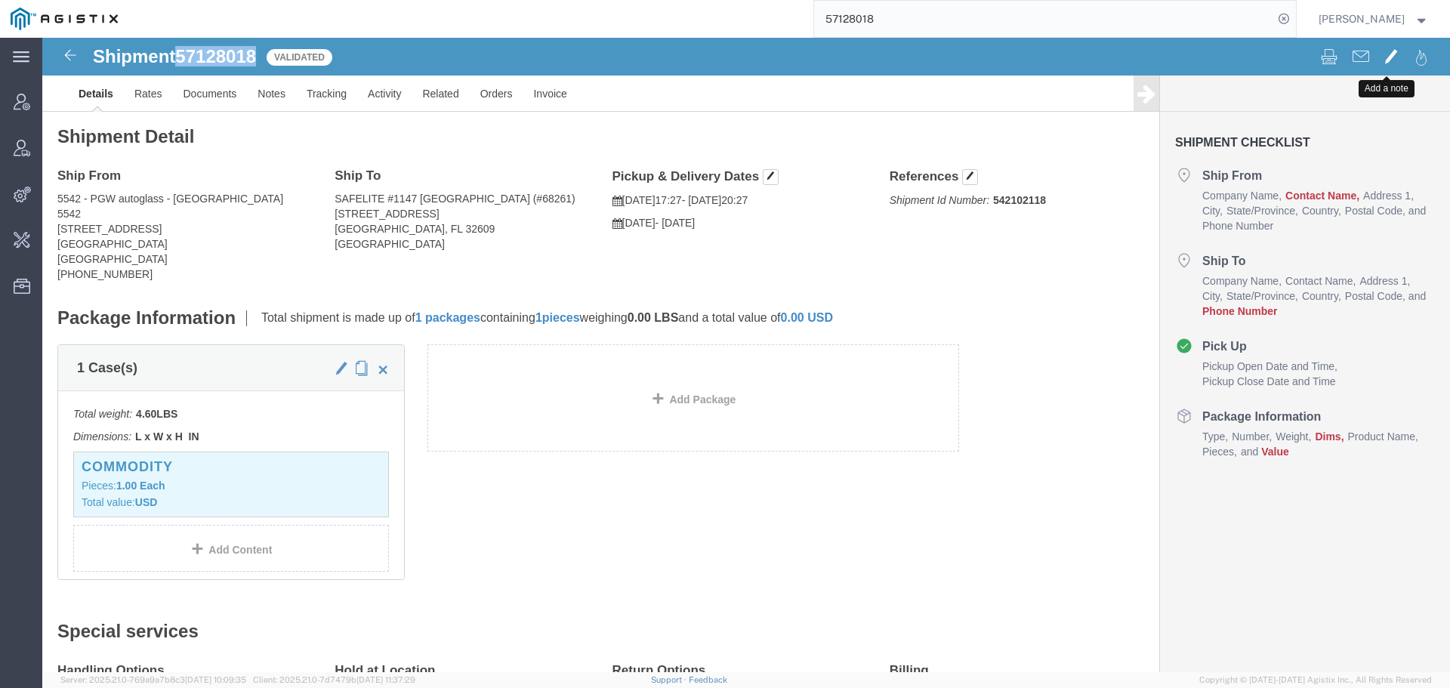
click span
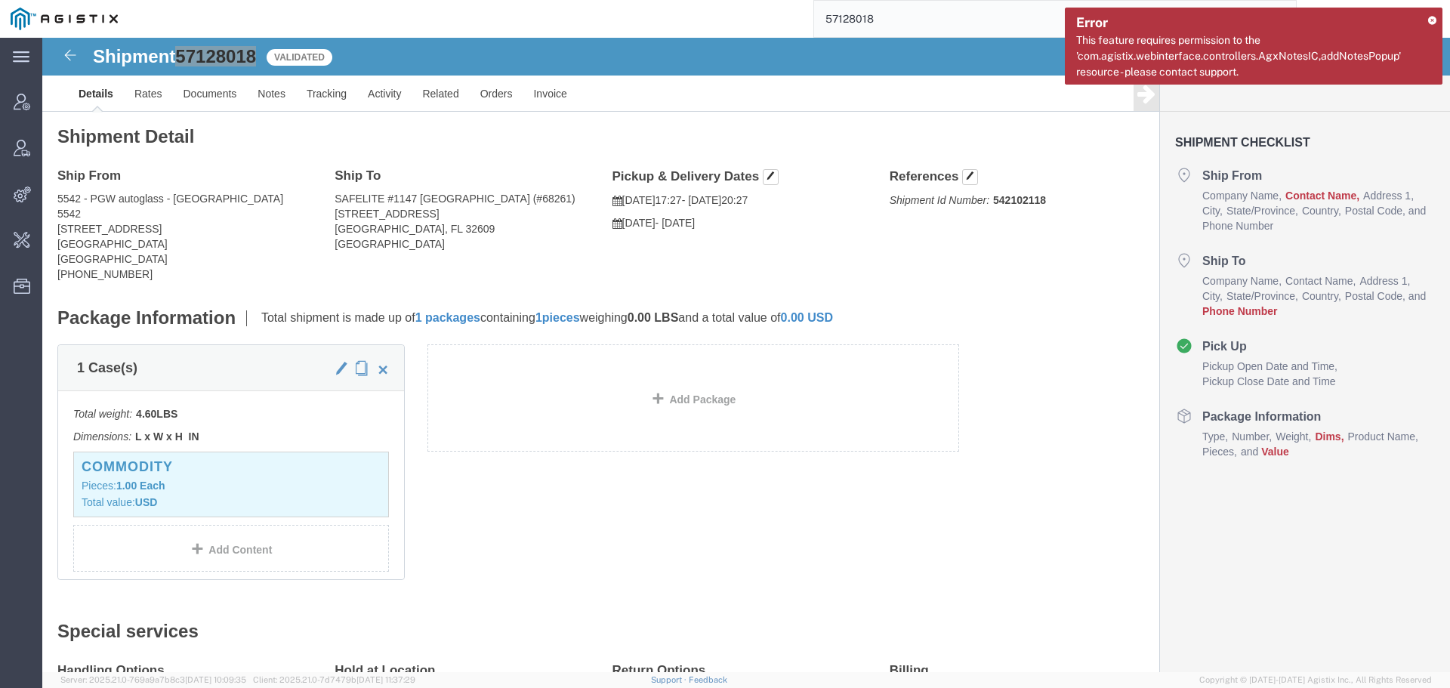
click at [935, 32] on input "57128018" at bounding box center [1043, 19] width 459 height 36
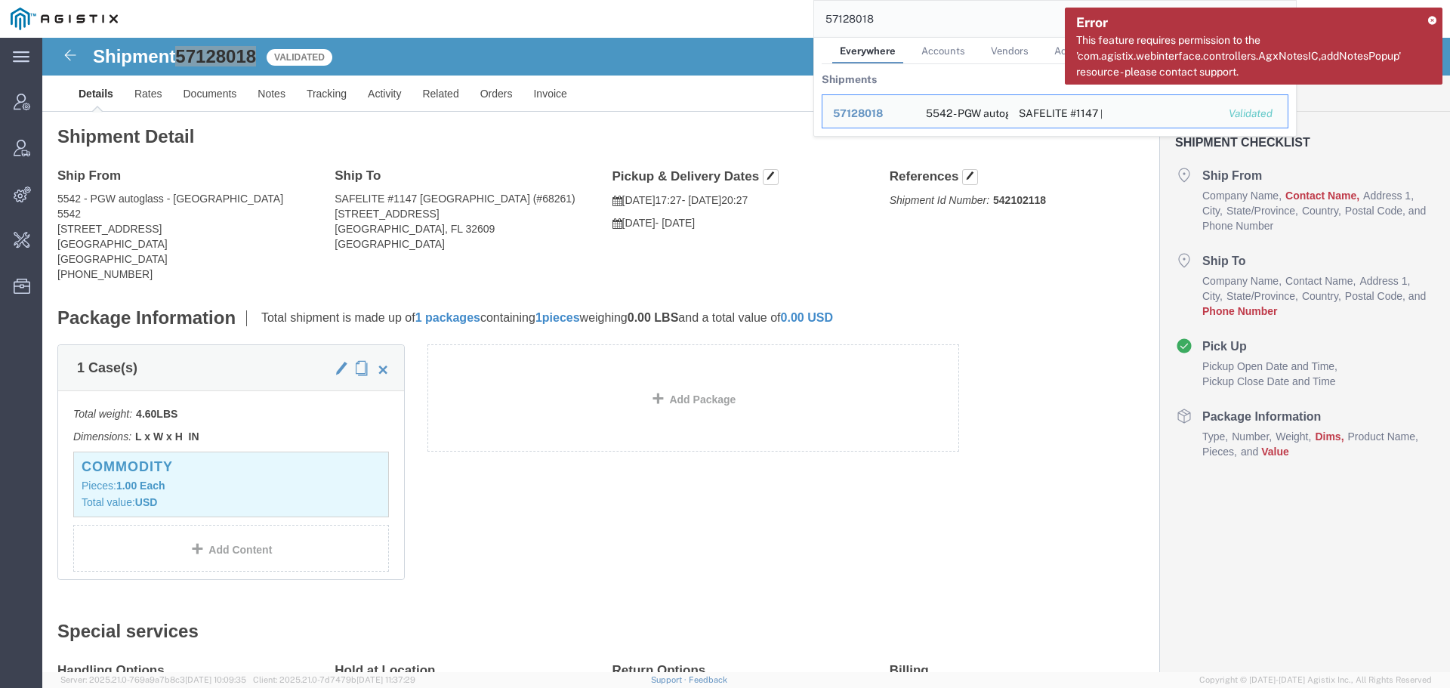
click at [935, 32] on input "57128018" at bounding box center [1043, 19] width 459 height 36
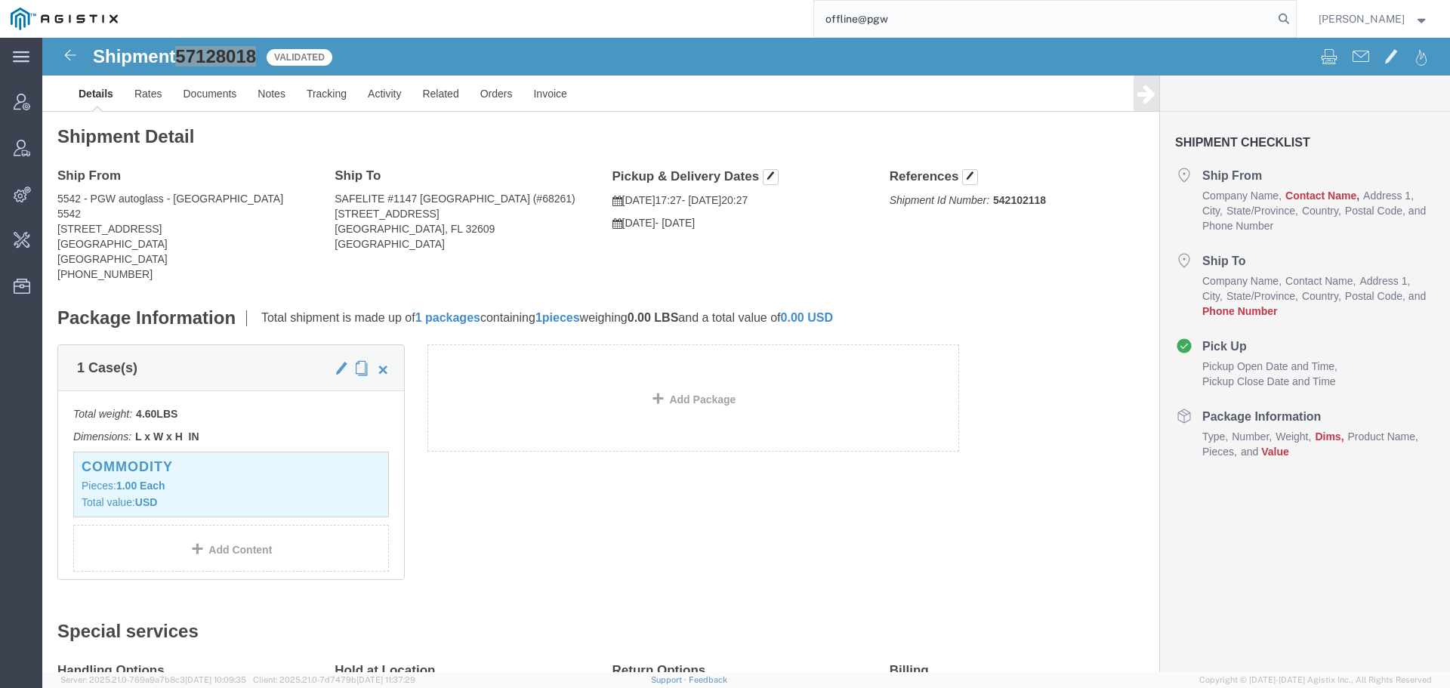
type input "offline@pgw"
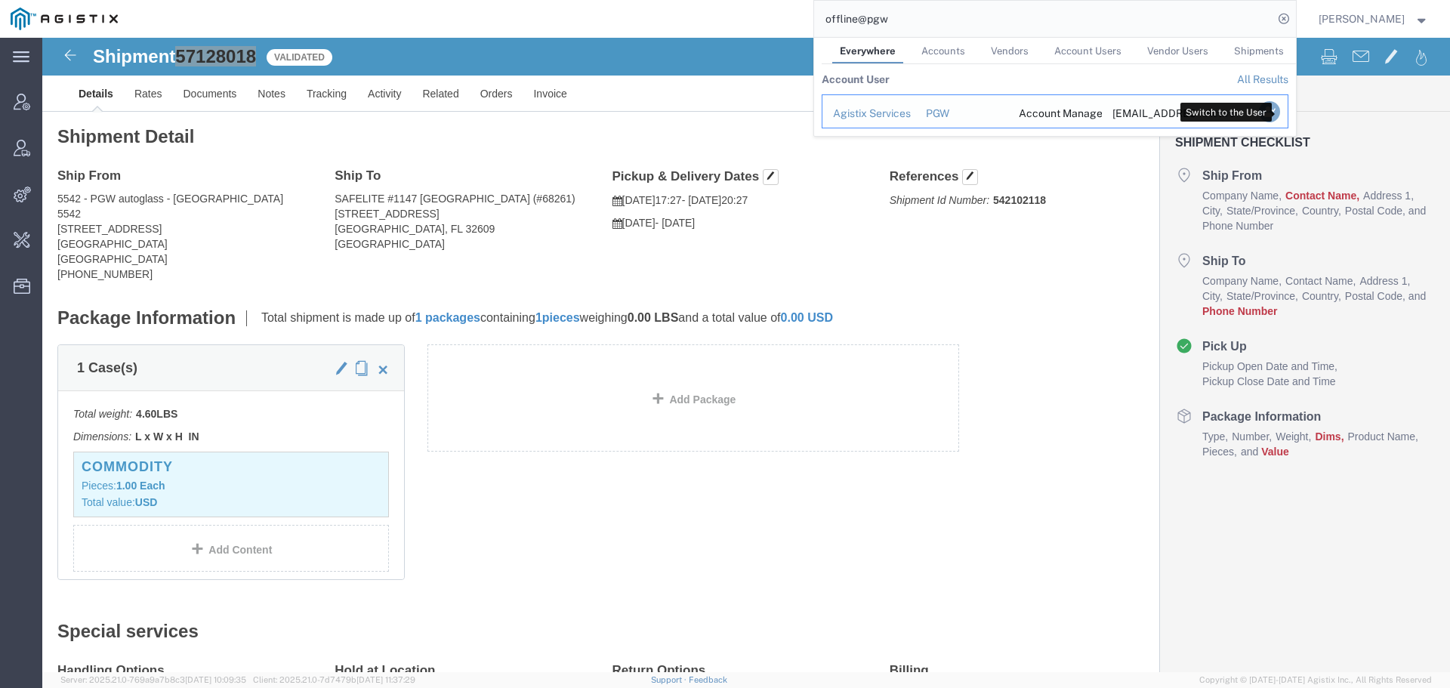
click at [1278, 111] on icon "Search Results" at bounding box center [1268, 111] width 21 height 21
click at [1279, 113] on icon "Search Results" at bounding box center [1268, 111] width 21 height 21
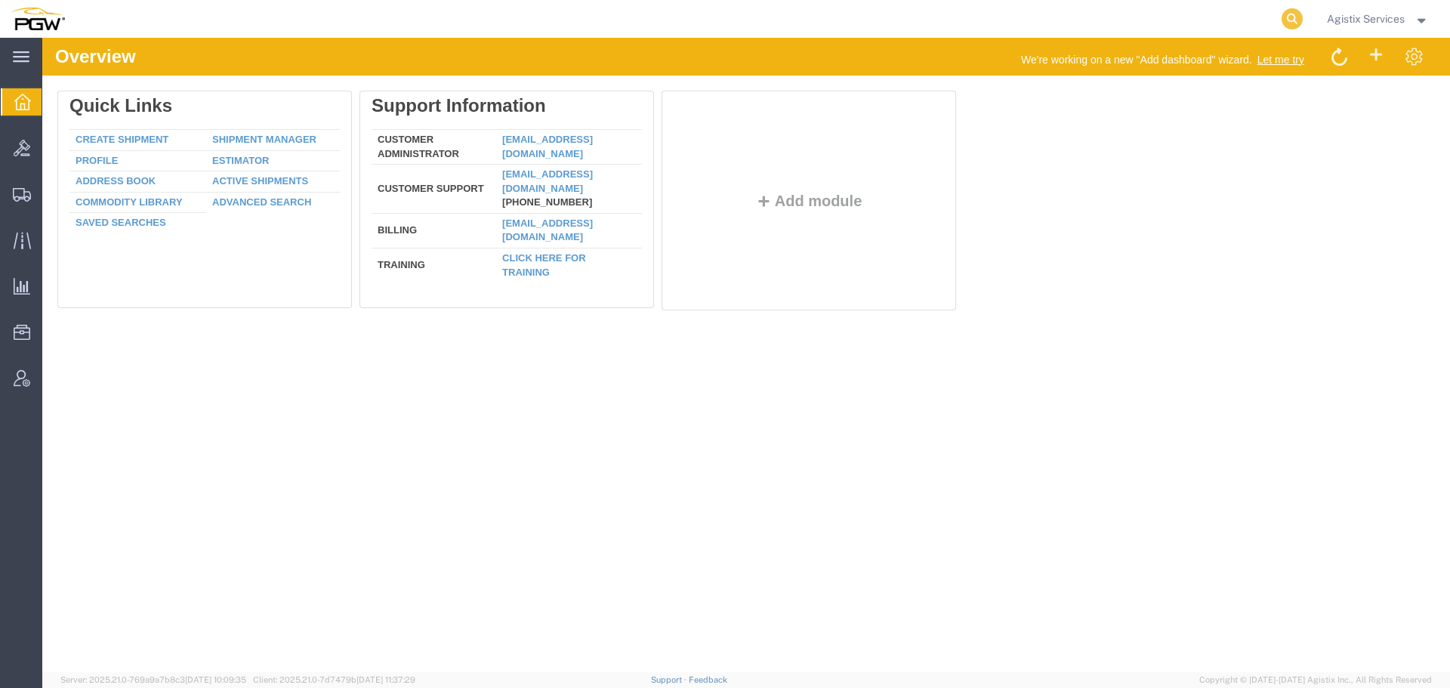
click at [1288, 16] on icon at bounding box center [1291, 18] width 21 height 21
paste input "[PHONE_NUMBER]"
type input "[PHONE_NUMBER]"
click at [1115, 22] on input "search" at bounding box center [1051, 19] width 459 height 36
paste input "542102118"
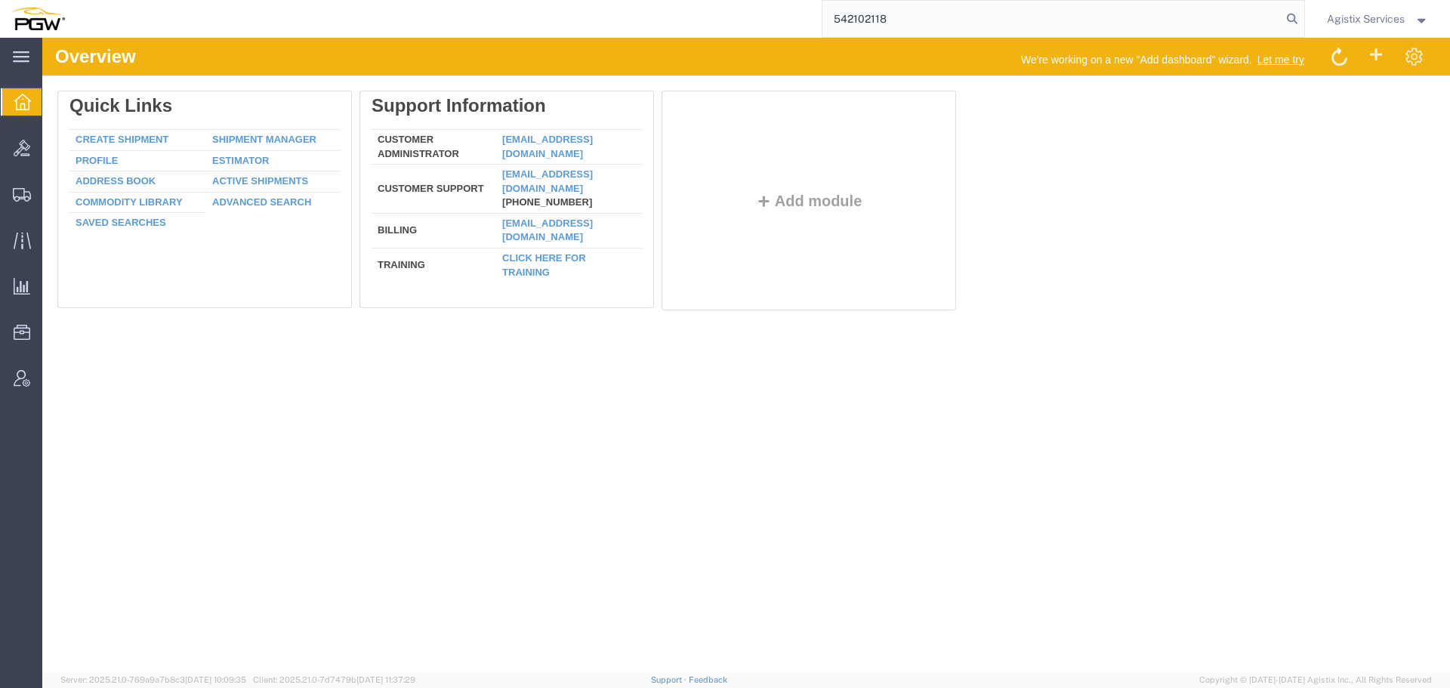
type input "542102118"
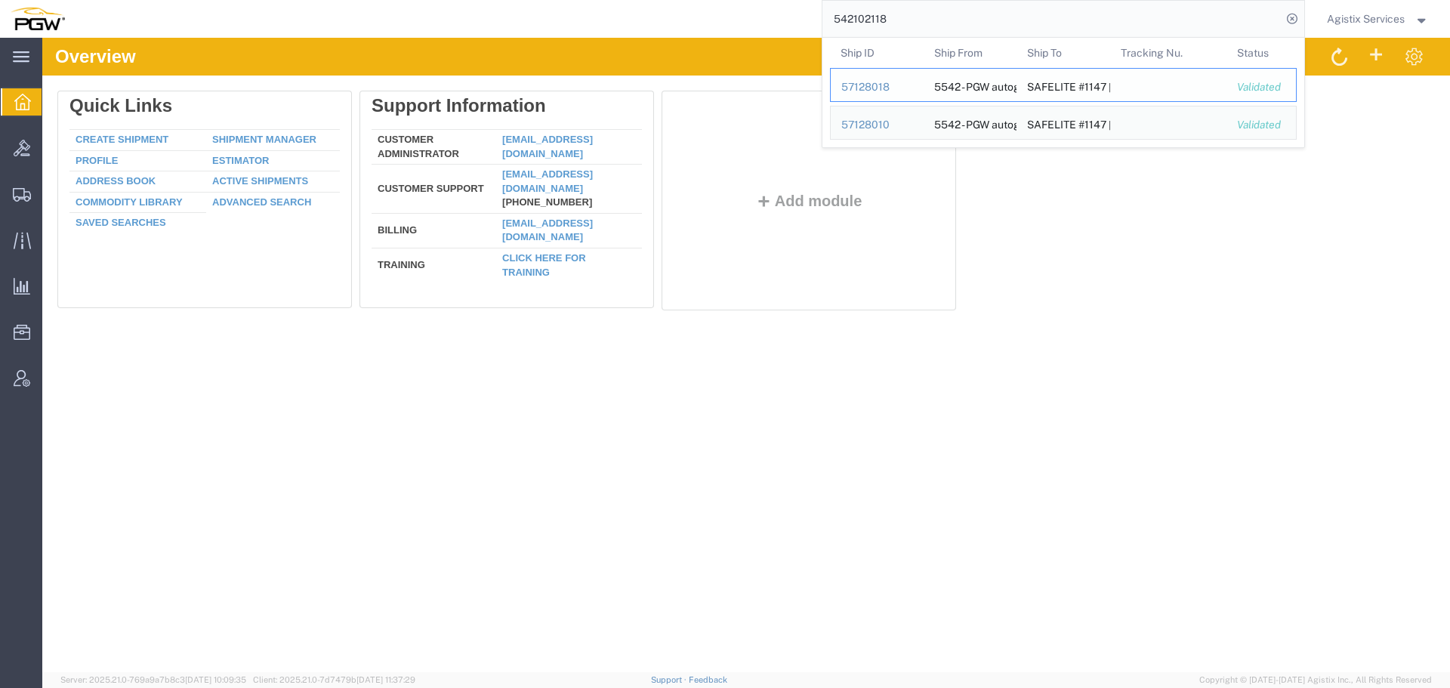
click at [862, 80] on div "57128018" at bounding box center [877, 87] width 72 height 16
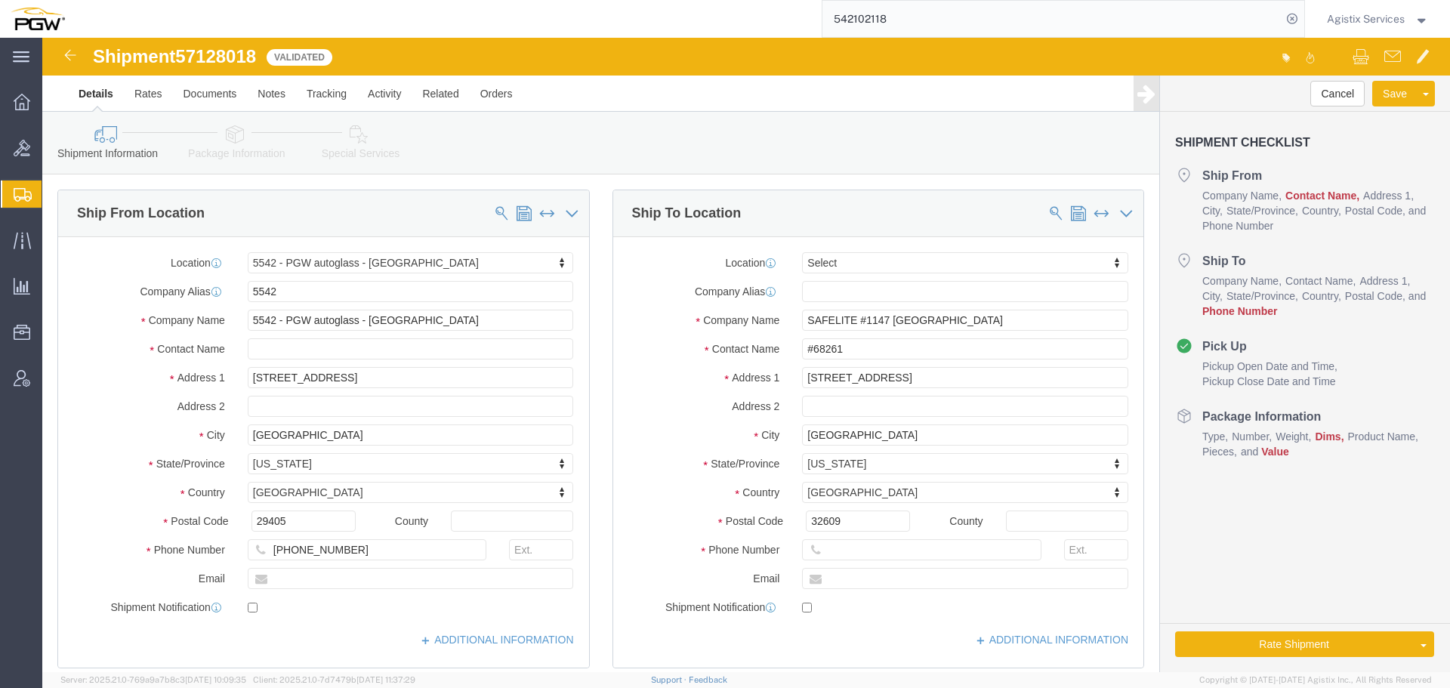
select select "28361"
select select
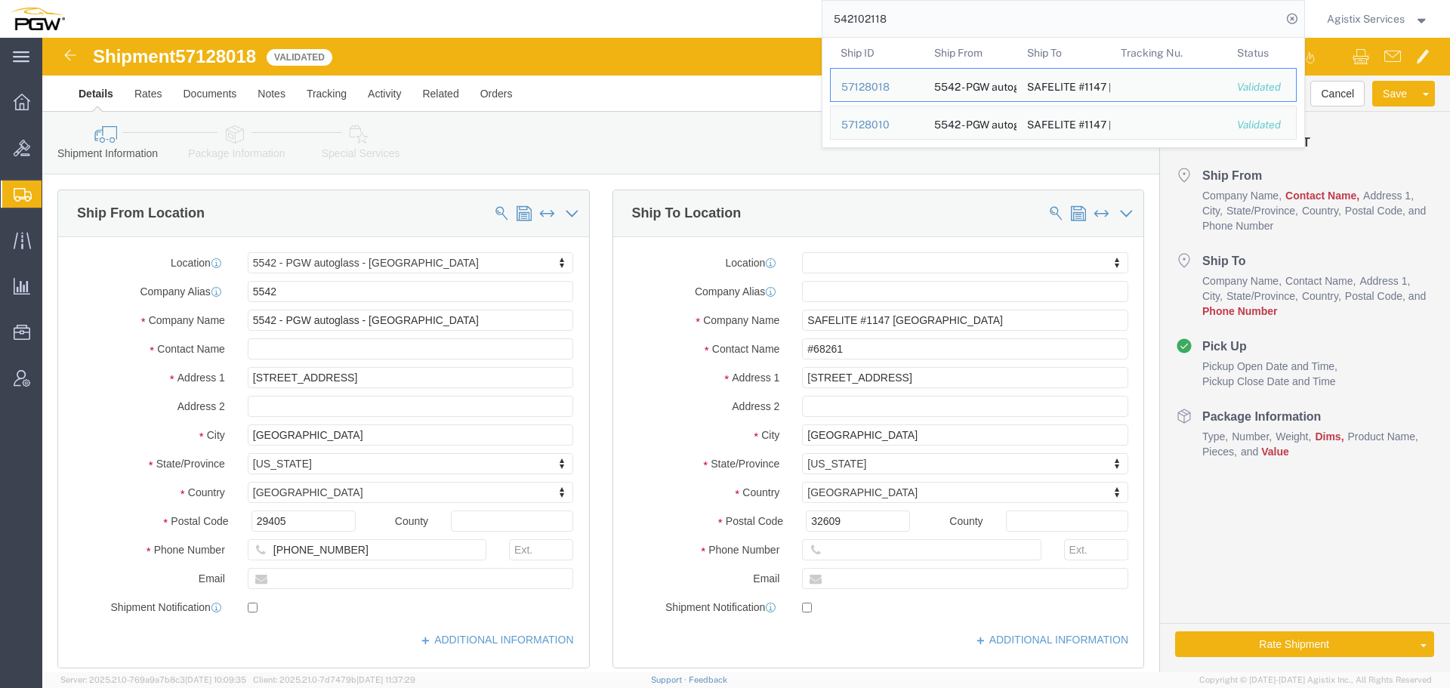
drag, startPoint x: 1001, startPoint y: 19, endPoint x: 982, endPoint y: 19, distance: 18.1
click at [982, 19] on input "542102118" at bounding box center [1051, 19] width 459 height 36
click input "text"
paste input "86156238"
type input "86156238"
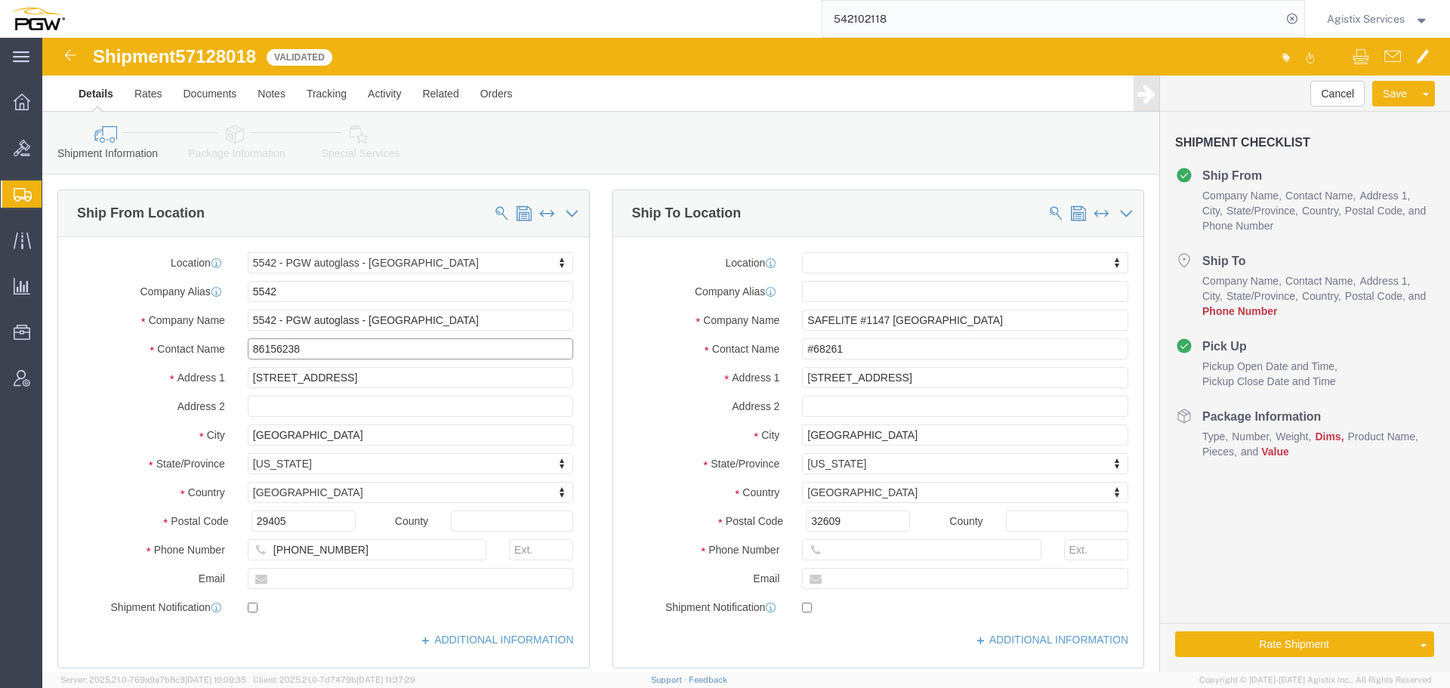
drag, startPoint x: 315, startPoint y: 315, endPoint x: 188, endPoint y: 314, distance: 126.9
click div "Contact Name 86156238"
click at [1199, 24] on input "542102118" at bounding box center [1051, 19] width 459 height 36
type input "86156238"
click input "text"
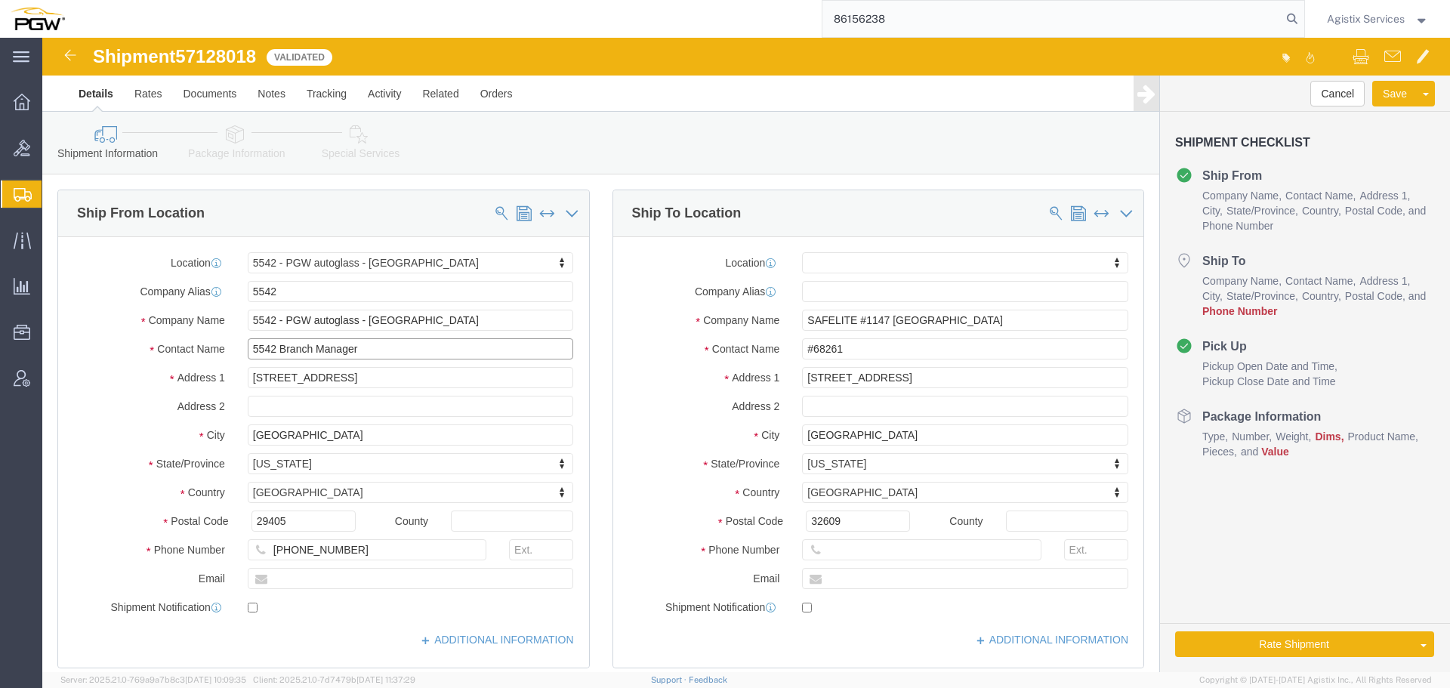
type input "5542 Branch Manager"
click input "text"
paste input "[PHONE_NUMBER]"
click input "[PHONE_NUMBER]"
paste input "(352)"
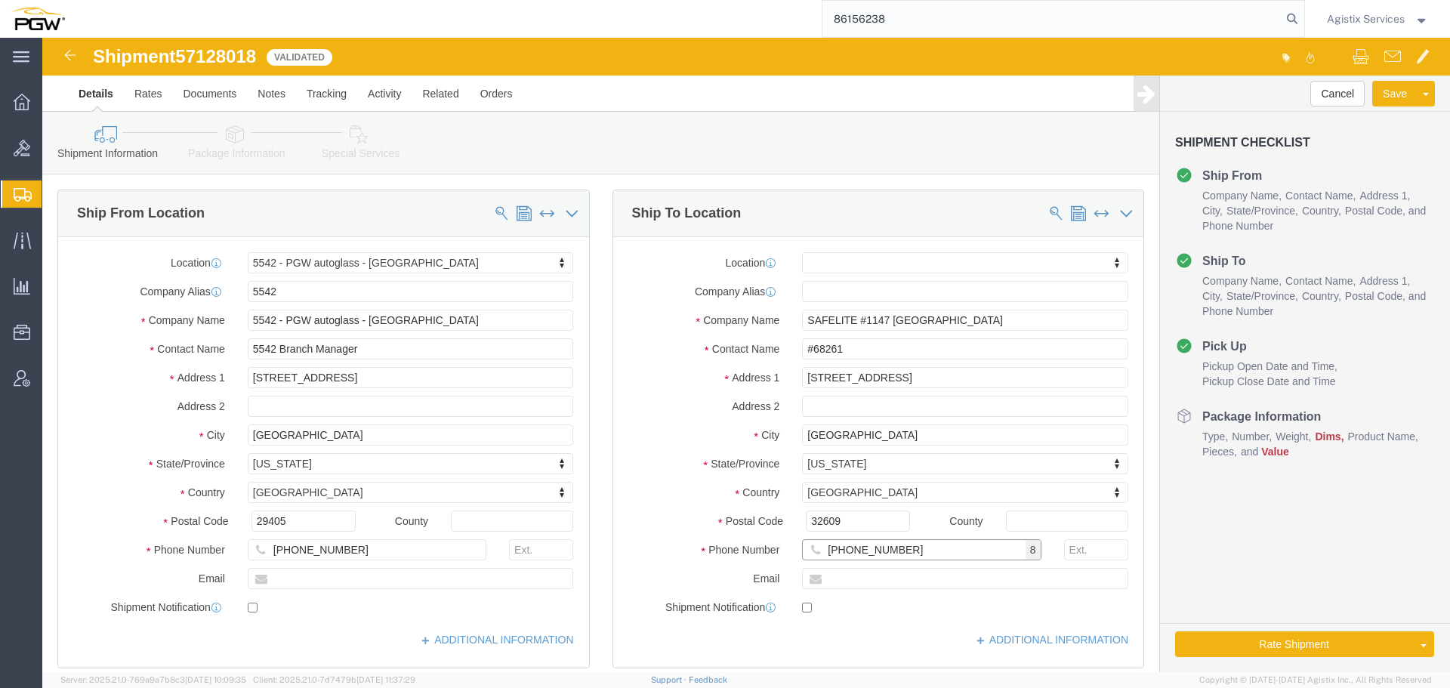
type input "[PHONE_NUMBER]"
click div "Shipment Checklist Ship From Company Name Contact Name Address 1 City State/Pro…"
click div "Shipment Information Package Information Special Services Loading Routing"
click link "Package Information"
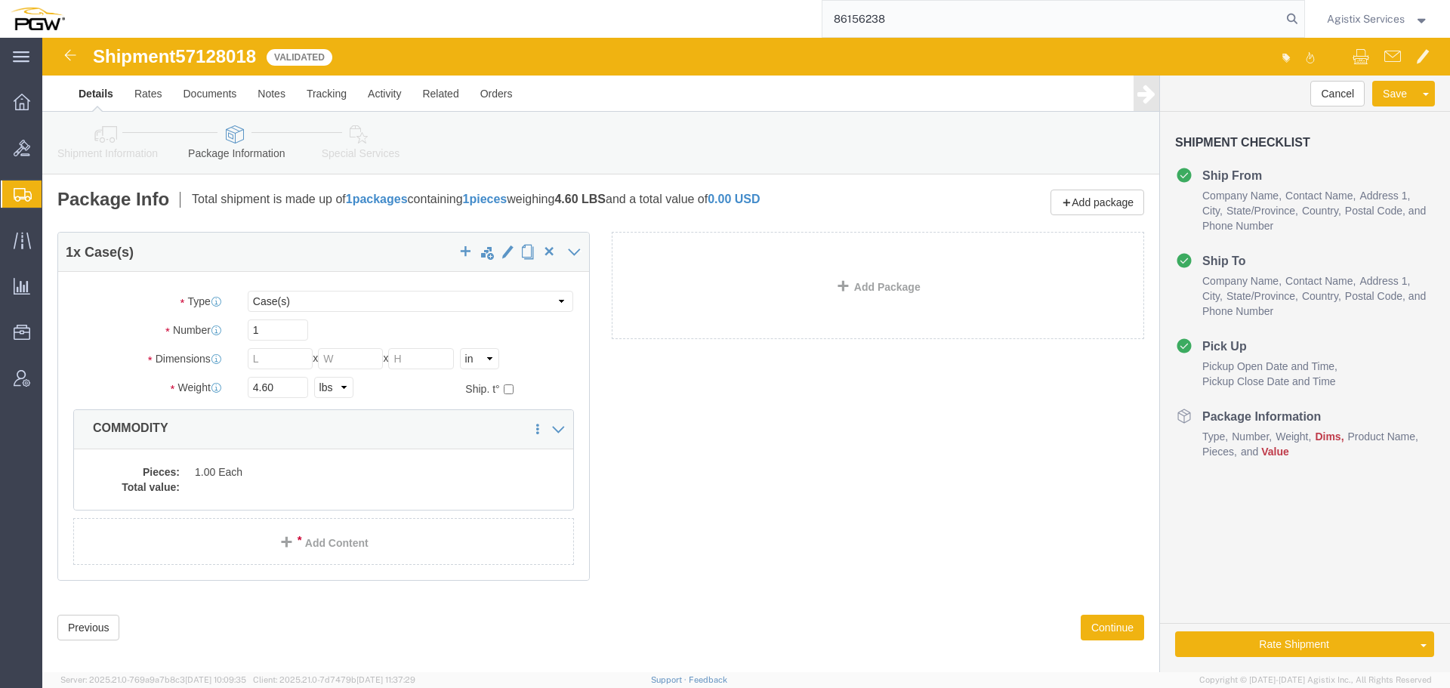
click icon
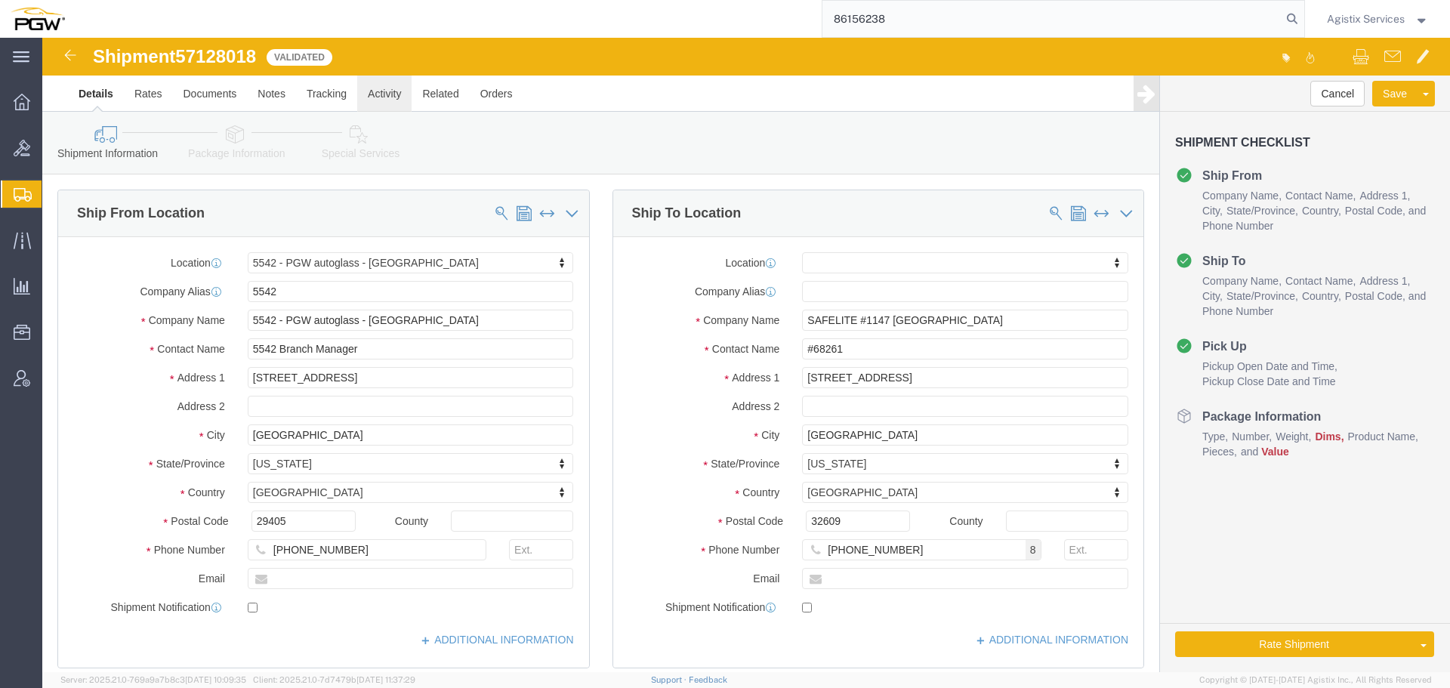
click link "Activity"
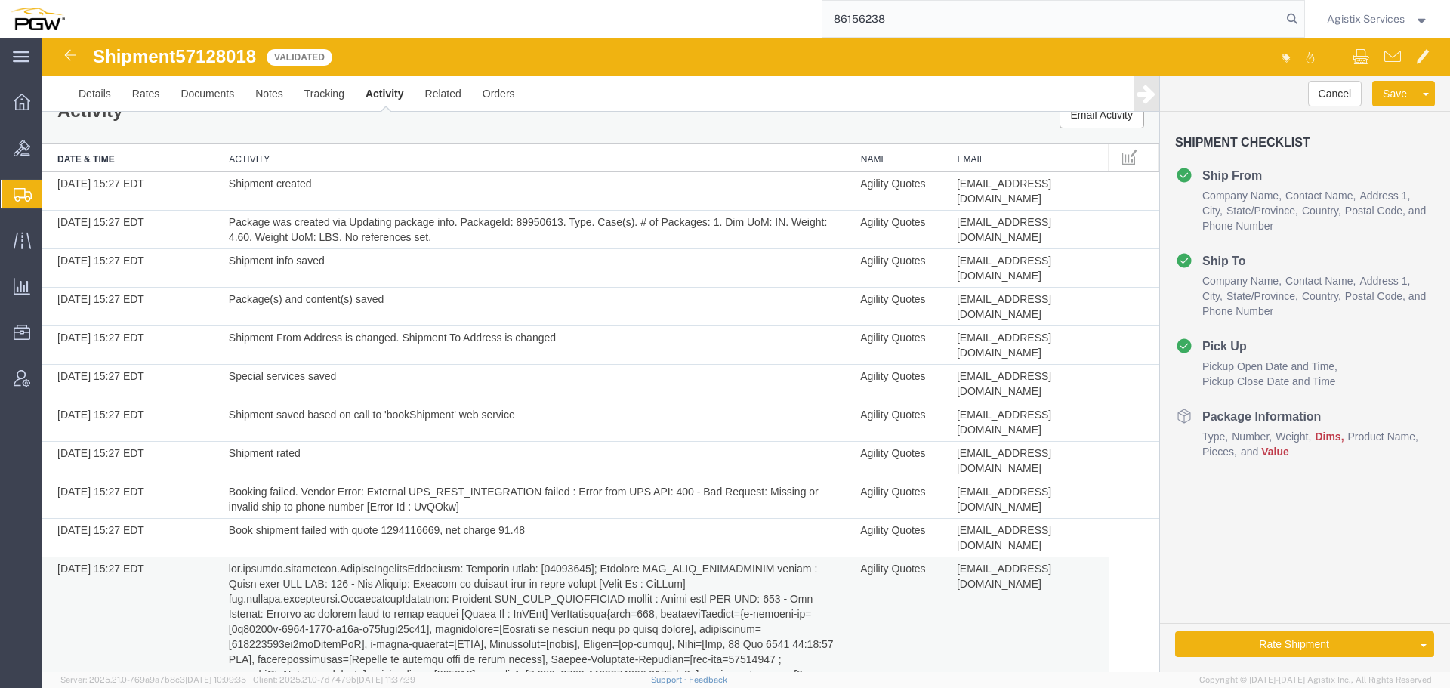
scroll to position [48, 0]
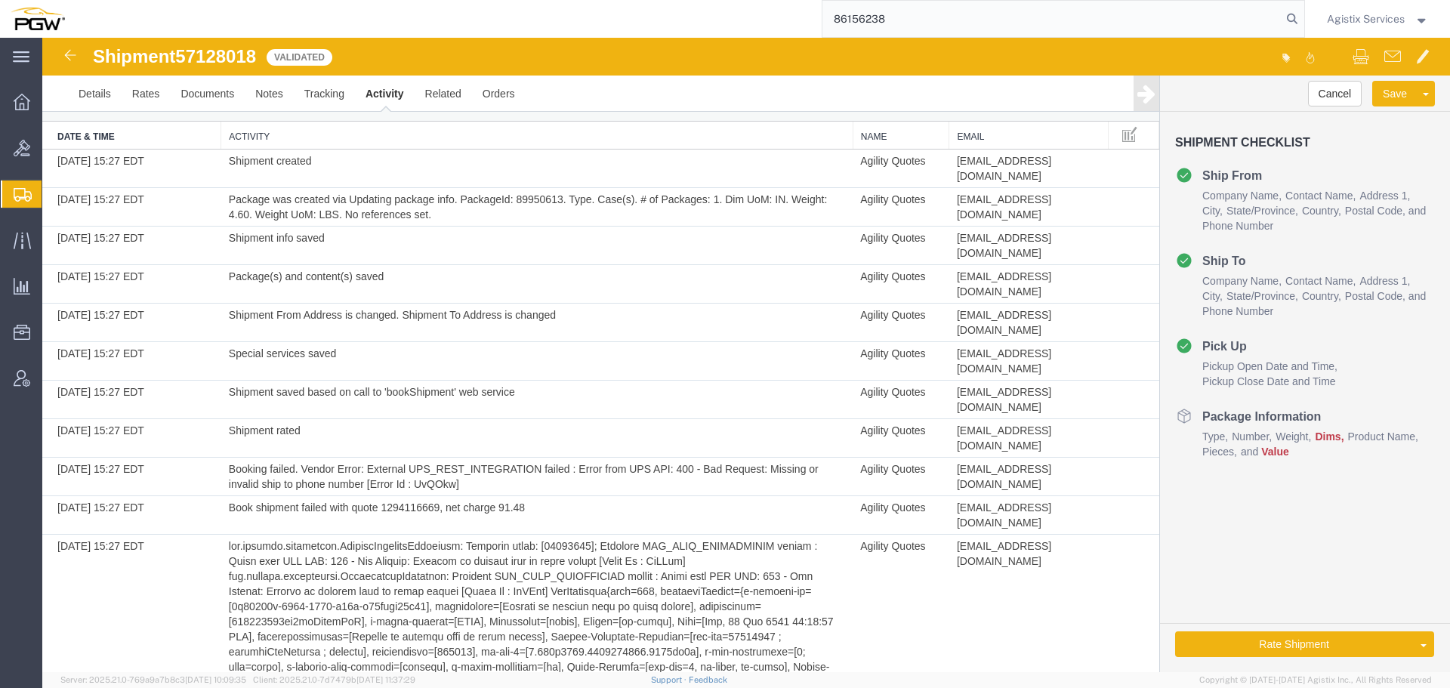
drag, startPoint x: 930, startPoint y: 26, endPoint x: 751, endPoint y: 24, distance: 178.2
click at [751, 24] on div "86156238" at bounding box center [690, 19] width 1229 height 38
type input "57128388"
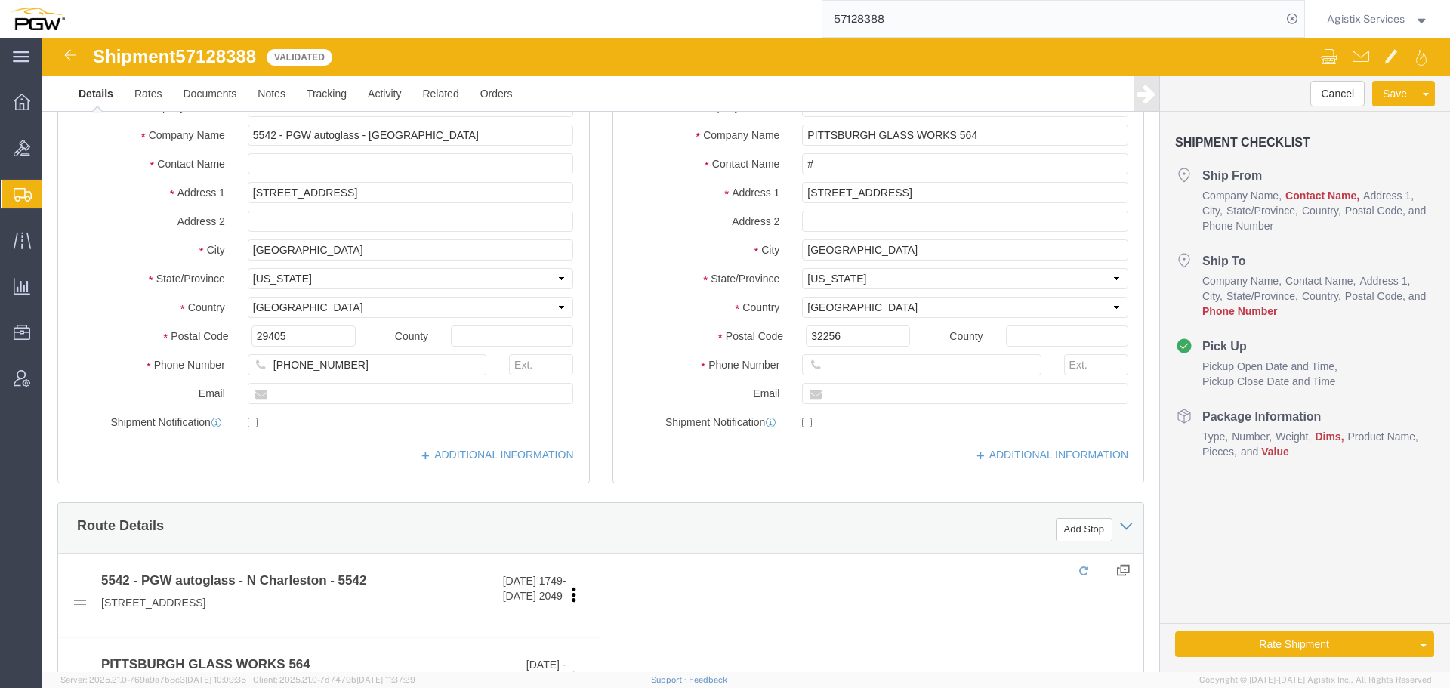
select select "28361"
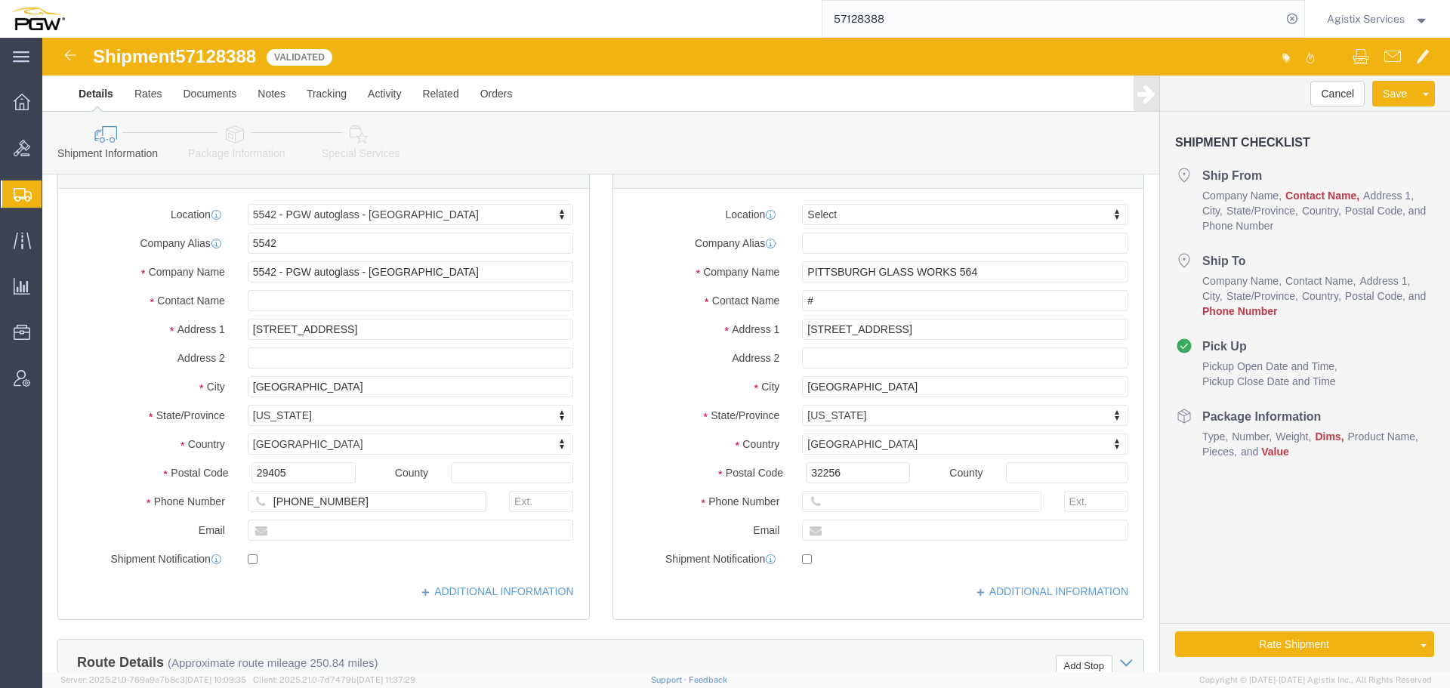
click link "Package Information"
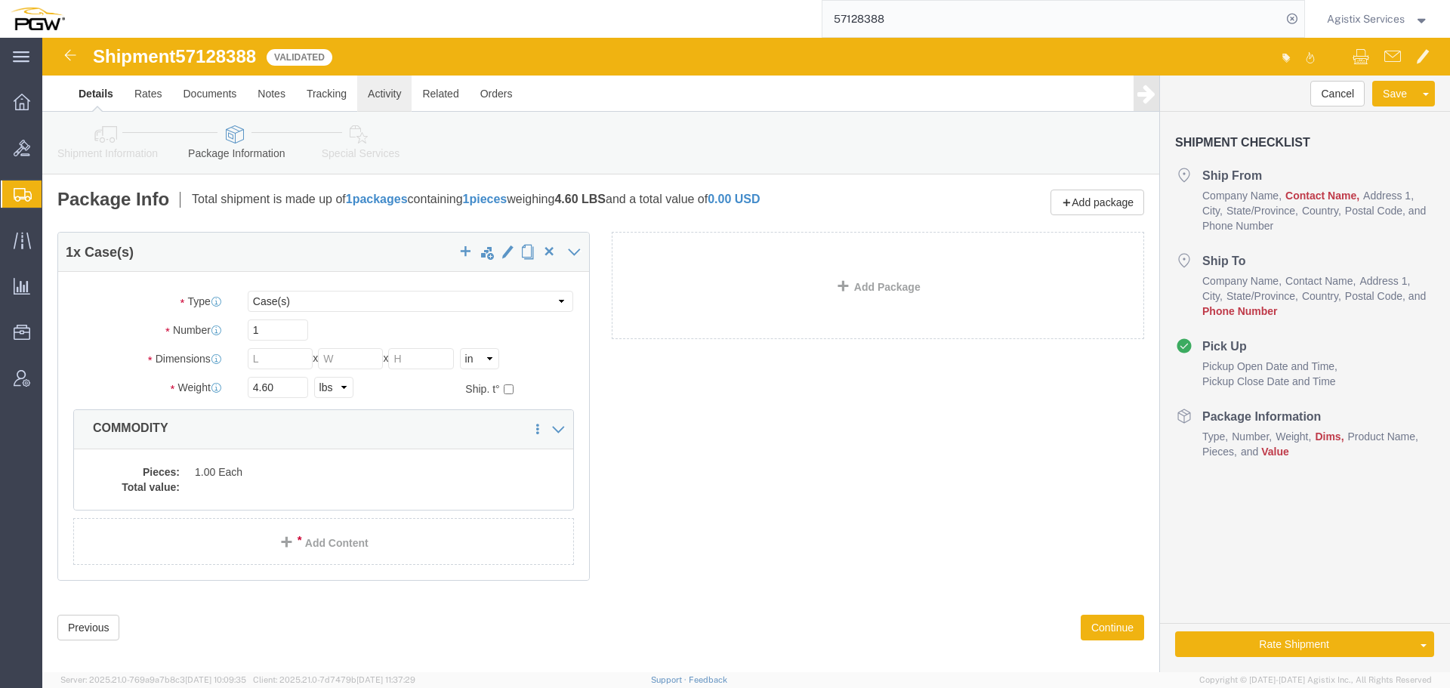
click link "Activity"
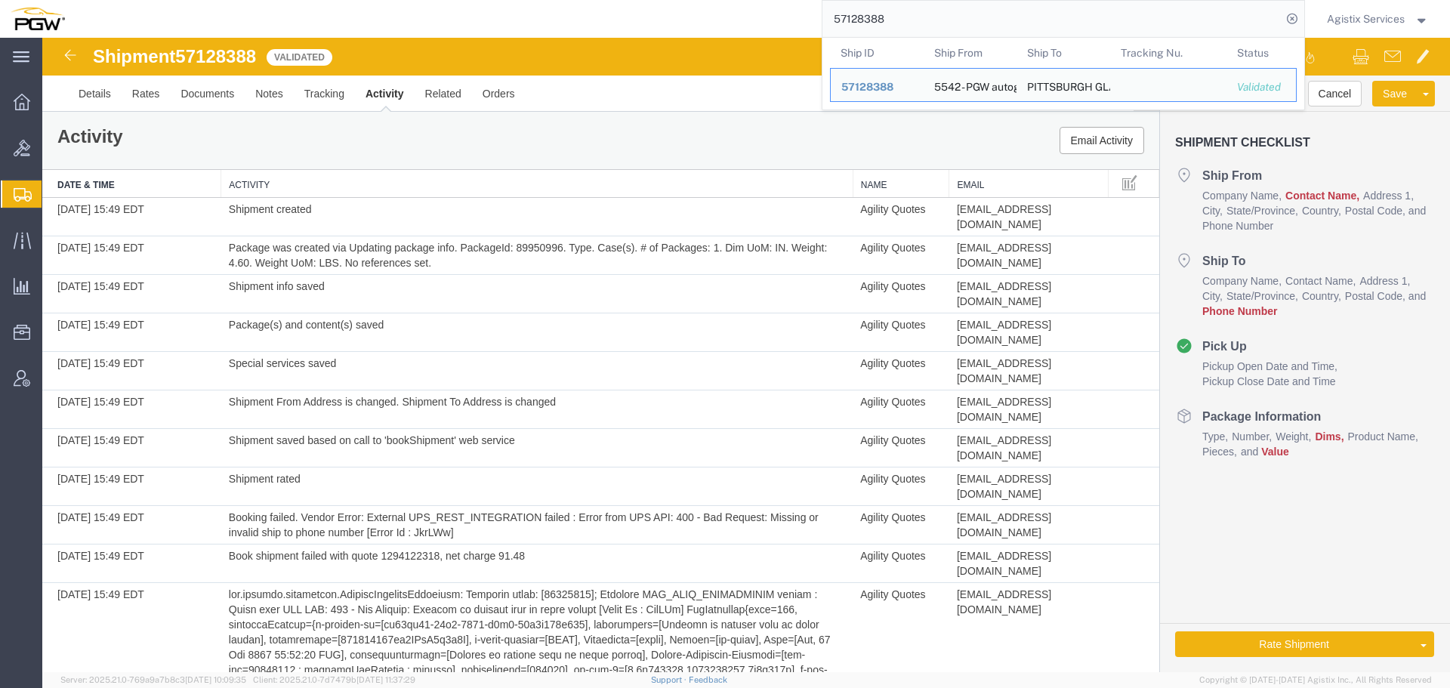
drag, startPoint x: 916, startPoint y: 22, endPoint x: 750, endPoint y: 26, distance: 166.2
click at [750, 26] on div "57128388 Ship ID Ship From Ship To Tracking Nu. Status Ship ID 57128388 Ship Fr…" at bounding box center [690, 19] width 1229 height 38
paste input "01"
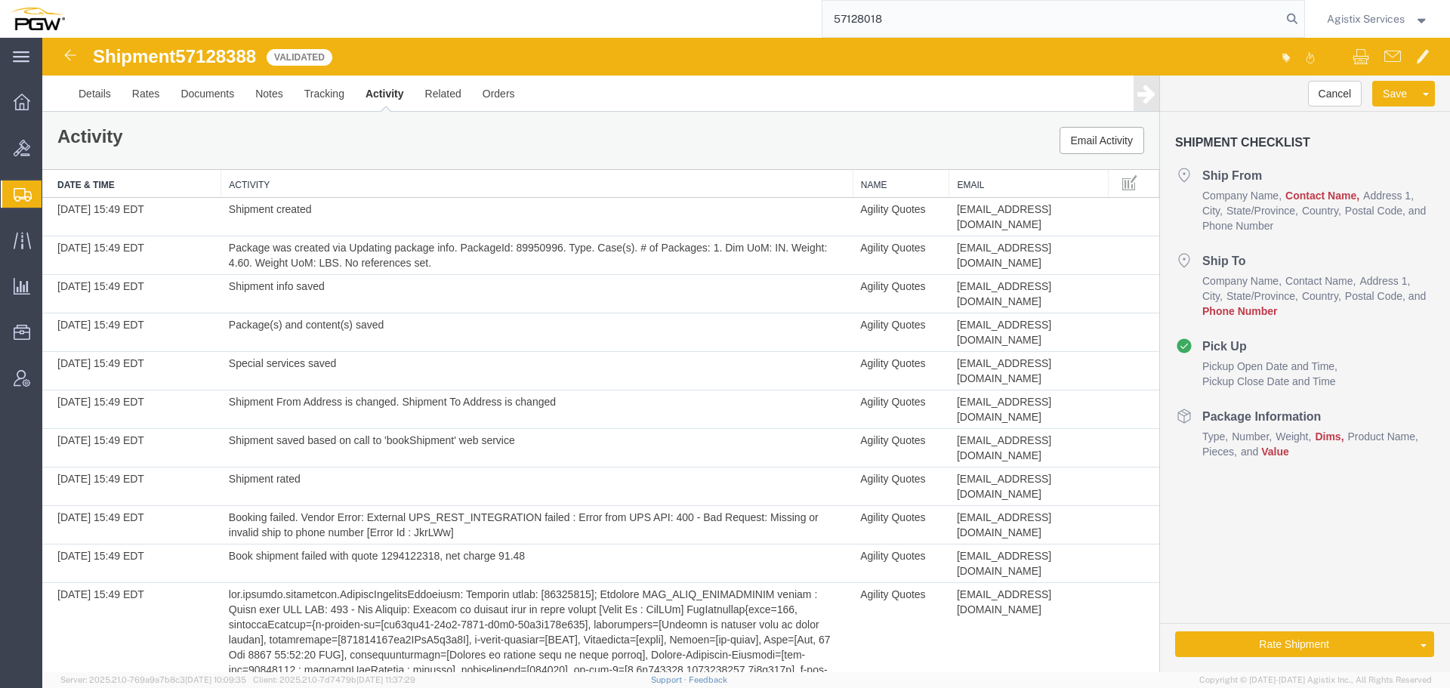
type input "57128018"
click at [115, 103] on link "Details" at bounding box center [95, 94] width 54 height 36
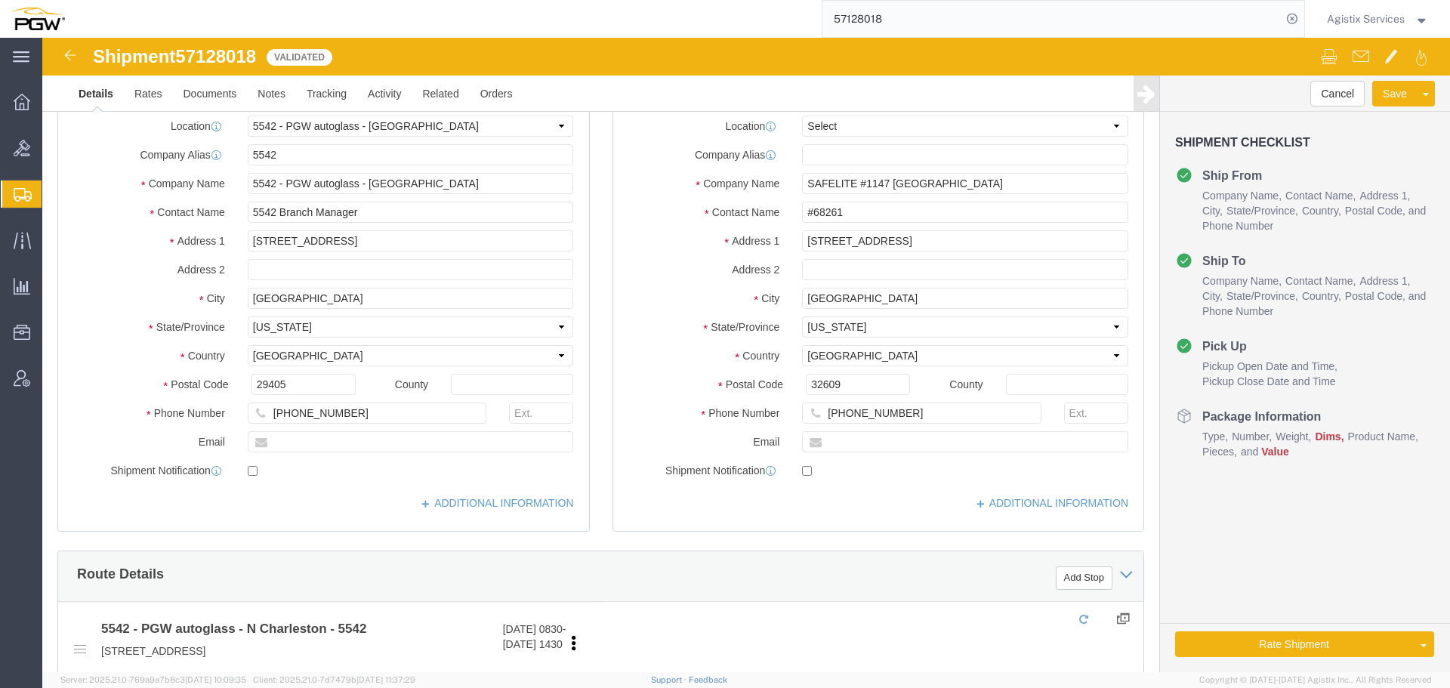
select select "28361"
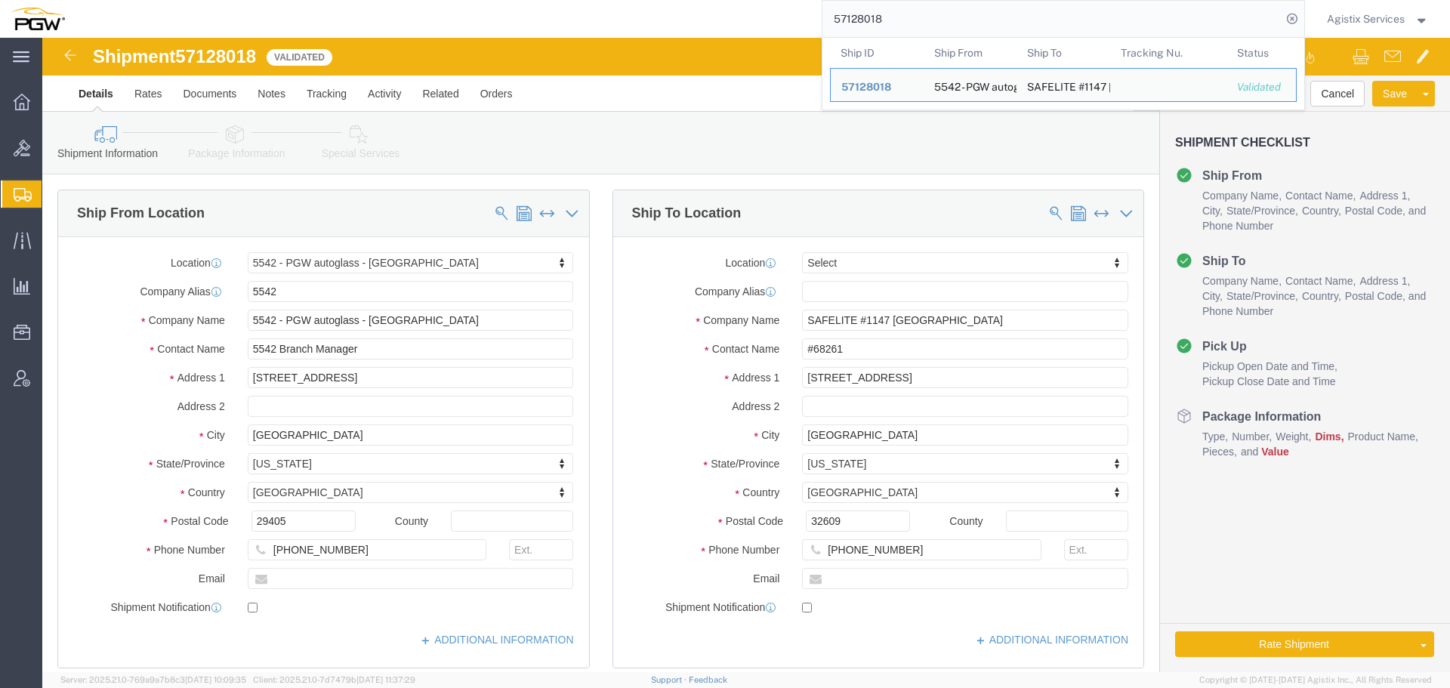
click span "57128018"
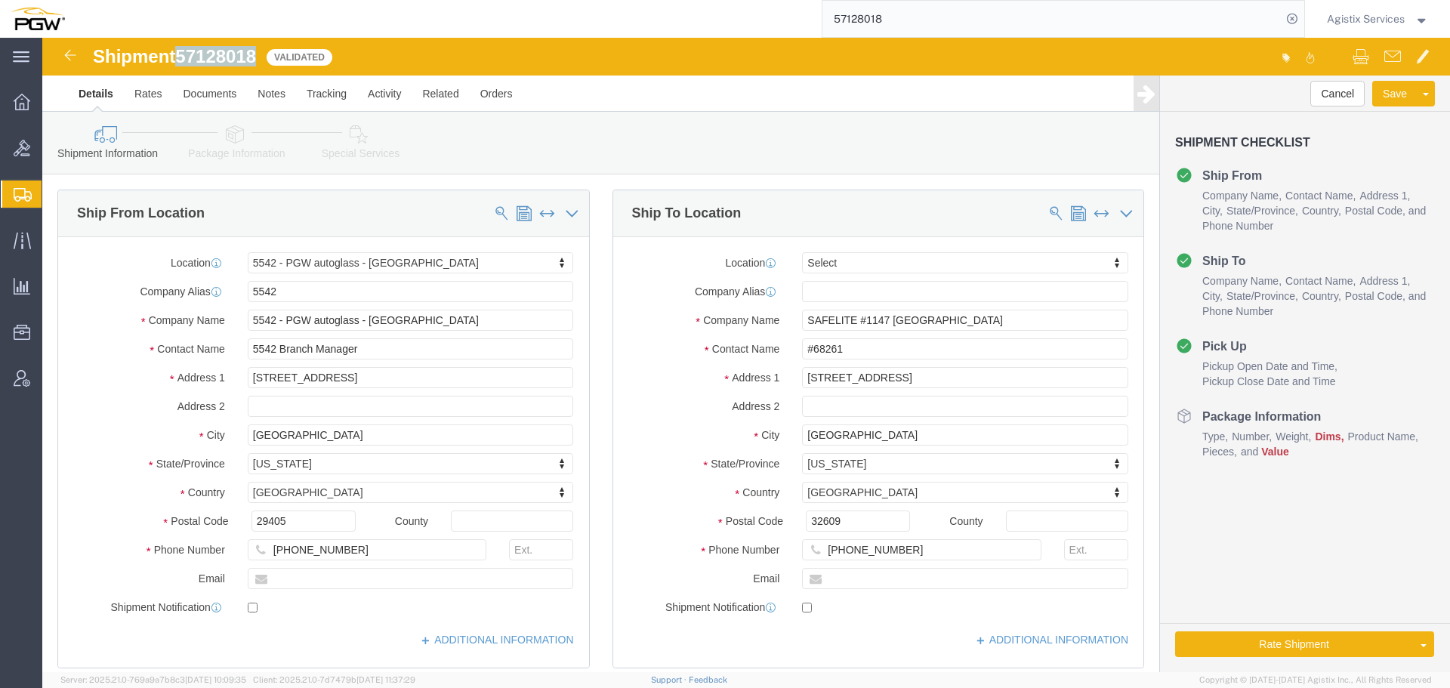
click span "57128018"
copy span "57128018"
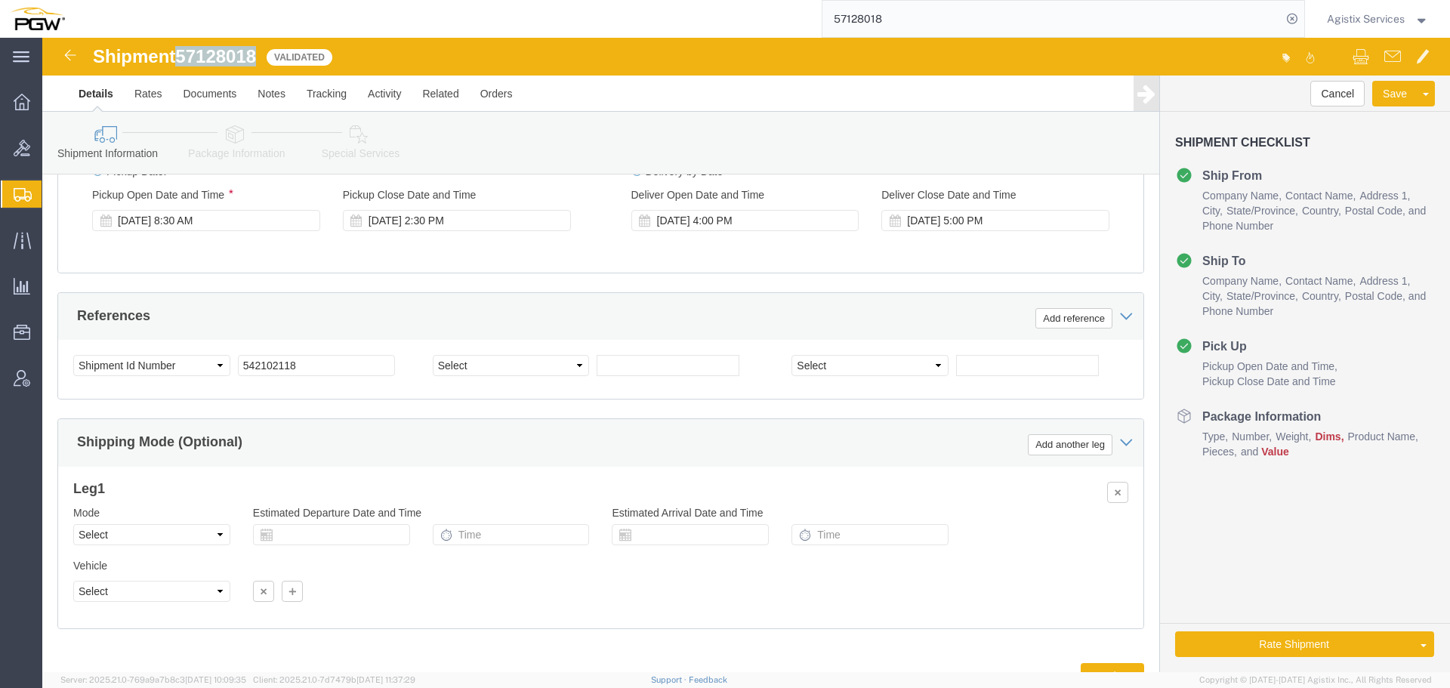
scroll to position [835, 0]
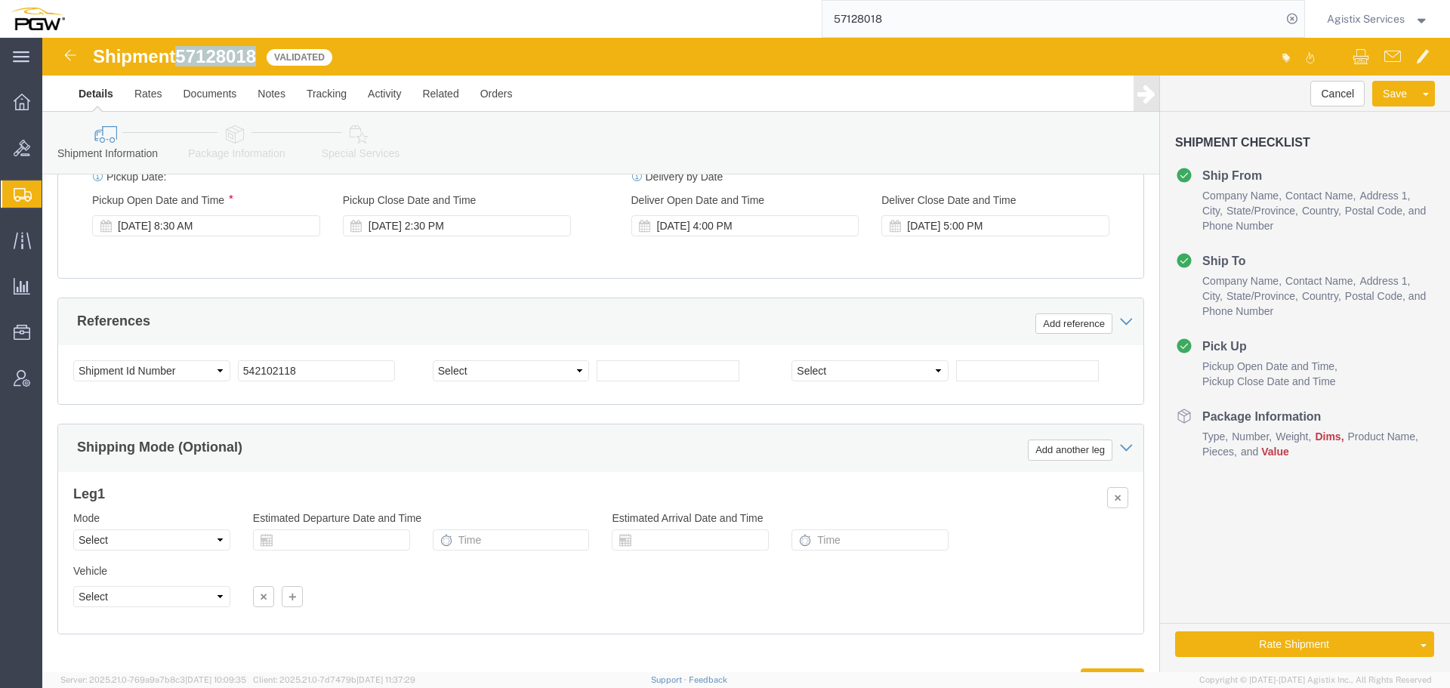
click link "Package Information"
click div
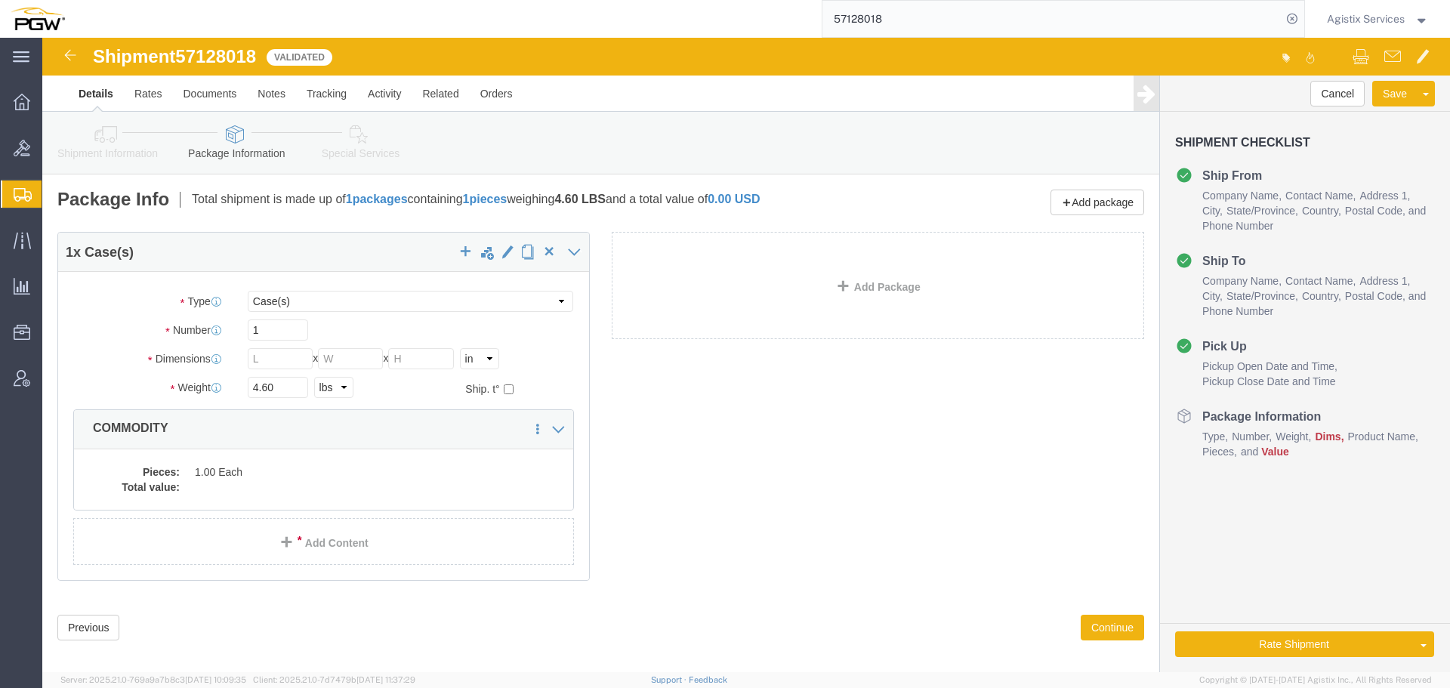
click div "Package Type Select Bale(s) Basket(s) Bolt(s) Bottle(s) Buckets Bulk Bundle(s) …"
click input "text"
type input "10"
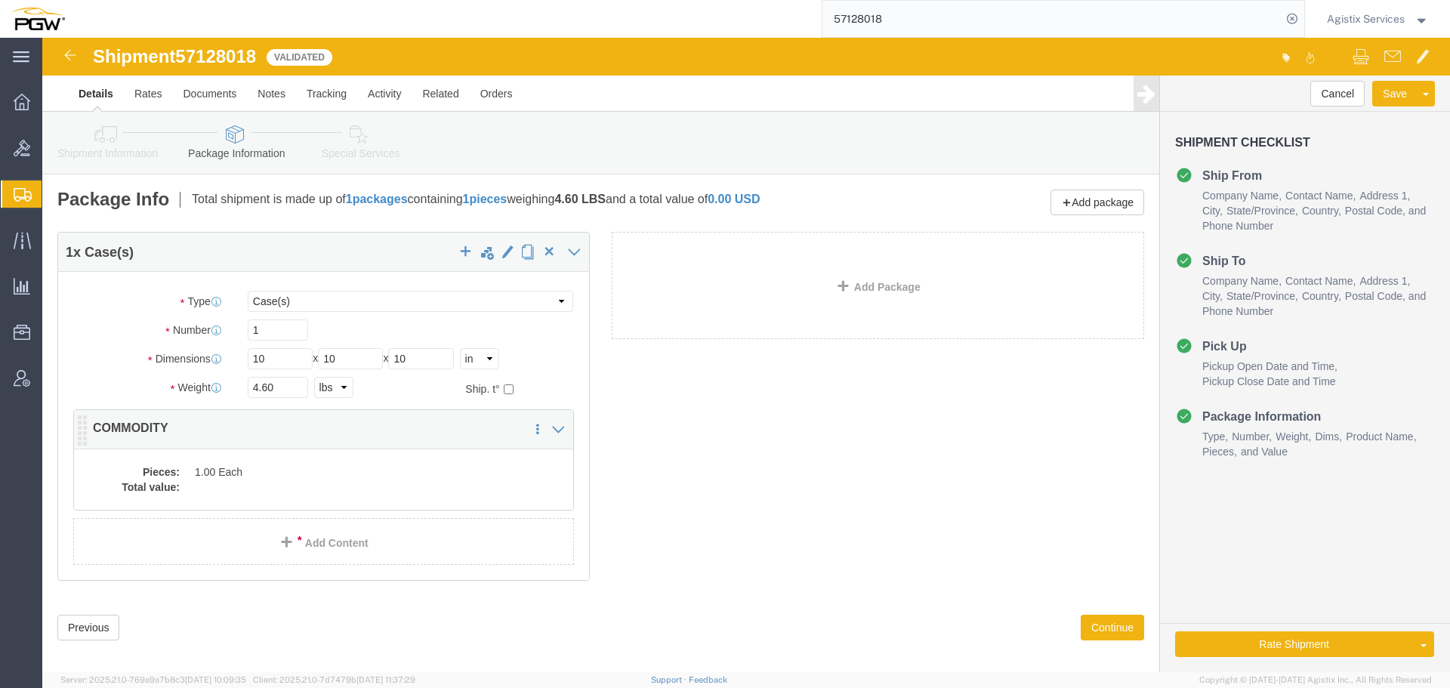
click dd
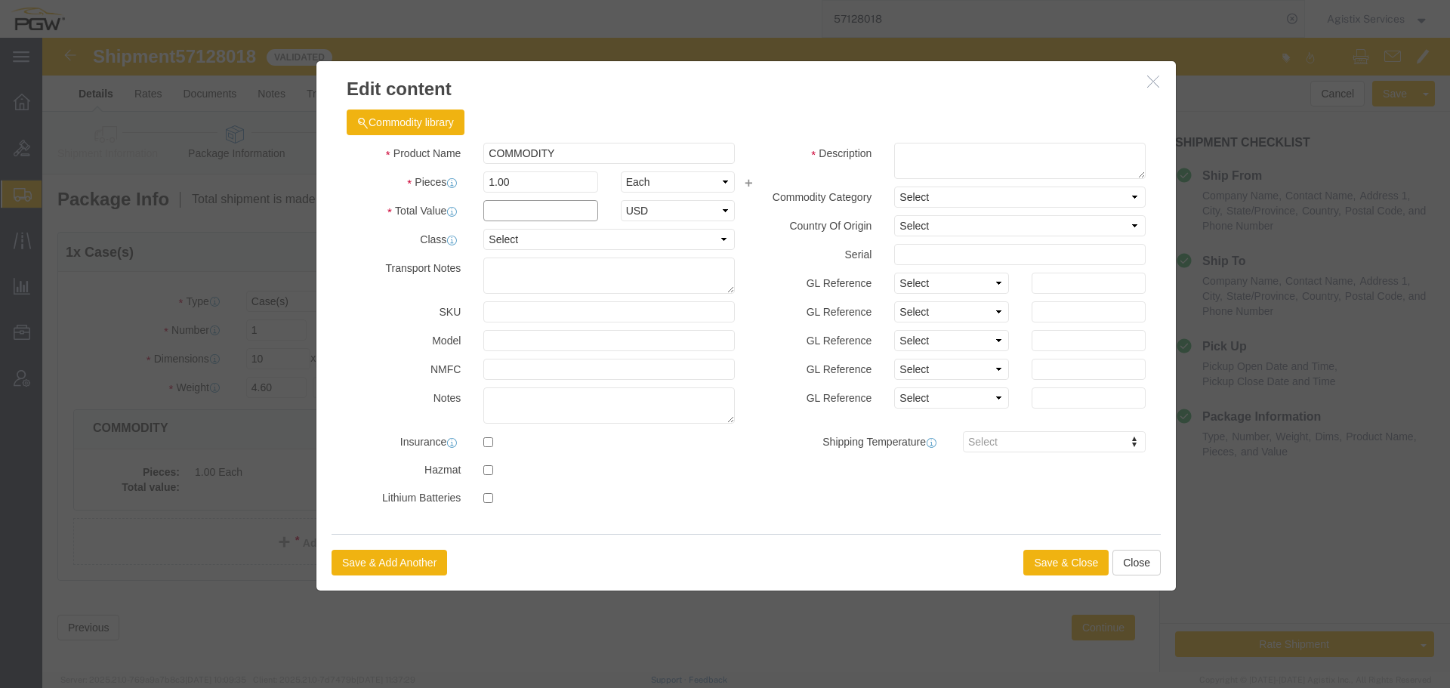
click input "text"
select select "USD"
click input "text"
type input "1"
click textarea
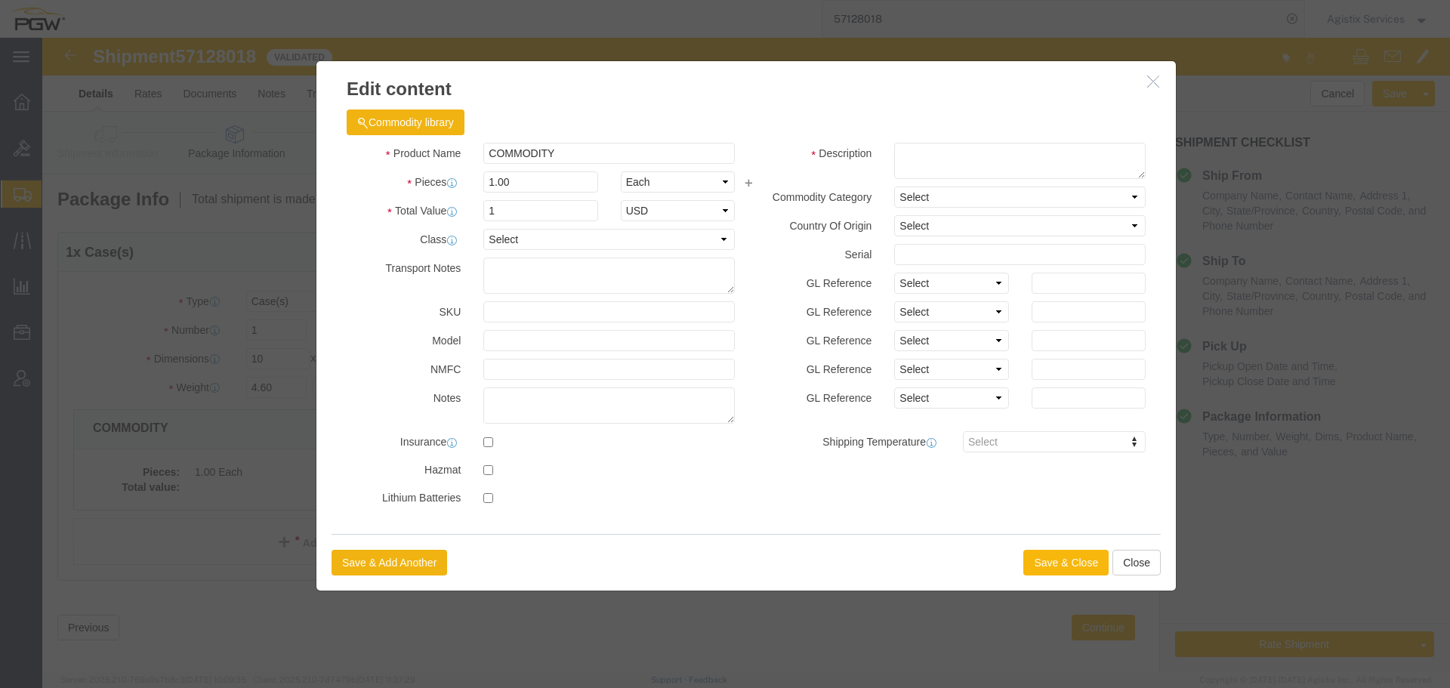
click button "Save & Close"
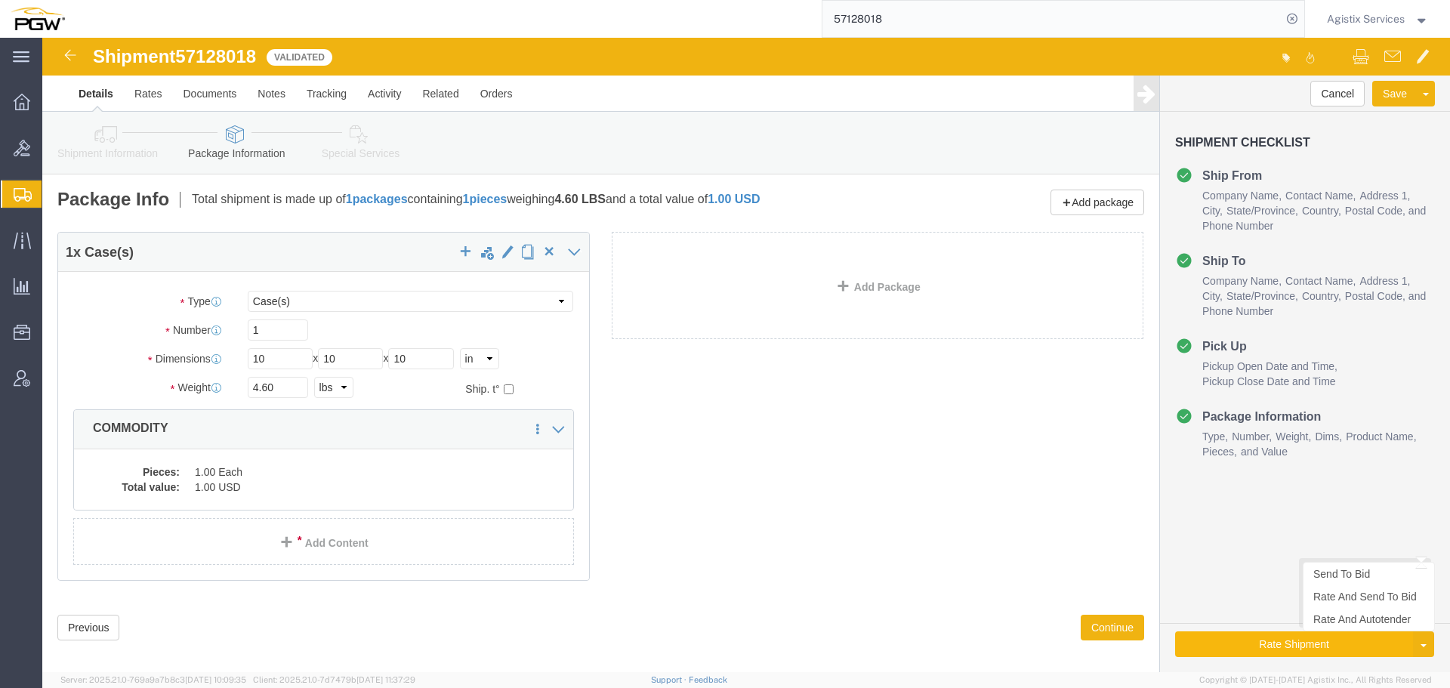
click button "Rate Shipment"
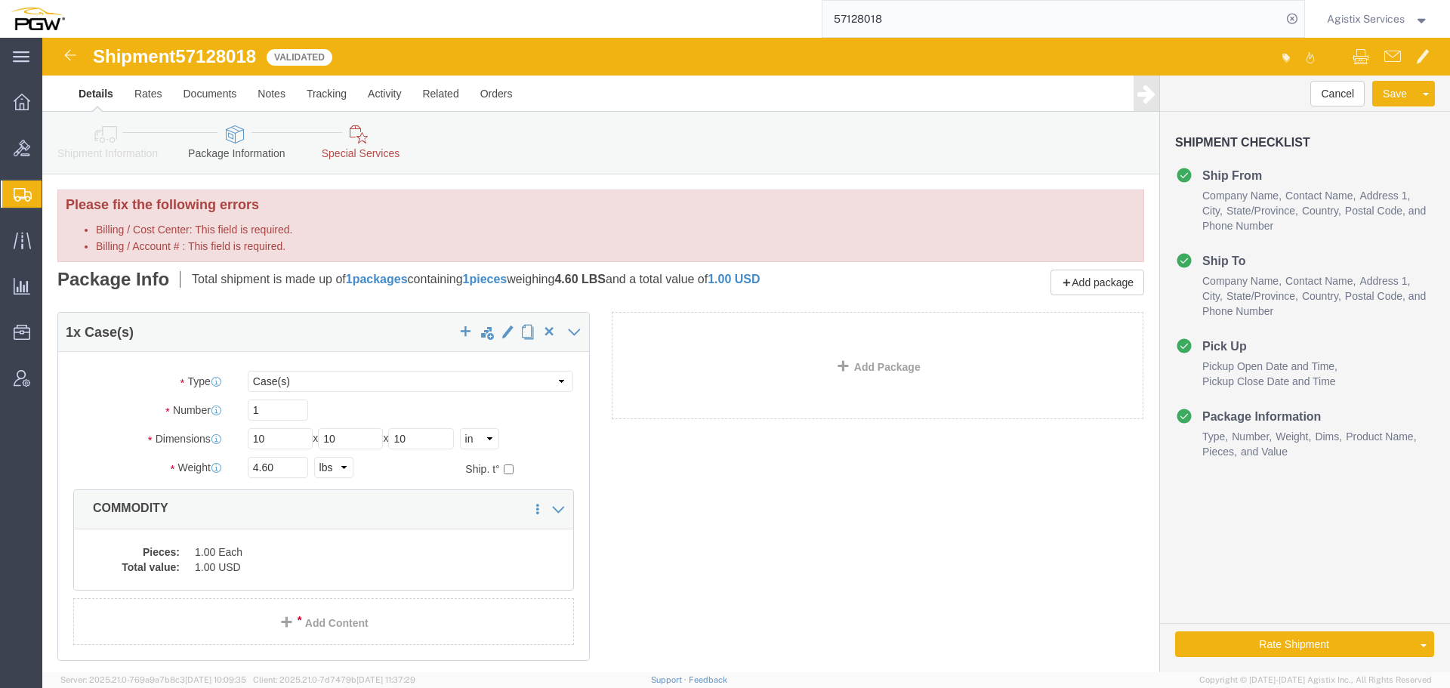
click link "Special Services"
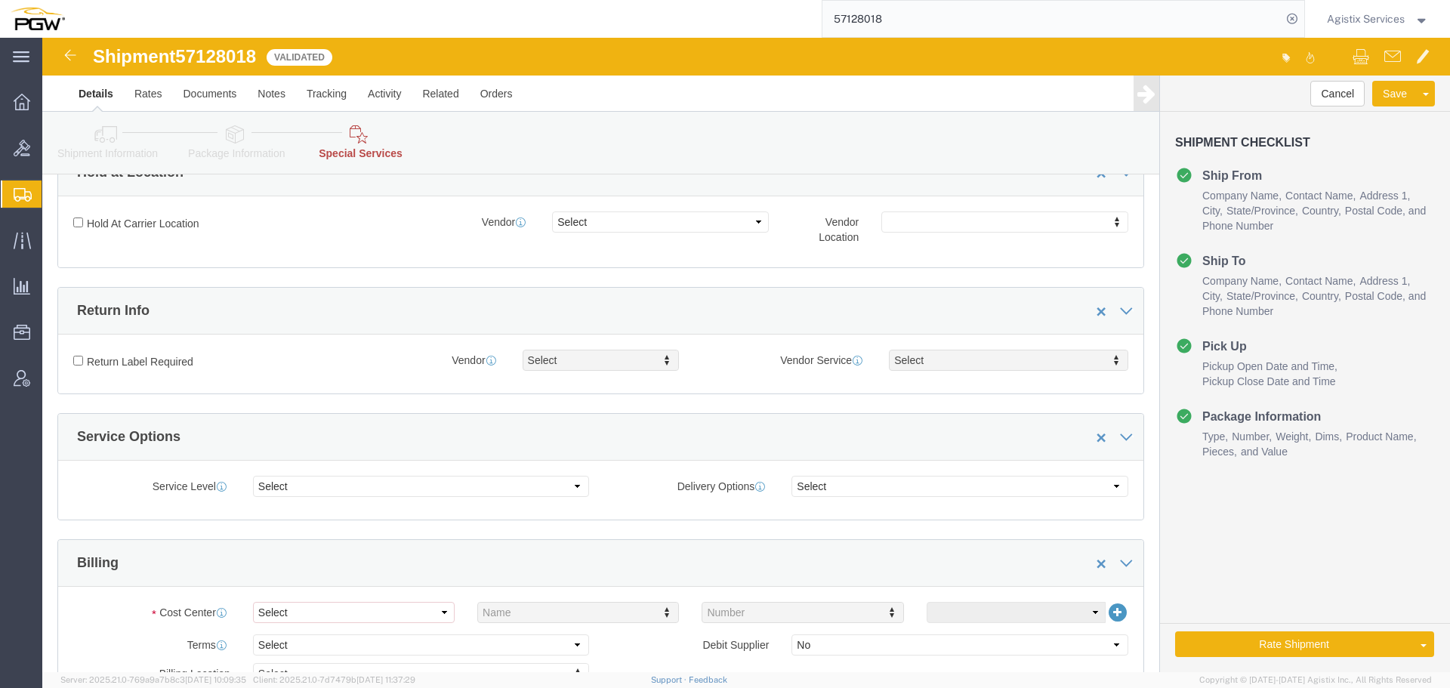
scroll to position [387, 0]
drag, startPoint x: 26, startPoint y: 103, endPoint x: 172, endPoint y: 116, distance: 147.1
click icon
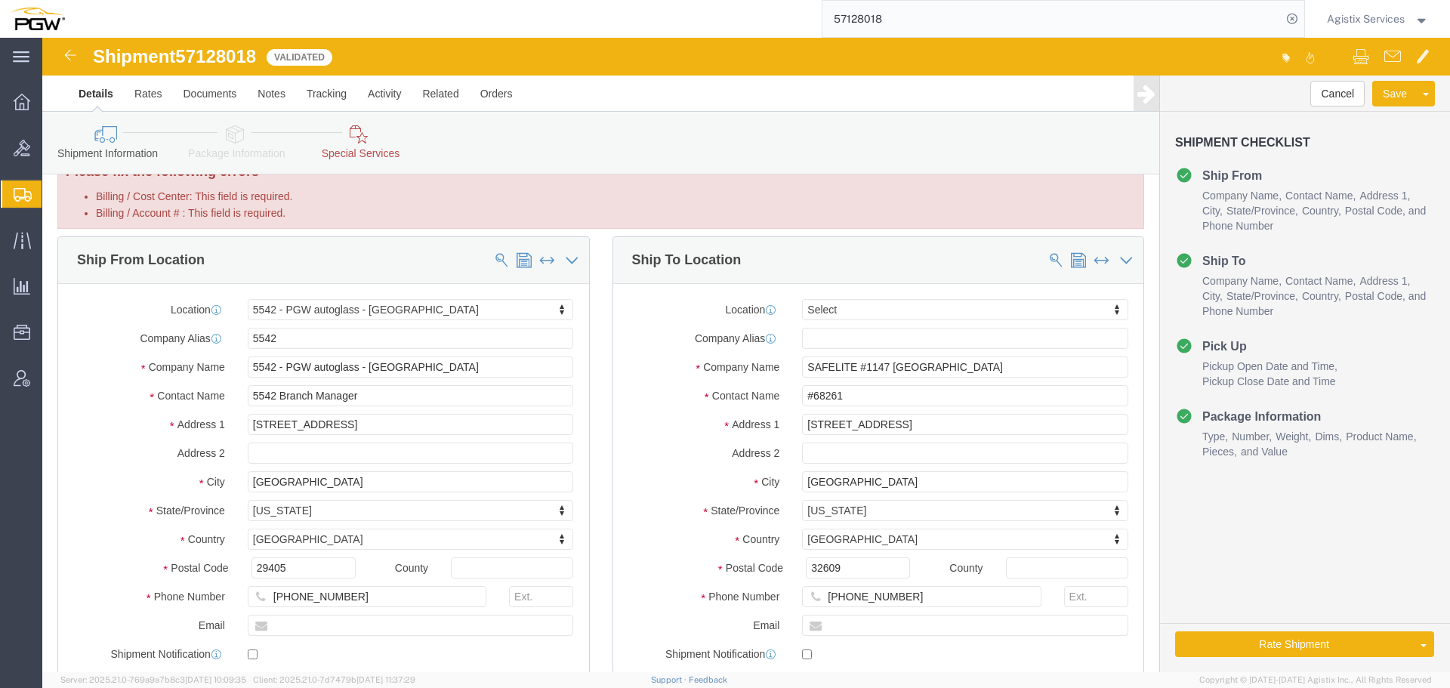
scroll to position [17, 0]
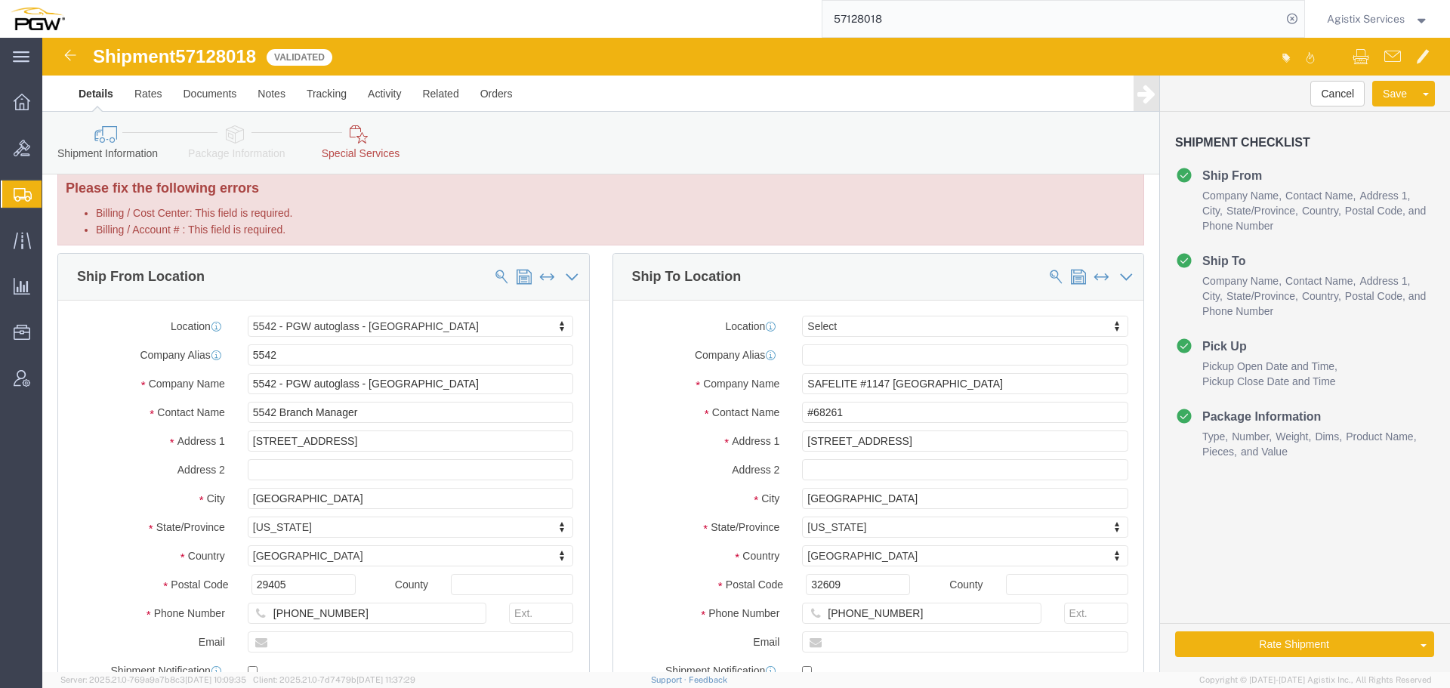
click link "Special Services"
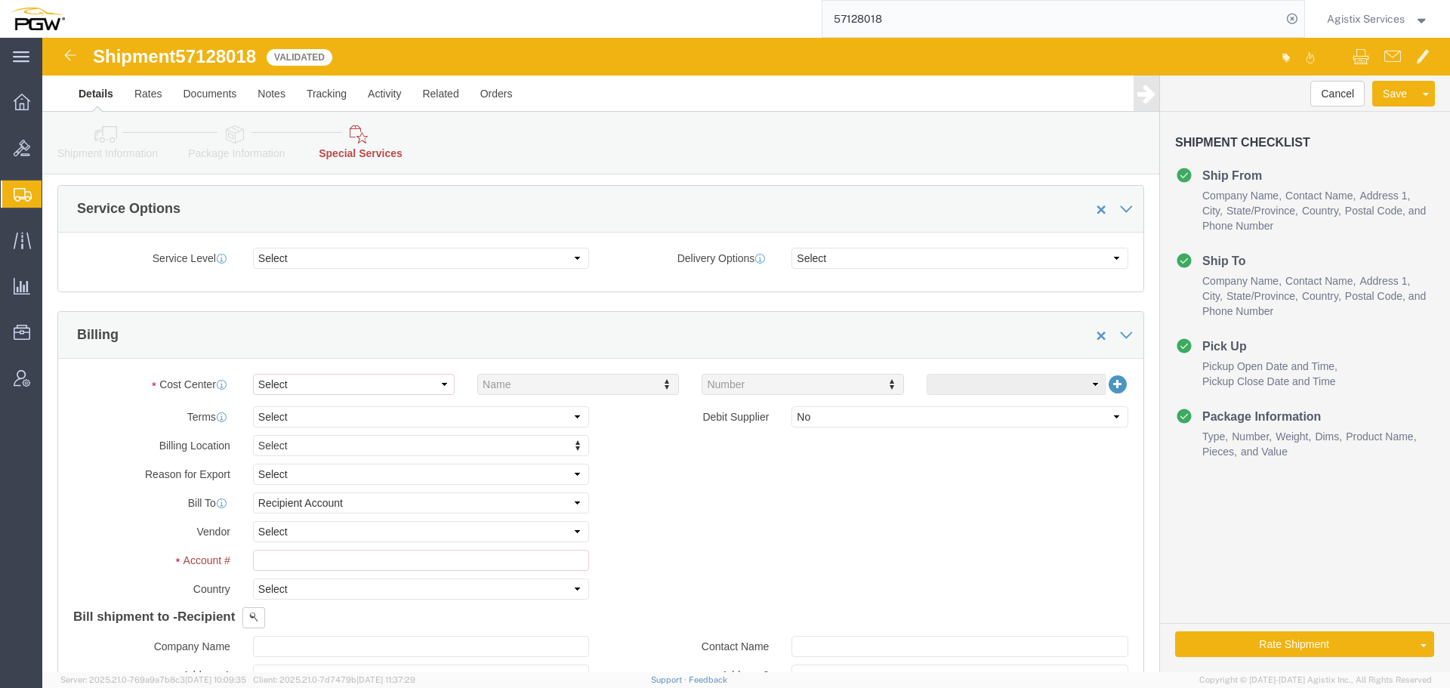
scroll to position [637, 0]
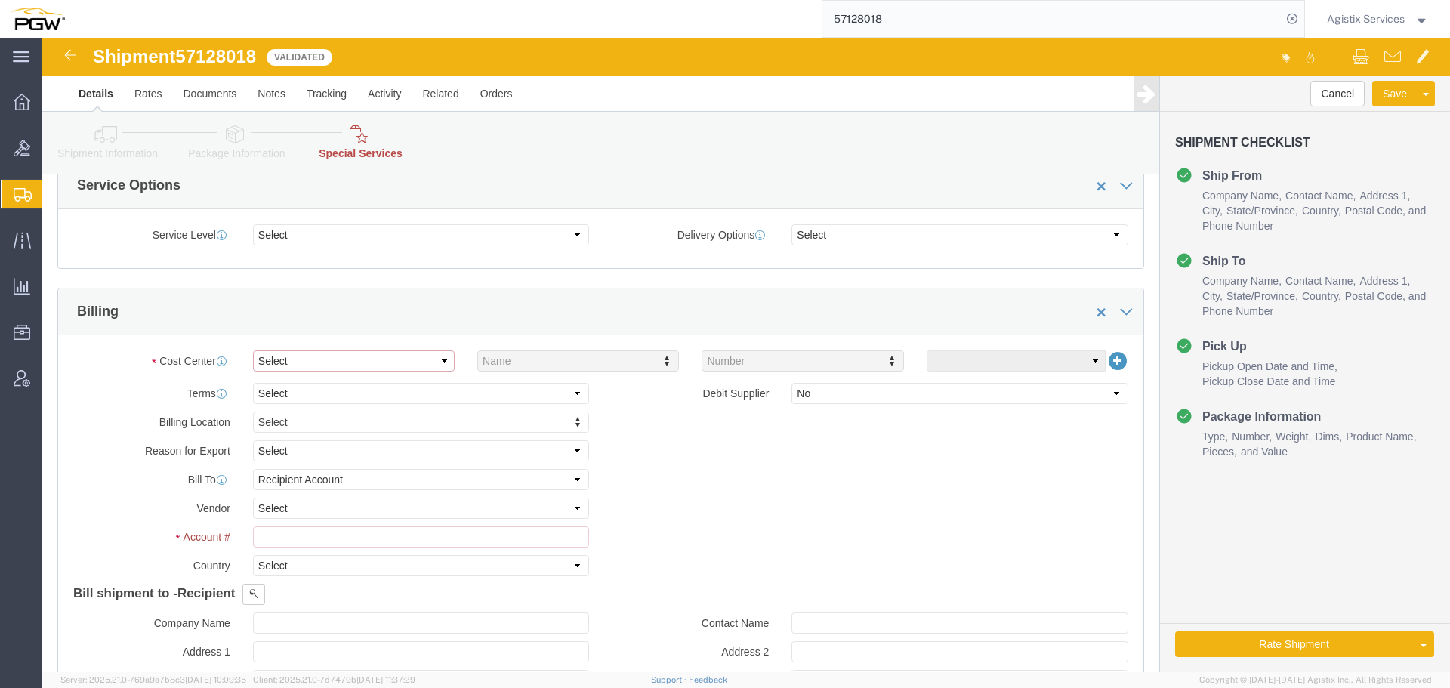
click select "Select Buyer Cost Center Department Operations Number Order Number Sales Person"
select select "COSTCENTER"
click select "Select Buyer Cost Center Department Operations Number Order Number Sales Person"
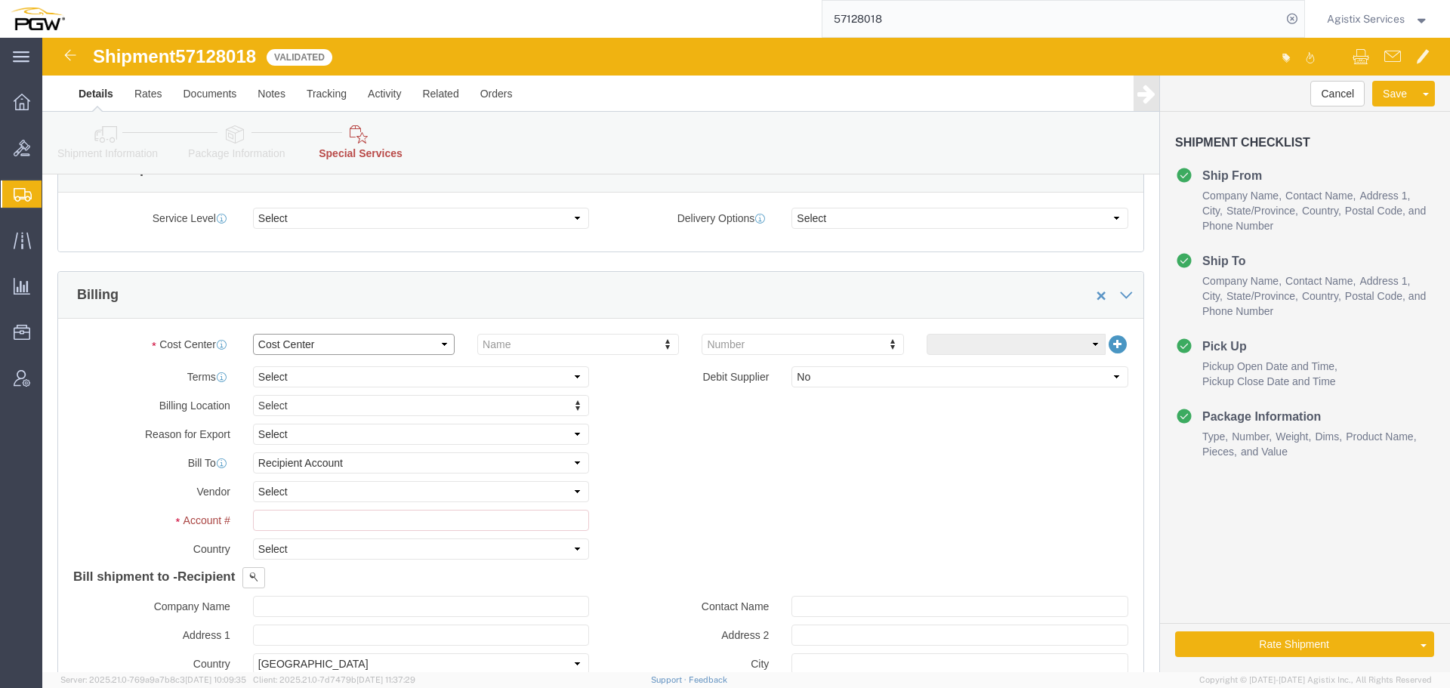
scroll to position [621, 0]
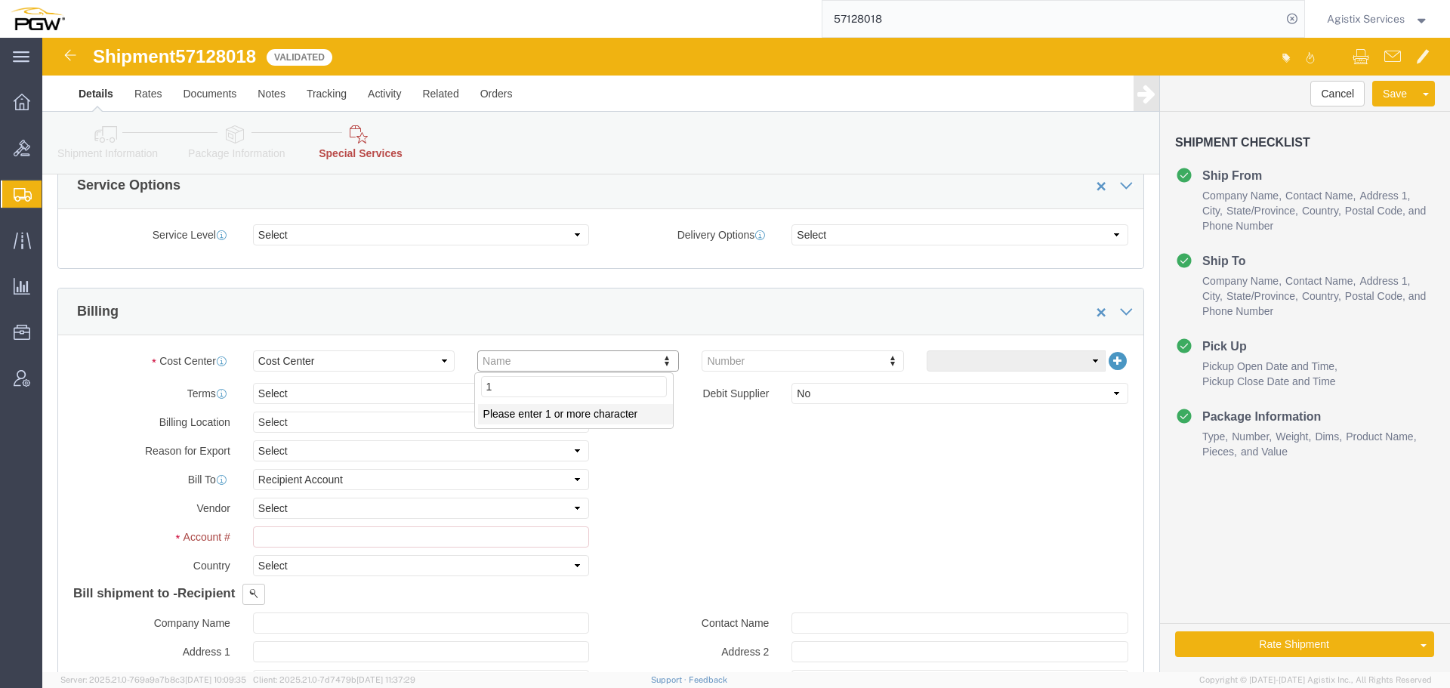
type input "11"
click link "Shipment Information"
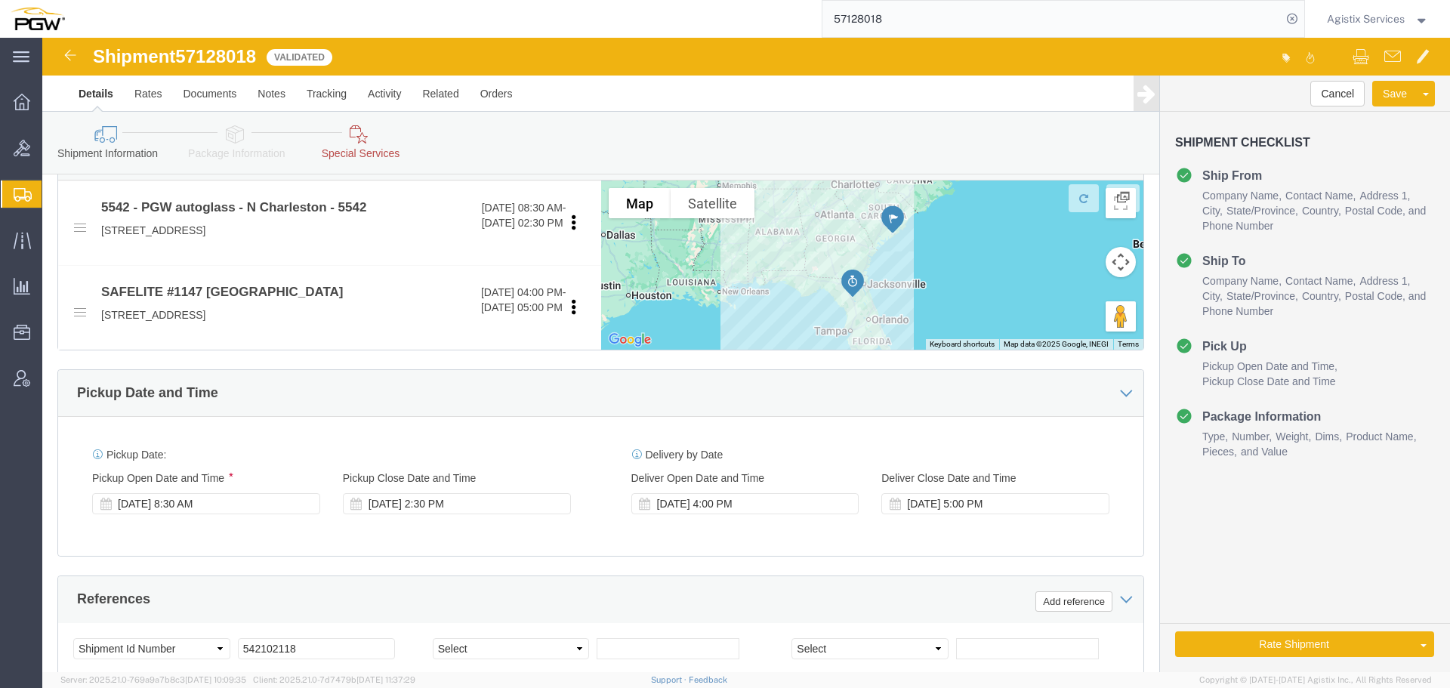
click link "Special Services"
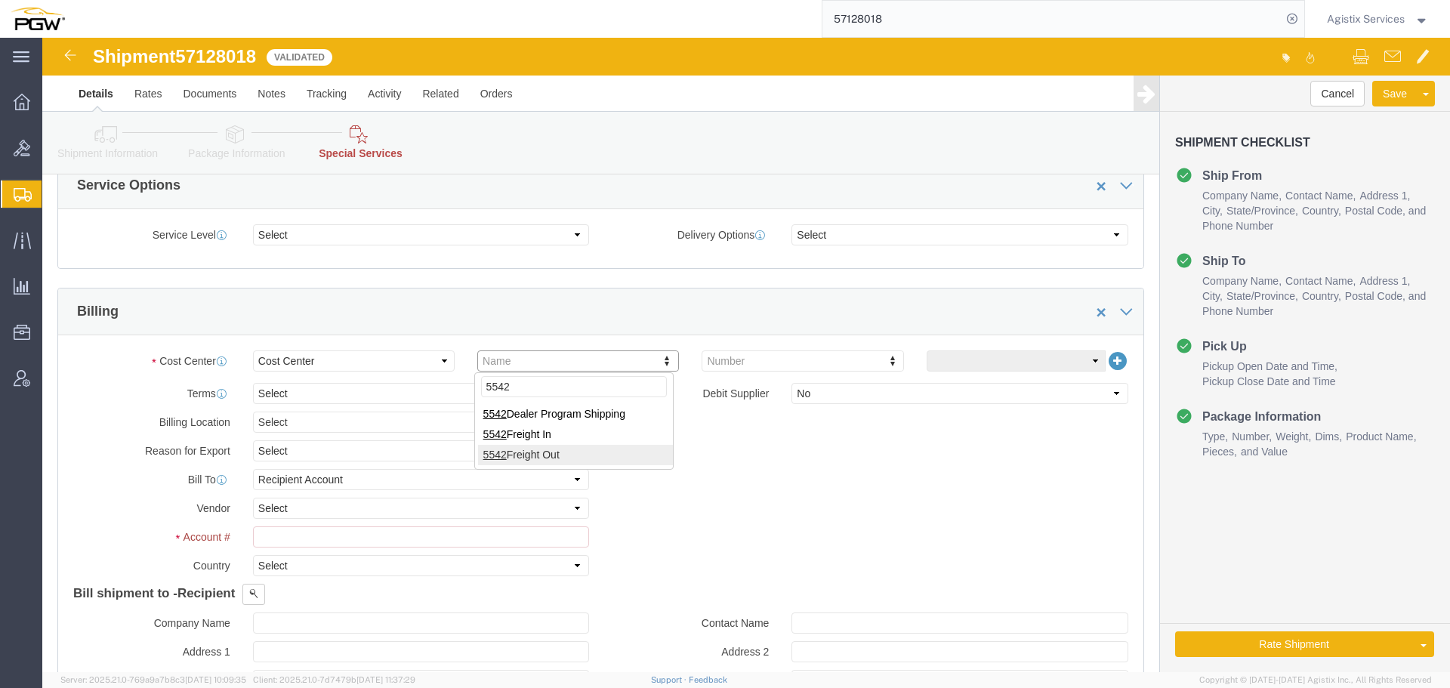
type input "5542"
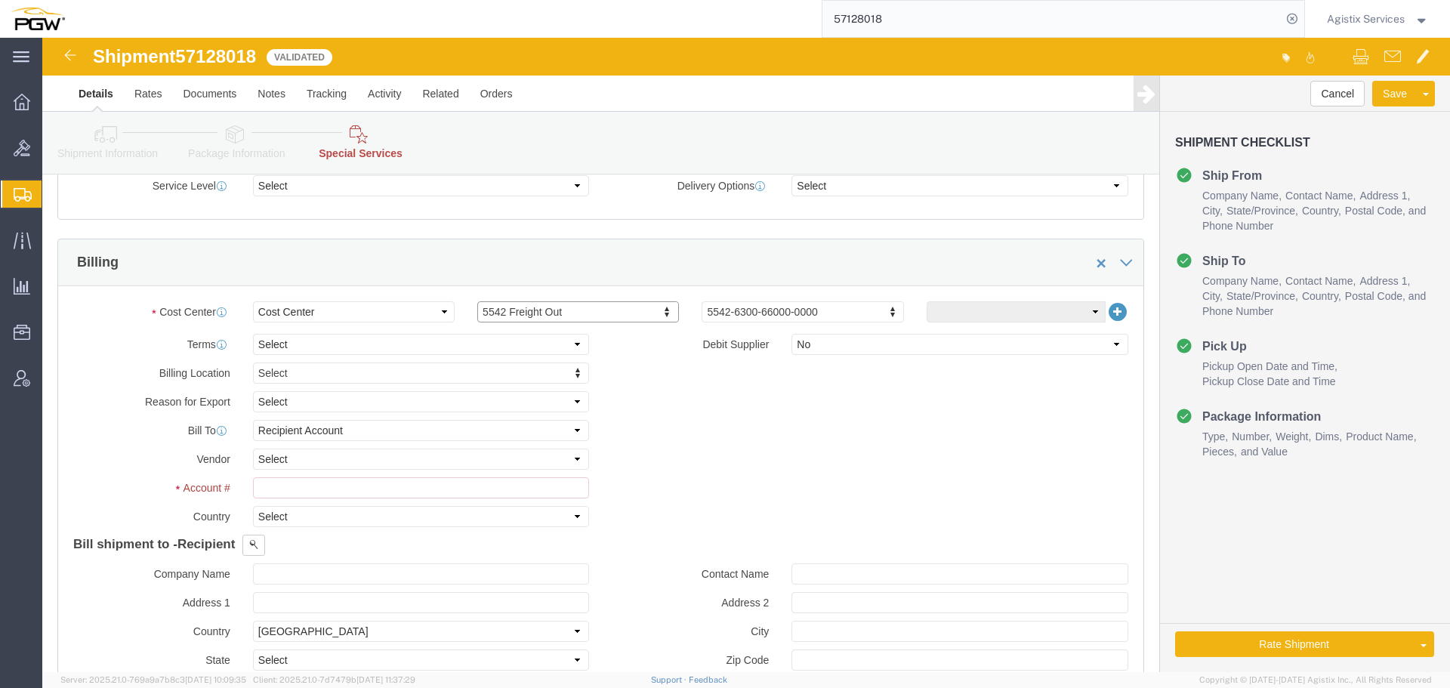
scroll to position [757, 0]
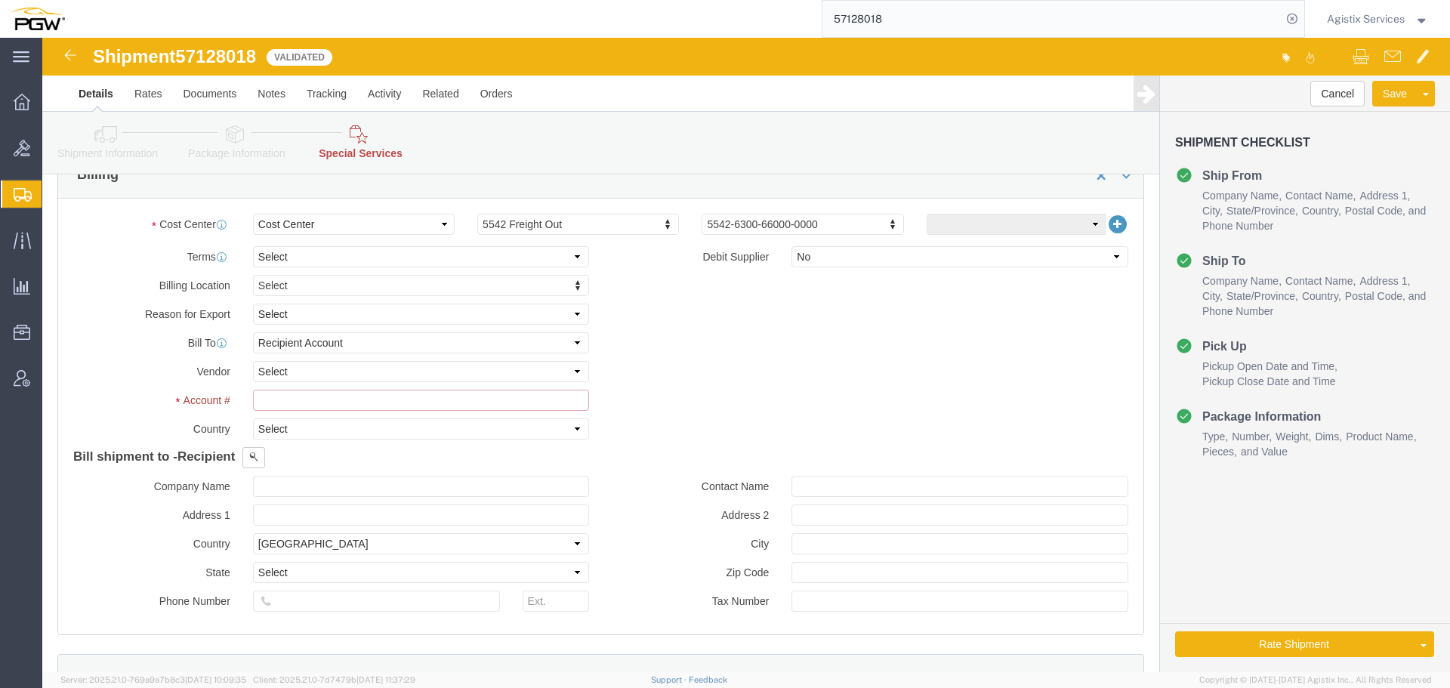
click input "Billing / Account # : This field is required."
click link "Activity"
click div
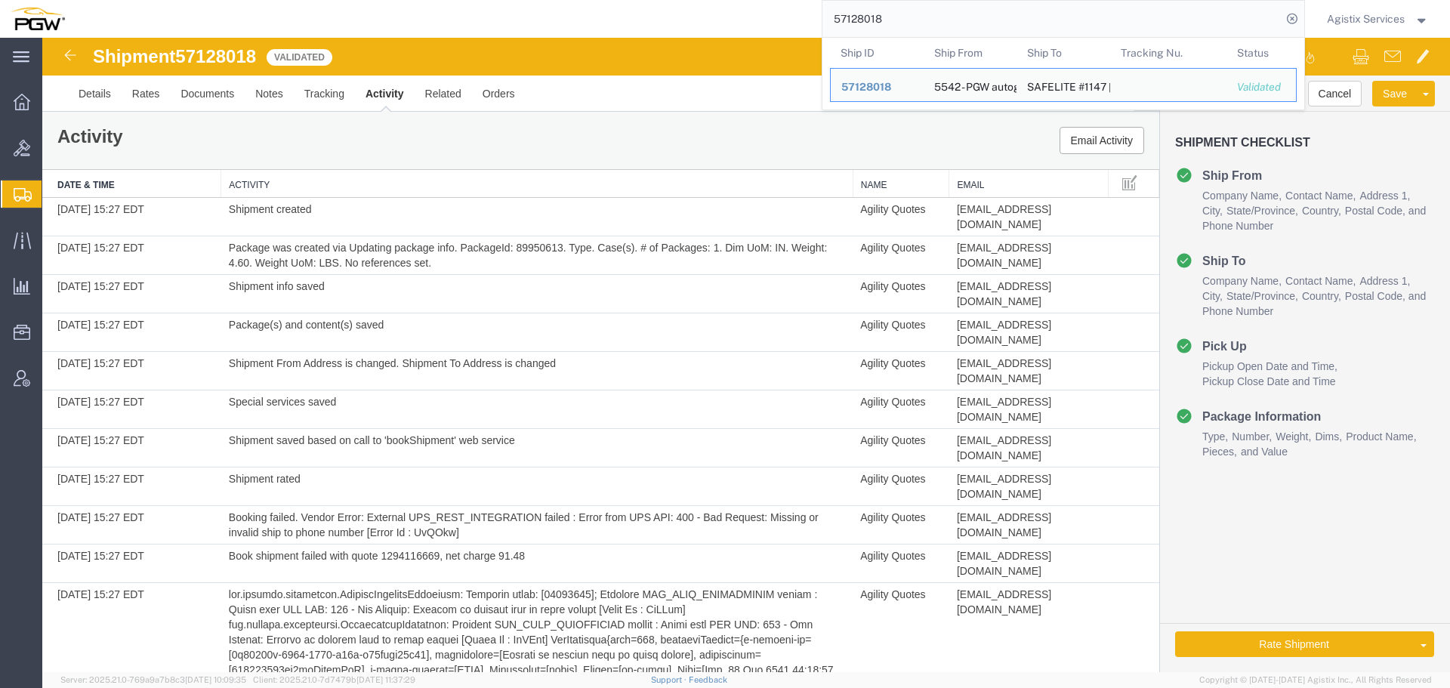
drag, startPoint x: 897, startPoint y: 21, endPoint x: 779, endPoint y: 23, distance: 117.8
click at [779, 23] on div "57128018 Ship ID Ship From Ship To Tracking Nu. Status Ship ID 57128018 Ship Fr…" at bounding box center [690, 19] width 1229 height 38
paste input "0"
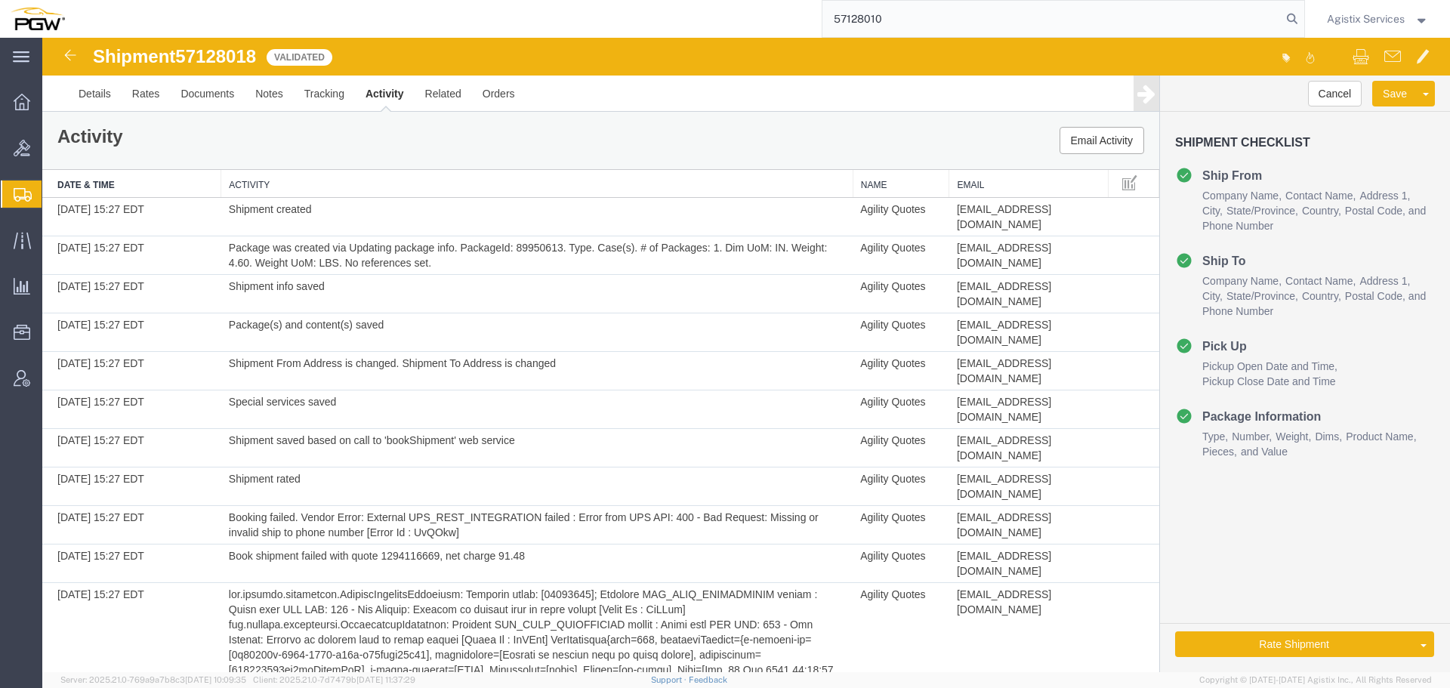
type input "57128010"
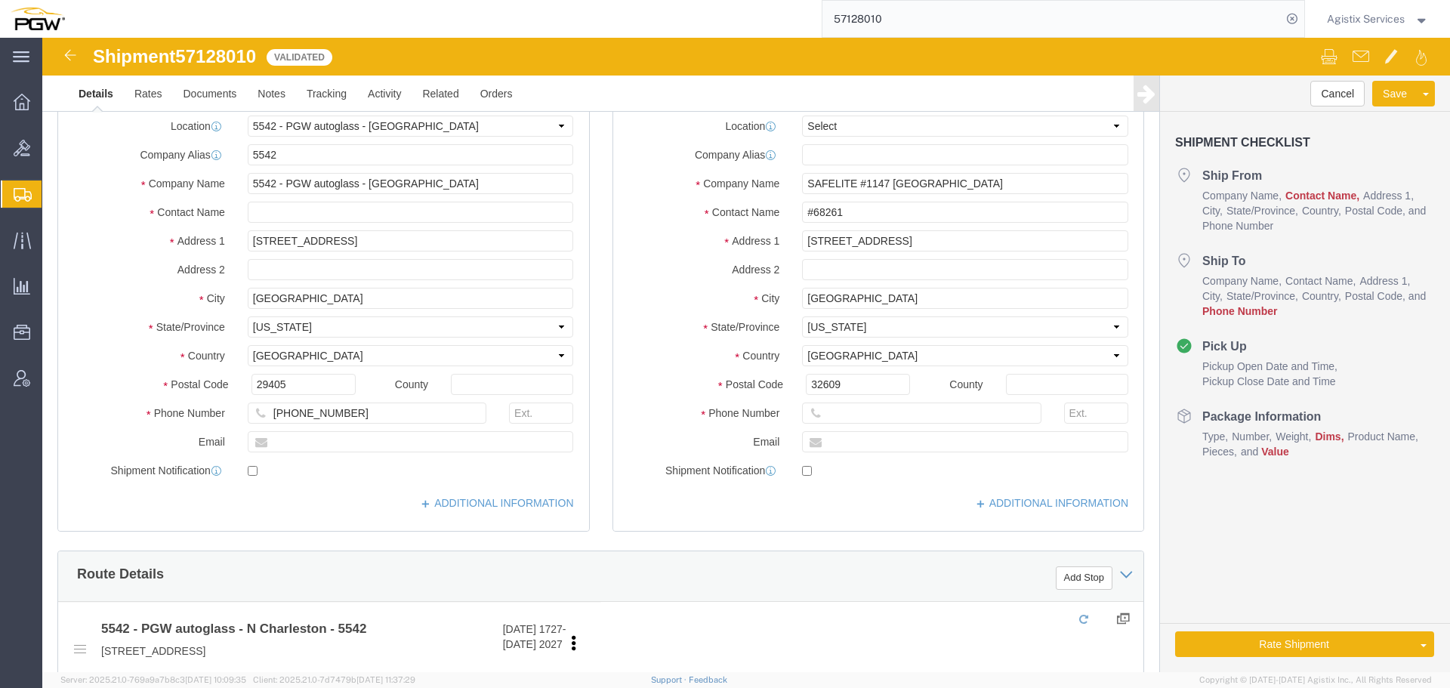
select select "28361"
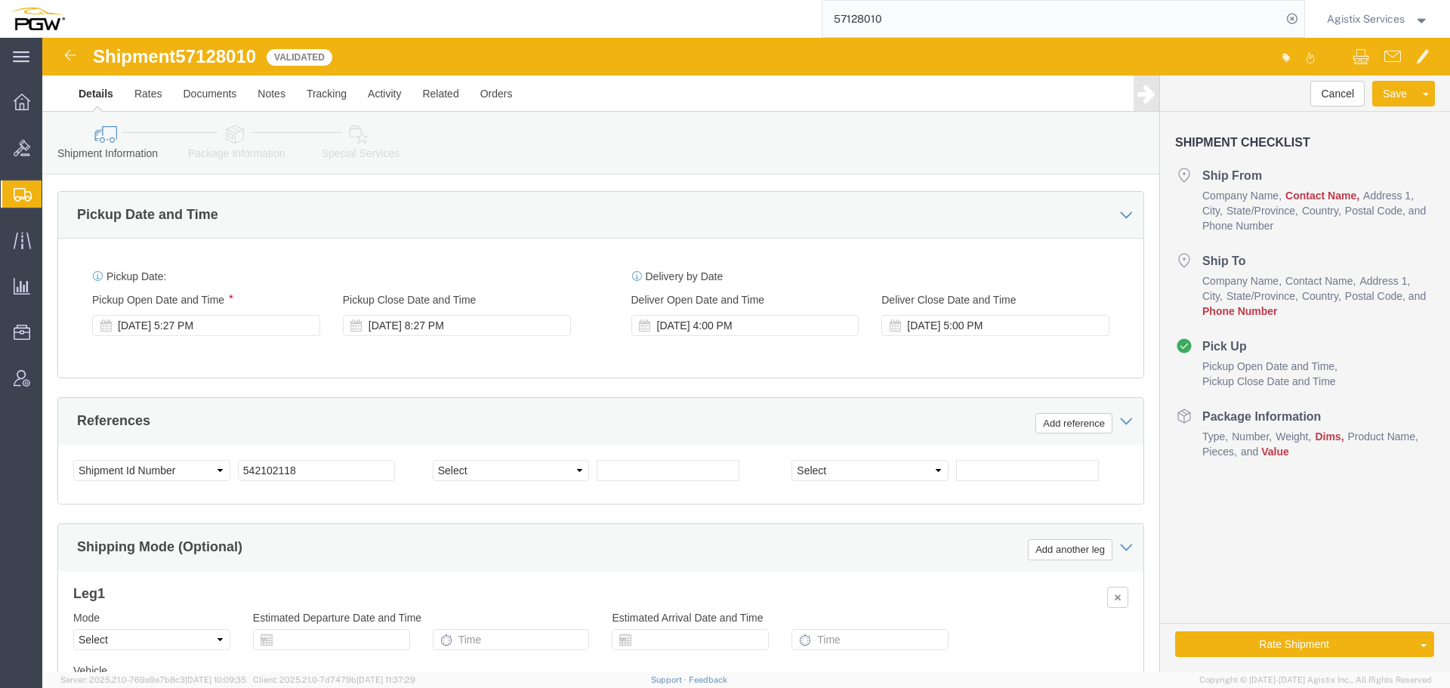
scroll to position [743, 0]
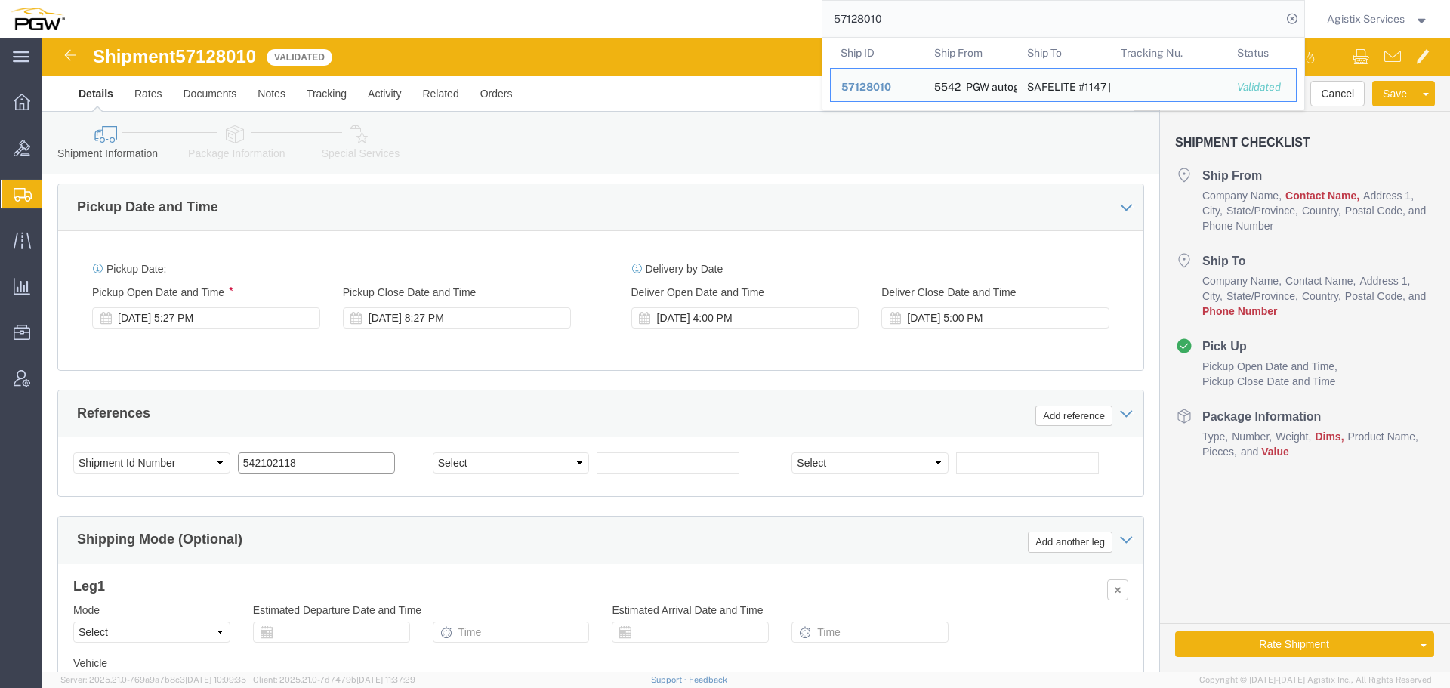
drag, startPoint x: 263, startPoint y: 434, endPoint x: 122, endPoint y: 444, distance: 140.8
click div "Select Account Type Activity ID Airline Appointment Number ASN Batch Request # …"
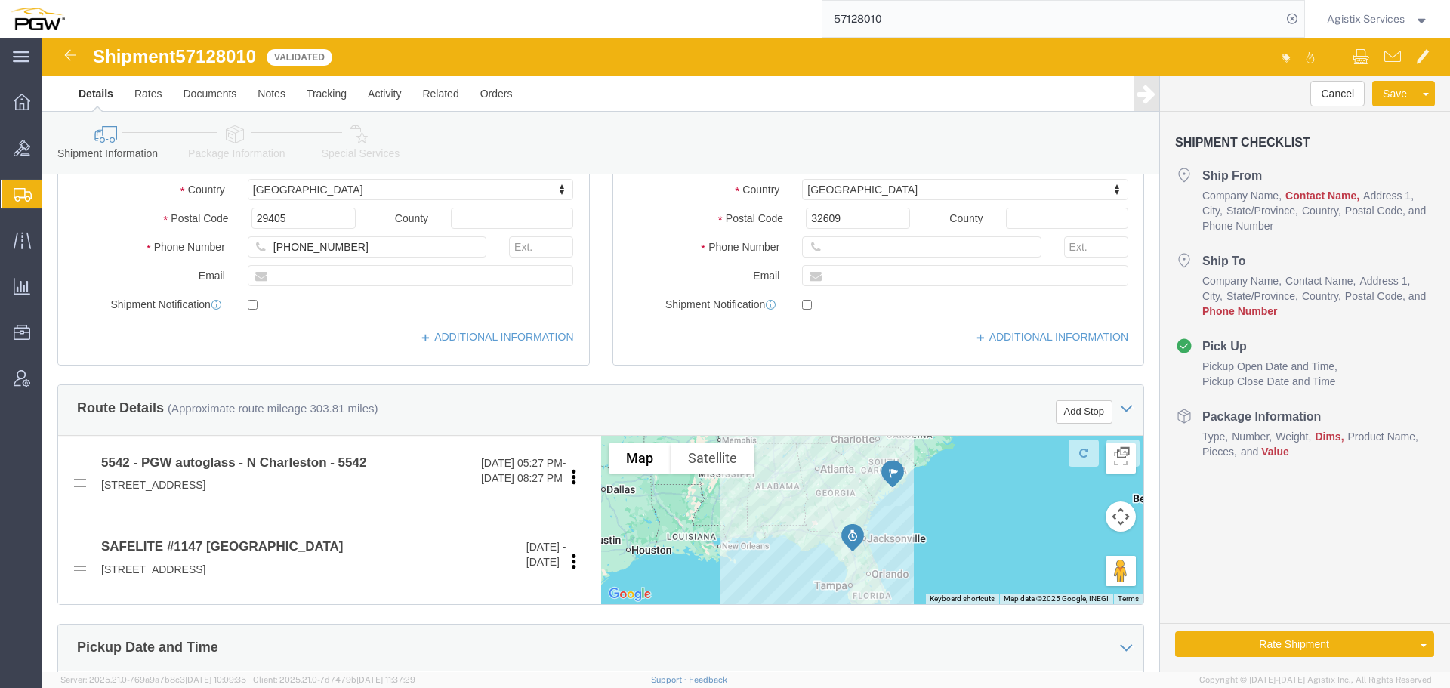
scroll to position [0, 0]
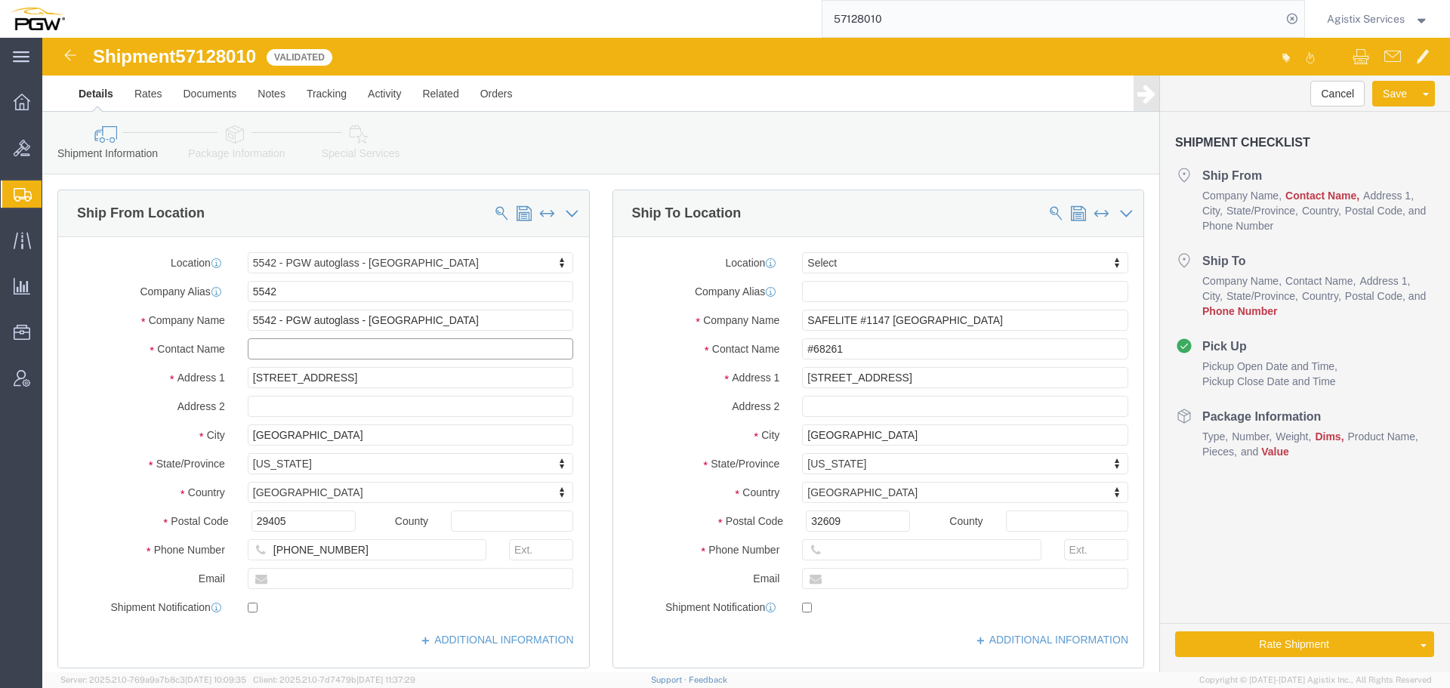
click input "text"
type input "R"
drag, startPoint x: 326, startPoint y: 312, endPoint x: 169, endPoint y: 331, distance: 158.2
click div "Location 5542 - PGW autoglass - N [GEOGRAPHIC_DATA] Select My Profile Location …"
drag, startPoint x: 245, startPoint y: 304, endPoint x: 188, endPoint y: 306, distance: 56.7
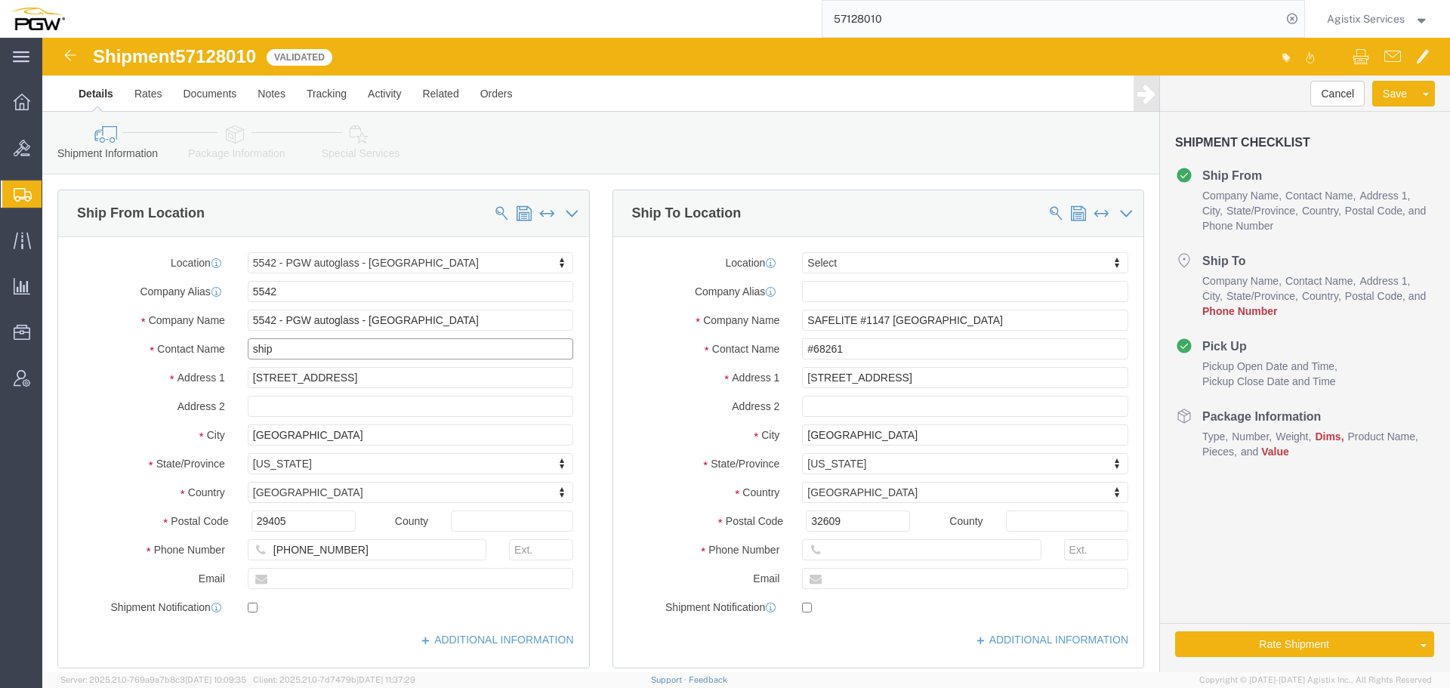
click div "Contact Name ship ship"
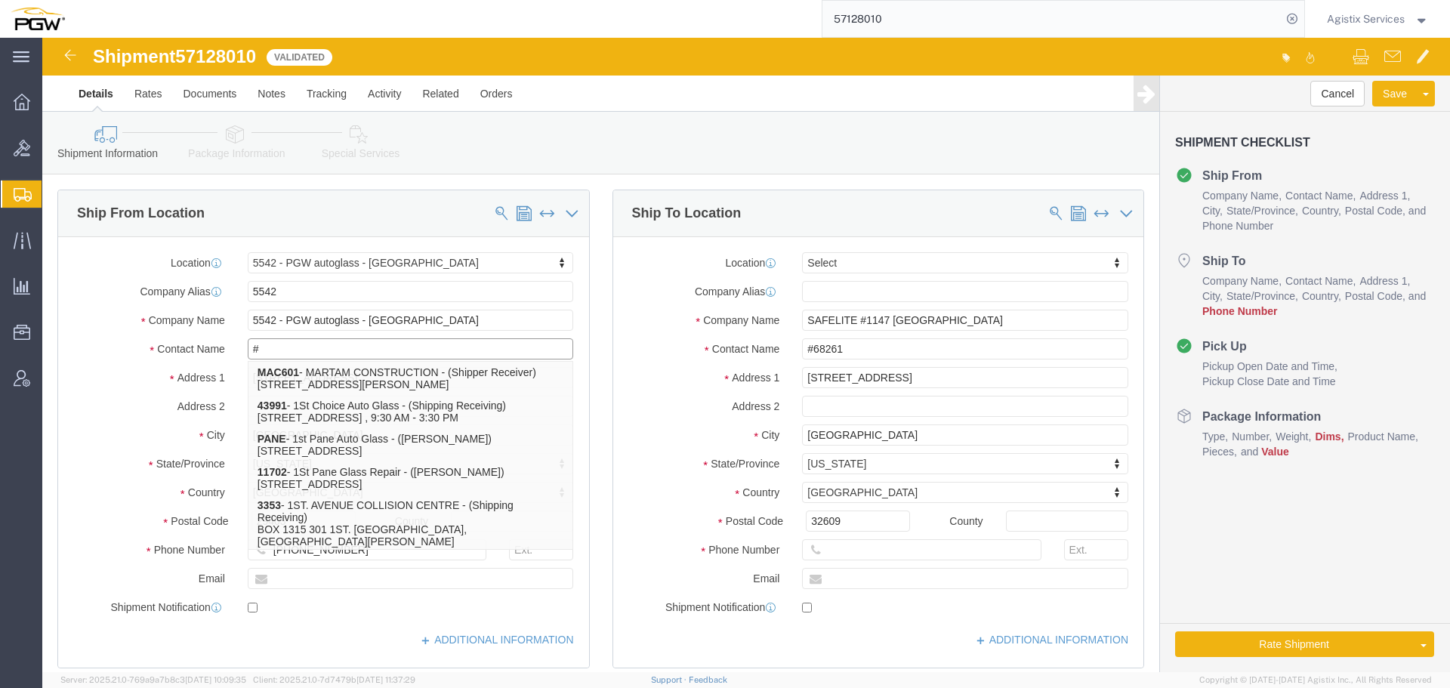
type input "#"
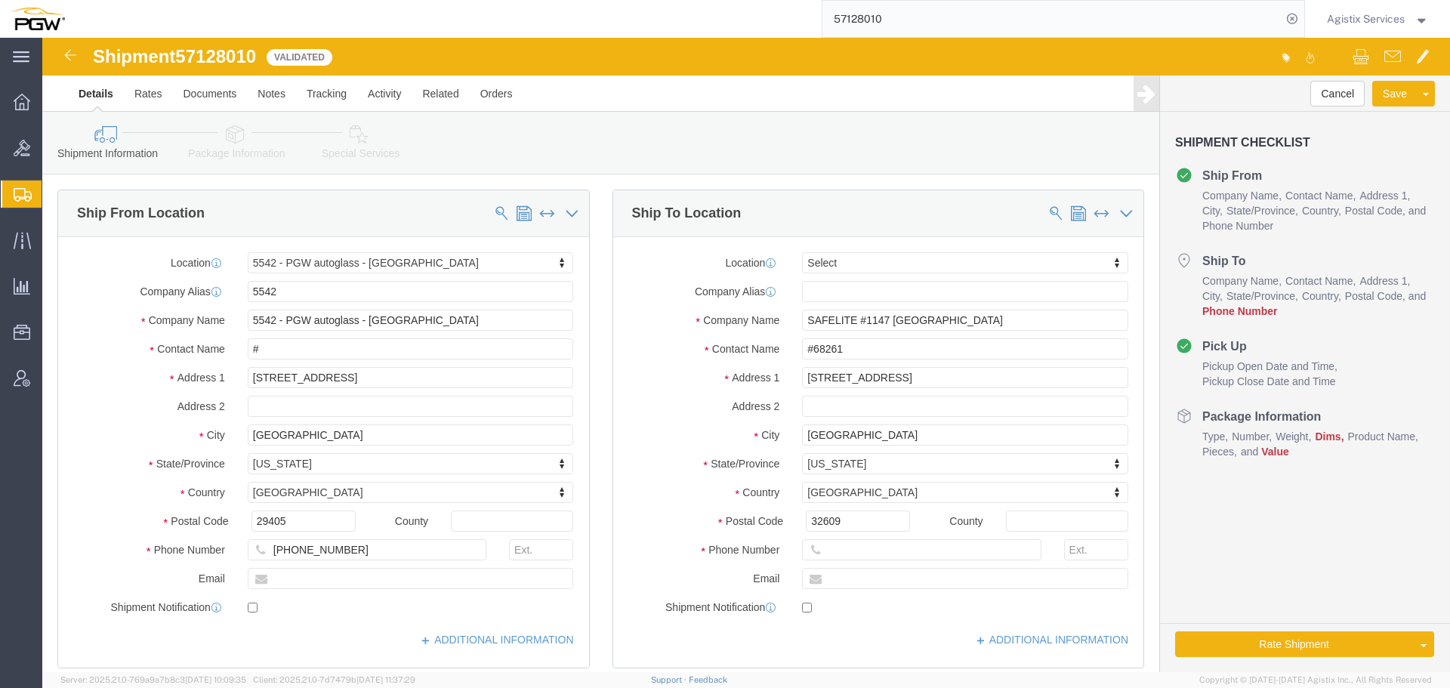
click span "57128010"
drag, startPoint x: 260, startPoint y: 321, endPoint x: 174, endPoint y: 321, distance: 86.1
click div "Contact Name # #"
paste input "text"
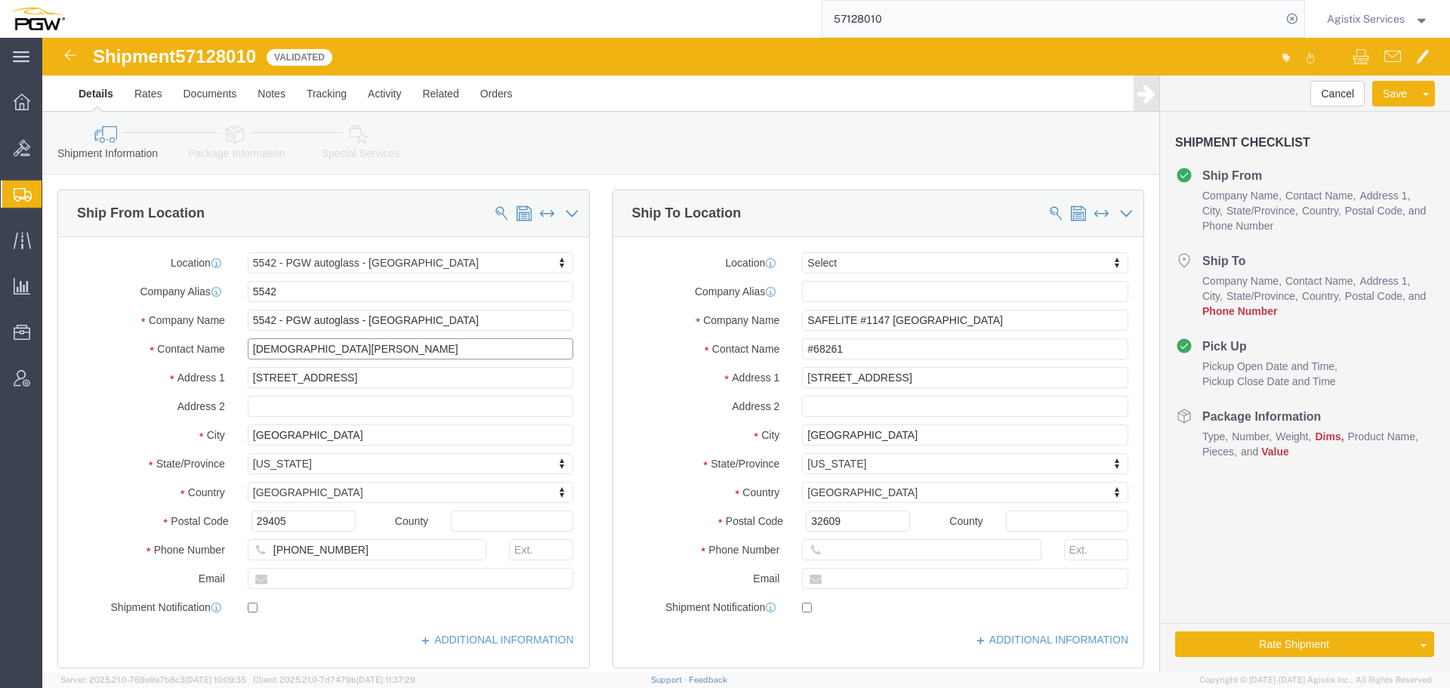
type input "[DEMOGRAPHIC_DATA][PERSON_NAME]"
drag, startPoint x: 940, startPoint y: 344, endPoint x: 723, endPoint y: 344, distance: 217.5
click div "Address 1 2525 NORTH MAIN STREET"
click input "text"
paste input "877) 664-8932"
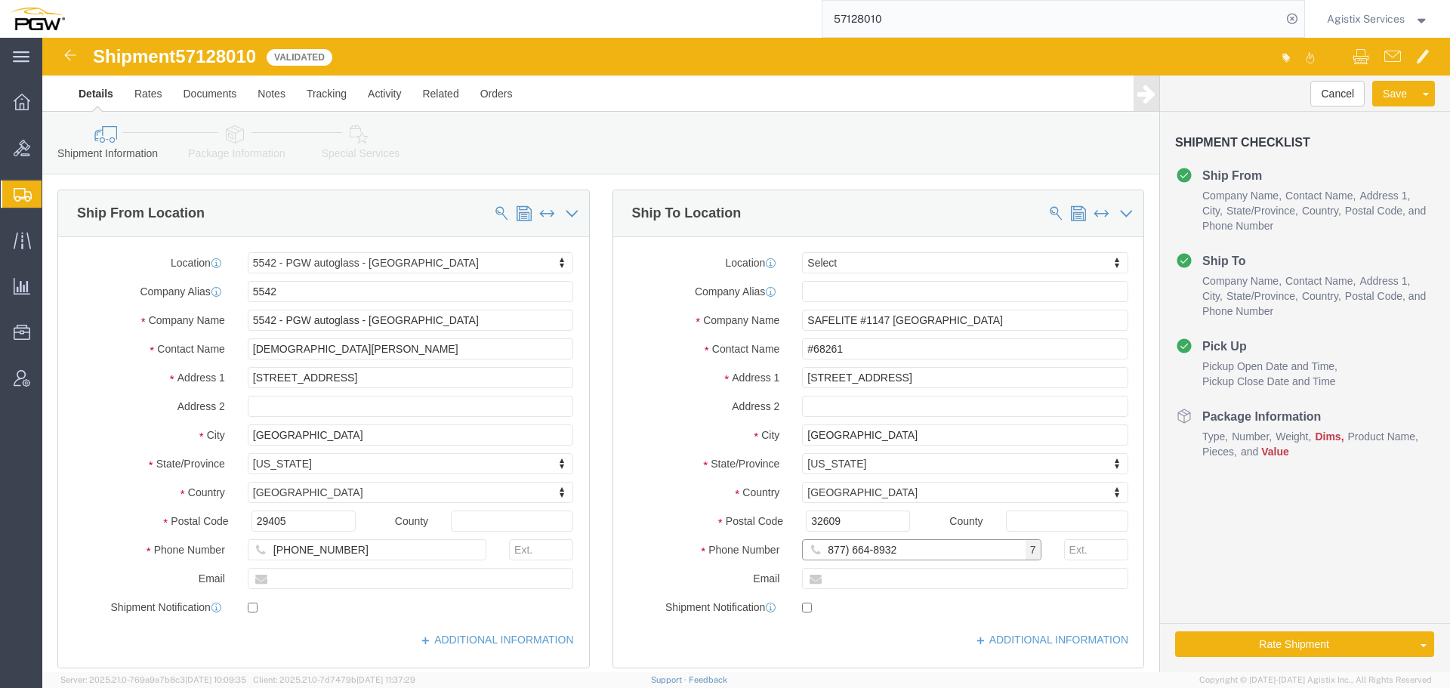
click input "877) 664-8932"
type input "877-664-8932"
click li "Package Information"
click link "Package Information"
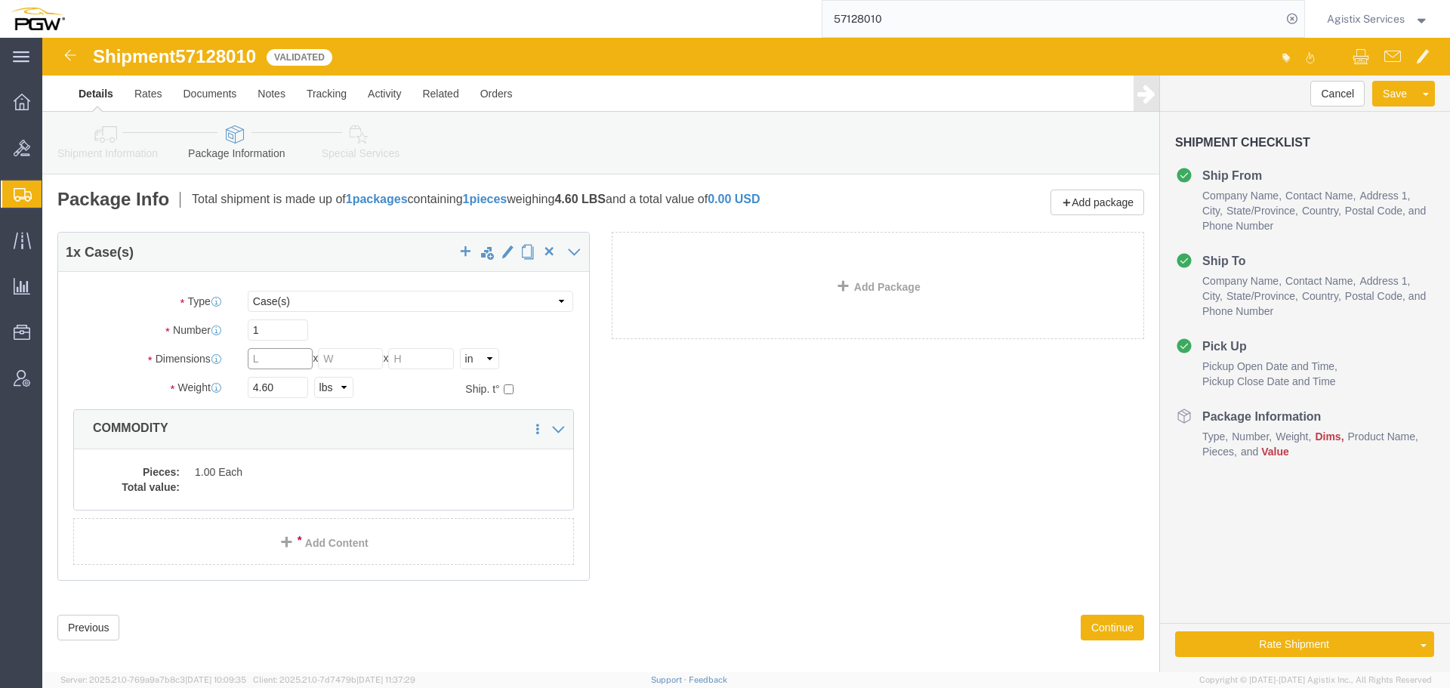
click input "text"
type input "10"
click dd "1.00 Each"
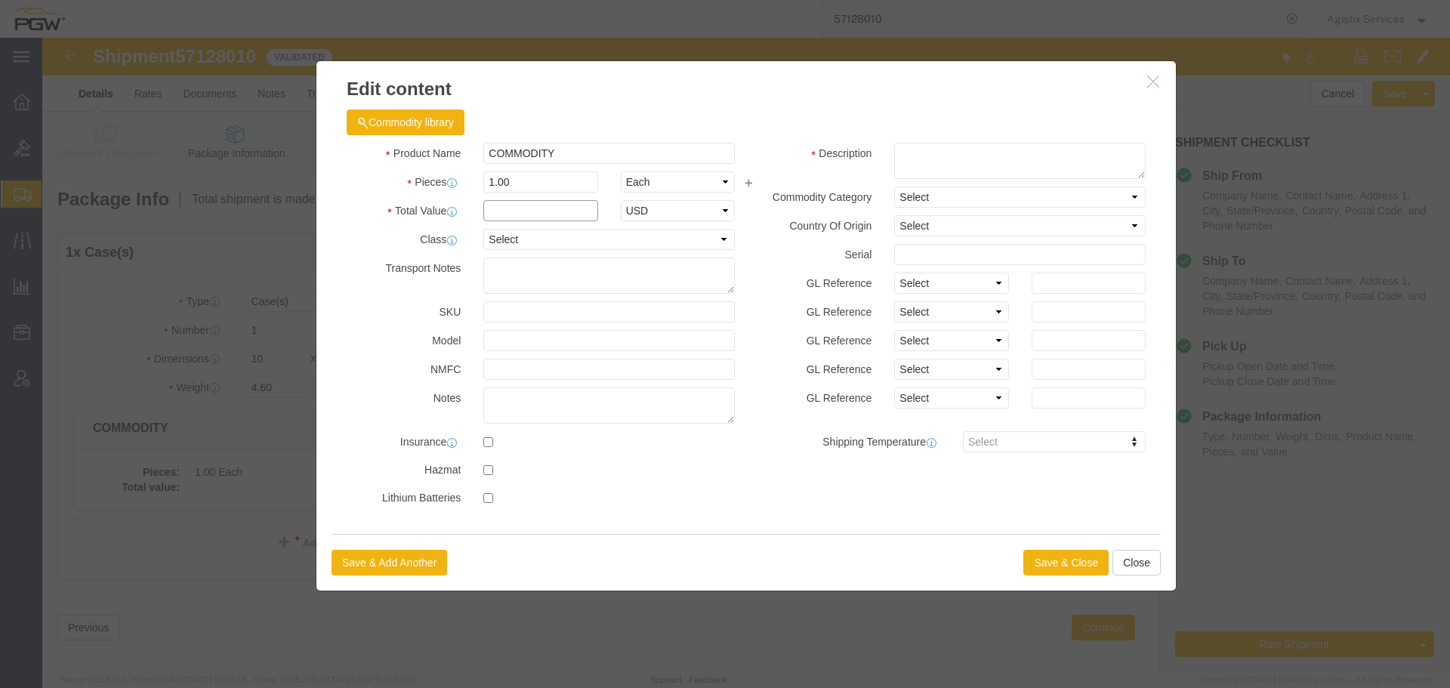
click input "text"
type input "1"
click button "Save & Close"
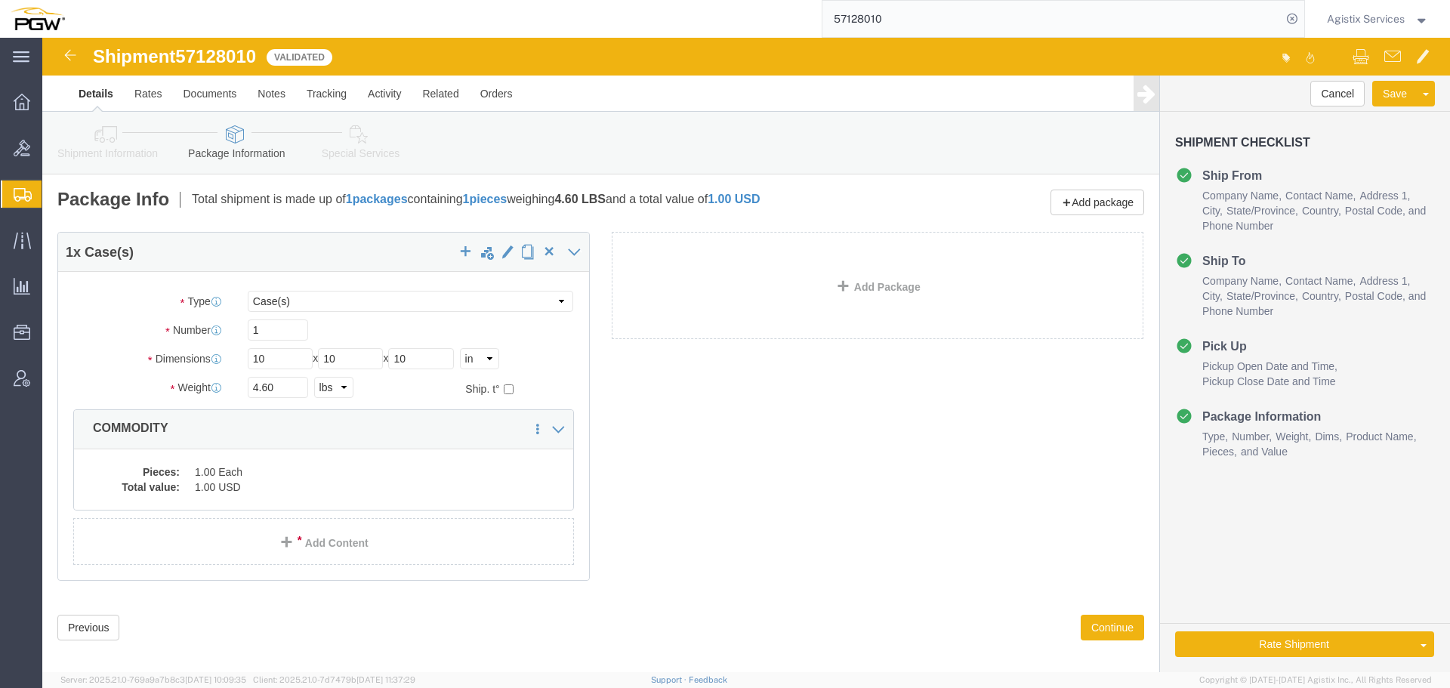
click link "Shipment Information"
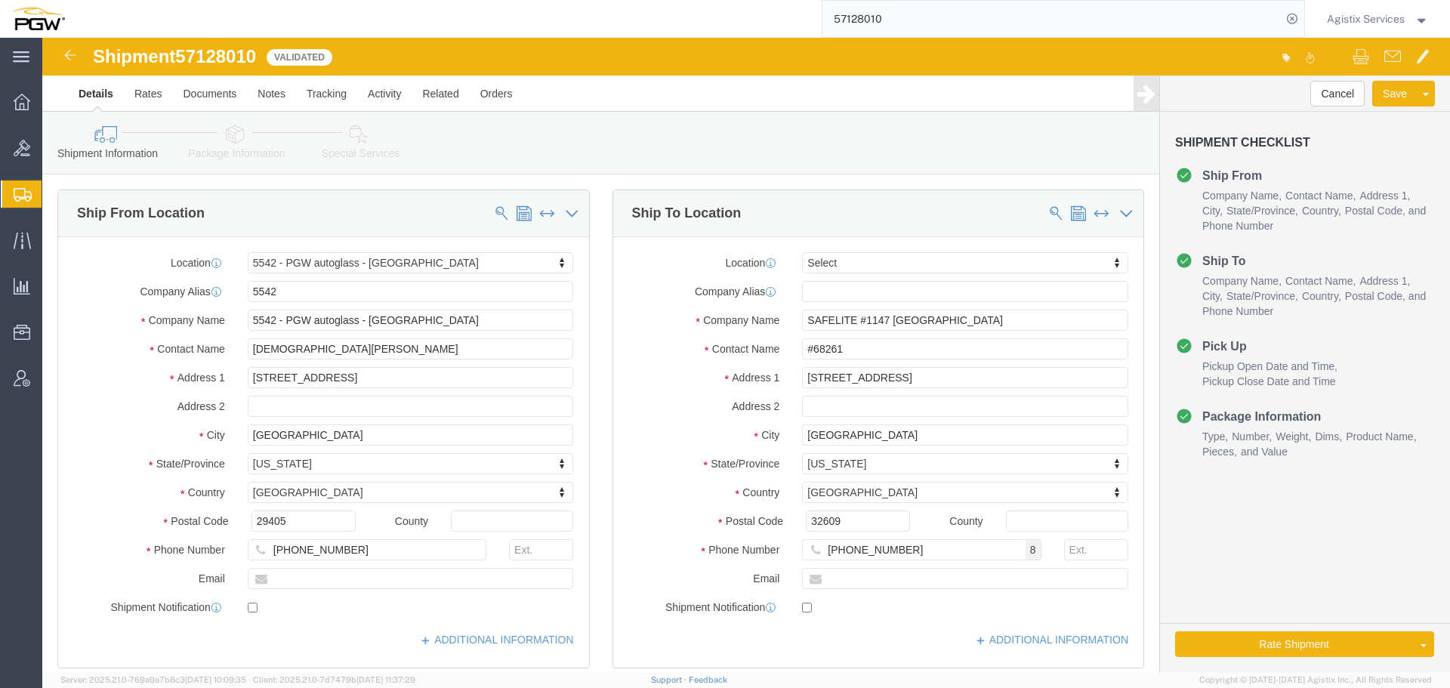
drag, startPoint x: 202, startPoint y: 119, endPoint x: 169, endPoint y: 119, distance: 32.5
click link "Package Information"
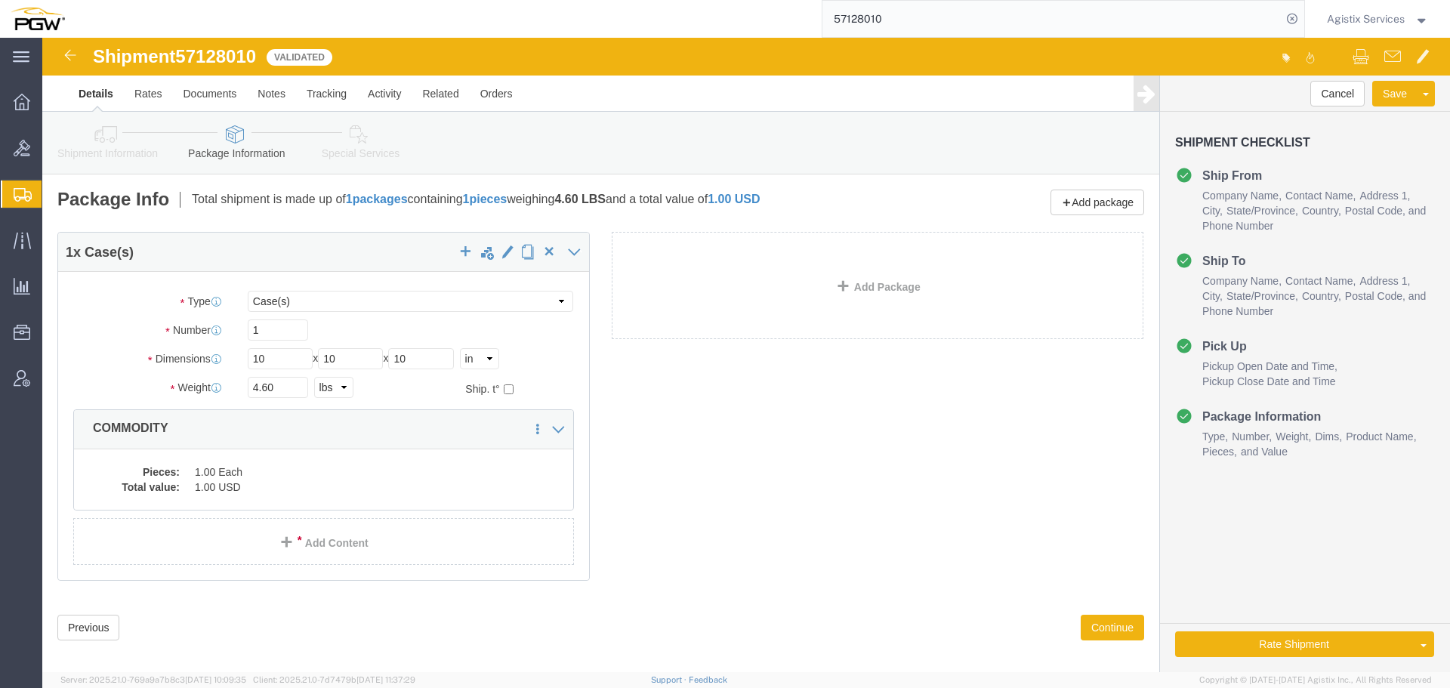
click icon
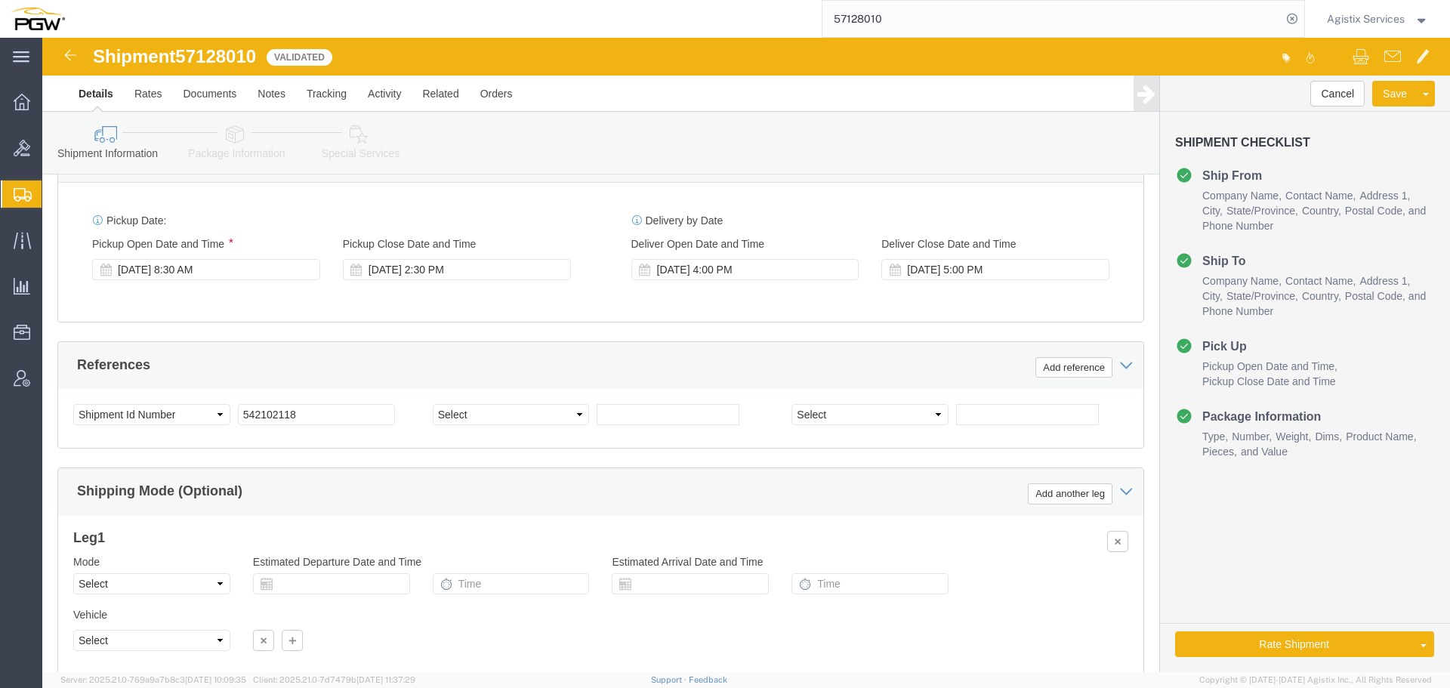
scroll to position [773, 0]
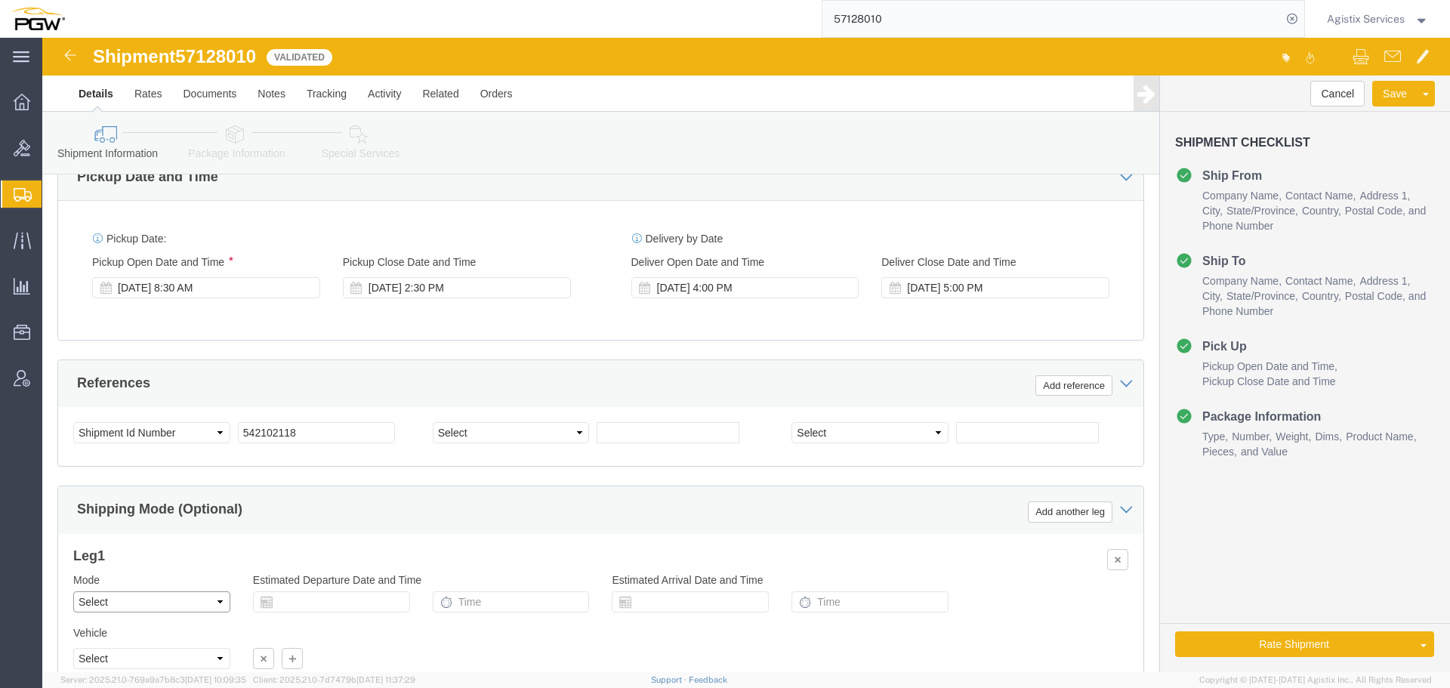
click select "Select Air Less than Truckload Multi-Leg Ocean Freight Rail Small Parcel Truckl…"
select select "SMAL"
click select "Select Air Less than Truckload Multi-Leg Ocean Freight Rail Small Parcel Truckl…"
click button "Rate Shipment"
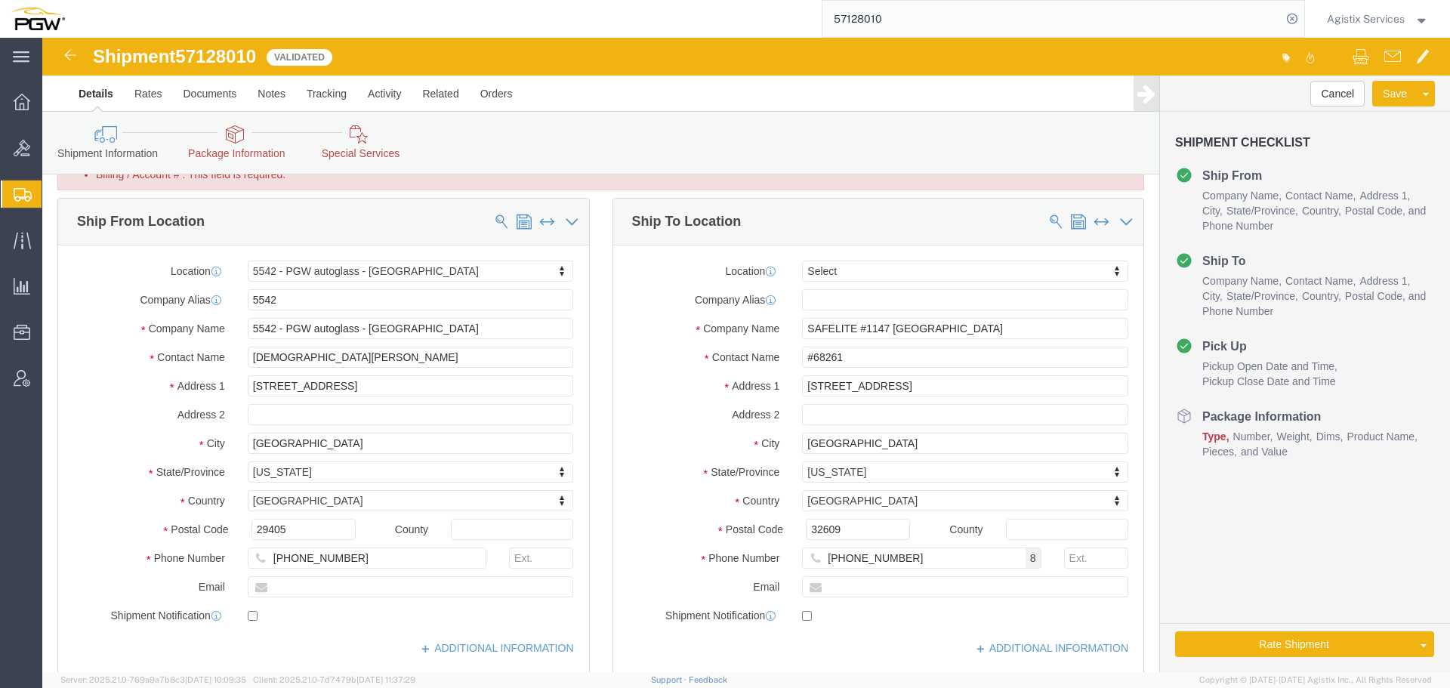
scroll to position [0, 0]
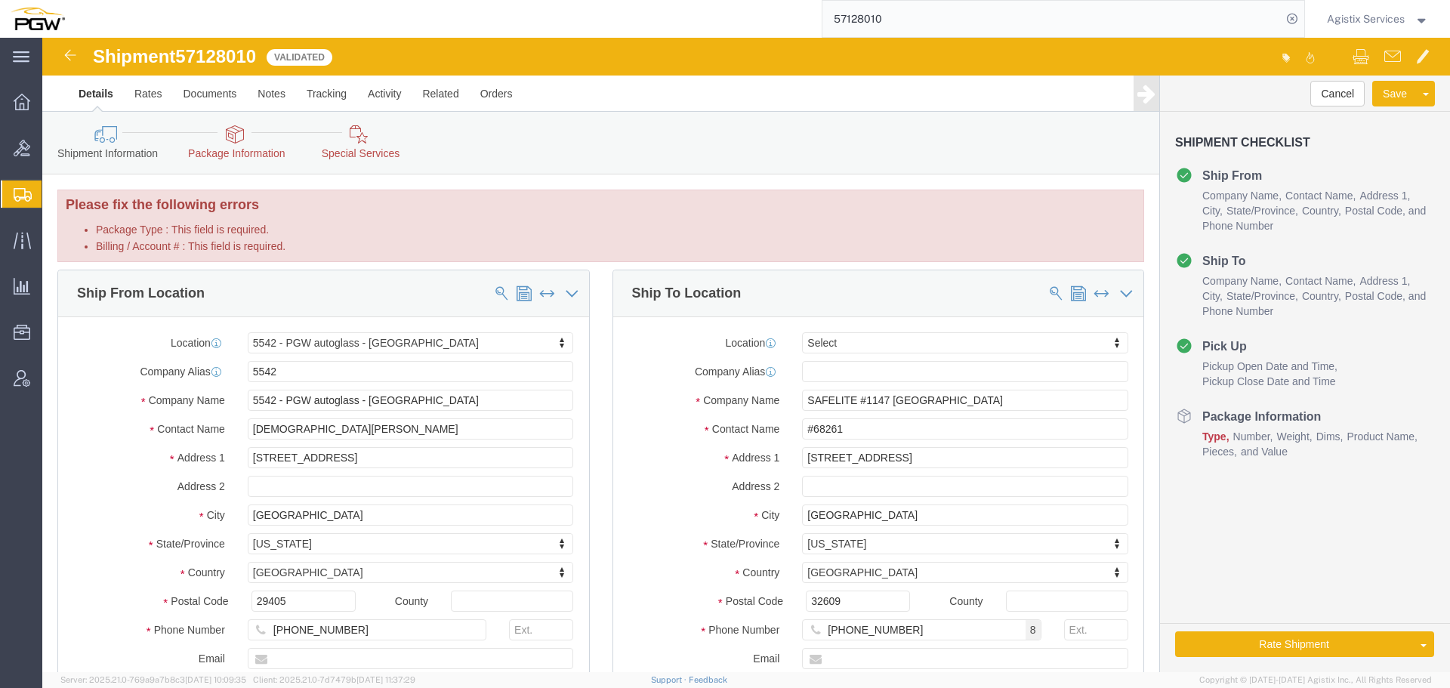
click link "Package Information"
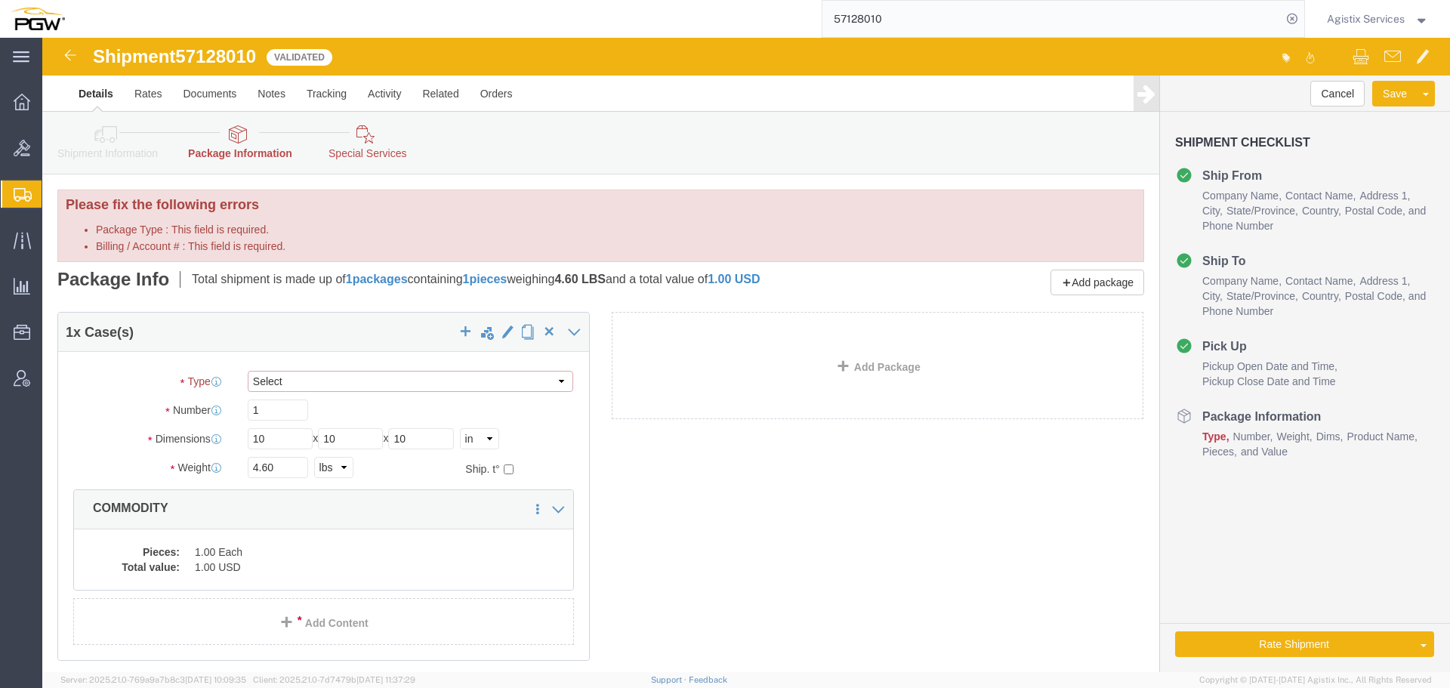
click select "Select Envelope Large Box Medium Box PAK Rack Small Box Tube Your Packaging"
click div "1 x Case(s) Package Type Select Envelope Large Box Medium Box PAK Rack Small Bo…"
click select "Select Envelope Large Box Medium Box PAK Rack Small Box Tube Your Packaging"
select select "YRPK"
click select "Select Envelope Large Box Medium Box PAK Rack Small Box Tube Your Packaging"
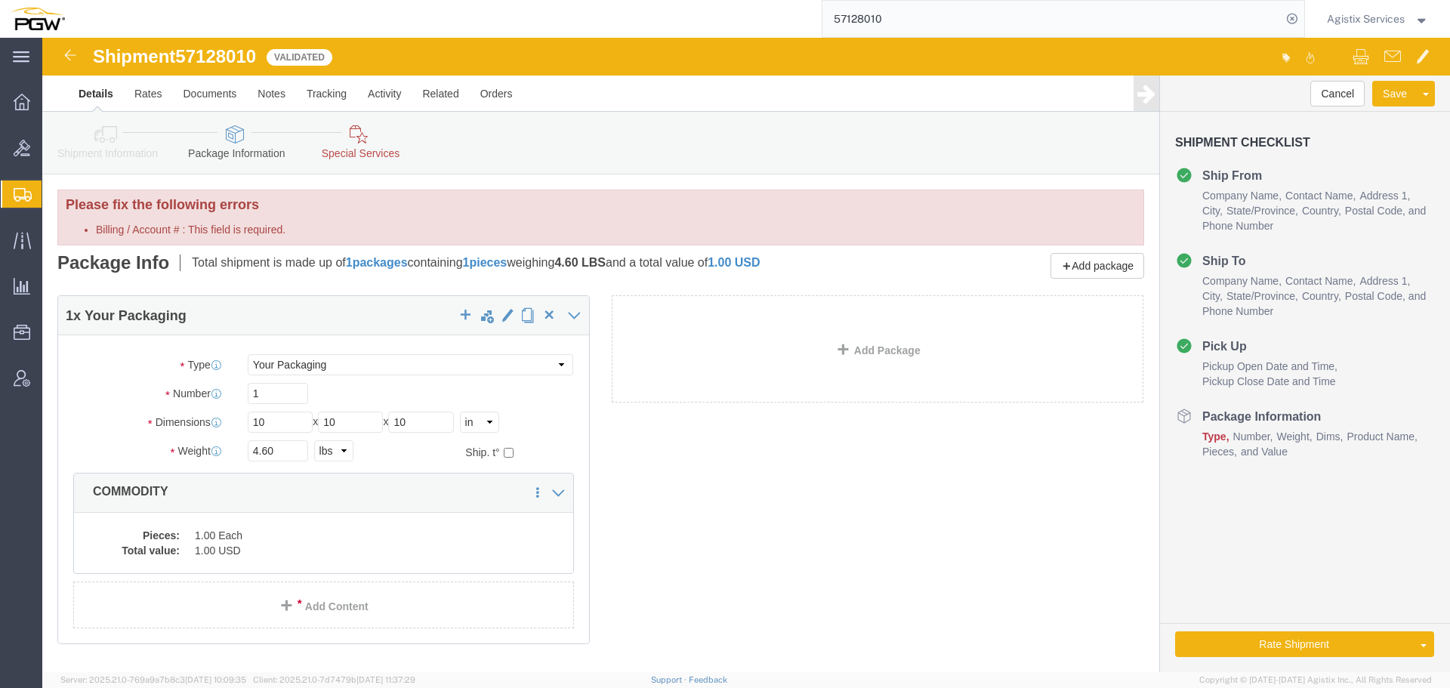
click icon
click div
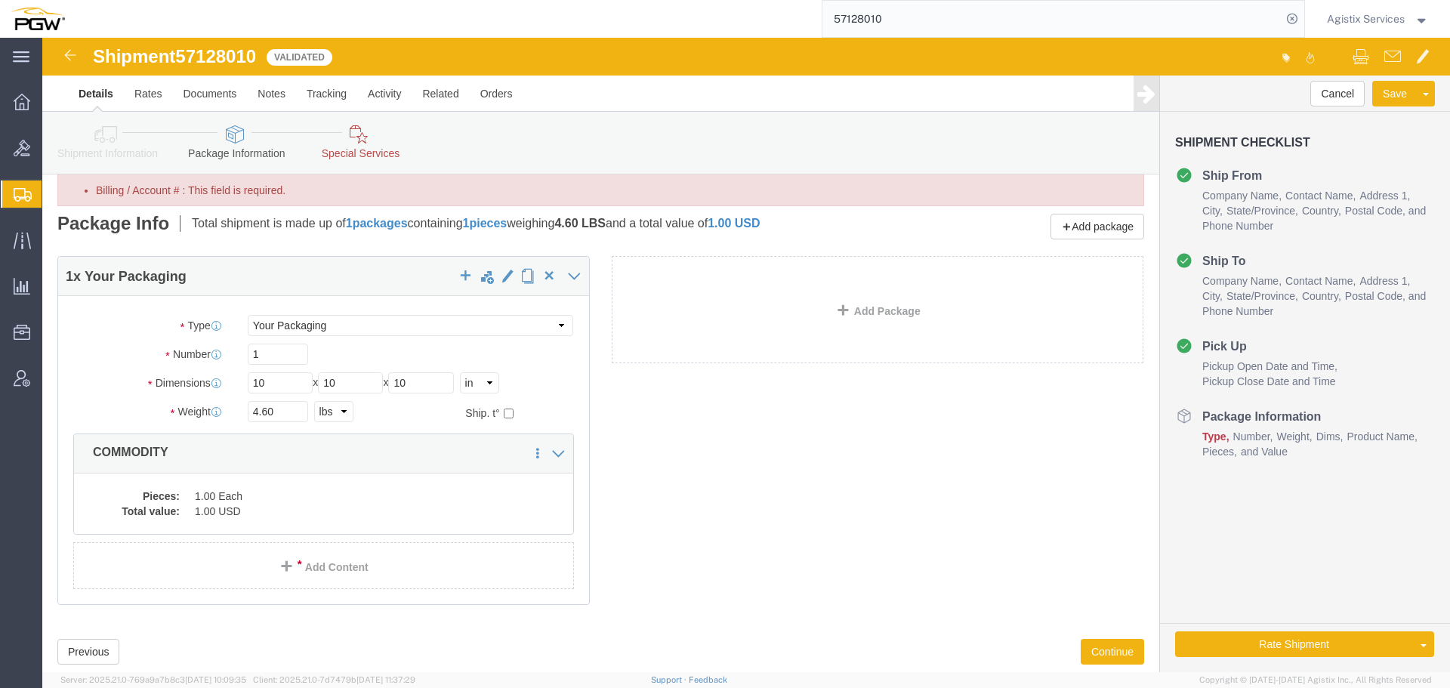
scroll to position [78, 0]
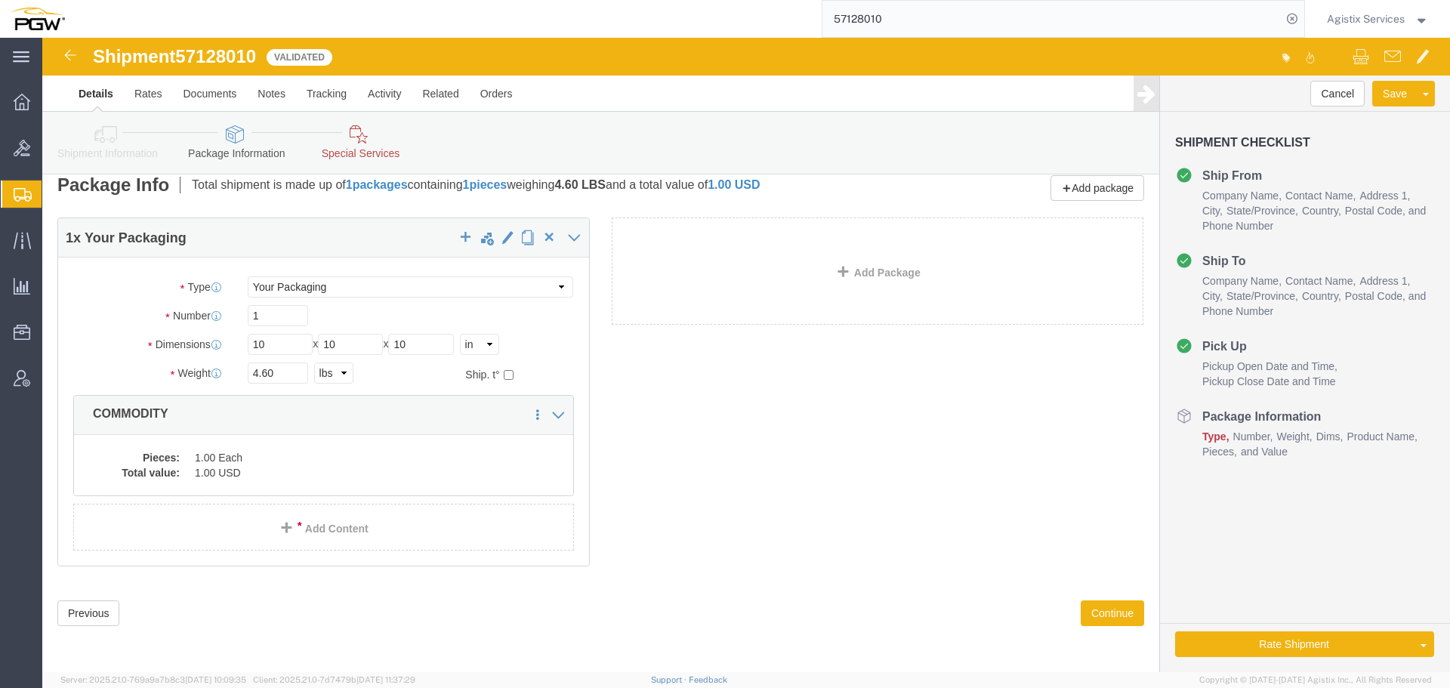
click div
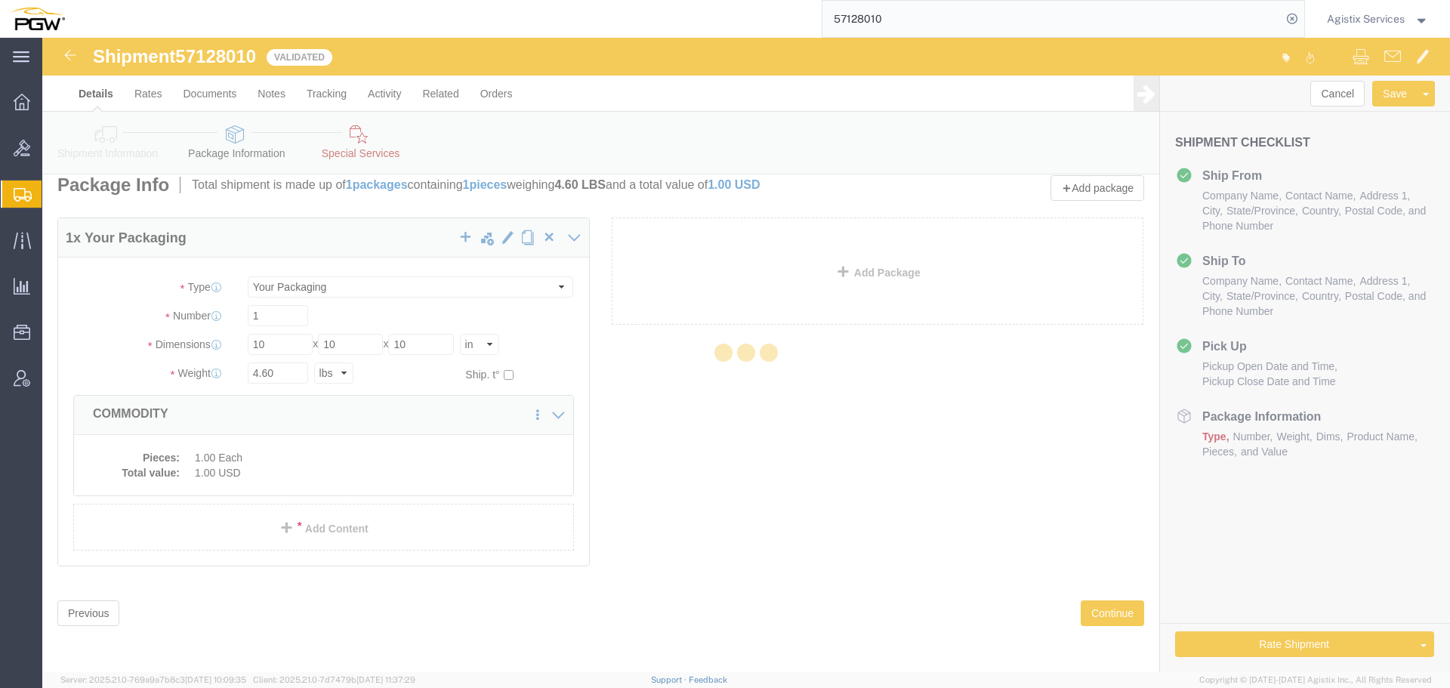
select select
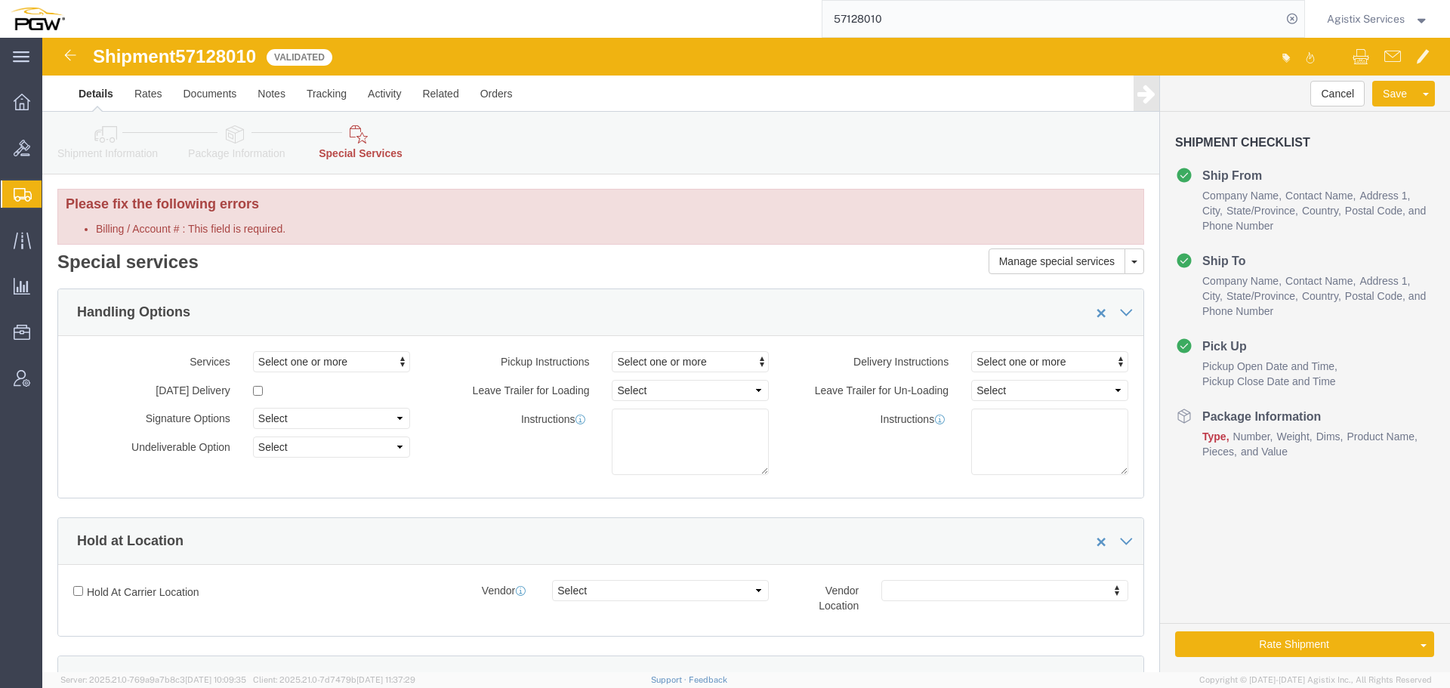
scroll to position [0, 0]
click icon
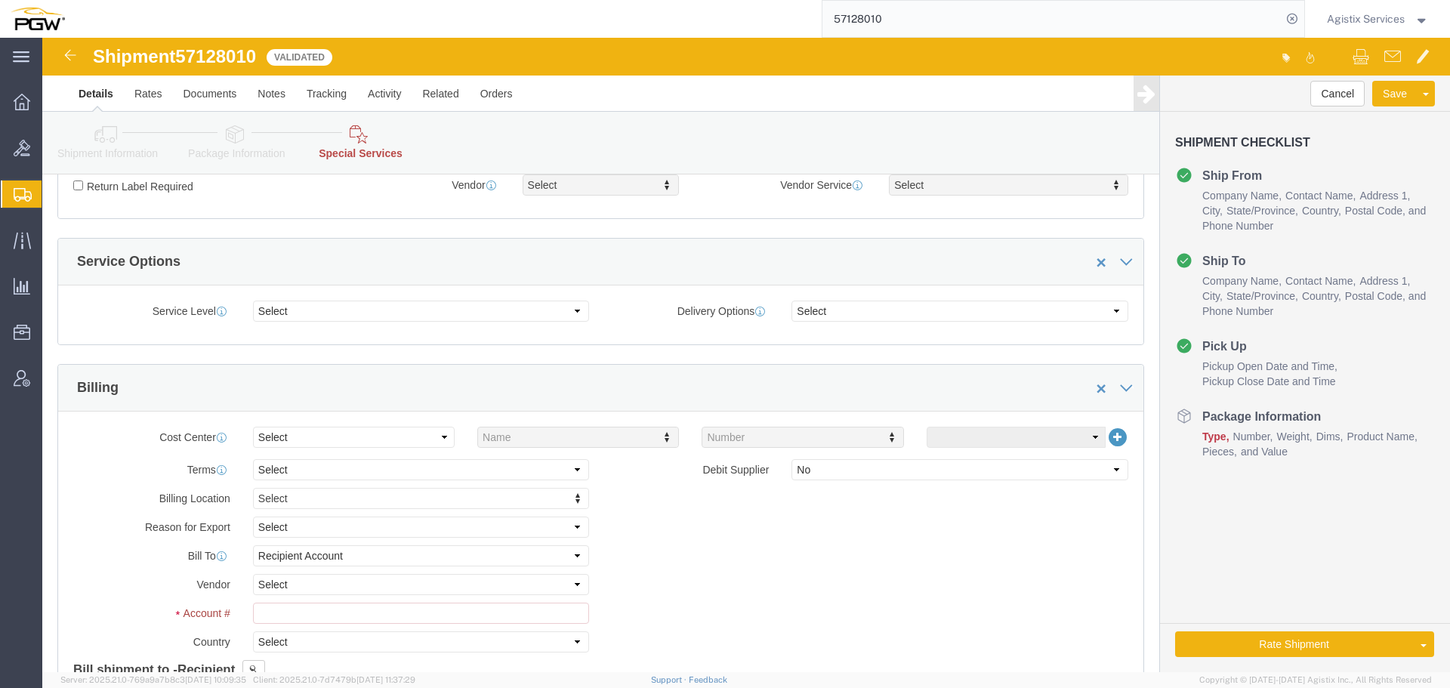
scroll to position [633, 0]
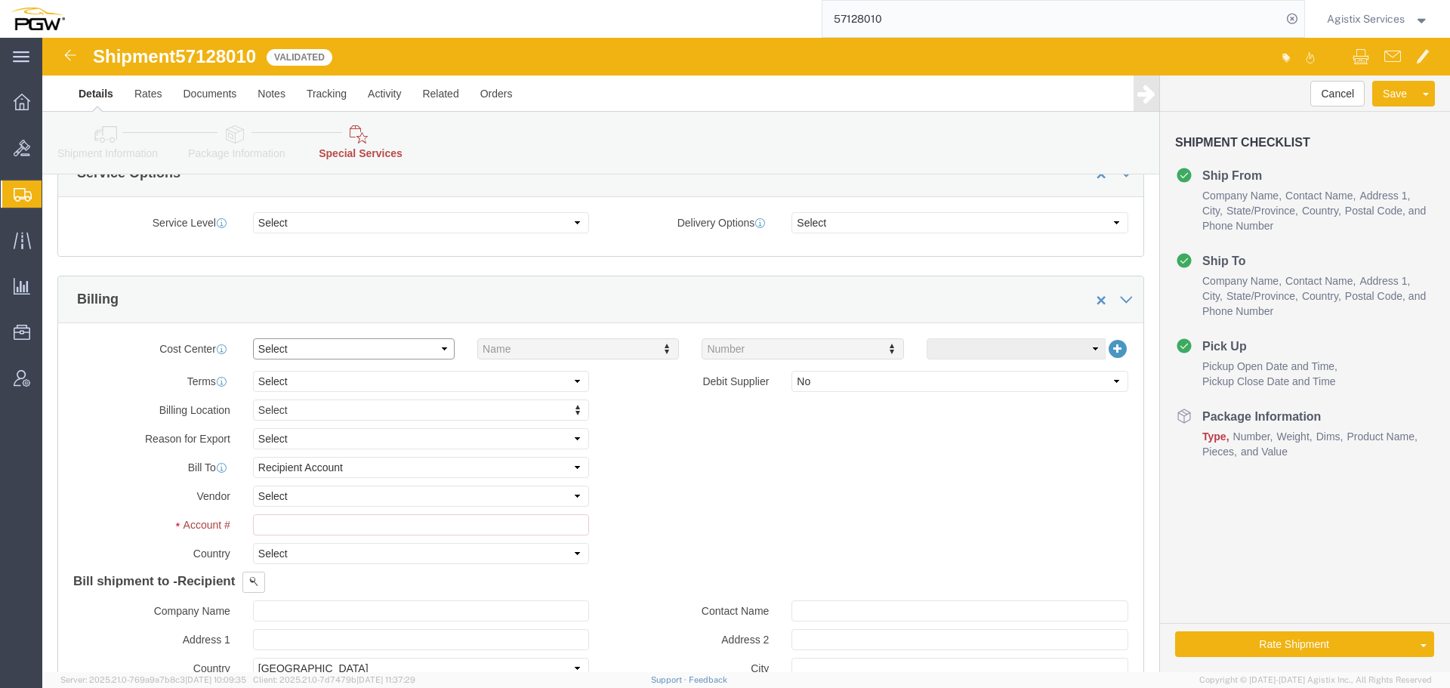
click select "Select Buyer Cost Center Department Operations Number Order Number Sales Person"
select select "COSTCENTER"
click select "Select Buyer Cost Center Department Operations Number Order Number Sales Person"
type input "5542"
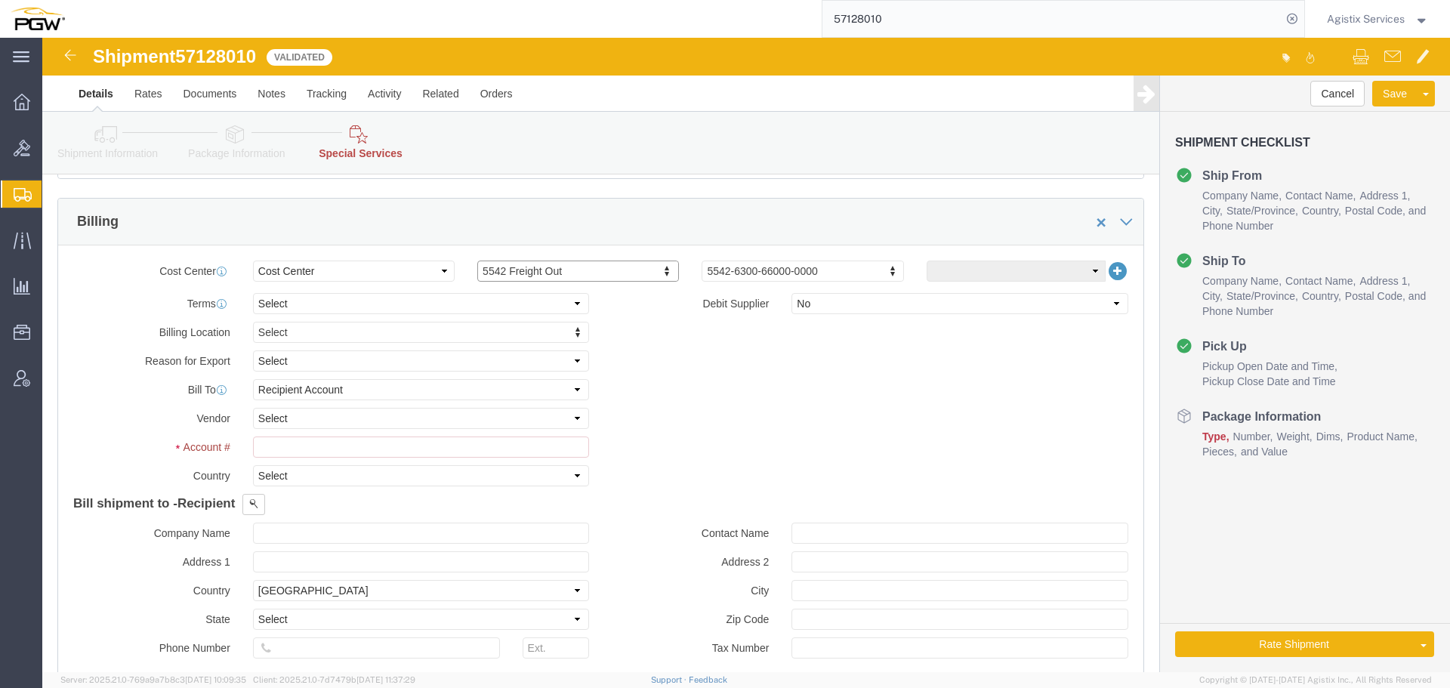
scroll to position [718, 0]
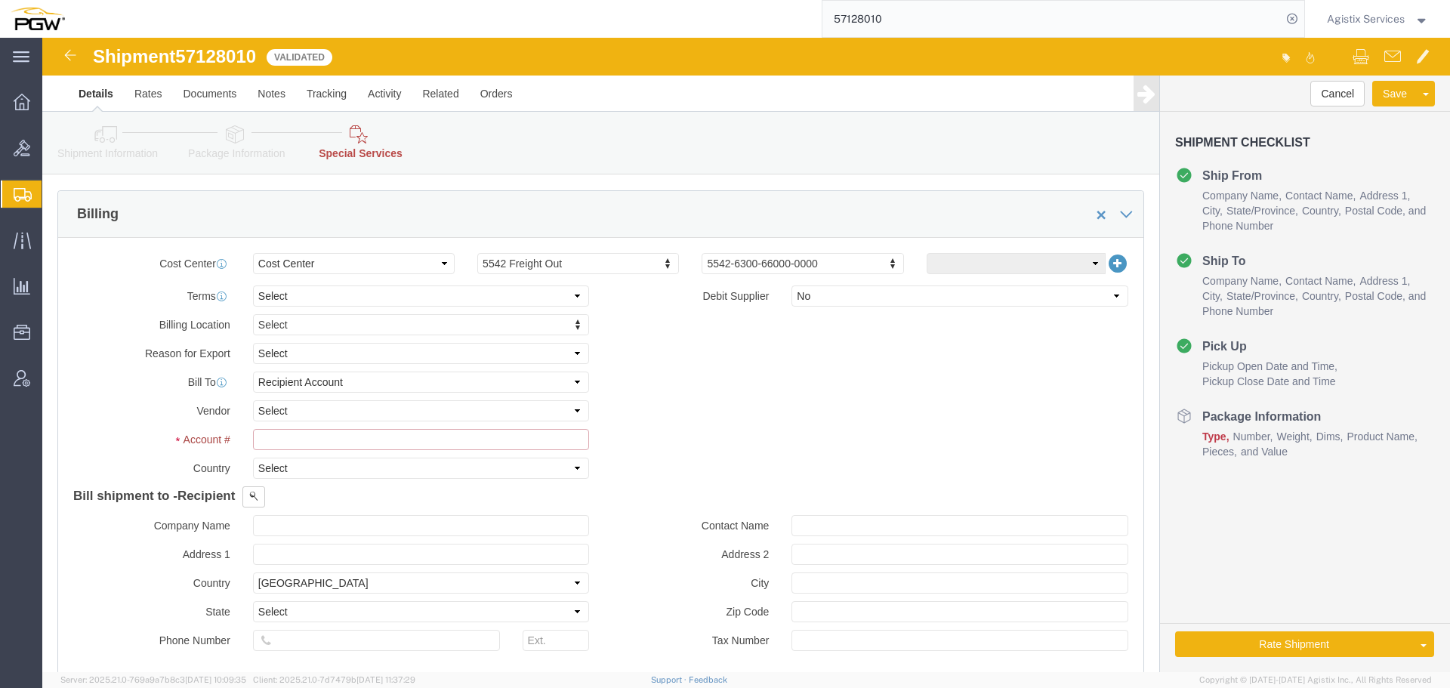
click input "Billing / Account # : This field is required."
type input "R"
type input "6"
type input "5R6803"
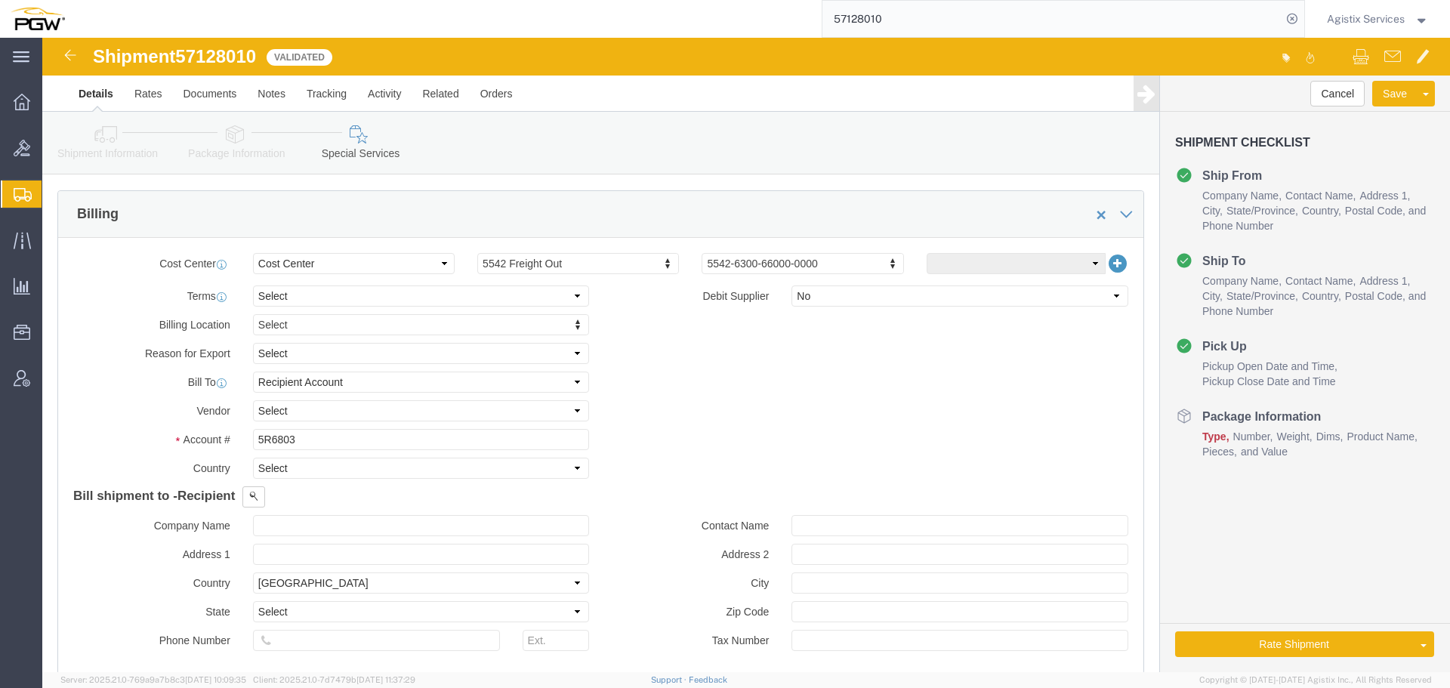
click icon
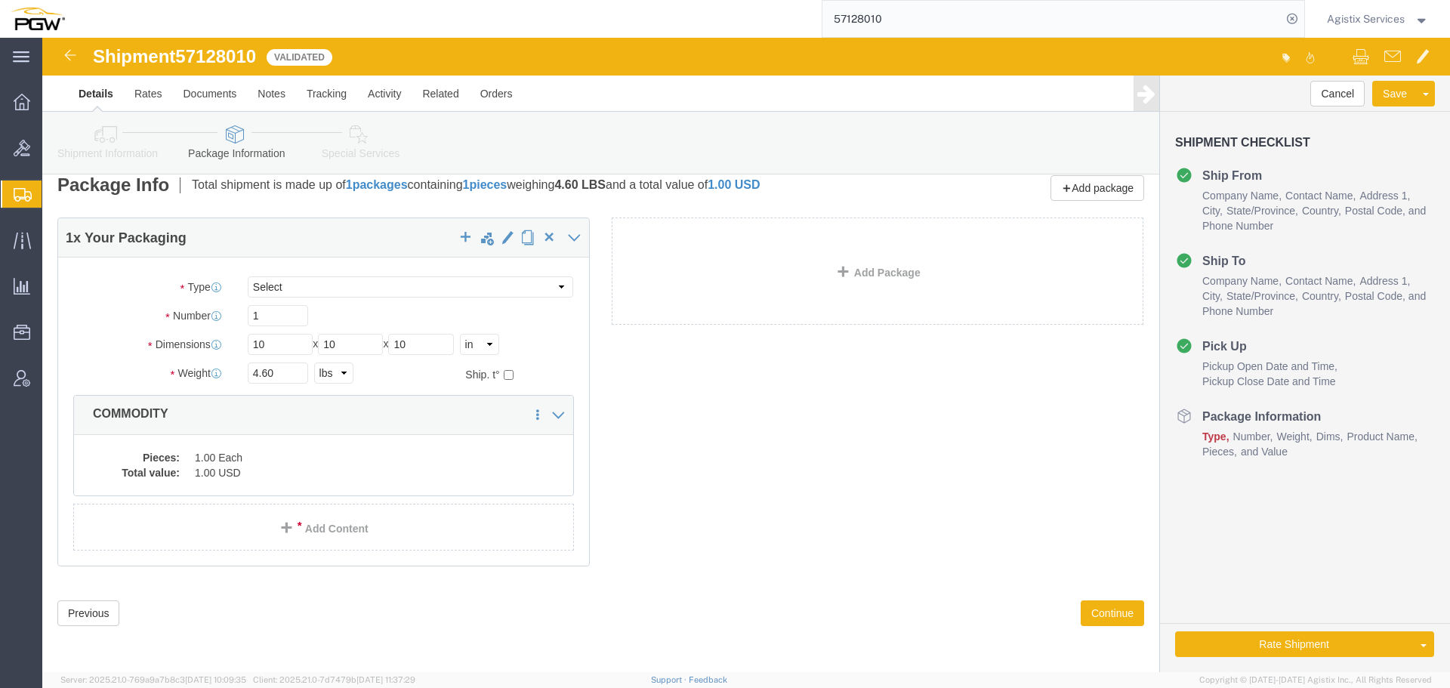
scroll to position [14, 0]
click select "Select Envelope Large Box Medium Box PAK Rack Small Box Tube Your Packaging"
click button "Rate Shipment"
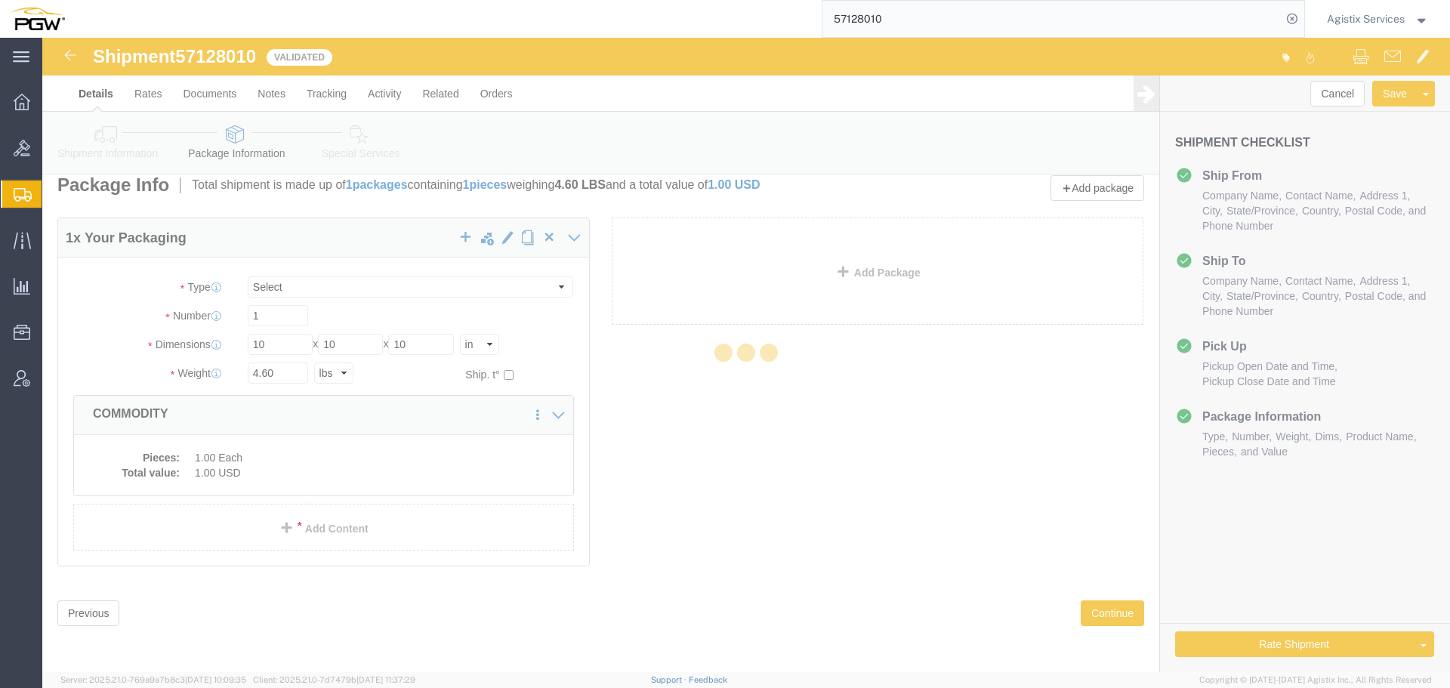
select select
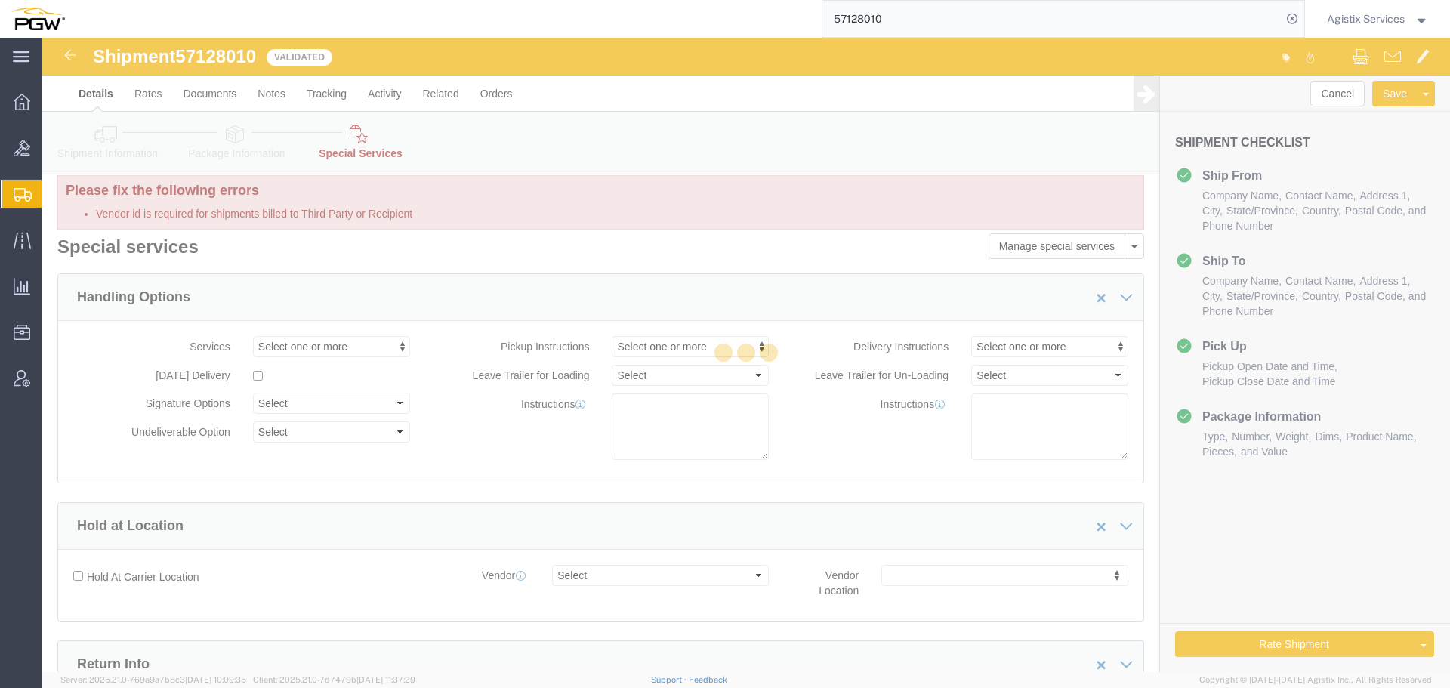
select select "COSTCENTER"
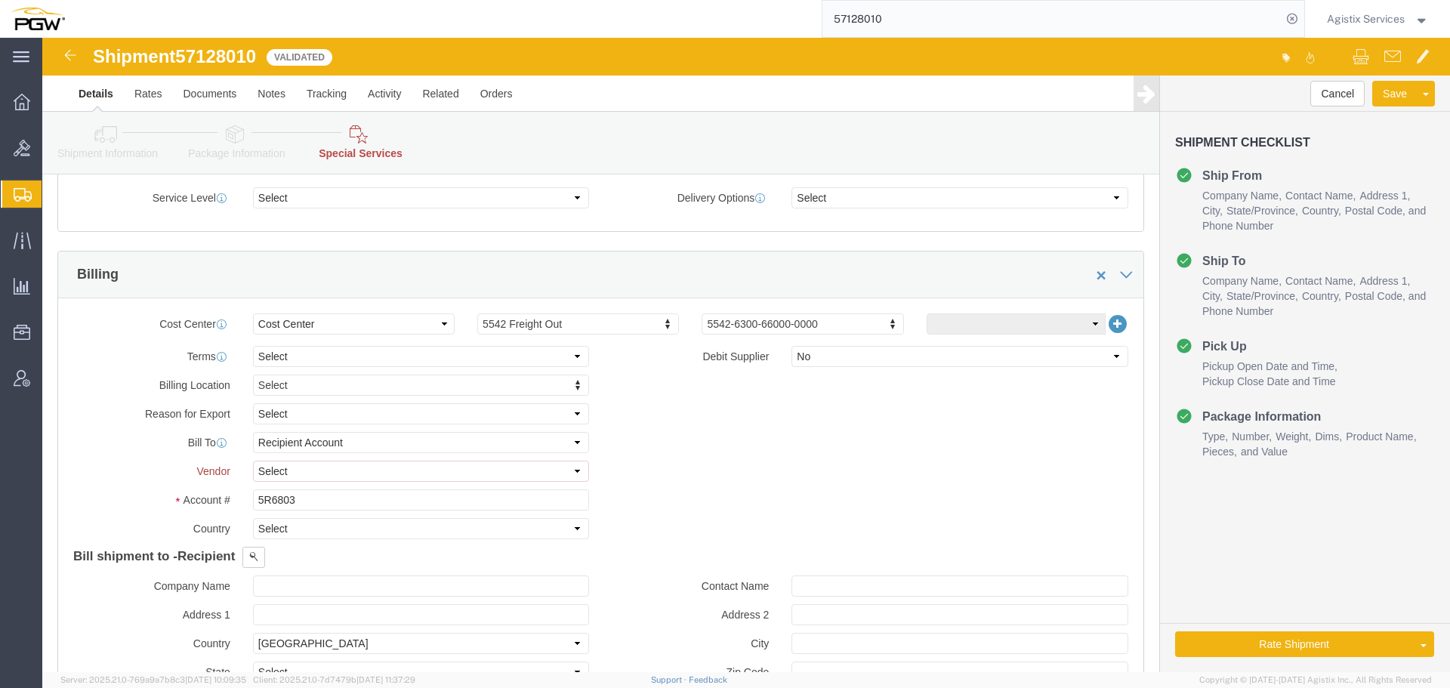
scroll to position [660, 0]
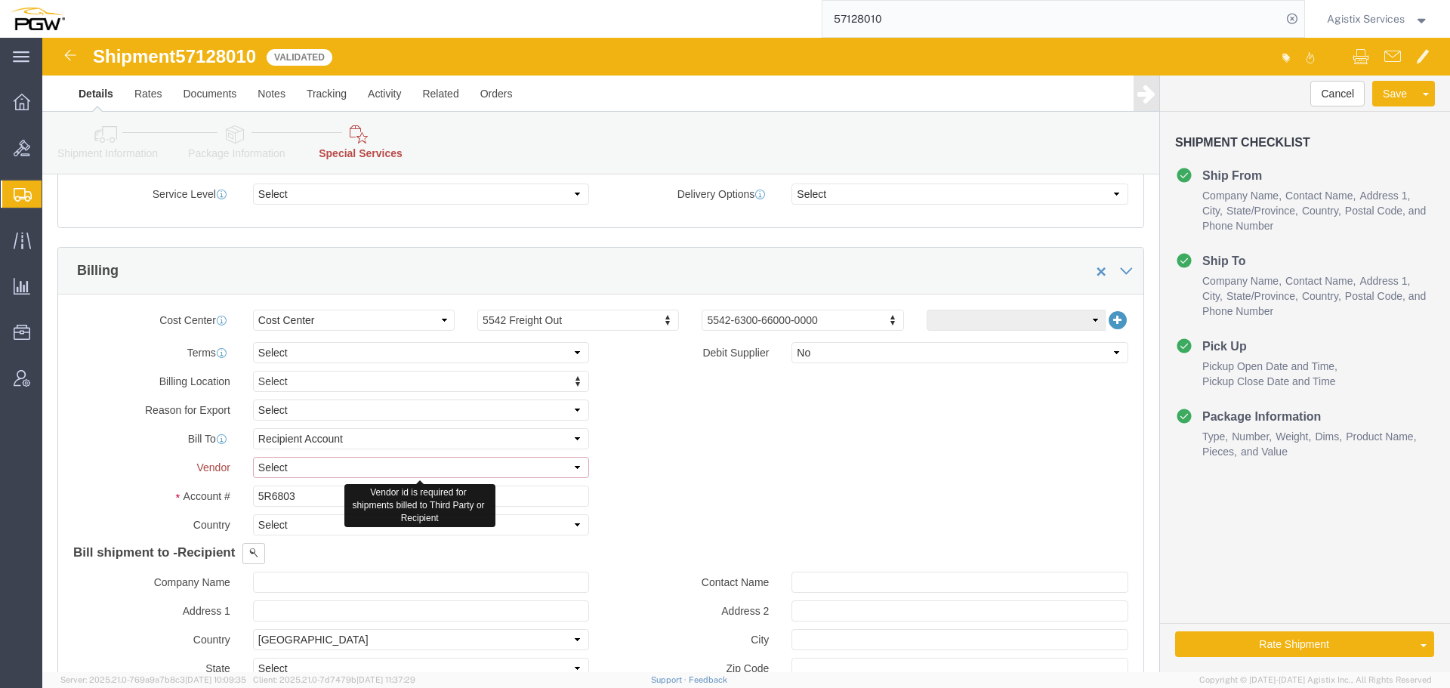
click select "Select DHL FedEx Express UPS"
select select "UPS"
click select "Select DHL FedEx Express UPS"
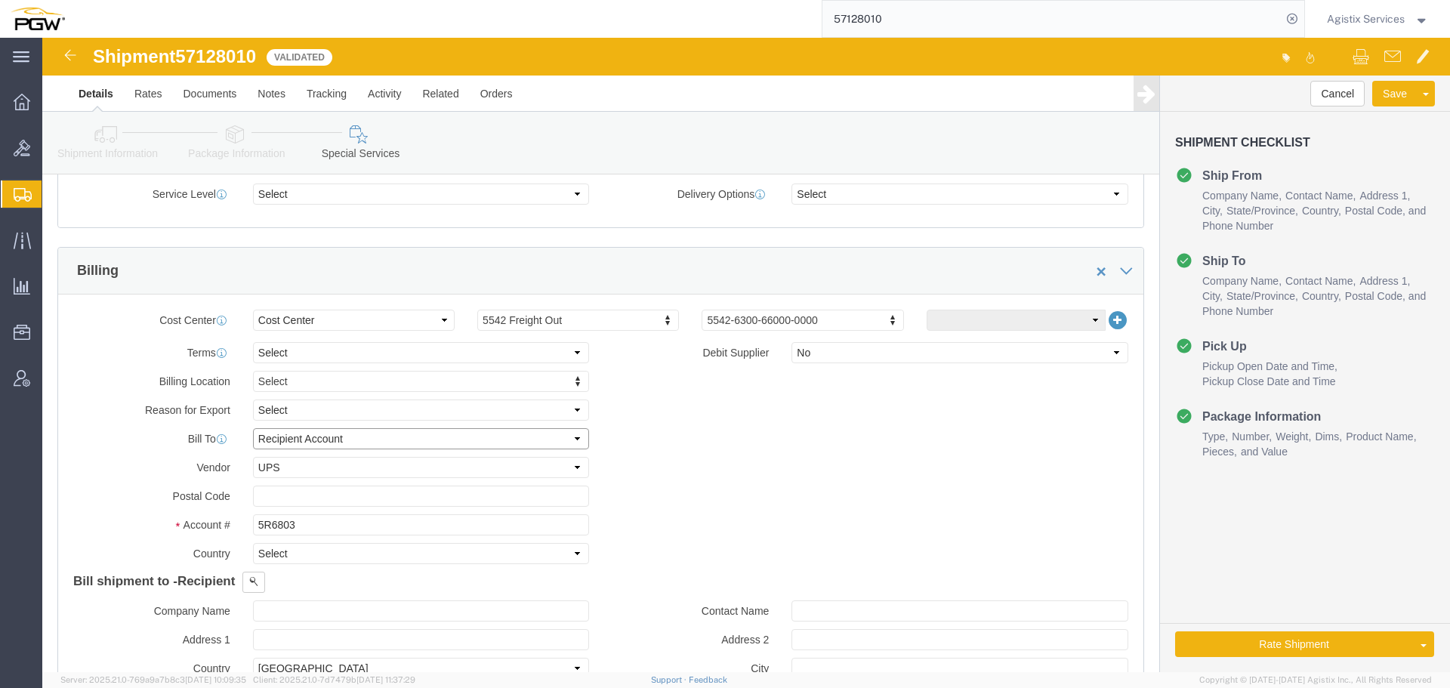
click select "Select Recipient Account Sender/Shipper Third Party Account"
select select "THRD"
click select "Select Recipient Account Sender/Shipper Third Party Account"
select select
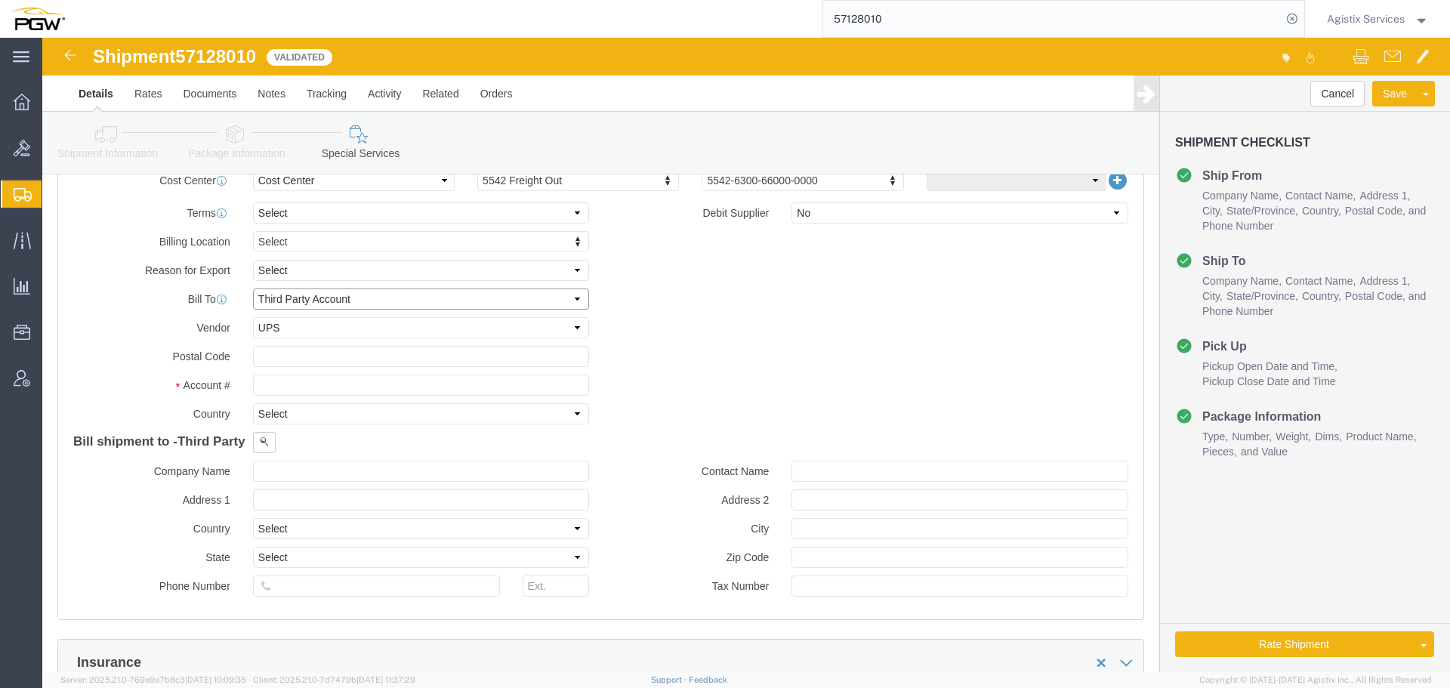
scroll to position [817, 0]
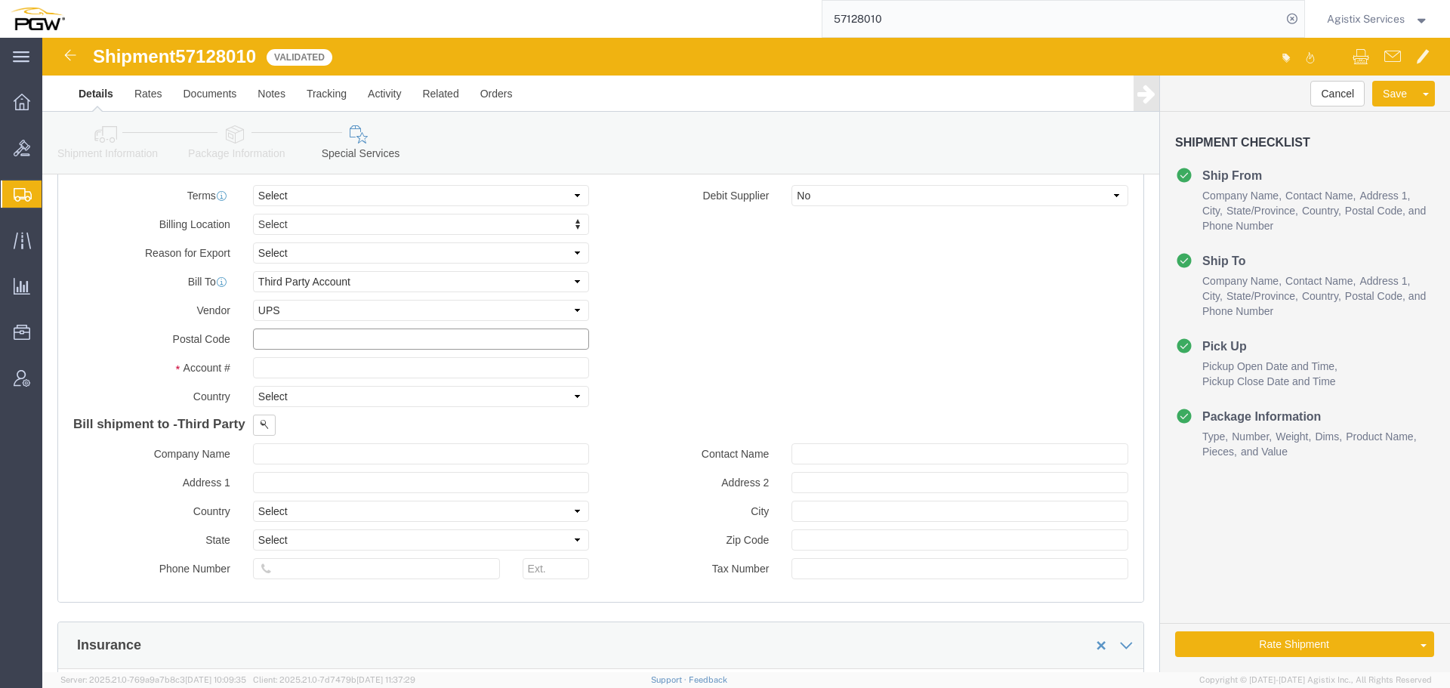
click input "text"
type input "5R6803"
click button "Rate Shipment"
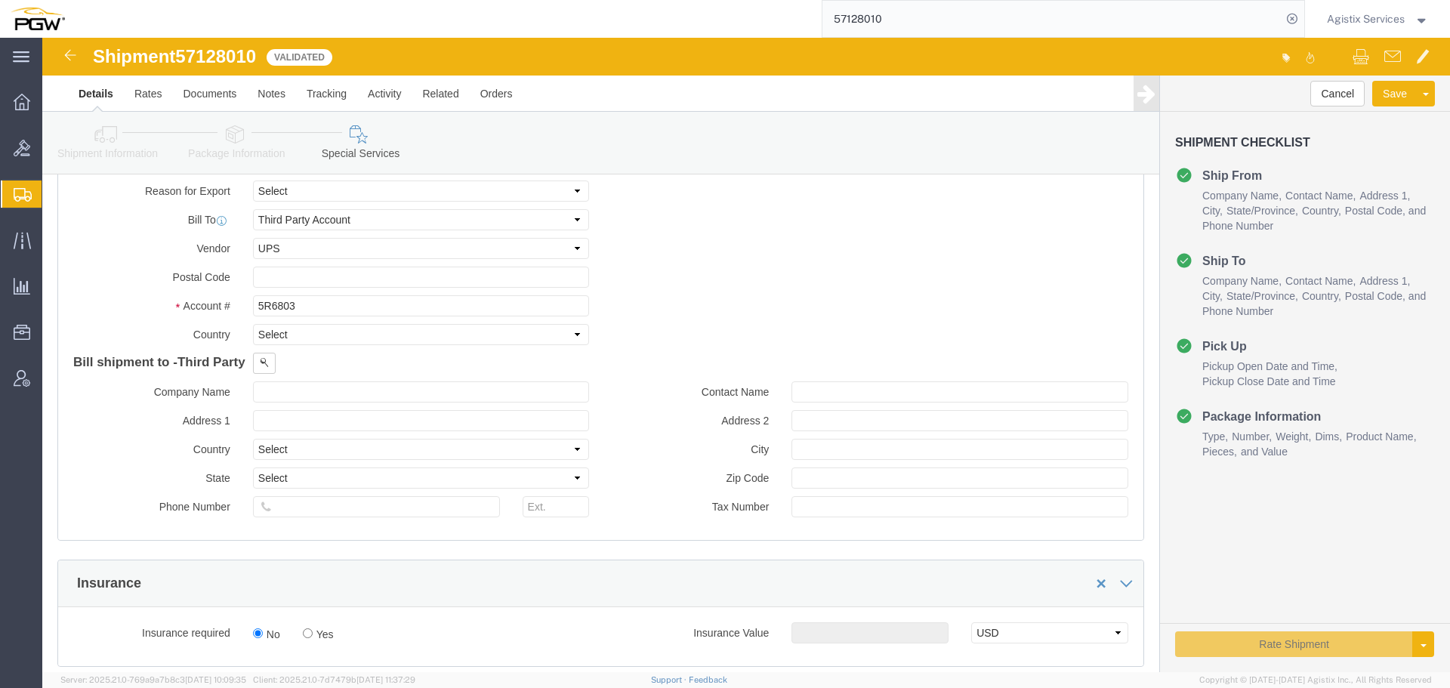
scroll to position [755, 0]
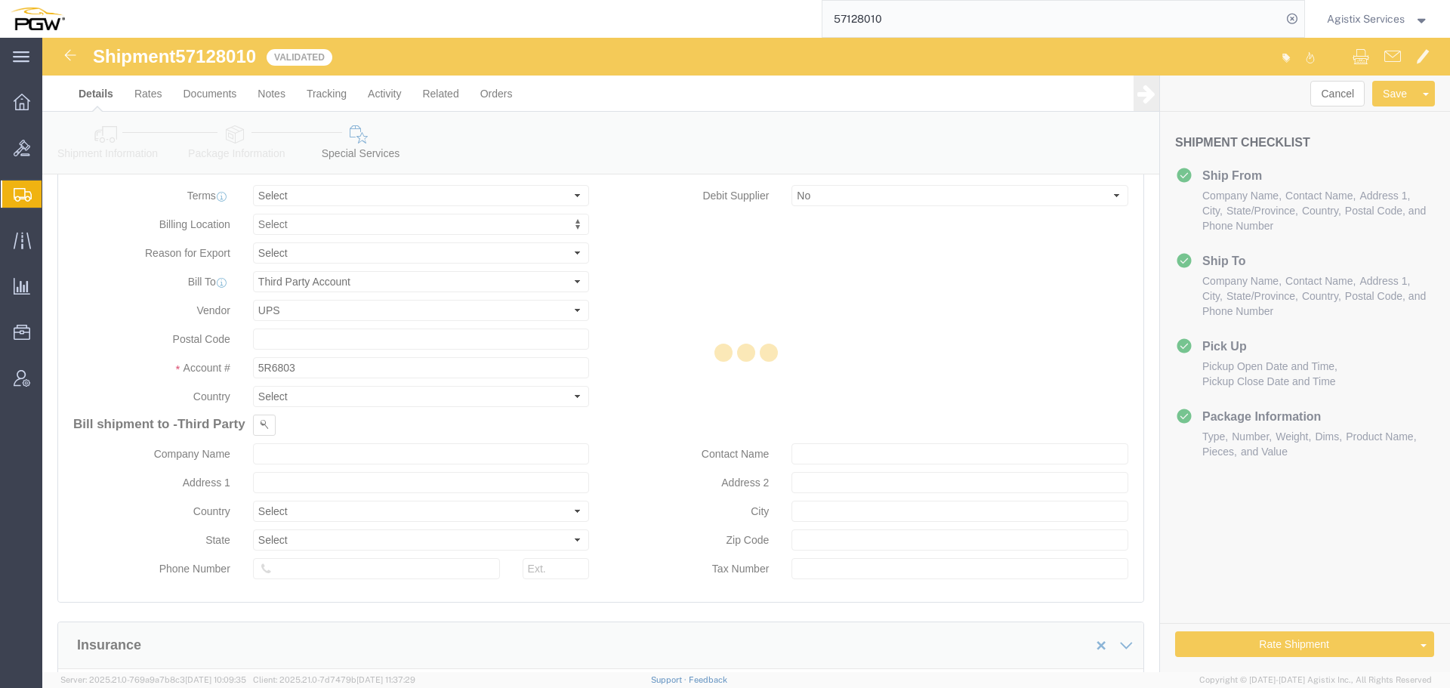
select select
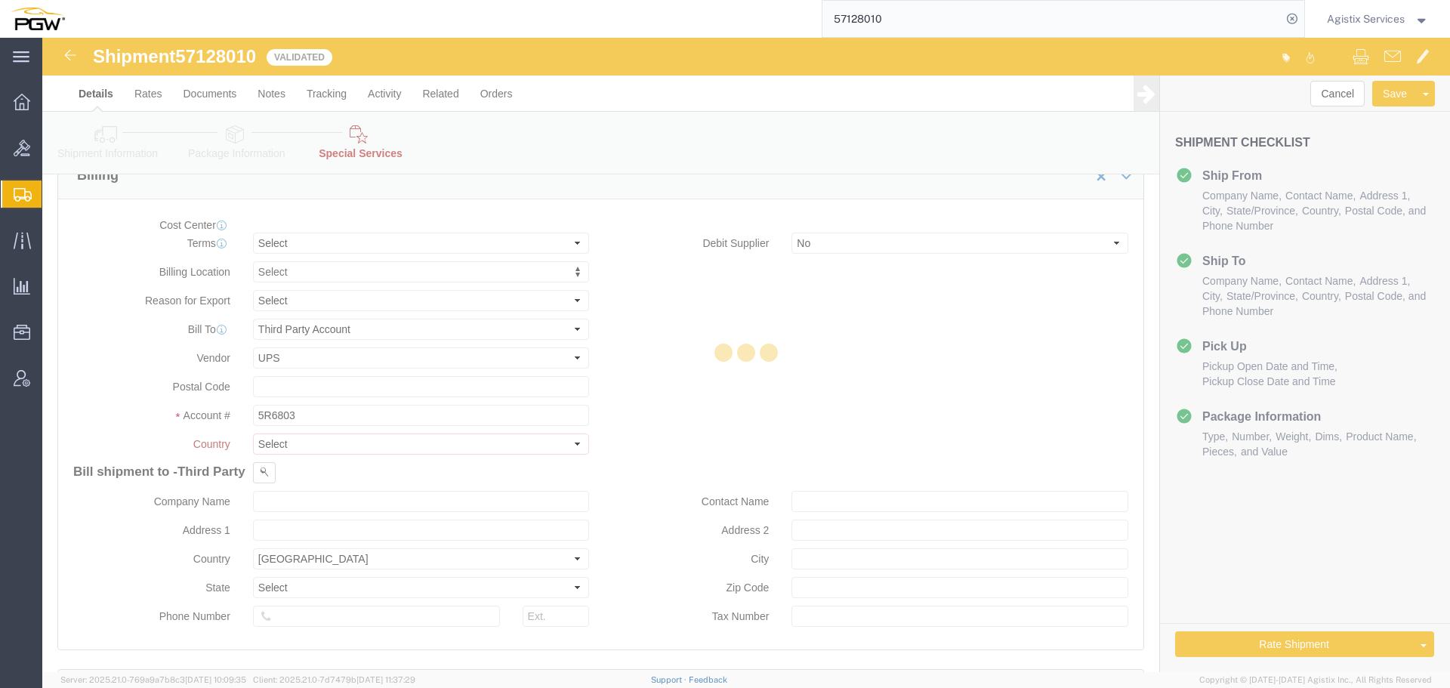
select select "COSTCENTER"
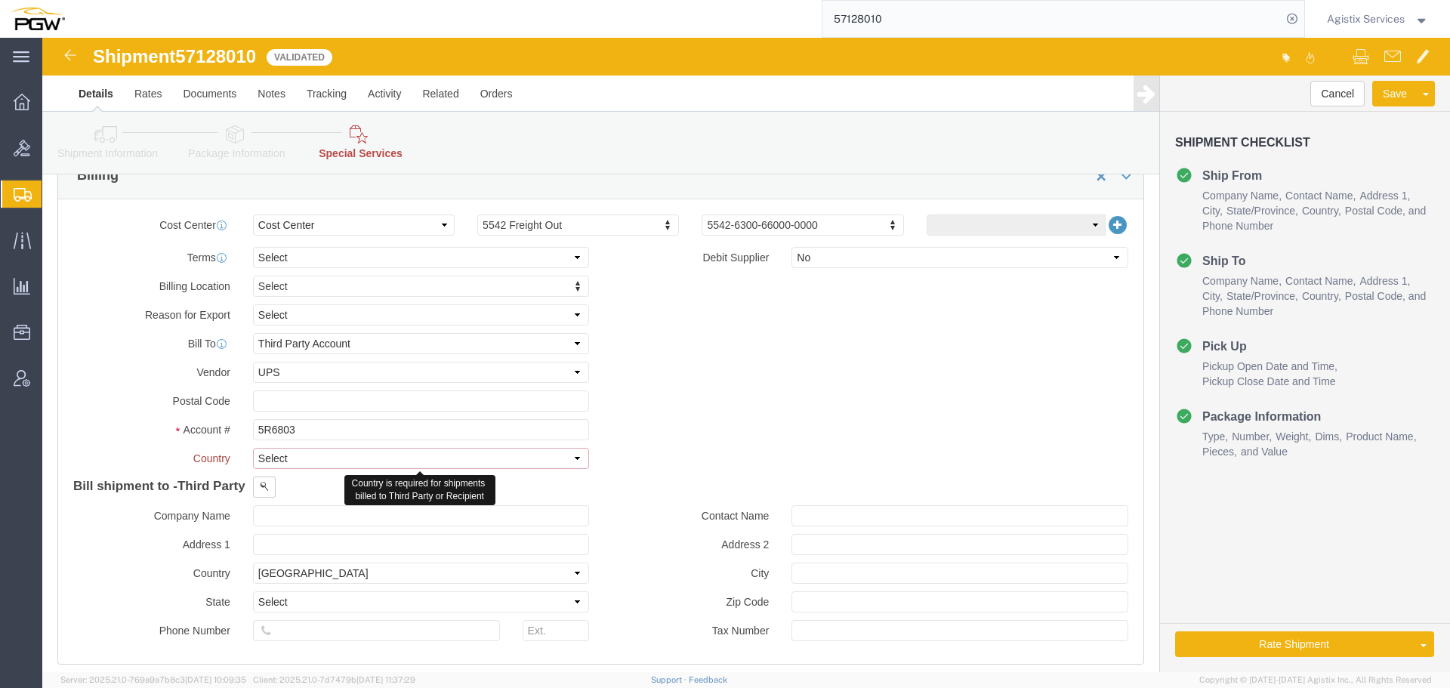
click select "Select [GEOGRAPHIC_DATA] [GEOGRAPHIC_DATA] [GEOGRAPHIC_DATA] [GEOGRAPHIC_DATA] …"
select select "US"
click select "Select [GEOGRAPHIC_DATA] [GEOGRAPHIC_DATA] [GEOGRAPHIC_DATA] [GEOGRAPHIC_DATA] …"
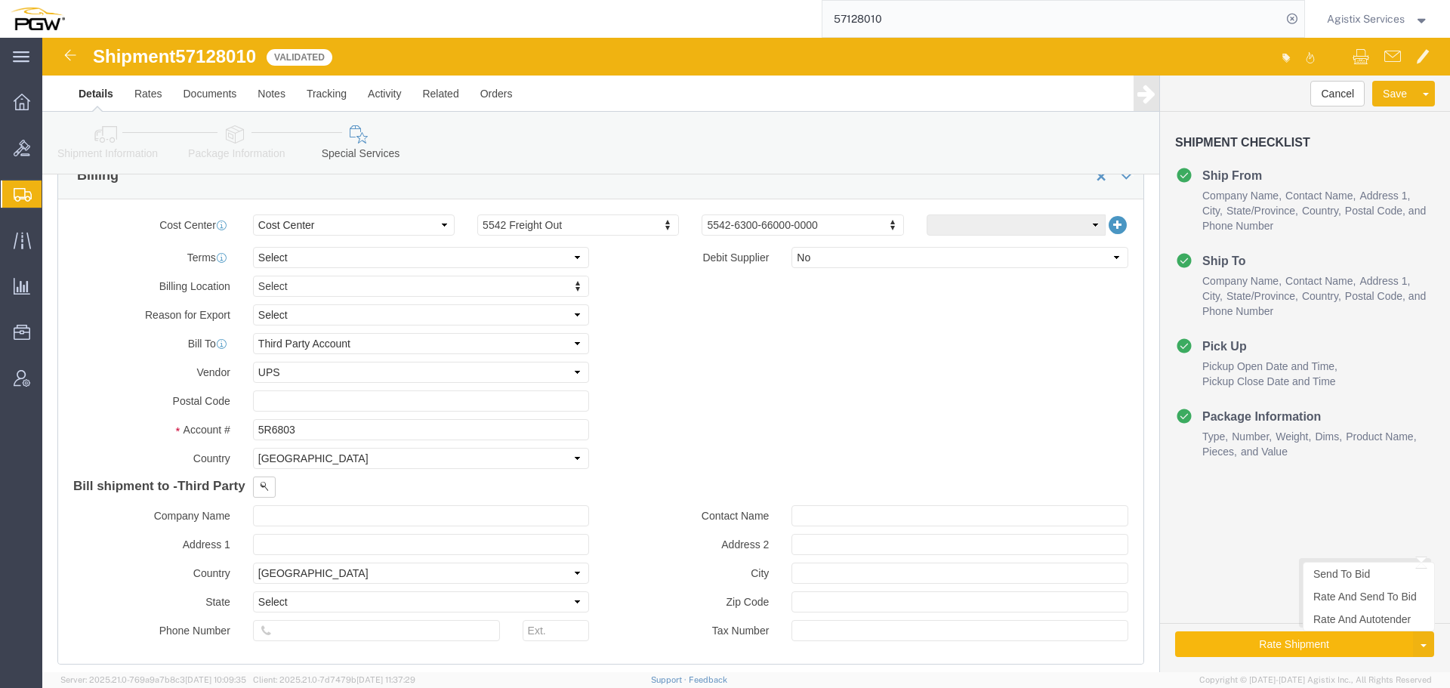
click button "Rate Shipment"
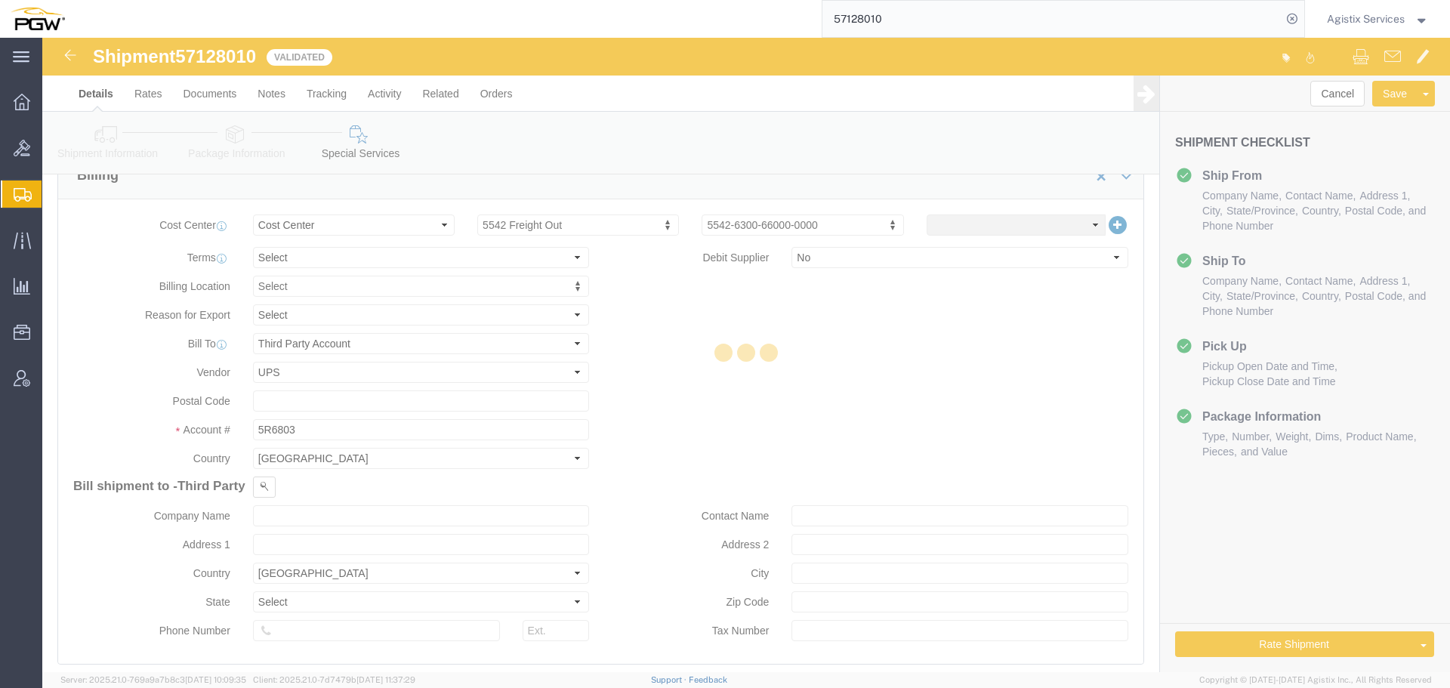
scroll to position [0, 0]
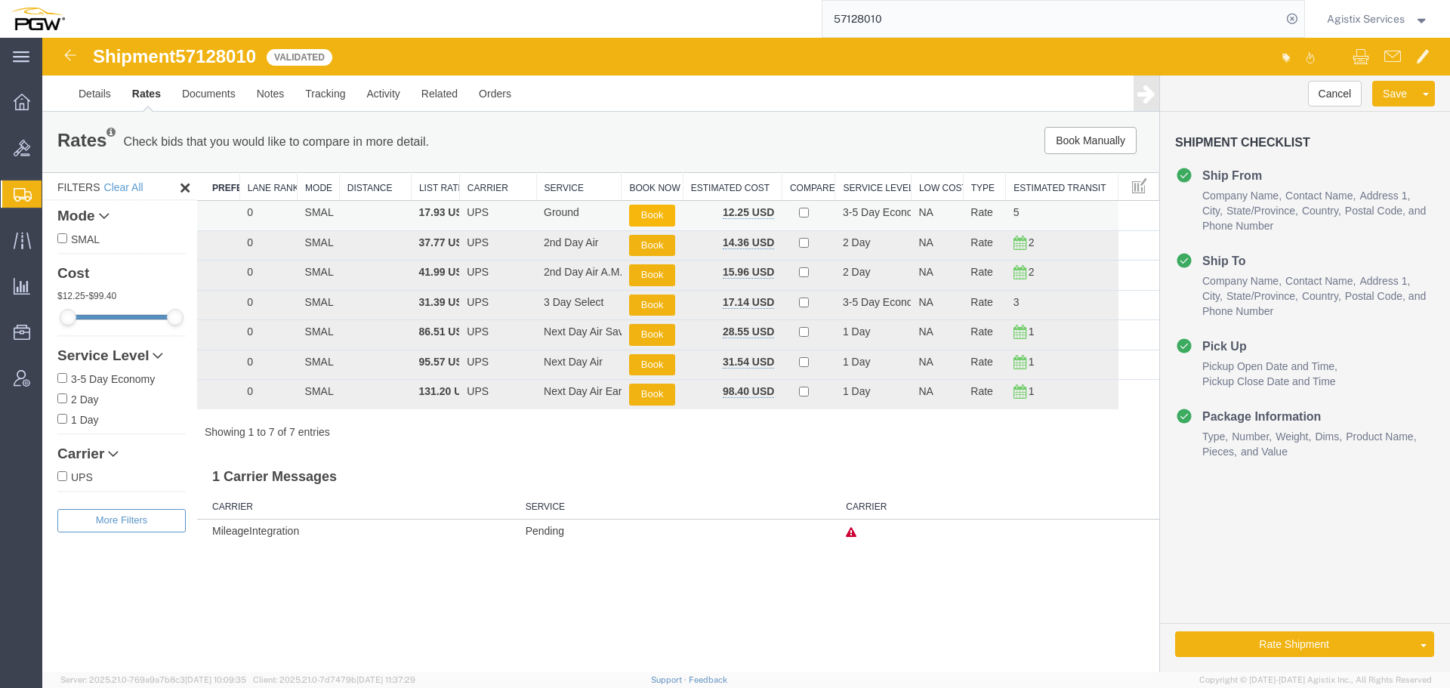
click at [650, 212] on button "Book" at bounding box center [652, 216] width 46 height 22
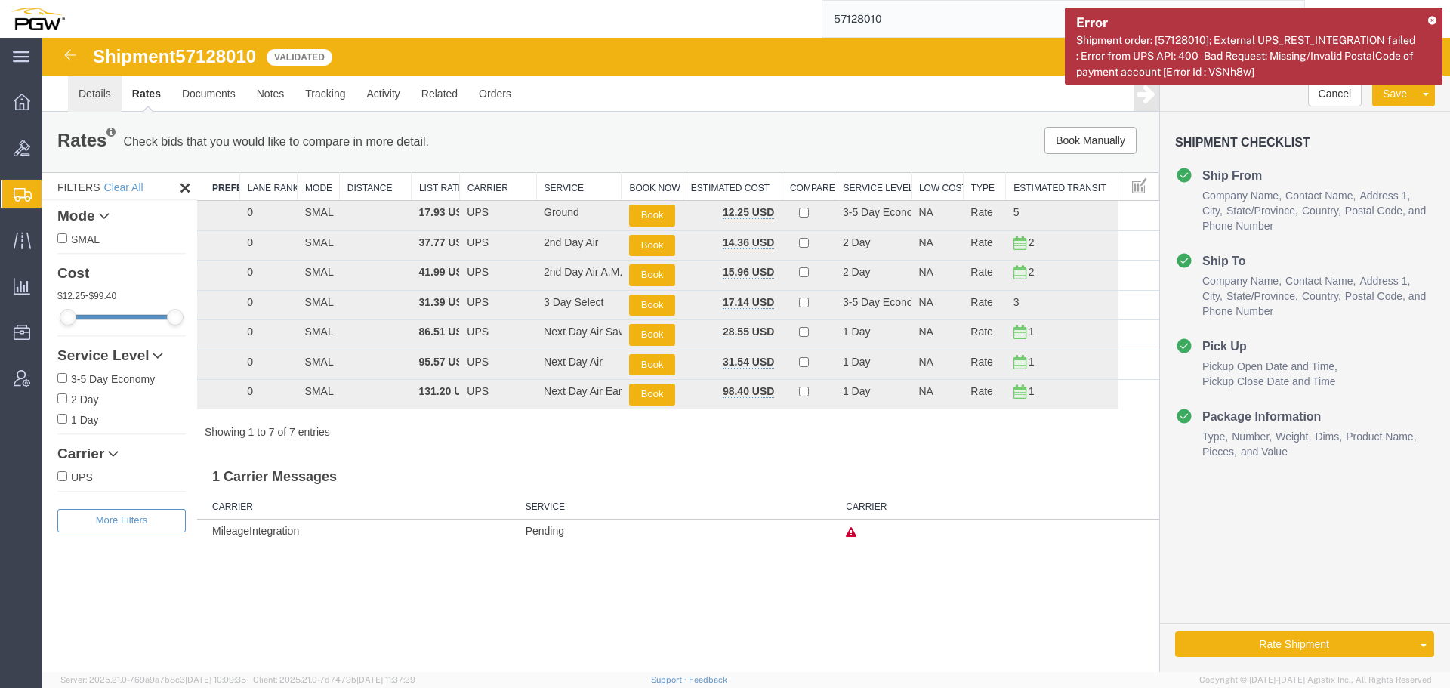
click at [81, 100] on link "Details" at bounding box center [95, 94] width 54 height 36
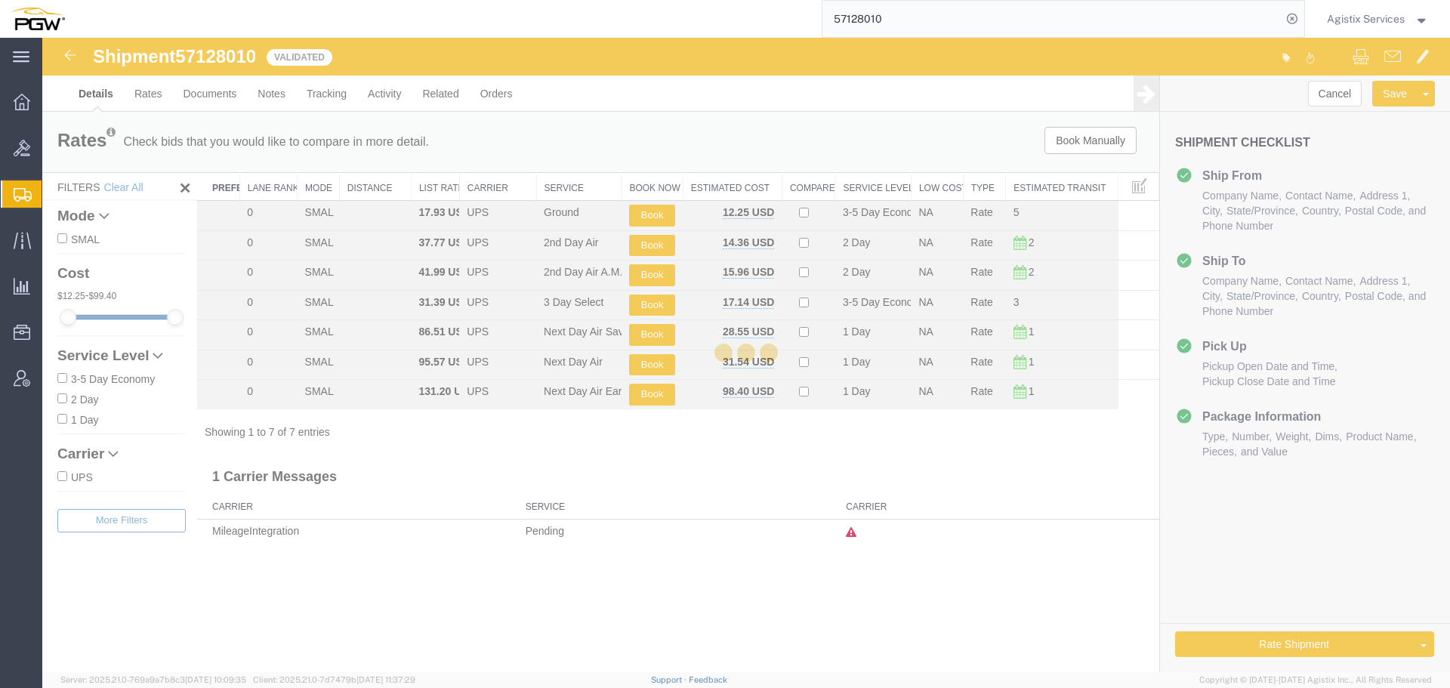
select select "28361"
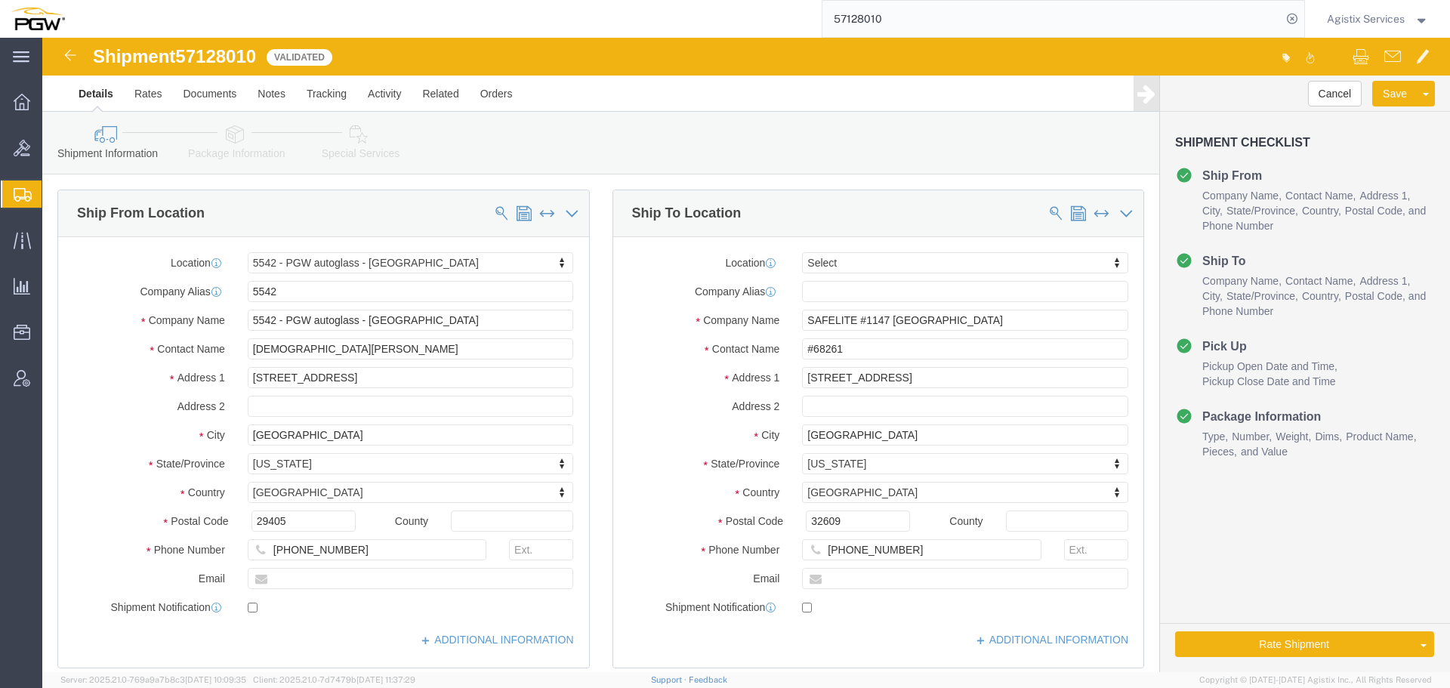
click icon
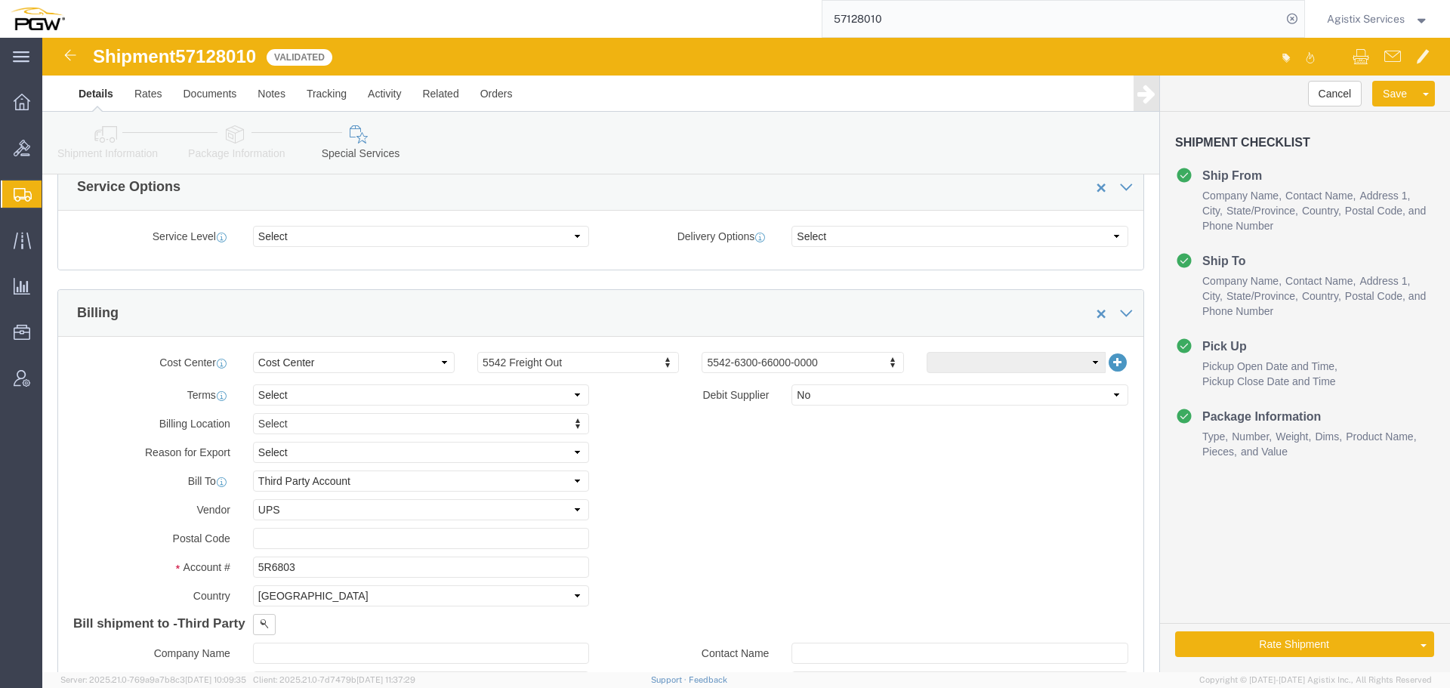
scroll to position [557, 0]
click input "text"
type input "16066"
click button "Rate Shipment"
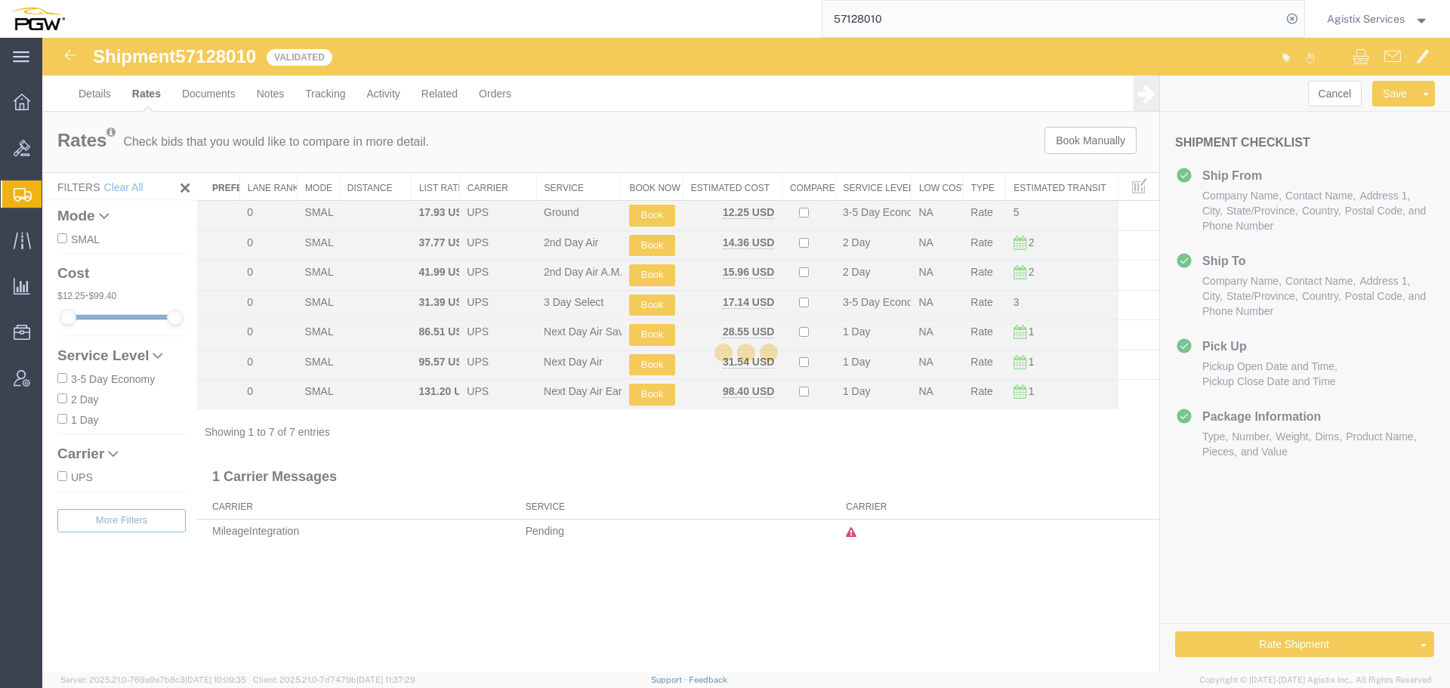
scroll to position [0, 0]
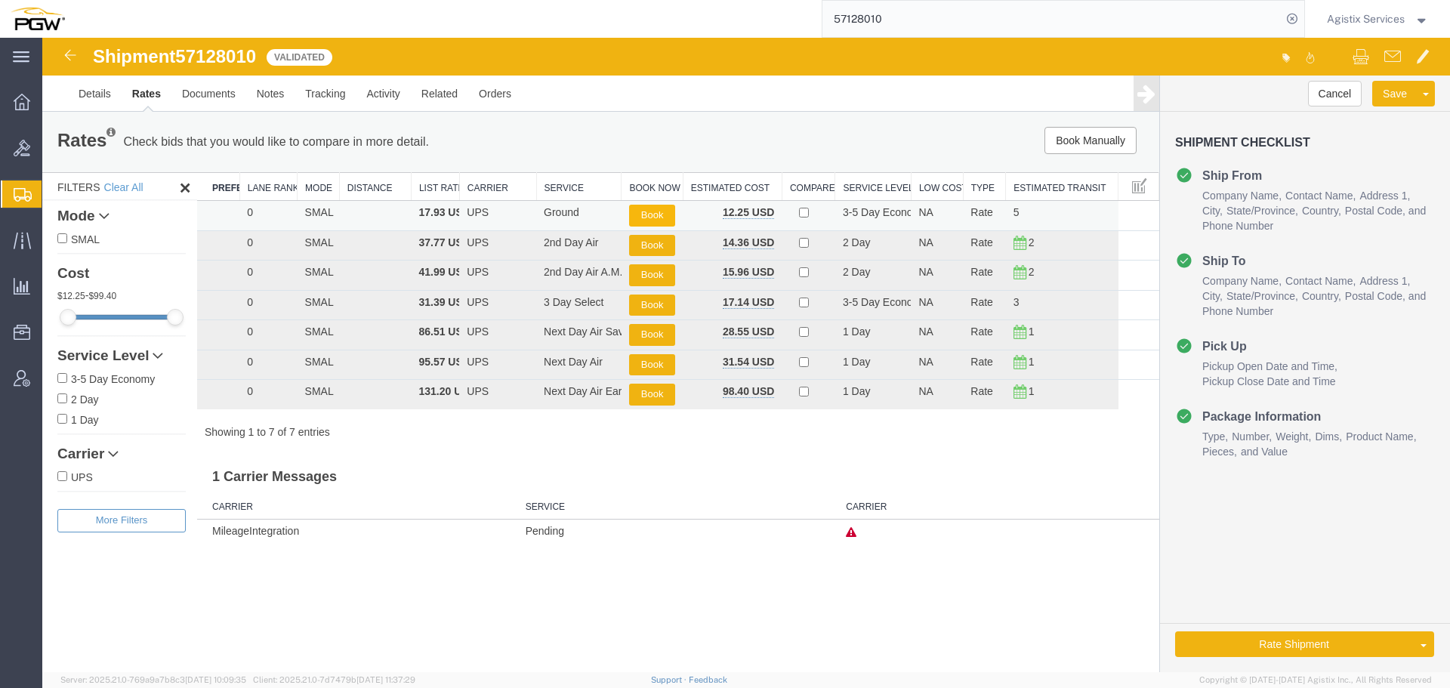
click at [640, 211] on button "Book" at bounding box center [652, 216] width 46 height 22
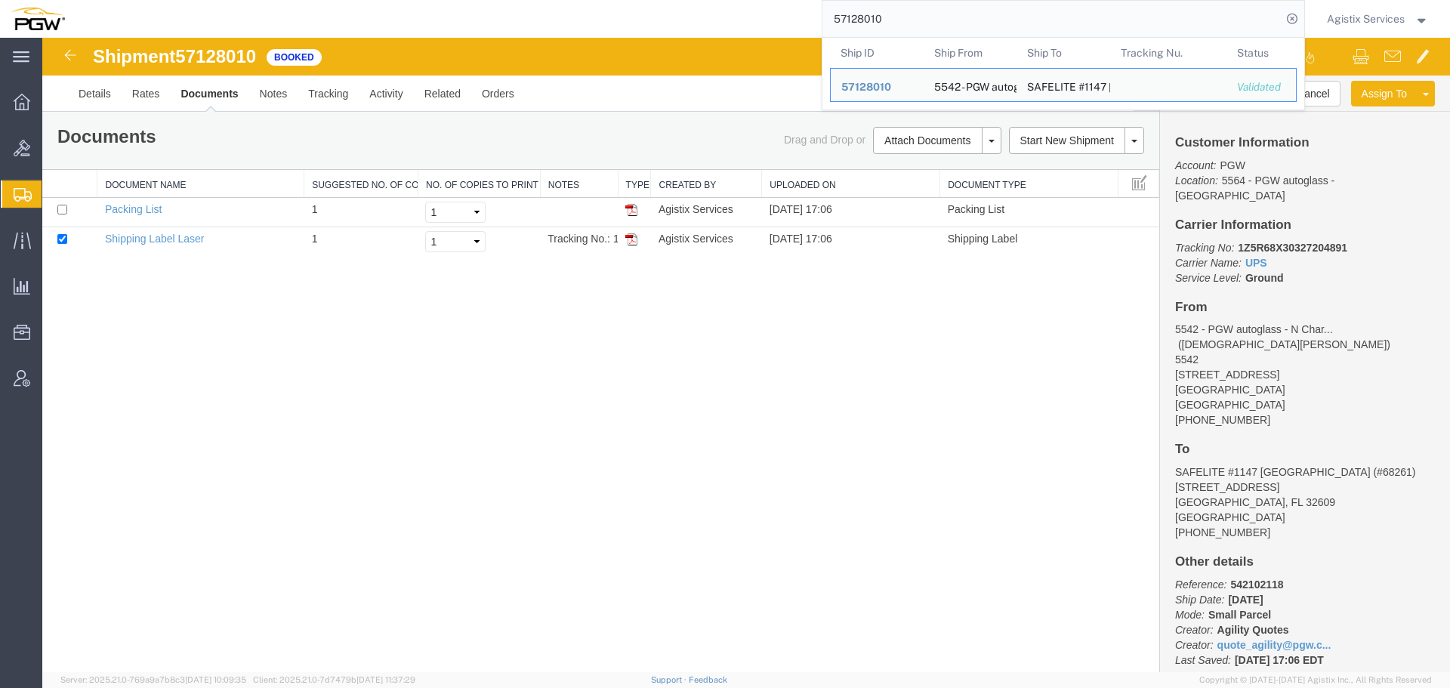
drag, startPoint x: 908, startPoint y: 26, endPoint x: 742, endPoint y: 29, distance: 166.2
click at [742, 29] on div "57128010 Ship ID Ship From Ship To Tracking Nu. Status Ship ID 57128010 Ship Fr…" at bounding box center [690, 19] width 1229 height 38
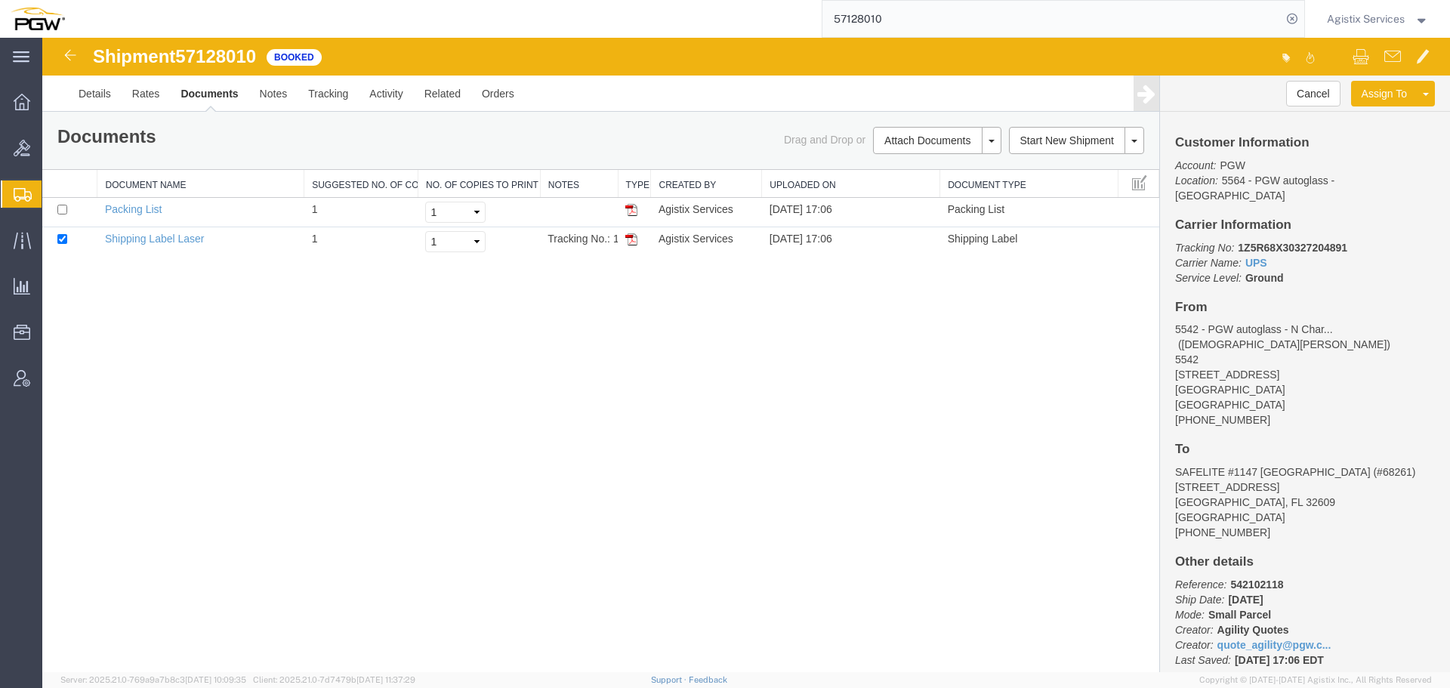
paste input "8"
type input "57128018"
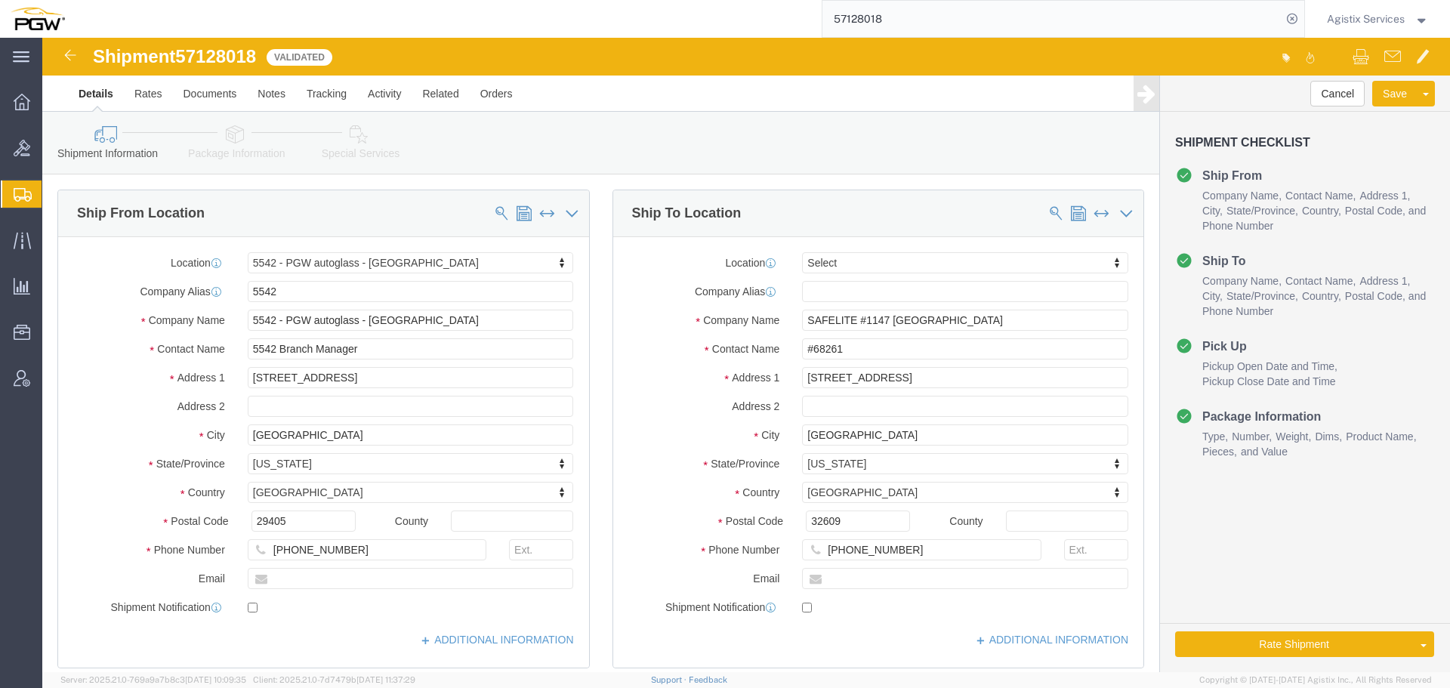
select select "28361"
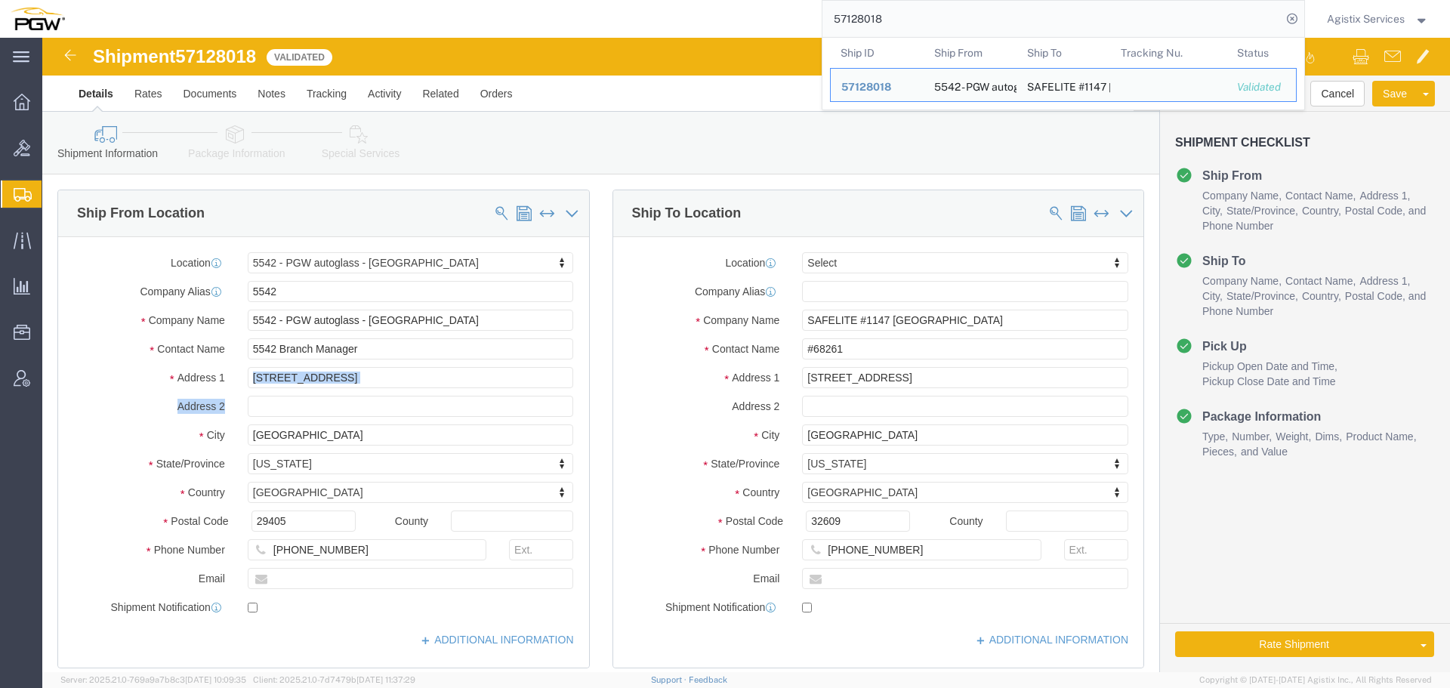
drag, startPoint x: 349, startPoint y: 355, endPoint x: 200, endPoint y: 341, distance: 149.5
click div "Location 5542 - PGW autoglass - N [GEOGRAPHIC_DATA] Select My Profile Location …"
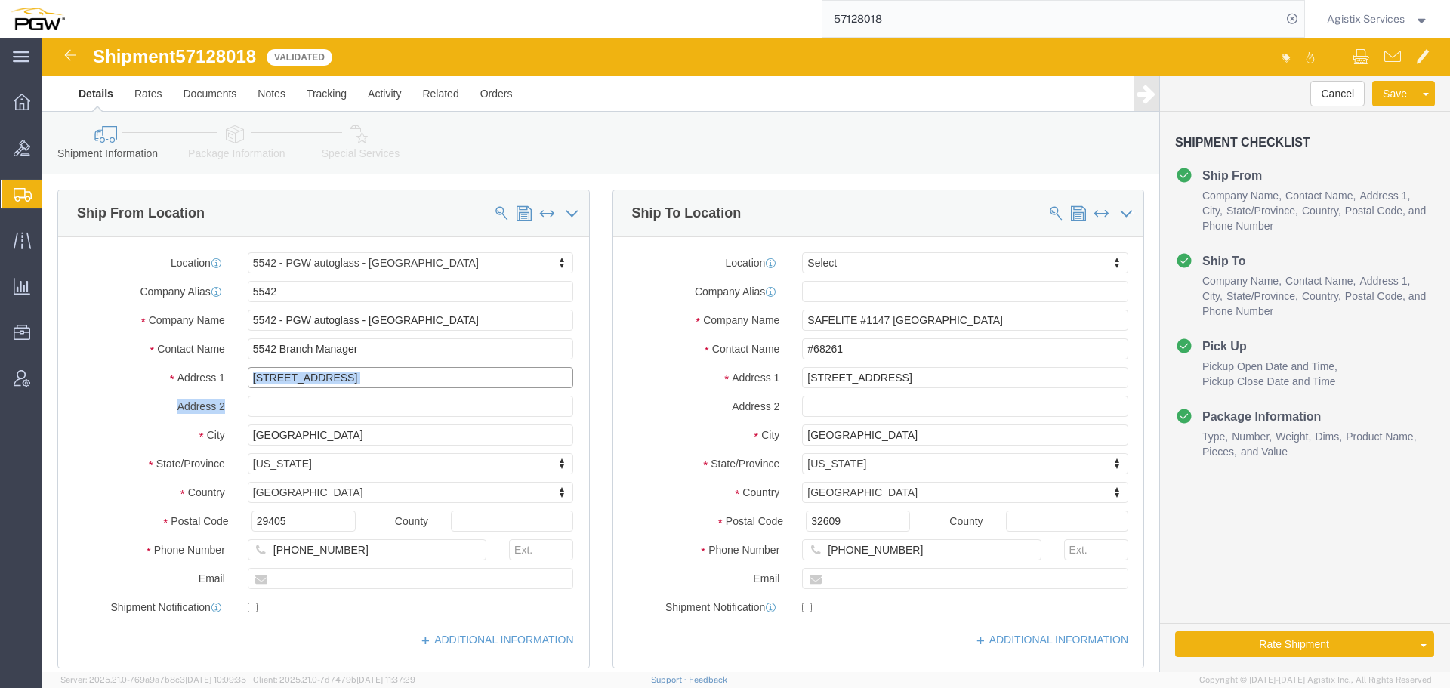
click input "[STREET_ADDRESS]"
drag, startPoint x: 356, startPoint y: 305, endPoint x: 192, endPoint y: 309, distance: 164.7
click div "Contact Name 5542 Branch Manager"
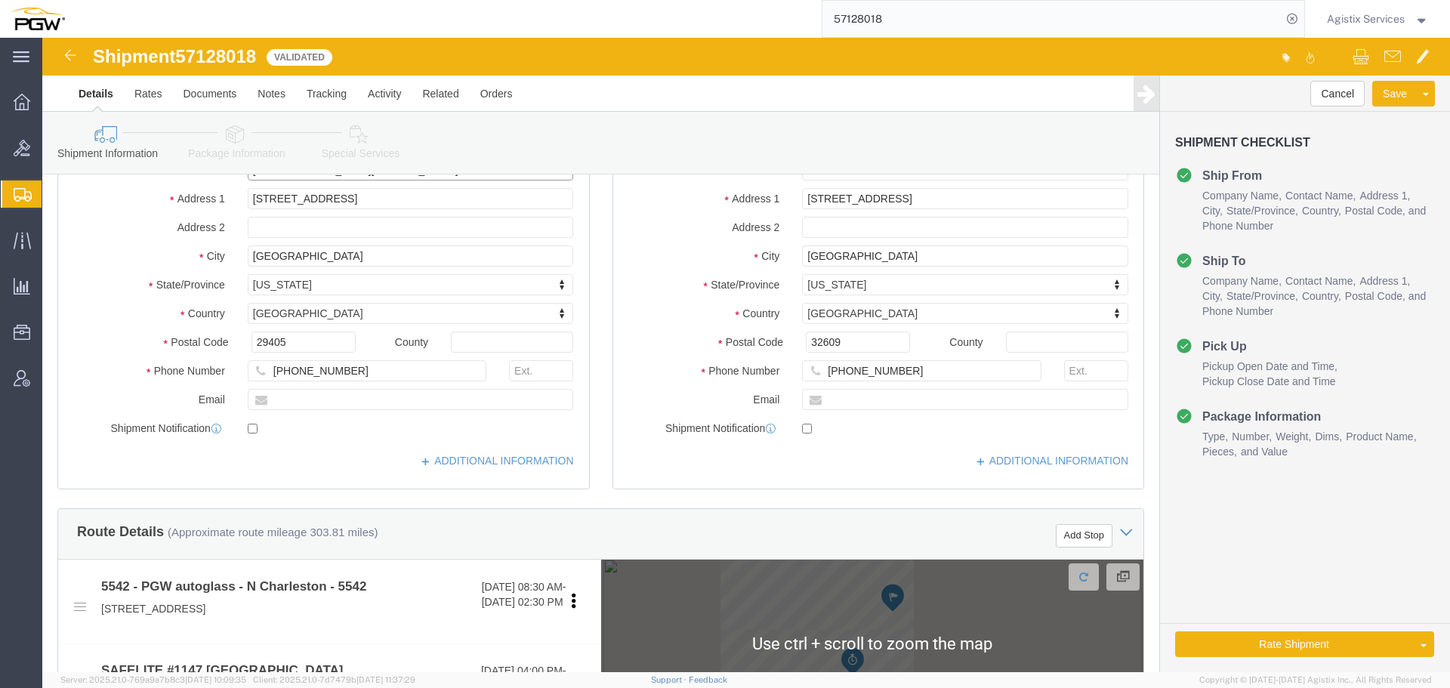
type input "[DEMOGRAPHIC_DATA][PERSON_NAME]"
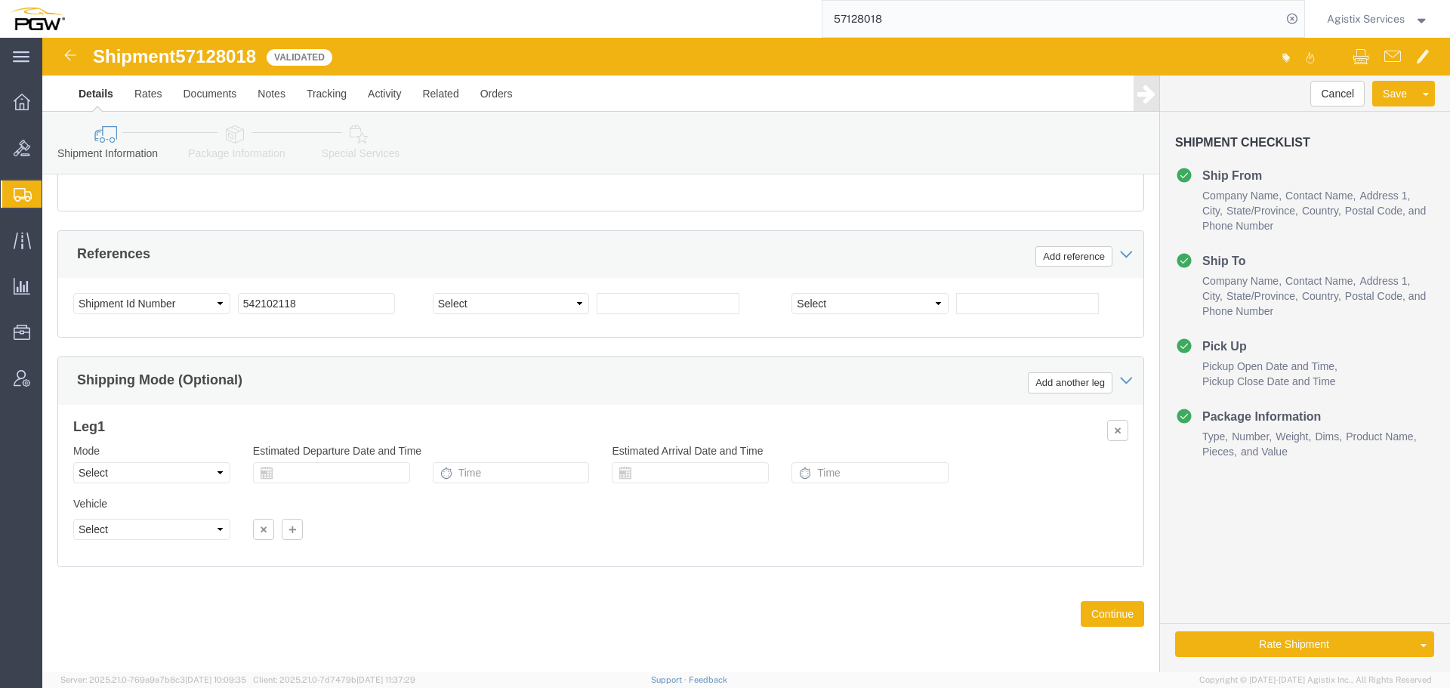
scroll to position [903, 0]
click select "Select Air Less than Truckload Multi-Leg Ocean Freight Rail Small Parcel Truckl…"
select select "SMAL"
click select "Select Air Less than Truckload Multi-Leg Ocean Freight Rail Small Parcel Truckl…"
click icon
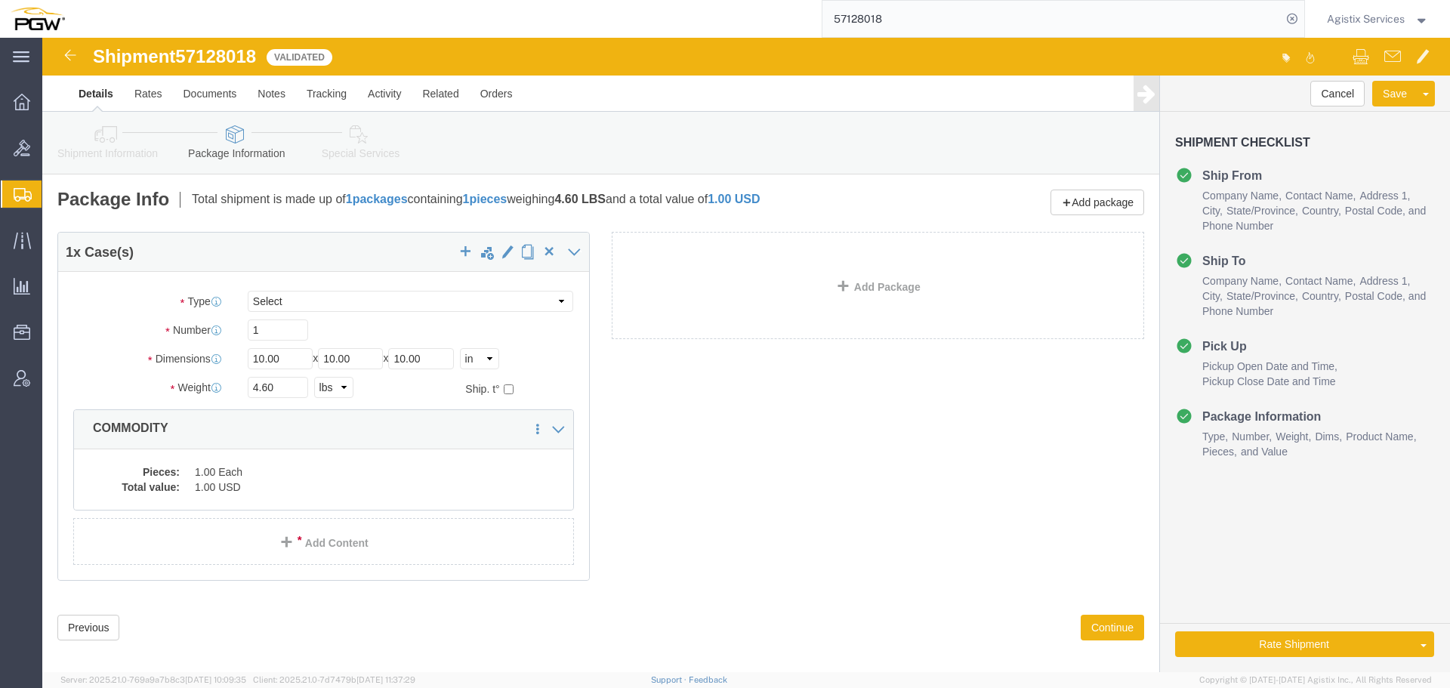
click icon
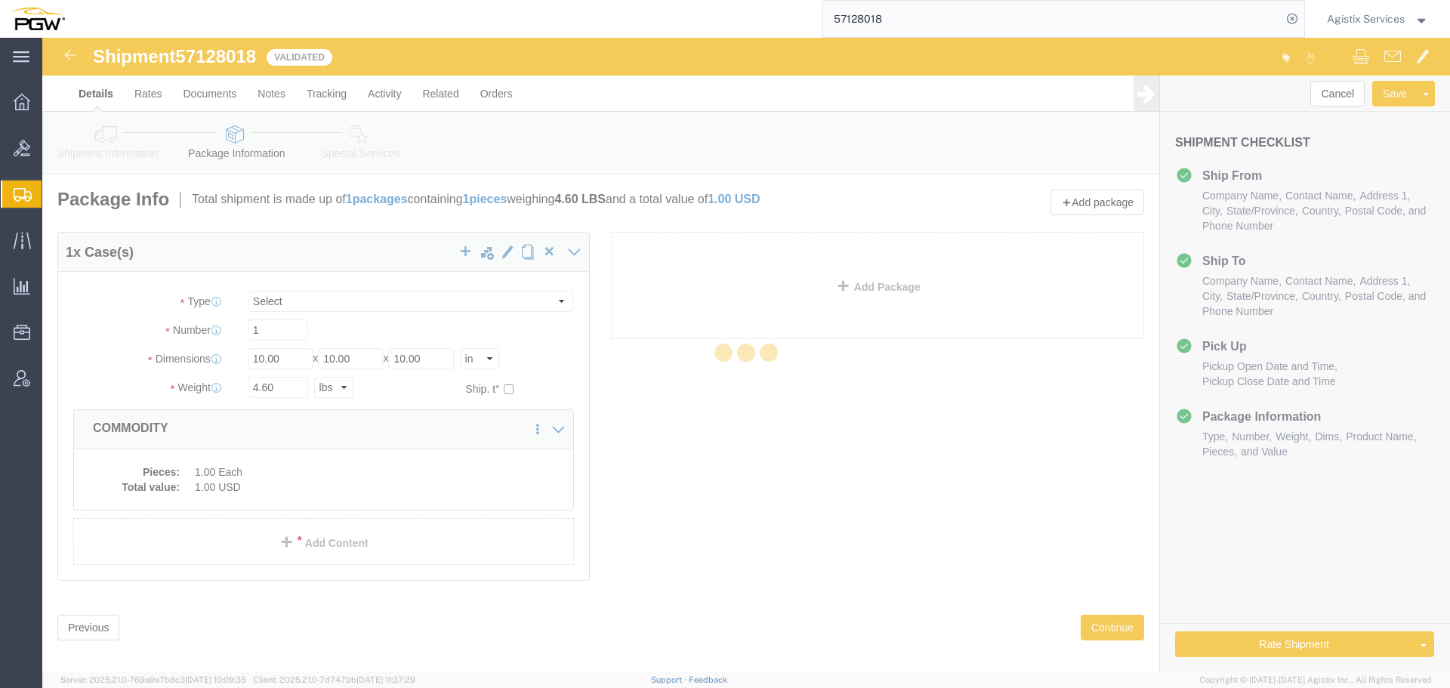
select select
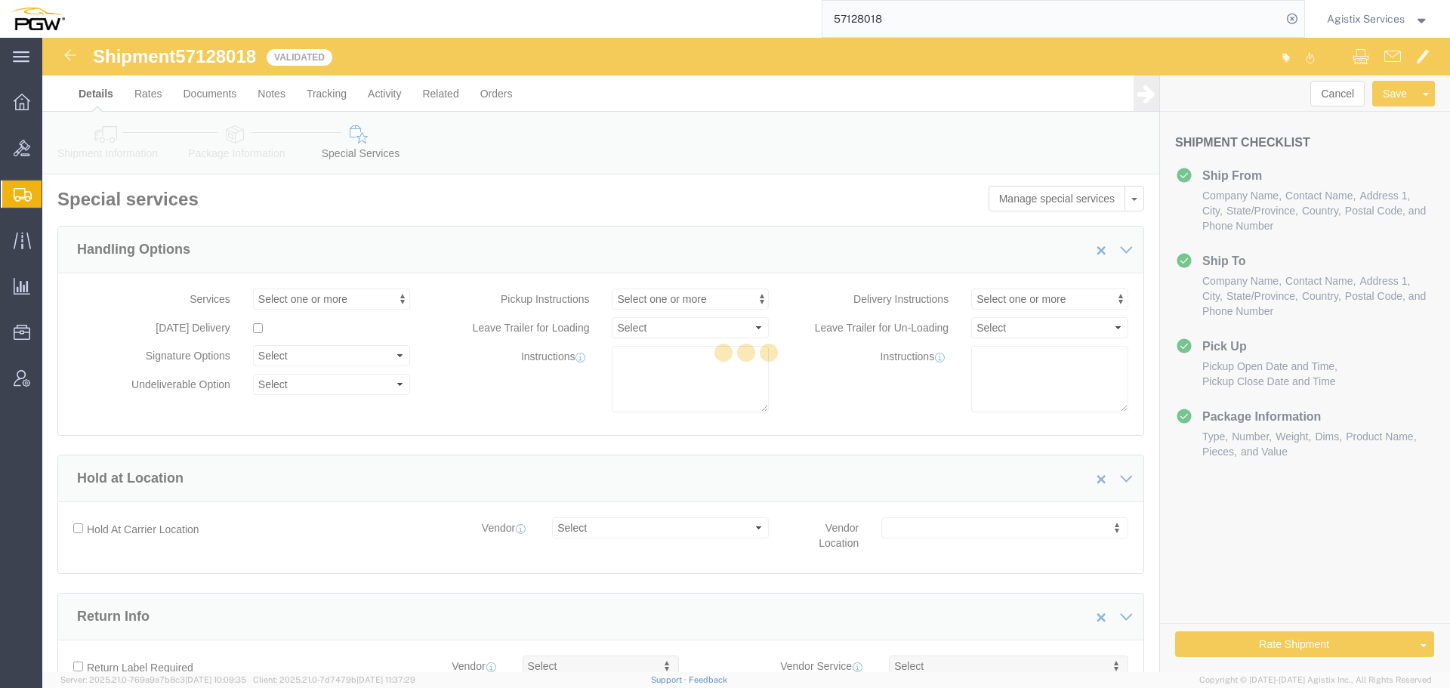
select select "COSTCENTER"
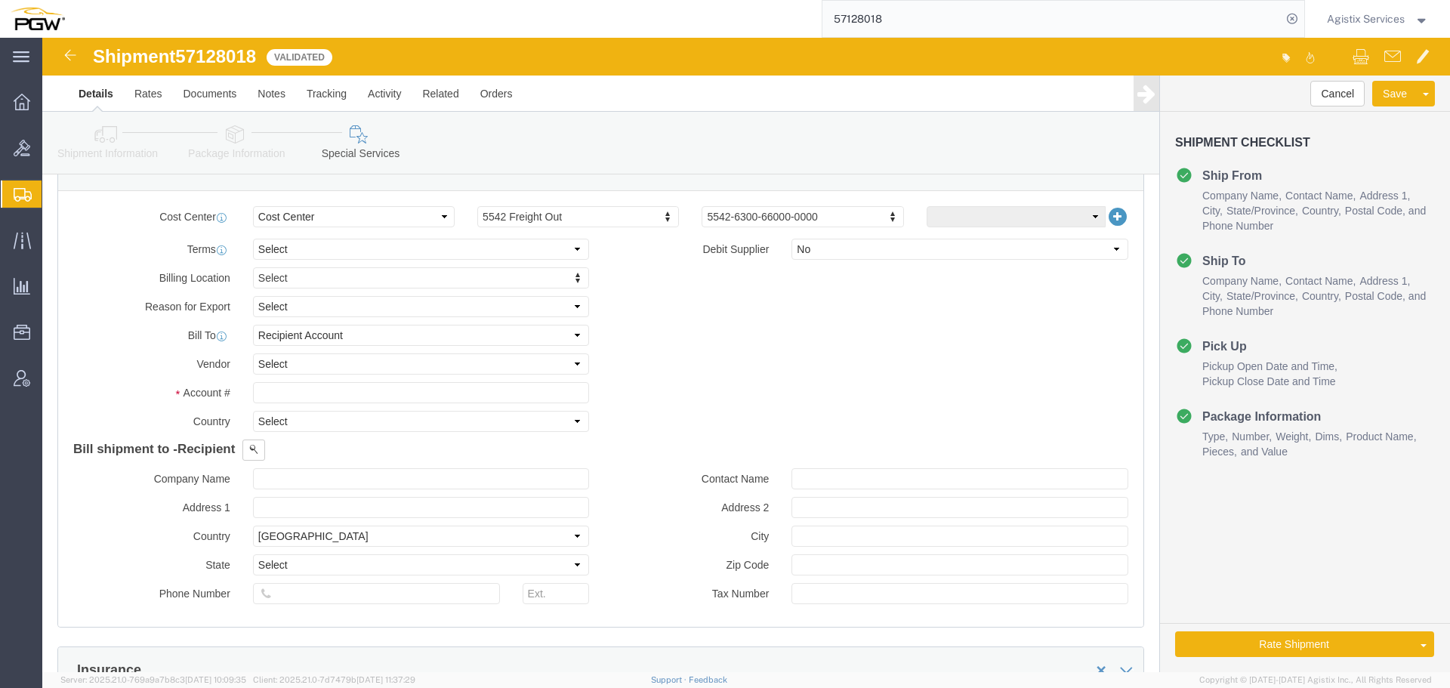
scroll to position [704, 0]
click select "Select DHL FedEx Express UPS"
select select "UPS"
click select "Select DHL FedEx Express UPS"
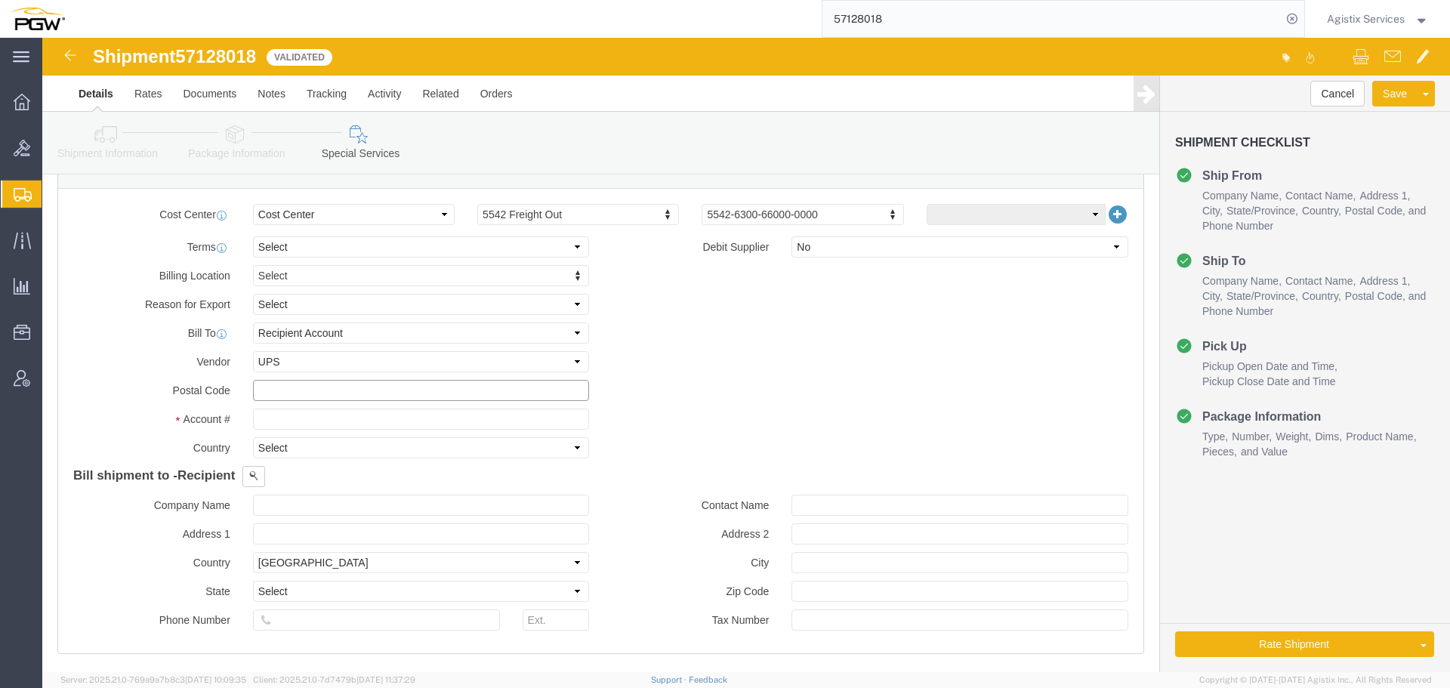
click input "text"
type input "16066"
click input "text"
type input "5R6803"
click button "Rate Shipment"
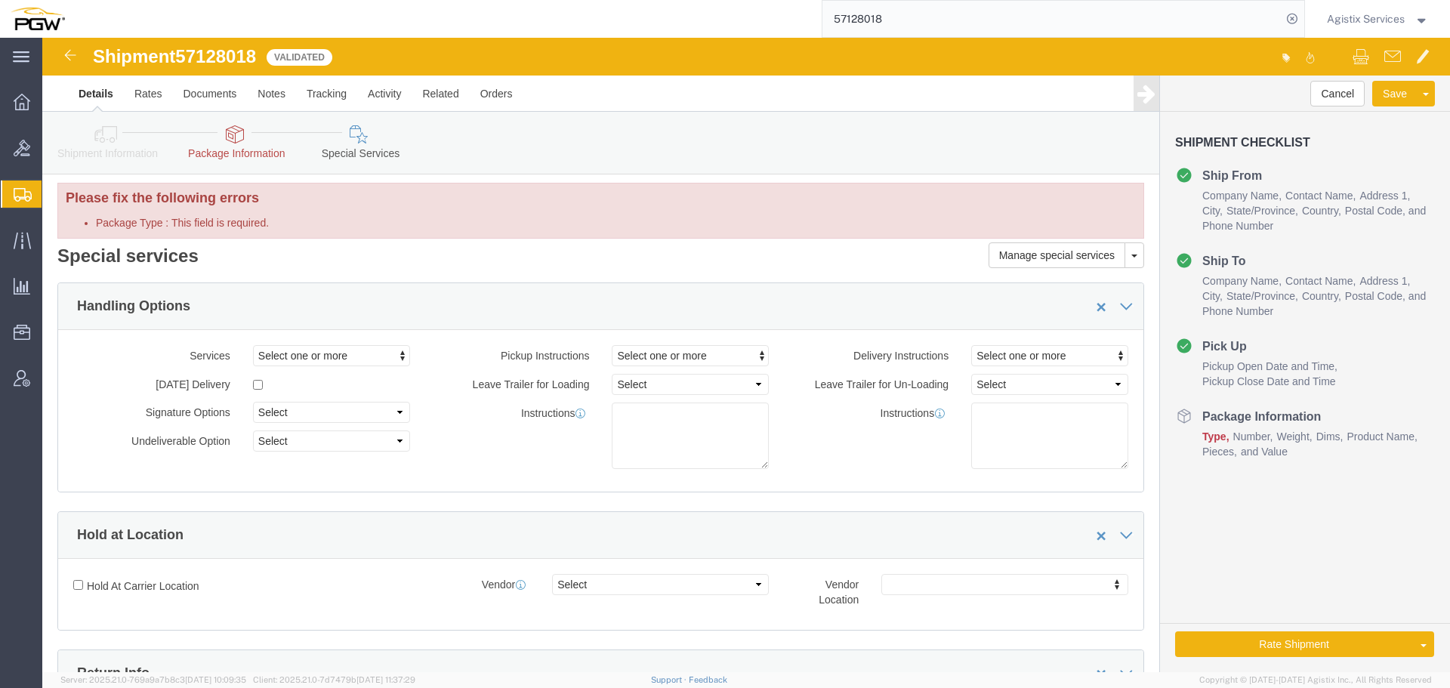
scroll to position [0, 0]
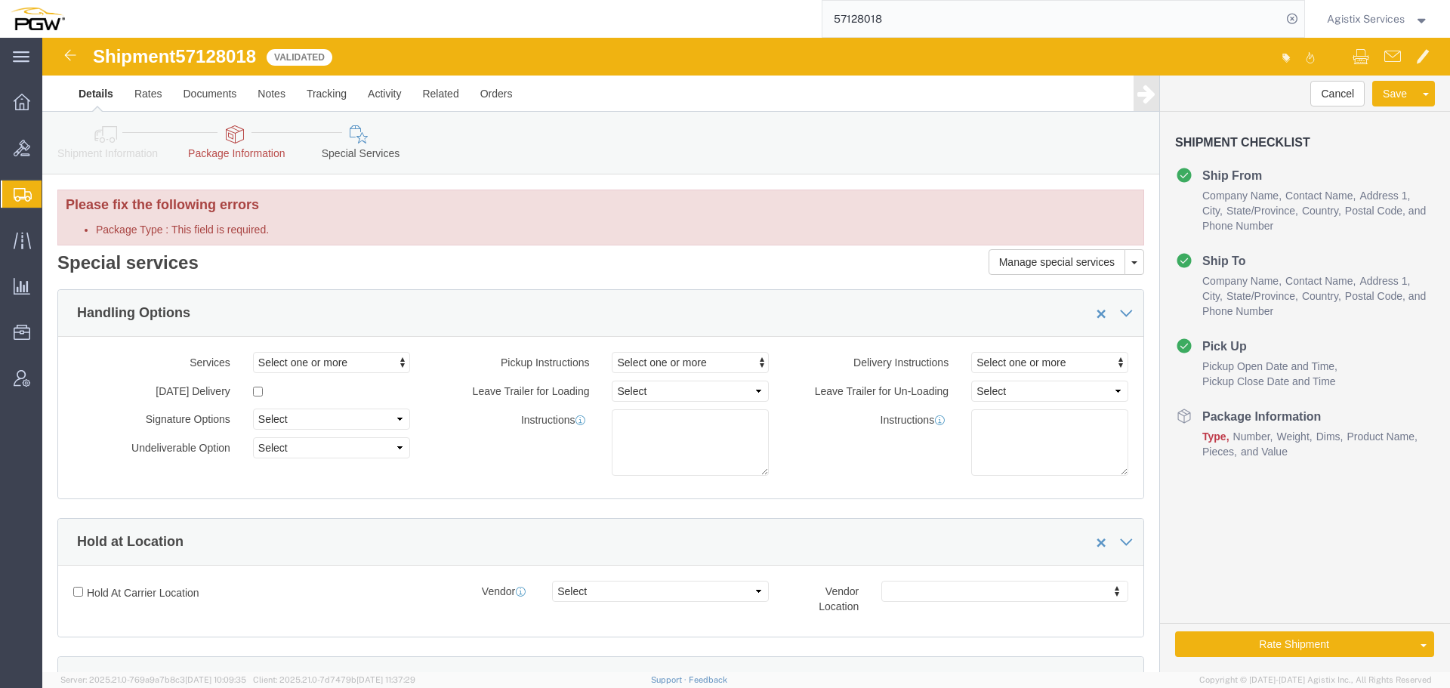
click link "Package Information"
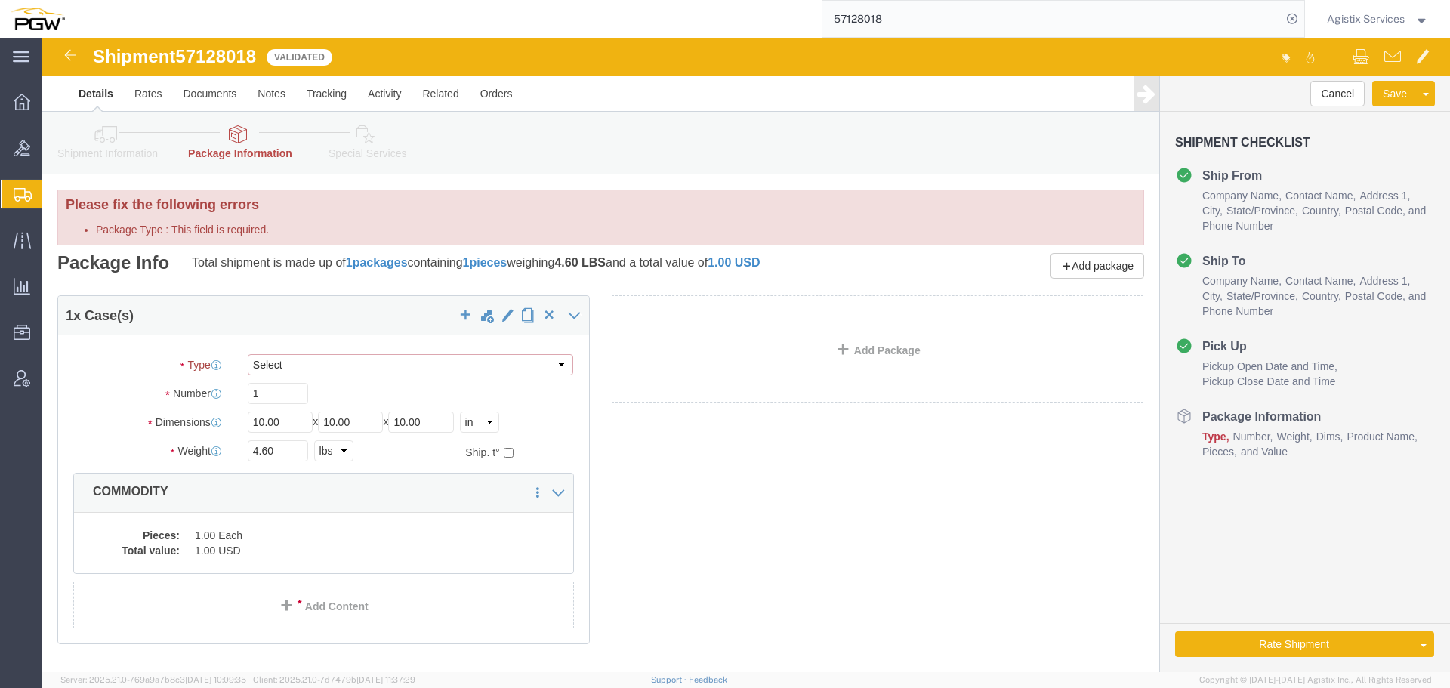
click select "Select Envelope Large Box Medium Box PAK Rack Small Box Tube Your Packaging"
select select "YRPK"
click select "Select Envelope Large Box Medium Box PAK Rack Small Box Tube Your Packaging"
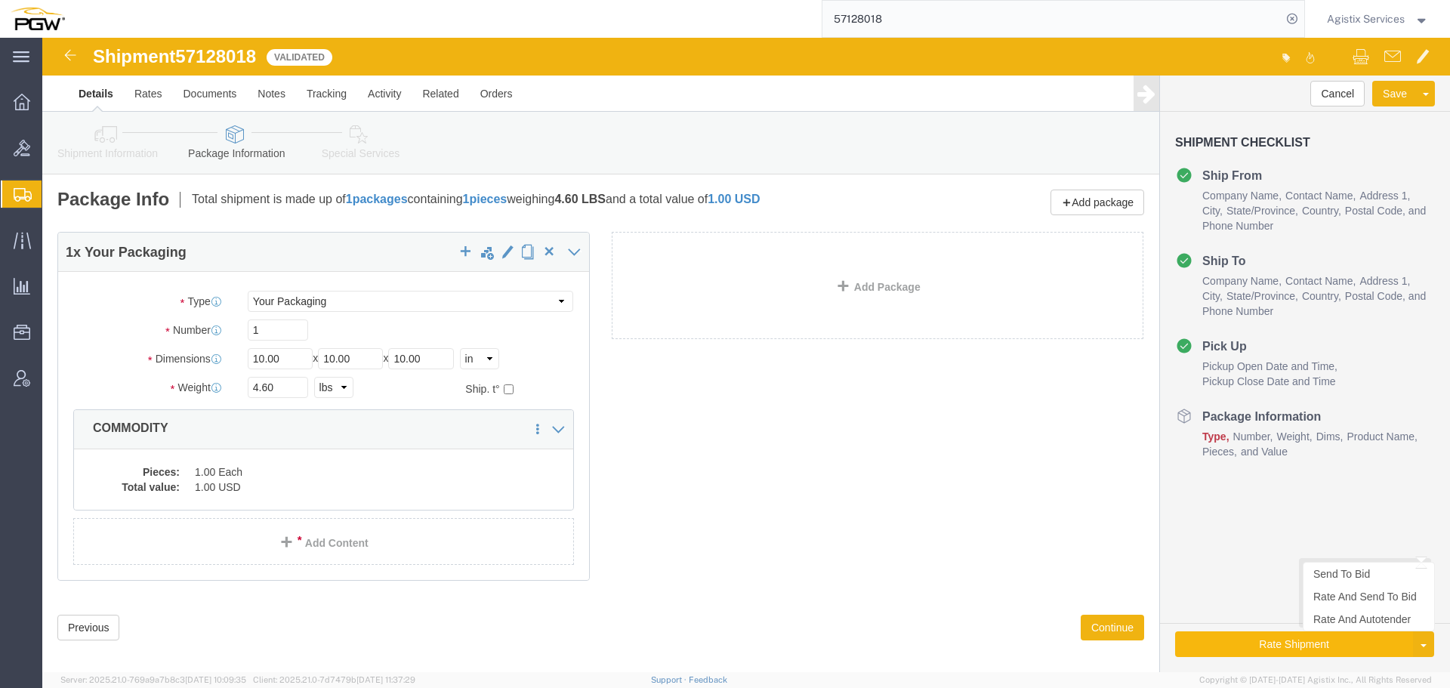
click button "Rate Shipment"
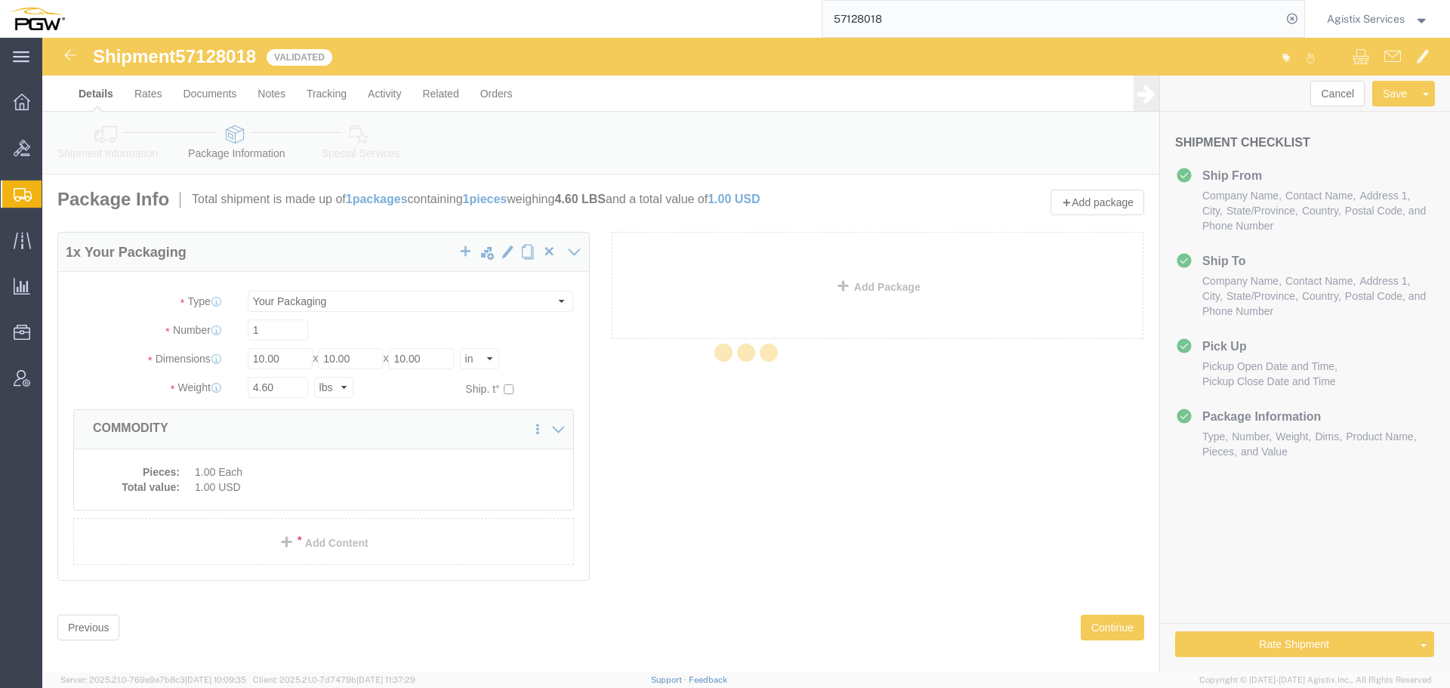
select select
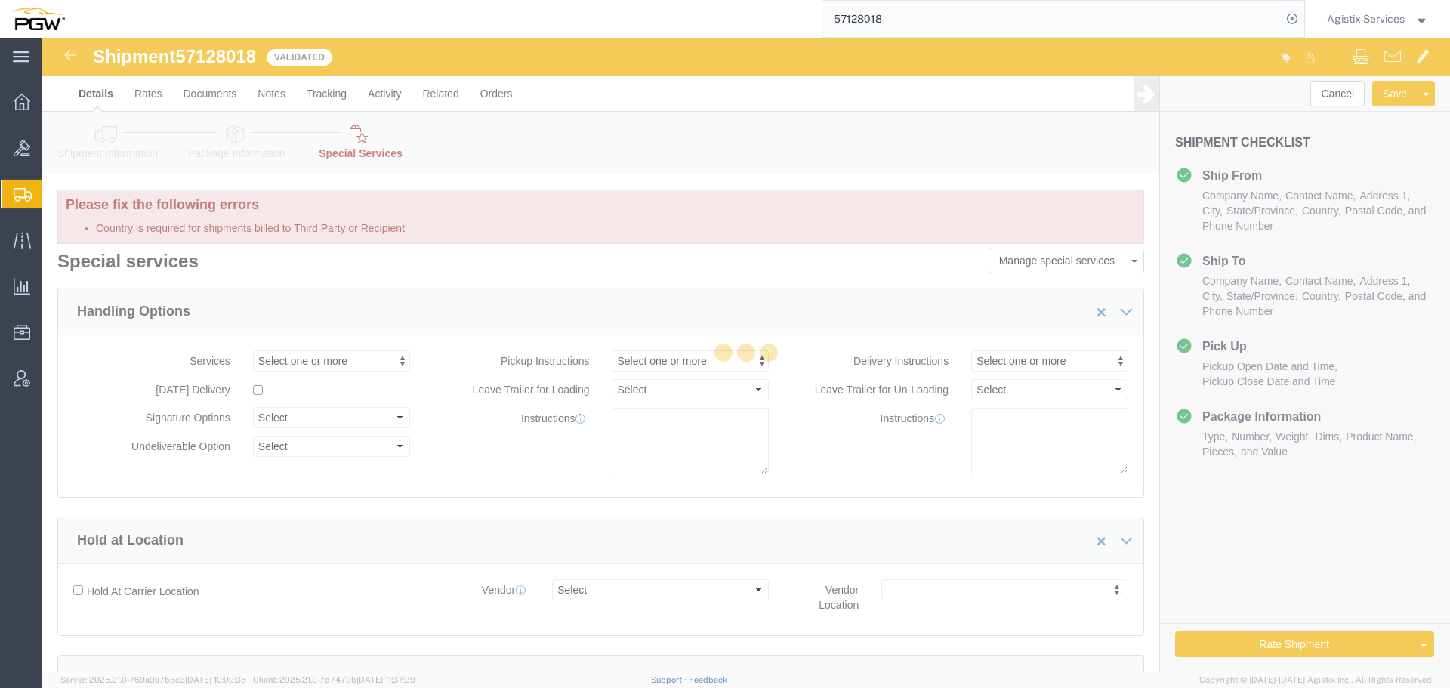
select select "COSTCENTER"
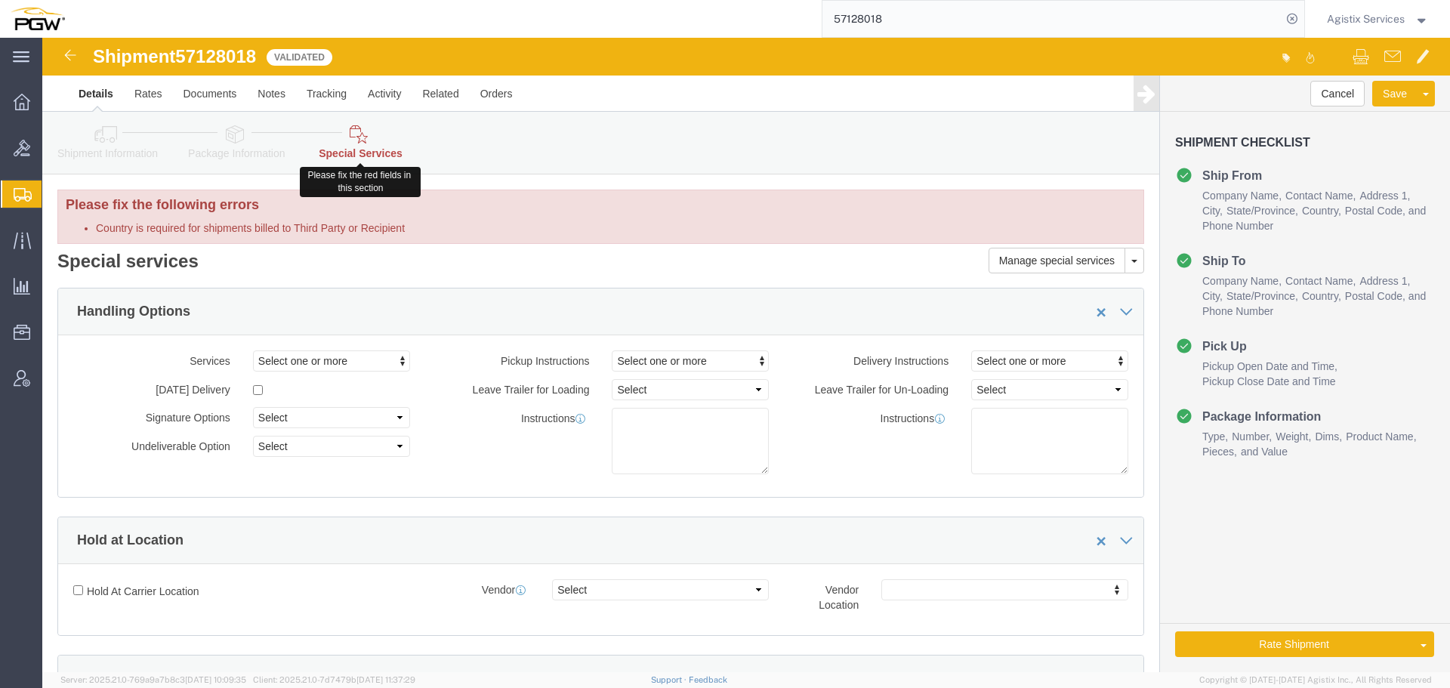
click link "Special Services"
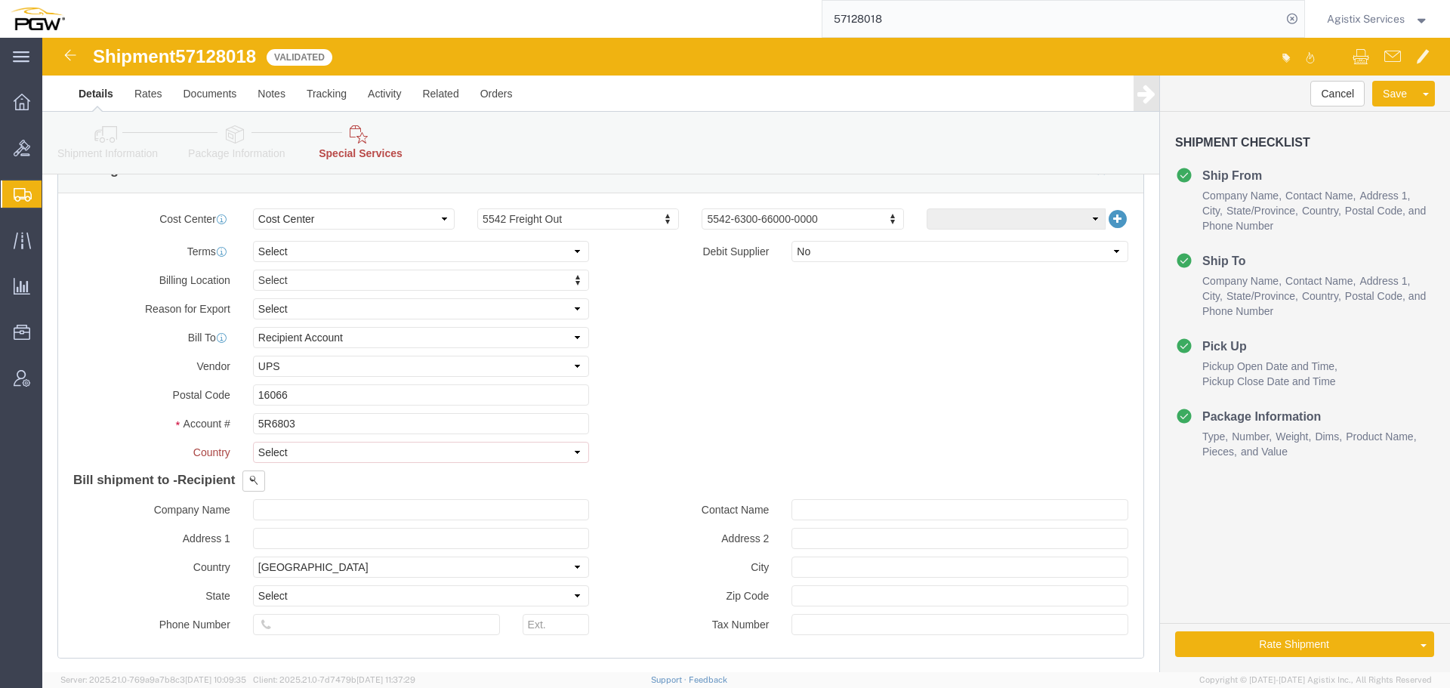
scroll to position [936, 0]
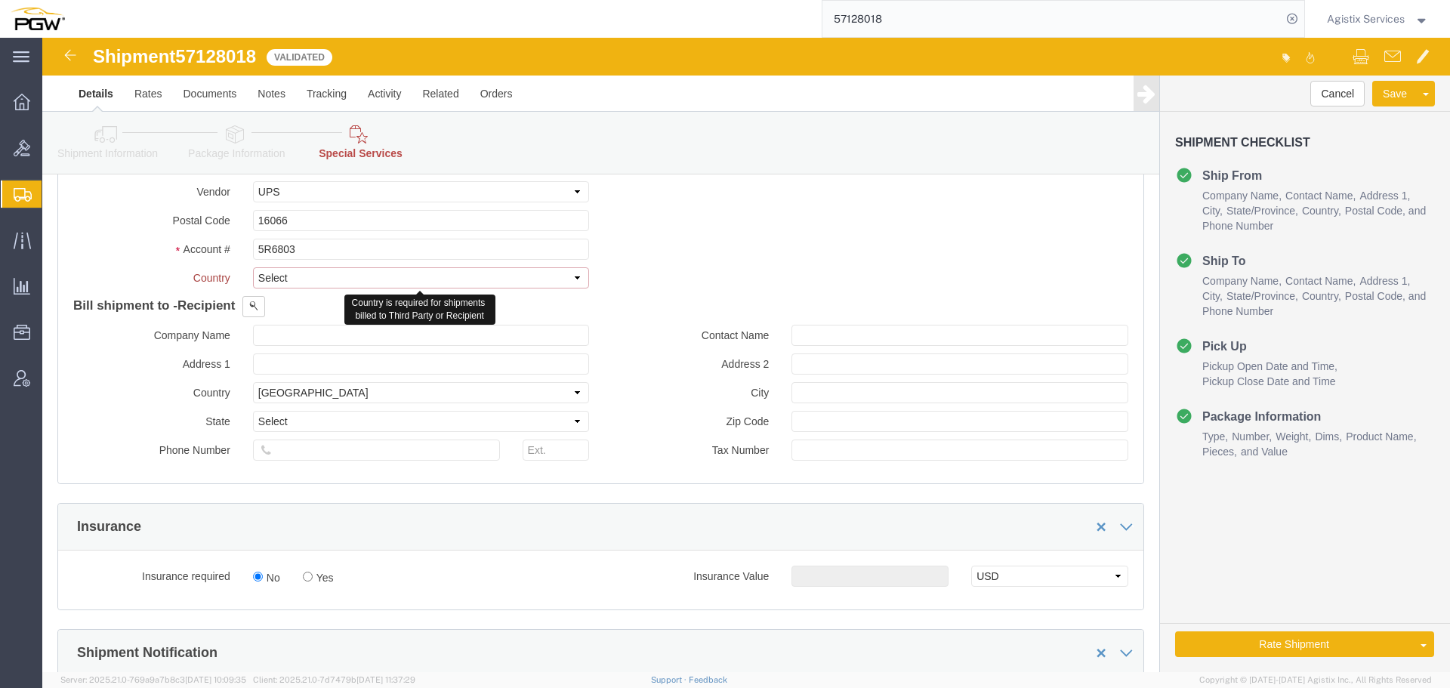
click select "Select [GEOGRAPHIC_DATA] [GEOGRAPHIC_DATA] [GEOGRAPHIC_DATA] [GEOGRAPHIC_DATA] …"
select select "US"
click select "Select [GEOGRAPHIC_DATA] [GEOGRAPHIC_DATA] [GEOGRAPHIC_DATA] [GEOGRAPHIC_DATA] …"
drag, startPoint x: 1181, startPoint y: 611, endPoint x: 318, endPoint y: 391, distance: 890.7
click button "Rate Shipment"
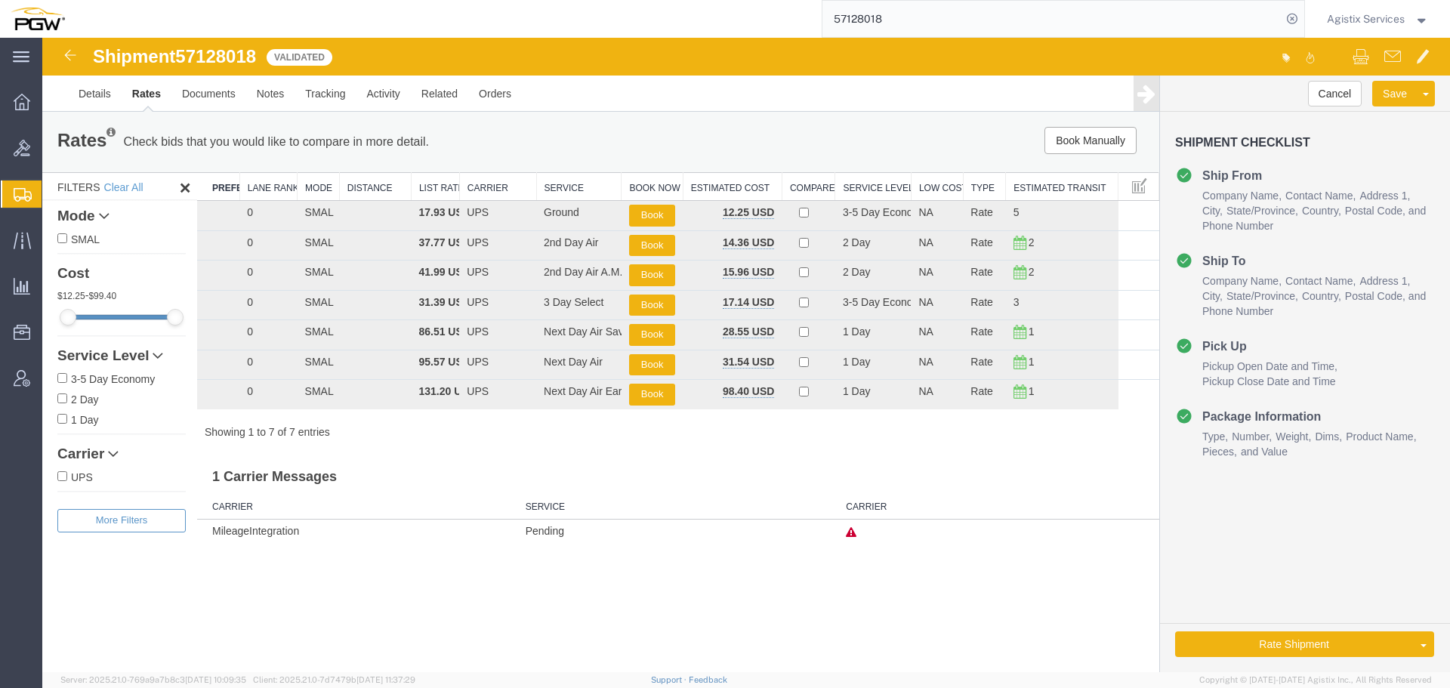
scroll to position [0, 0]
click at [671, 212] on button "Book" at bounding box center [652, 216] width 46 height 22
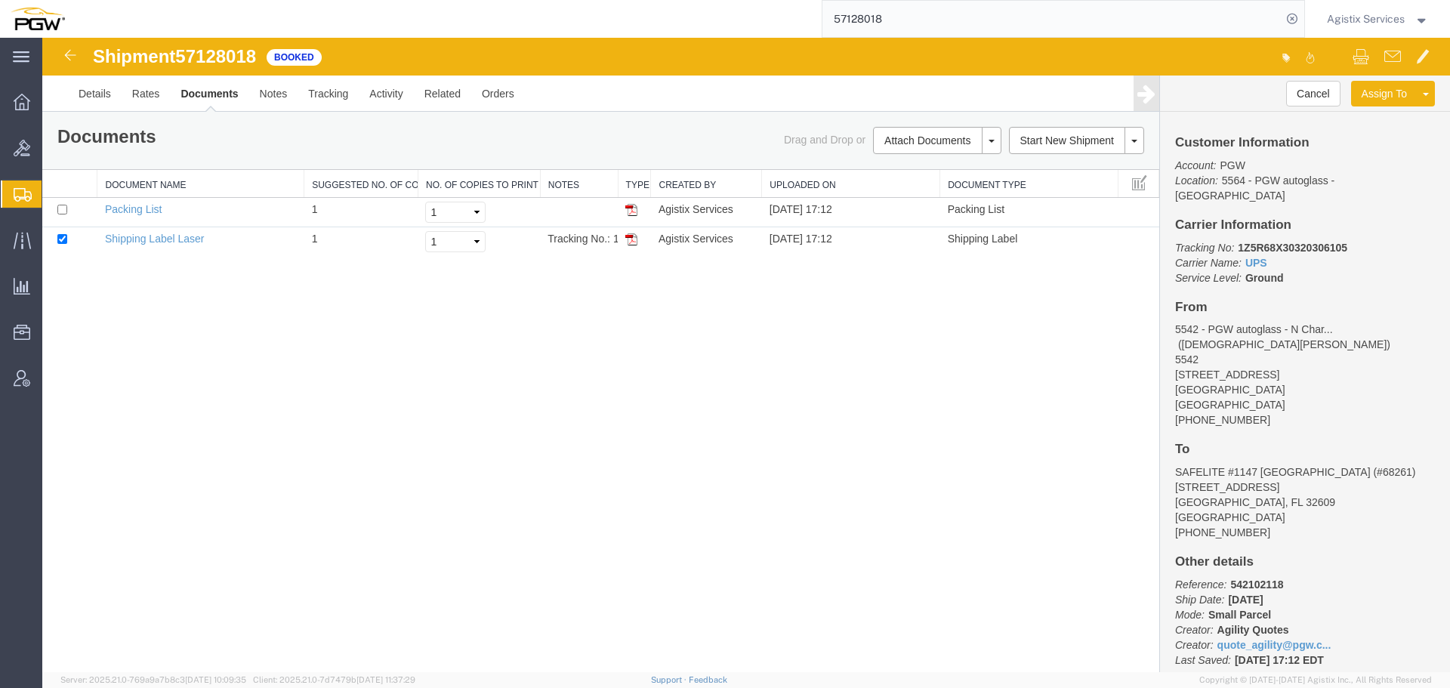
click at [1434, 27] on div "Agistix Services" at bounding box center [1377, 19] width 125 height 38
click at [1421, 20] on strong "button" at bounding box center [1422, 18] width 14 height 5
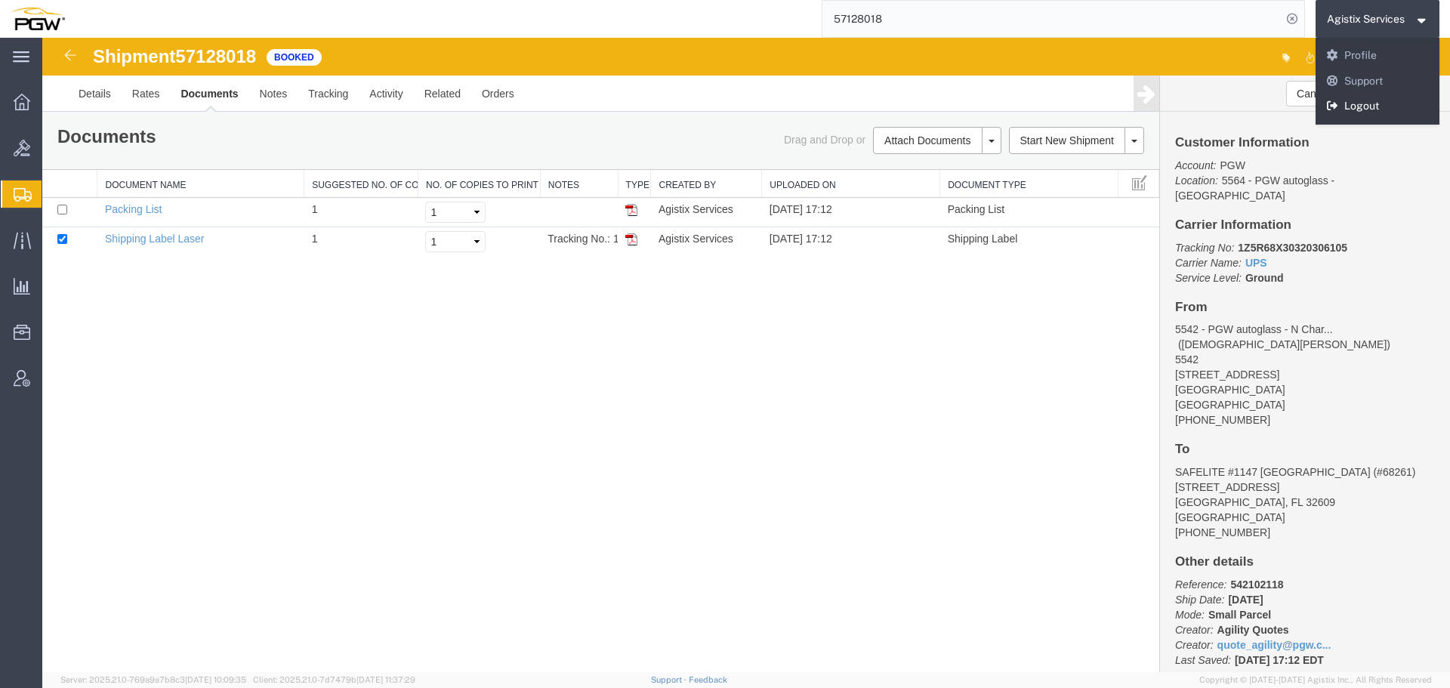
click at [1386, 101] on link "Logout" at bounding box center [1377, 107] width 125 height 26
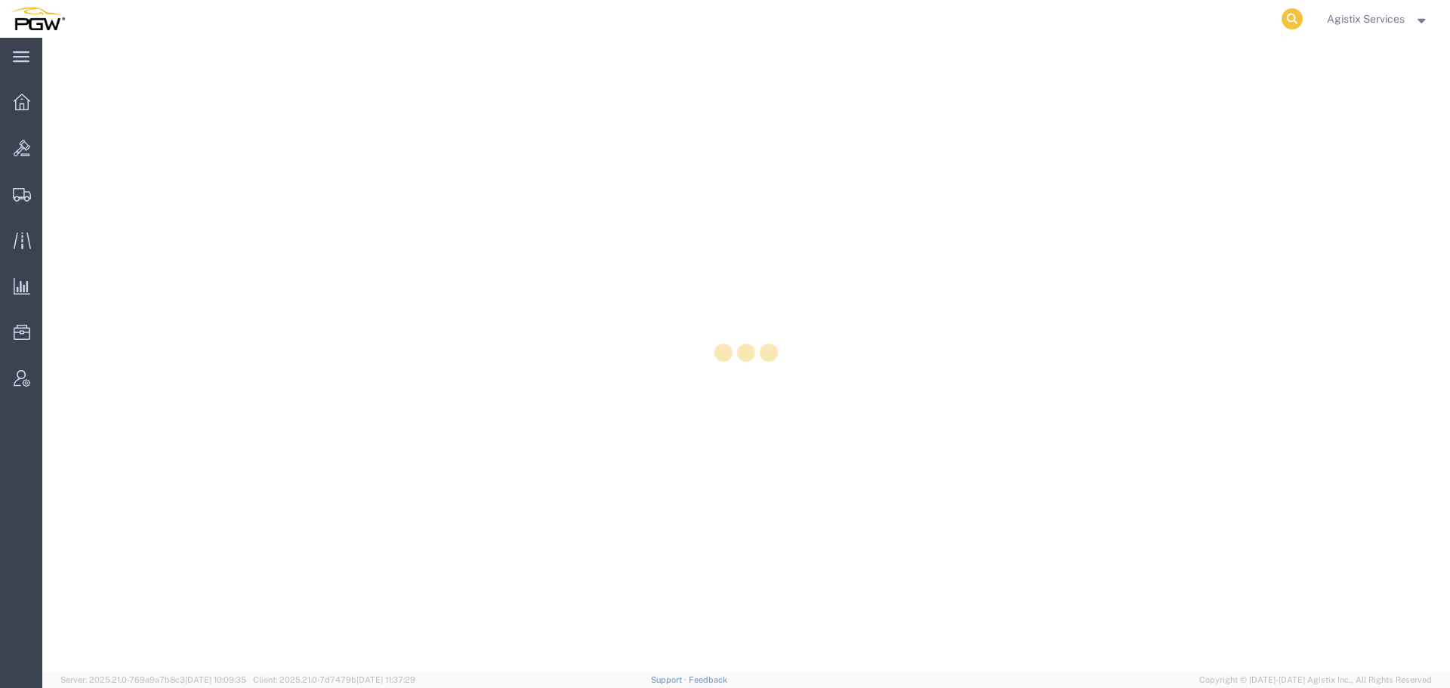
click at [1285, 19] on icon at bounding box center [1291, 18] width 21 height 21
paste input "51970642"
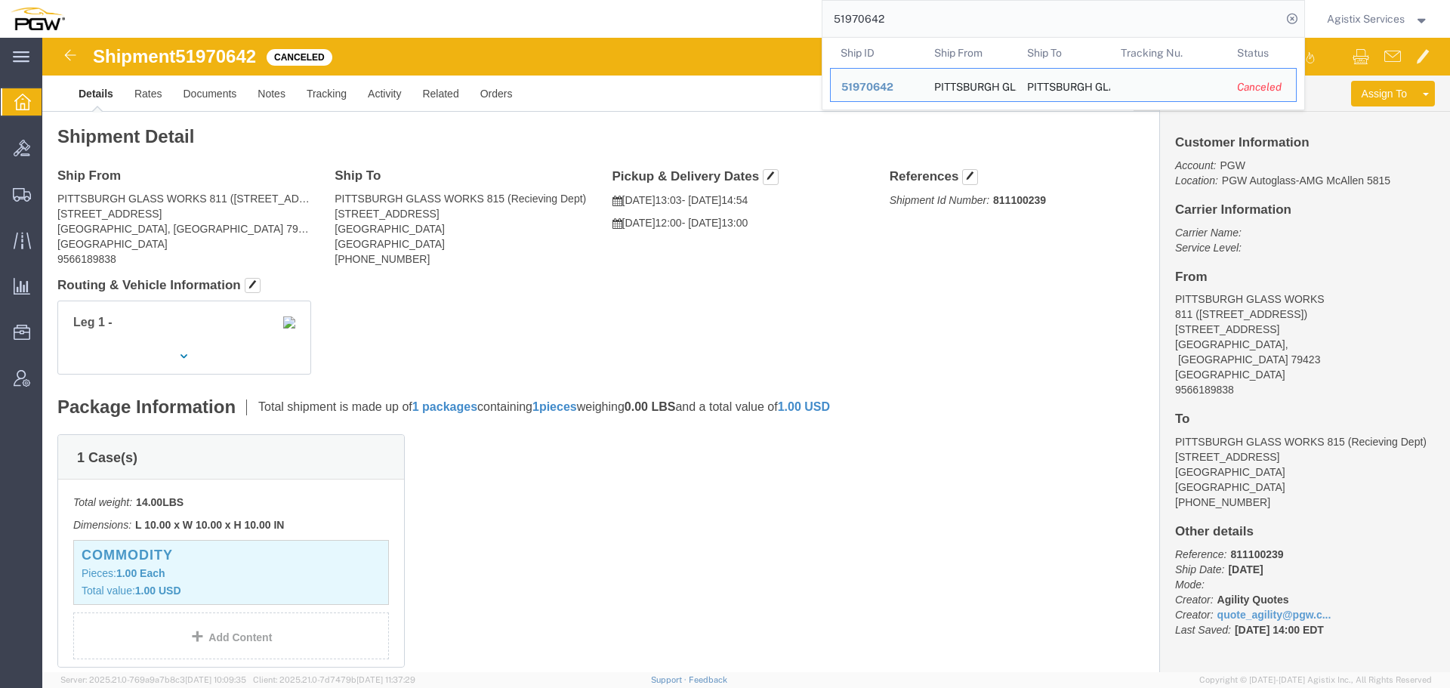
drag, startPoint x: 932, startPoint y: 0, endPoint x: 780, endPoint y: 11, distance: 152.2
click at [736, 11] on div "51970642 Ship ID Ship From Ship To Tracking Nu. Status Ship ID 51970642 Ship Fr…" at bounding box center [690, 19] width 1229 height 38
paste input "2253738"
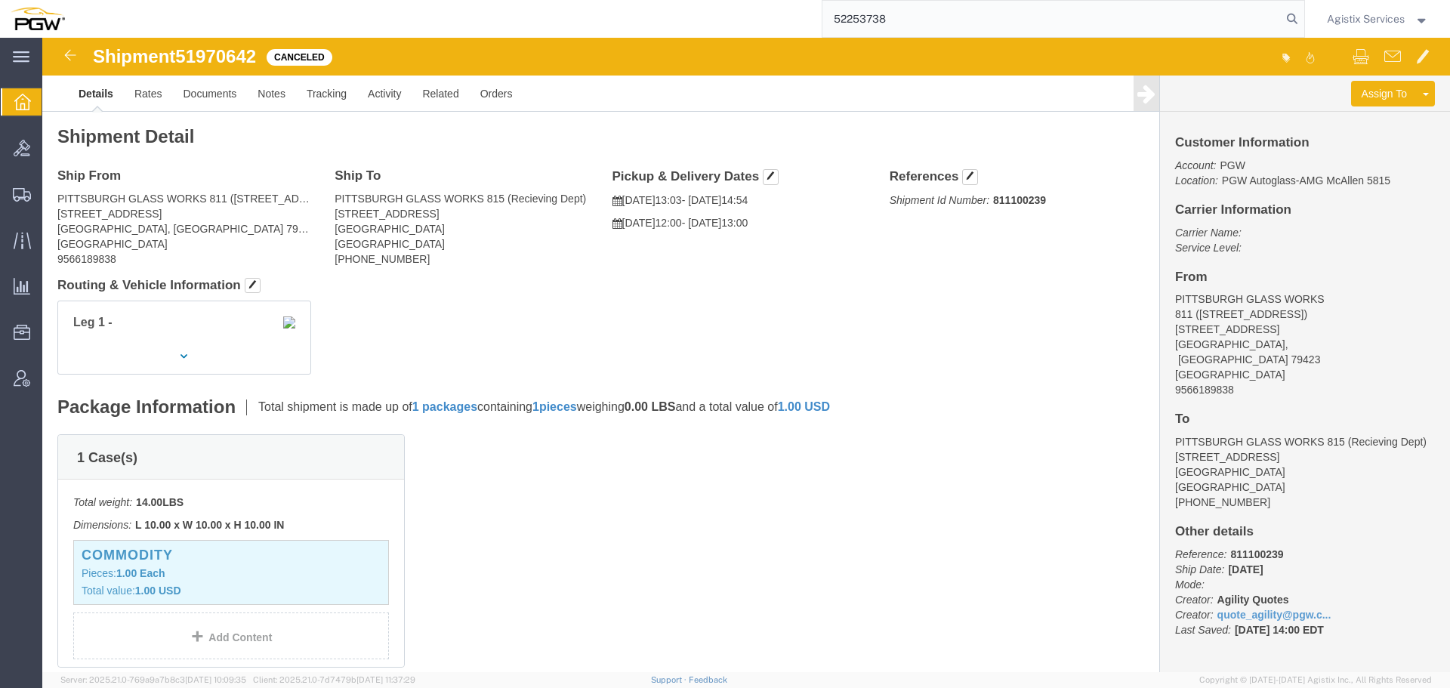
type input "52253738"
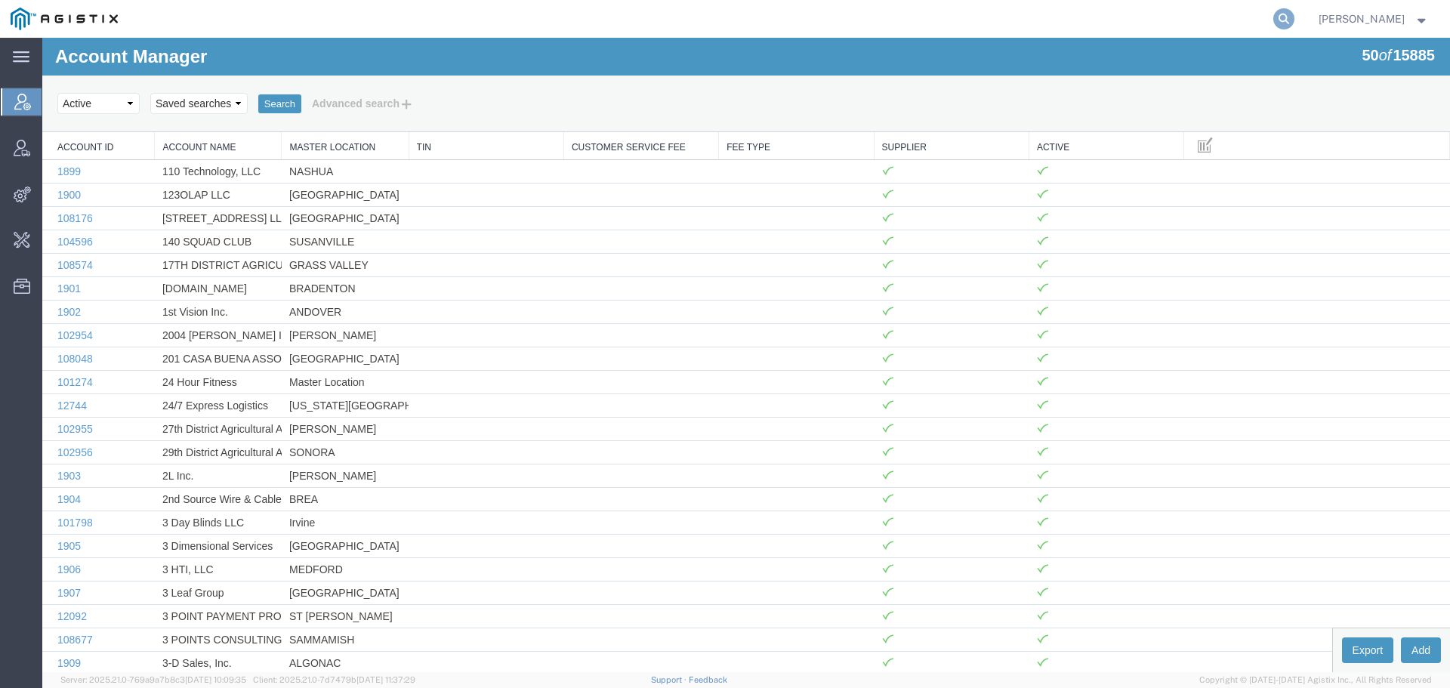
click at [1281, 20] on agx-global-search at bounding box center [1054, 19] width 483 height 38
click at [1286, 20] on icon at bounding box center [1283, 18] width 21 height 21
paste input "57116164"
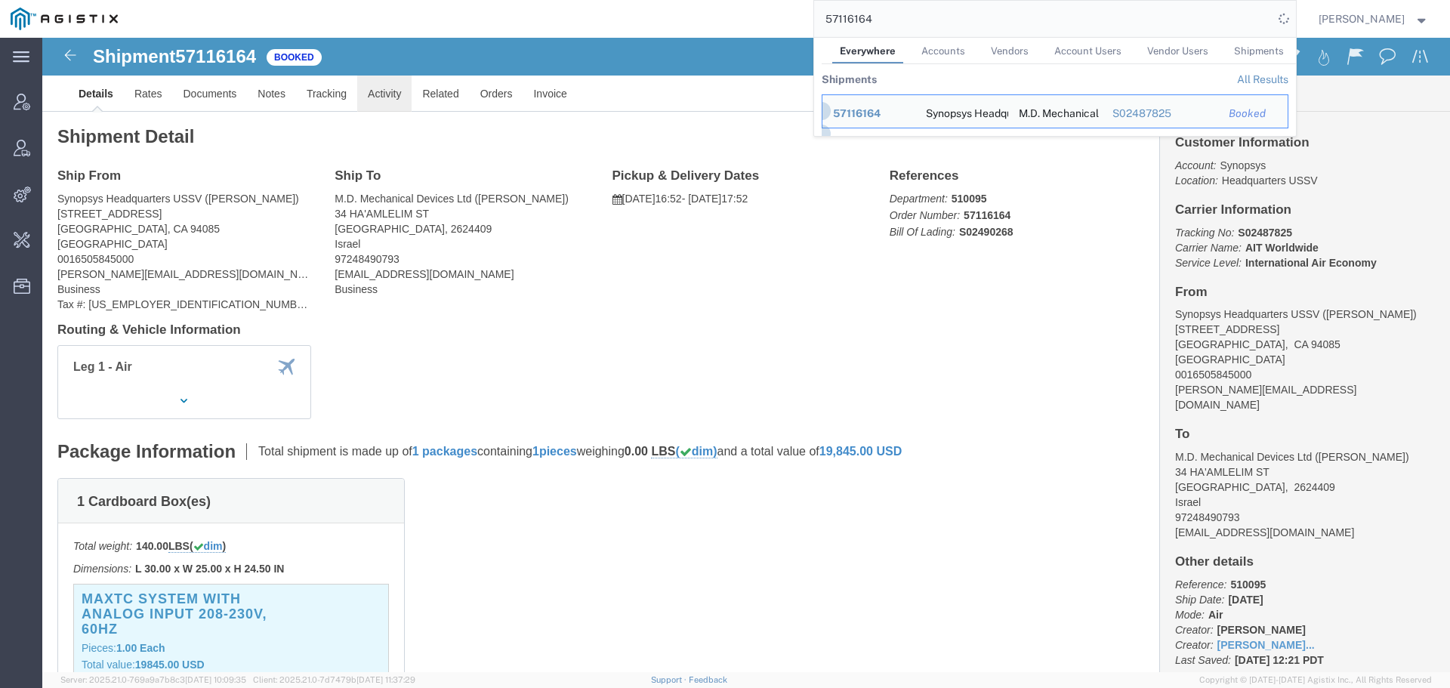
click link "Activity"
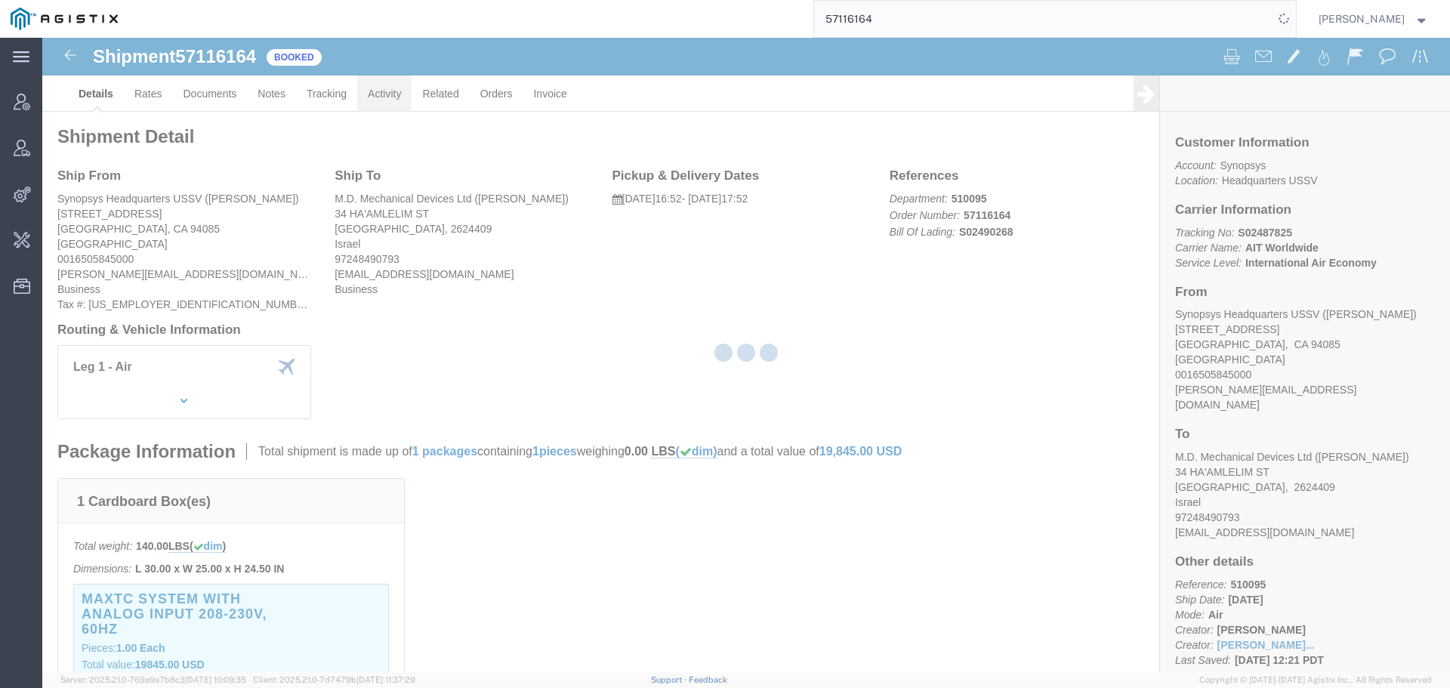
click div
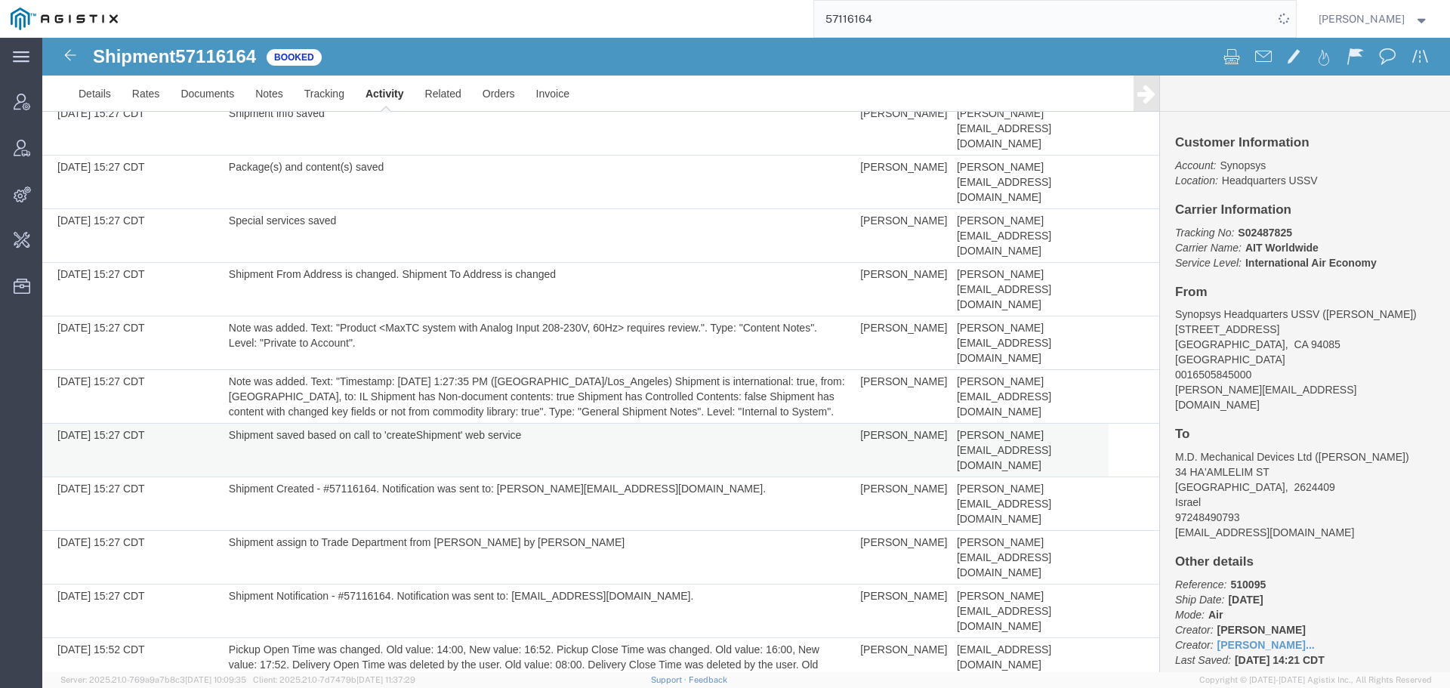
scroll to position [402, 0]
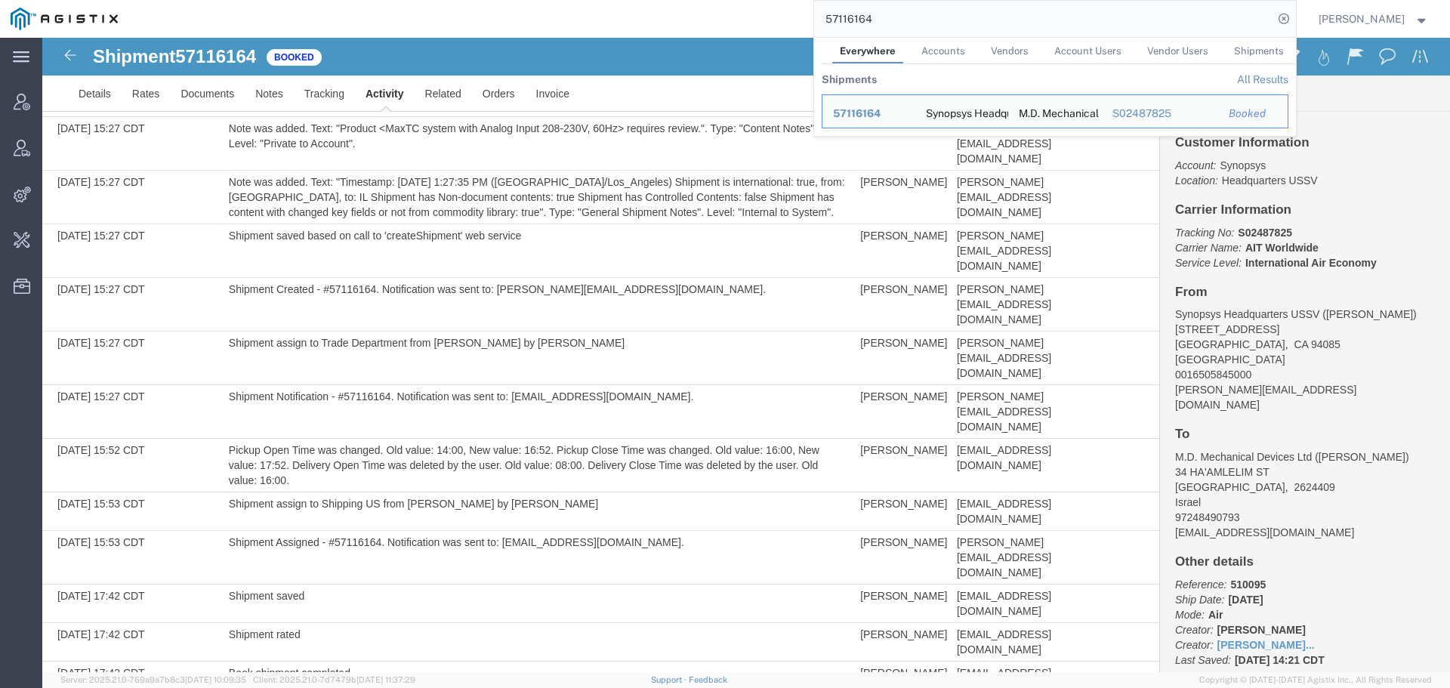
click at [1173, 23] on input "57116164" at bounding box center [1043, 19] width 459 height 36
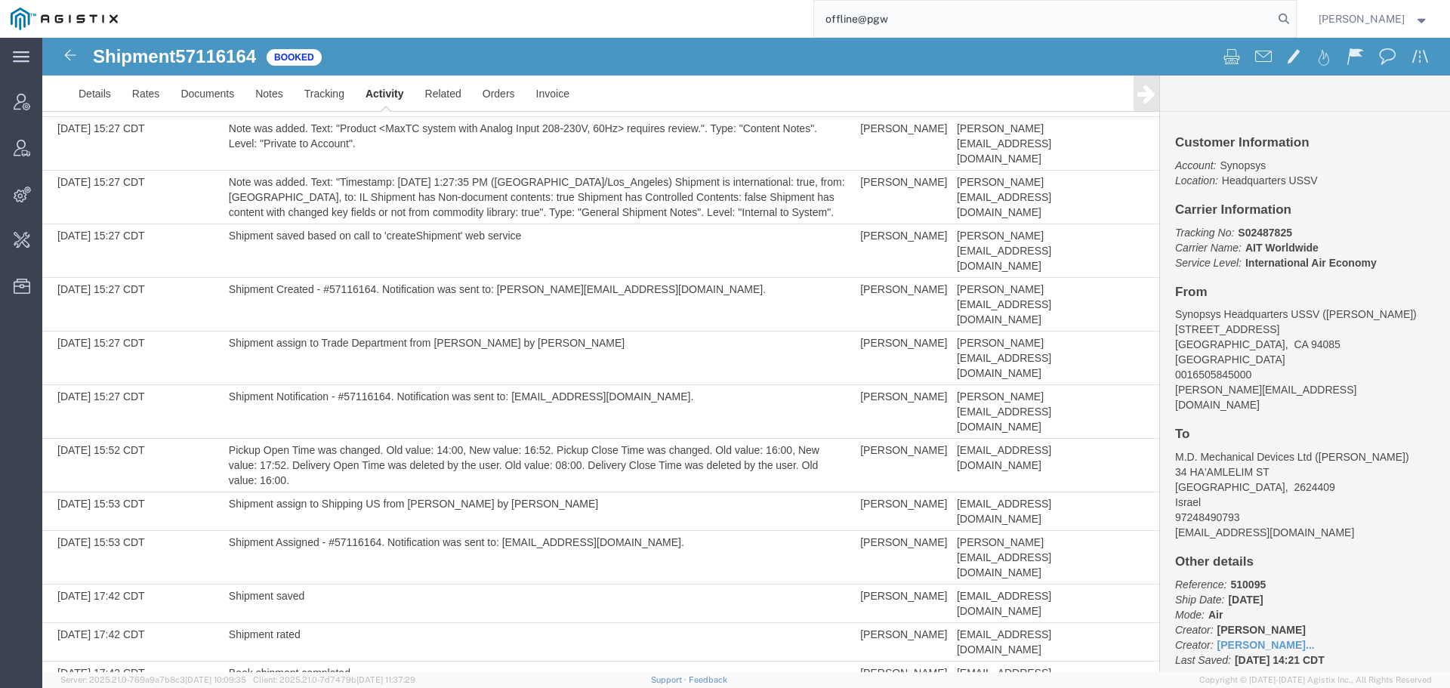
type input "offline@pgw"
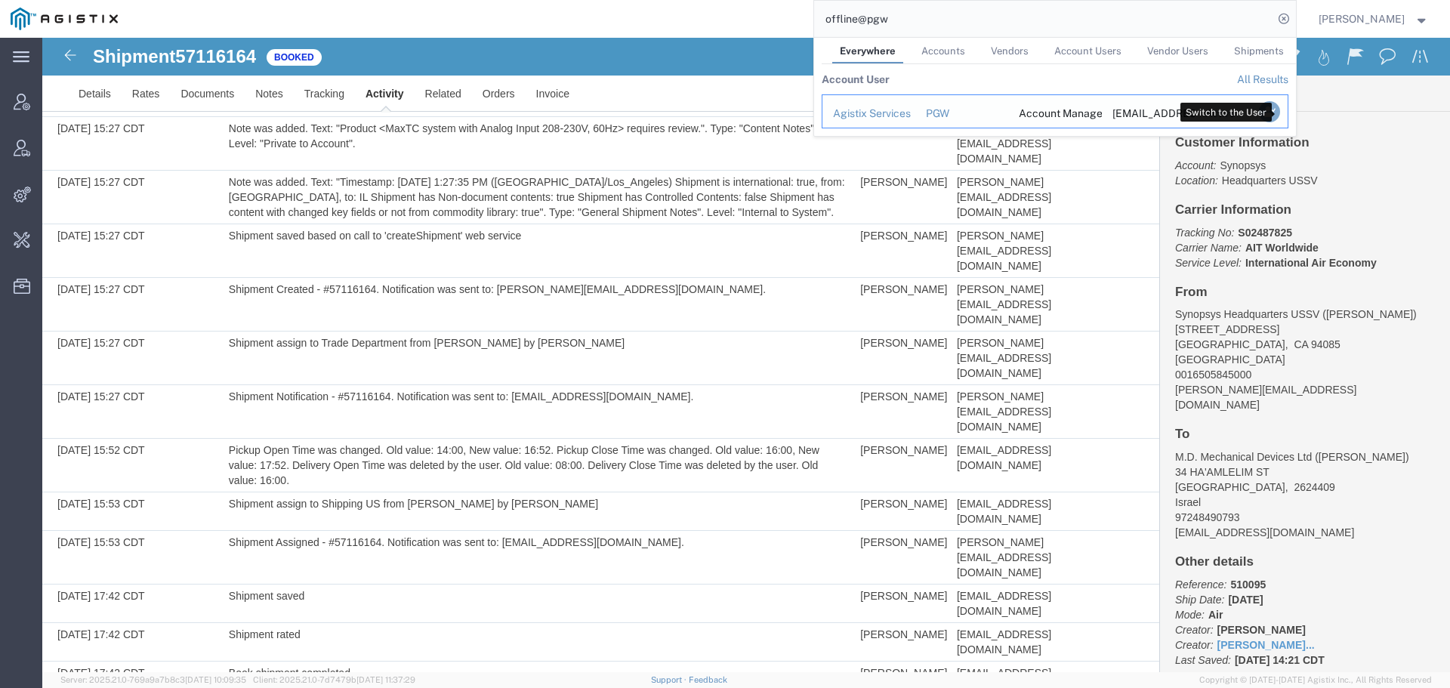
click at [1279, 115] on icon "Search Results" at bounding box center [1268, 111] width 21 height 21
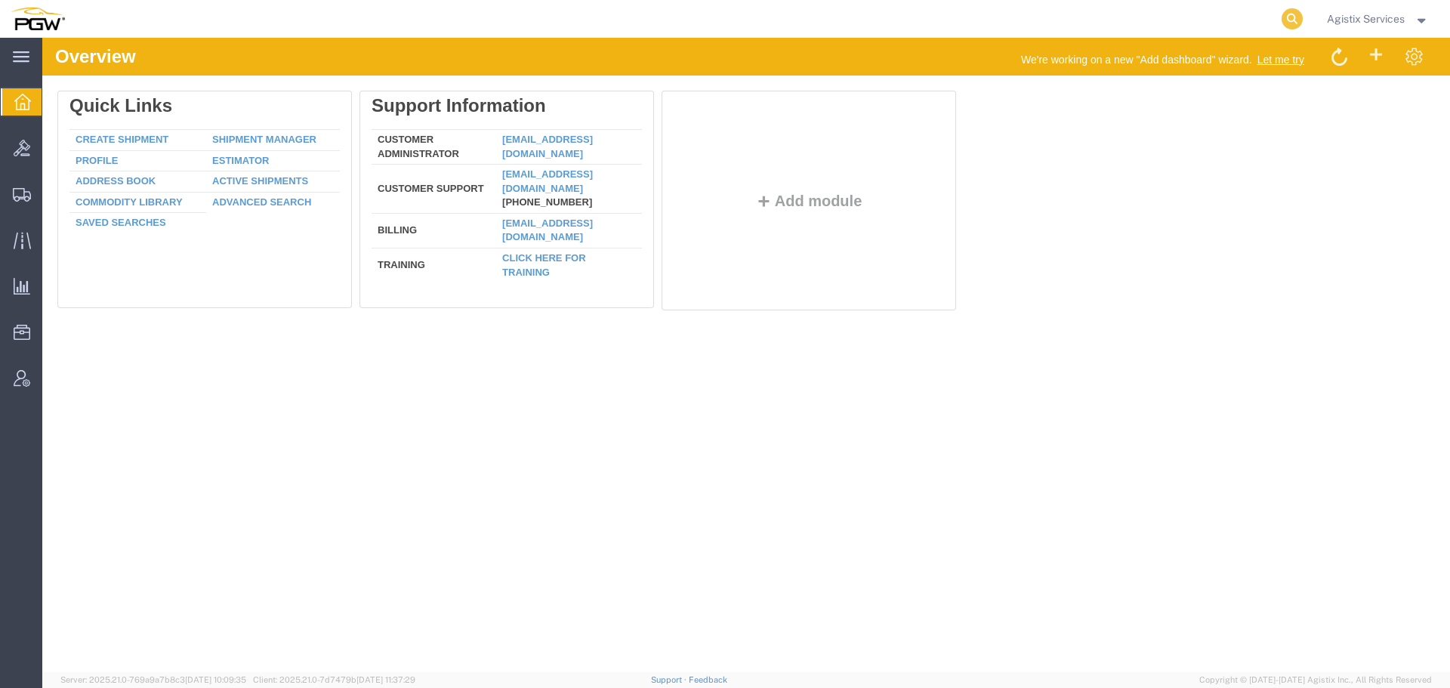
click at [1289, 18] on icon at bounding box center [1291, 18] width 21 height 21
click at [1157, 29] on input "search" at bounding box center [1051, 19] width 459 height 36
paste input "57128192"
type input "57128192"
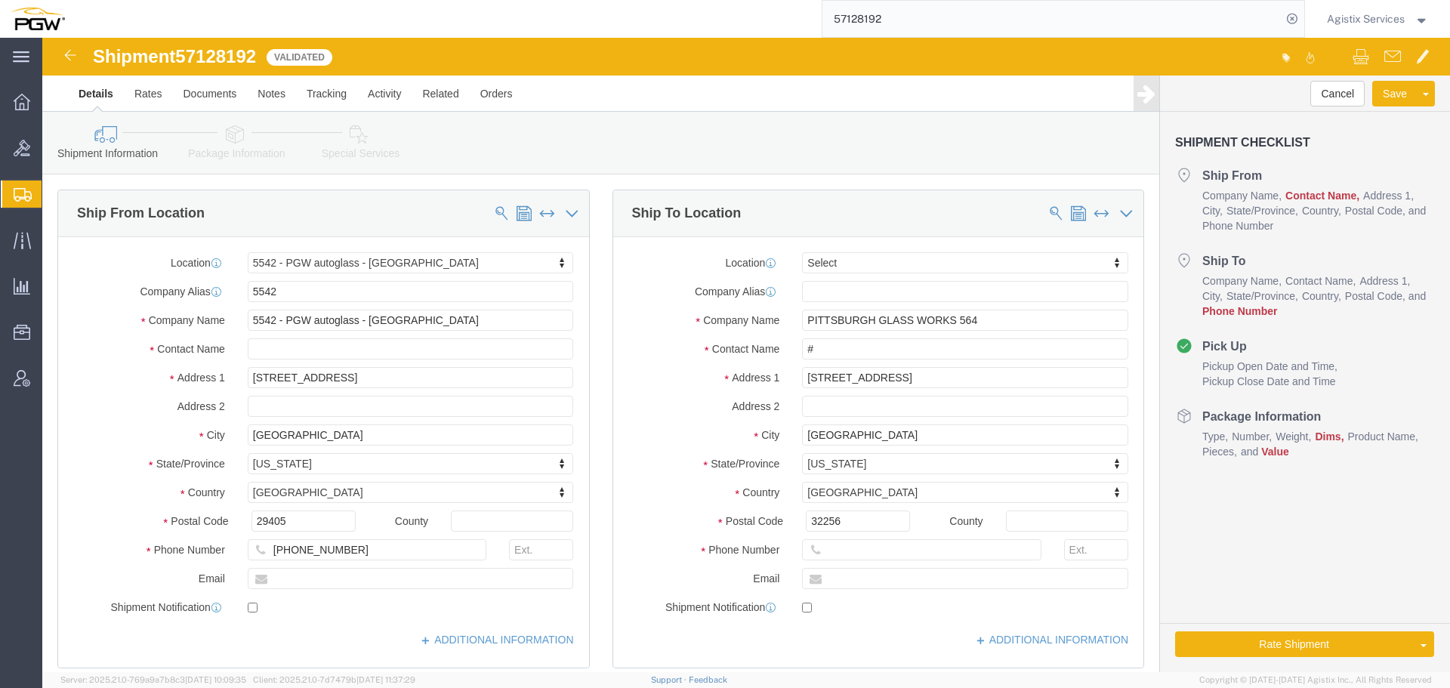
select select "28361"
select select
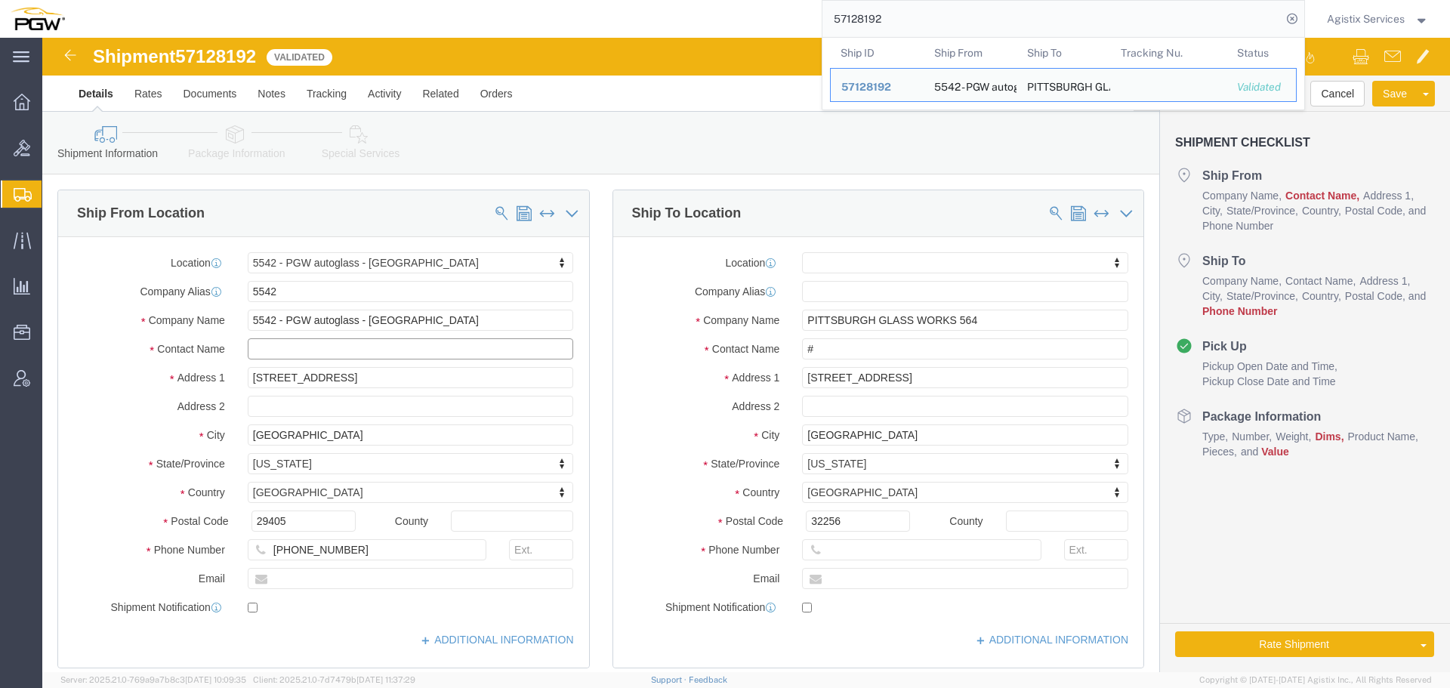
click input "text"
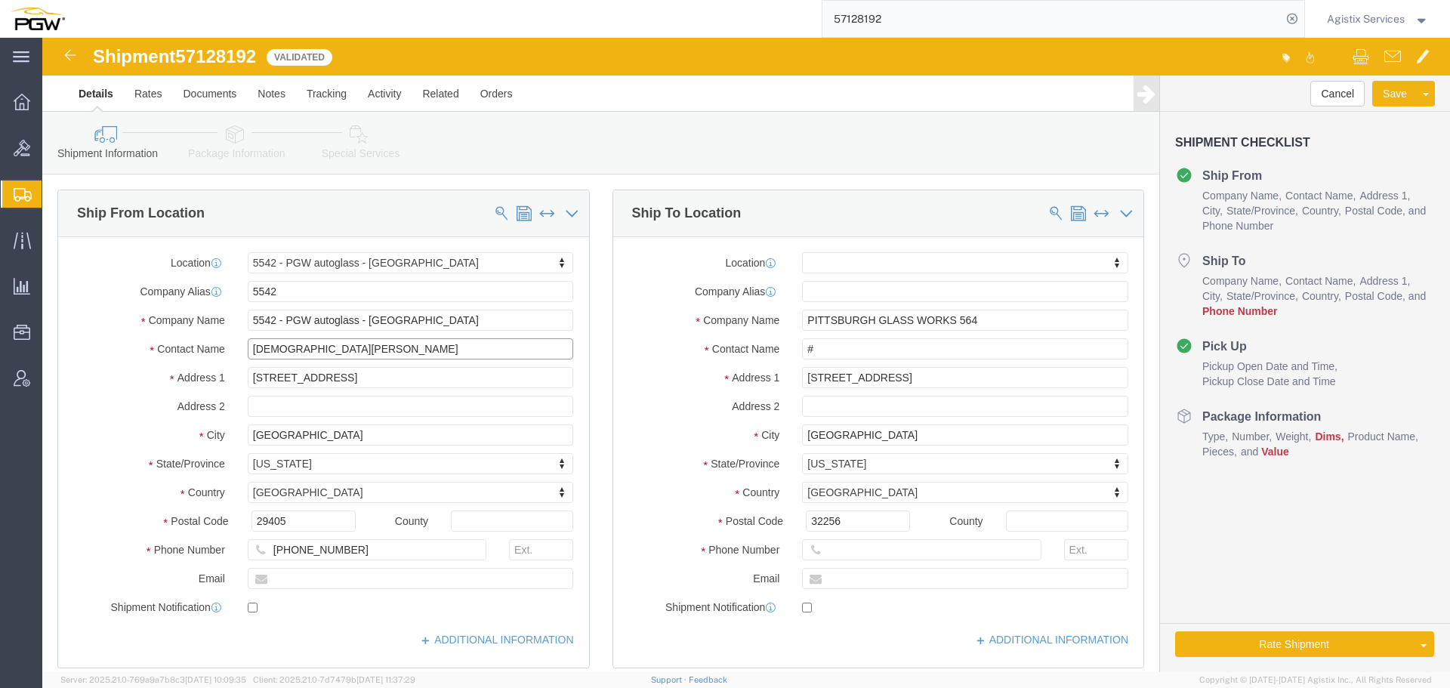
type input "[DEMOGRAPHIC_DATA][PERSON_NAME]"
click input "text"
paste input "412) 365-2145"
click input "412) 365-2145"
type input "[PHONE_NUMBER]"
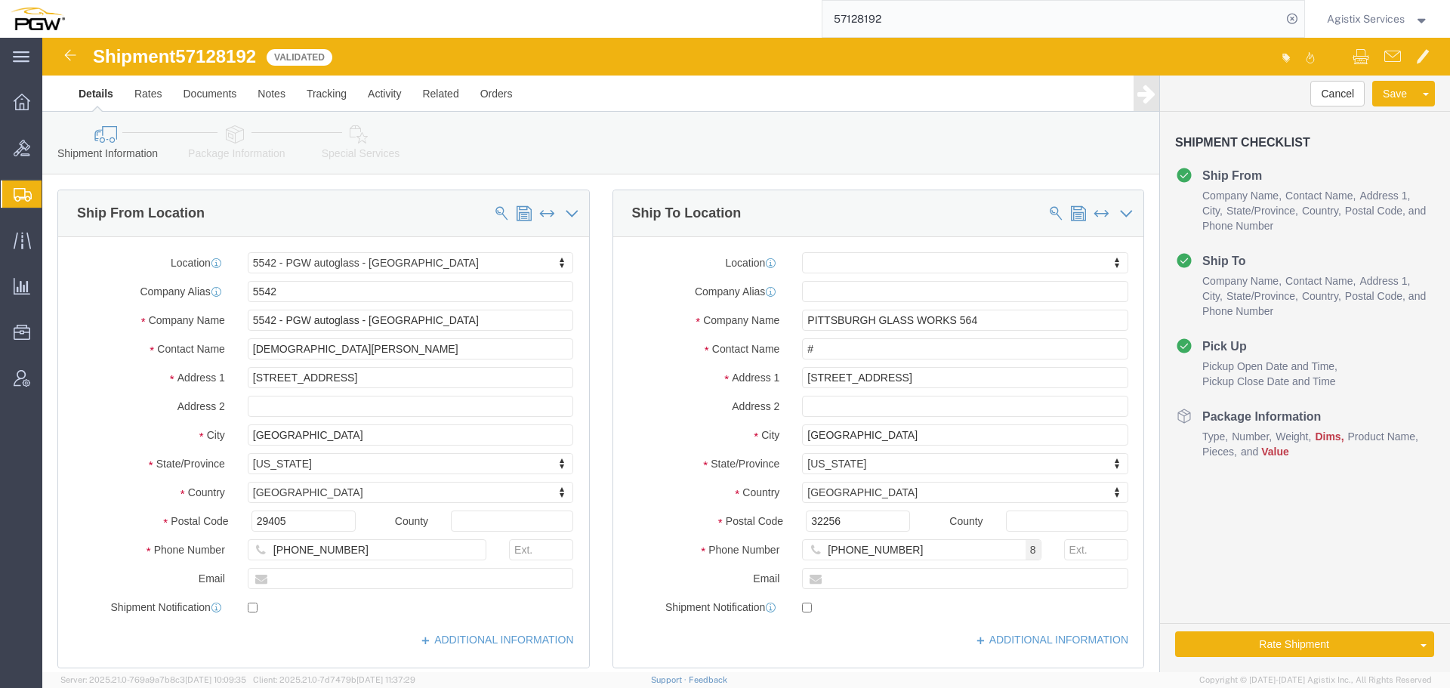
click link "Package Information"
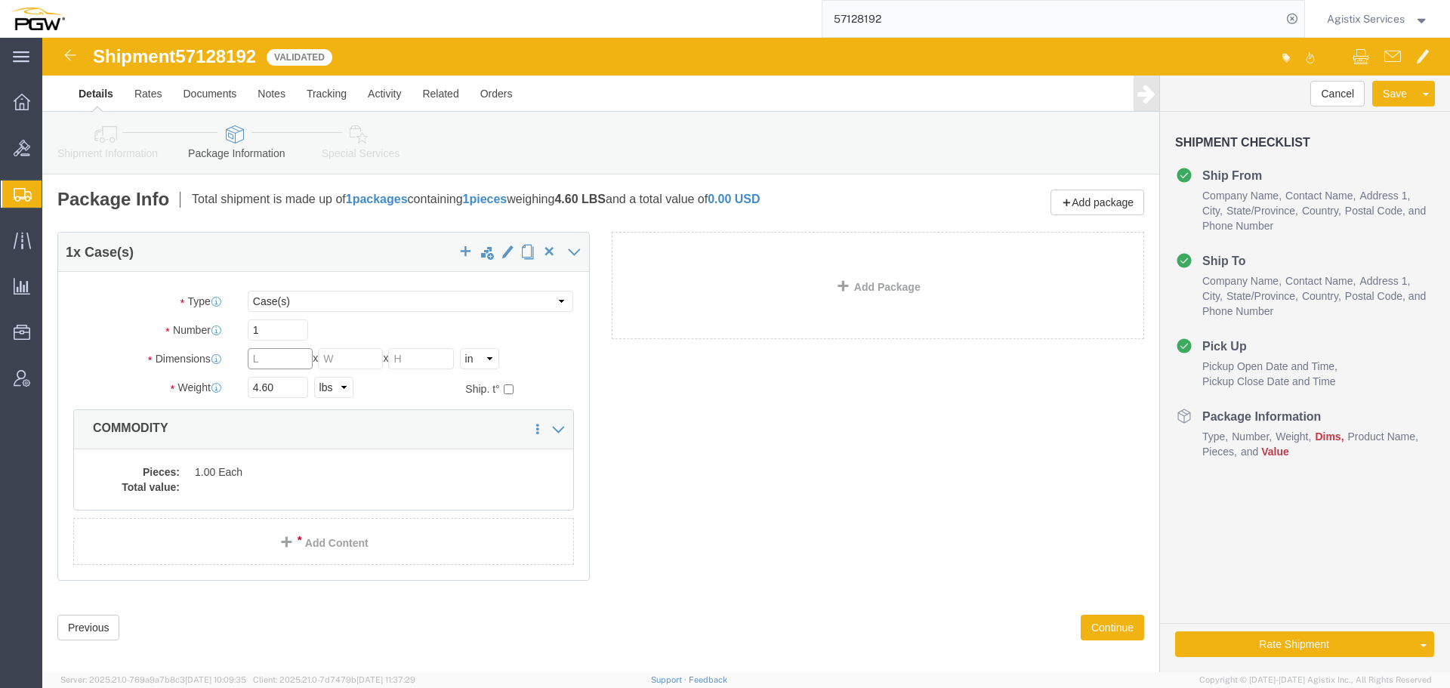
click input "text"
type input "10"
click select "Select Bale(s) Basket(s) Bolt(s) Bottle(s) Buckets Bulk Bundle(s) Can(s) Cardbo…"
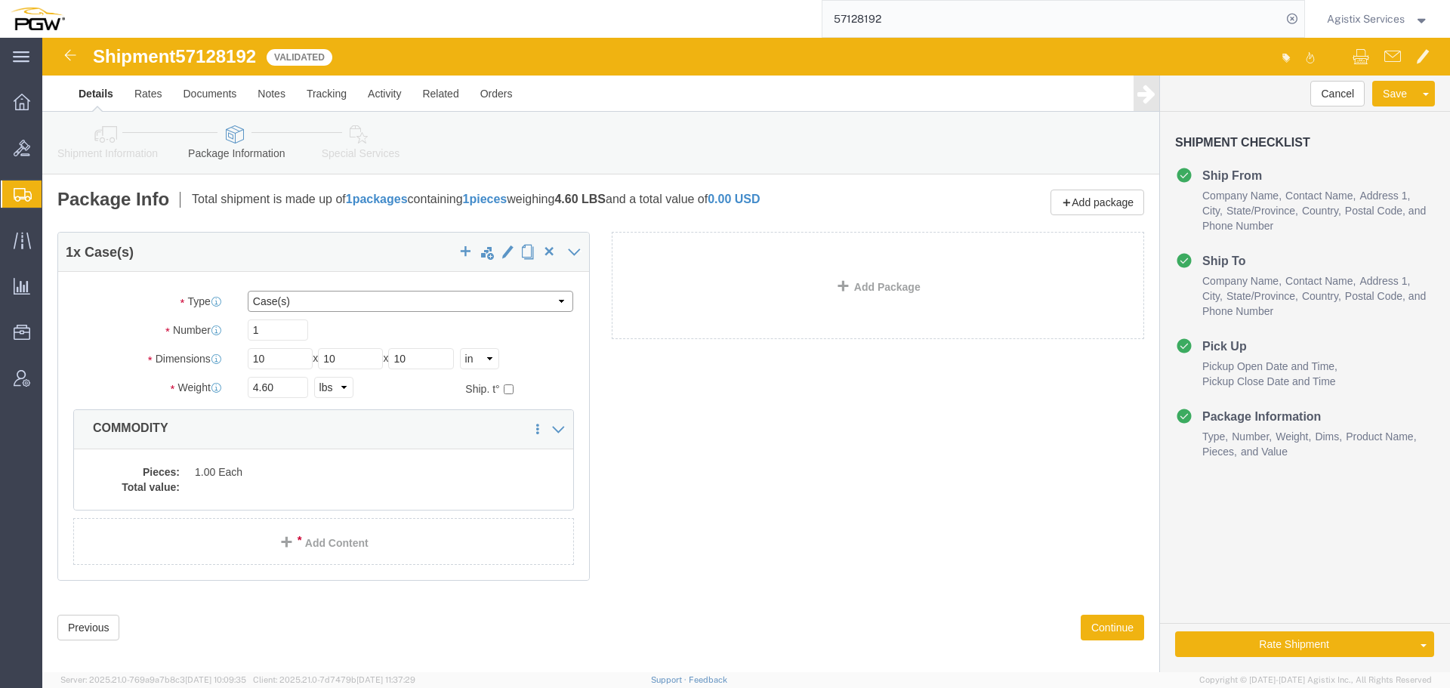
click select "Select Bale(s) Basket(s) Bolt(s) Bottle(s) Buckets Bulk Bundle(s) Can(s) Cardbo…"
click dd
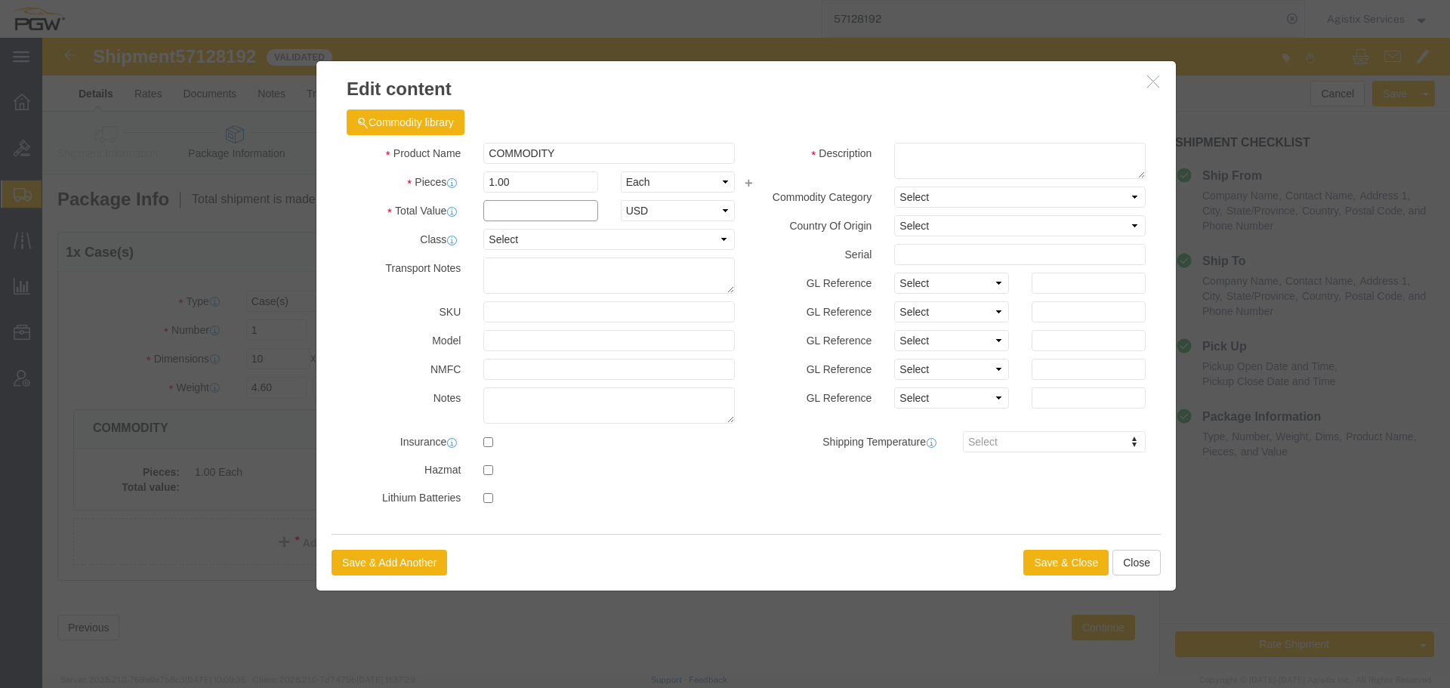
click input "text"
type input "1"
click button "Save & Close"
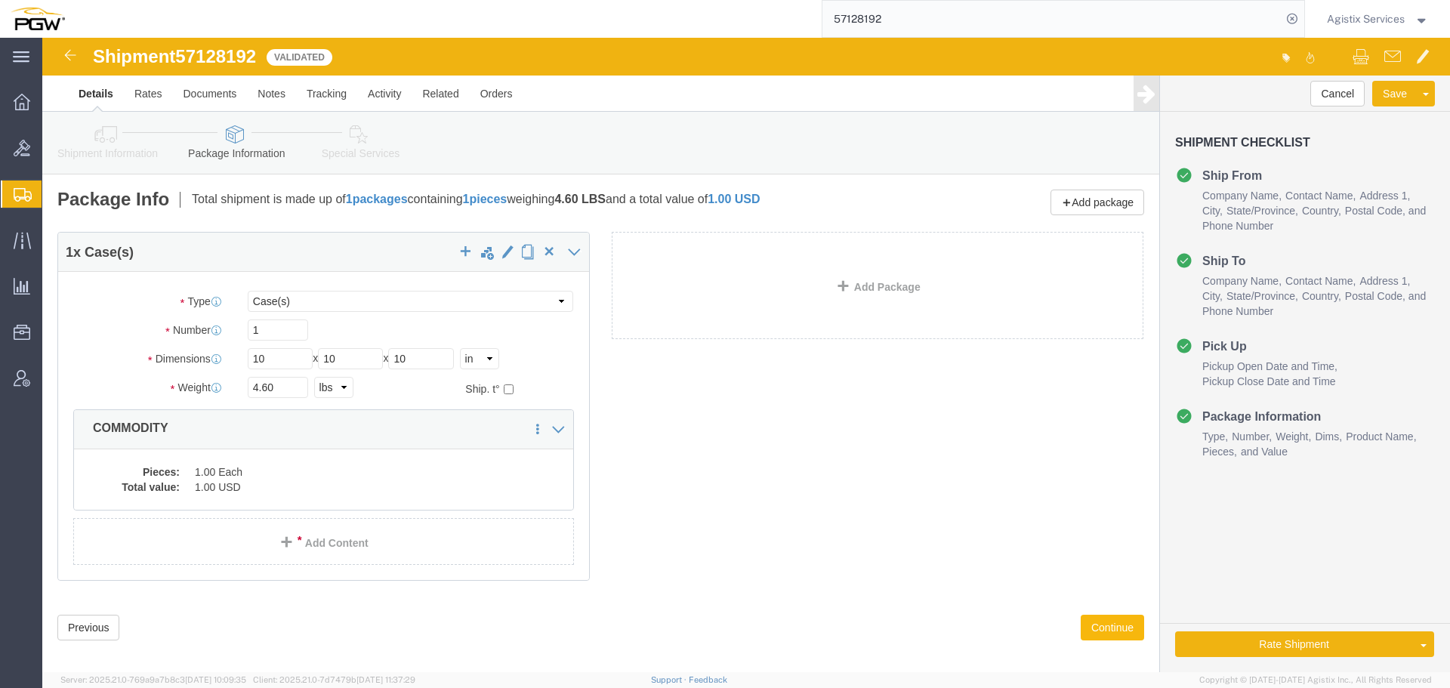
click button "Continue"
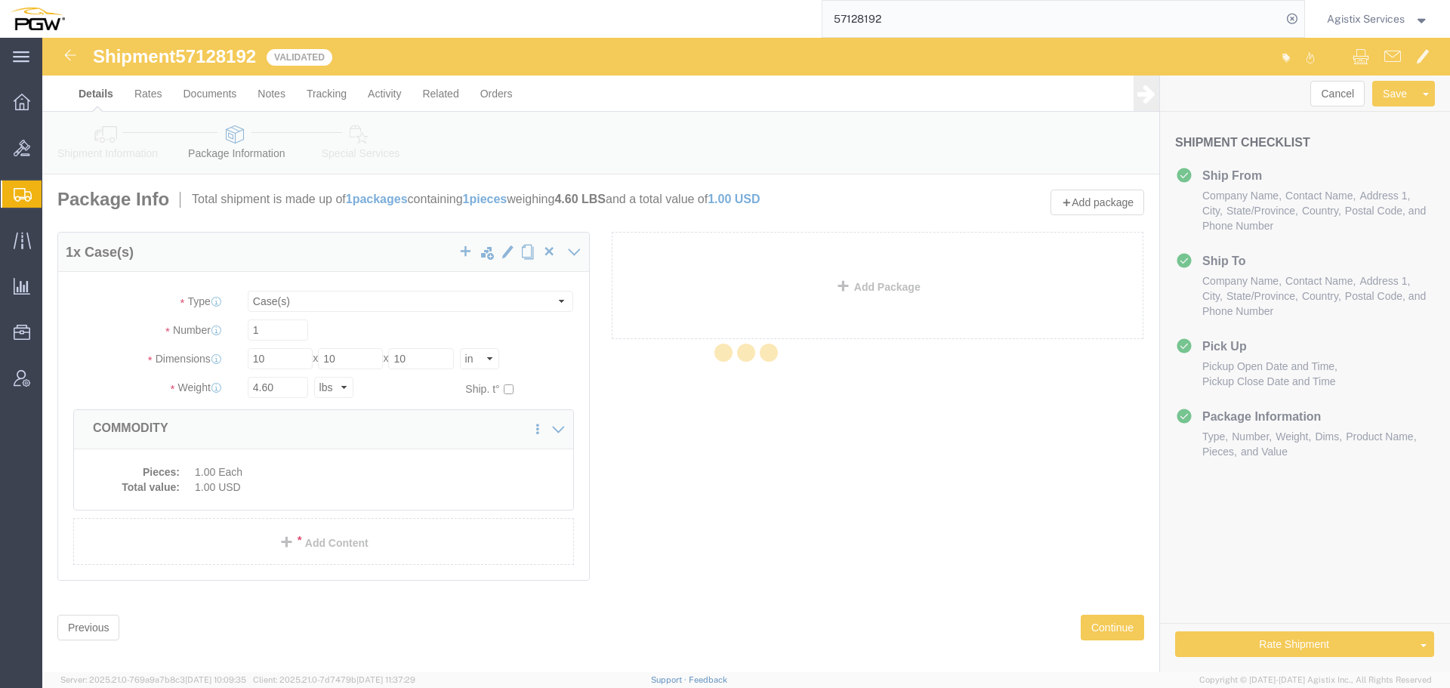
select select
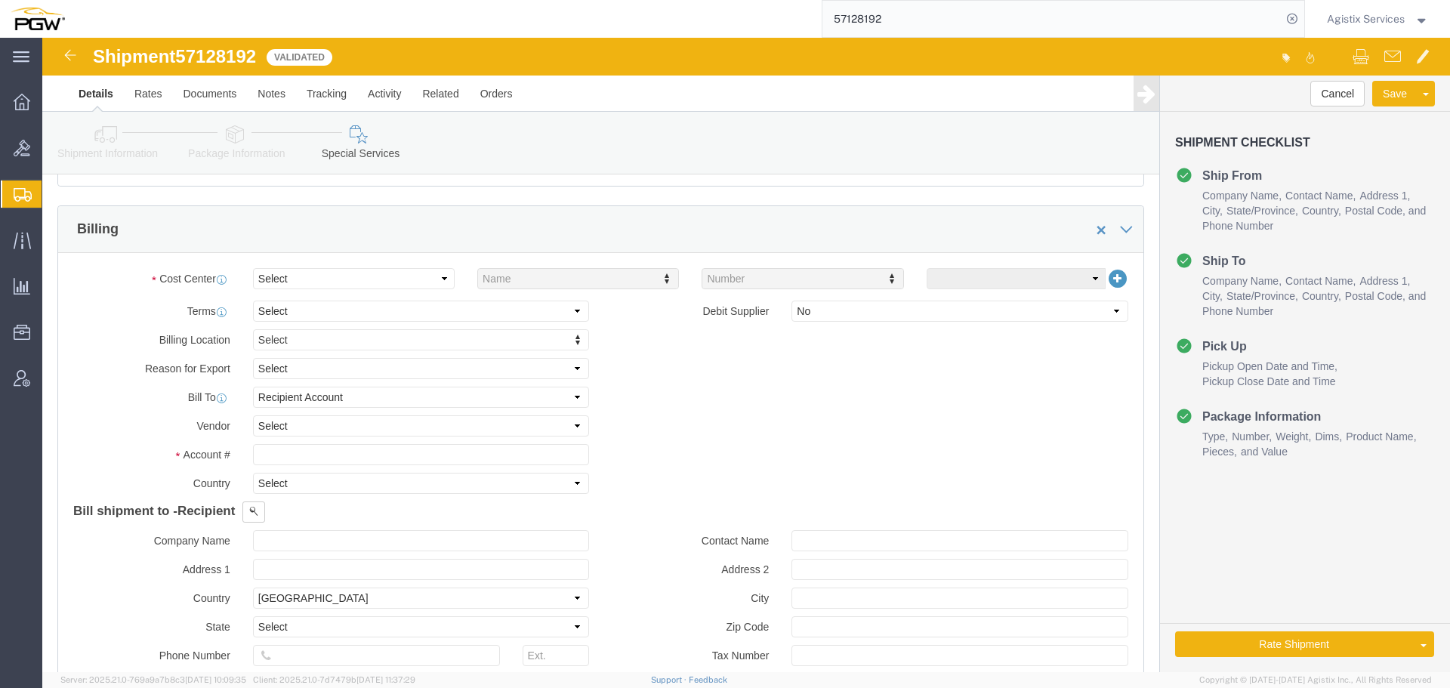
scroll to position [683, 0]
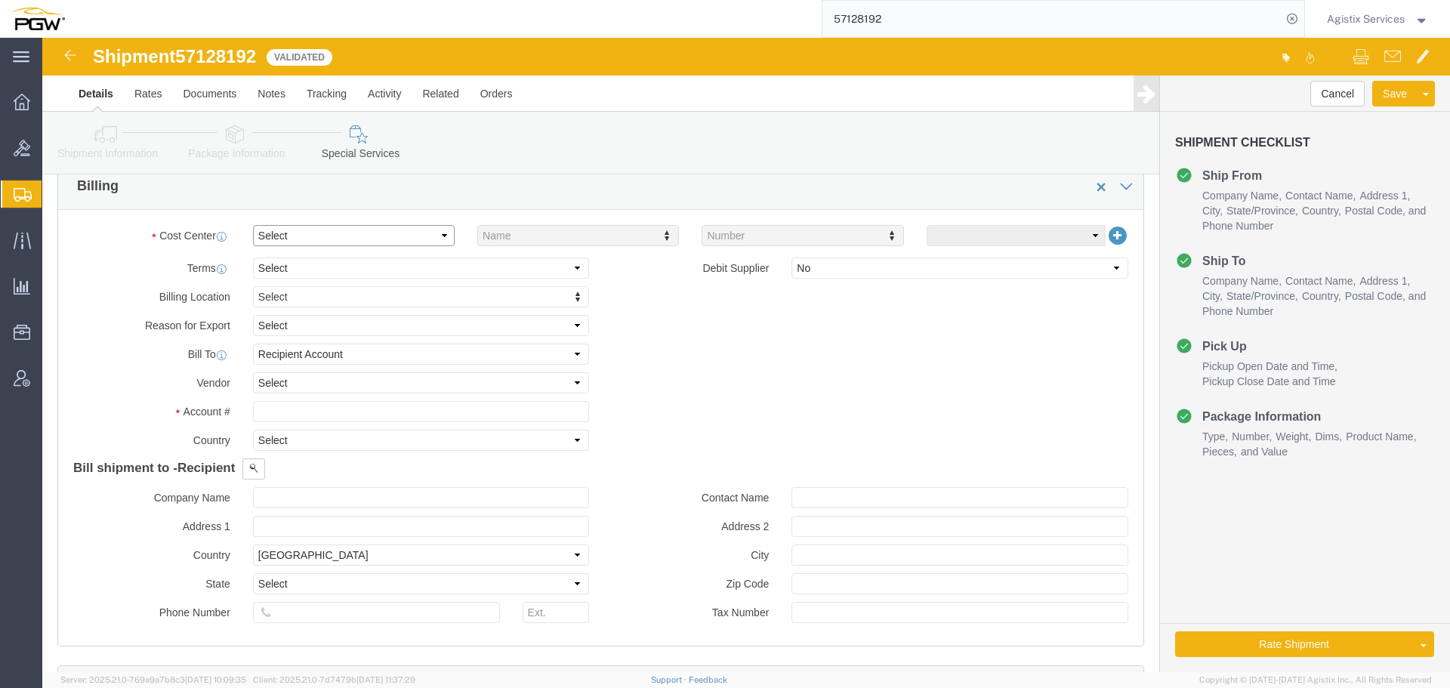
click select "Select Buyer Cost Center Department Operations Number Order Number Sales Person"
select select "COSTCENTER"
click select "Select Buyer Cost Center Department Operations Number Order Number Sales Person"
click link "Shipment Information"
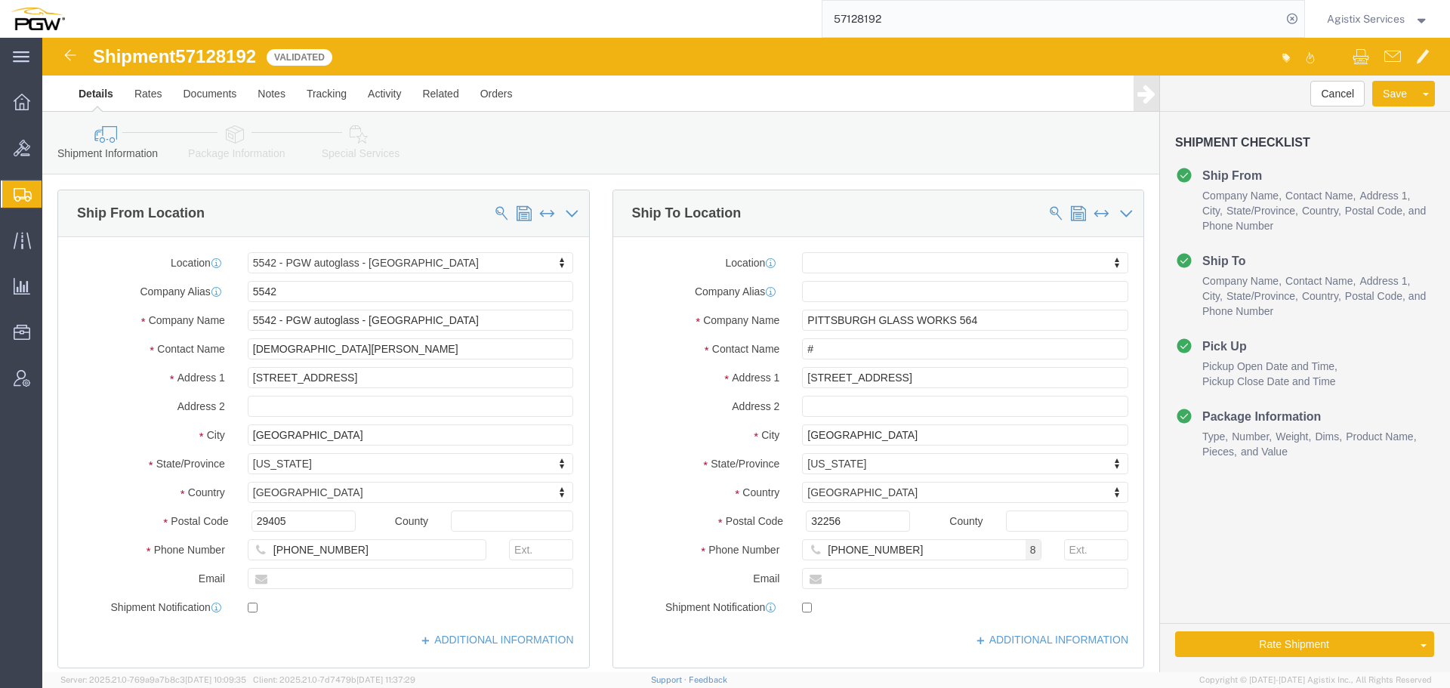
click link "Package Information"
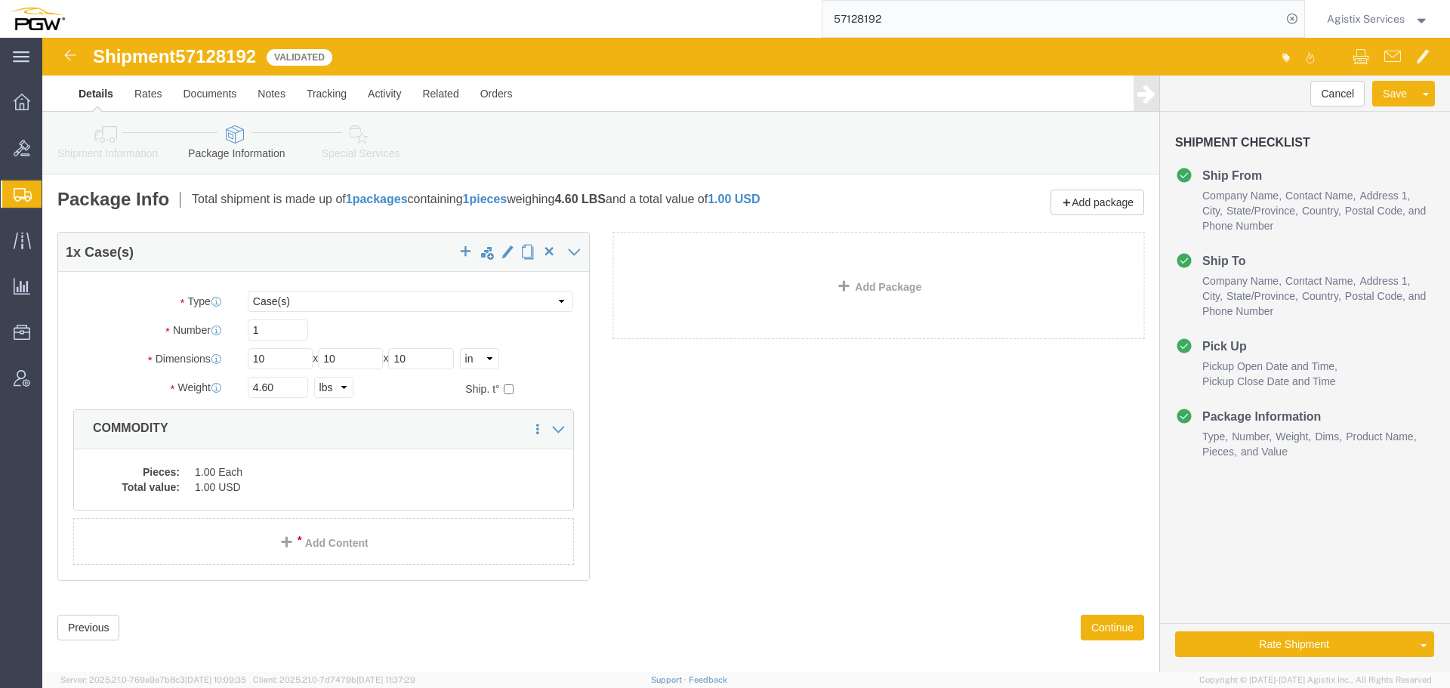
click icon
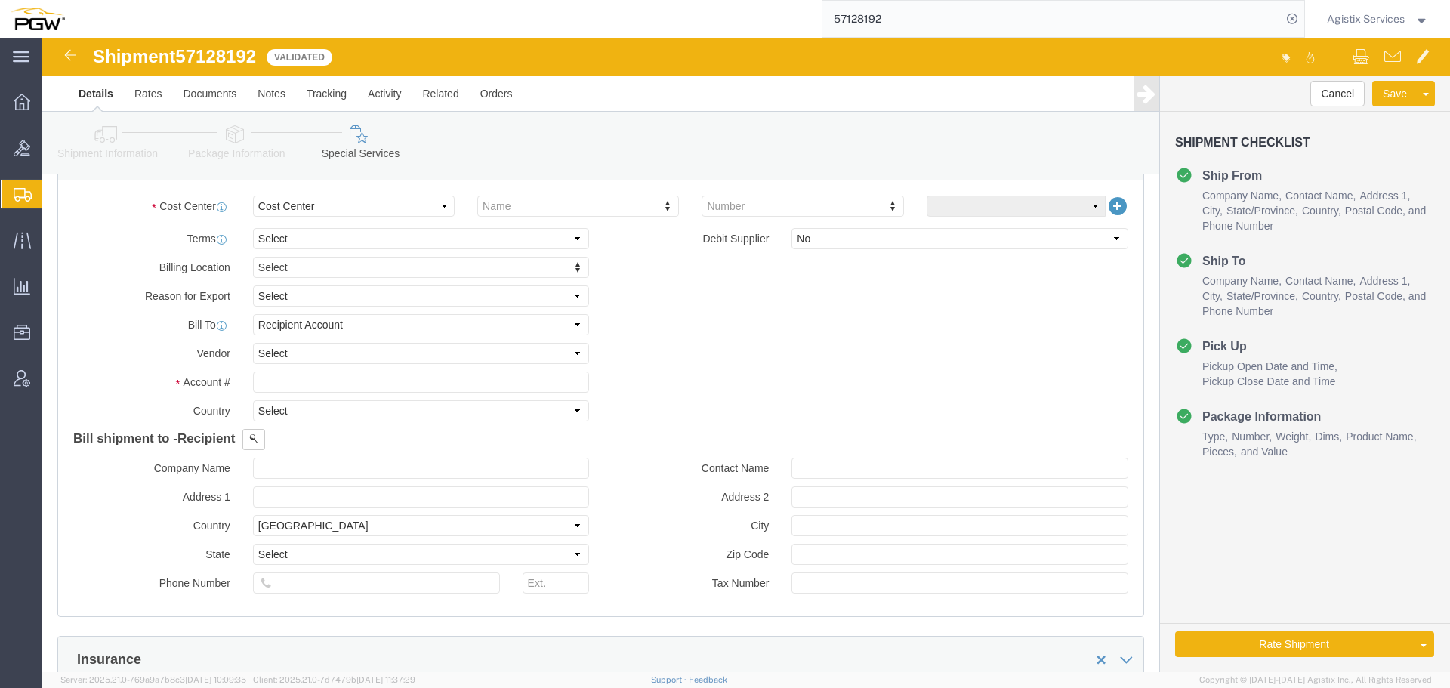
scroll to position [598, 0]
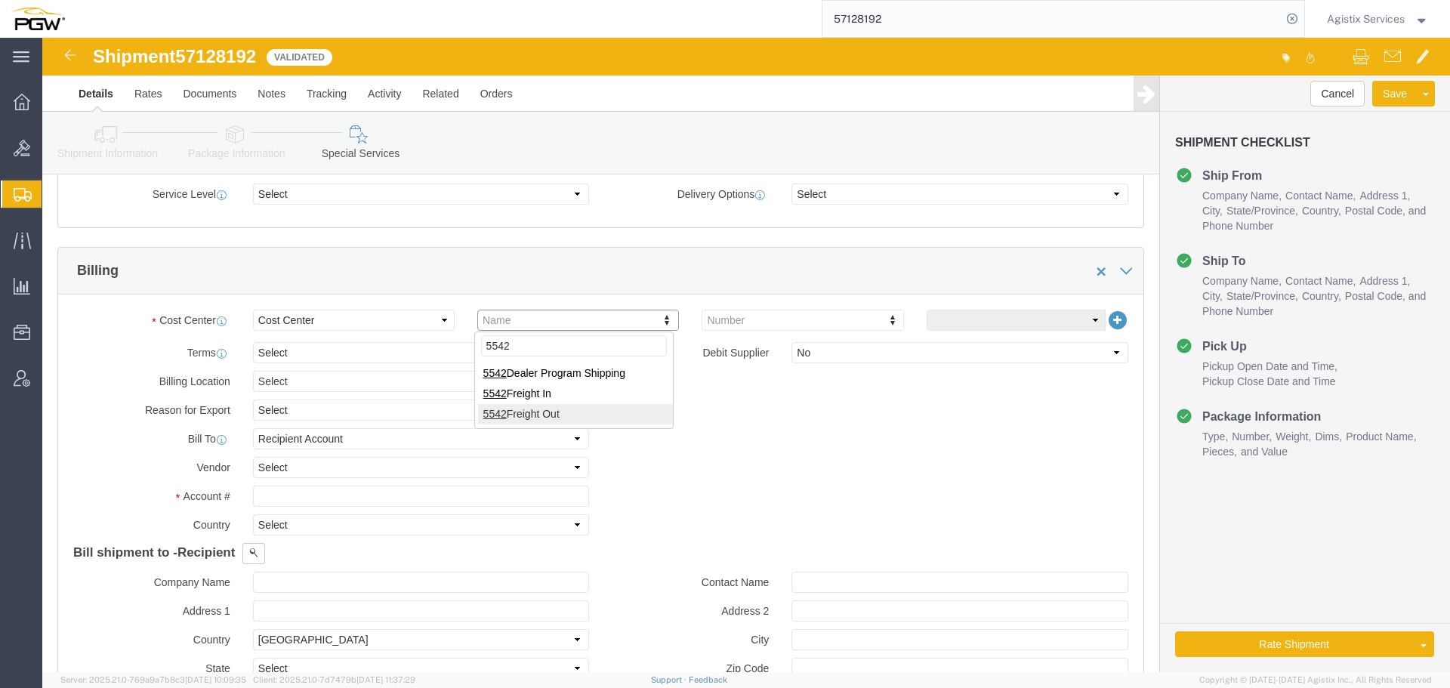
type input "5542"
click select "Select DHL FedEx Express UPS"
select select "UPS"
click select "Select DHL FedEx Express UPS"
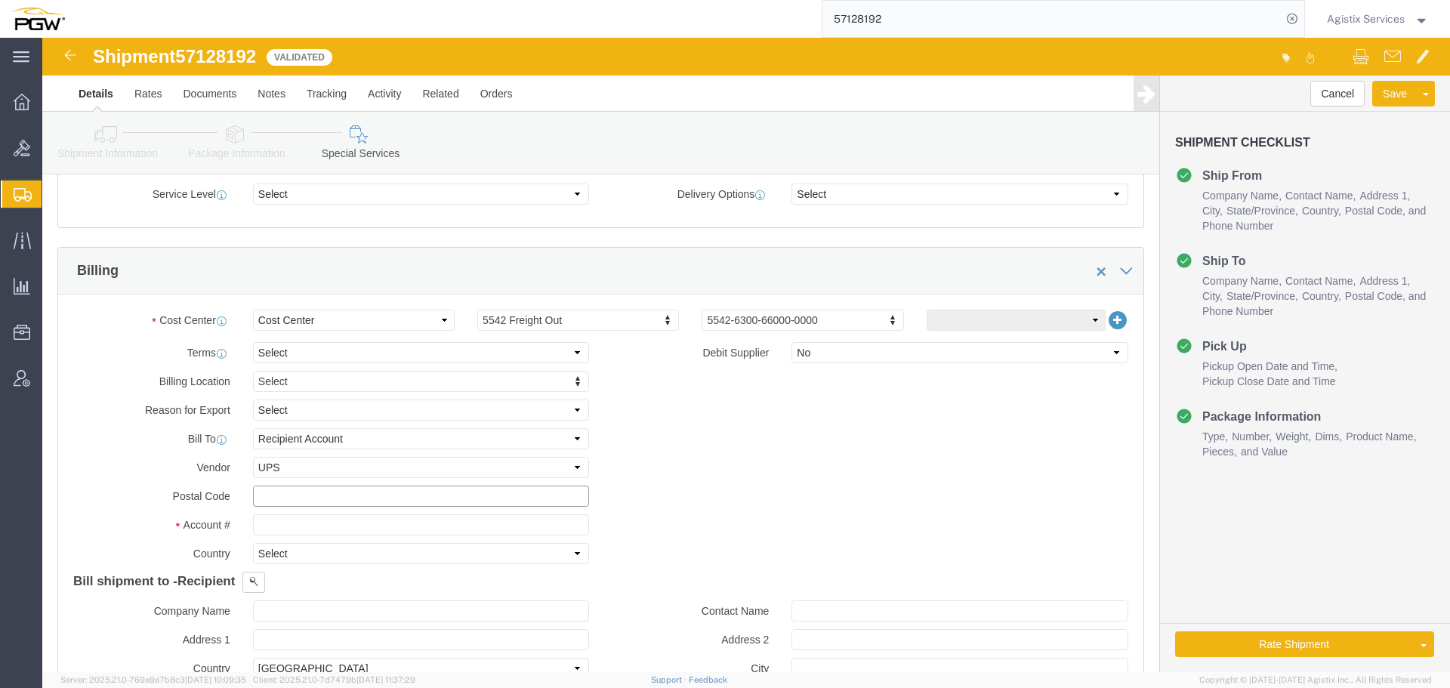
click input "text"
type input "16066"
click input "text"
type input "5R6803"
select select "US"
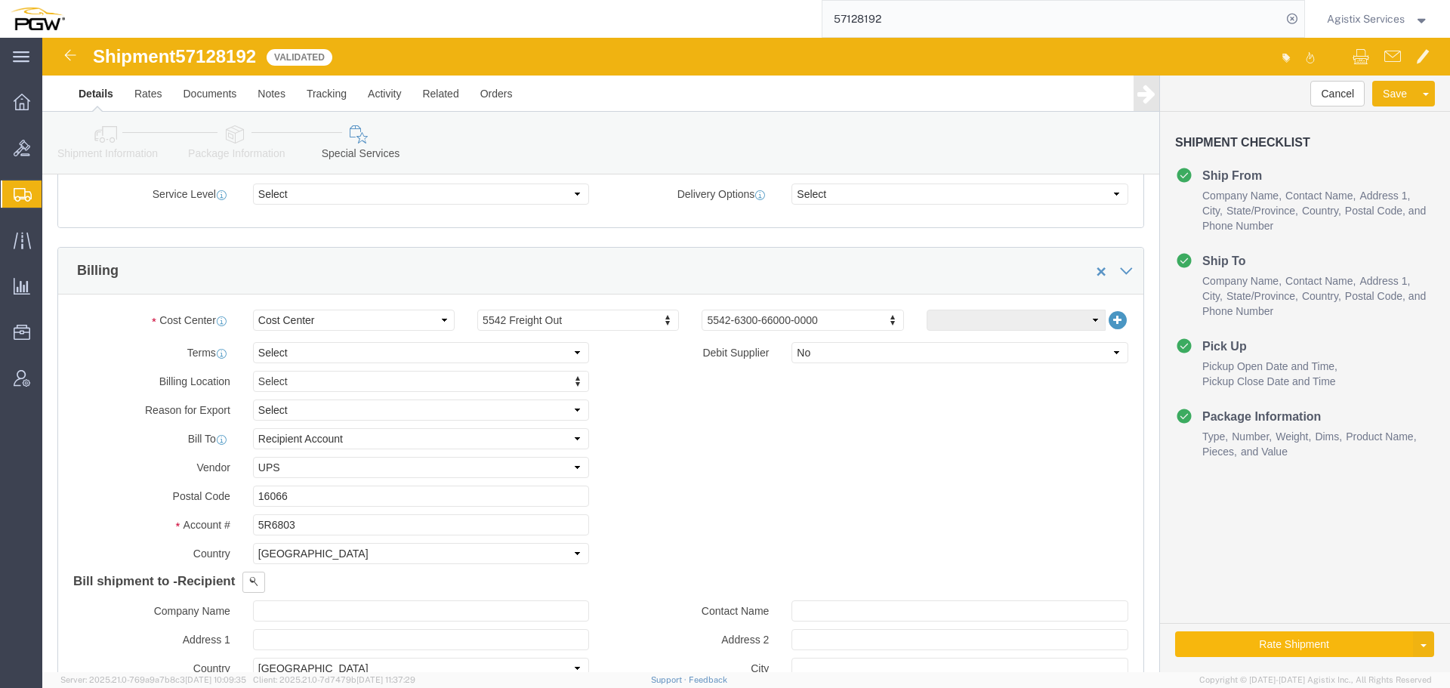
click button "Rate Shipment"
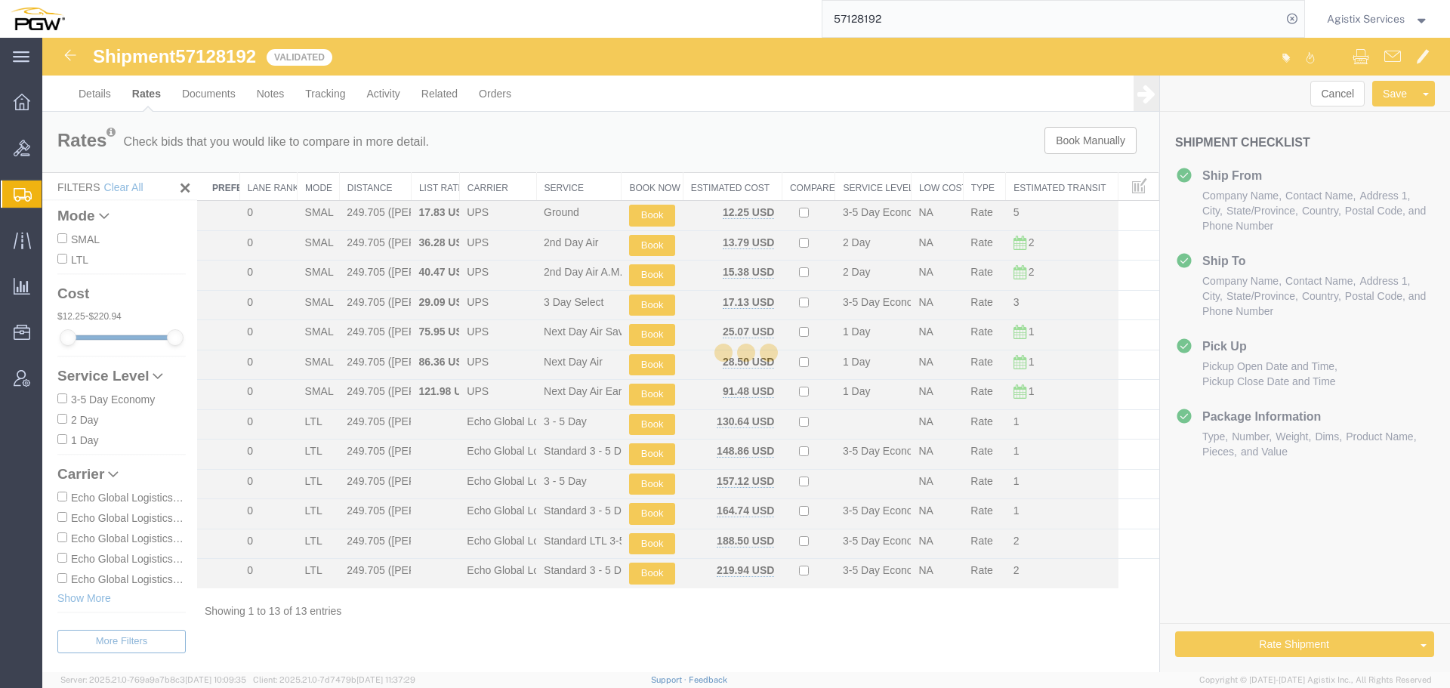
scroll to position [0, 0]
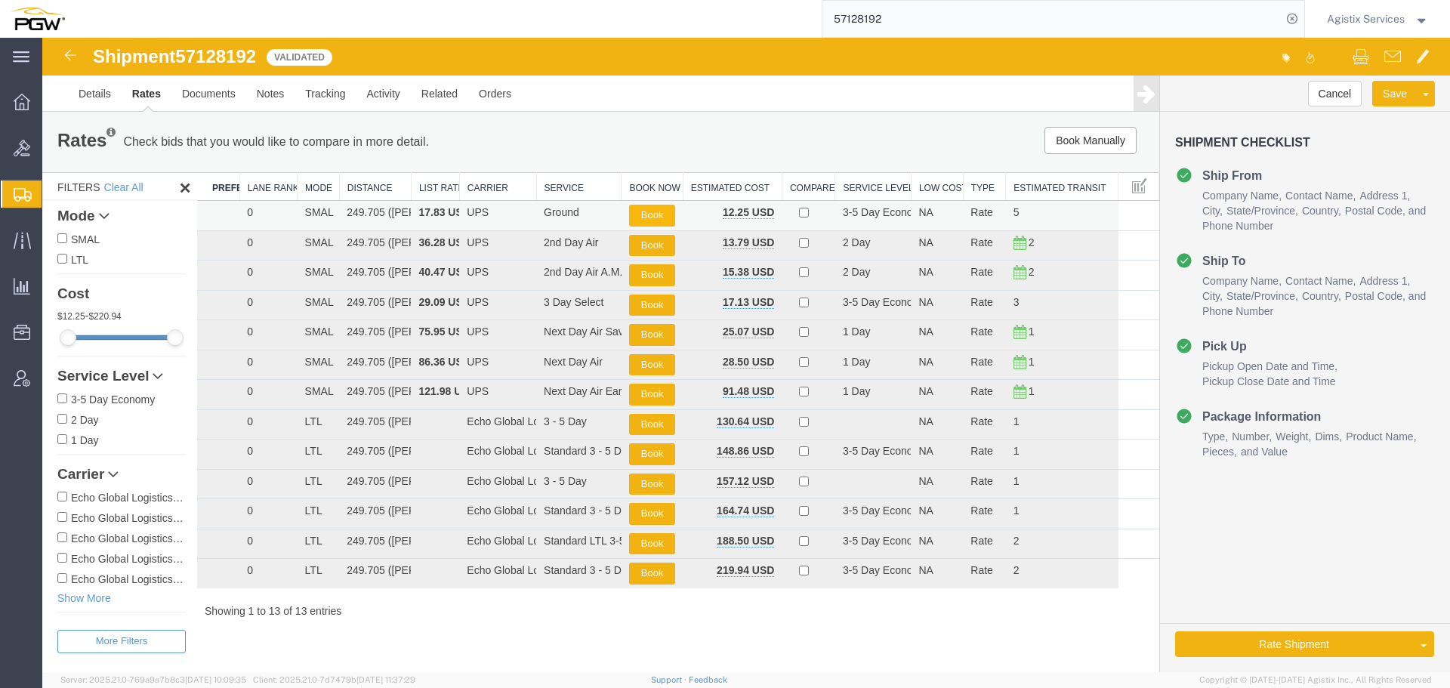
click at [658, 209] on button "Book" at bounding box center [652, 216] width 46 height 22
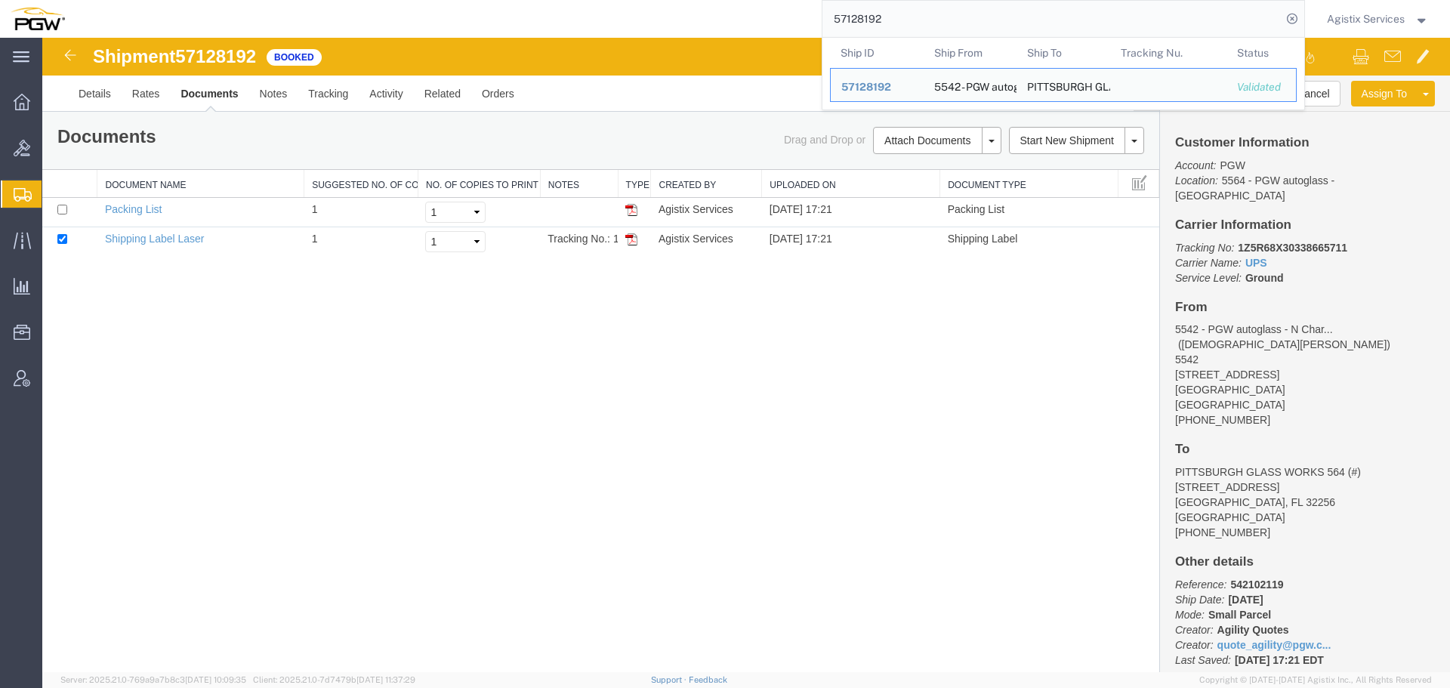
drag, startPoint x: 922, startPoint y: 15, endPoint x: 823, endPoint y: 22, distance: 99.2
click at [823, 22] on input "57128192" at bounding box center [1051, 19] width 459 height 36
paste input "208"
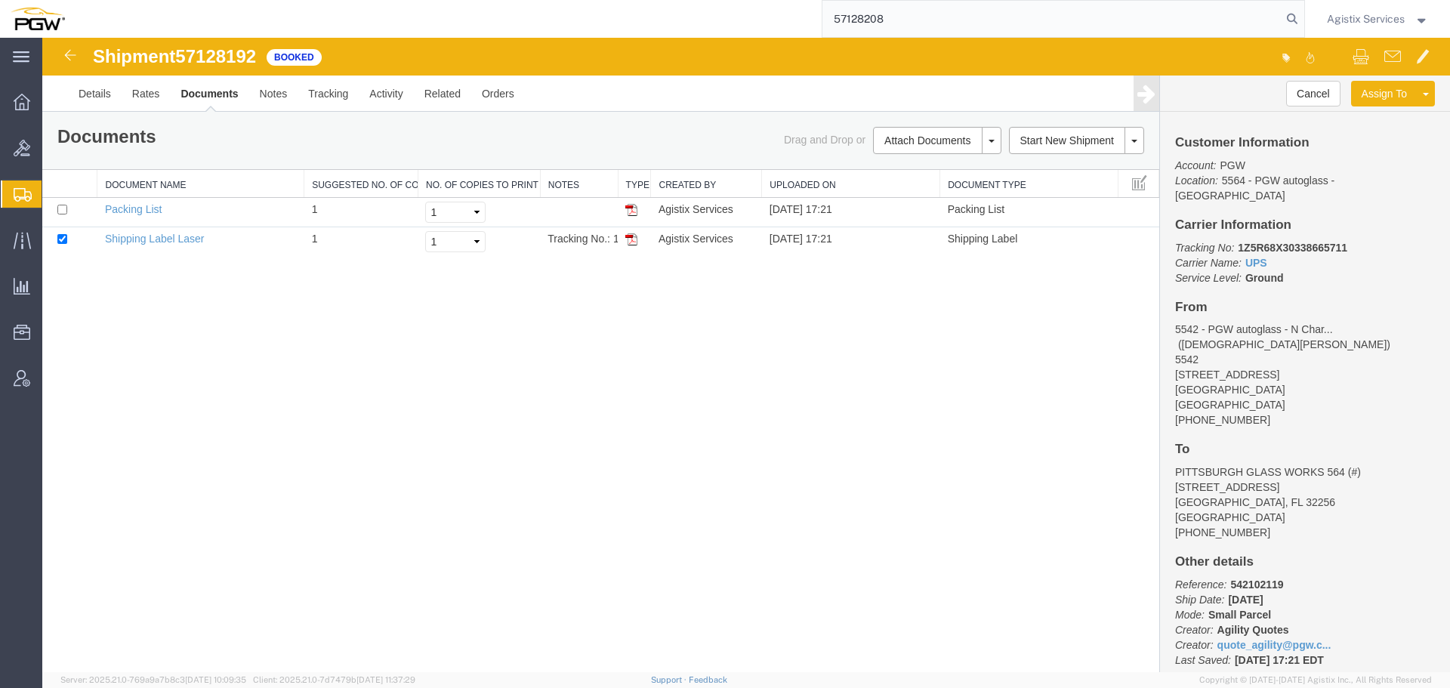
type input "57128208"
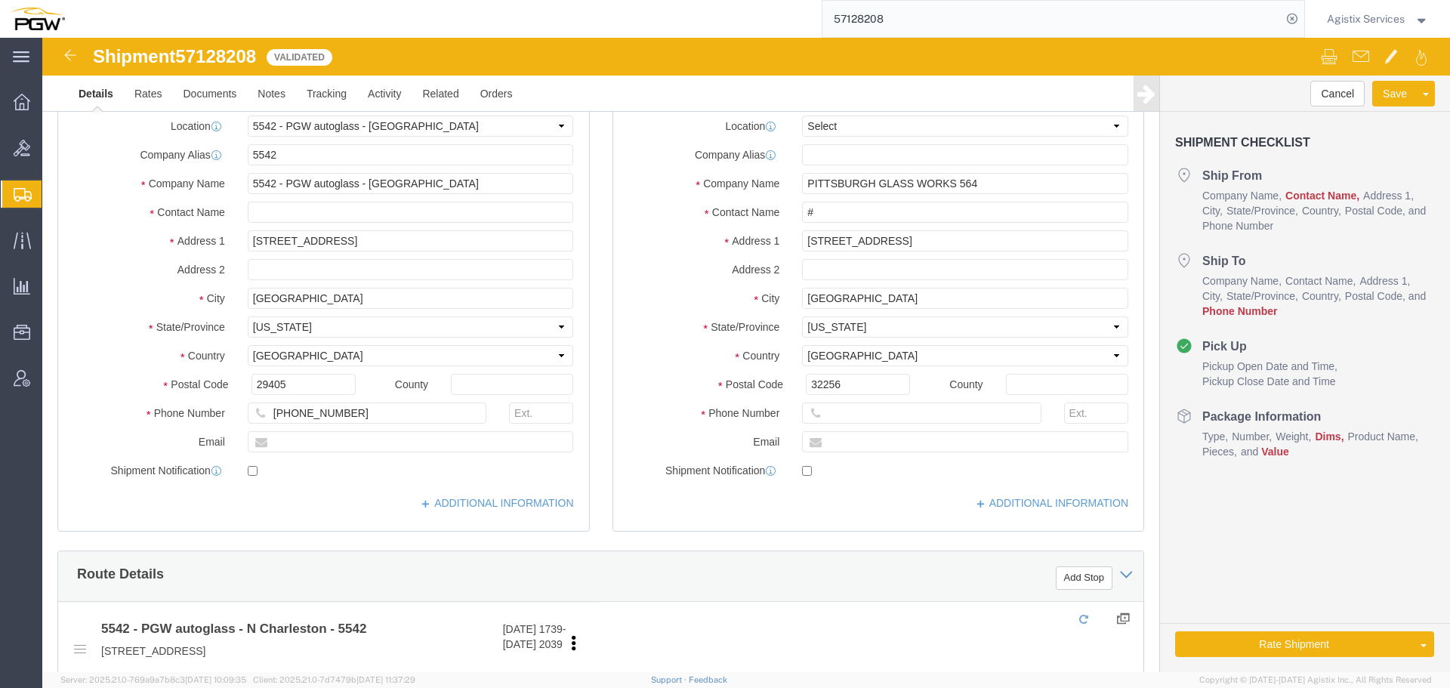
select select "28361"
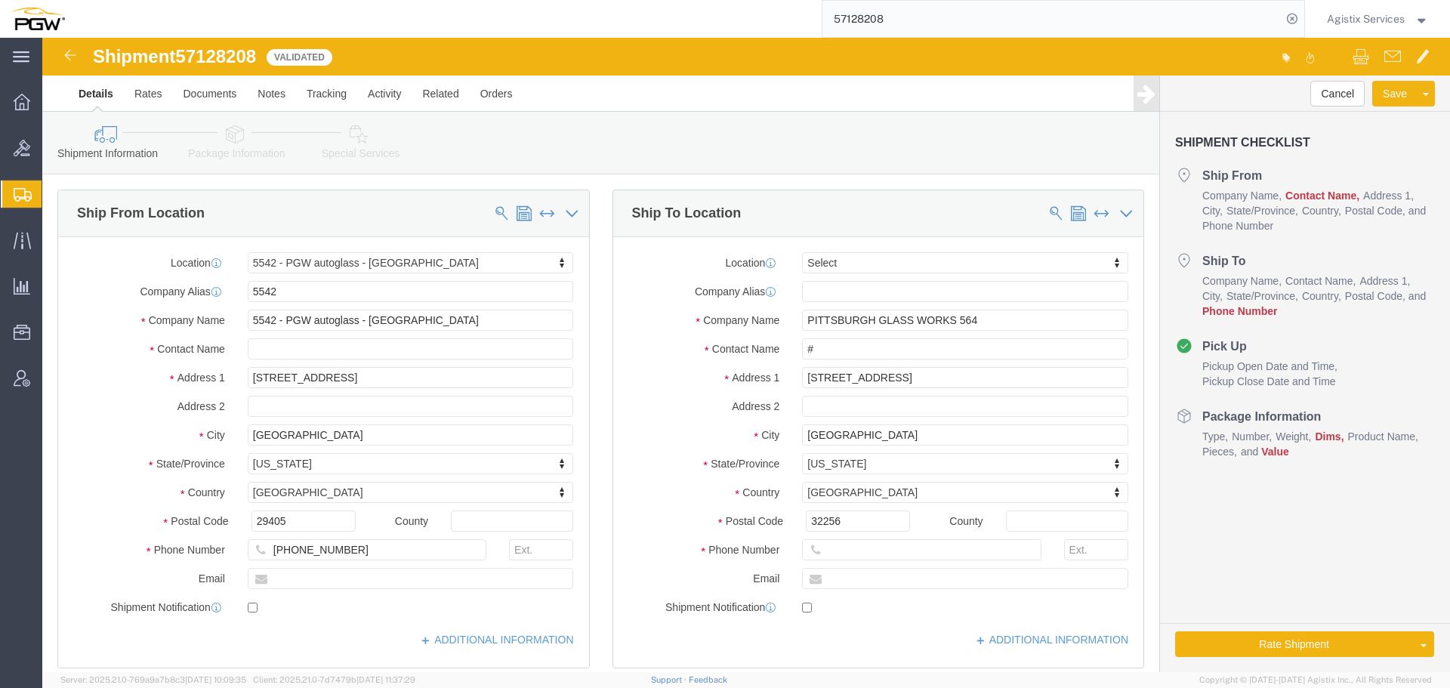
click div "Location 5542 - PGW autoglass - N [GEOGRAPHIC_DATA] Select My Profile Location …"
click input "text"
type input "c"
type input "[DEMOGRAPHIC_DATA][PERSON_NAME]"
drag, startPoint x: 929, startPoint y: 344, endPoint x: 723, endPoint y: 339, distance: 206.2
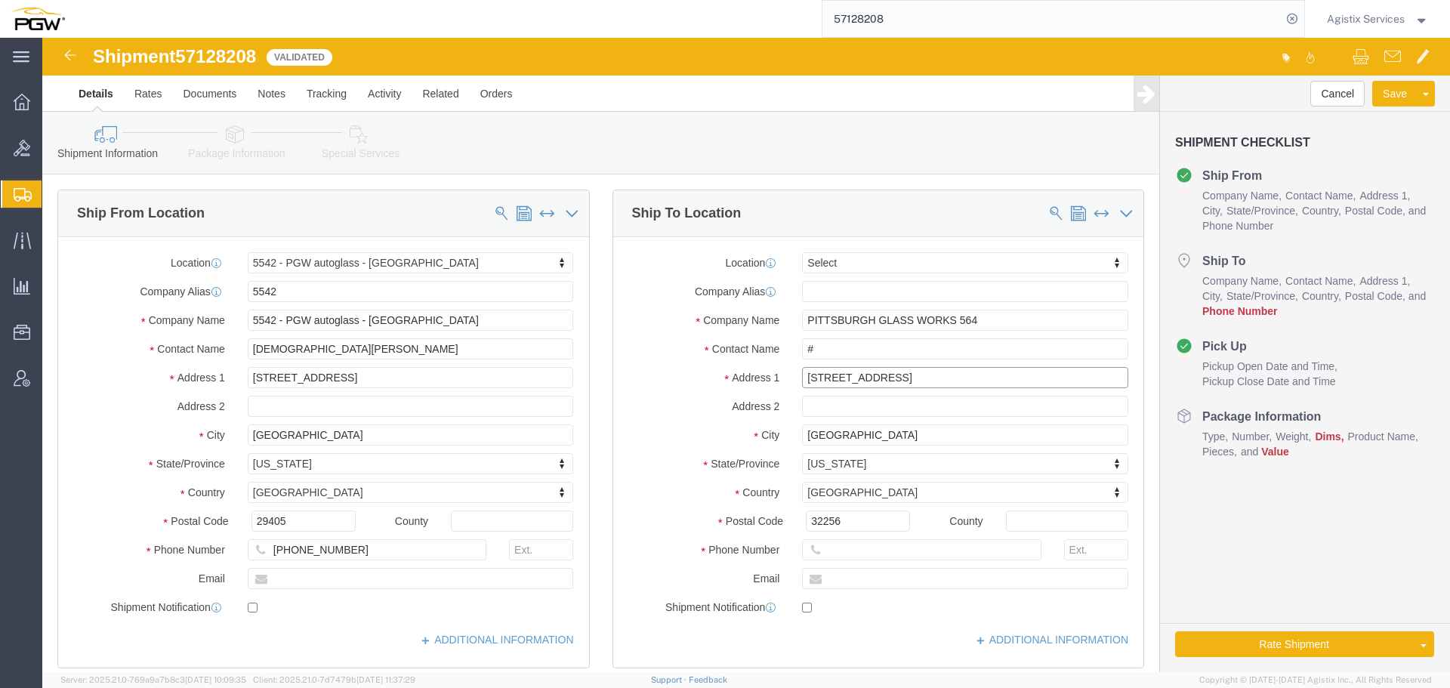
click div "Address [STREET_ADDRESS]"
click input "text"
paste input "412) 365-2145"
click input "412) 365-2145"
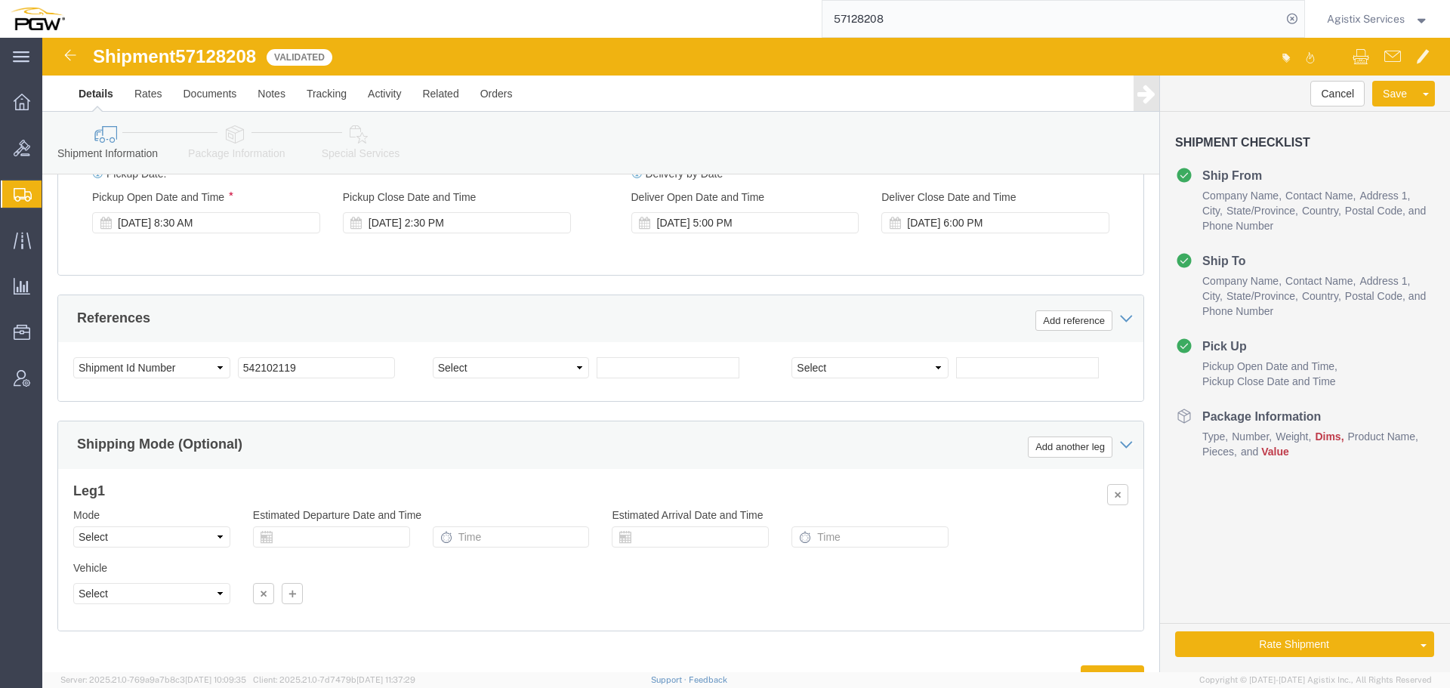
scroll to position [903, 0]
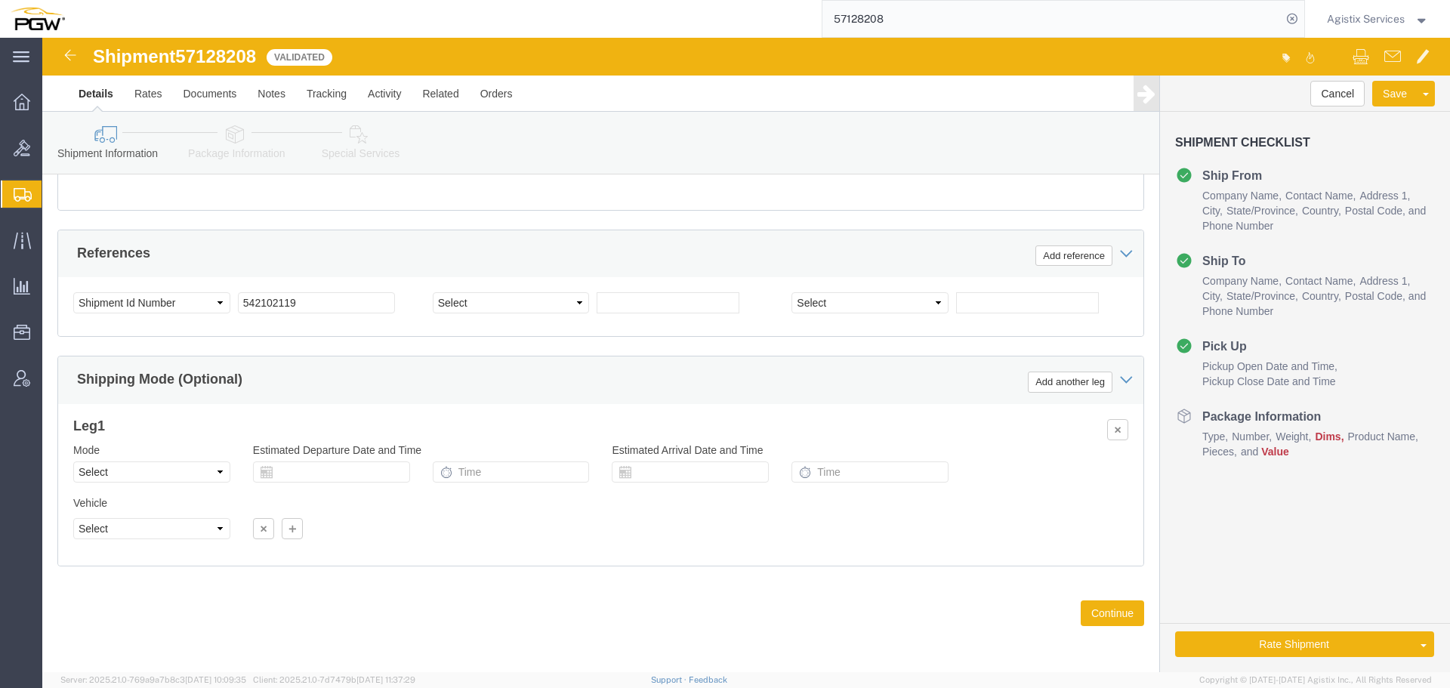
type input "[PHONE_NUMBER]"
click select "Select Air Less than Truckload Multi-Leg Ocean Freight Rail Small Parcel Truckl…"
select select "SMAL"
click select "Select Air Less than Truckload Multi-Leg Ocean Freight Rail Small Parcel Truckl…"
click button "Continue"
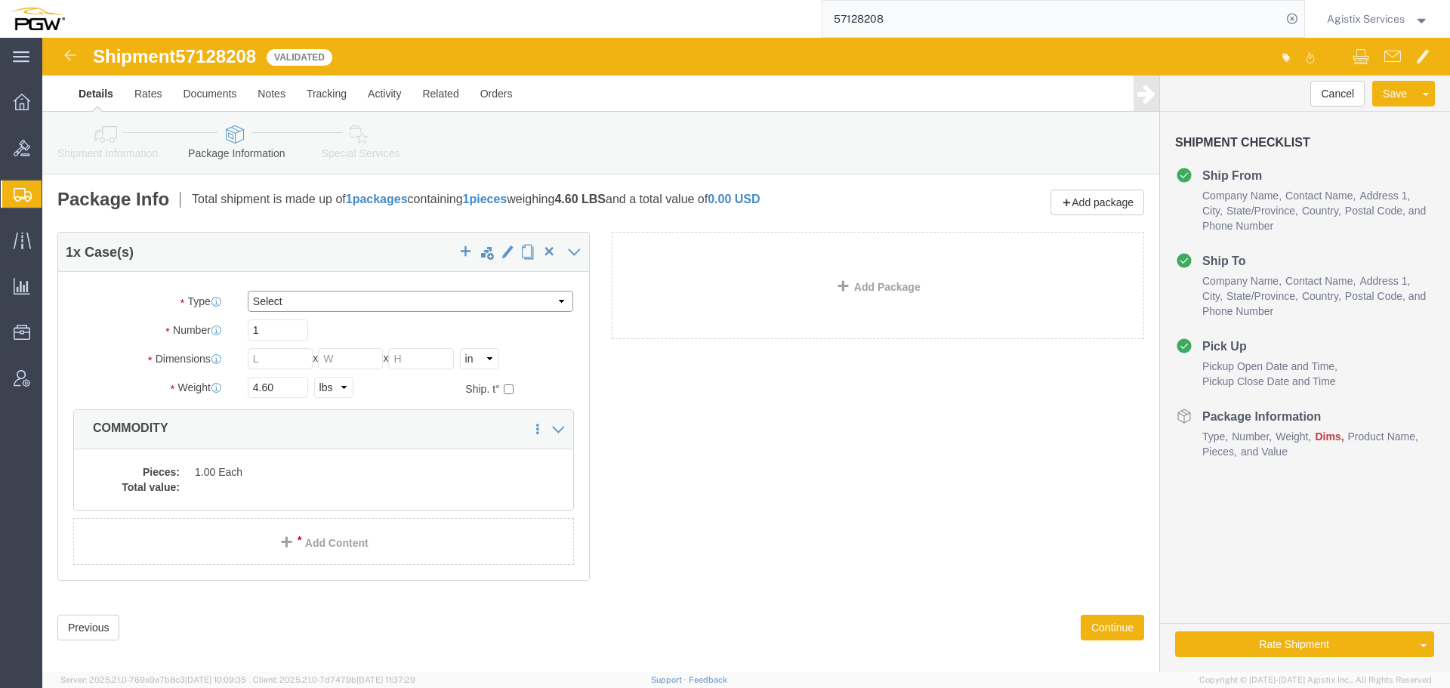
click select "Select Envelope Large Box Medium Box PAK Rack Small Box Tube Your Packaging"
select select "YRPK"
click select "Select Envelope Large Box Medium Box PAK Rack Small Box Tube Your Packaging"
click input "text"
type input "10"
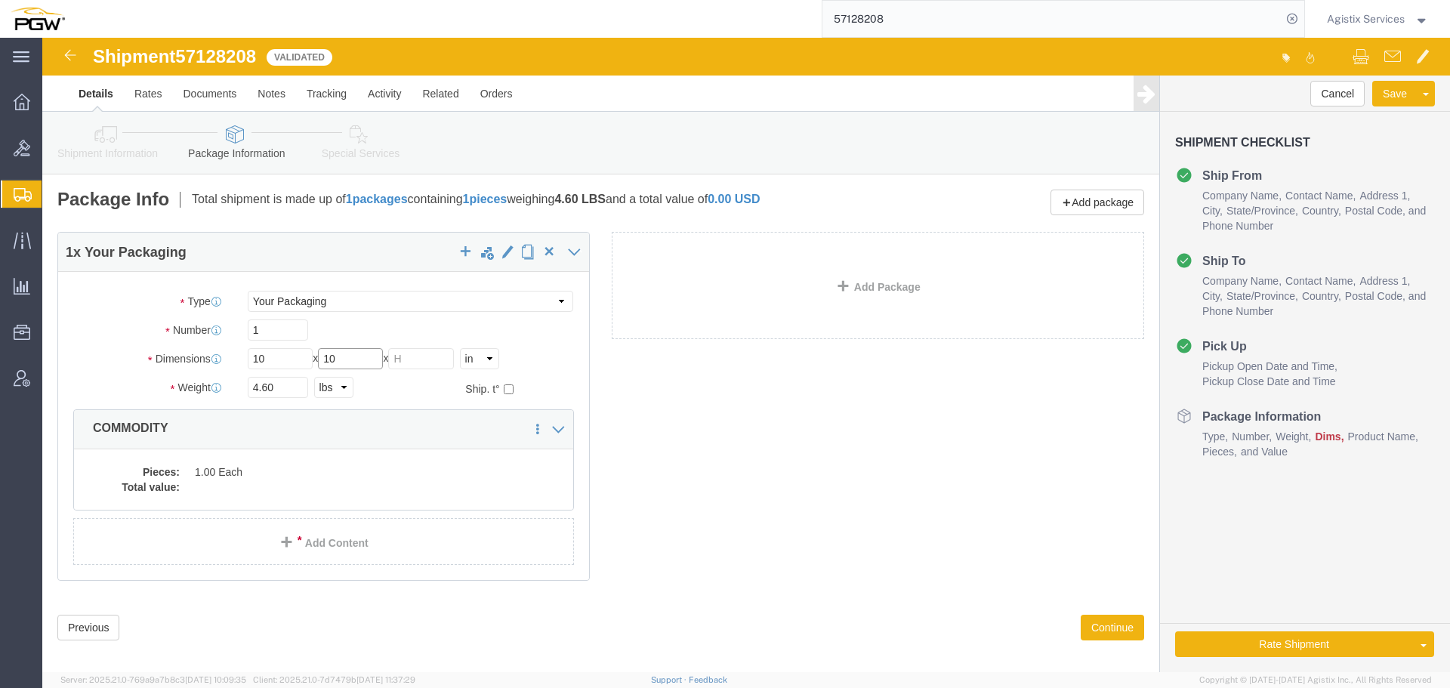
type input "10"
click dd "1.00 Each"
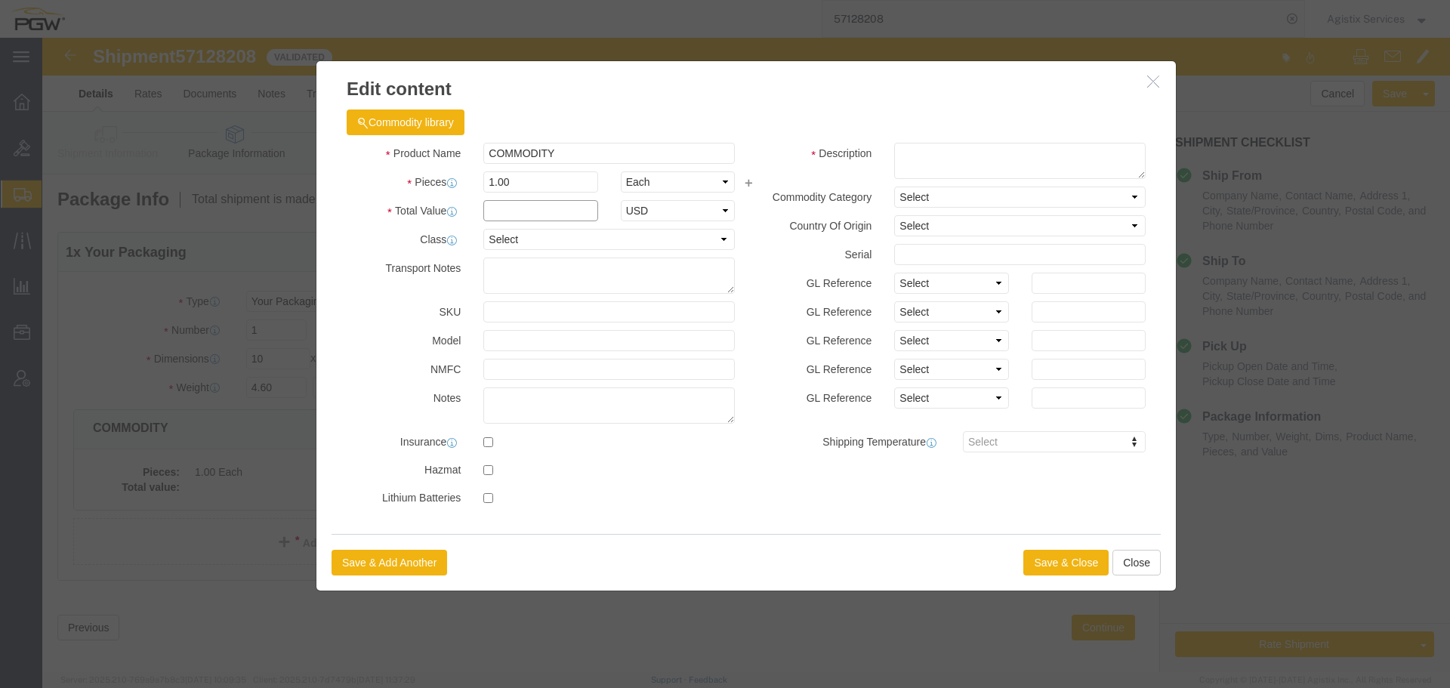
click input "text"
type input "1"
click button "Save & Close"
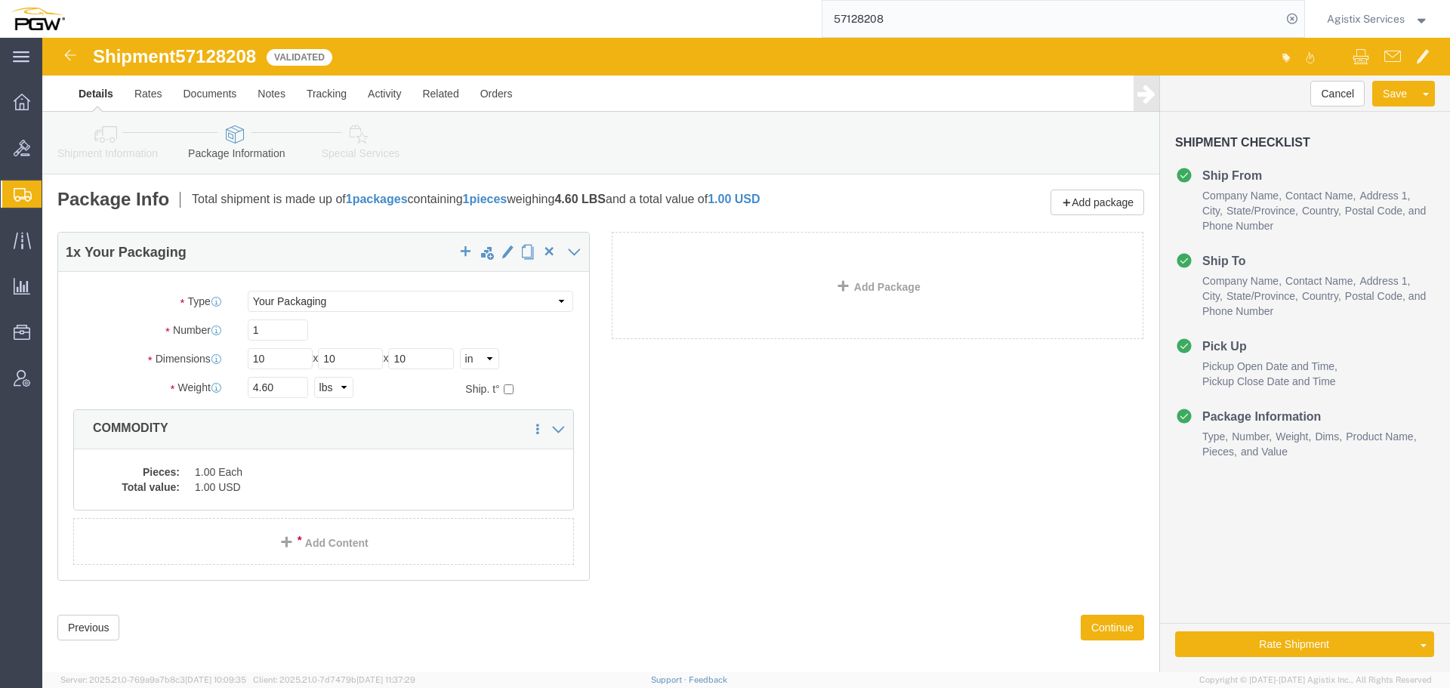
click icon
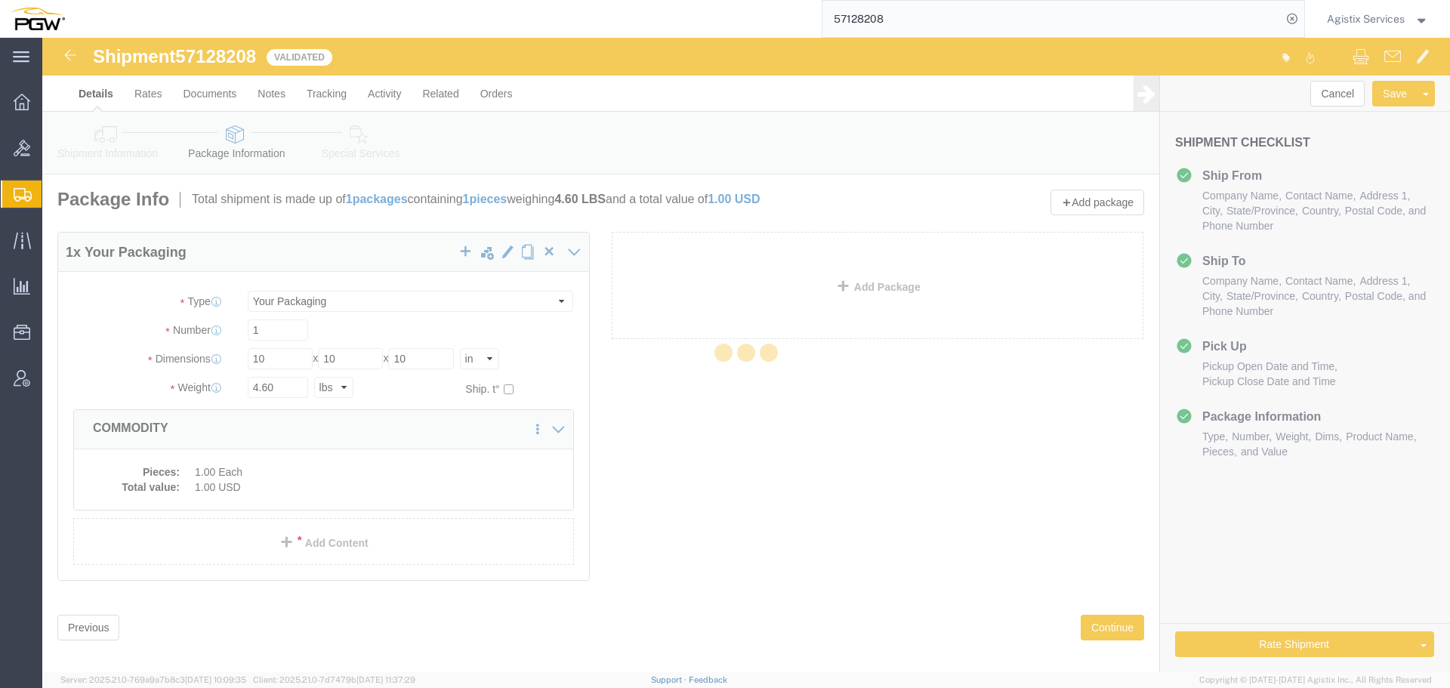
select select
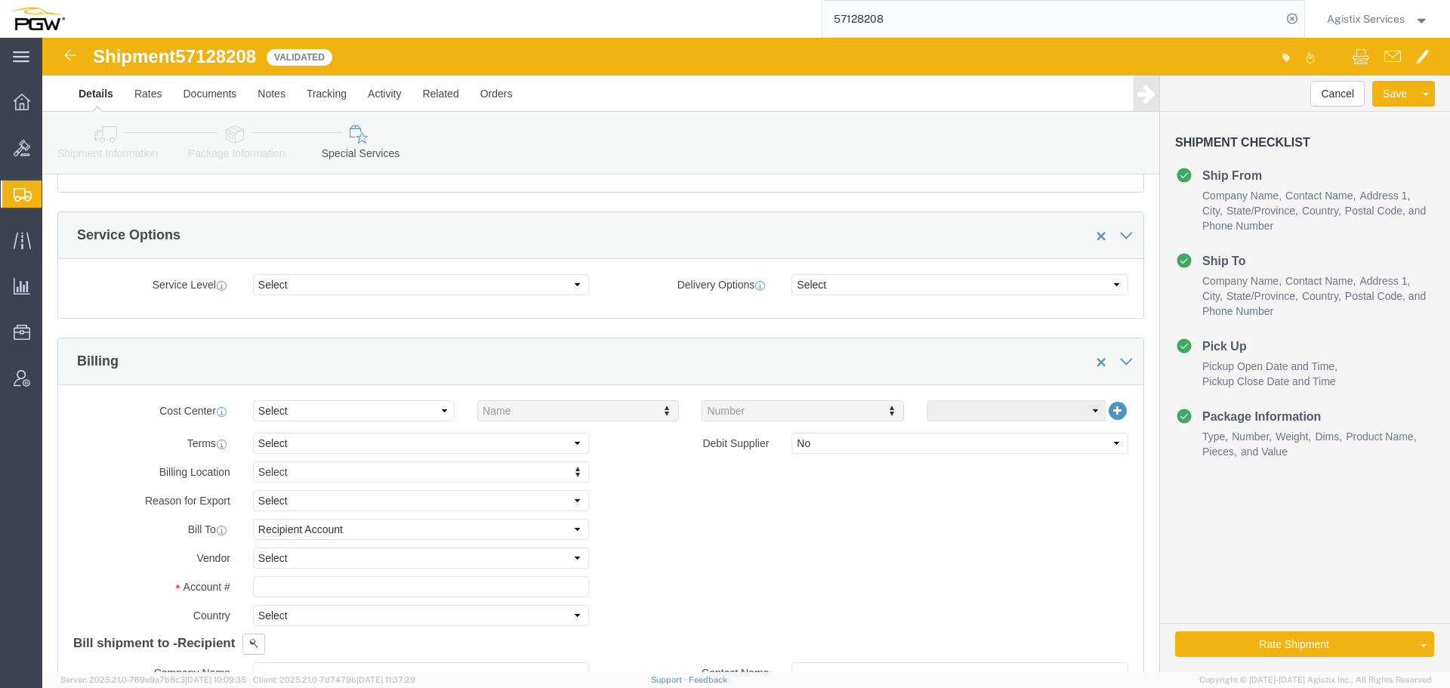
scroll to position [644, 0]
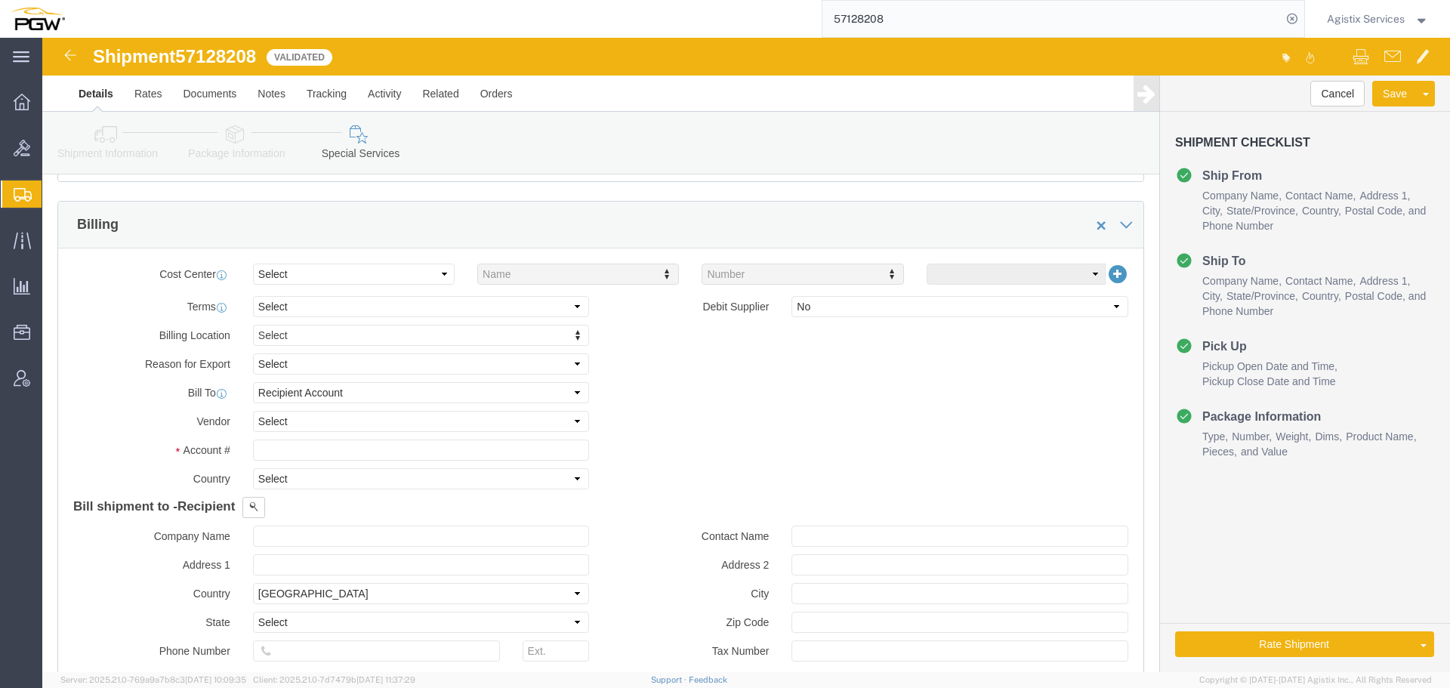
click icon
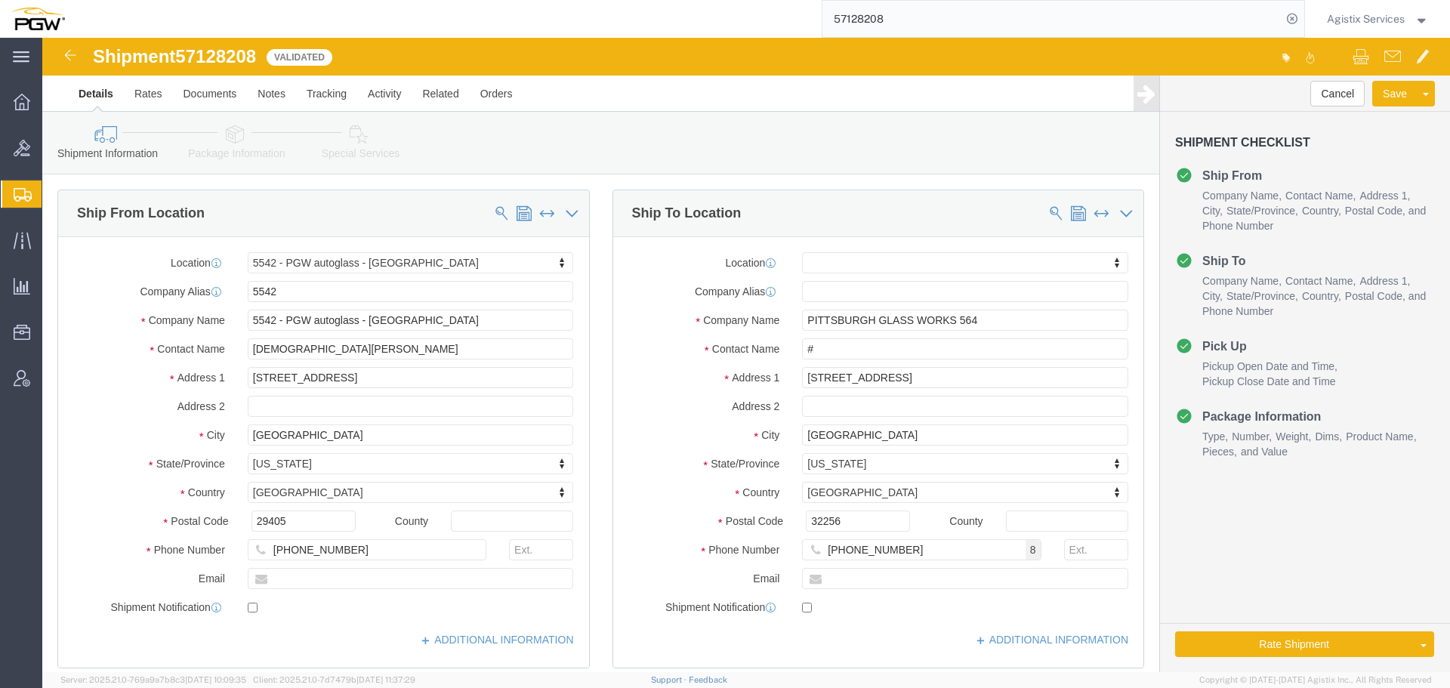
click link "Special Services"
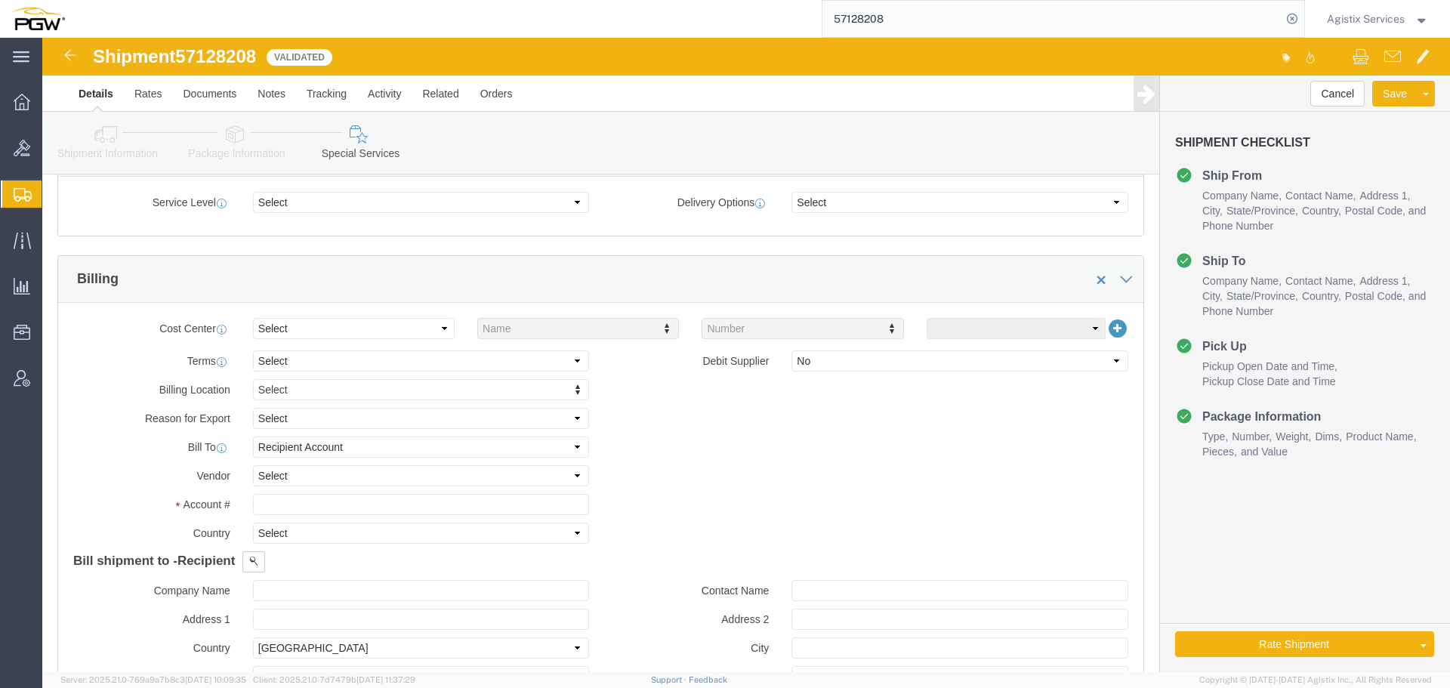
scroll to position [591, 0]
click select "Select Buyer Cost Center Department Operations Number Order Number Sales Person"
select select "COSTCENTER"
click select "Select Buyer Cost Center Department Operations Number Order Number Sales Person"
type input "5542"
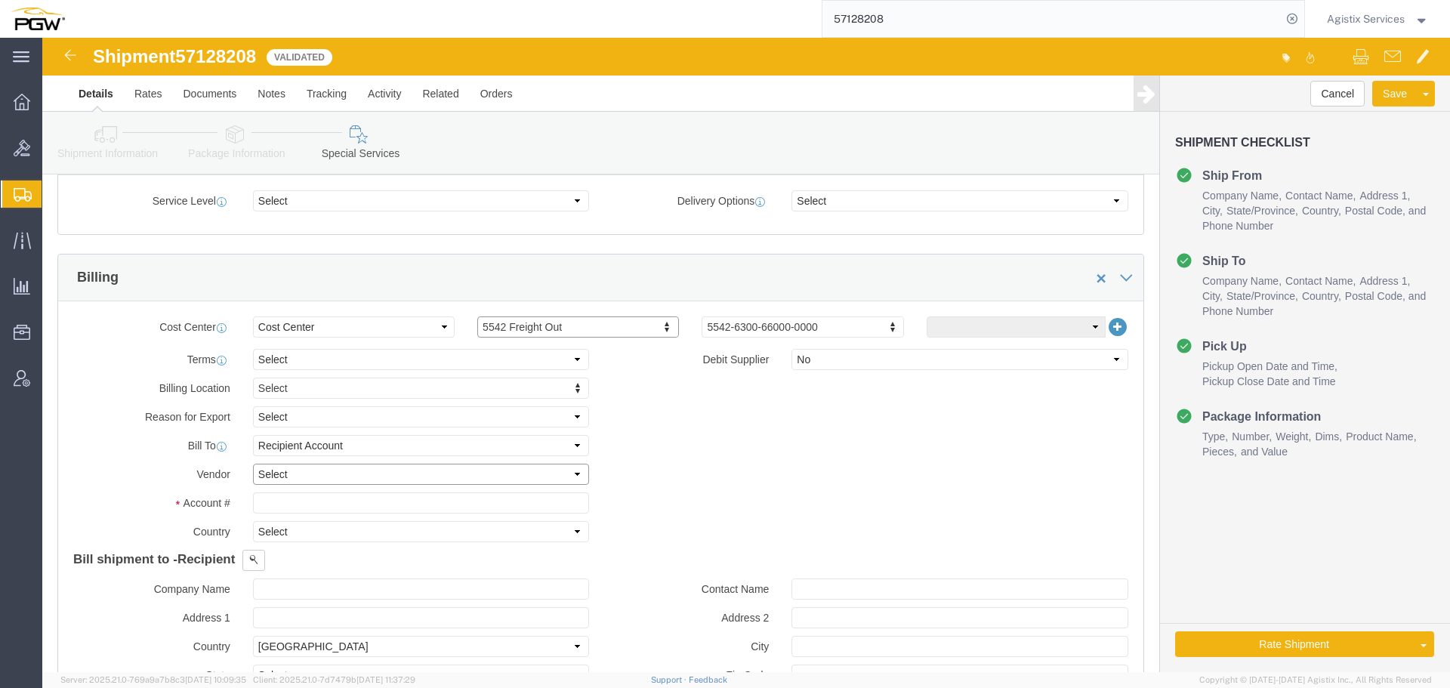
click select "Select DHL FedEx Express UPS"
select select "UPS"
click select "Select DHL FedEx Express UPS"
click input "text"
type input "16066"
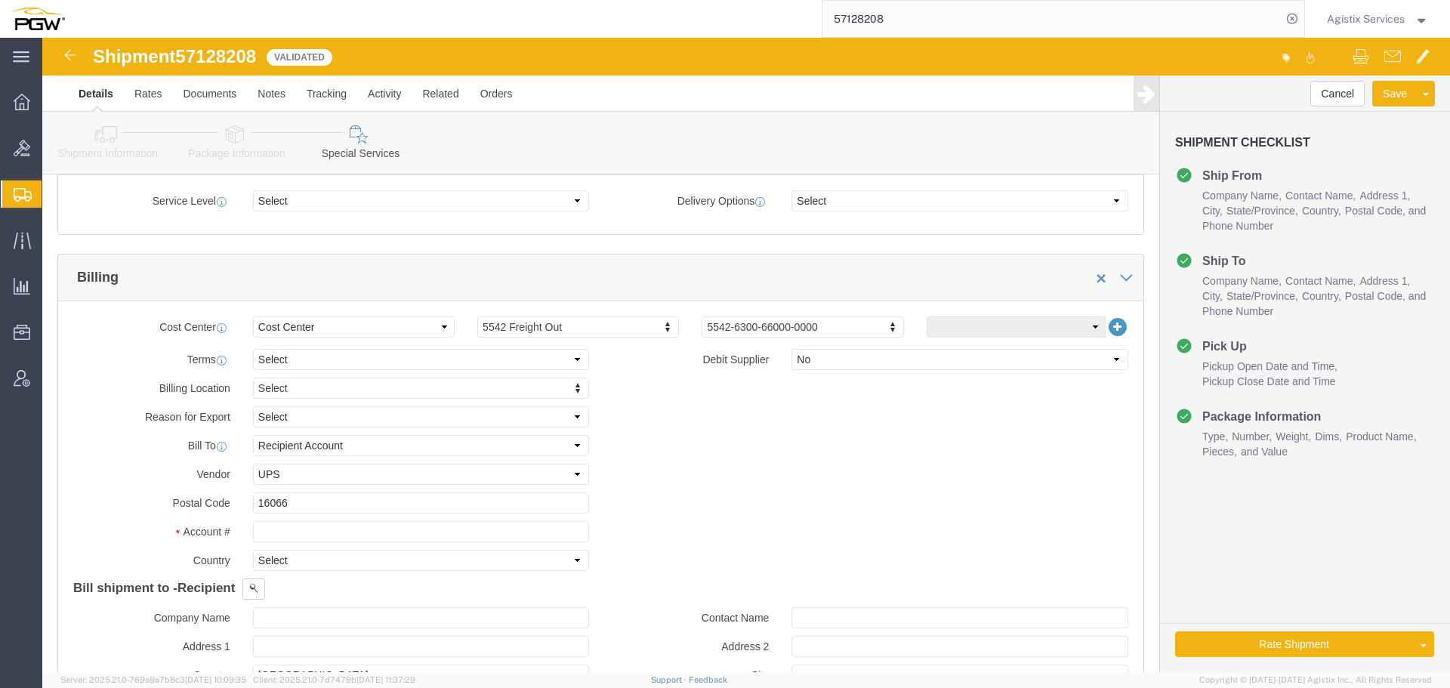
click div "Account # Country Select [GEOGRAPHIC_DATA] [GEOGRAPHIC_DATA] [GEOGRAPHIC_DATA] …"
click input "text"
type input "6"
type input "5R6803"
click select "Select [GEOGRAPHIC_DATA] [GEOGRAPHIC_DATA] [GEOGRAPHIC_DATA] [GEOGRAPHIC_DATA] …"
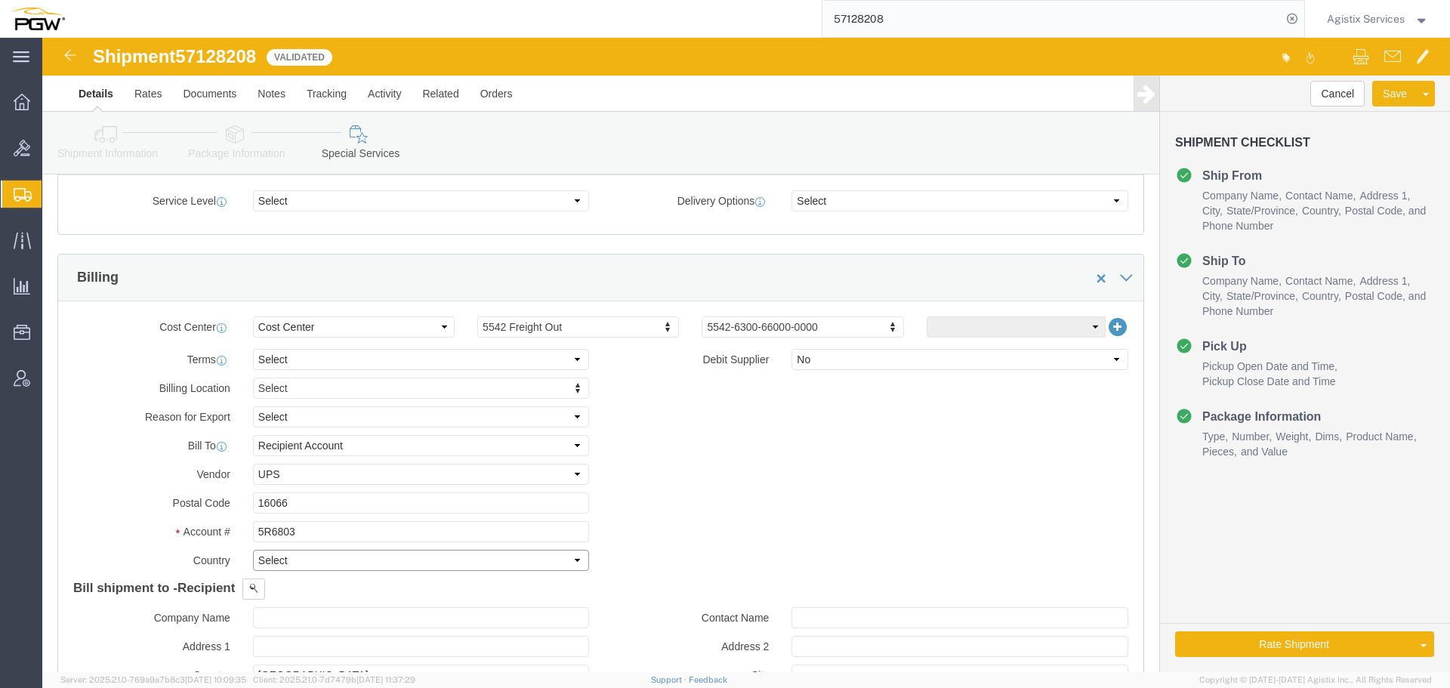
select select "US"
click select "Select [GEOGRAPHIC_DATA] [GEOGRAPHIC_DATA] [GEOGRAPHIC_DATA] [GEOGRAPHIC_DATA] …"
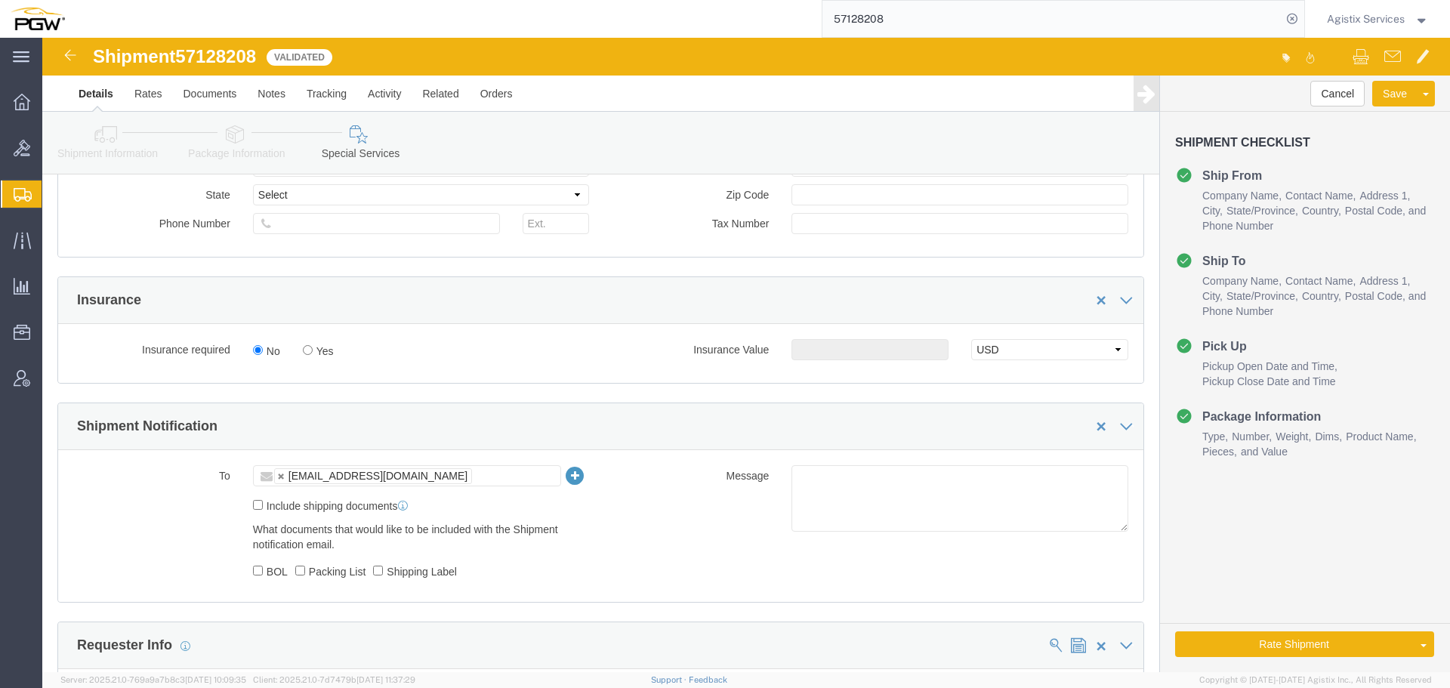
scroll to position [1362, 0]
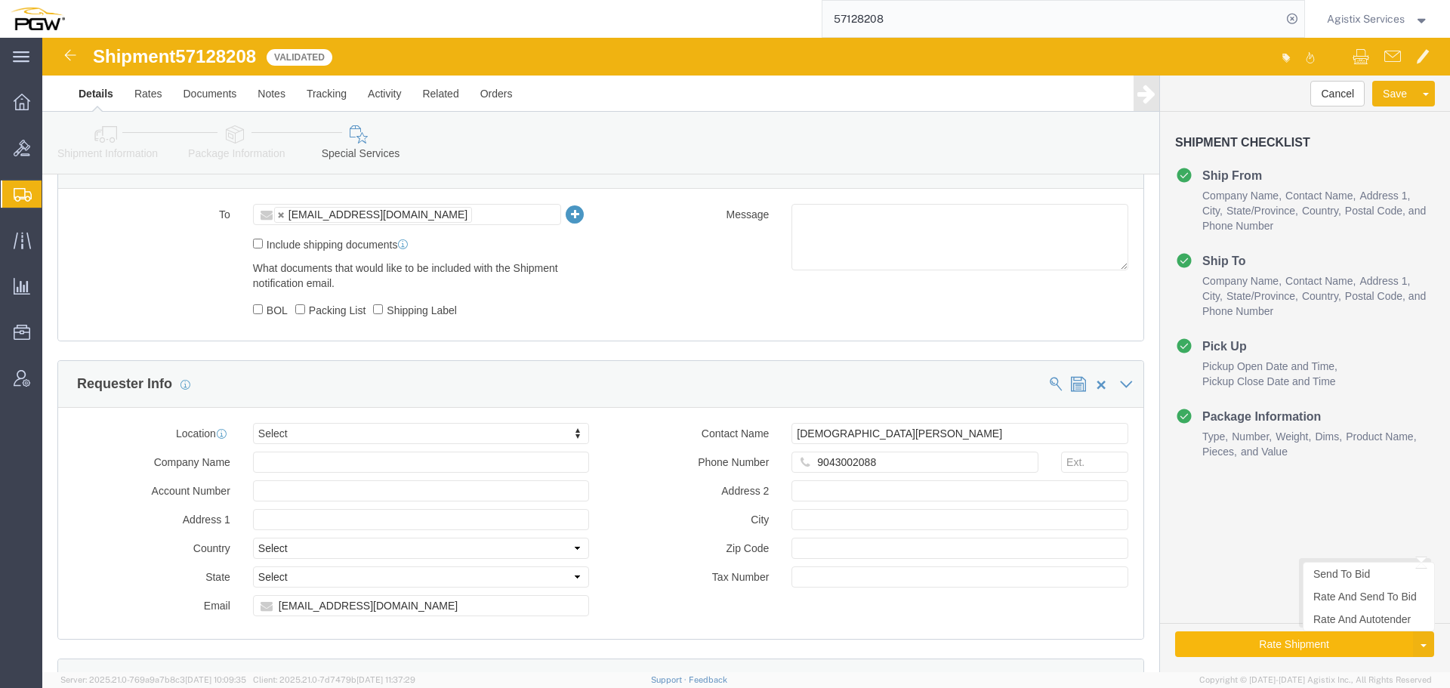
click button "Rate Shipment"
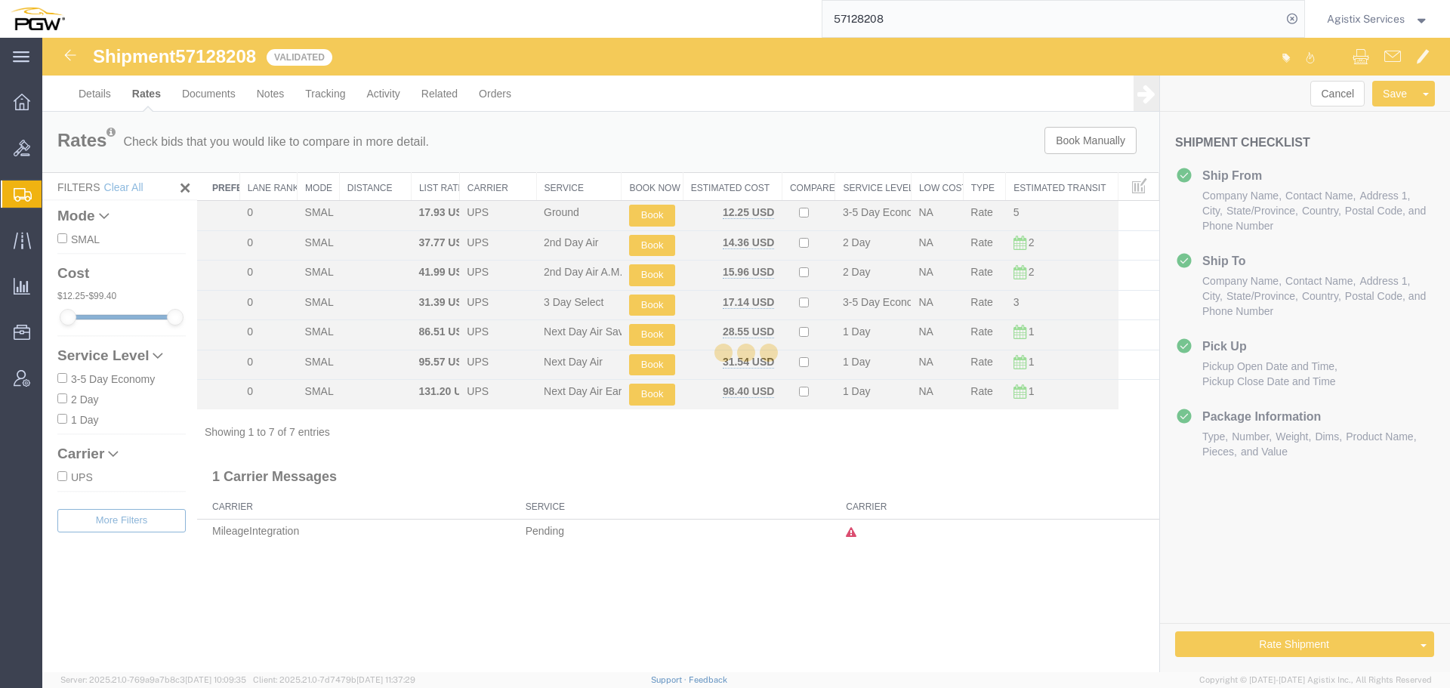
scroll to position [0, 0]
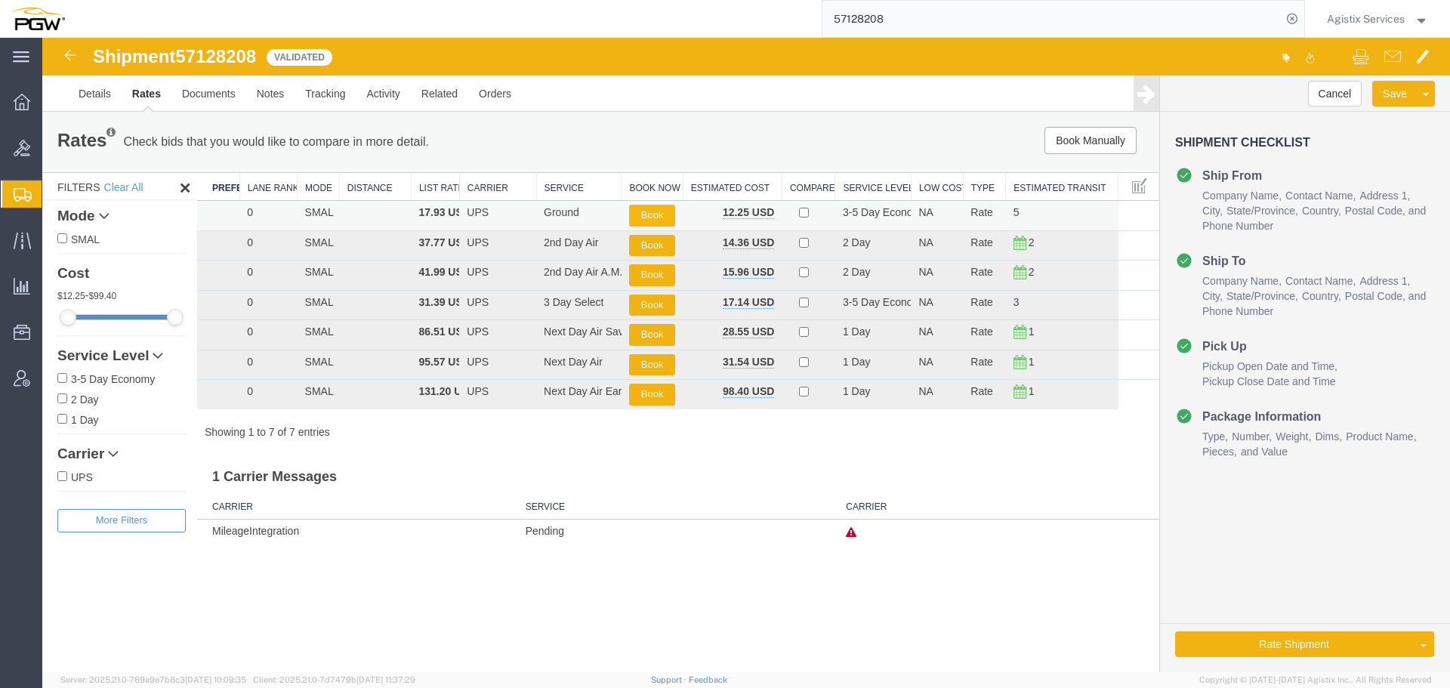
click at [665, 214] on button "Book" at bounding box center [652, 216] width 46 height 22
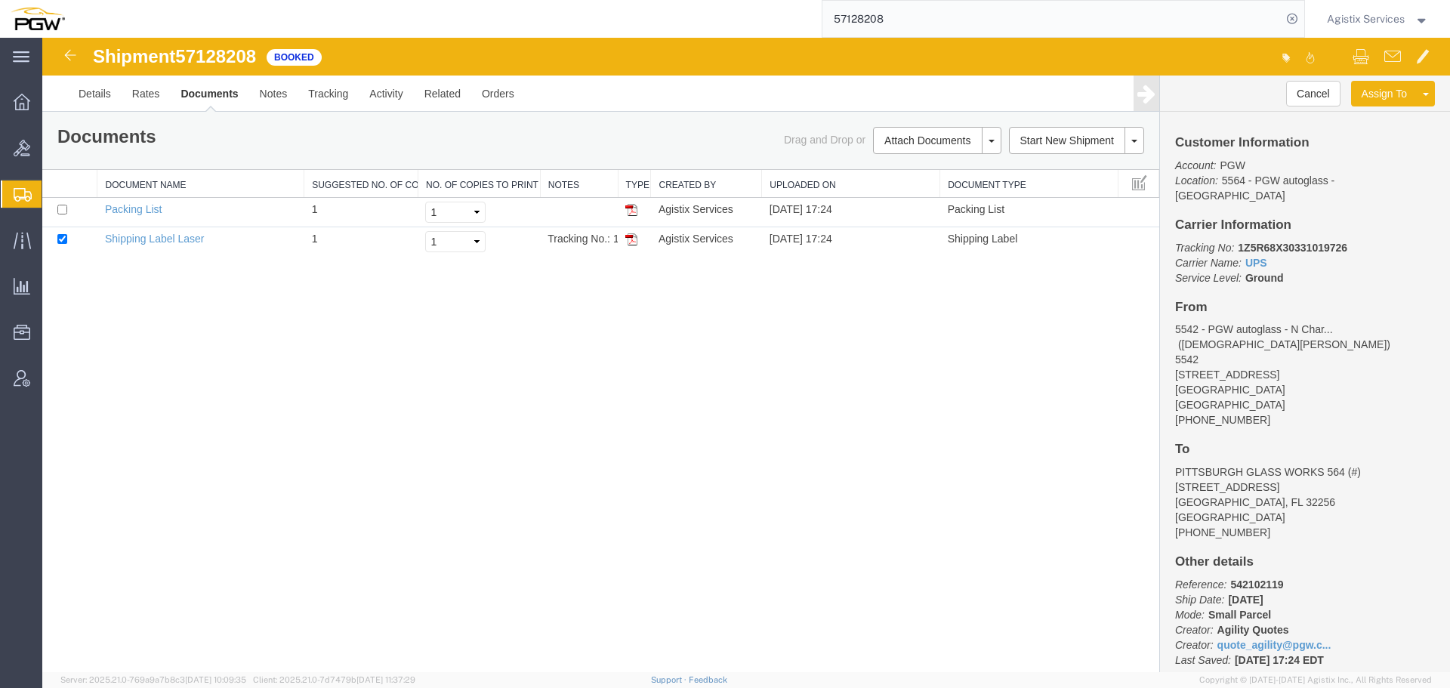
click at [1241, 17] on input "57128208" at bounding box center [1051, 19] width 459 height 36
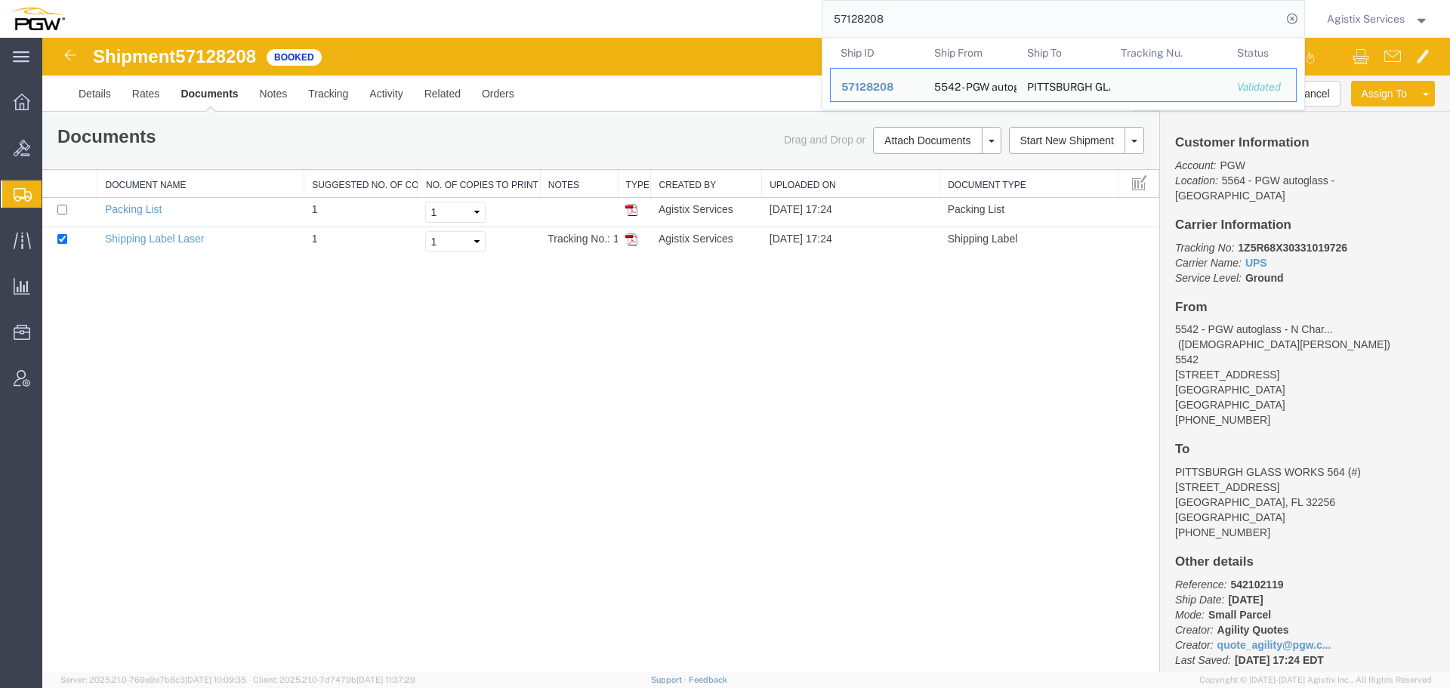
paste input "19"
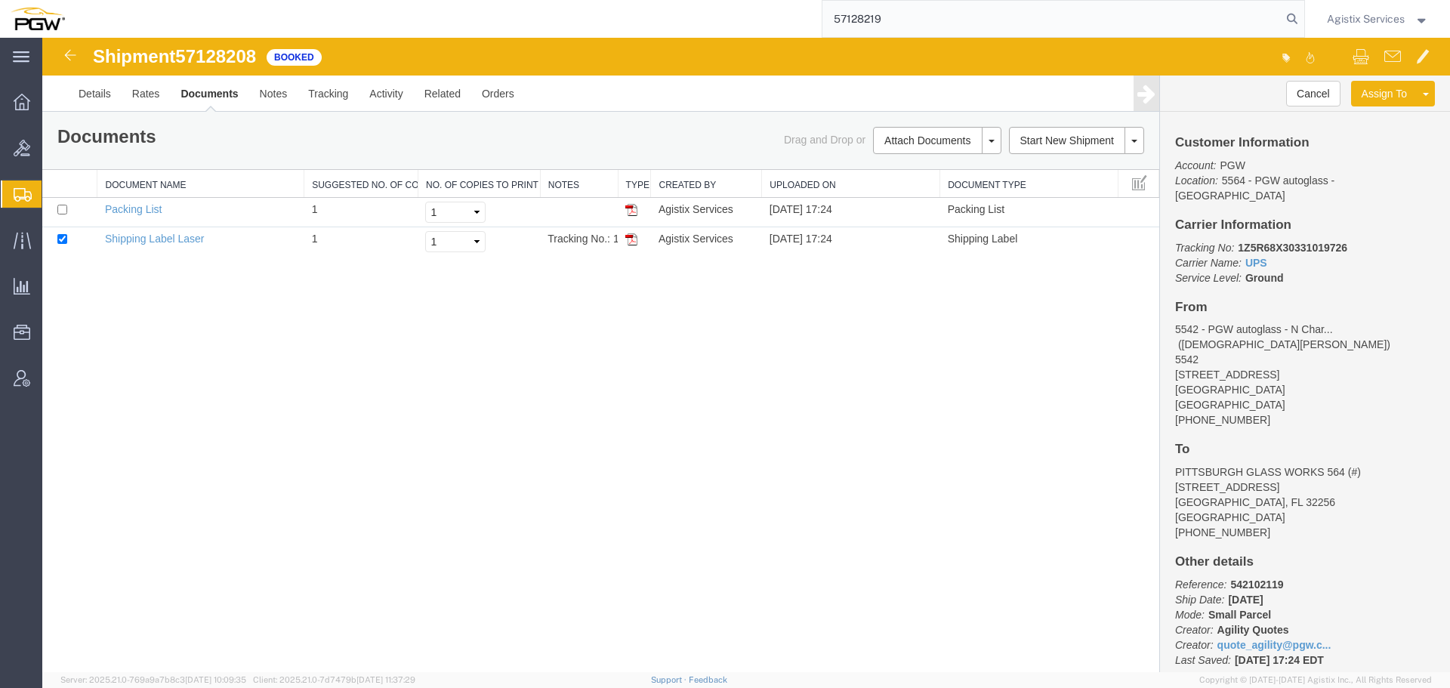
type input "57128219"
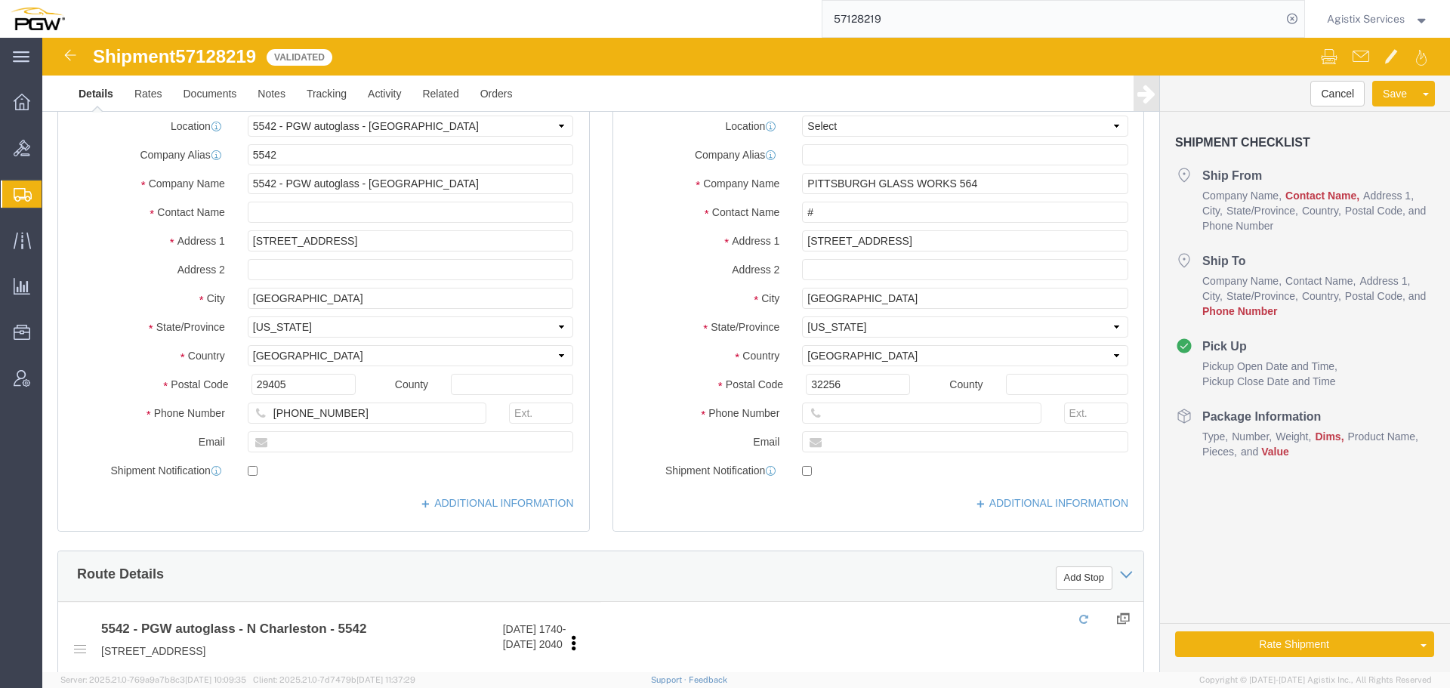
select select "28361"
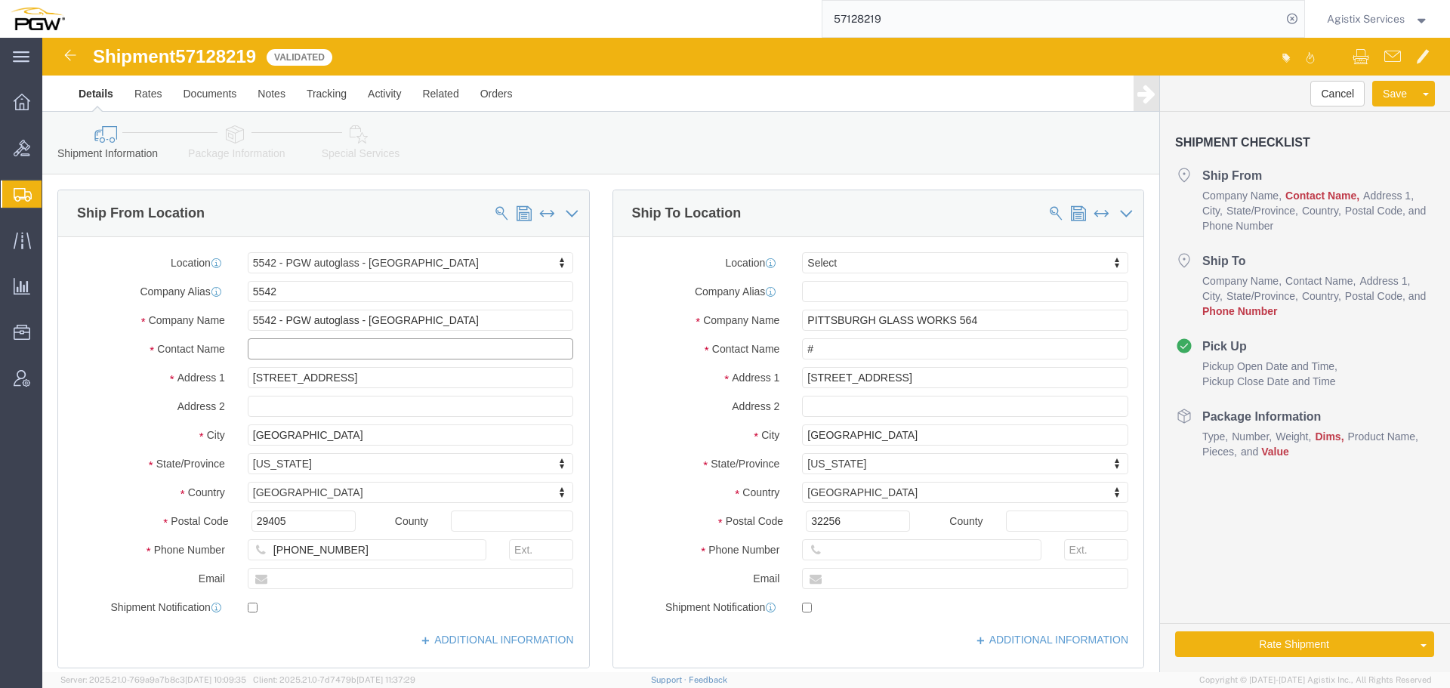
click input "text"
type input "[DEMOGRAPHIC_DATA][PERSON_NAME]"
click input "text"
paste input "412) 365-2145"
drag, startPoint x: 799, startPoint y: 514, endPoint x: 855, endPoint y: 514, distance: 55.9
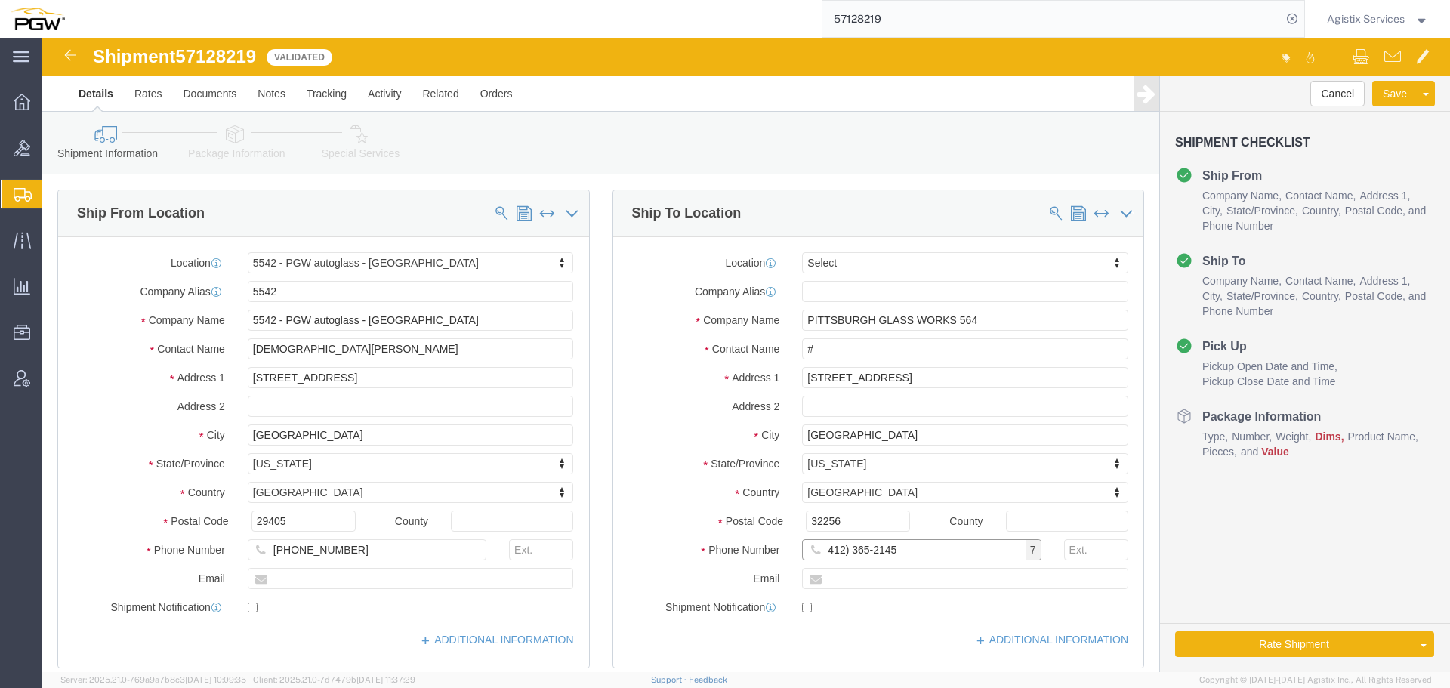
click input "412) 365-2145"
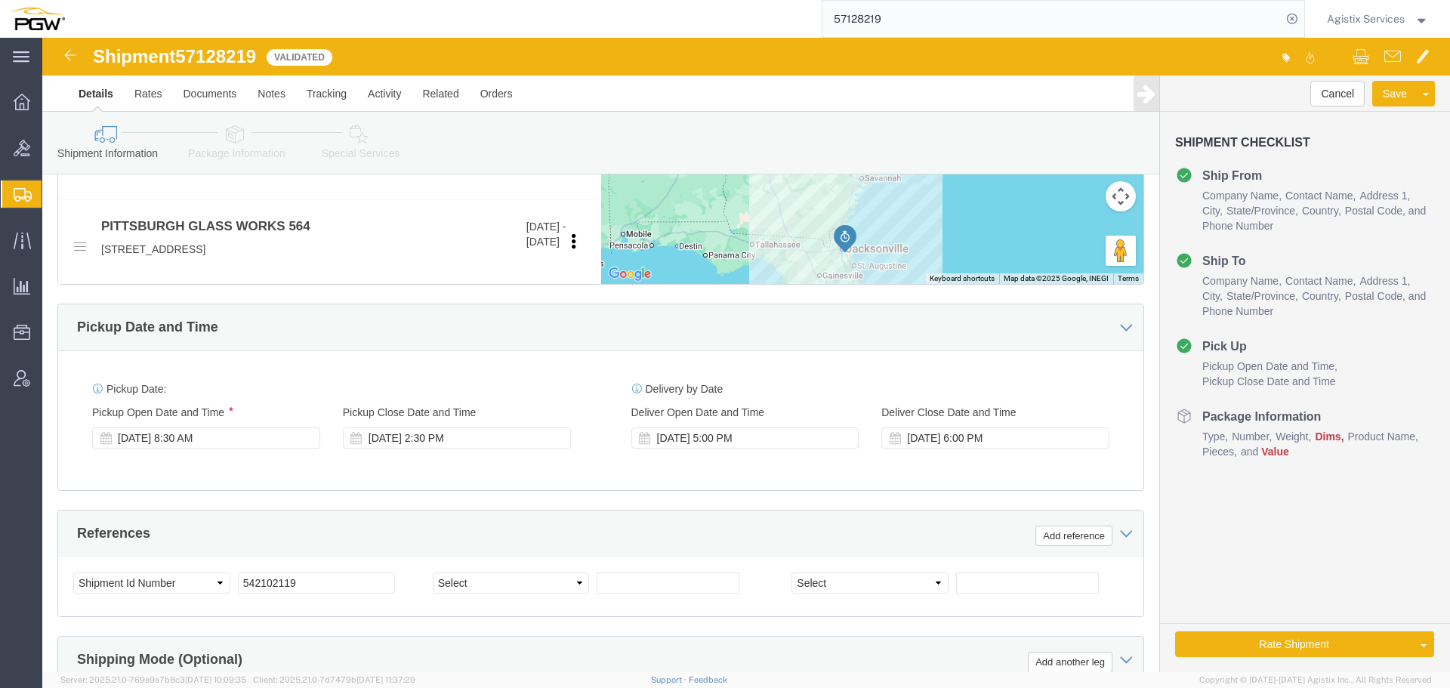
scroll to position [861, 0]
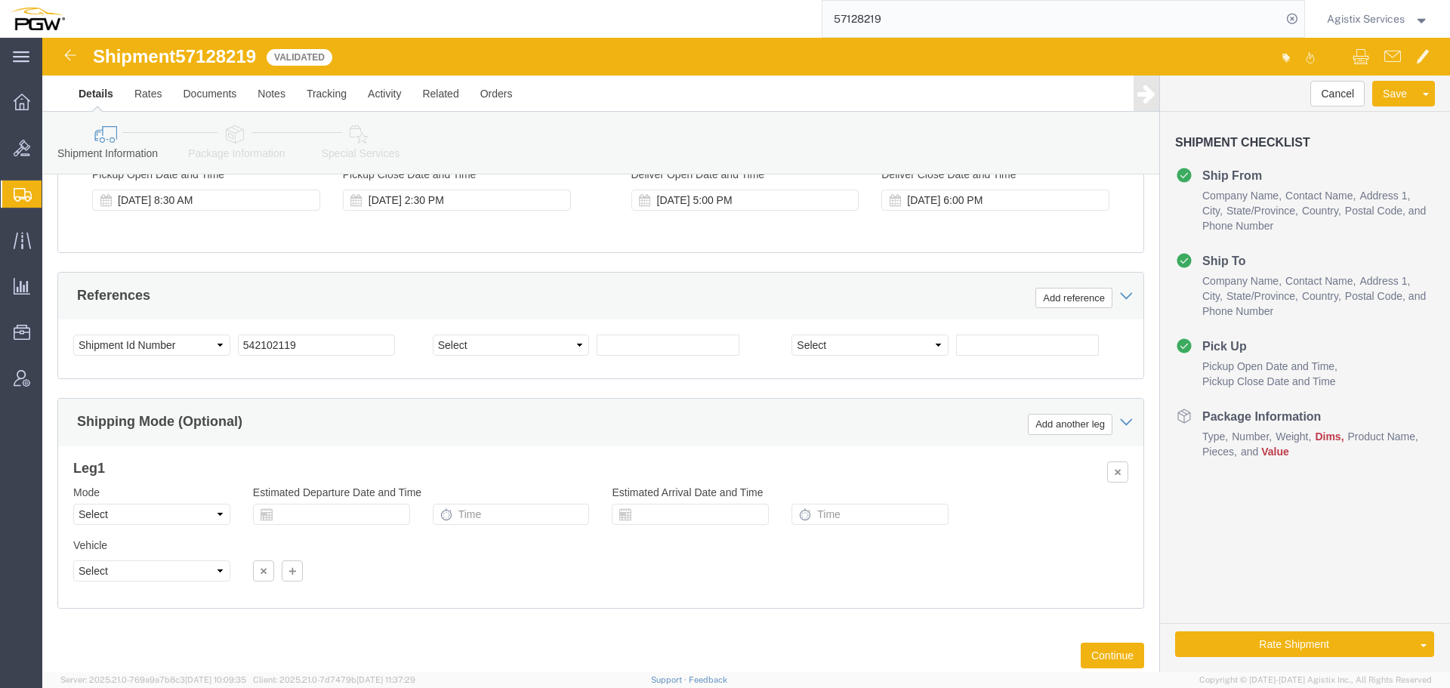
type input "[PHONE_NUMBER]"
click select "Select Air Less than Truckload Multi-Leg Ocean Freight Rail Small Parcel Truckl…"
select select "SMAL"
click select "Select Air Less than Truckload Multi-Leg Ocean Freight Rail Small Parcel Truckl…"
click button "Continue"
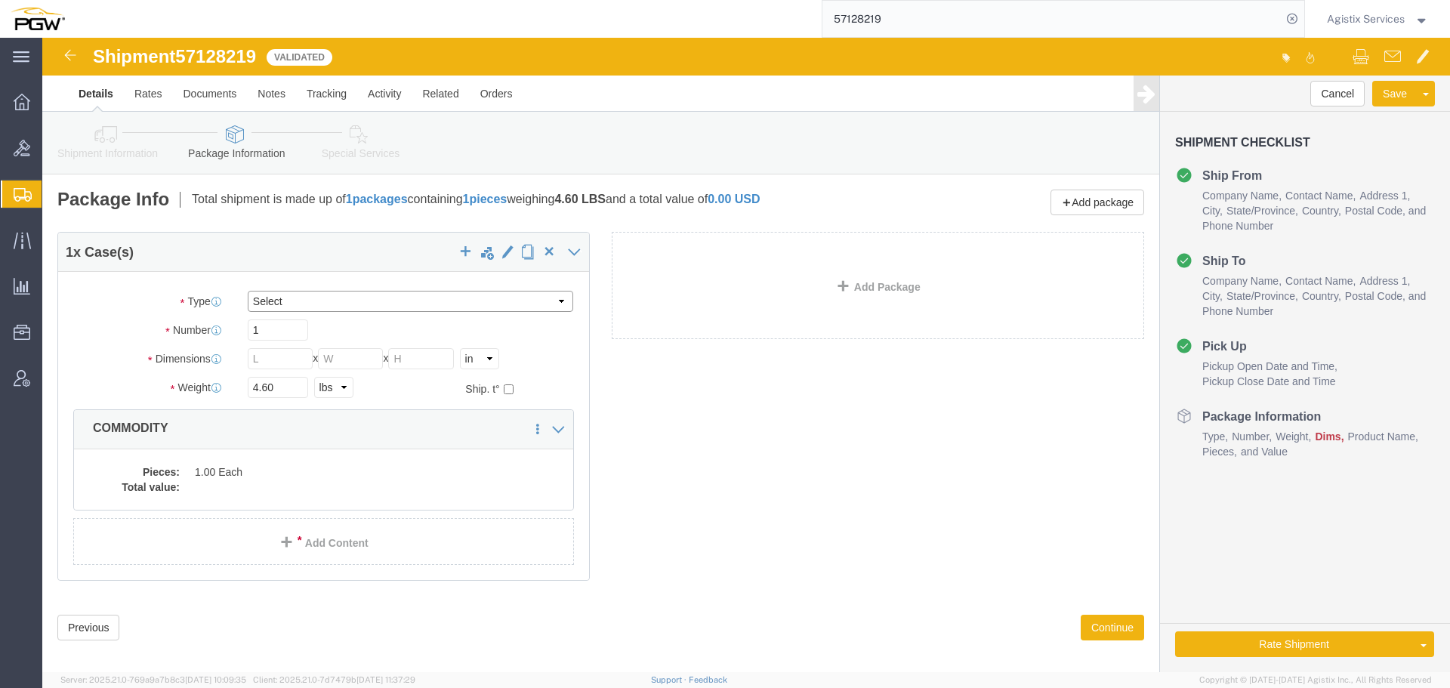
click select "Select Envelope Large Box Medium Box PAK Rack Small Box Tube Your Packaging"
select select "YRPK"
click select "Select Envelope Large Box Medium Box PAK Rack Small Box Tube Your Packaging"
click div "Package Type Select Envelope Large Box Medium Box PAK Rack Small Box Tube Your …"
click input "text"
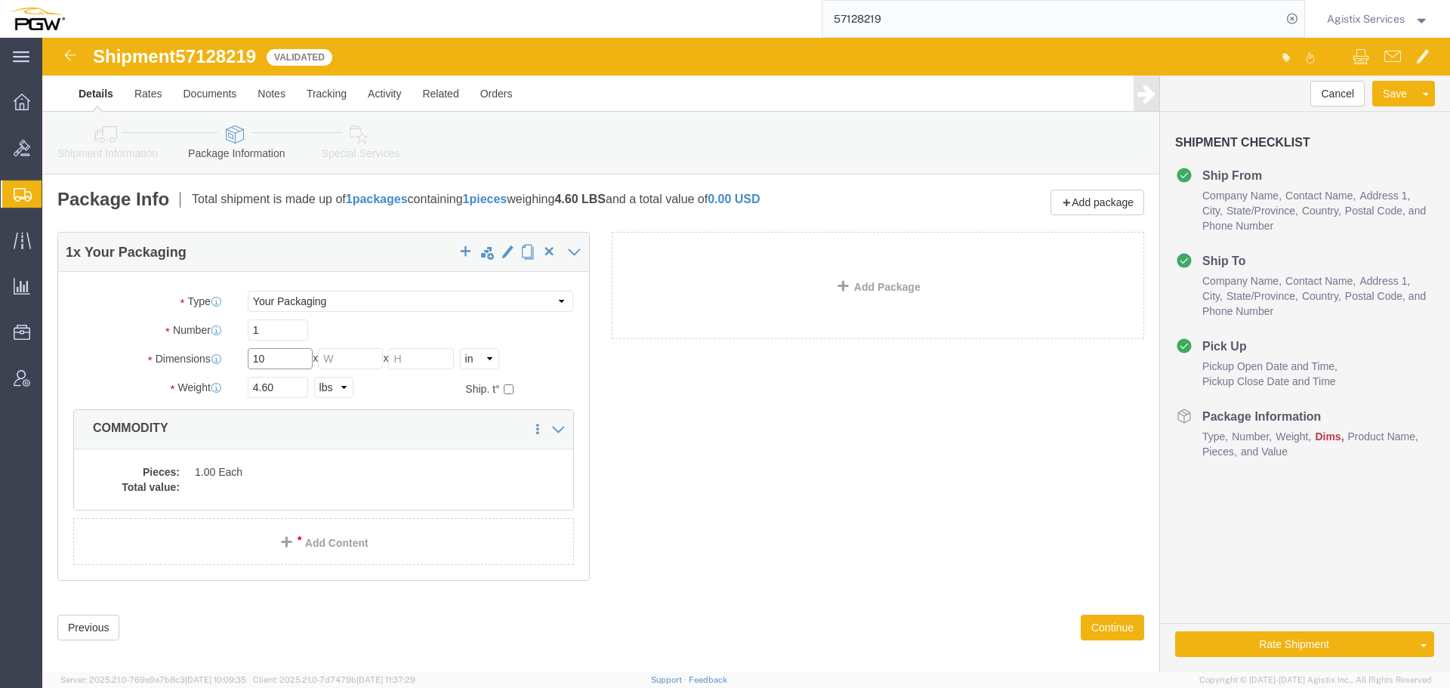
type input "10"
click dd "1.00 Each"
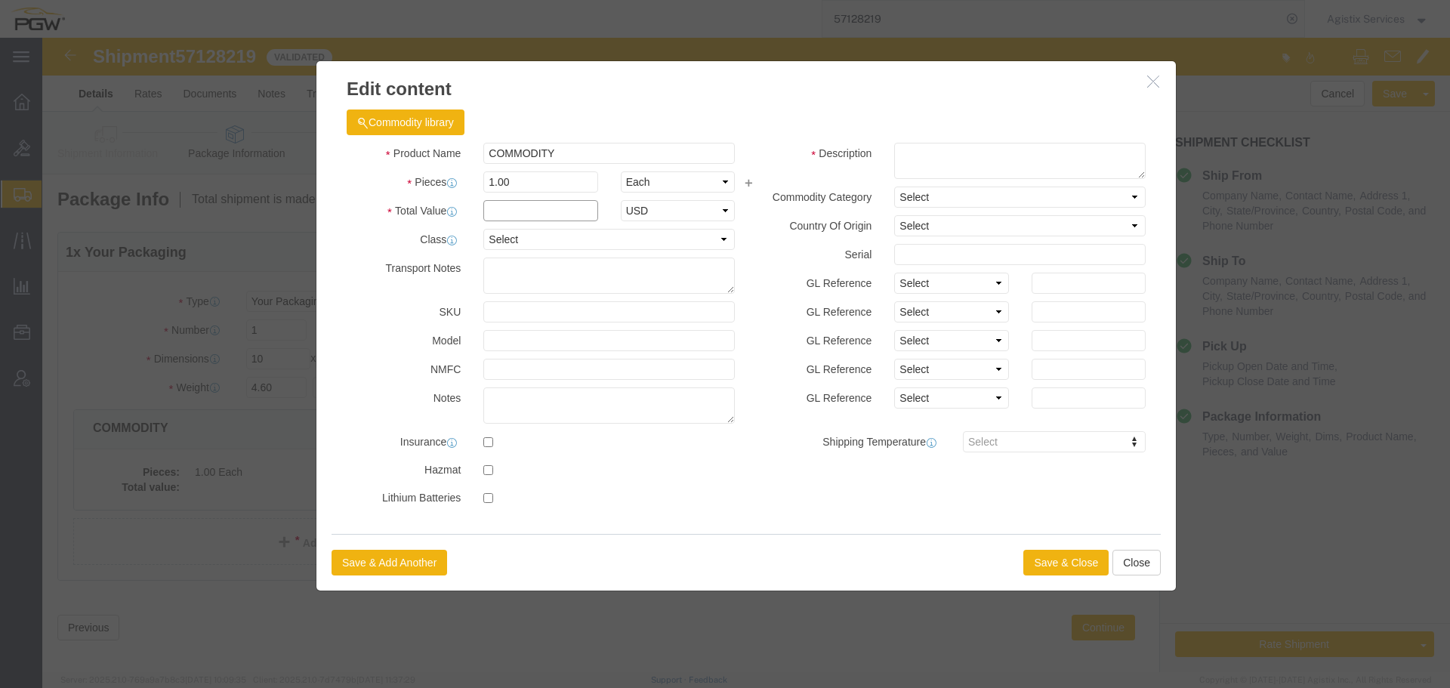
click input "text"
type input "1"
click button "Save & Close"
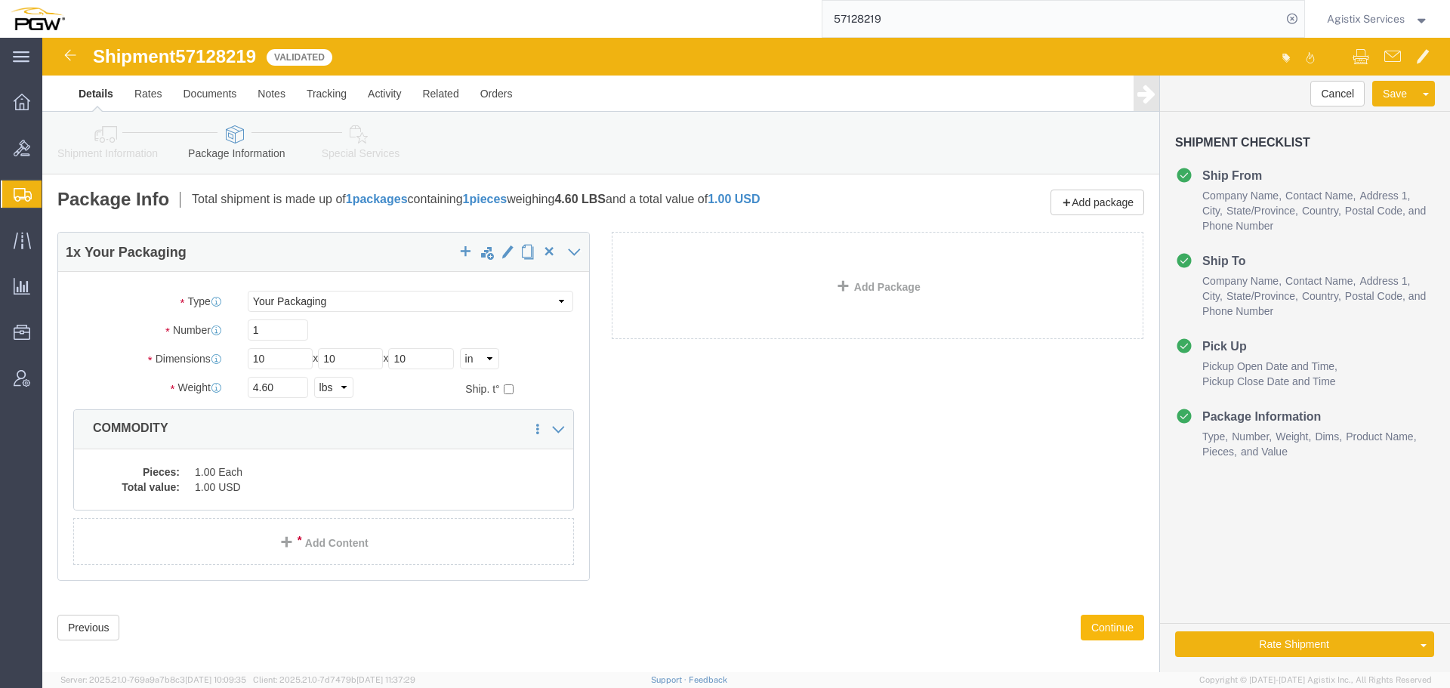
click button "Continue"
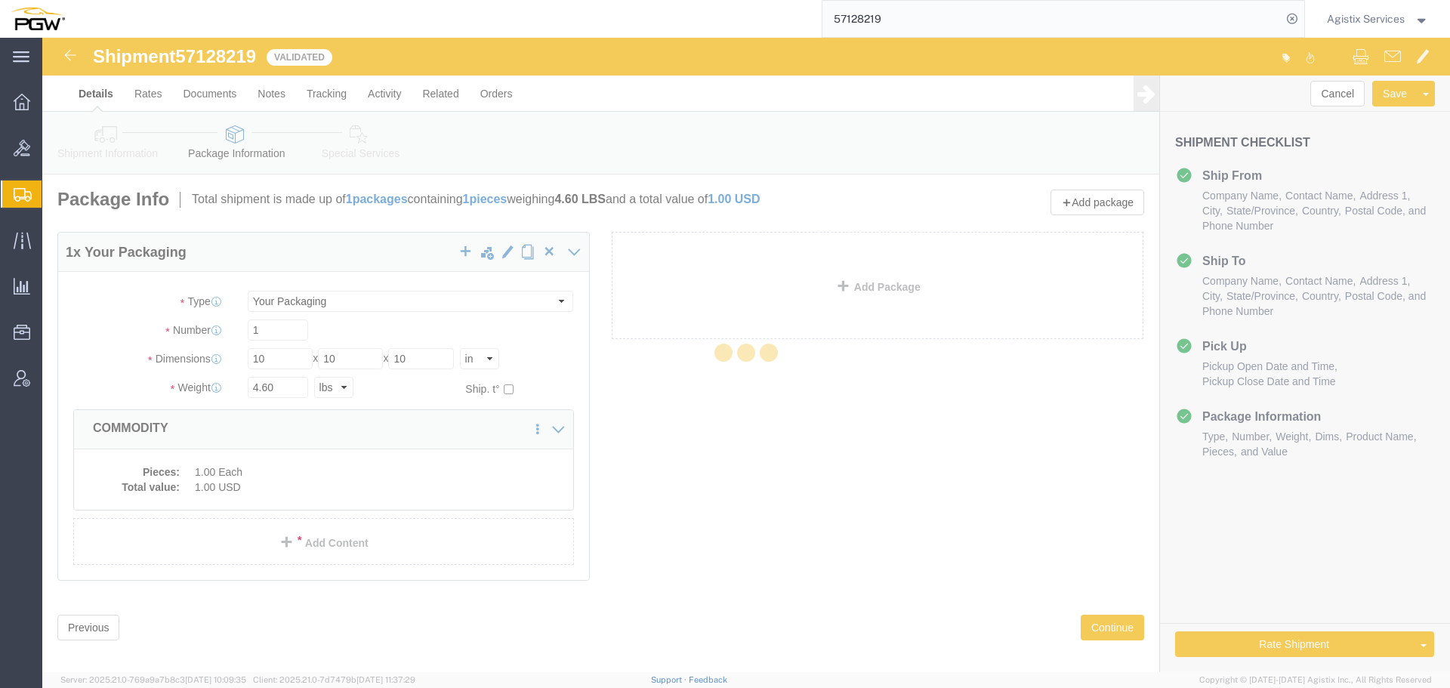
select select
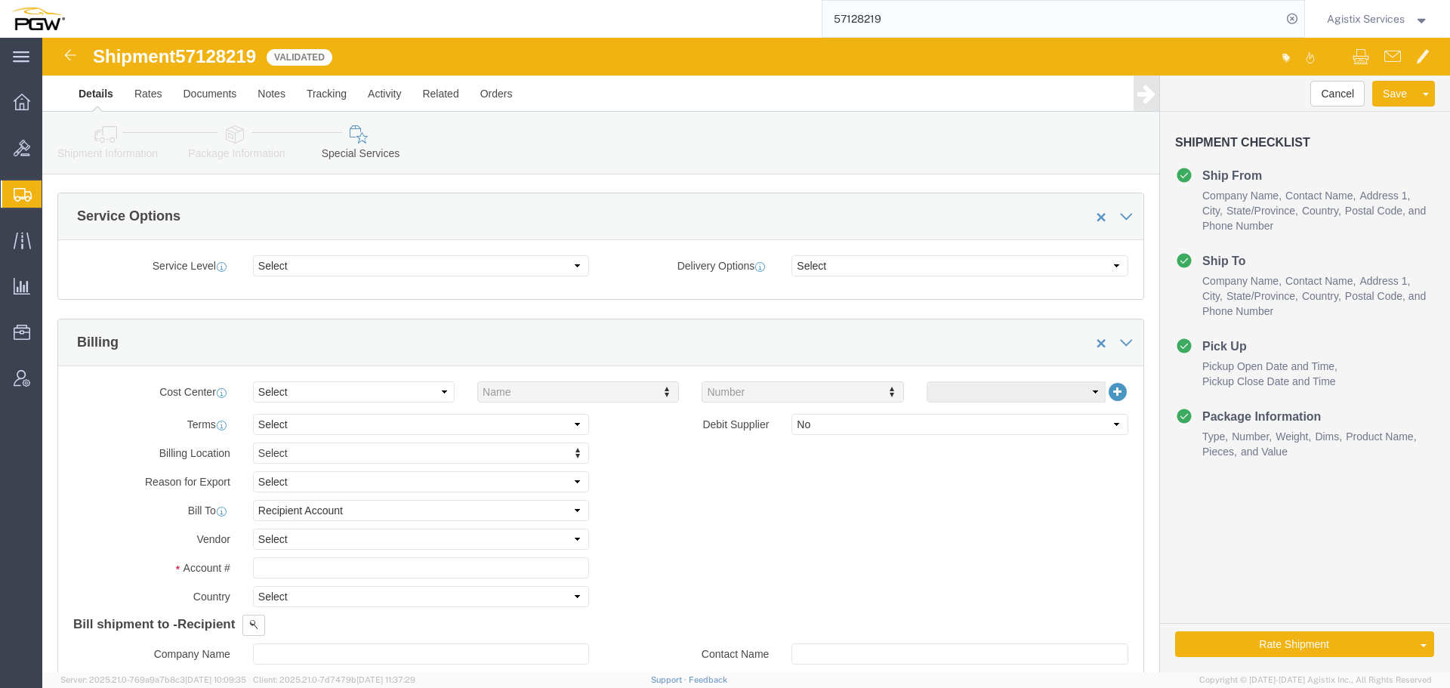
scroll to position [569, 0]
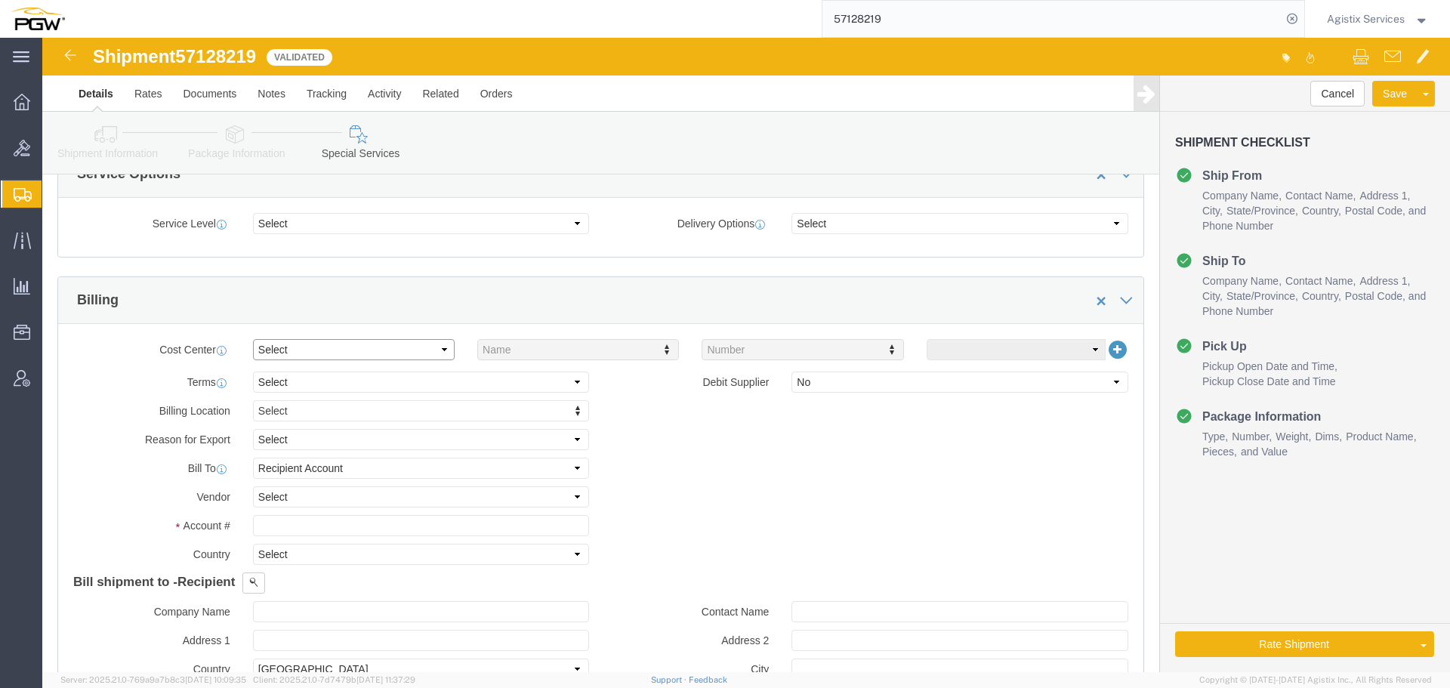
click select "Select Buyer Cost Center Department Operations Number Order Number Sales Person"
select select "COSTCENTER"
click select "Select Buyer Cost Center Department Operations Number Order Number Sales Person"
type input "5542"
click select "Select DHL FedEx Express UPS"
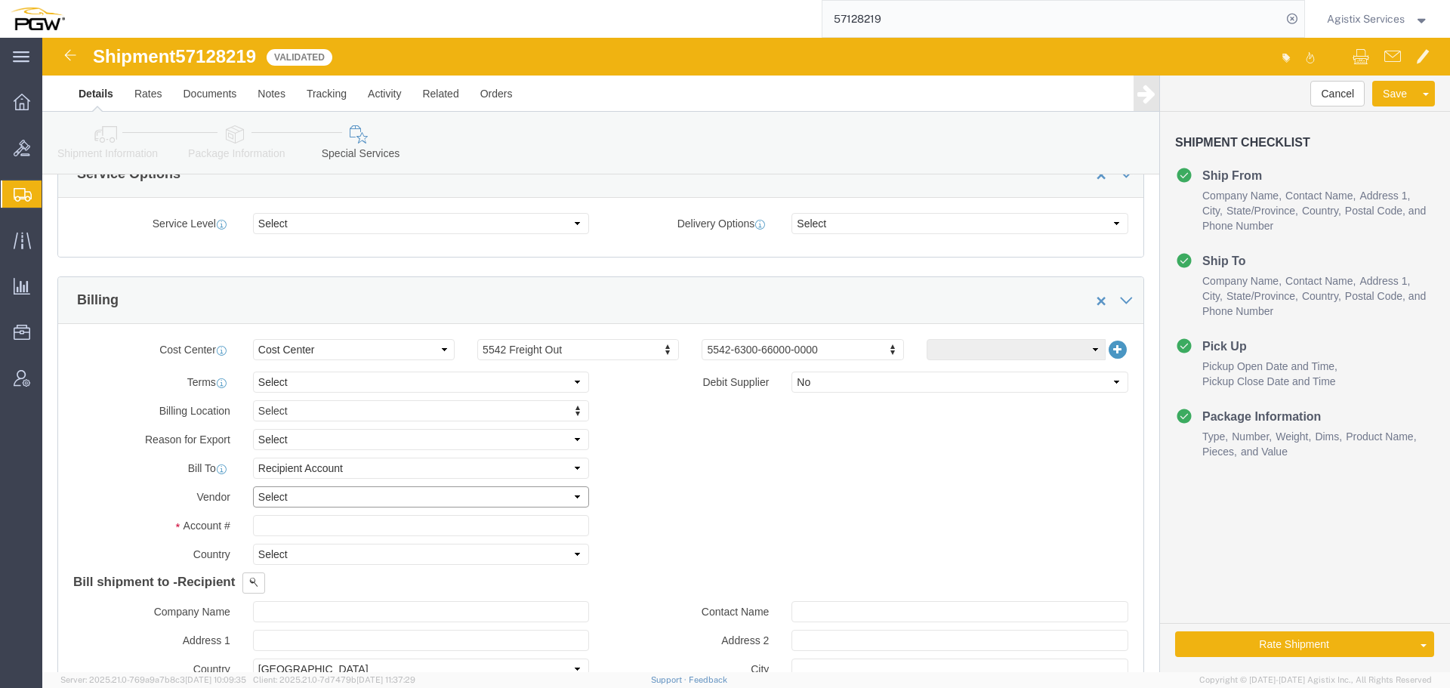
select select "UPS"
click select "Select DHL FedEx Express UPS"
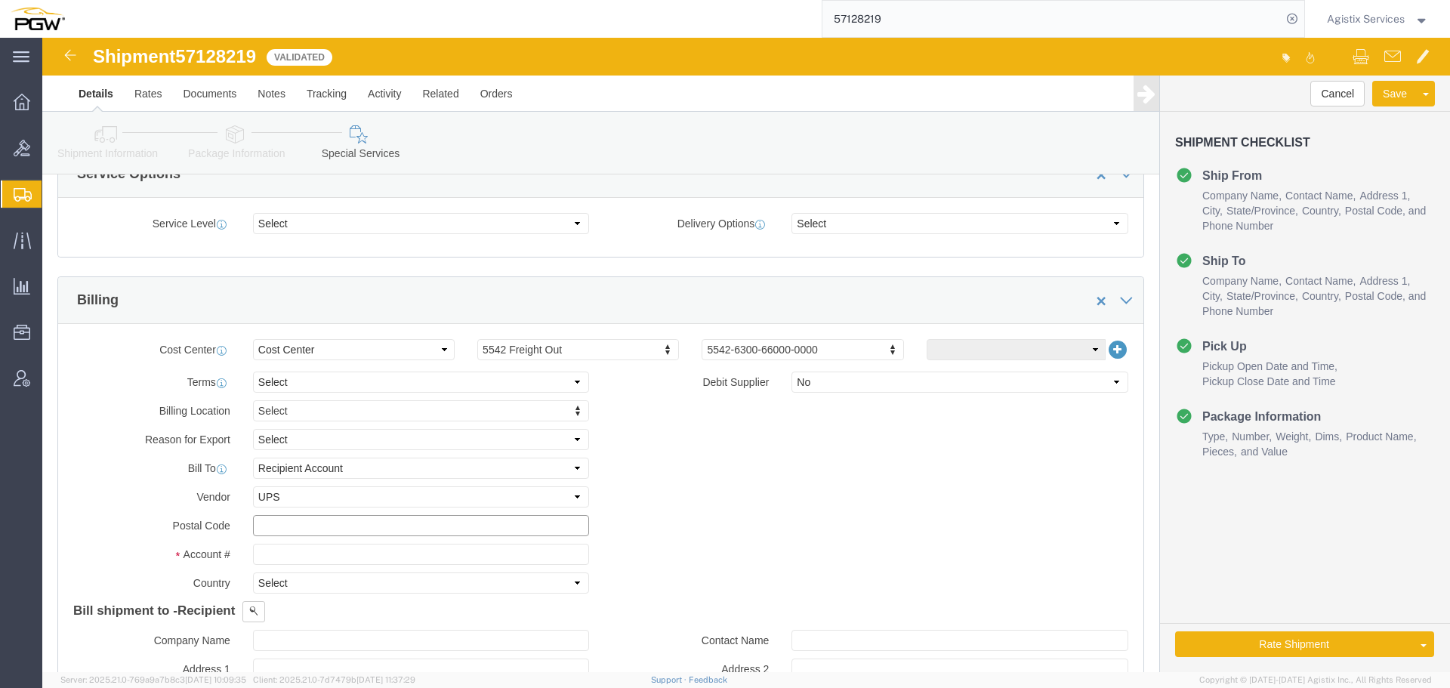
click input "text"
type input "16066"
click input "text"
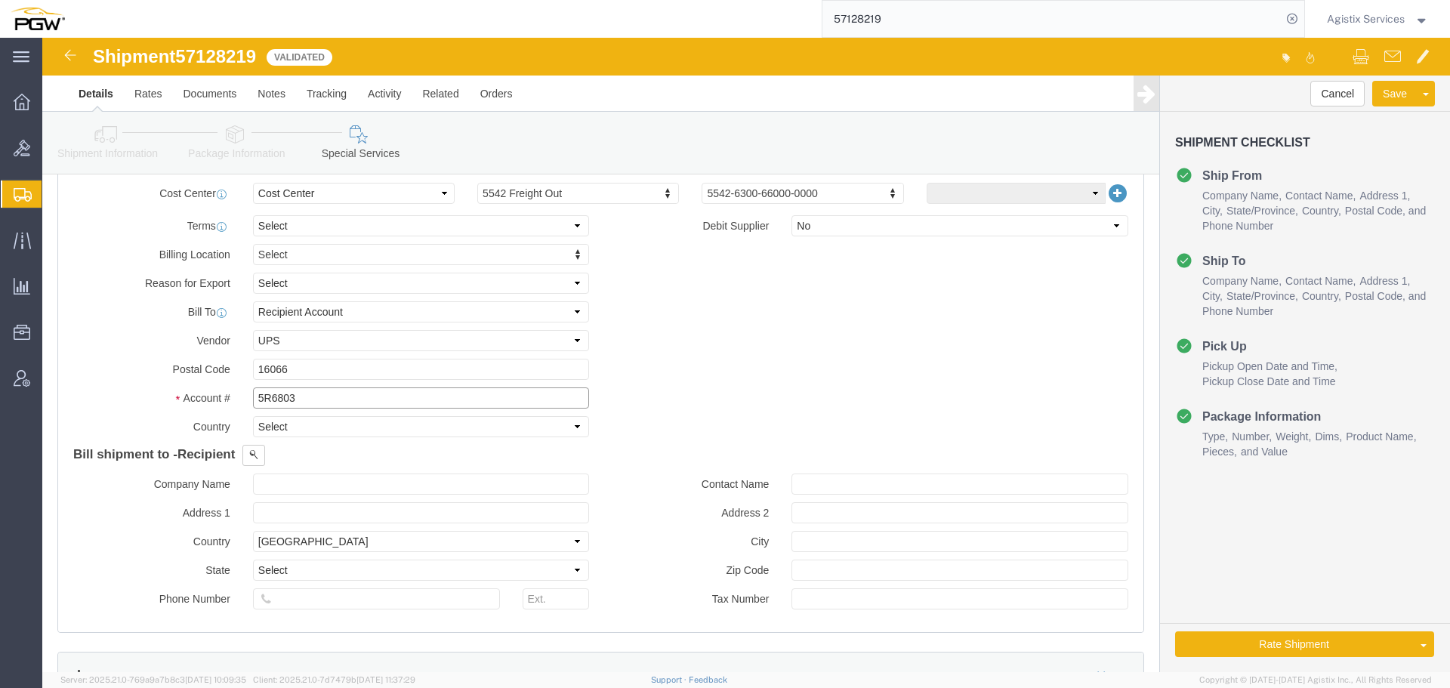
scroll to position [807, 0]
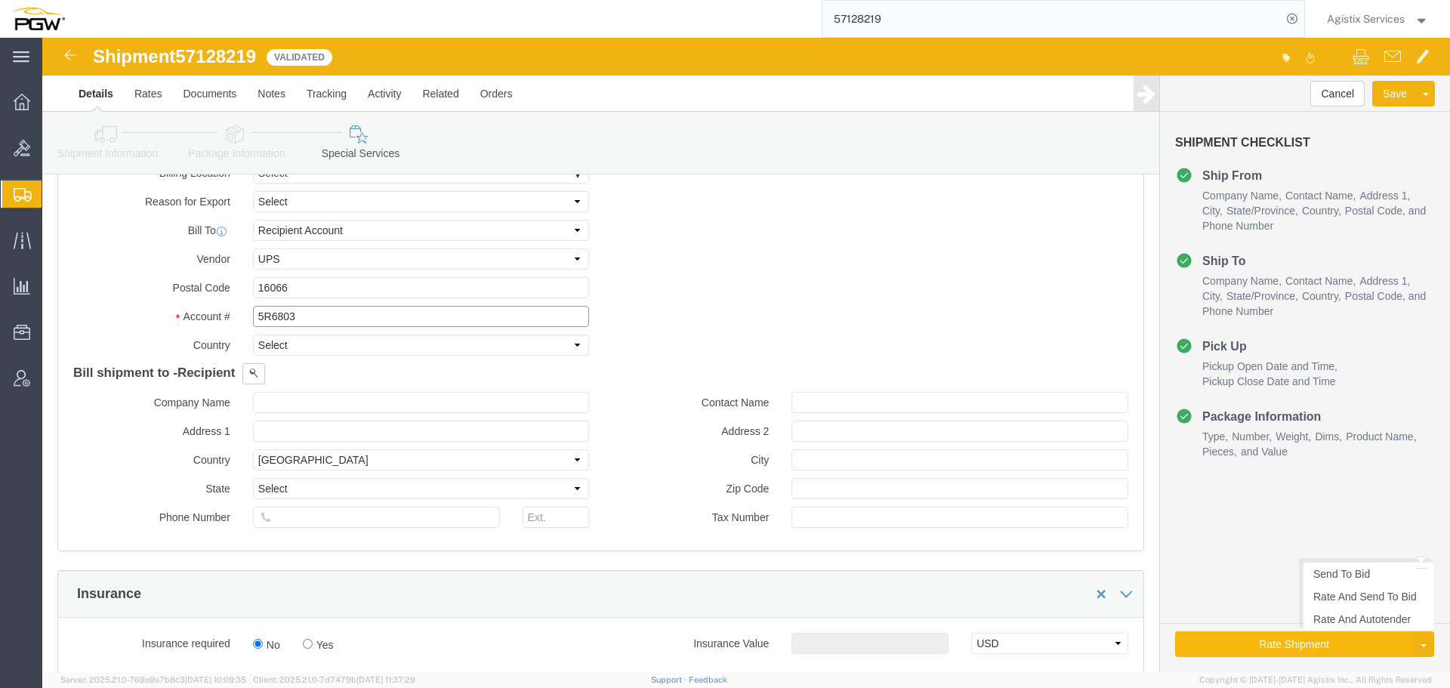
type input "5R6803"
click button "Rate Shipment"
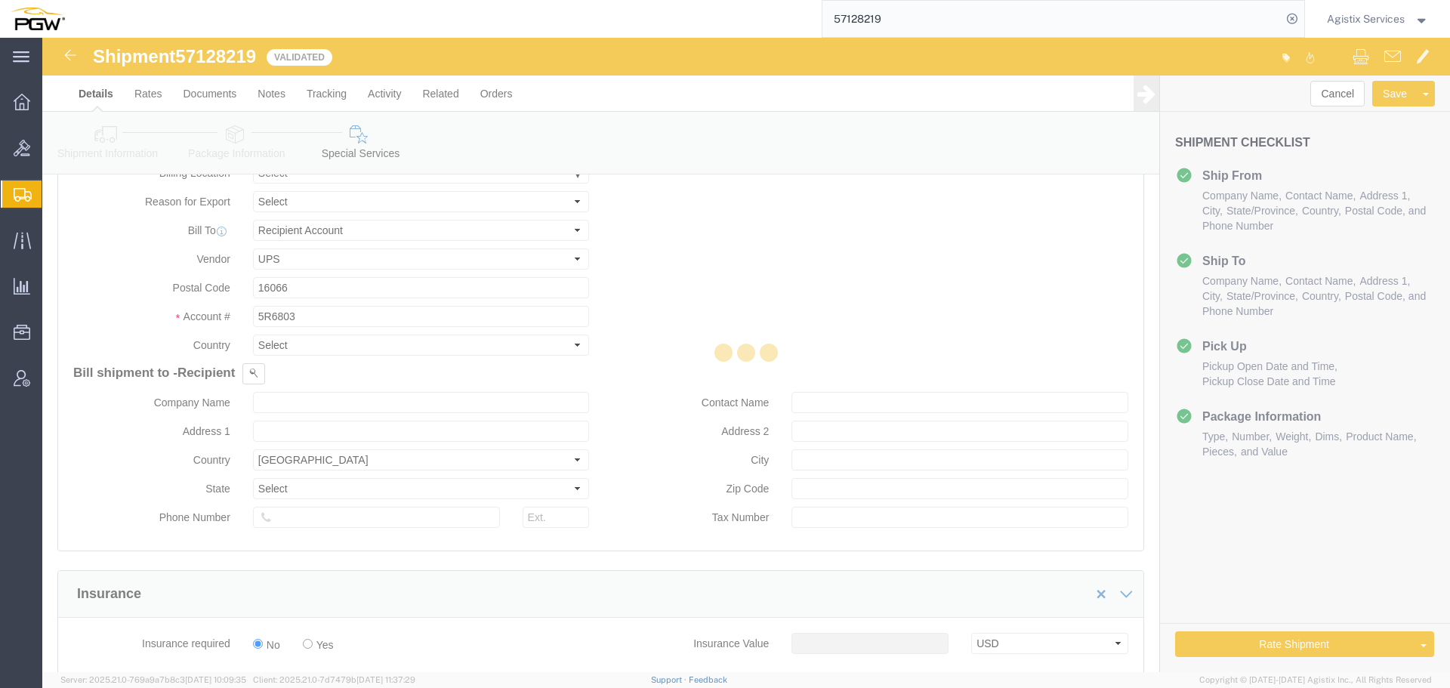
select select
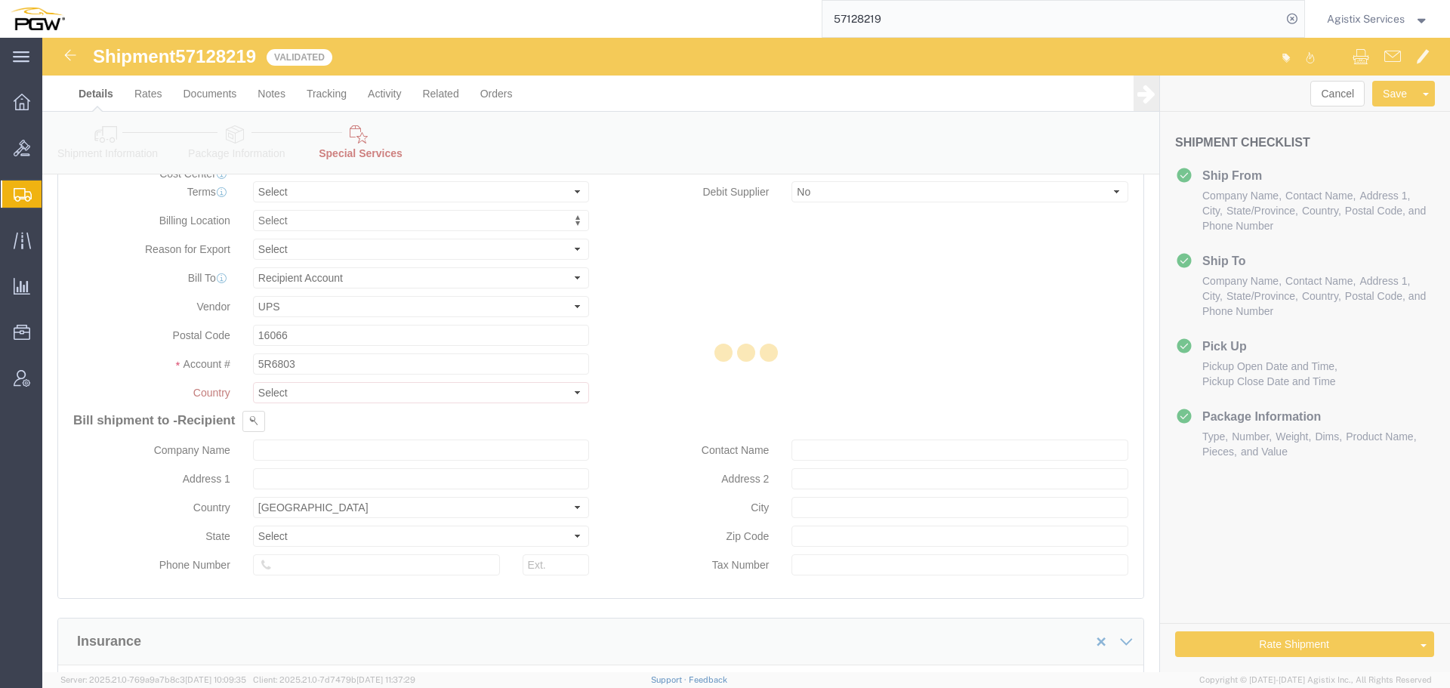
select select "COSTCENTER"
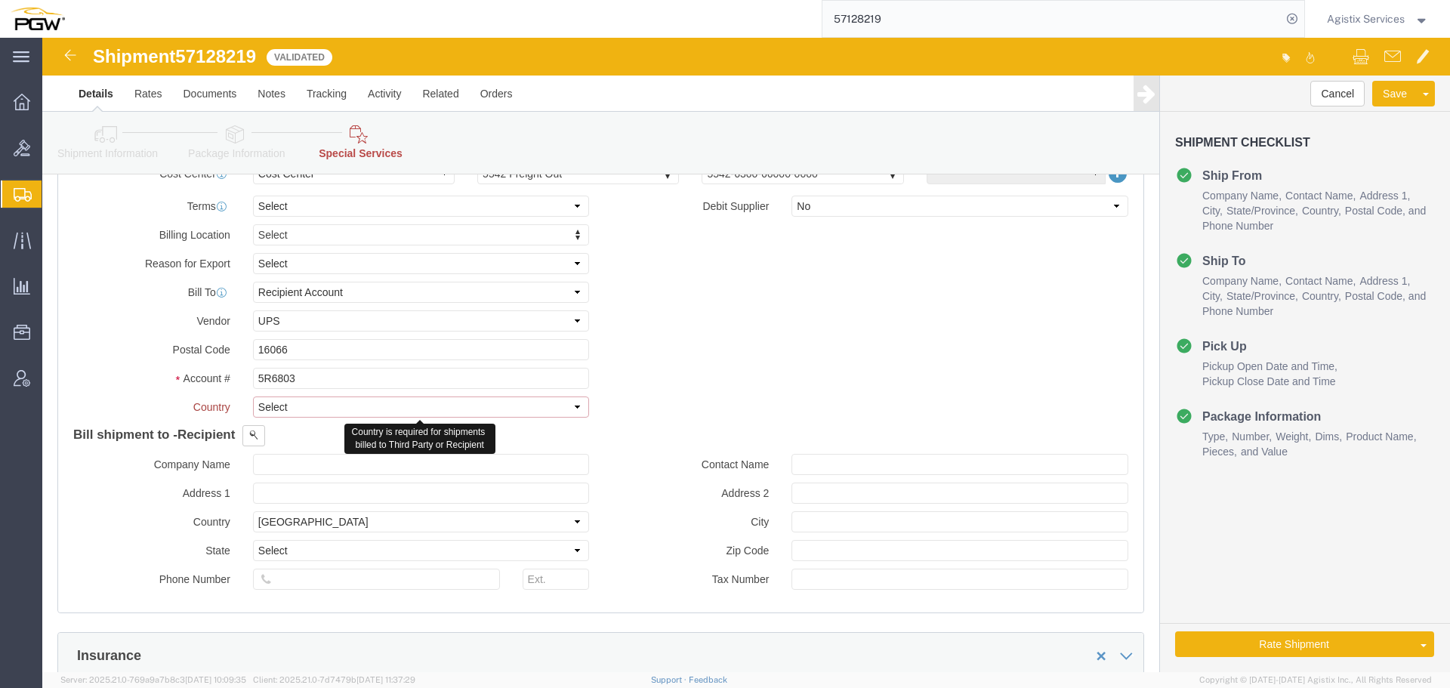
click select "Select [GEOGRAPHIC_DATA] [GEOGRAPHIC_DATA] [GEOGRAPHIC_DATA] [GEOGRAPHIC_DATA] …"
select select "US"
click select "Select [GEOGRAPHIC_DATA] [GEOGRAPHIC_DATA] [GEOGRAPHIC_DATA] [GEOGRAPHIC_DATA] …"
click button "Rate Shipment"
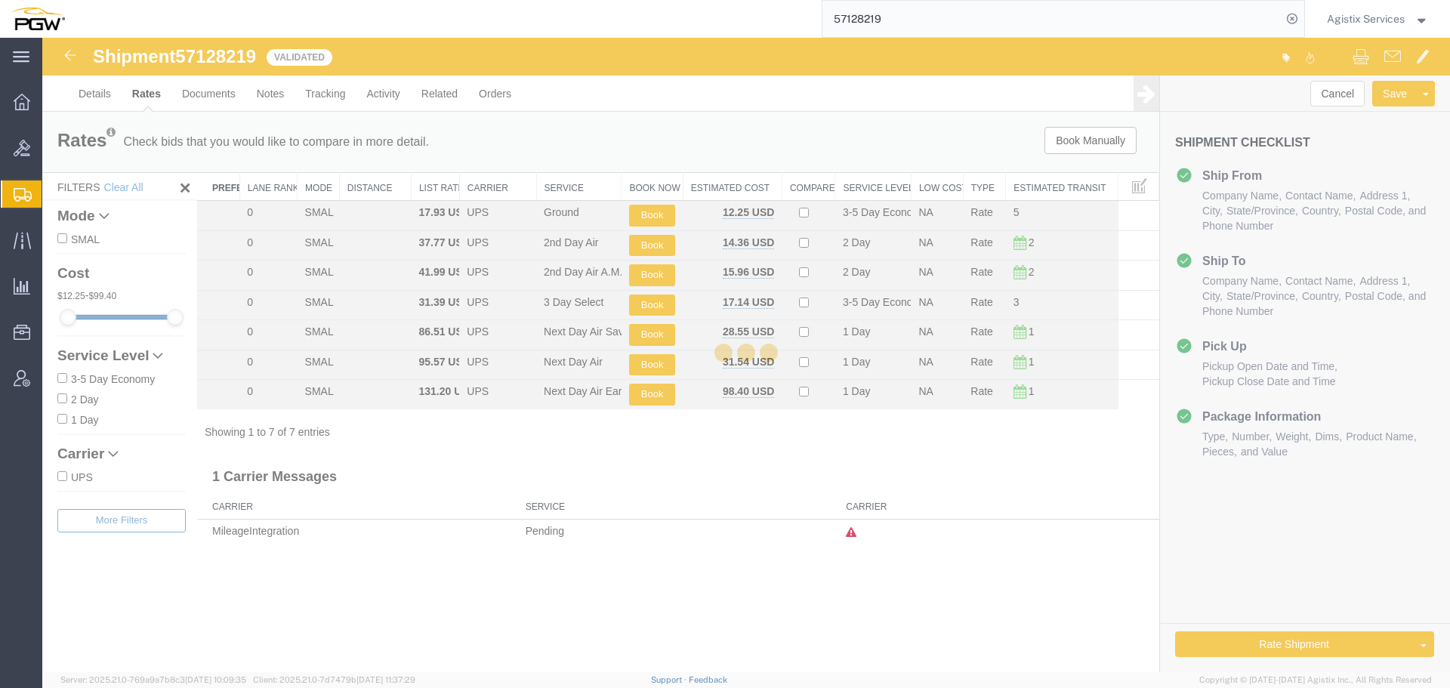
scroll to position [0, 0]
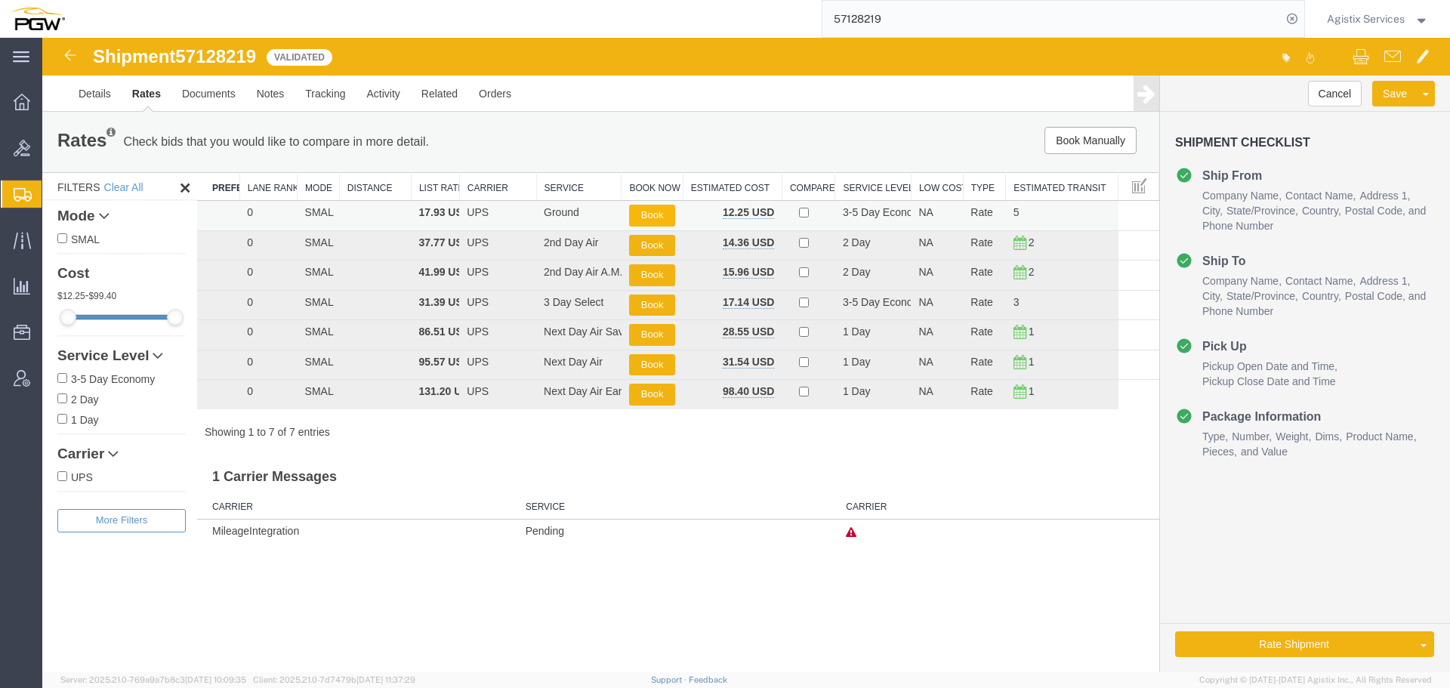
click at [654, 220] on button "Book" at bounding box center [652, 216] width 46 height 22
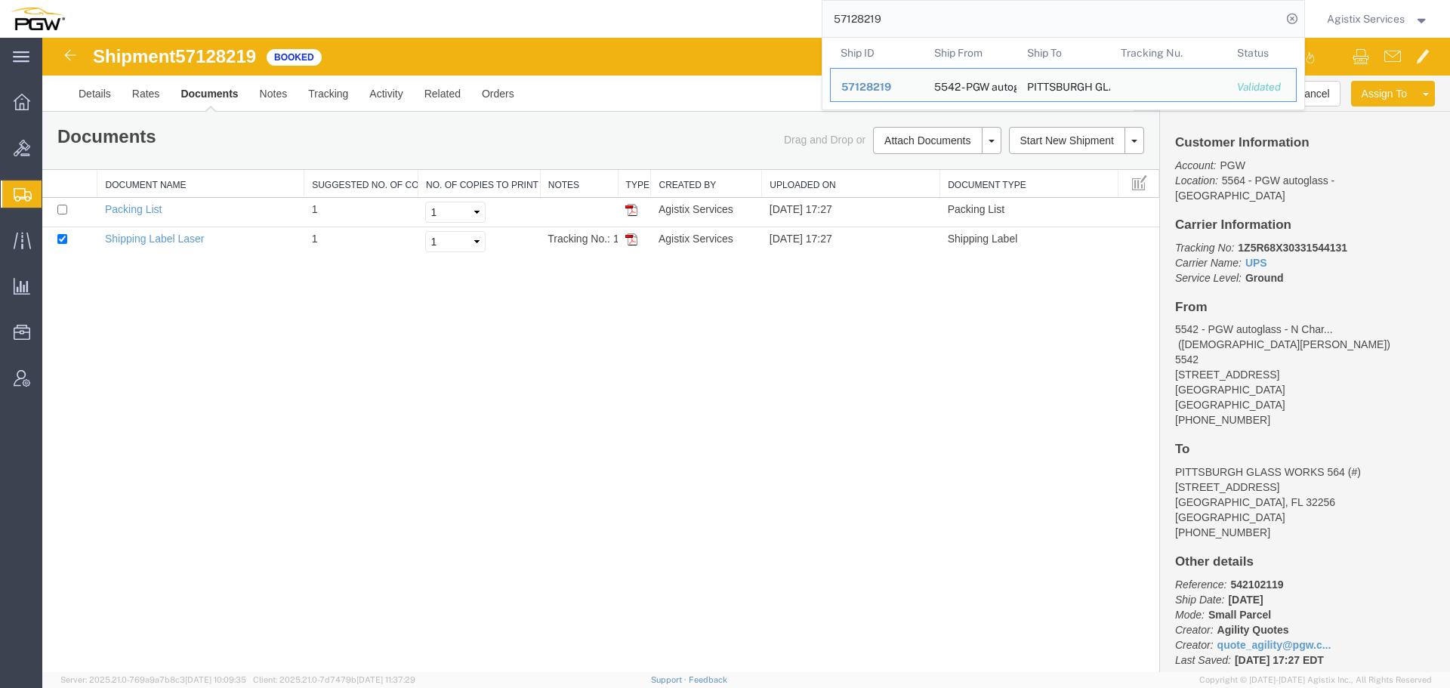
drag, startPoint x: 929, startPoint y: 27, endPoint x: 748, endPoint y: 32, distance: 180.5
click at [748, 32] on div "57128219 Ship ID Ship From Ship To Tracking Nu. Status Ship ID 57128219 Ship Fr…" at bounding box center [690, 19] width 1229 height 38
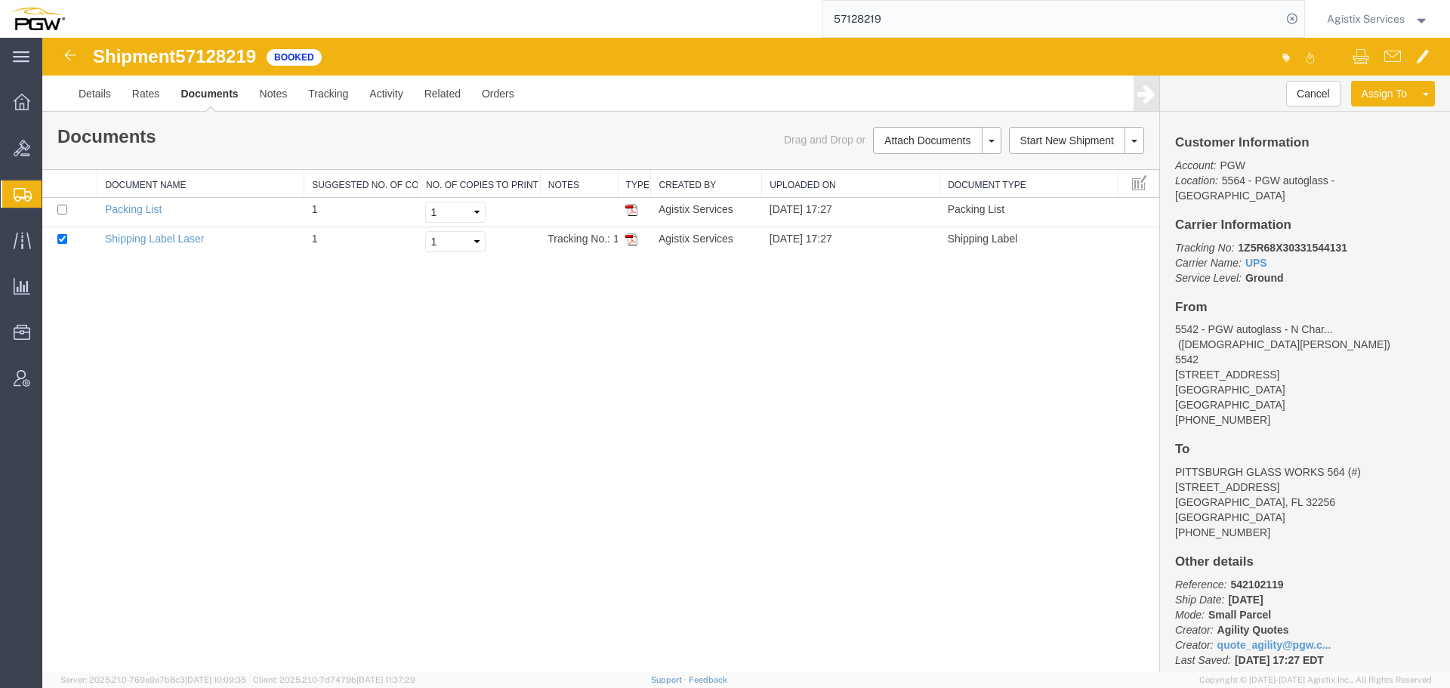
paste input "388"
type input "57128388"
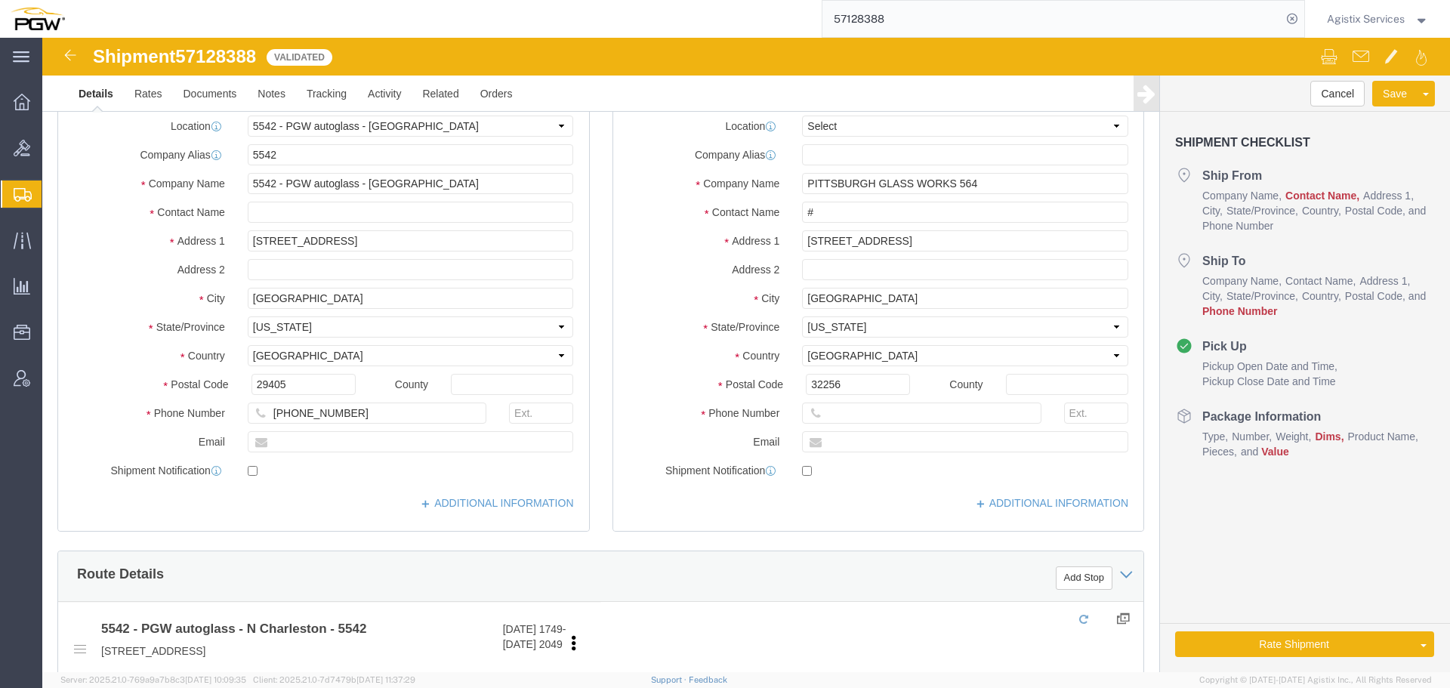
select select "28361"
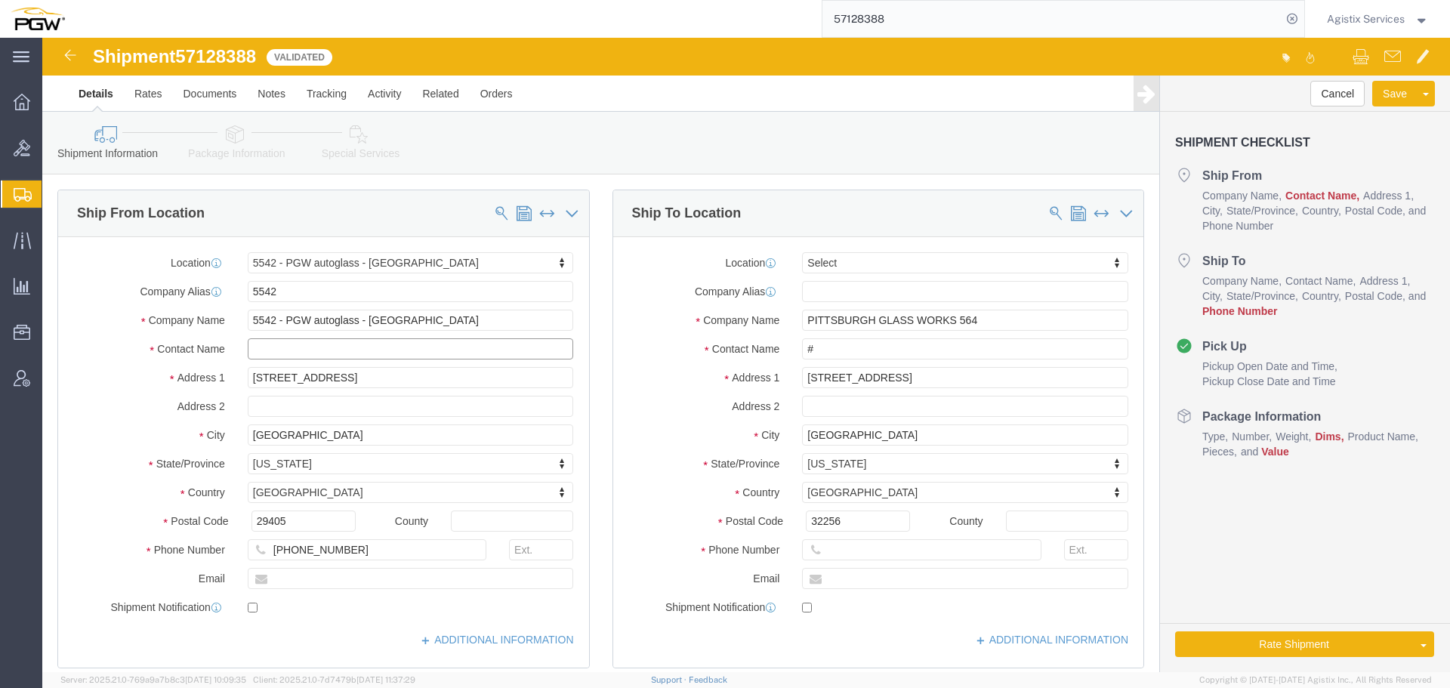
click input "text"
type input "[DEMOGRAPHIC_DATA][PERSON_NAME]"
click input "text"
paste input "412) 365-2145"
drag, startPoint x: 797, startPoint y: 508, endPoint x: 888, endPoint y: 507, distance: 91.4
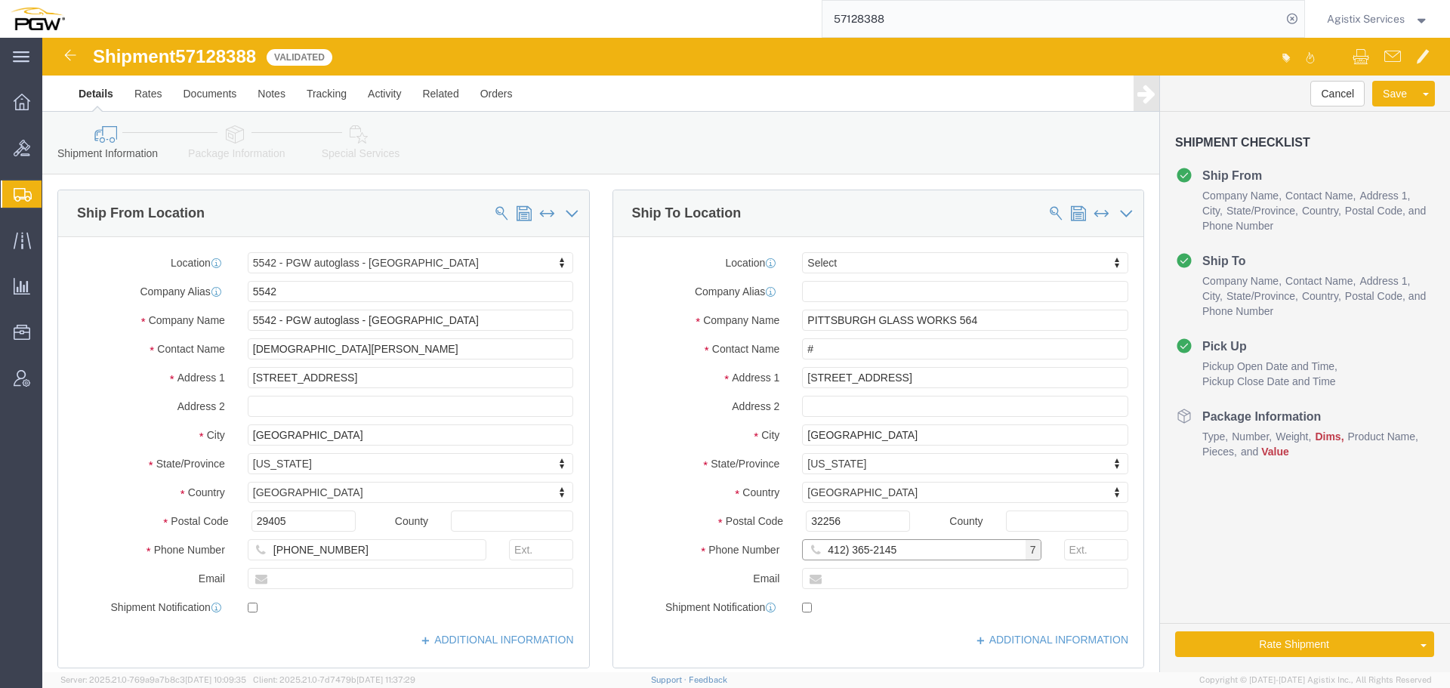
click input "412) 365-2145"
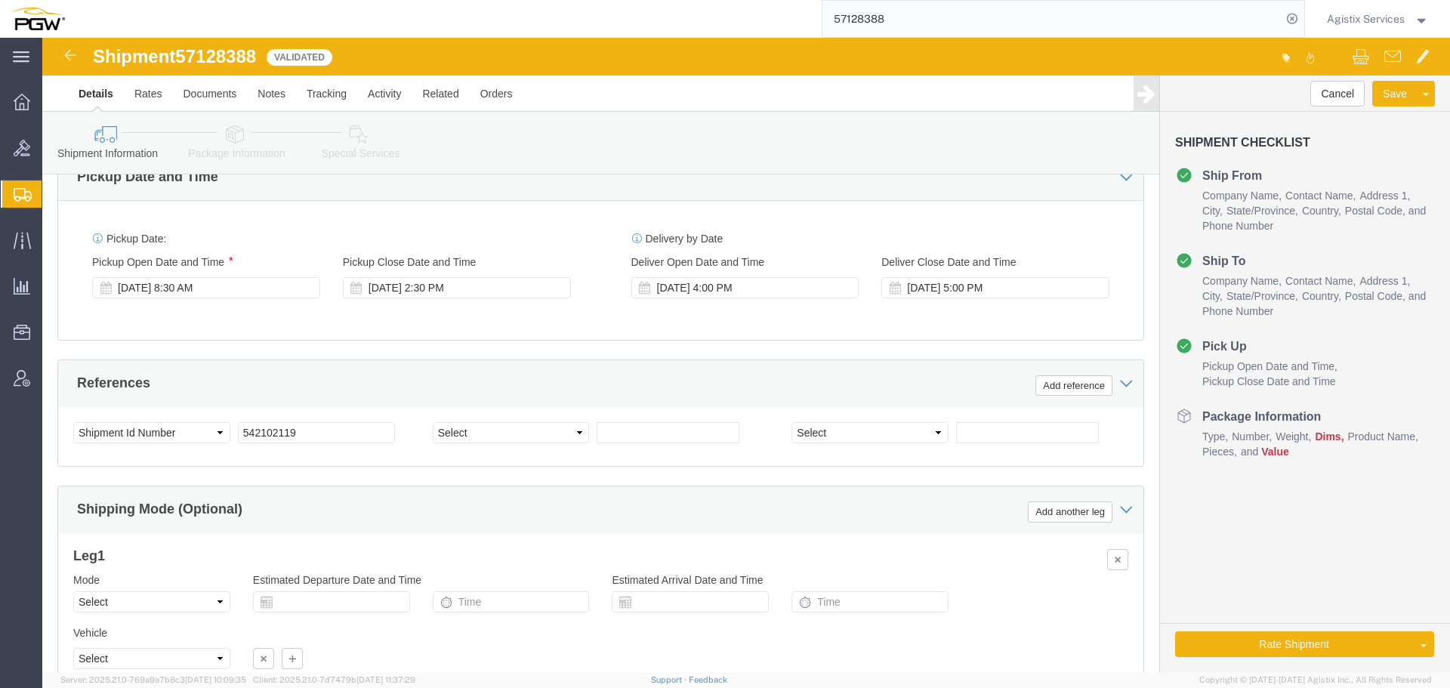
scroll to position [776, 0]
type input "412365-2145"
click select "Select Air Less than Truckload Multi-Leg Ocean Freight Rail Small Parcel Truckl…"
select select "SMAL"
click select "Select Air Less than Truckload Multi-Leg Ocean Freight Rail Small Parcel Truckl…"
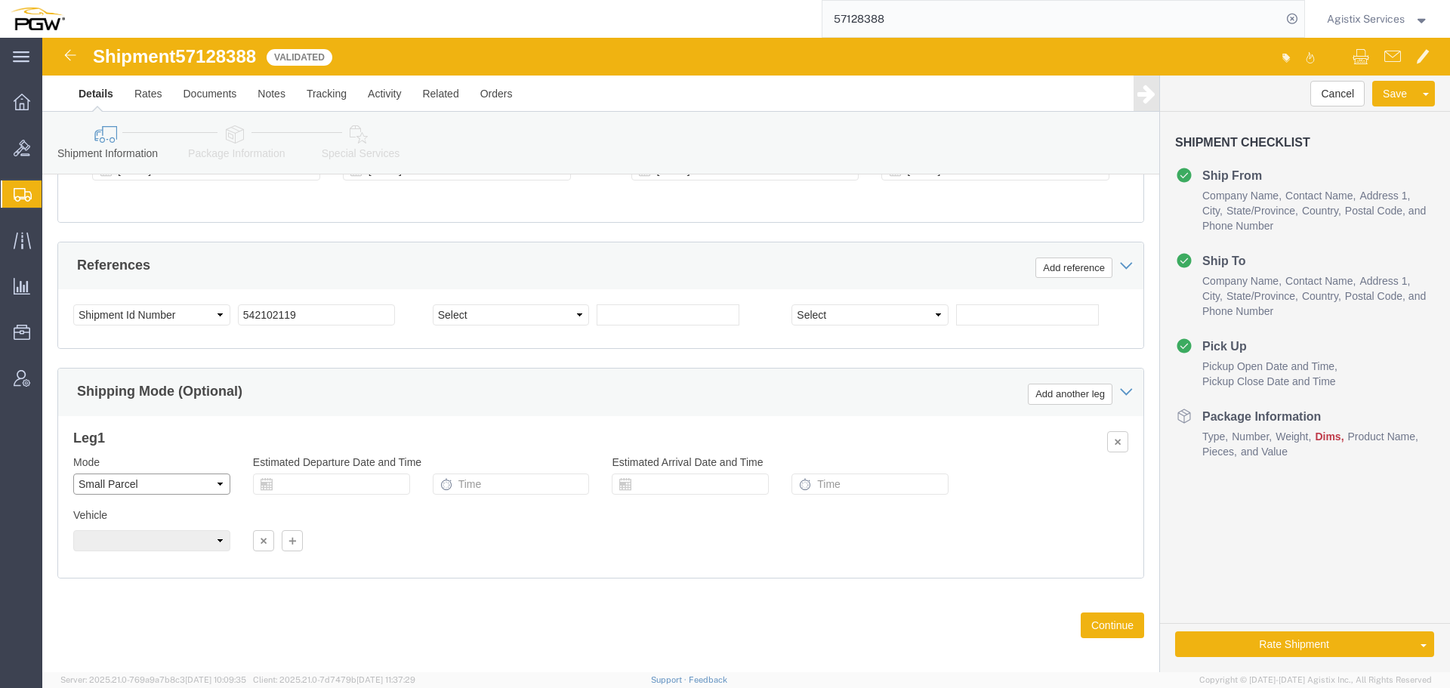
scroll to position [903, 0]
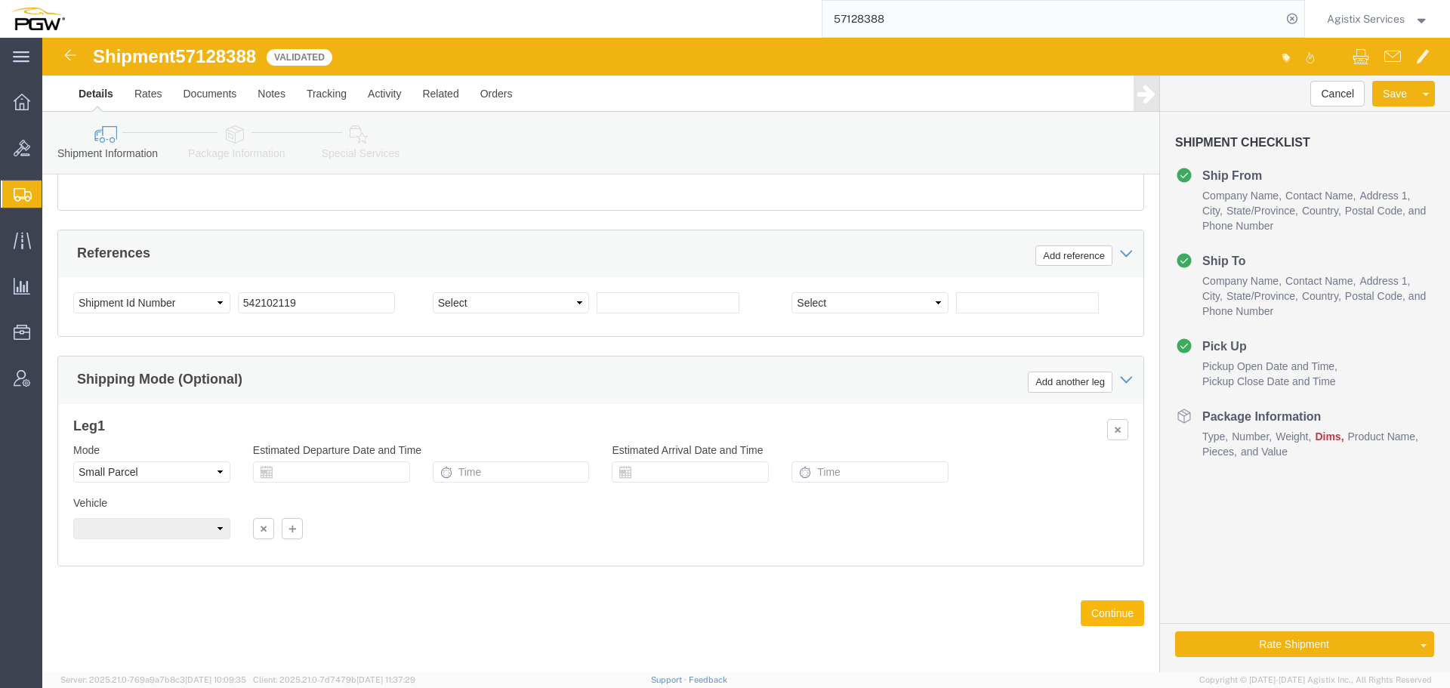
click button "Continue"
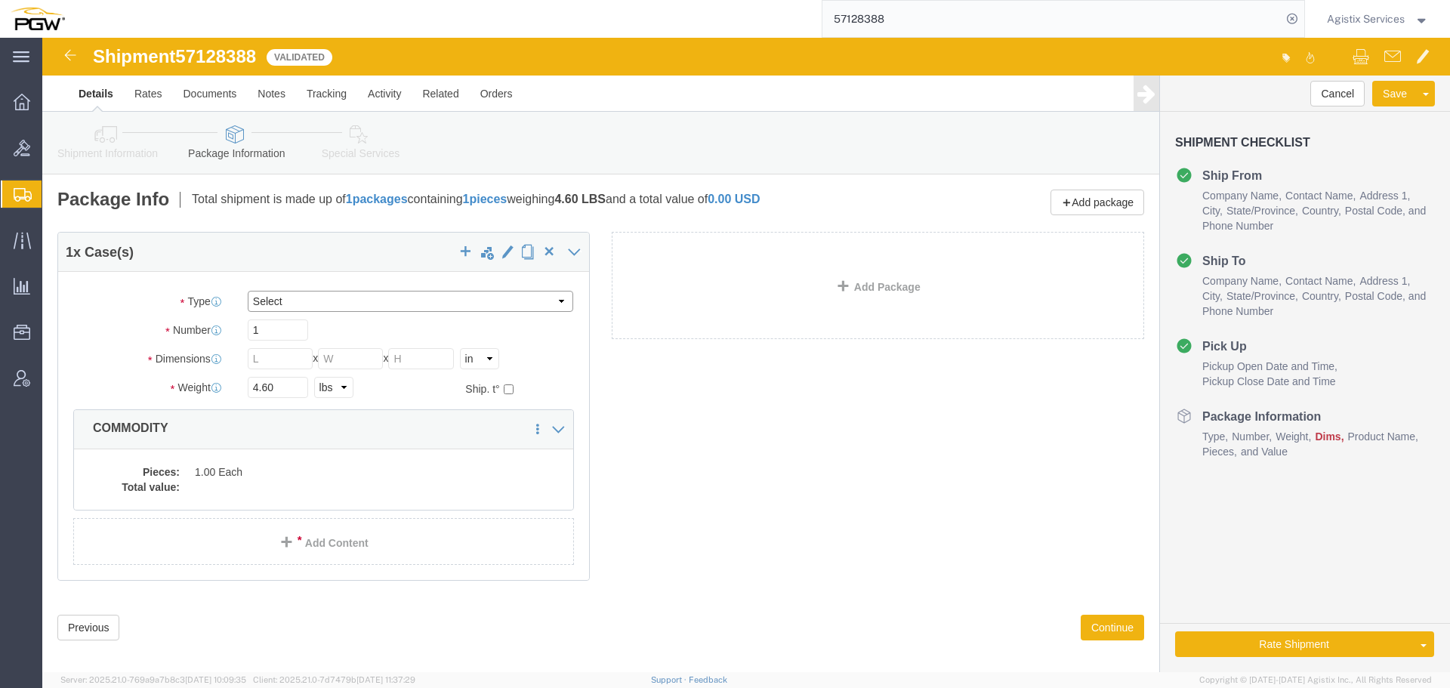
click select "Select Envelope Large Box Medium Box PAK Rack Small Box Tube Your Packaging"
select select "YRPK"
click select "Select Envelope Large Box Medium Box PAK Rack Small Box Tube Your Packaging"
click input "text"
type input "10"
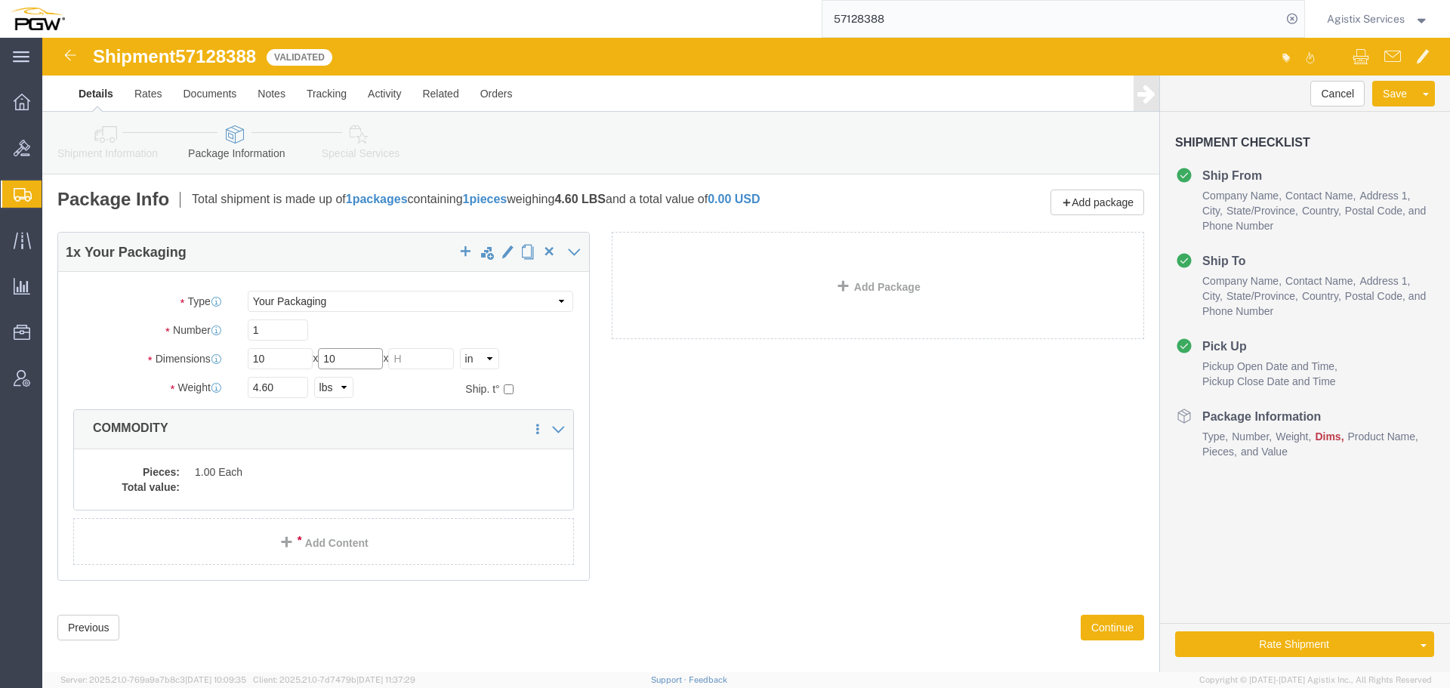
type input "10"
click div "1 x Your Packaging Package Type Select Envelope Large Box Medium Box PAK Rack S…"
click dd "1.00 Each"
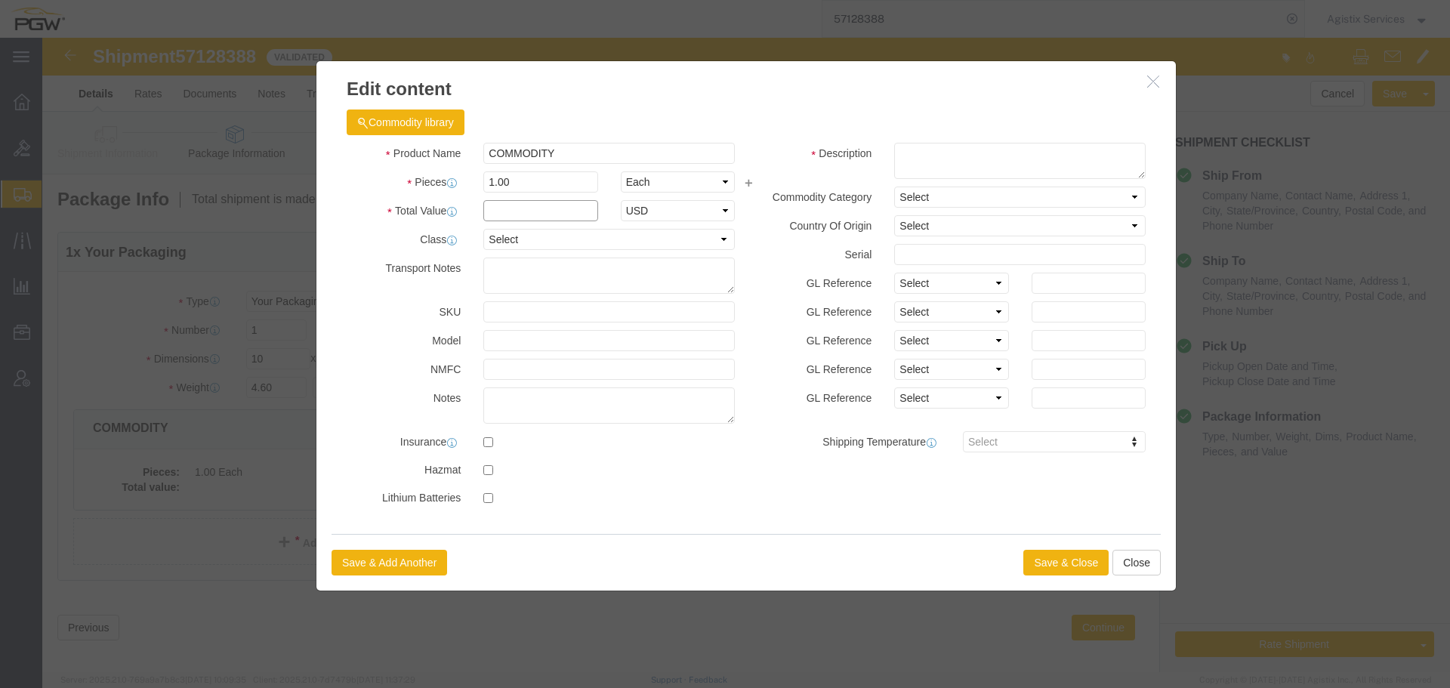
drag, startPoint x: 454, startPoint y: 175, endPoint x: 470, endPoint y: 182, distance: 17.3
click input "text"
type input "1"
click button "Save & Close"
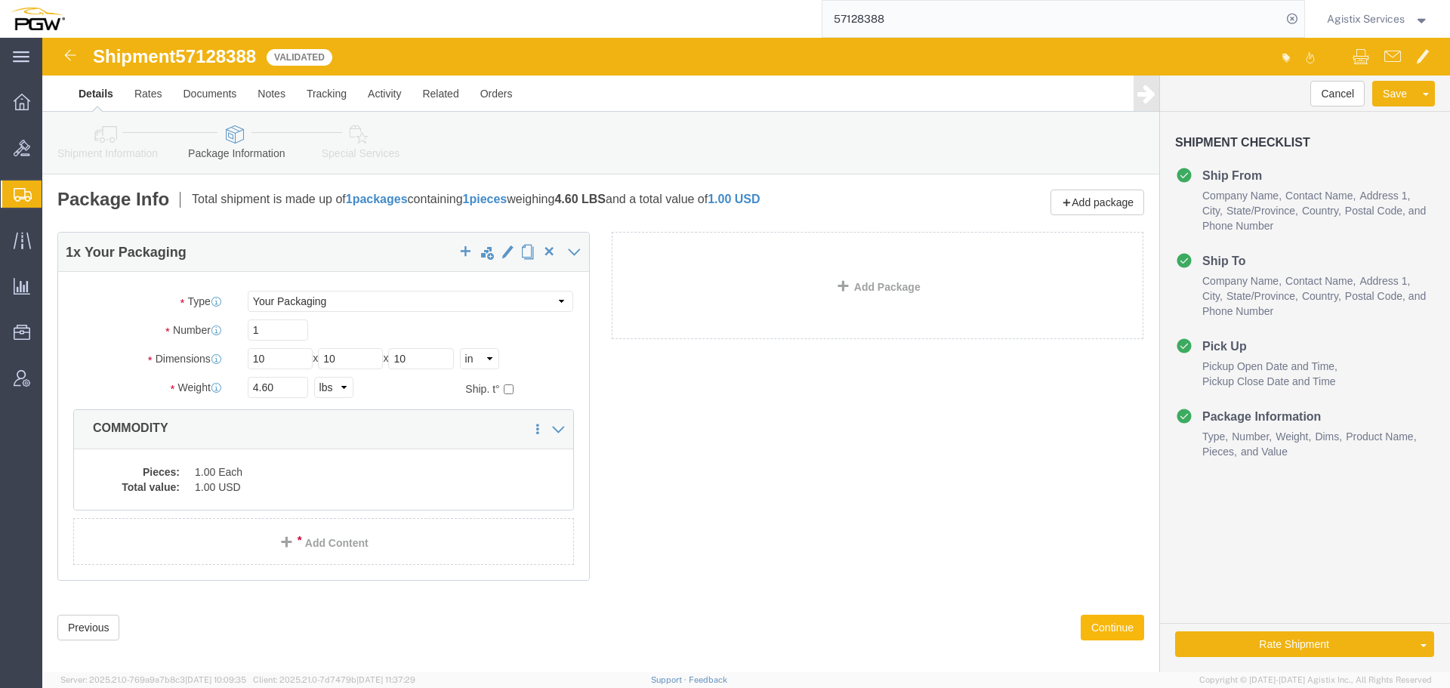
click button "Continue"
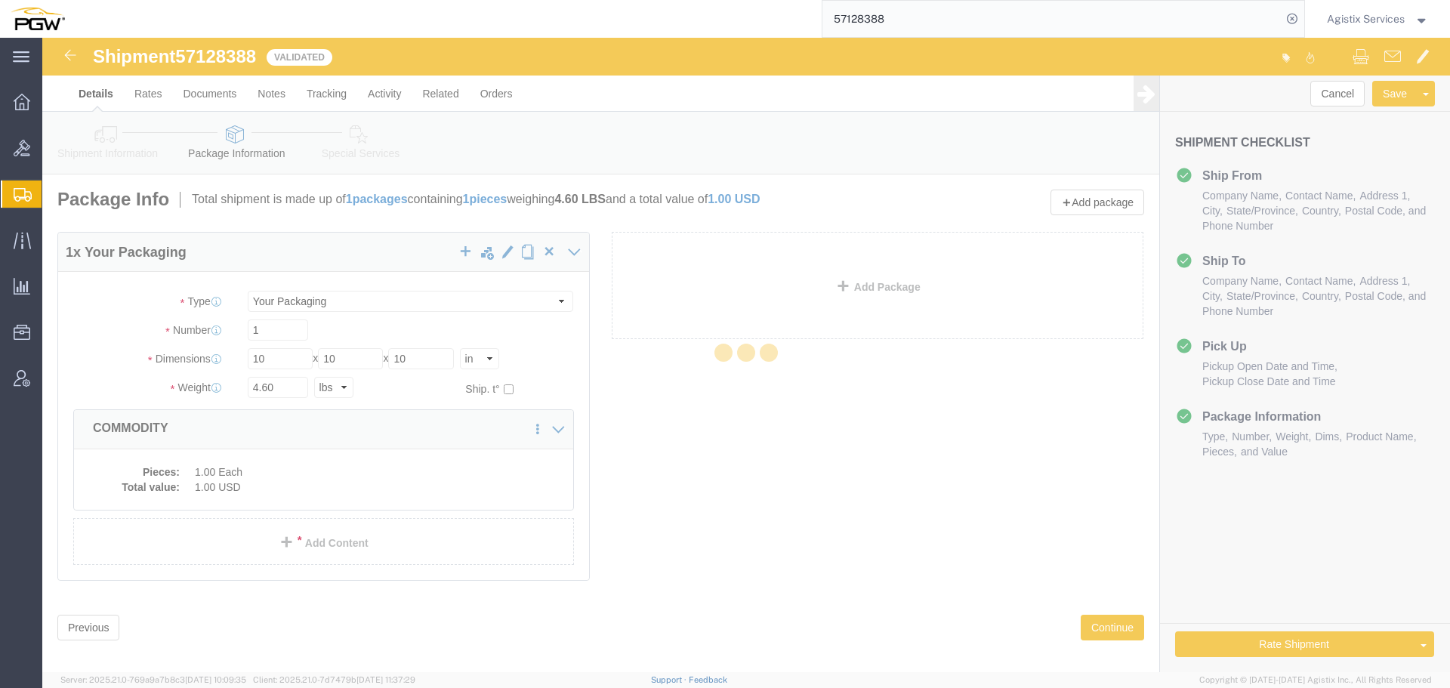
select select
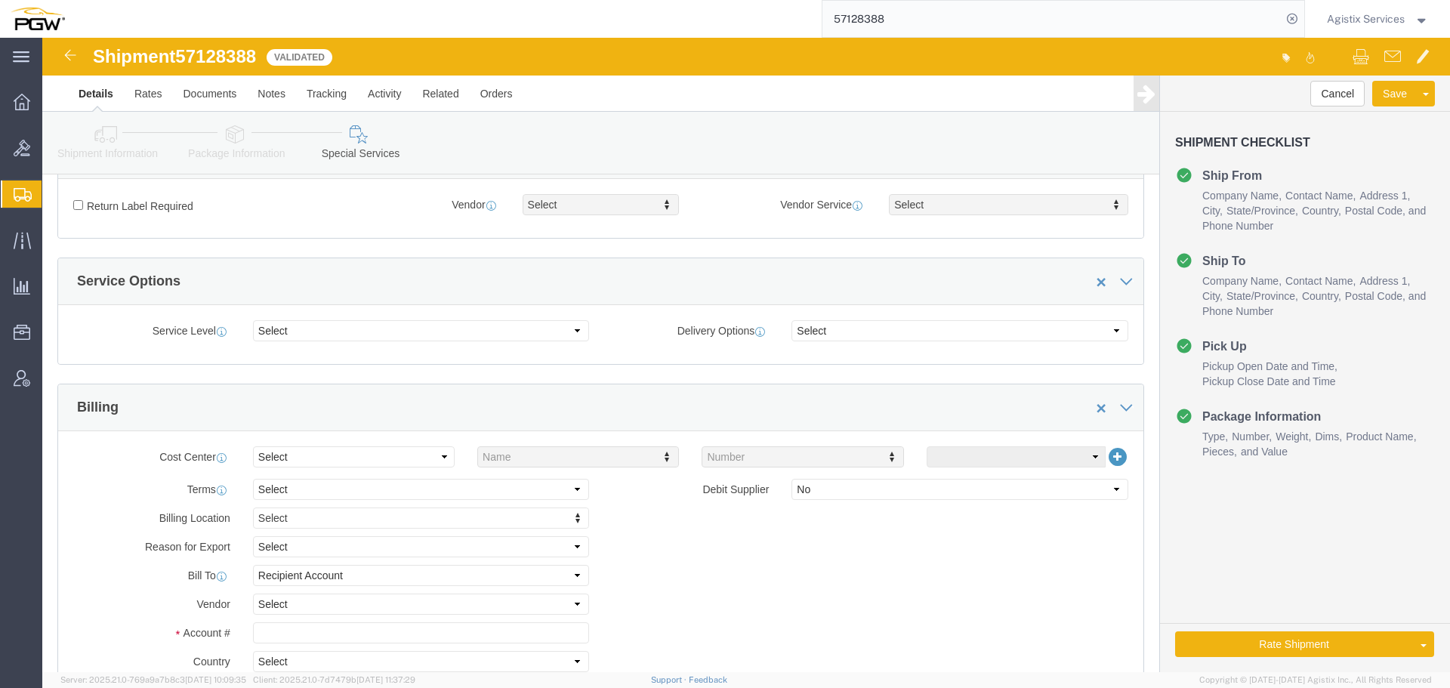
scroll to position [465, 0]
click select "Select Buyer Cost Center Department Operations Number Order Number Sales Person"
select select "COSTCENTER"
click select "Select Buyer Cost Center Department Operations Number Order Number Sales Person"
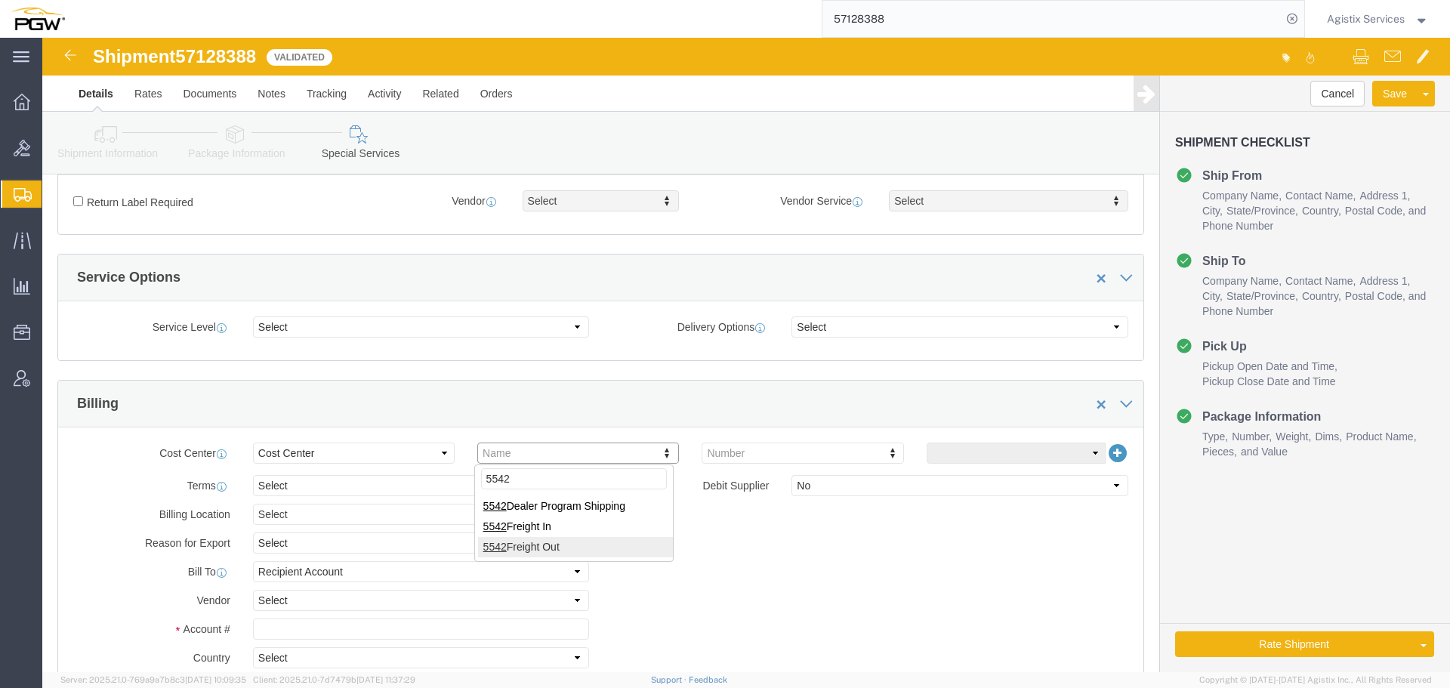
type input "5542"
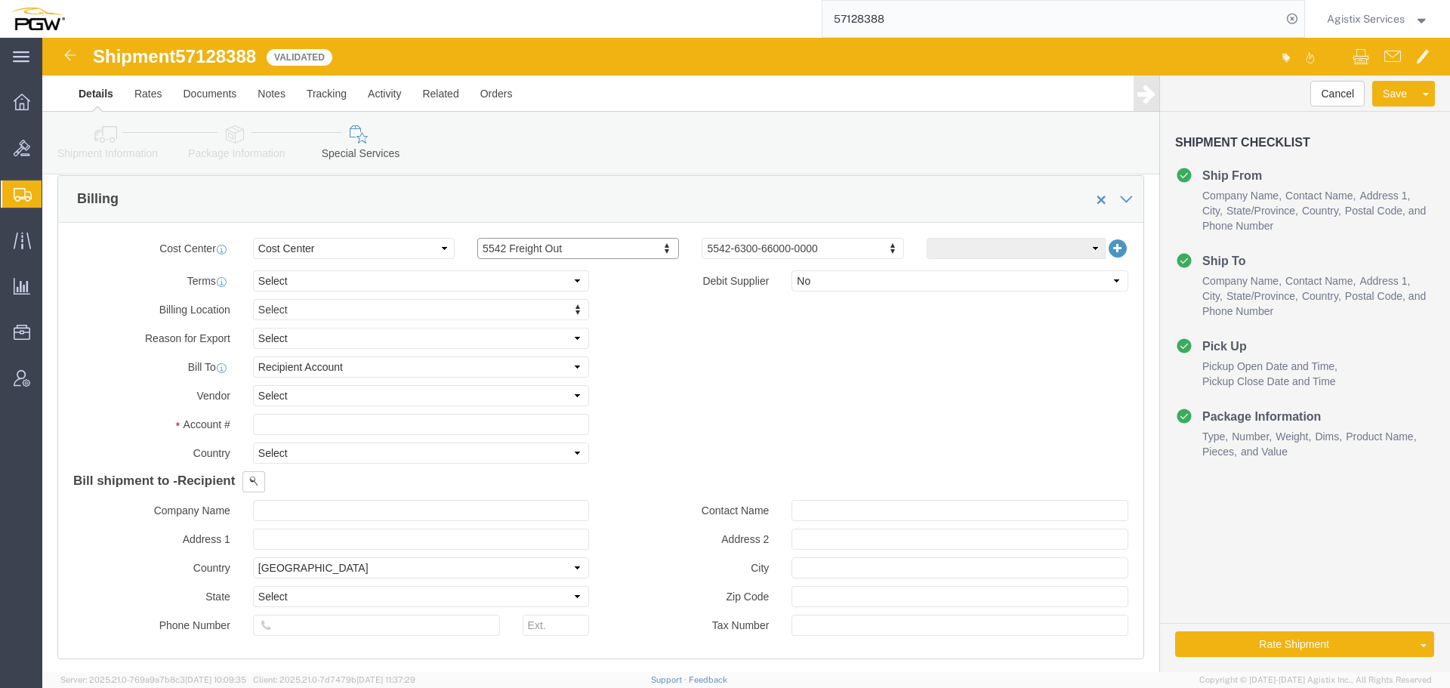
scroll to position [671, 0]
click select "Select DHL FedEx Express UPS"
select select "UPS"
click select "Select DHL FedEx Express UPS"
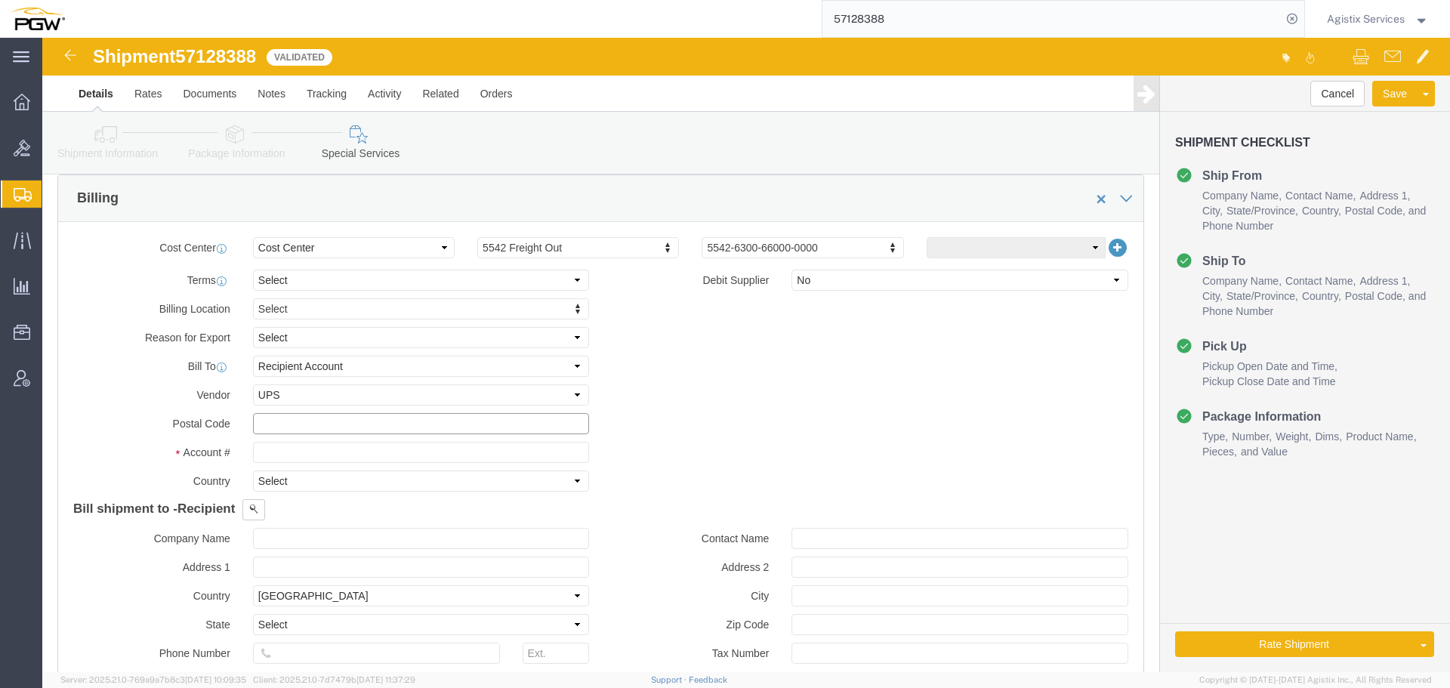
click input "text"
type input "16066"
click input "text"
type input "5R6803"
select select "US"
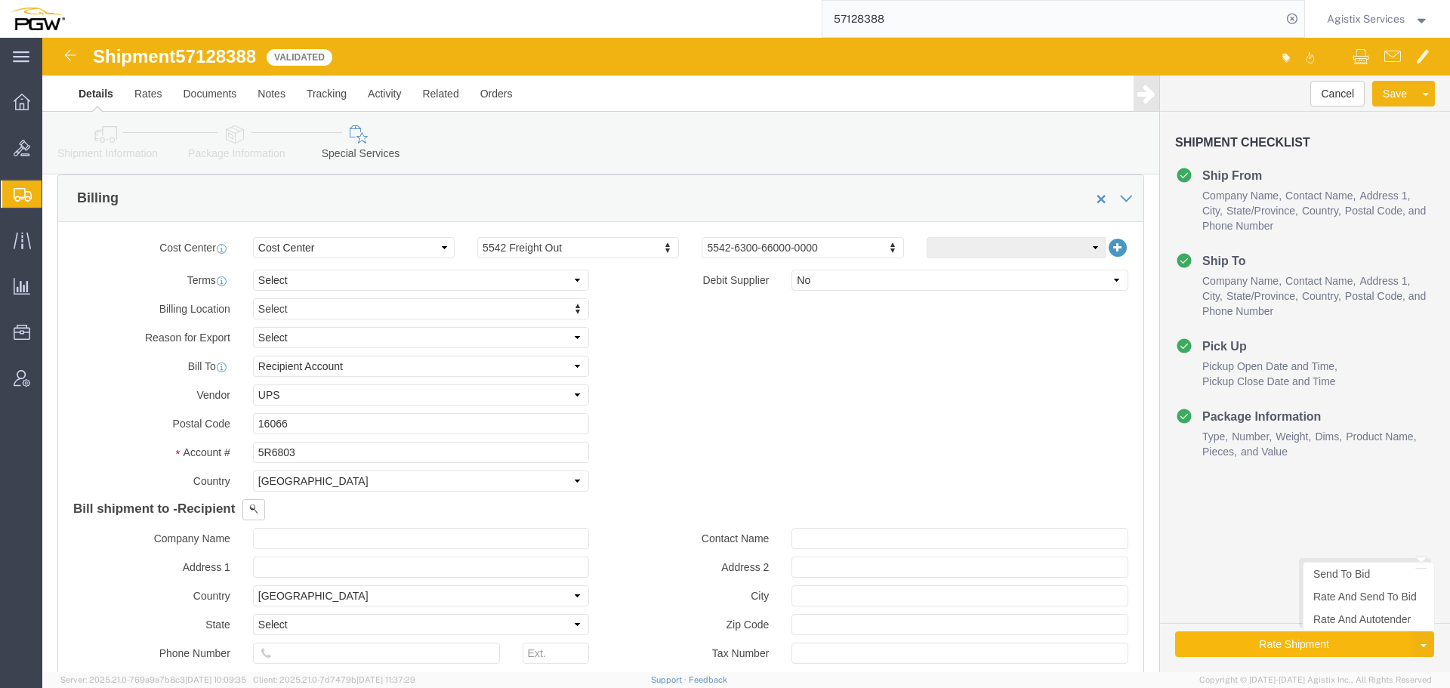
click button "Rate Shipment"
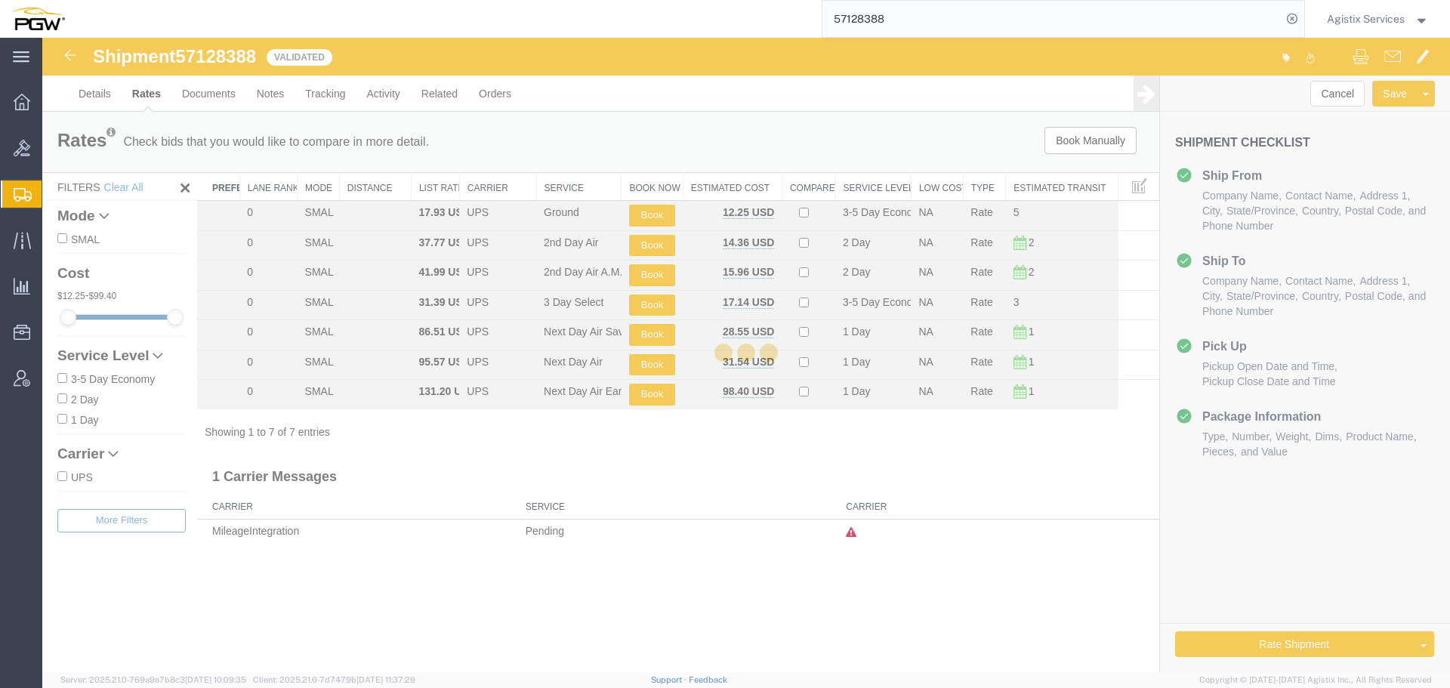
scroll to position [0, 0]
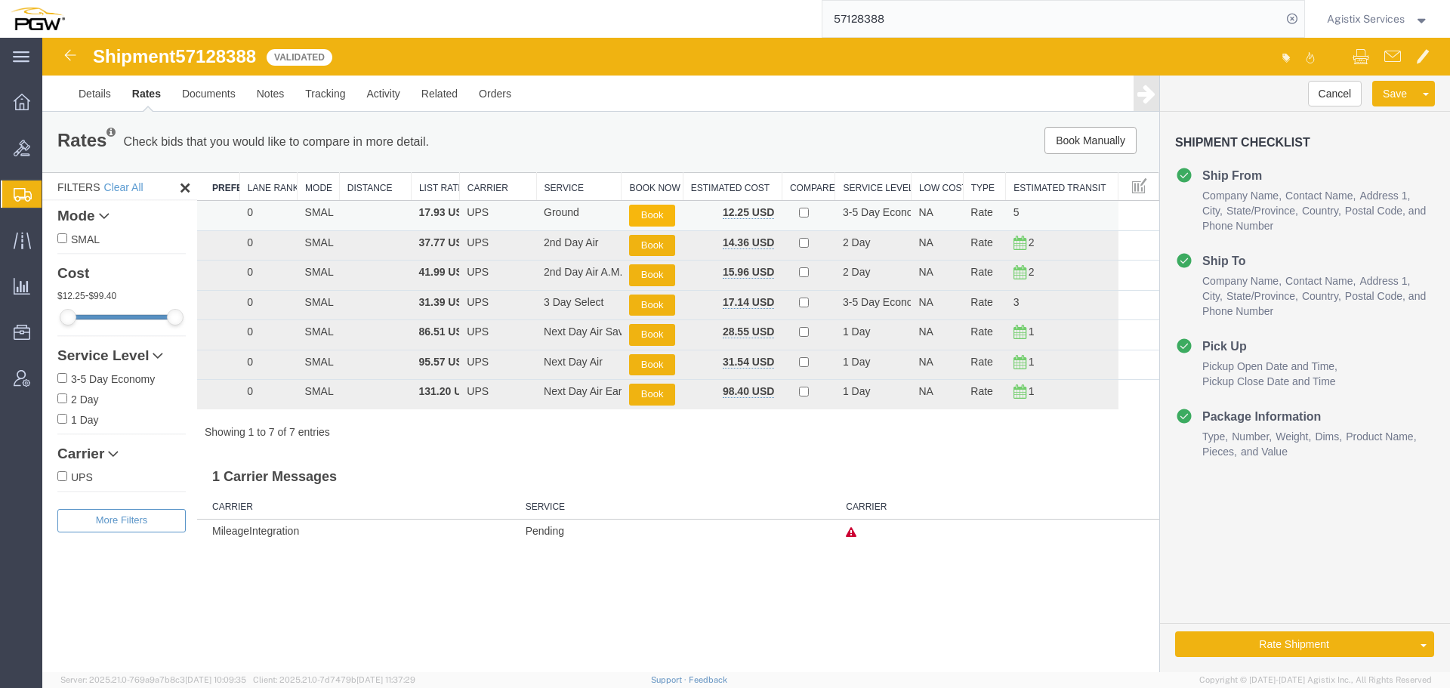
click at [668, 218] on button "Book" at bounding box center [652, 216] width 46 height 22
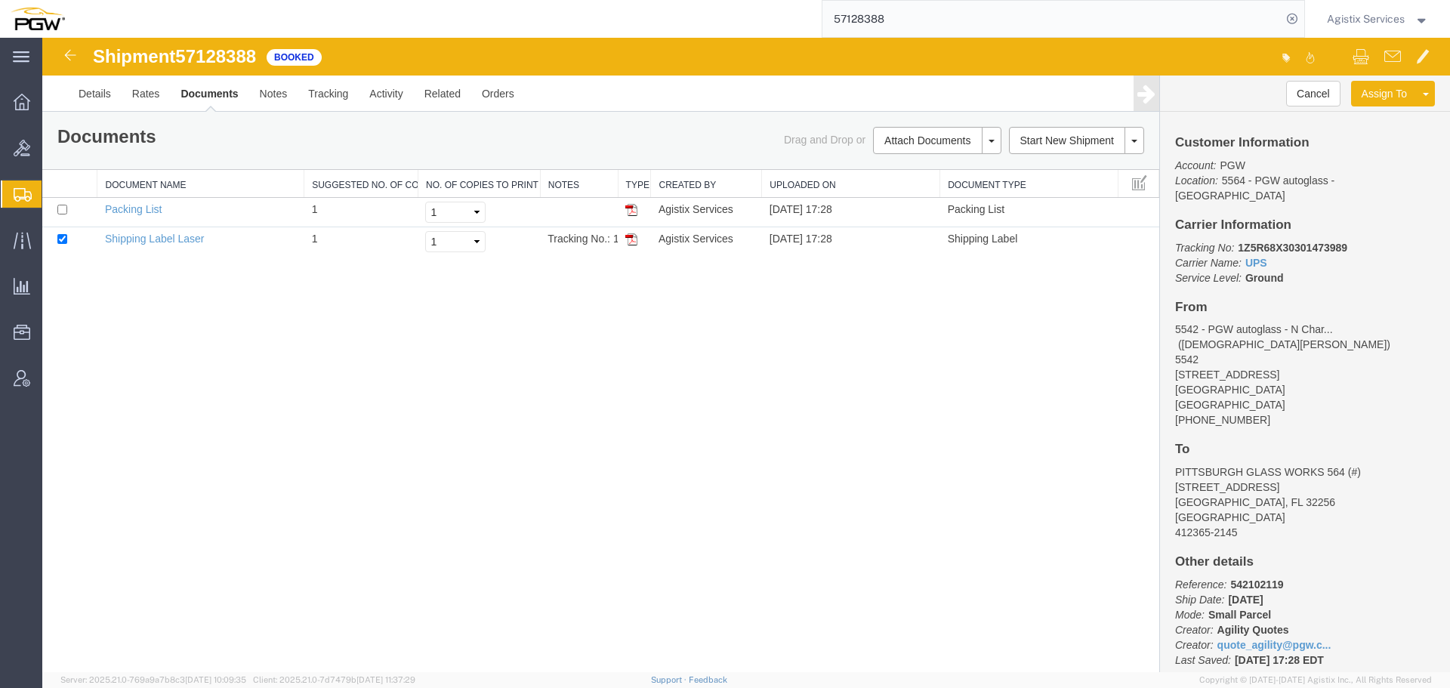
click at [1405, 20] on span "Agistix Services" at bounding box center [1378, 19] width 102 height 17
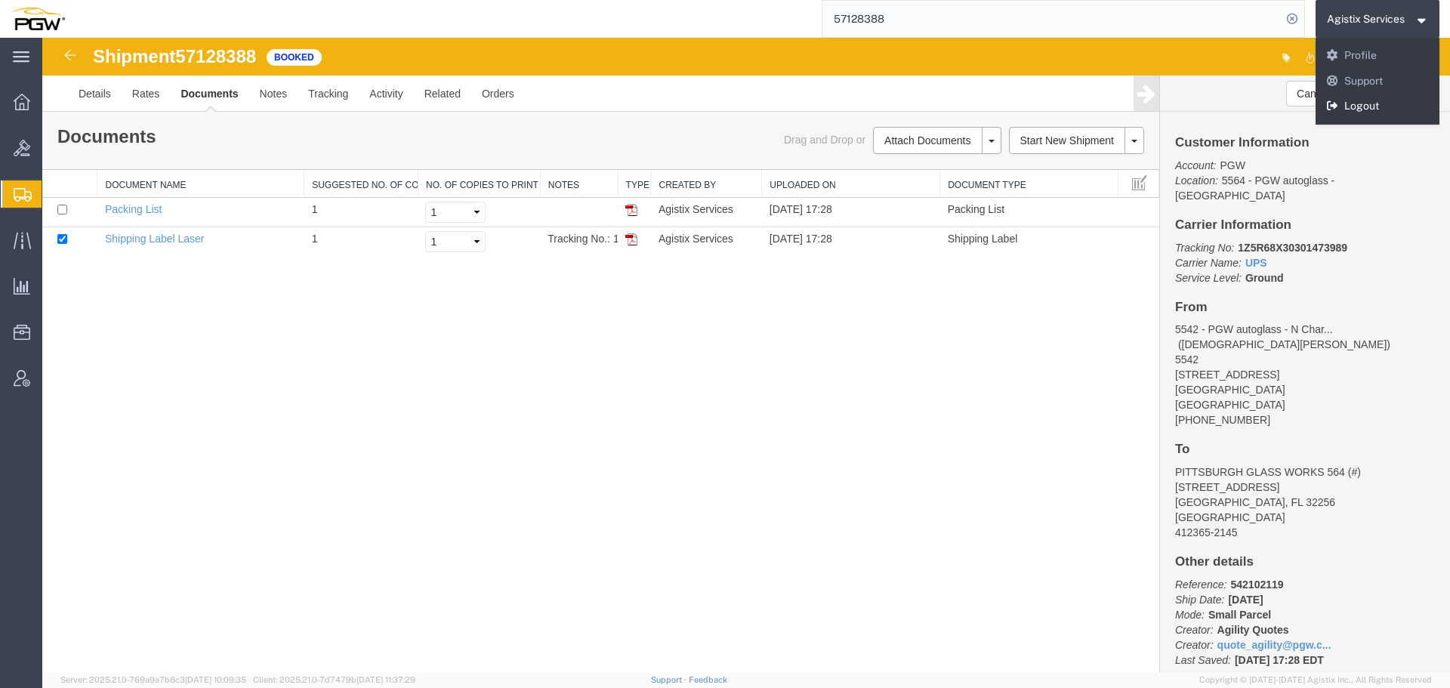
click at [1385, 115] on link "Logout" at bounding box center [1377, 107] width 125 height 26
